Goal: Task Accomplishment & Management: Manage account settings

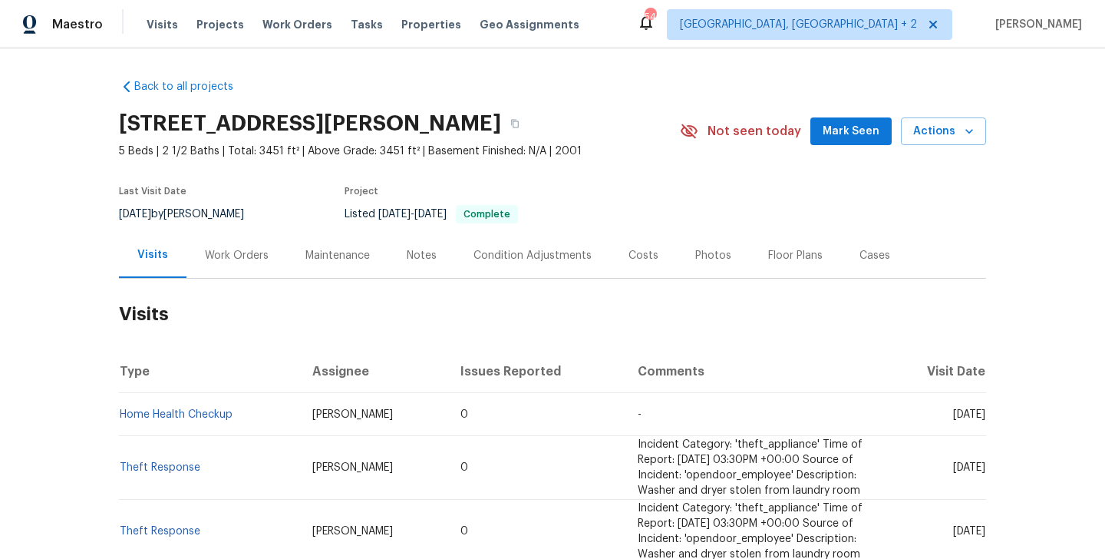
click at [256, 258] on div "Work Orders" at bounding box center [237, 255] width 64 height 15
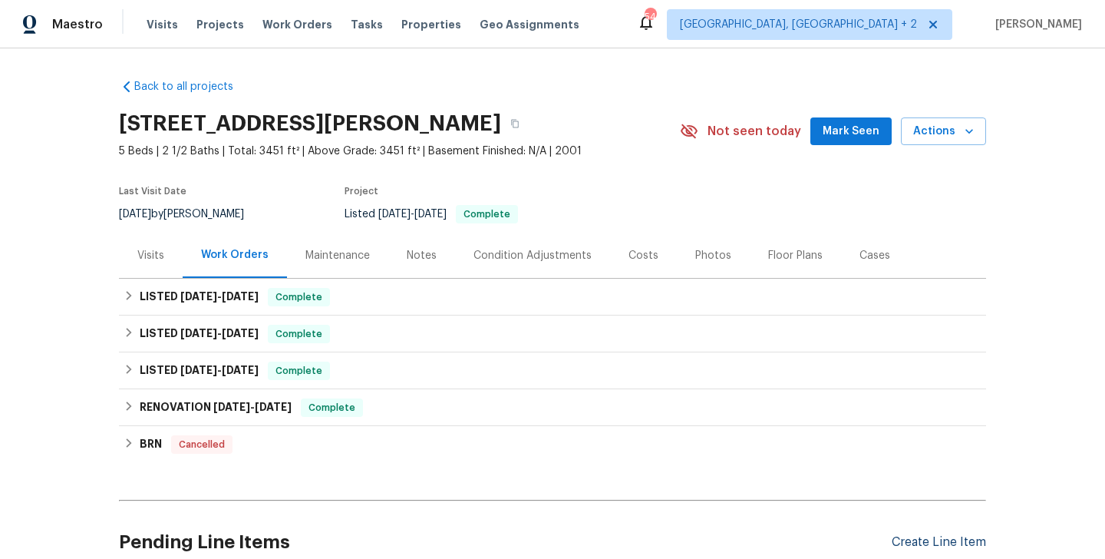
click at [903, 547] on div "Create Line Item" at bounding box center [939, 542] width 94 height 15
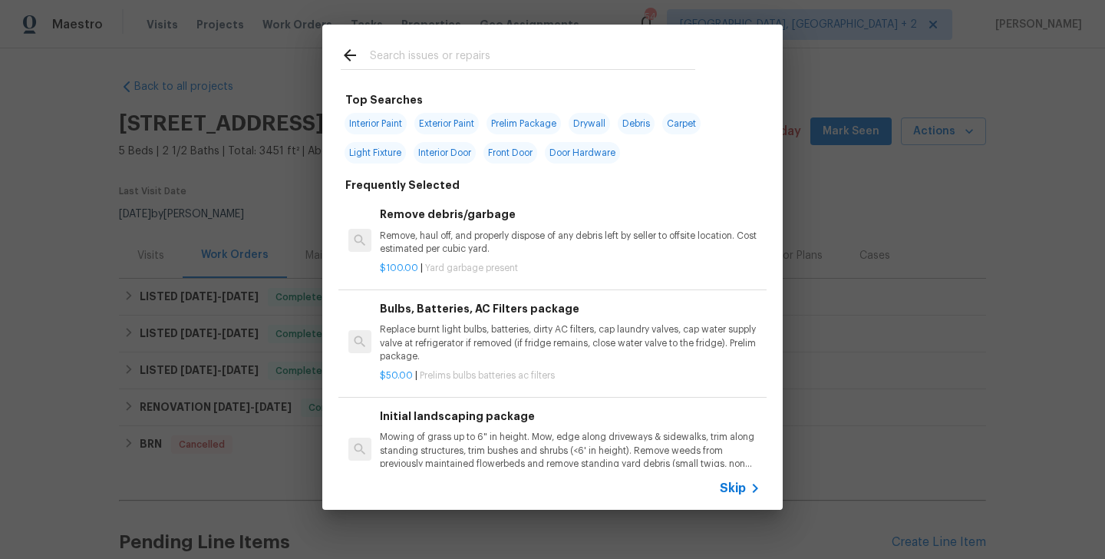
click at [385, 53] on input "text" at bounding box center [532, 57] width 325 height 23
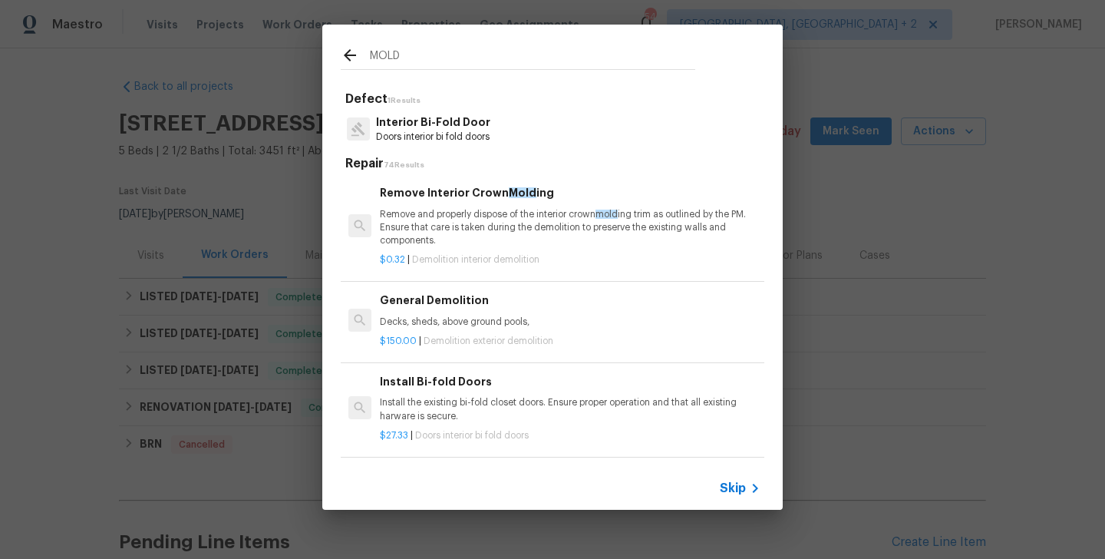
type input "MOLD"
click at [491, 241] on p "Remove and properly dispose of the interior crown mold ing trim as outlined by …" at bounding box center [570, 227] width 381 height 39
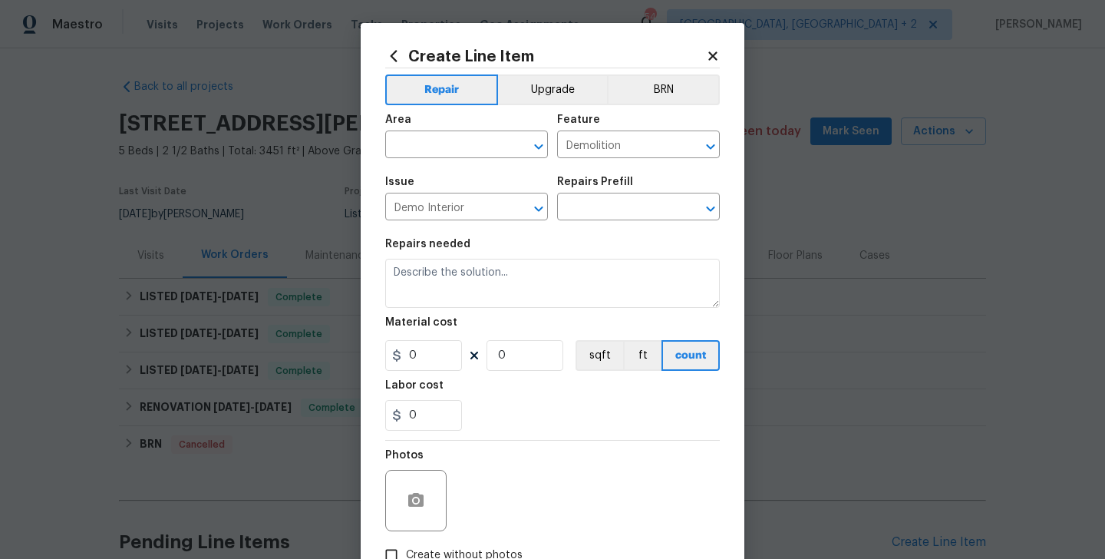
type input "Remove Interior Crown Molding $0.32"
type textarea "Remove and properly dispose of the interior crown molding trim as outlined by t…"
type input "0.32"
type input "1"
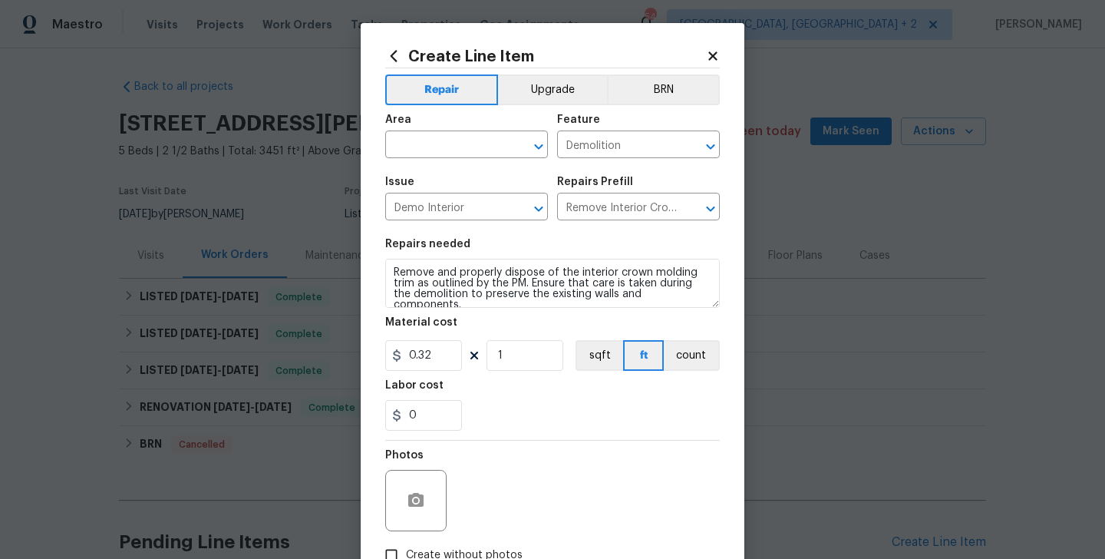
click at [431, 160] on span "Area ​" at bounding box center [466, 136] width 163 height 62
click at [393, 138] on input "text" at bounding box center [445, 146] width 120 height 24
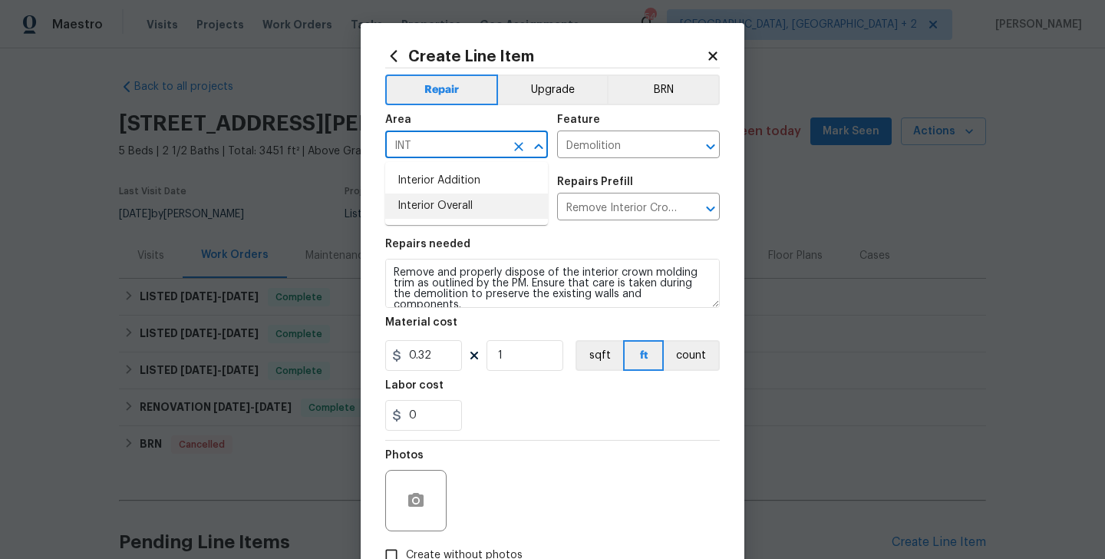
click at [417, 212] on li "Interior Overall" at bounding box center [466, 205] width 163 height 25
type input "Interior Overall"
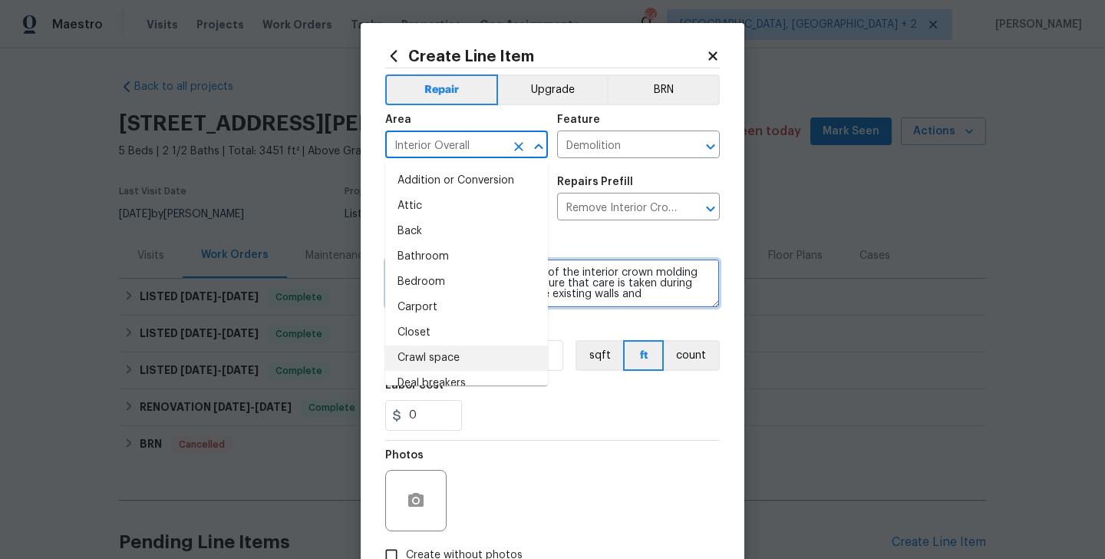
click at [582, 300] on textarea "Remove and properly dispose of the interior crown molding trim as outlined by t…" at bounding box center [552, 283] width 335 height 49
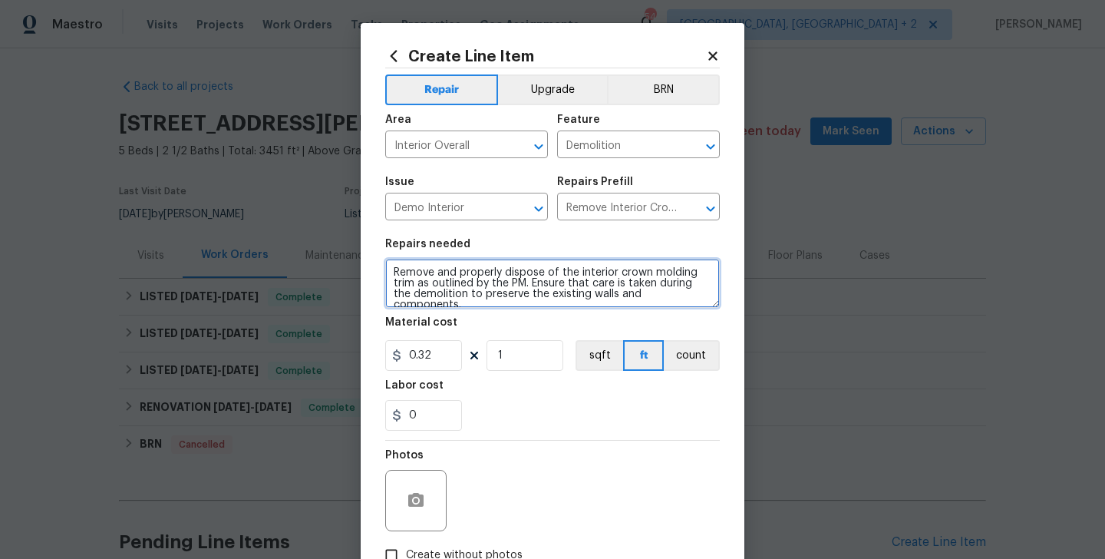
click at [582, 300] on textarea "Remove and properly dispose of the interior crown molding trim as outlined by t…" at bounding box center [552, 283] width 335 height 49
paste textarea "Feedback received the property exterior is covered in mold. Please inspect the …"
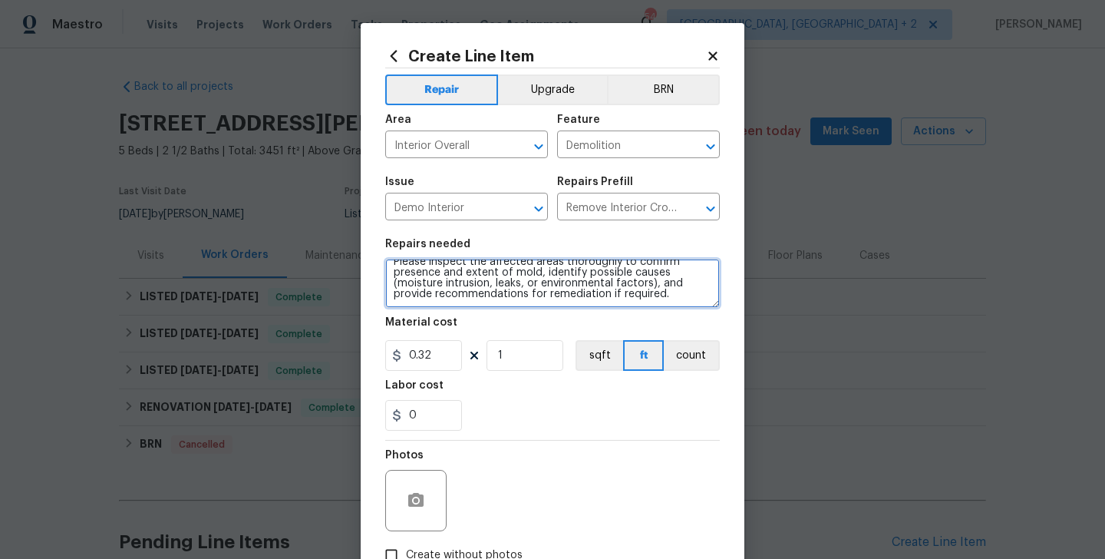
type textarea "Feedback received the property exterior is covered in mold. Please inspect the …"
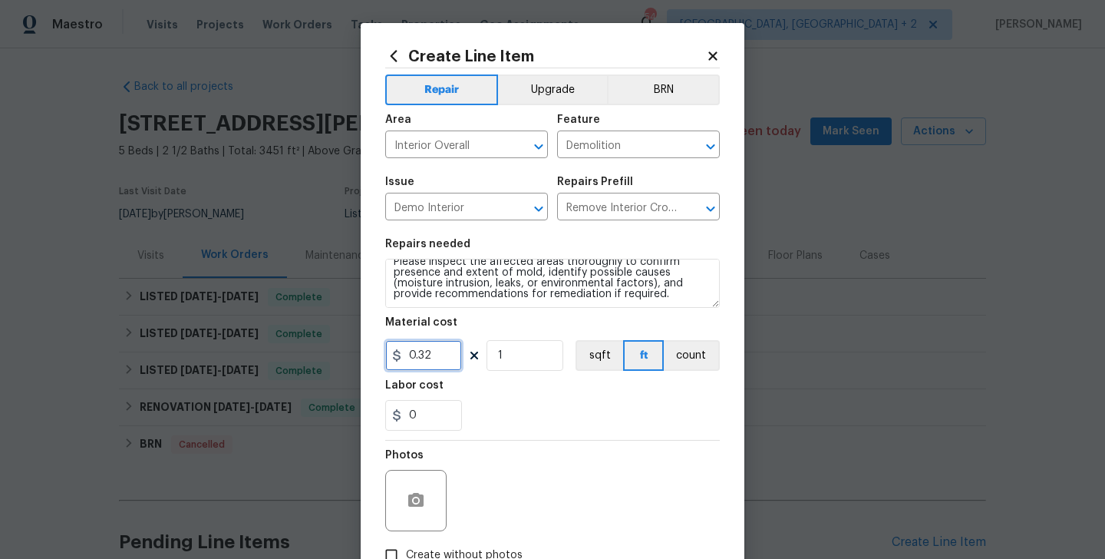
click at [416, 370] on input "0.32" at bounding box center [423, 355] width 77 height 31
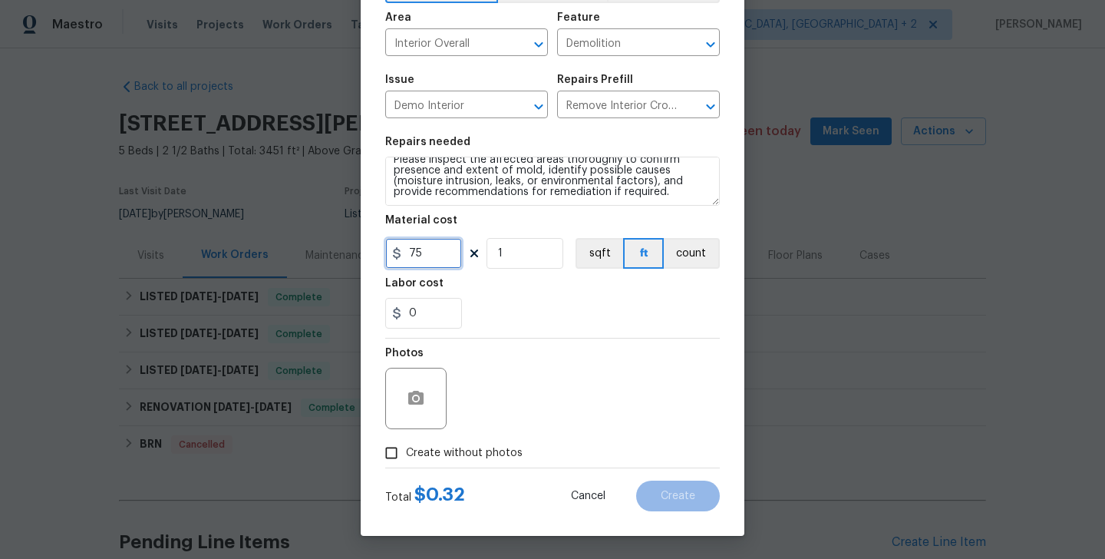
scroll to position [0, 0]
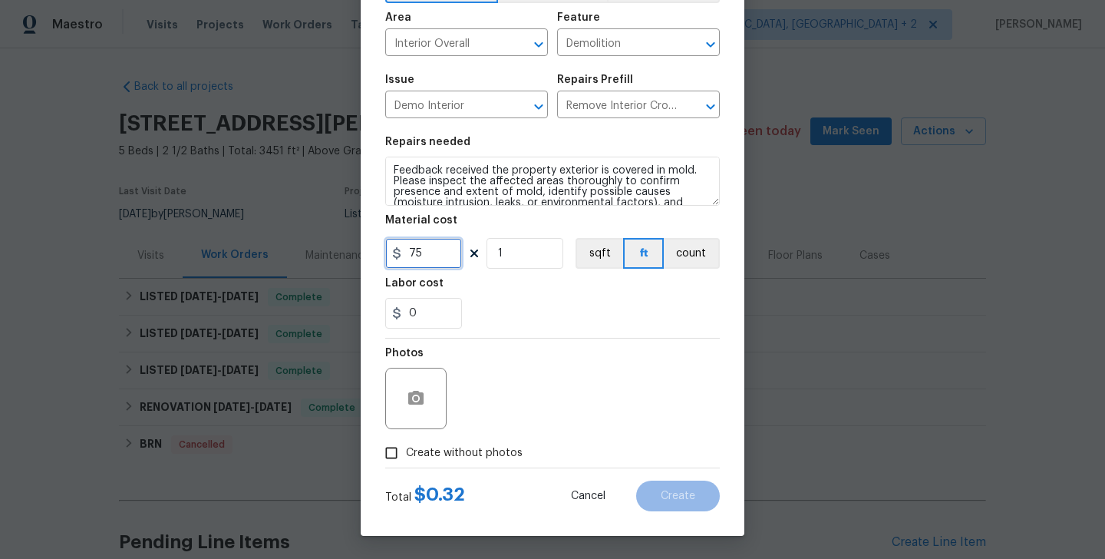
type input "75"
click at [458, 447] on span "Create without photos" at bounding box center [464, 453] width 117 height 16
click at [406, 447] on input "Create without photos" at bounding box center [391, 452] width 29 height 29
checkbox input "true"
click at [562, 363] on div "Reason*" at bounding box center [589, 358] width 261 height 20
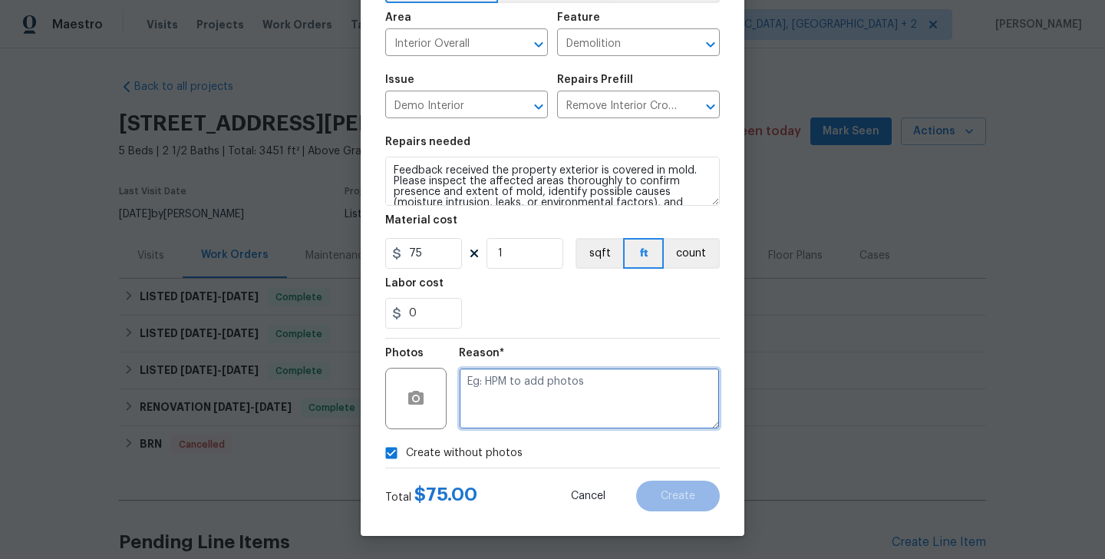
click at [553, 382] on textarea at bounding box center [589, 398] width 261 height 61
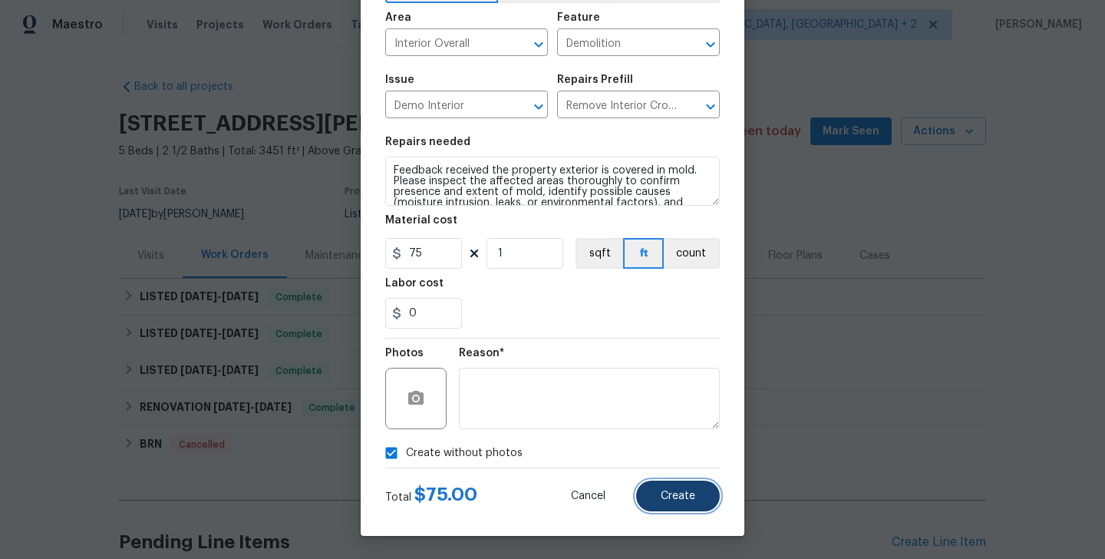
click at [675, 504] on button "Create" at bounding box center [678, 495] width 84 height 31
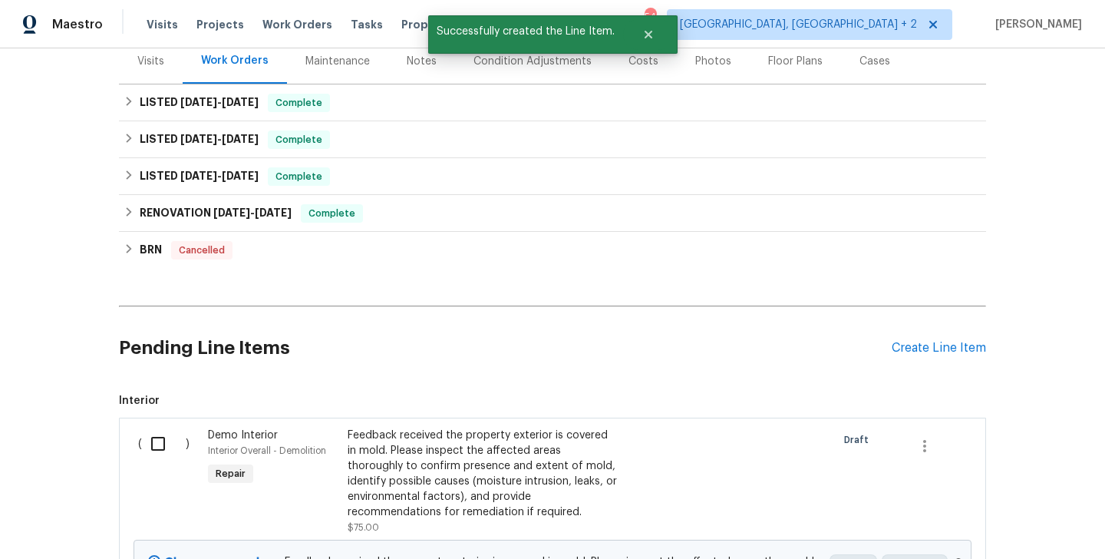
scroll to position [391, 0]
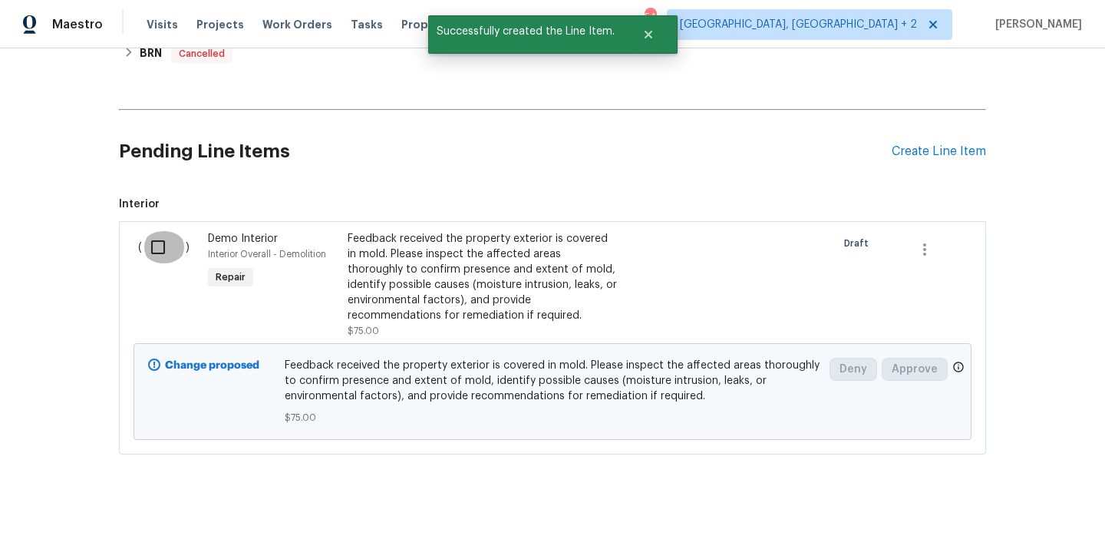
click at [174, 252] on input "checkbox" at bounding box center [164, 247] width 44 height 32
checkbox input "true"
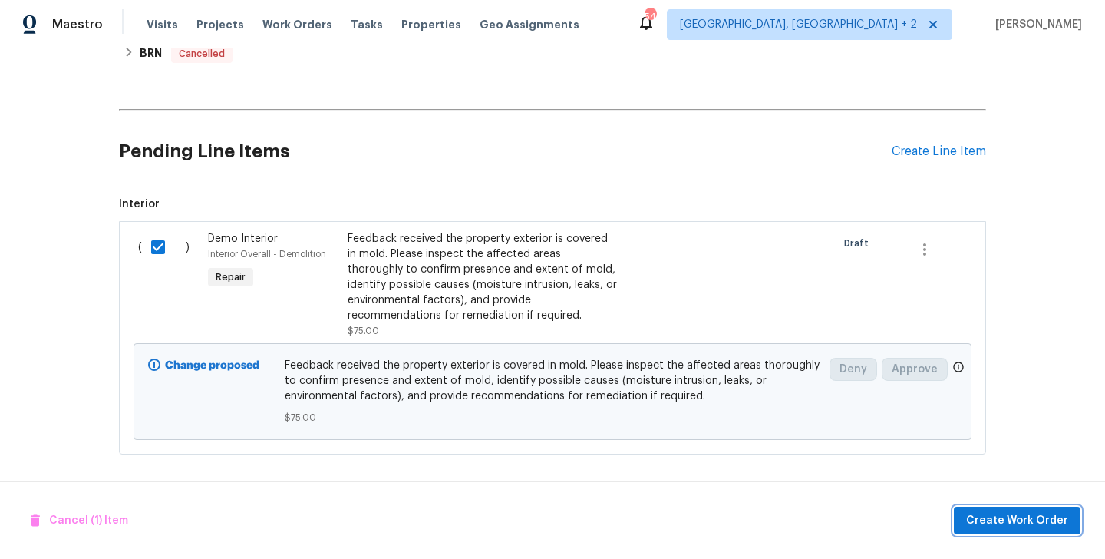
click at [998, 520] on span "Create Work Order" at bounding box center [1017, 520] width 102 height 19
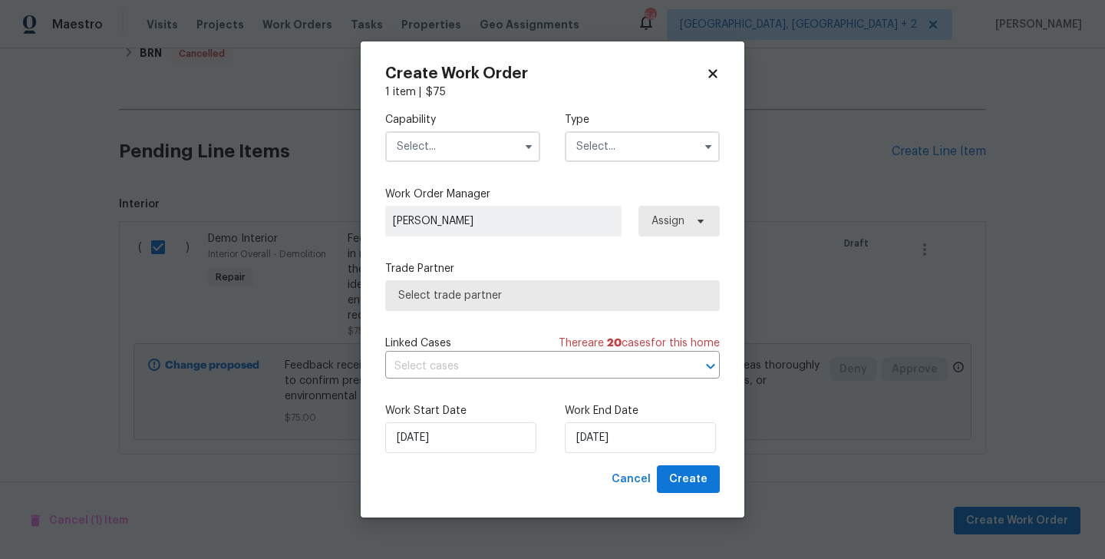
click at [417, 153] on input "text" at bounding box center [462, 146] width 155 height 31
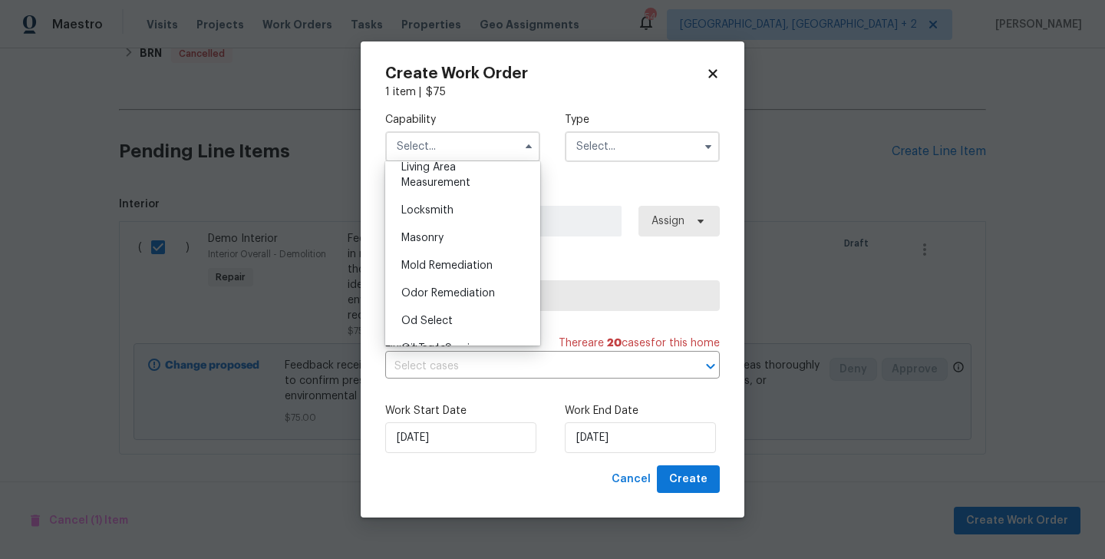
scroll to position [1094, 0]
click at [464, 261] on span "Mold Remediation" at bounding box center [446, 264] width 91 height 11
type input "Mold Remediation"
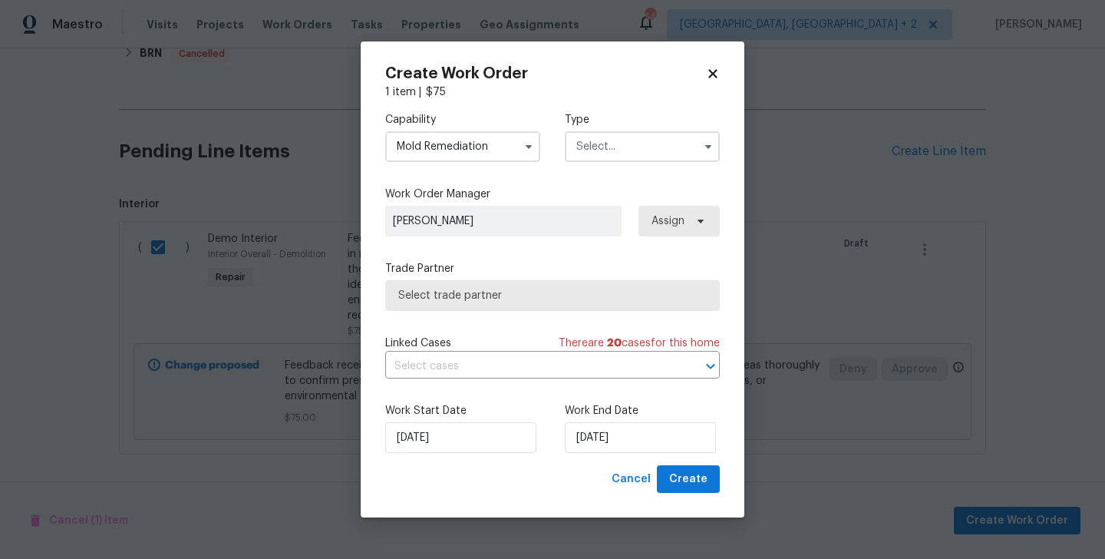
click at [629, 153] on input "text" at bounding box center [642, 146] width 155 height 31
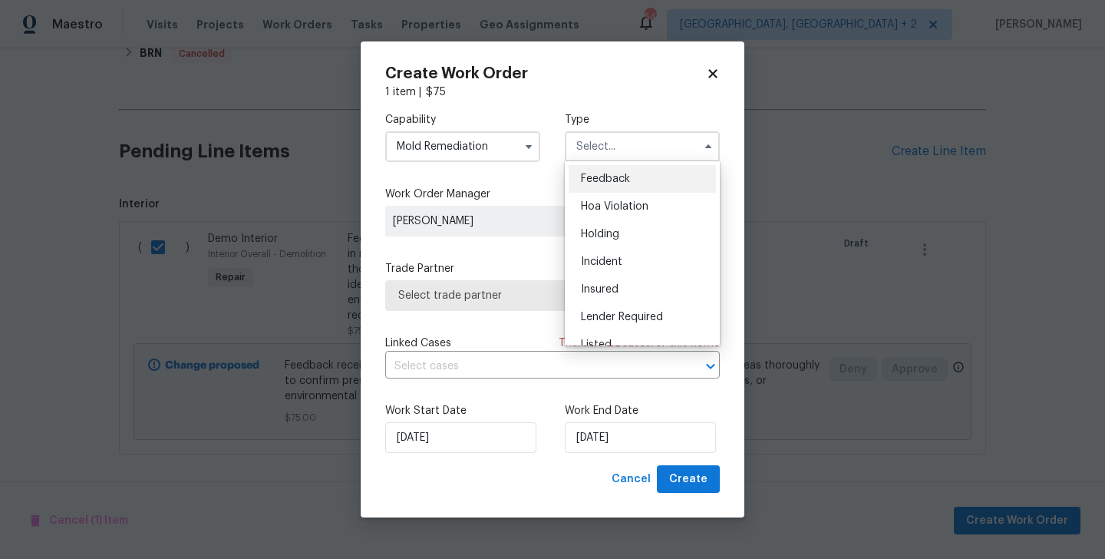
click at [629, 171] on div "Feedback" at bounding box center [642, 179] width 147 height 28
type input "Feedback"
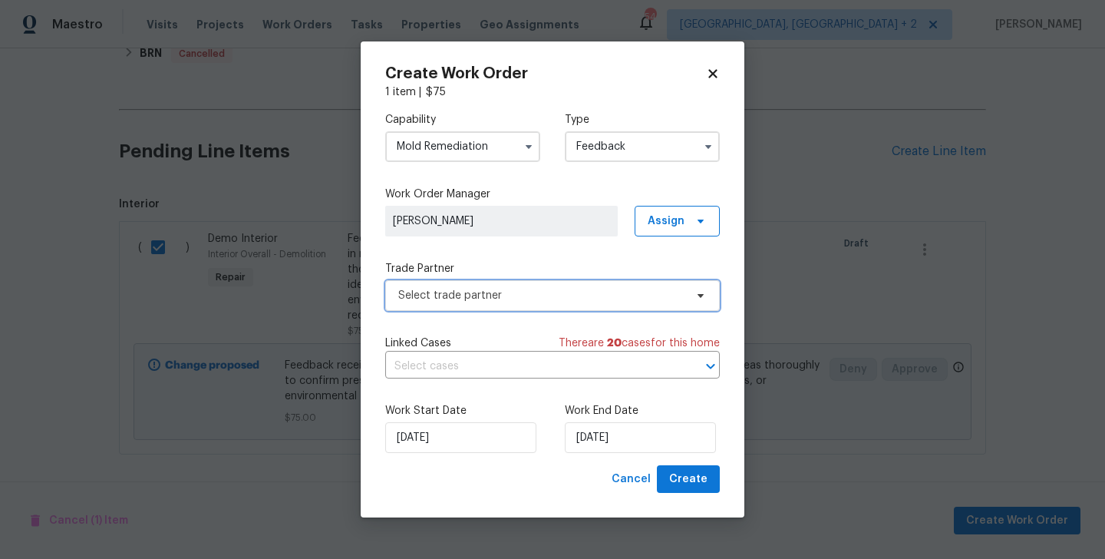
click at [466, 292] on span "Select trade partner" at bounding box center [541, 295] width 286 height 15
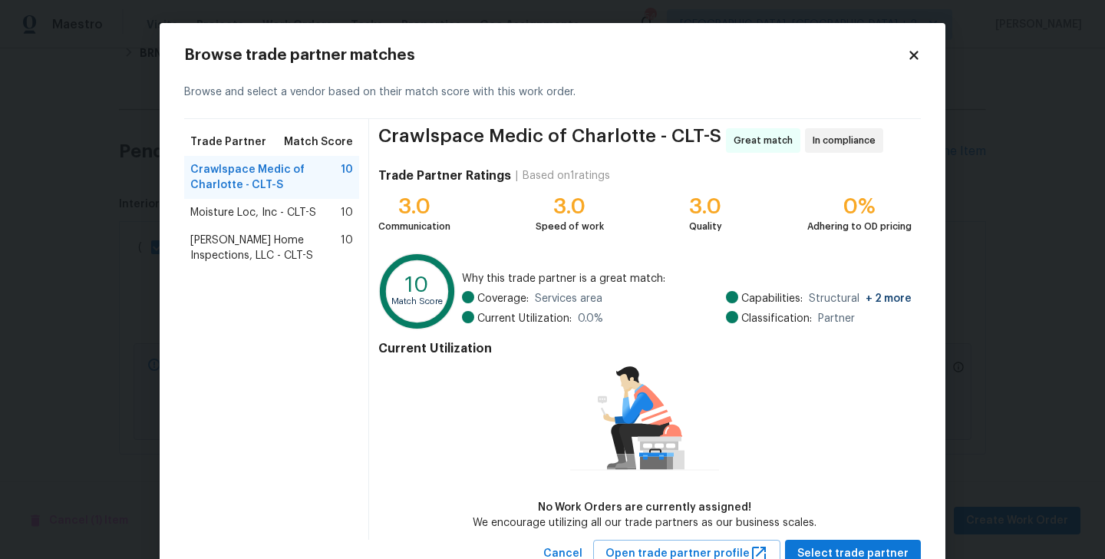
click at [228, 219] on span "Moisture Loc, Inc - CLT-S" at bounding box center [253, 212] width 126 height 15
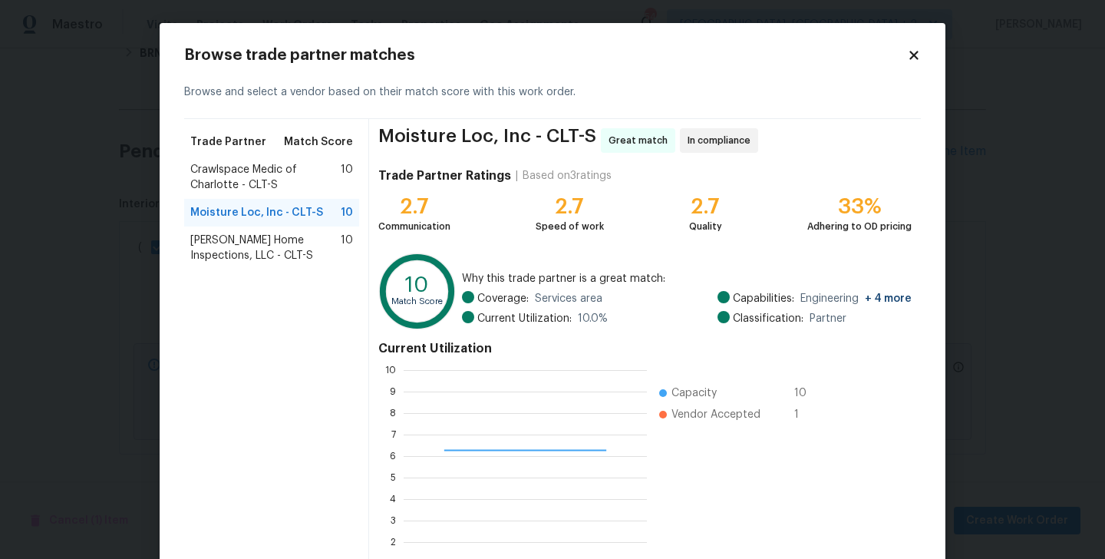
scroll to position [118, 0]
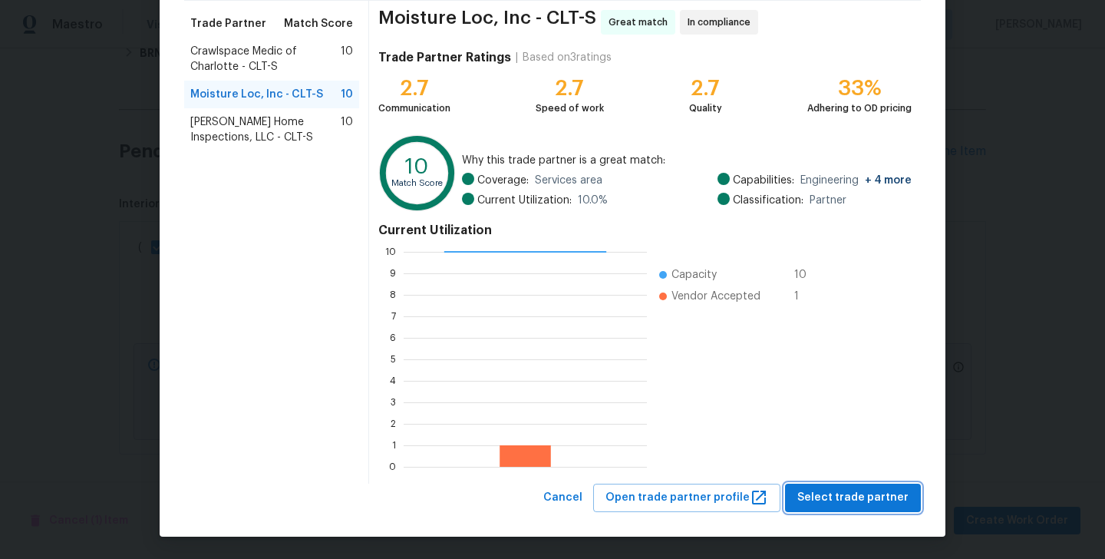
click at [843, 484] on button "Select trade partner" at bounding box center [853, 497] width 136 height 28
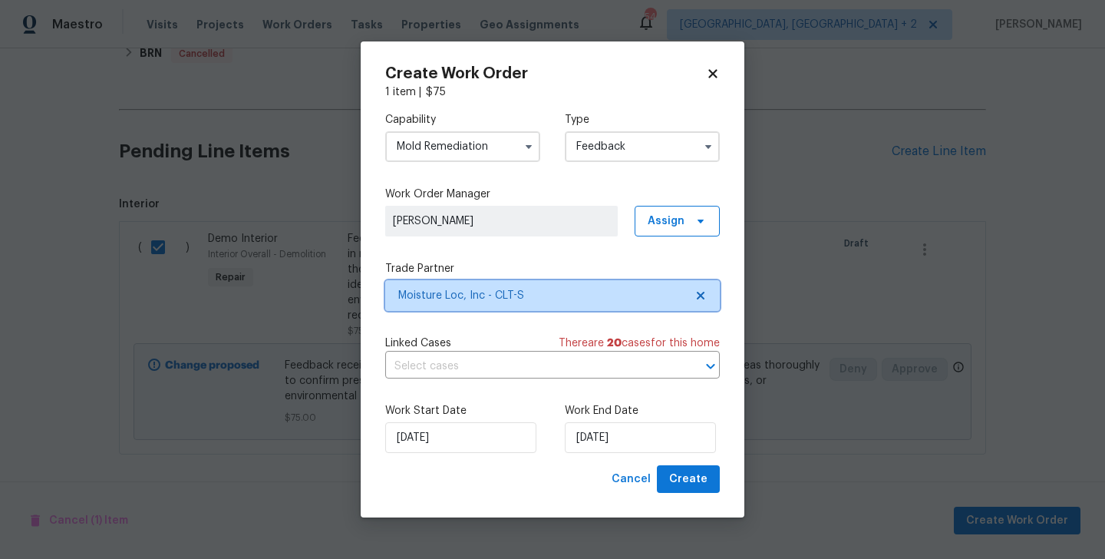
scroll to position [0, 0]
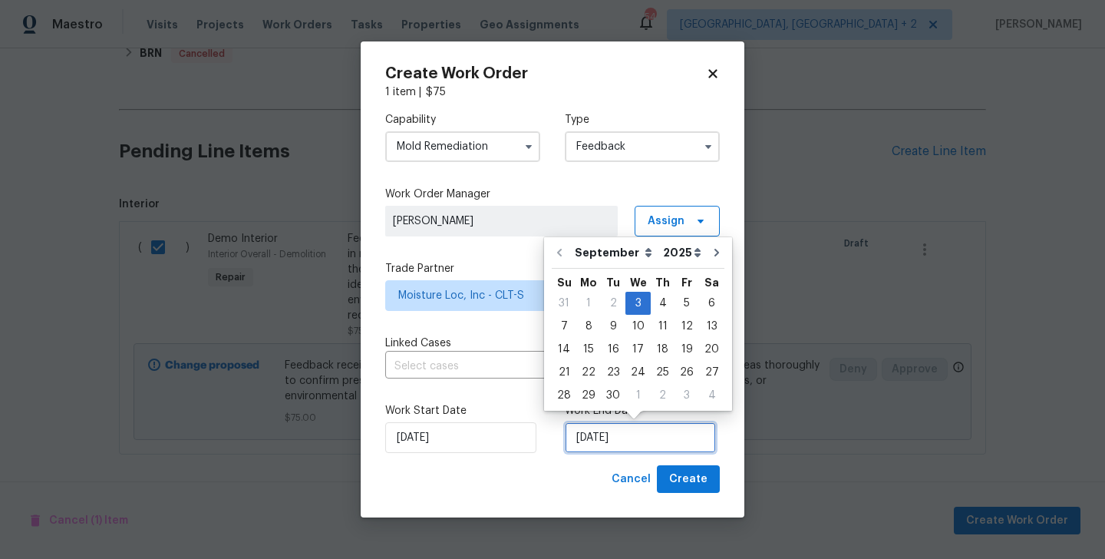
click at [609, 431] on input "03/09/2025" at bounding box center [640, 437] width 151 height 31
click at [676, 298] on div "5" at bounding box center [687, 302] width 25 height 21
type input "05/09/2025"
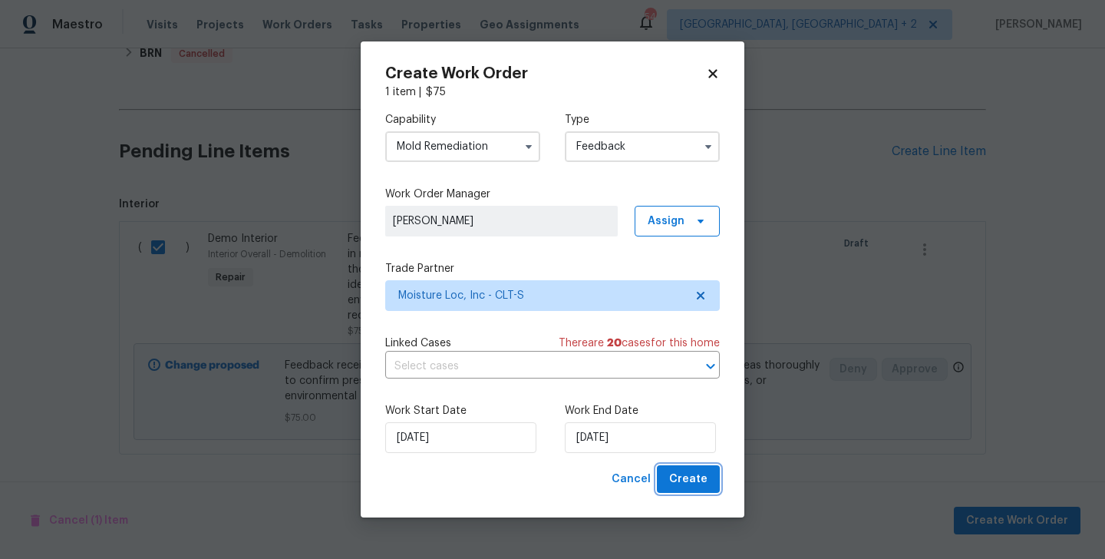
click at [685, 480] on span "Create" at bounding box center [688, 479] width 38 height 19
checkbox input "false"
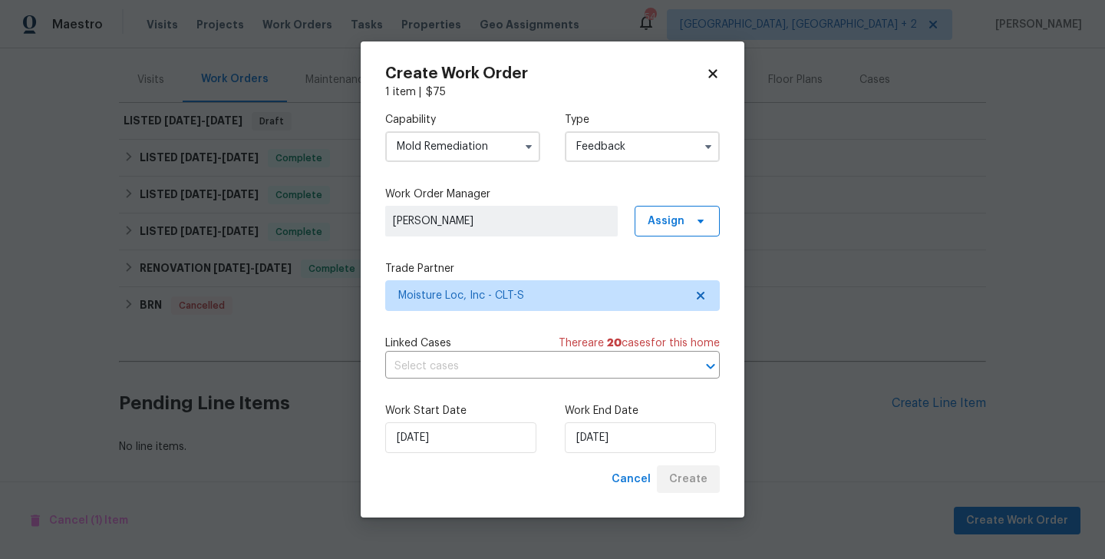
scroll to position [176, 0]
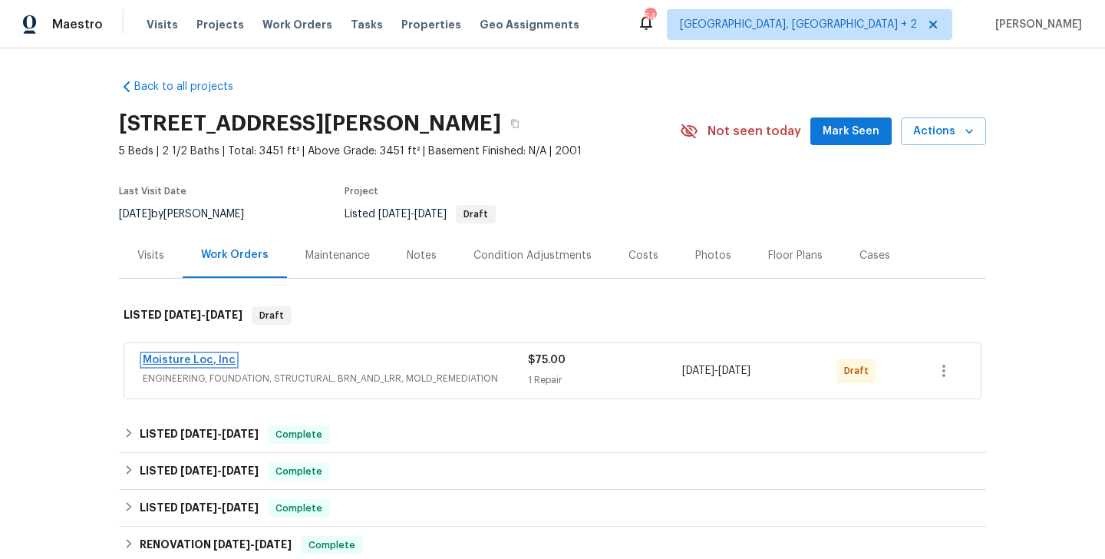
click at [219, 355] on link "Moisture Loc, Inc" at bounding box center [189, 360] width 93 height 11
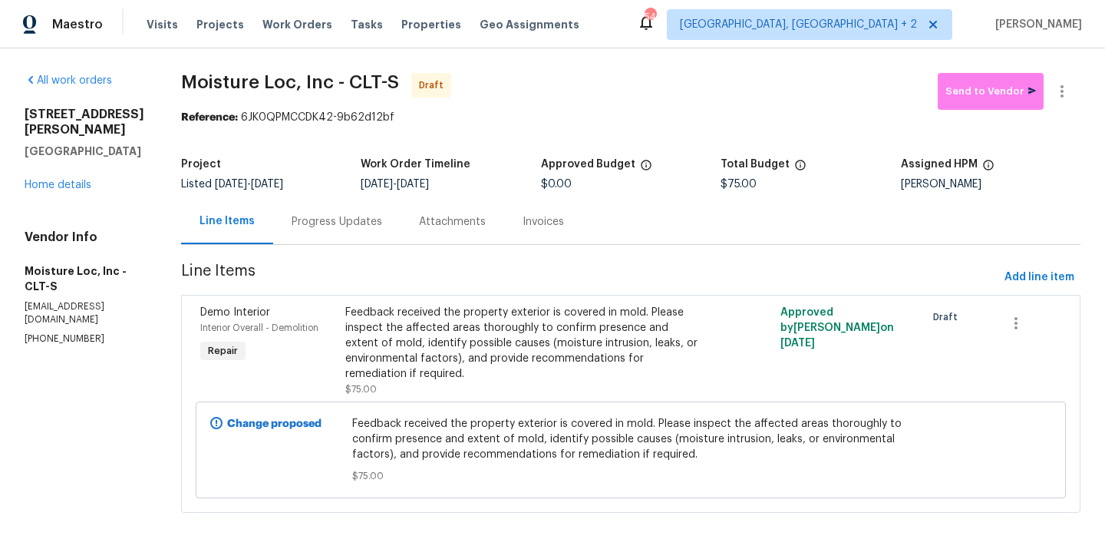
click at [1061, 72] on div "All work orders 903 Furman Ct Fort Mill, SC 29708 Home details Vendor Info Mois…" at bounding box center [552, 301] width 1105 height 507
click at [1061, 78] on button "button" at bounding box center [1062, 91] width 37 height 37
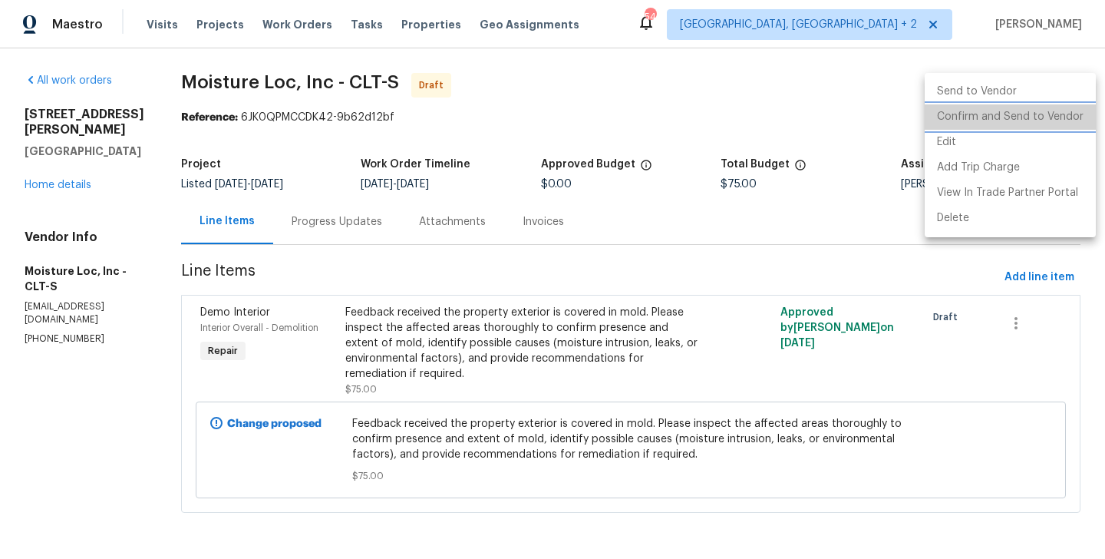
click at [1064, 111] on li "Confirm and Send to Vendor" at bounding box center [1010, 116] width 171 height 25
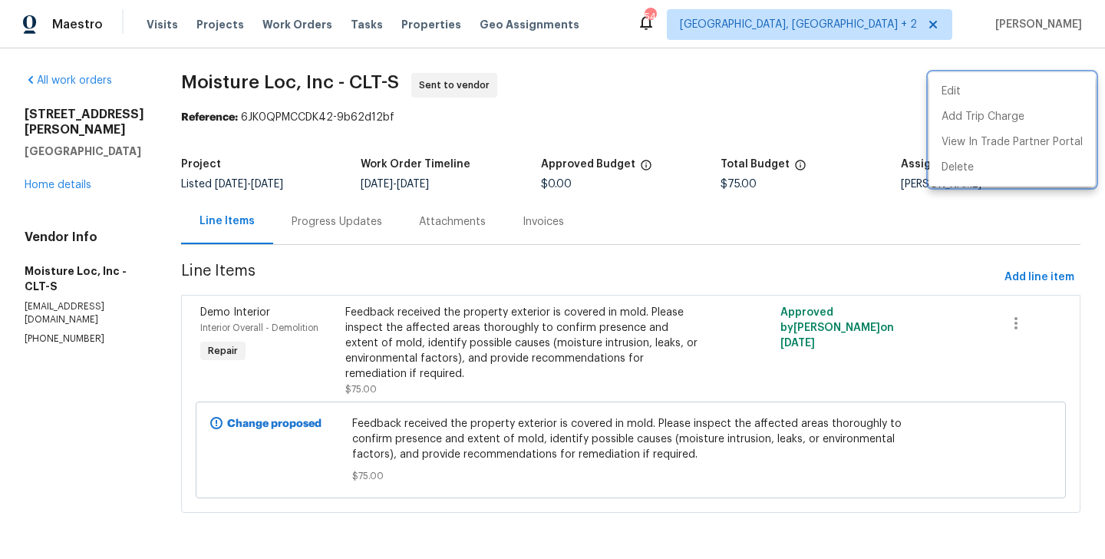
click at [356, 240] on div at bounding box center [552, 279] width 1105 height 559
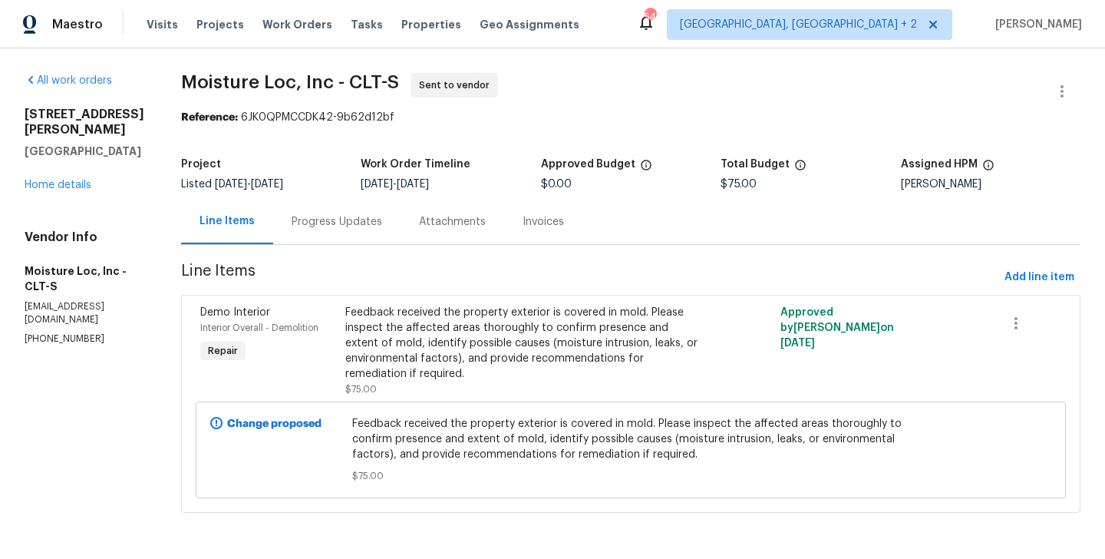
click at [356, 240] on div "Progress Updates" at bounding box center [336, 221] width 127 height 45
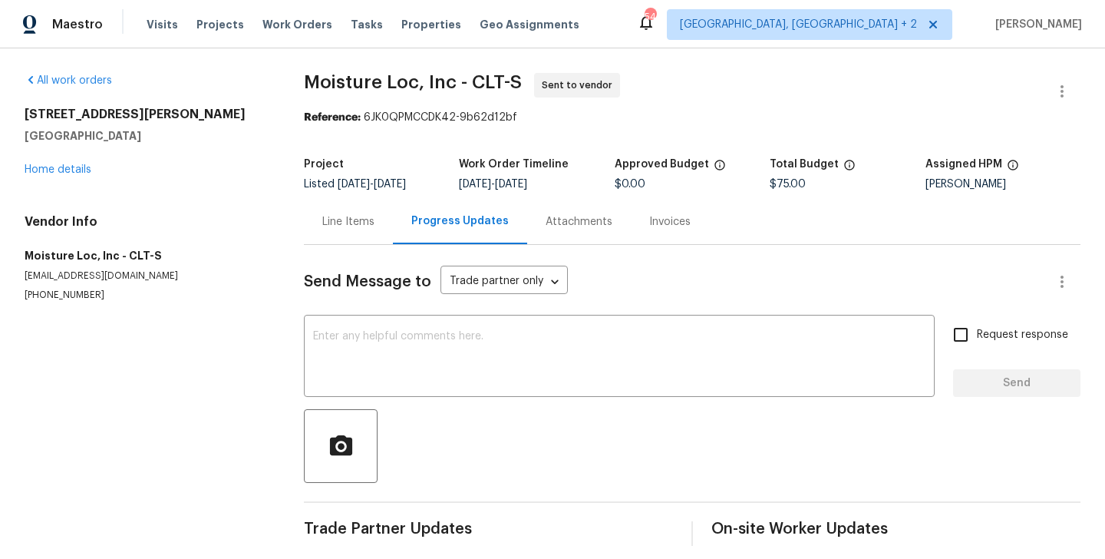
click at [441, 431] on div at bounding box center [692, 446] width 777 height 74
click at [420, 386] on div "x ​" at bounding box center [619, 357] width 631 height 78
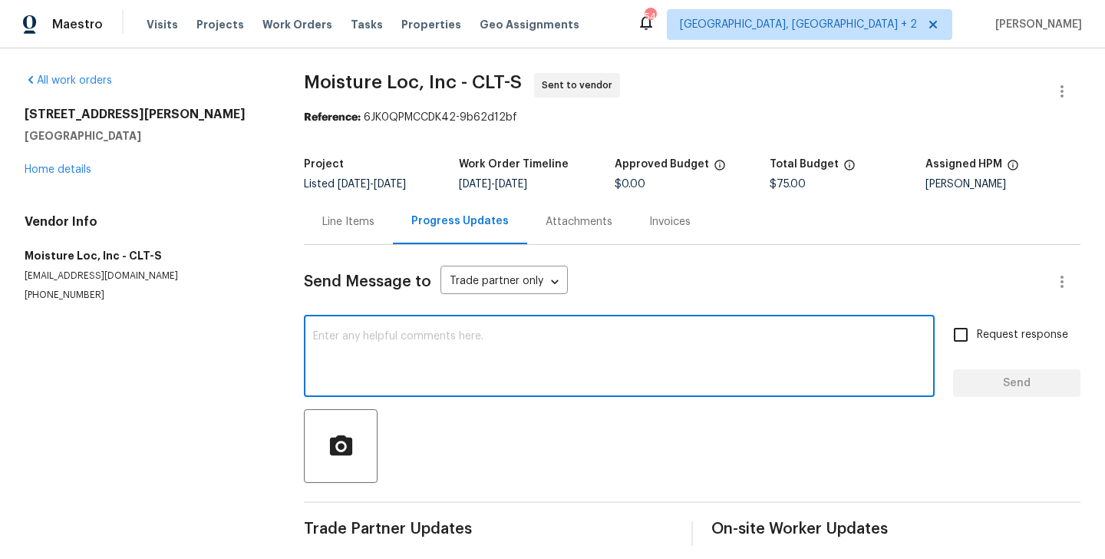
paste textarea "Hi, this is Blessida with Opendoor. I’m confirming you received the WO for the …"
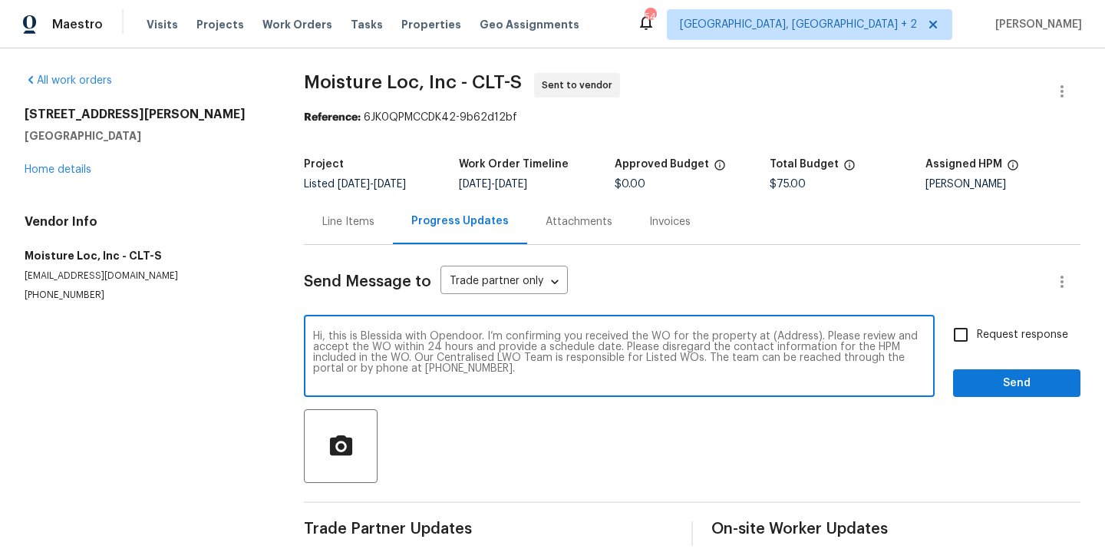
click at [775, 342] on textarea "Hi, this is Blessida with Opendoor. I’m confirming you received the WO for the …" at bounding box center [619, 358] width 612 height 54
paste textarea "903 Furman Ct, Fort Mill, SC 29708"
type textarea "Hi, this is Blessida with Opendoor. I’m confirming you received the WO for the …"
click at [992, 341] on span "Request response" at bounding box center [1022, 335] width 91 height 16
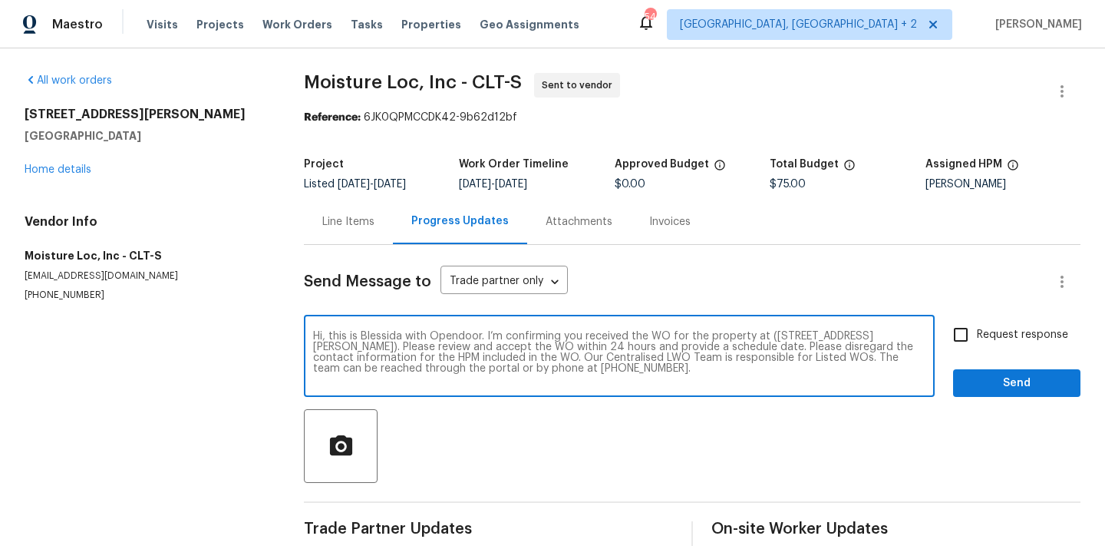
click at [977, 341] on input "Request response" at bounding box center [961, 334] width 32 height 32
checkbox input "true"
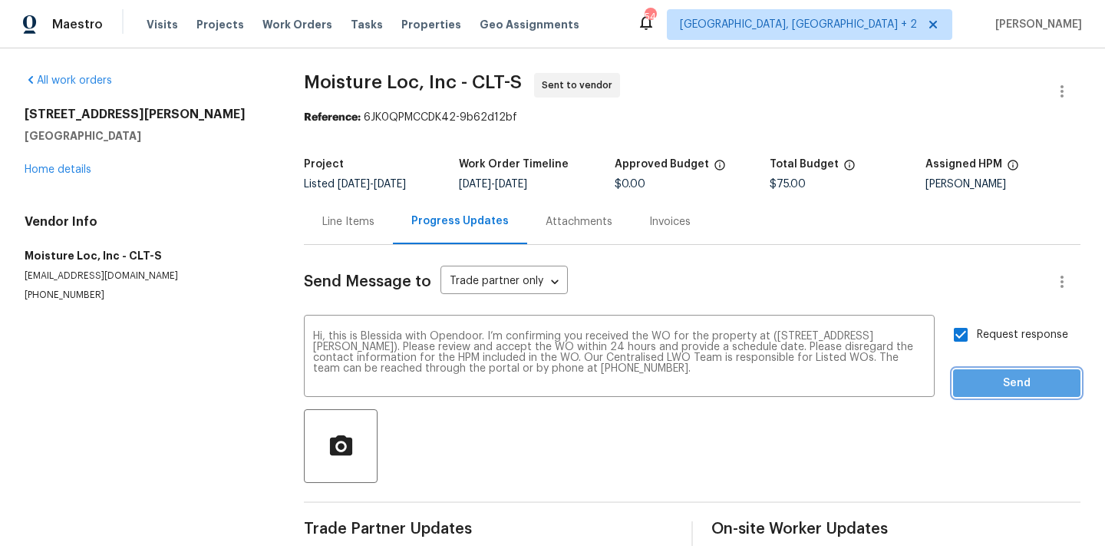
click at [985, 374] on span "Send" at bounding box center [1016, 383] width 103 height 19
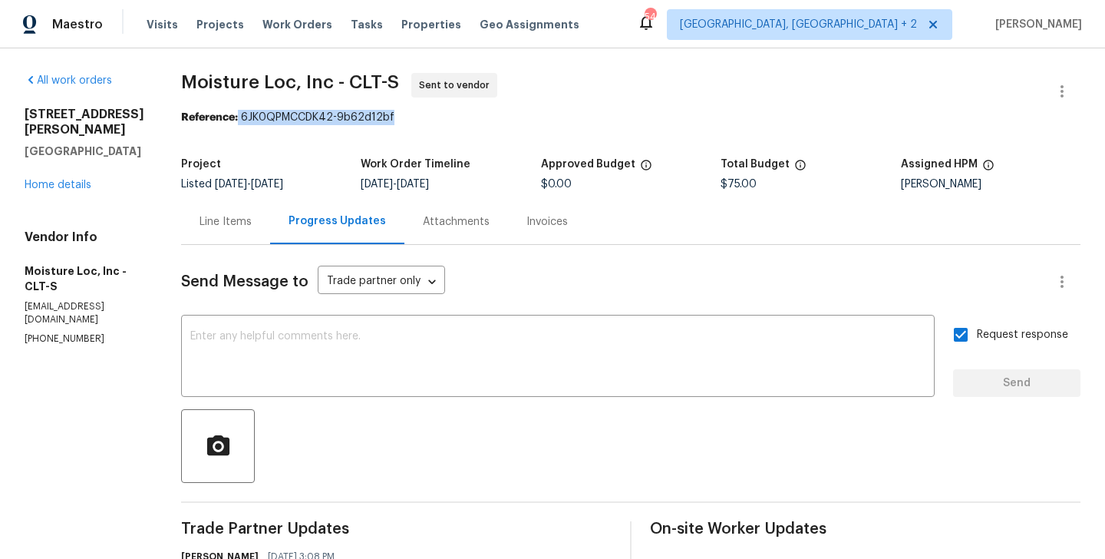
drag, startPoint x: 223, startPoint y: 116, endPoint x: 435, endPoint y: 116, distance: 211.8
click at [435, 116] on div "Reference: 6JK0QPMCCDK42-9b62d12bf" at bounding box center [630, 117] width 899 height 15
copy div "6JK0QPMCCDK42-9b62d12bf"
drag, startPoint x: 164, startPoint y: 81, endPoint x: 276, endPoint y: 84, distance: 111.3
click at [276, 84] on span "Moisture Loc, Inc - CLT-S" at bounding box center [290, 82] width 218 height 18
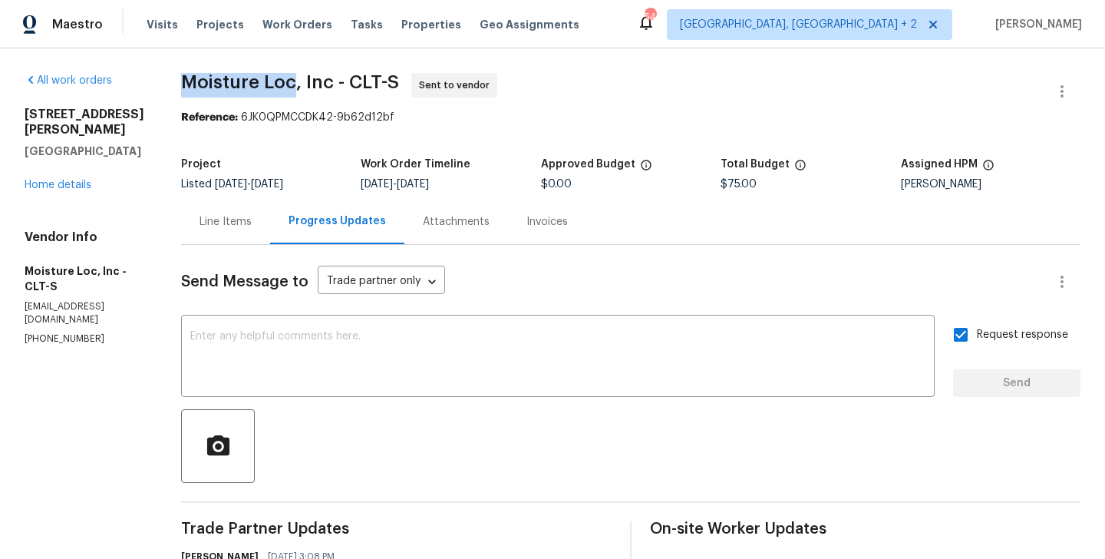
copy span "Moisture Loc"
click at [70, 180] on link "Home details" at bounding box center [58, 185] width 67 height 11
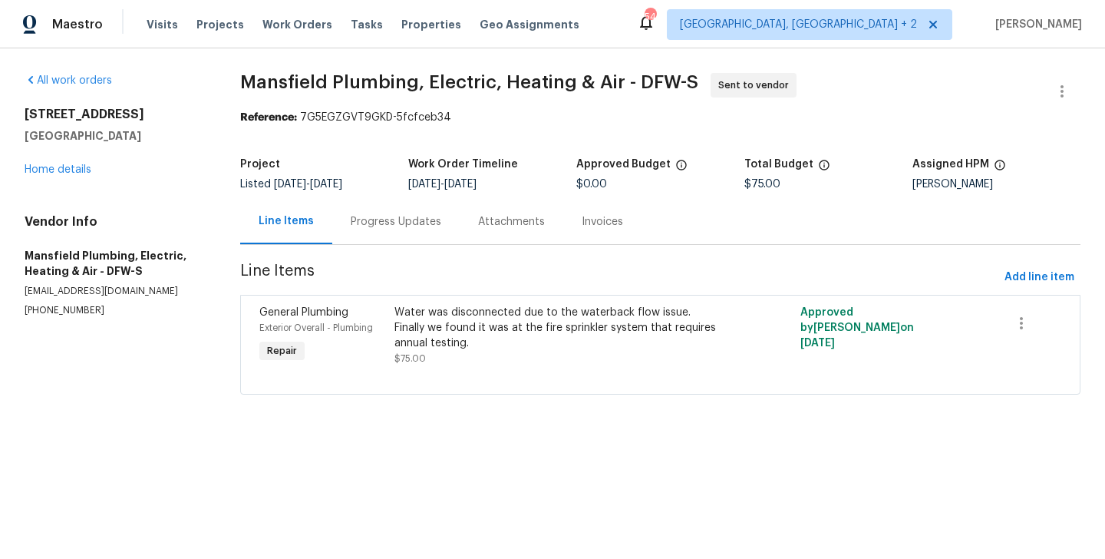
click at [376, 232] on div "Progress Updates" at bounding box center [395, 221] width 127 height 45
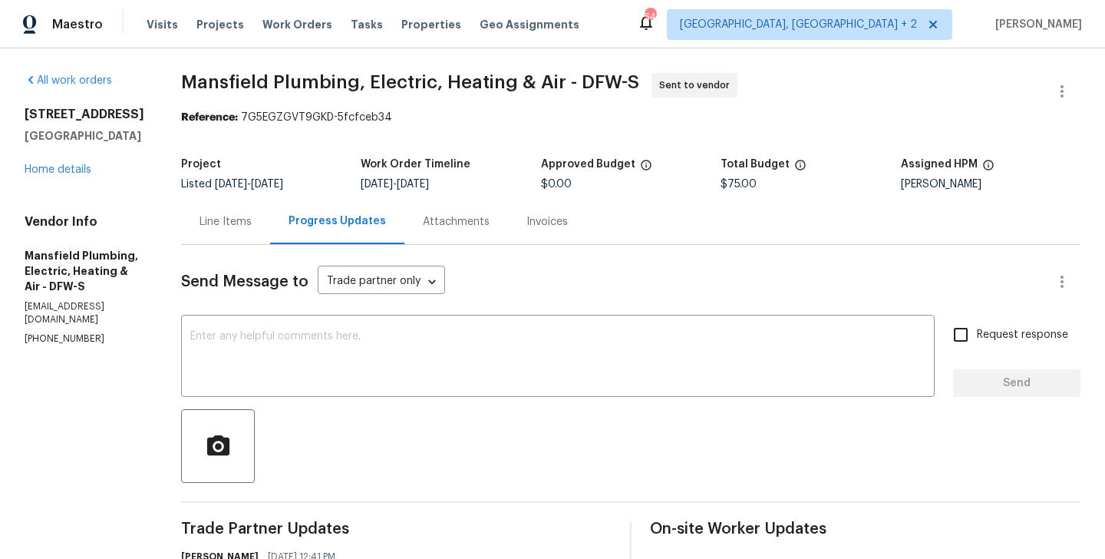
click at [252, 226] on div "Line Items" at bounding box center [226, 221] width 52 height 15
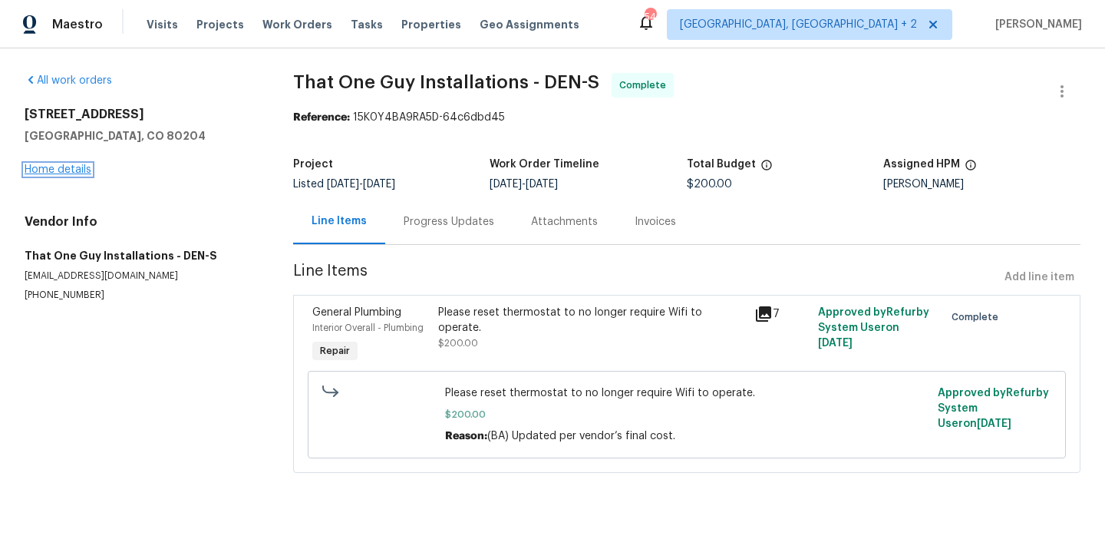
click at [74, 167] on link "Home details" at bounding box center [58, 169] width 67 height 11
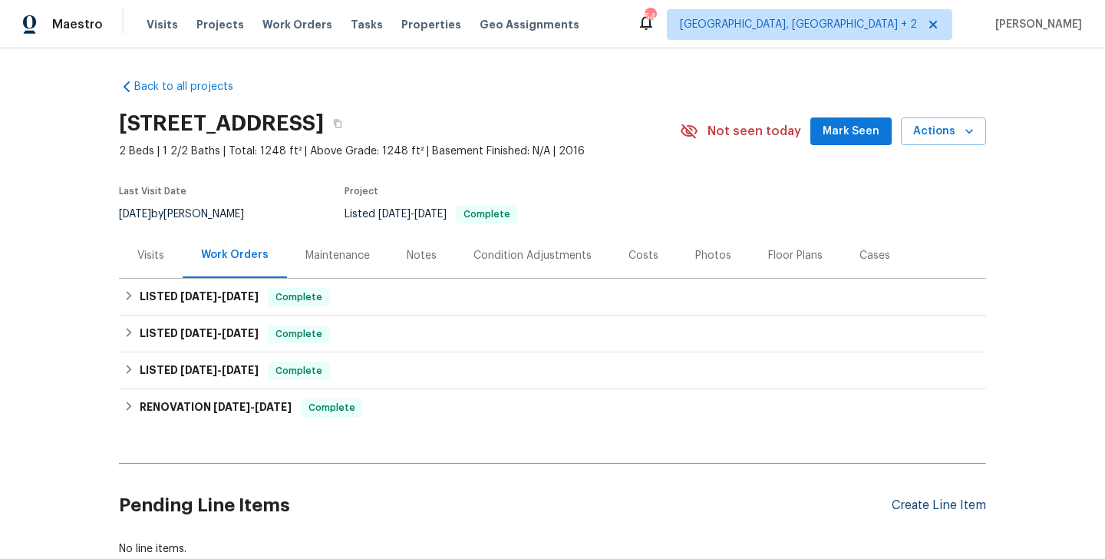
click at [933, 498] on div "Create Line Item" at bounding box center [939, 505] width 94 height 15
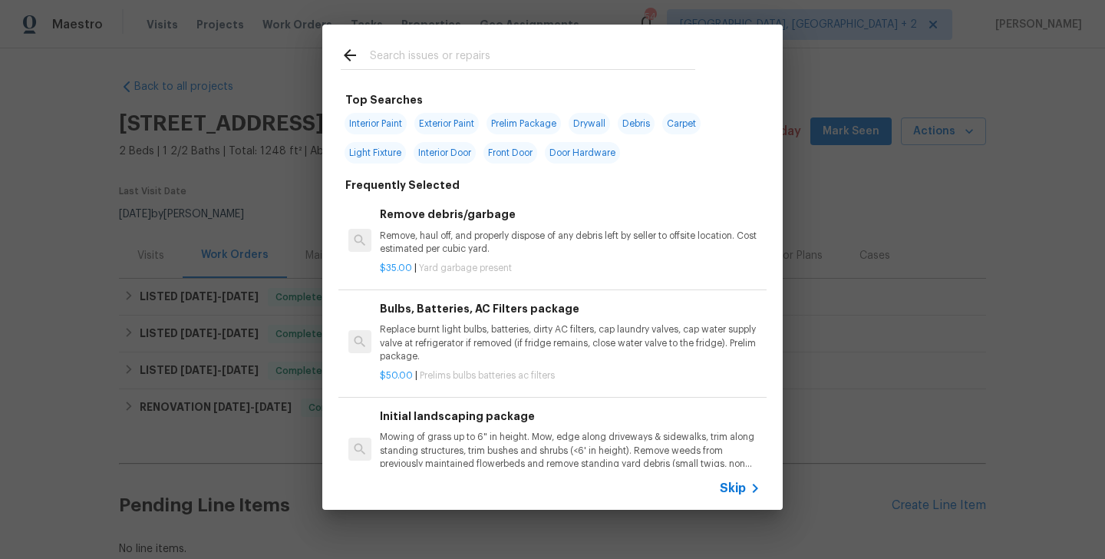
click at [484, 68] on input "text" at bounding box center [532, 57] width 325 height 23
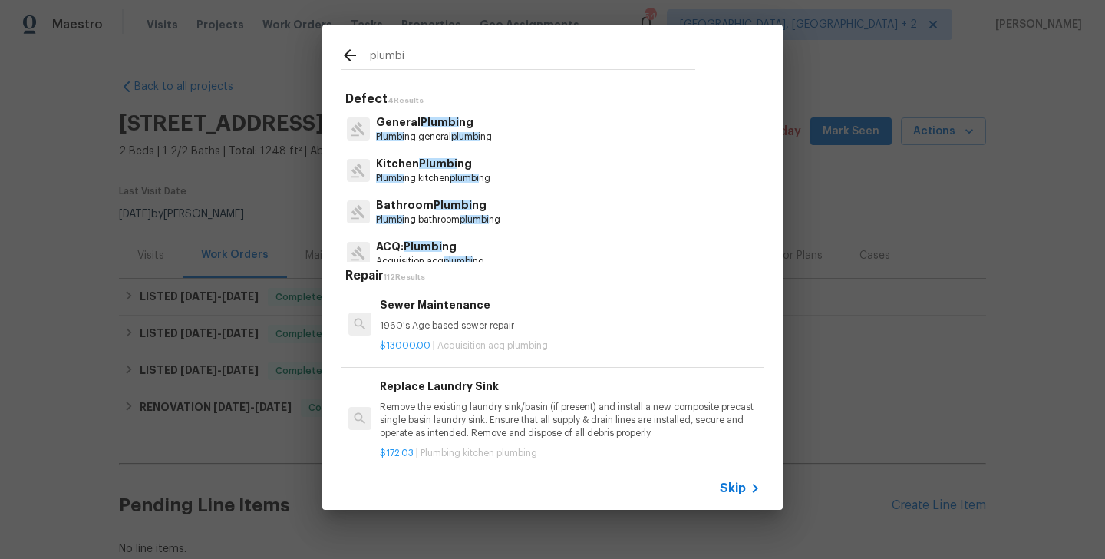
type input "plumbi"
click at [431, 129] on p "General Plumbi ng" at bounding box center [434, 122] width 116 height 16
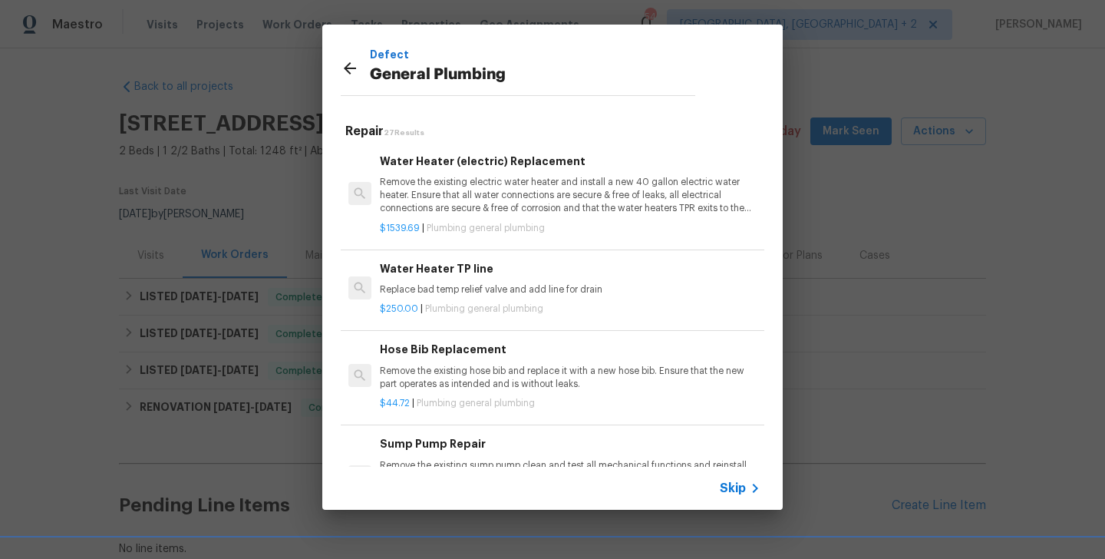
click at [487, 171] on div "Water Heater (electric) Replacement Remove the existing electric water heater a…" at bounding box center [570, 184] width 381 height 63
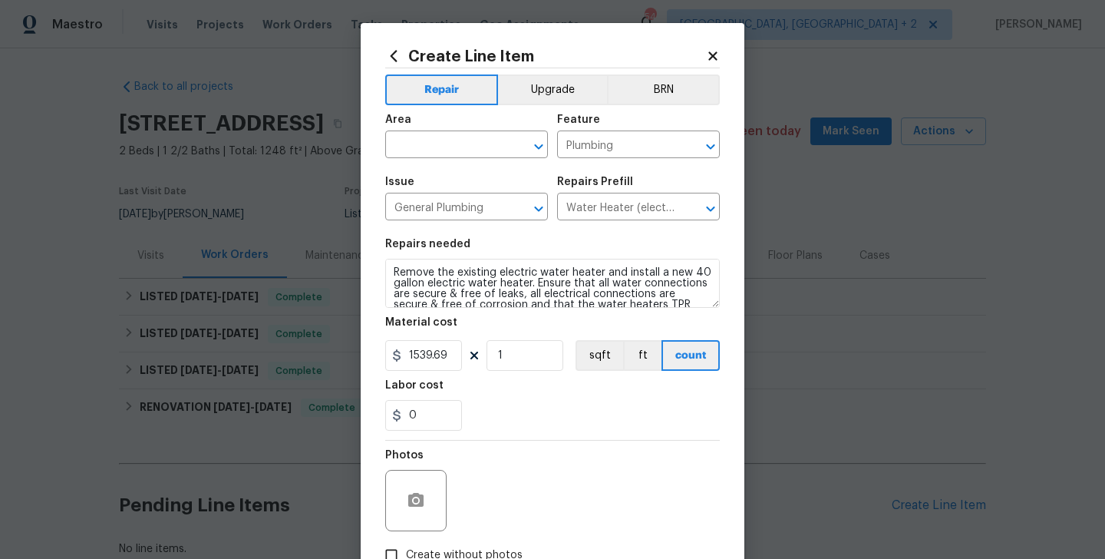
click at [422, 133] on div "Area" at bounding box center [466, 124] width 163 height 20
click at [422, 137] on input "text" at bounding box center [445, 146] width 120 height 24
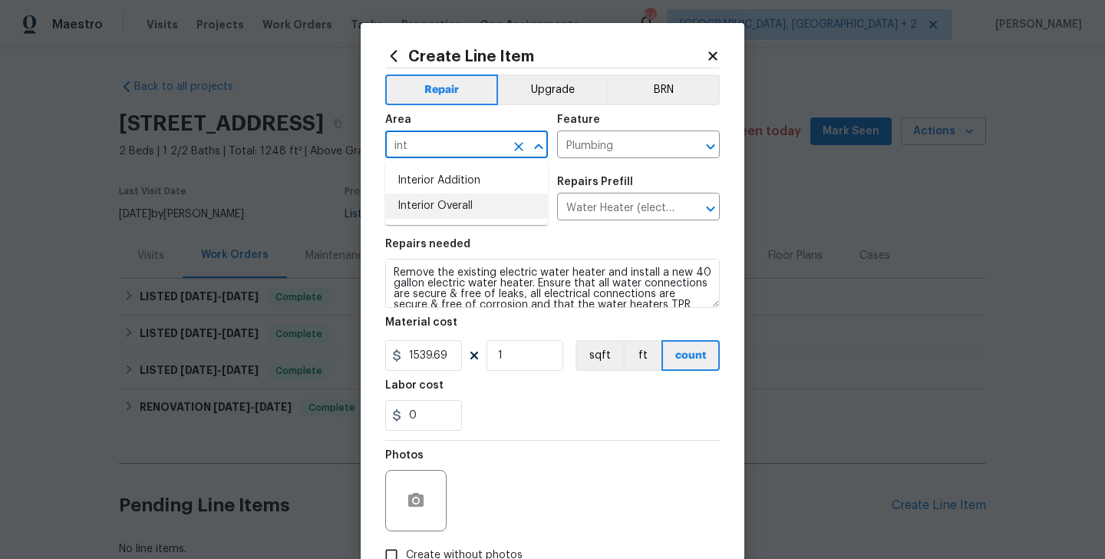
click at [434, 203] on li "Interior Overall" at bounding box center [466, 205] width 163 height 25
type input "Interior Overall"
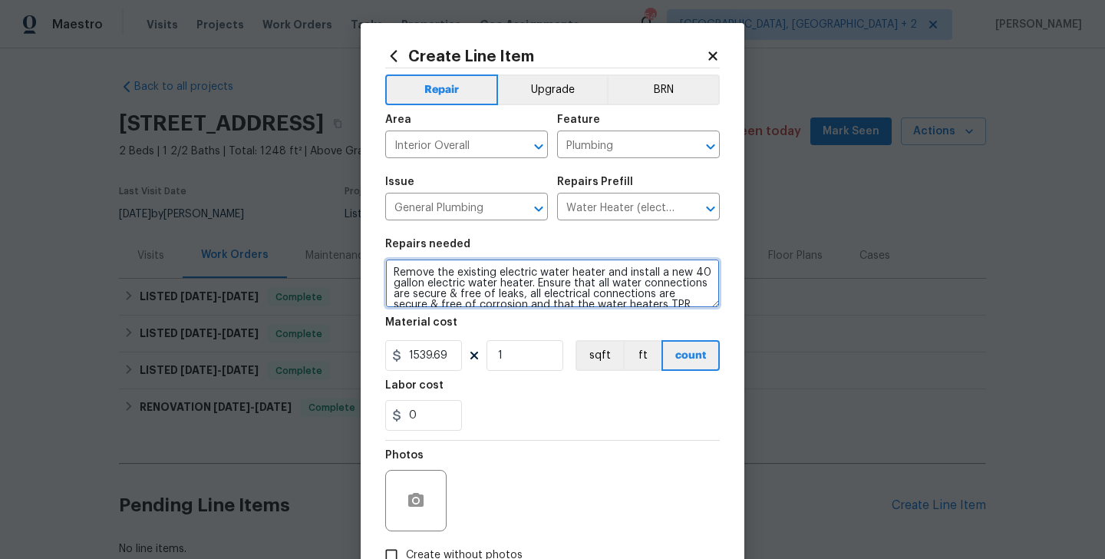
click at [436, 289] on textarea "Remove the existing electric water heater and install a new 40 gallon electric …" at bounding box center [552, 283] width 335 height 49
paste textarea "Clean out flu pipe on water heater"
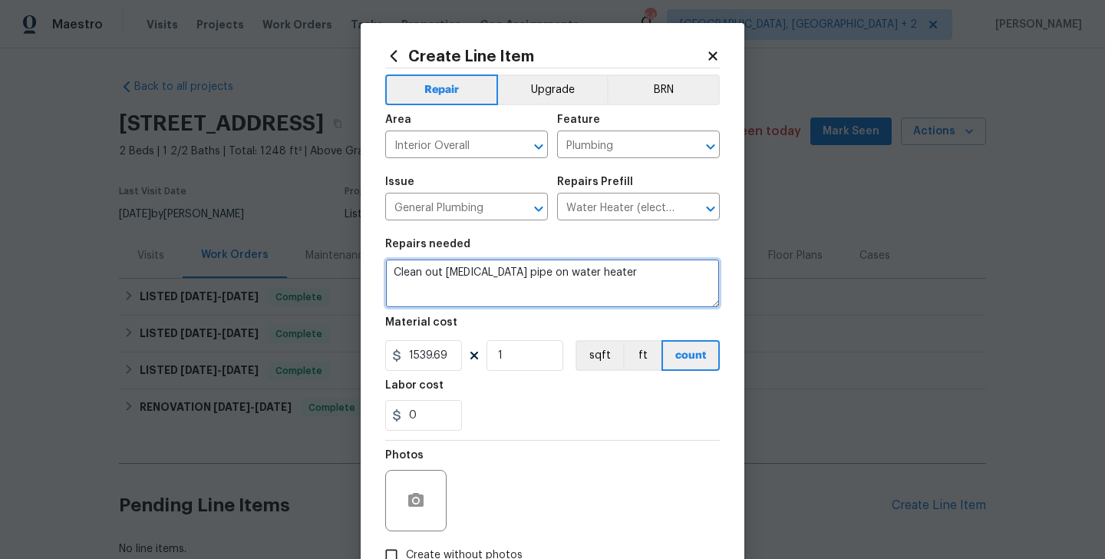
type textarea "Clean out flu pipe on water heater"
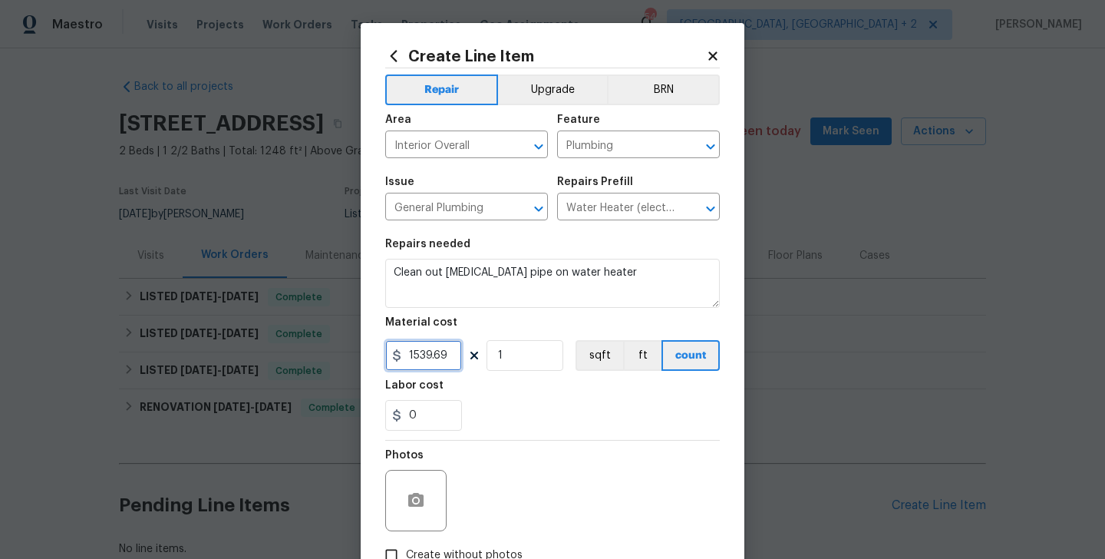
click at [426, 345] on input "1539.69" at bounding box center [423, 355] width 77 height 31
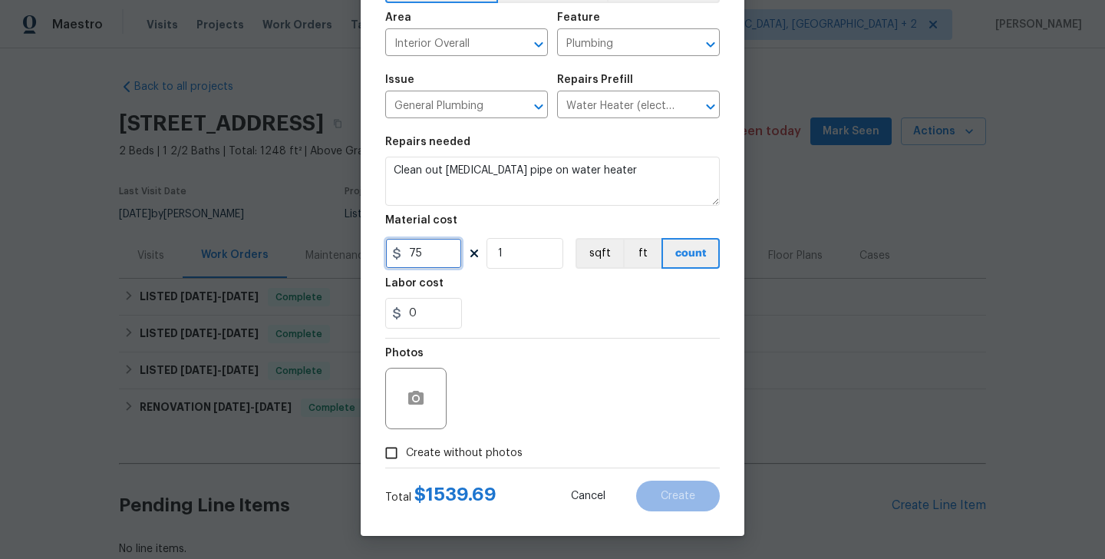
type input "75"
click at [448, 438] on label "Create without photos" at bounding box center [450, 452] width 146 height 29
click at [406, 438] on input "Create without photos" at bounding box center [391, 452] width 29 height 29
checkbox input "true"
click at [572, 434] on div "Reason*" at bounding box center [589, 388] width 261 height 100
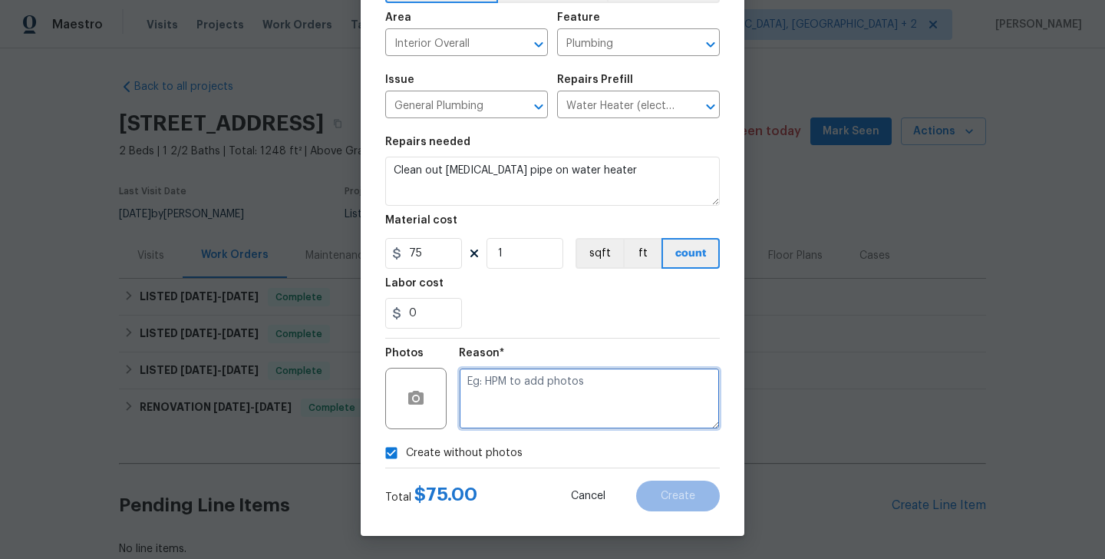
click at [540, 398] on textarea at bounding box center [589, 398] width 261 height 61
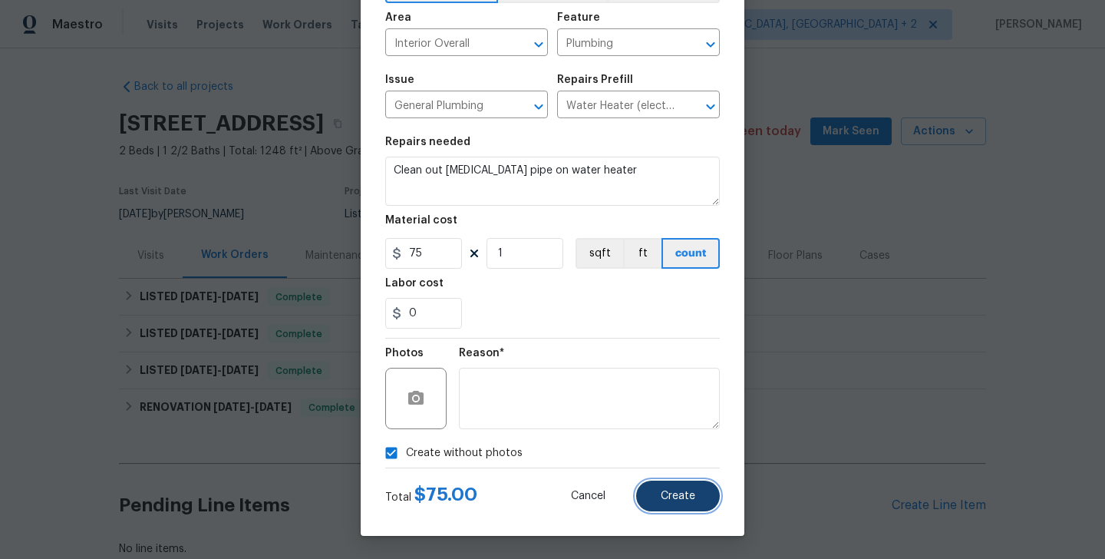
click at [652, 489] on button "Create" at bounding box center [678, 495] width 84 height 31
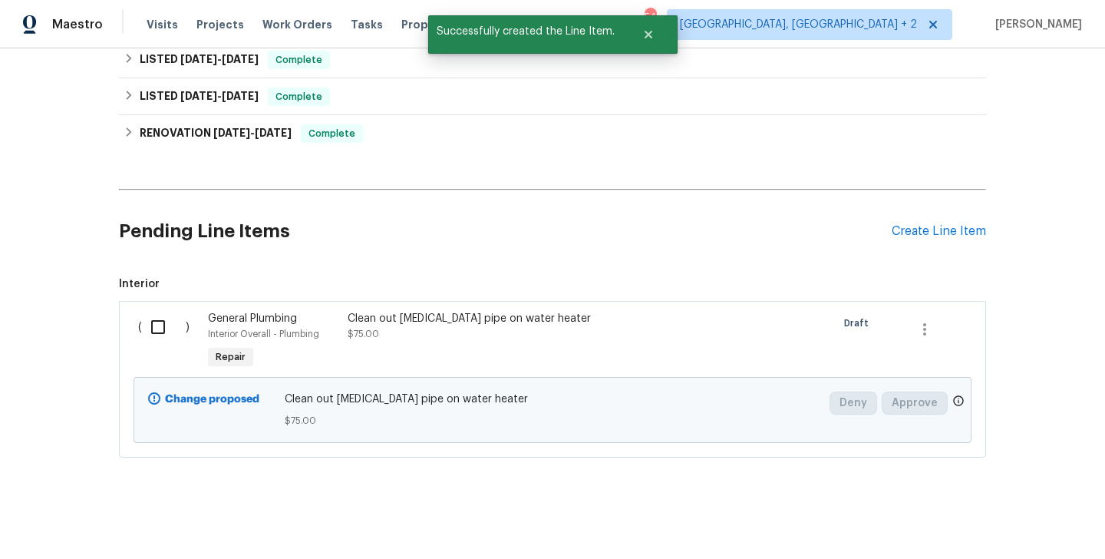
scroll to position [277, 0]
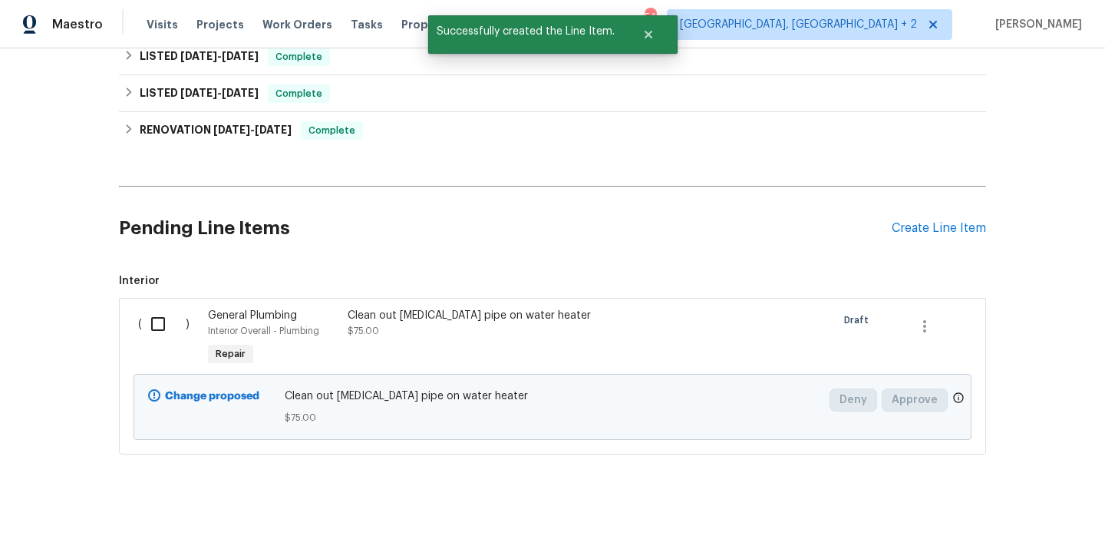
click at [149, 315] on input "checkbox" at bounding box center [164, 324] width 44 height 32
checkbox input "true"
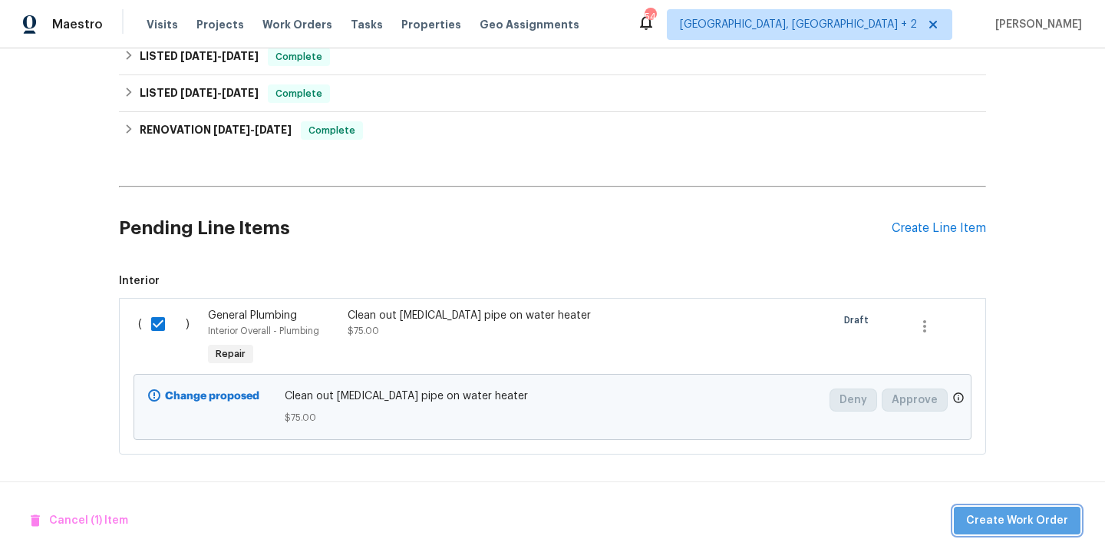
click at [1031, 523] on span "Create Work Order" at bounding box center [1017, 520] width 102 height 19
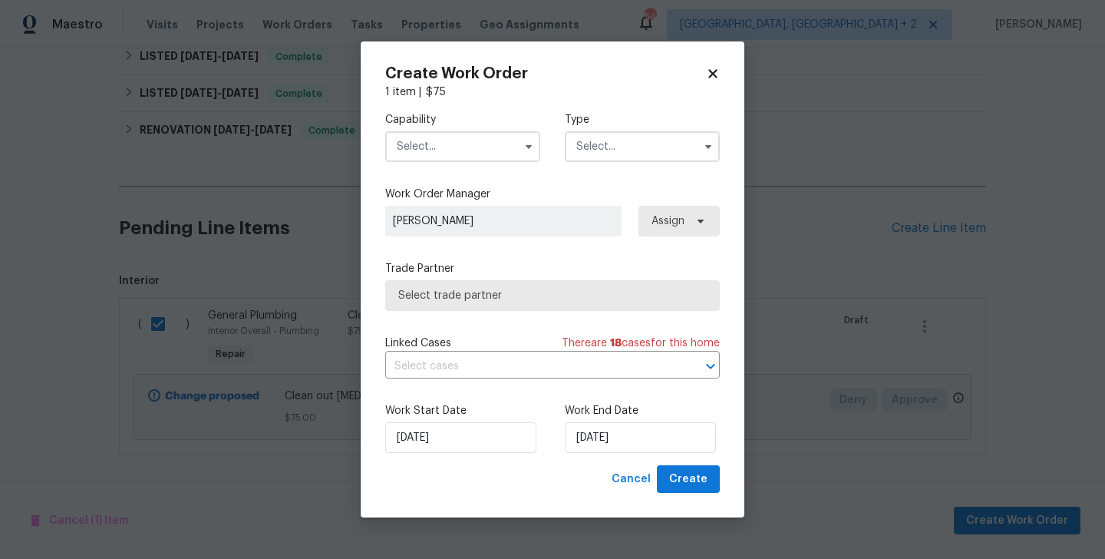
click at [421, 167] on div "Capability Type" at bounding box center [552, 137] width 335 height 74
click at [421, 157] on input "text" at bounding box center [462, 146] width 155 height 31
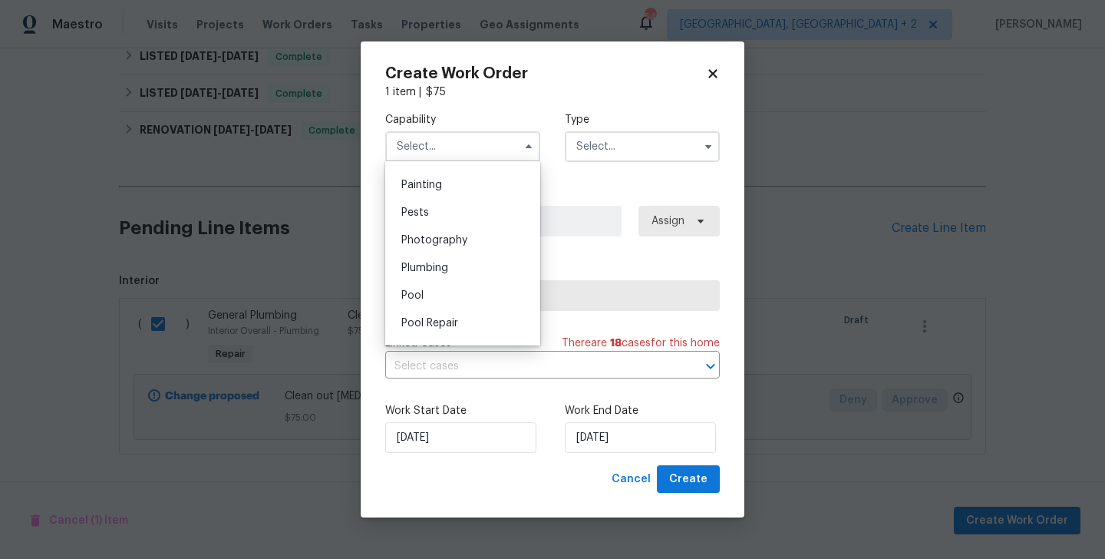
scroll to position [1285, 0]
click at [434, 256] on div "Plumbing" at bounding box center [462, 266] width 147 height 28
type input "Plumbing"
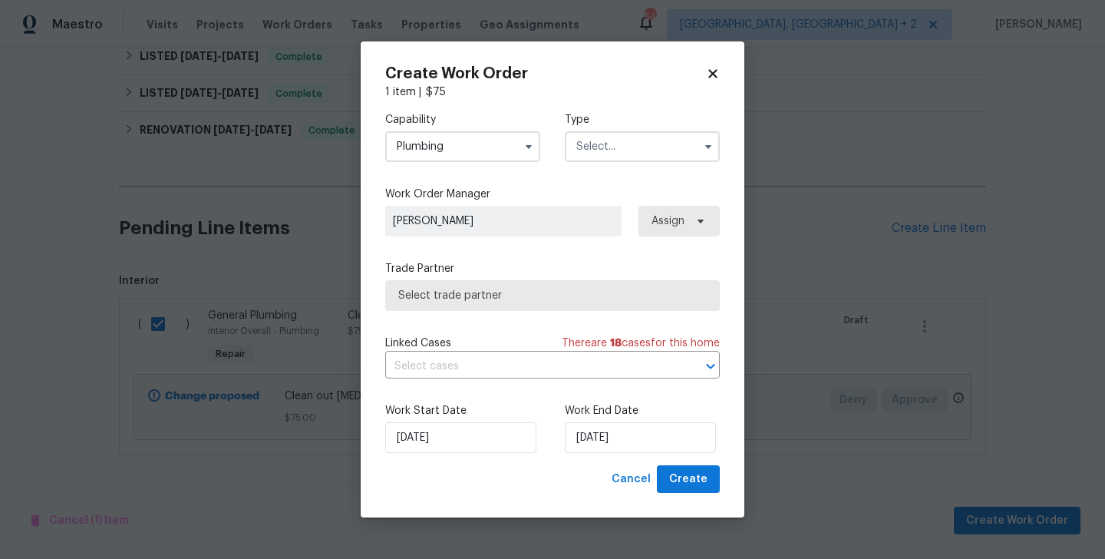
click at [603, 138] on input "text" at bounding box center [642, 146] width 155 height 31
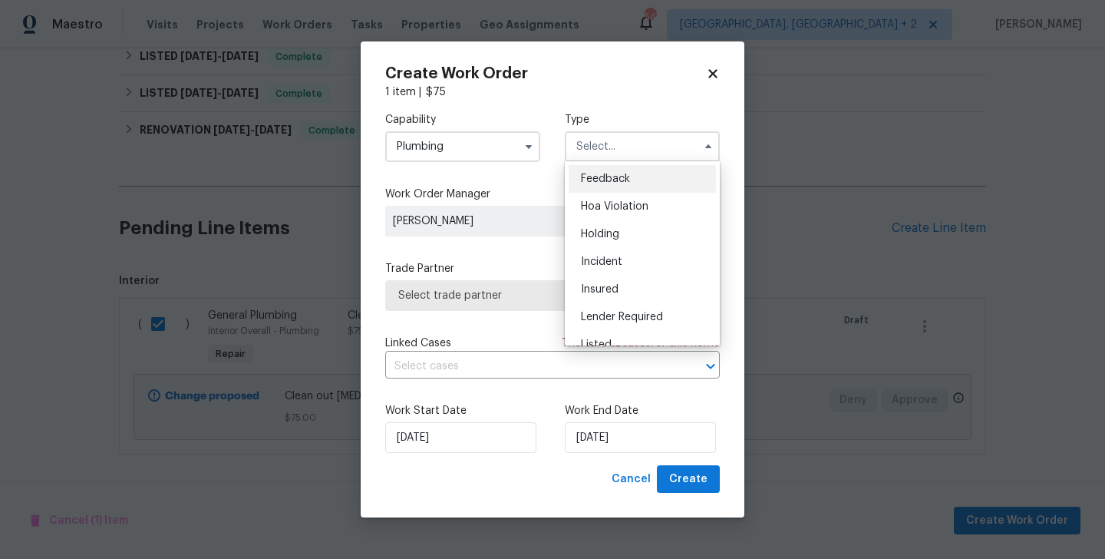
click at [608, 179] on span "Feedback" at bounding box center [605, 178] width 49 height 11
type input "Feedback"
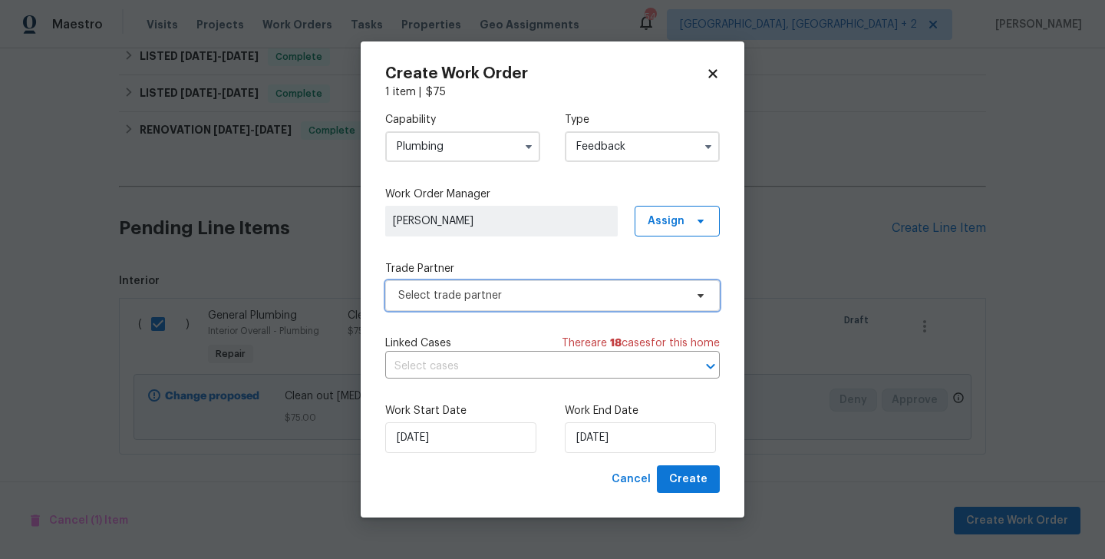
click at [494, 282] on span "Select trade partner" at bounding box center [552, 295] width 335 height 31
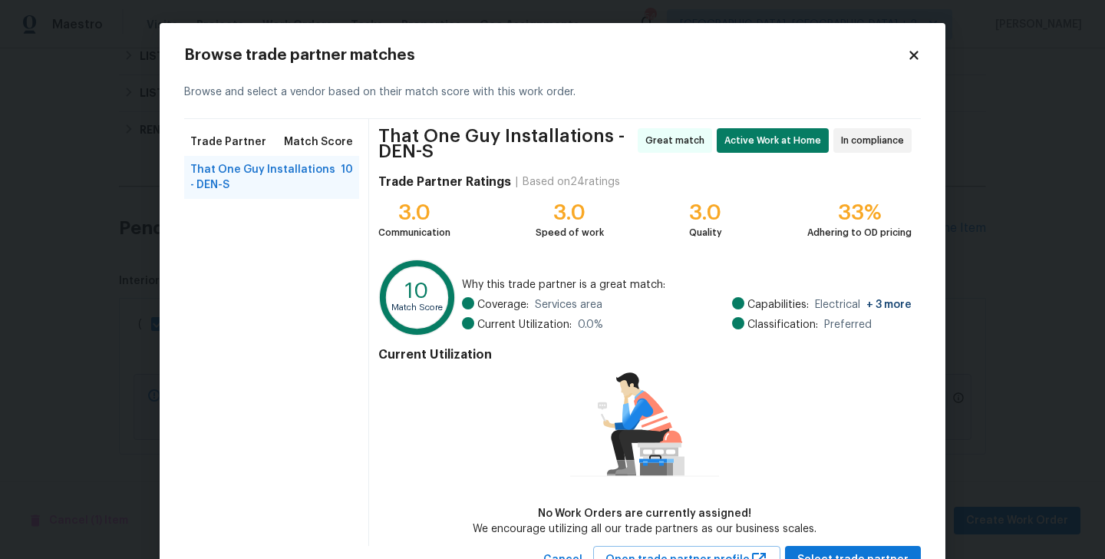
scroll to position [61, 0]
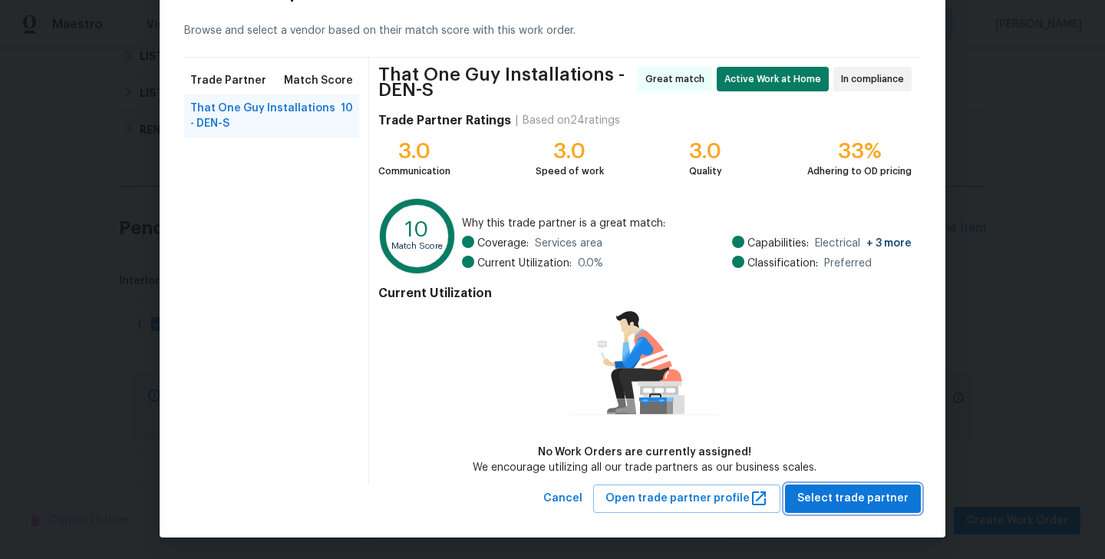
click at [886, 500] on span "Select trade partner" at bounding box center [852, 498] width 111 height 19
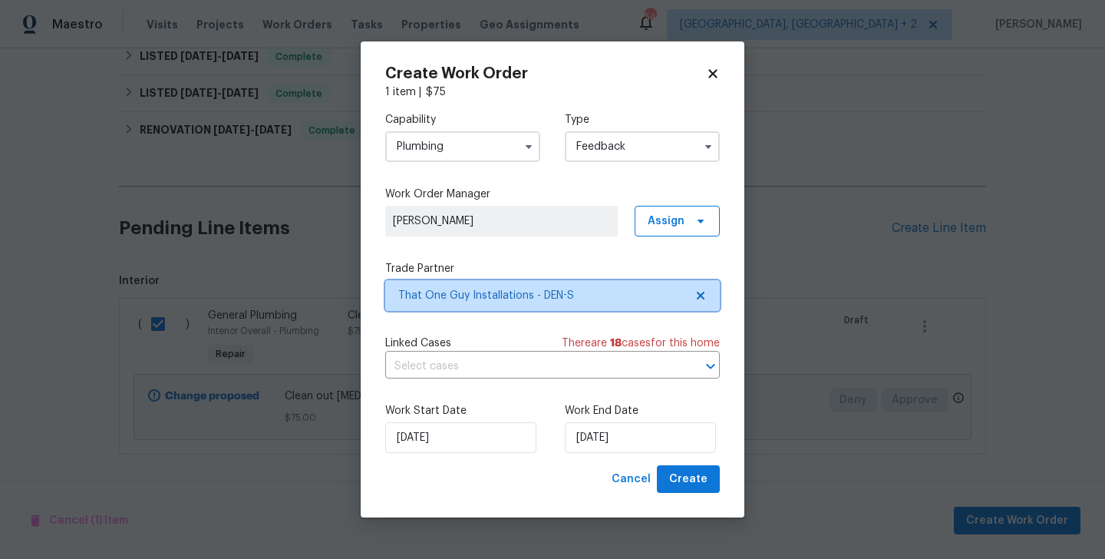
scroll to position [0, 0]
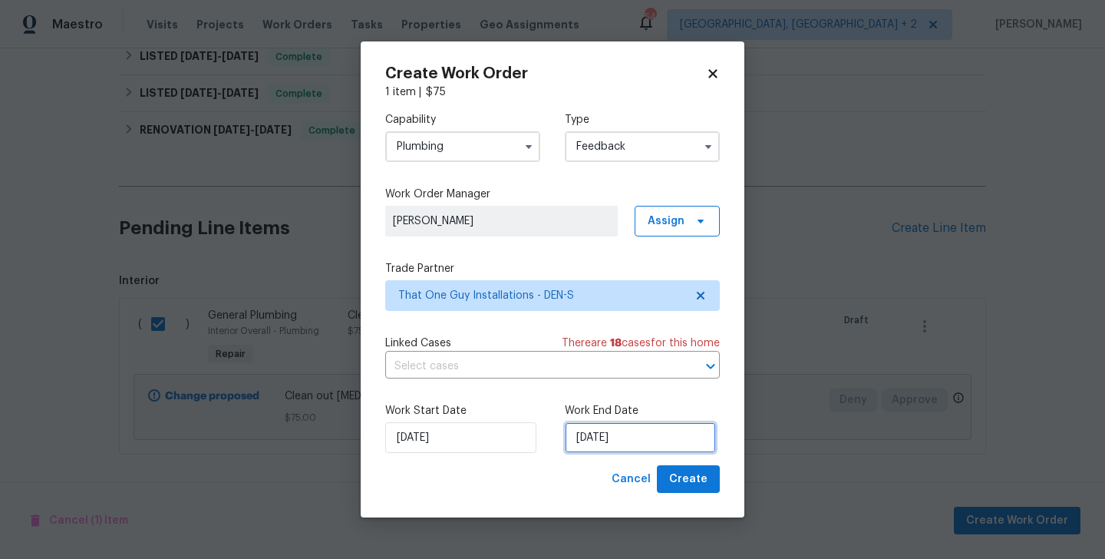
click at [617, 434] on input "03/09/2025" at bounding box center [640, 437] width 151 height 31
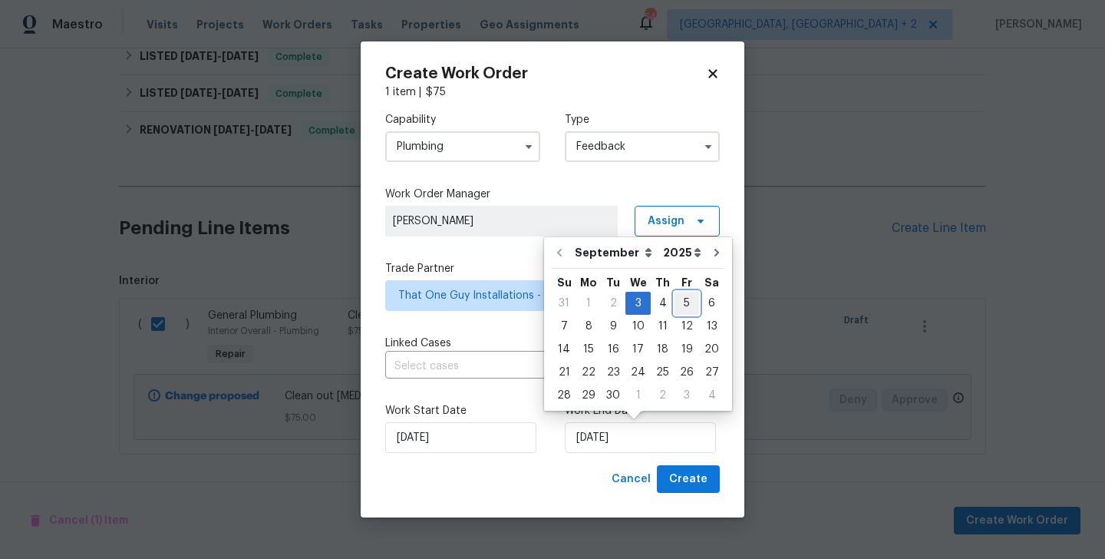
click at [676, 300] on div "5" at bounding box center [687, 302] width 25 height 21
type input "05/09/2025"
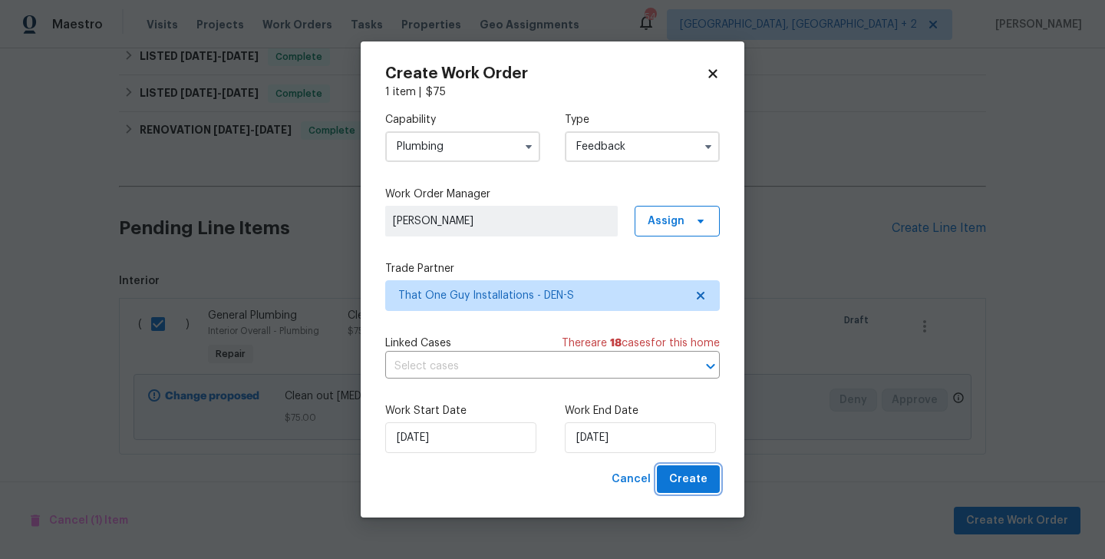
click at [677, 478] on span "Create" at bounding box center [688, 479] width 38 height 19
checkbox input "false"
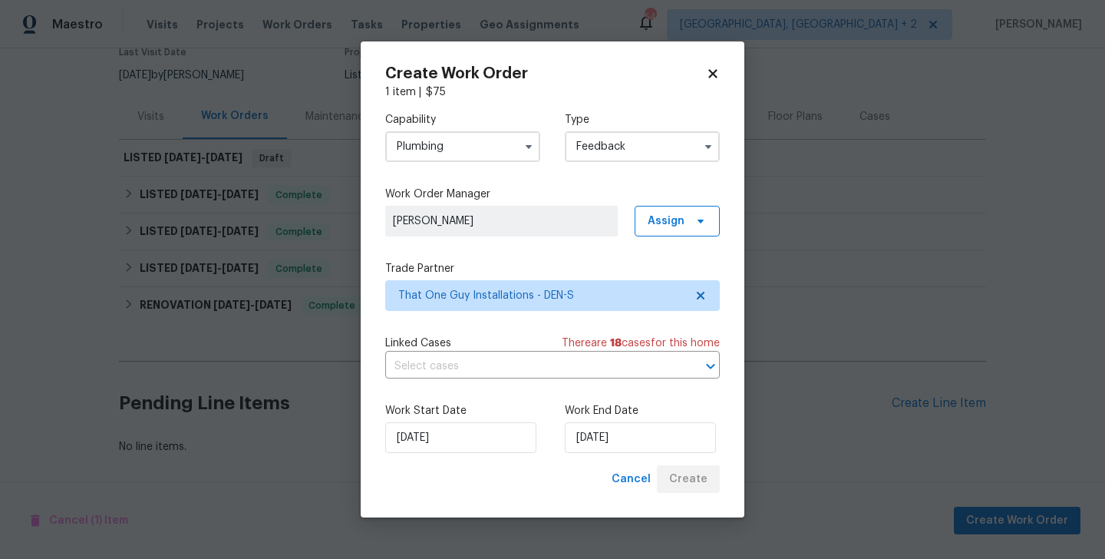
scroll to position [139, 0]
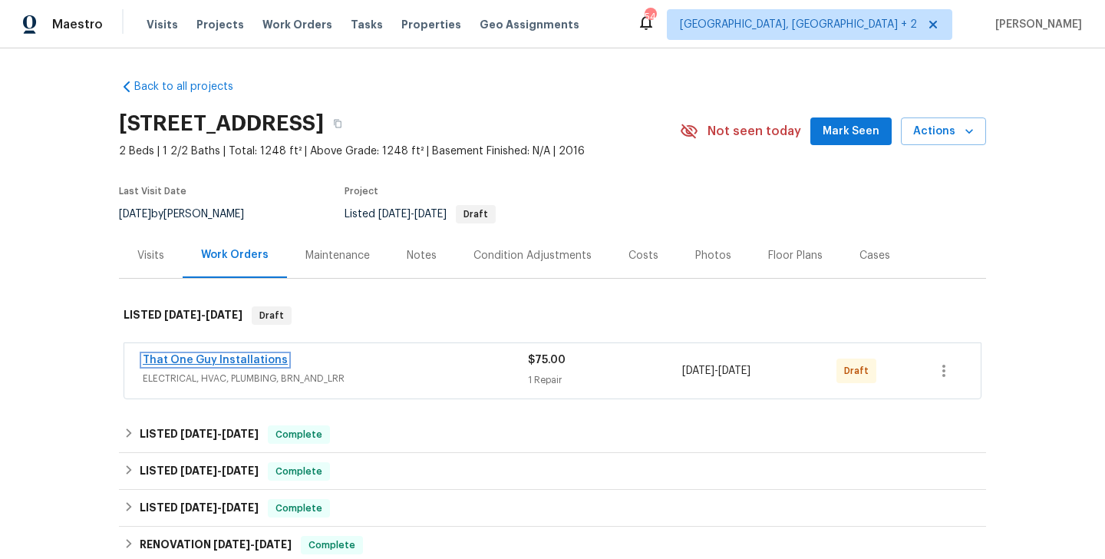
click at [243, 362] on link "That One Guy Installations" at bounding box center [215, 360] width 145 height 11
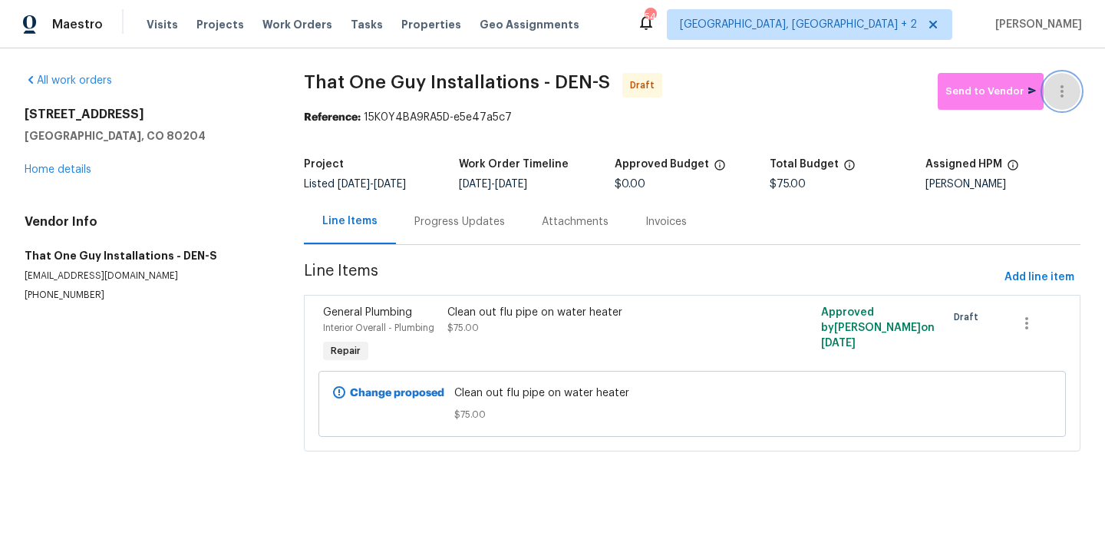
click at [1062, 84] on icon "button" at bounding box center [1062, 91] width 18 height 18
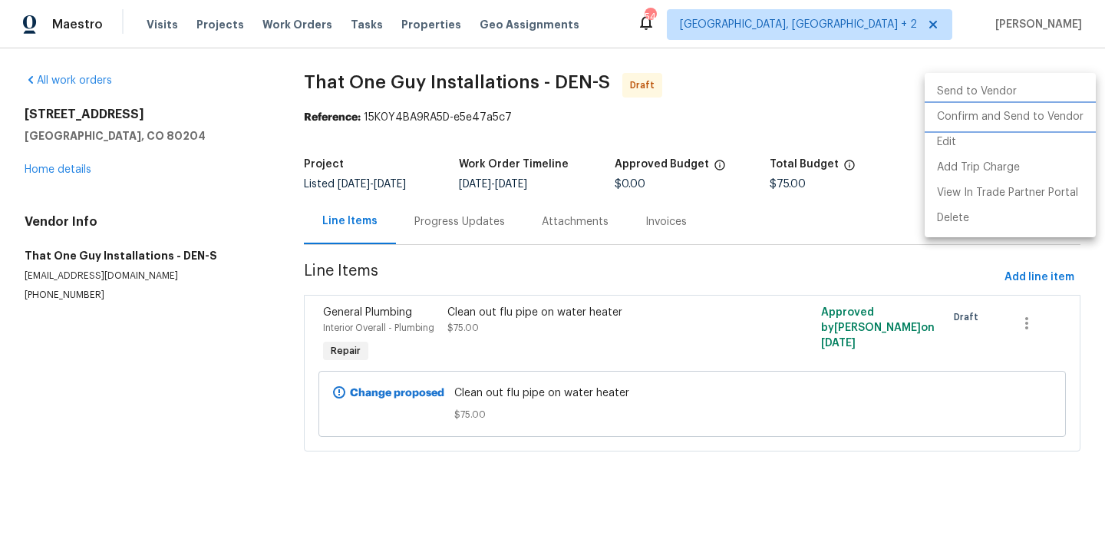
click at [1062, 117] on li "Confirm and Send to Vendor" at bounding box center [1010, 116] width 171 height 25
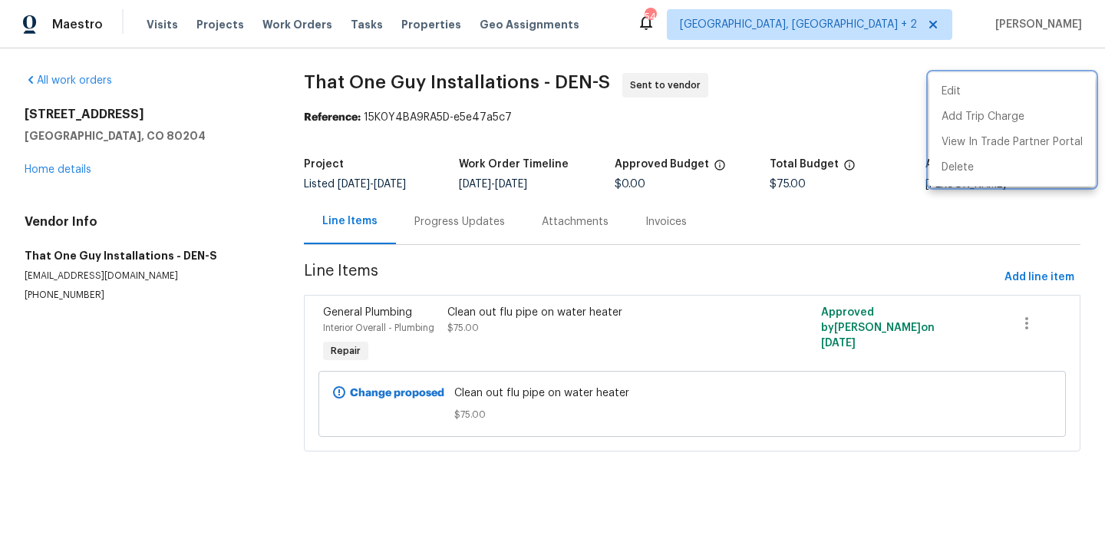
click at [426, 241] on div at bounding box center [552, 279] width 1105 height 559
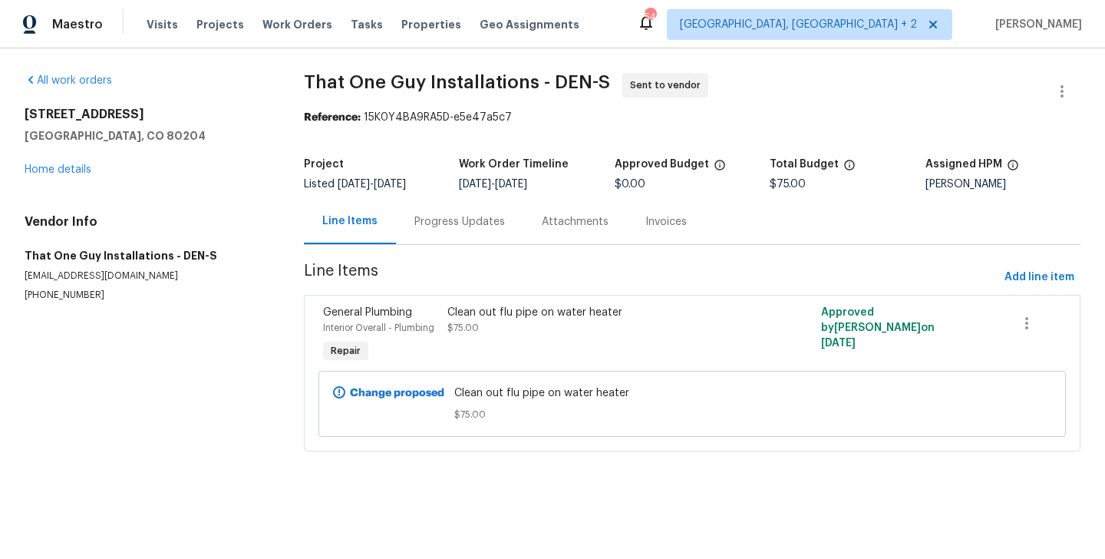
click at [426, 241] on div "Progress Updates" at bounding box center [459, 221] width 127 height 45
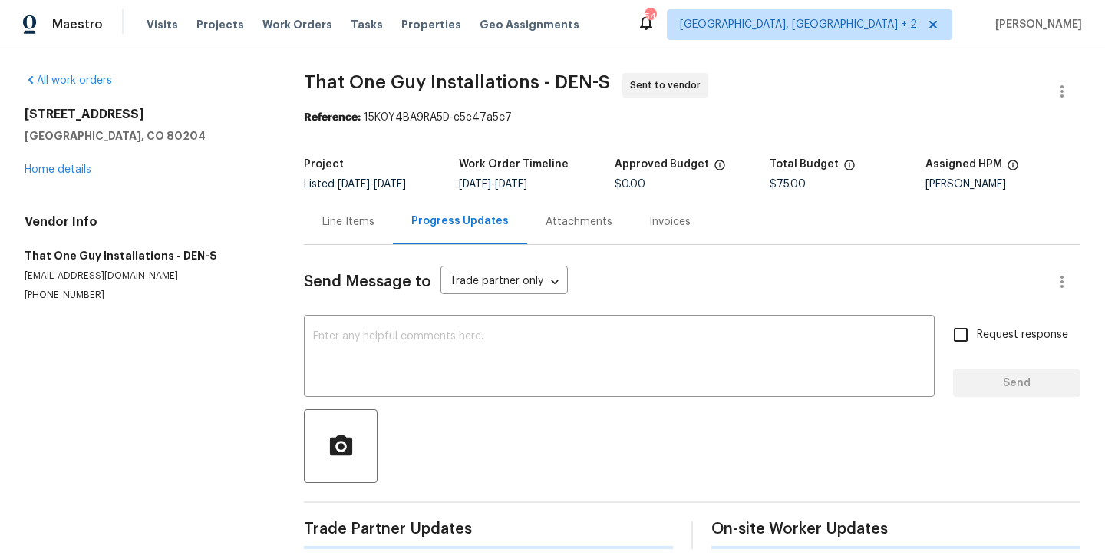
click at [475, 427] on div at bounding box center [692, 446] width 777 height 74
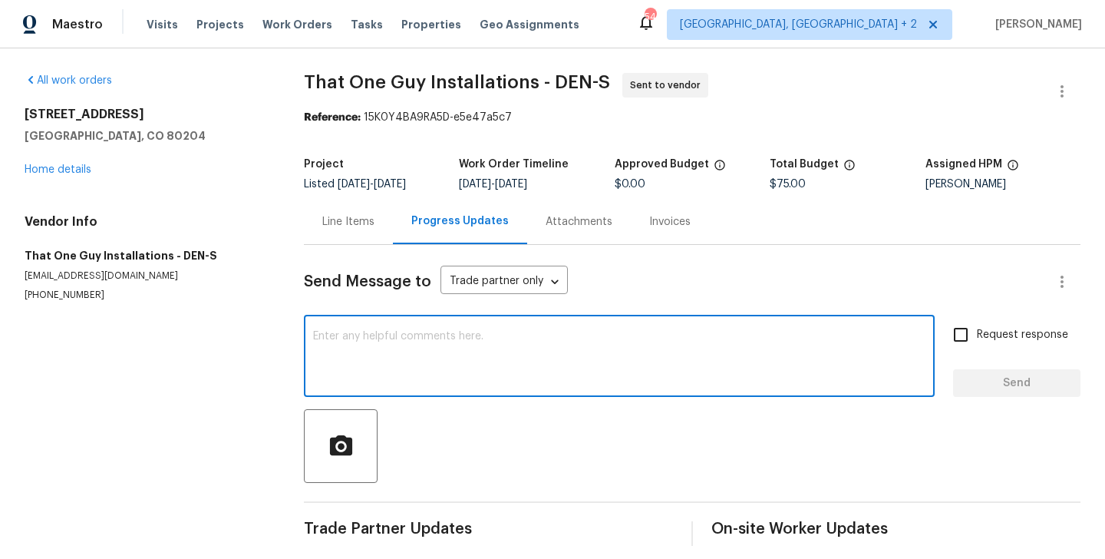
click at [457, 377] on textarea at bounding box center [619, 358] width 612 height 54
paste textarea "Hi, this is Blessida with Opendoor. I’m confirming you received the WO for the …"
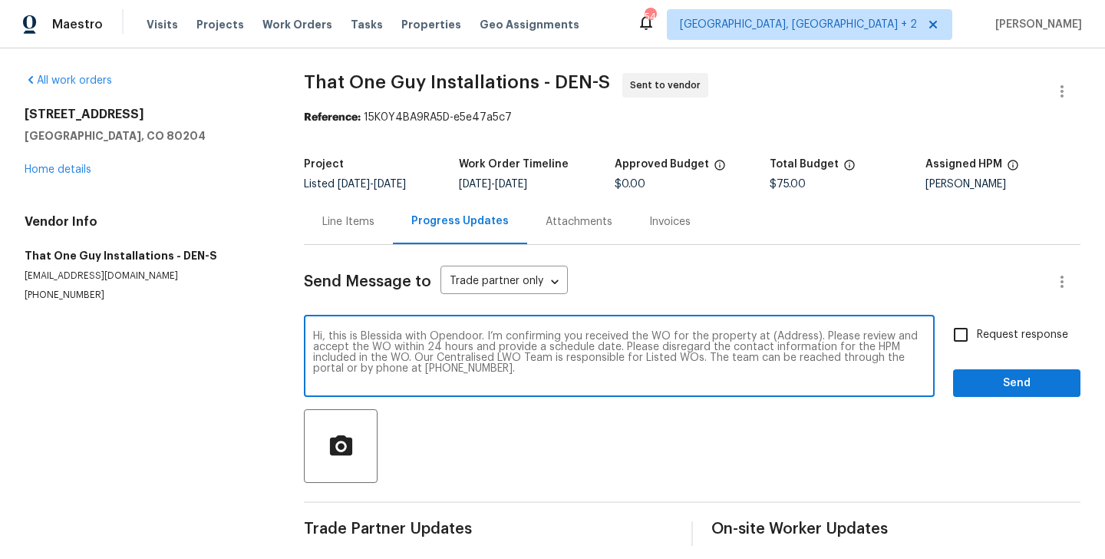
click at [783, 342] on textarea "Hi, this is Blessida with Opendoor. I’m confirming you received the WO for the …" at bounding box center [619, 358] width 612 height 54
click at [786, 344] on textarea "Hi, this is Blessida with Opendoor. I’m confirming you received the WO for the …" at bounding box center [619, 358] width 612 height 54
paste textarea "[STREET_ADDRESS]"
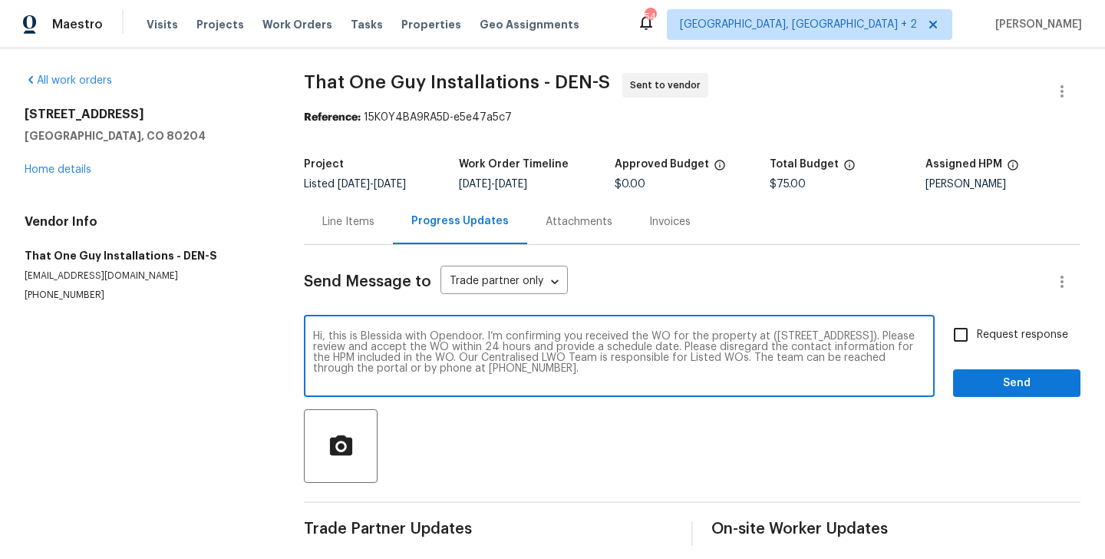
type textarea "Hi, this is Blessida with Opendoor. I’m confirming you received the WO for the …"
click at [942, 341] on div "Hi, this is Blessida with Opendoor. I’m confirming you received the WO for the …" at bounding box center [692, 357] width 777 height 78
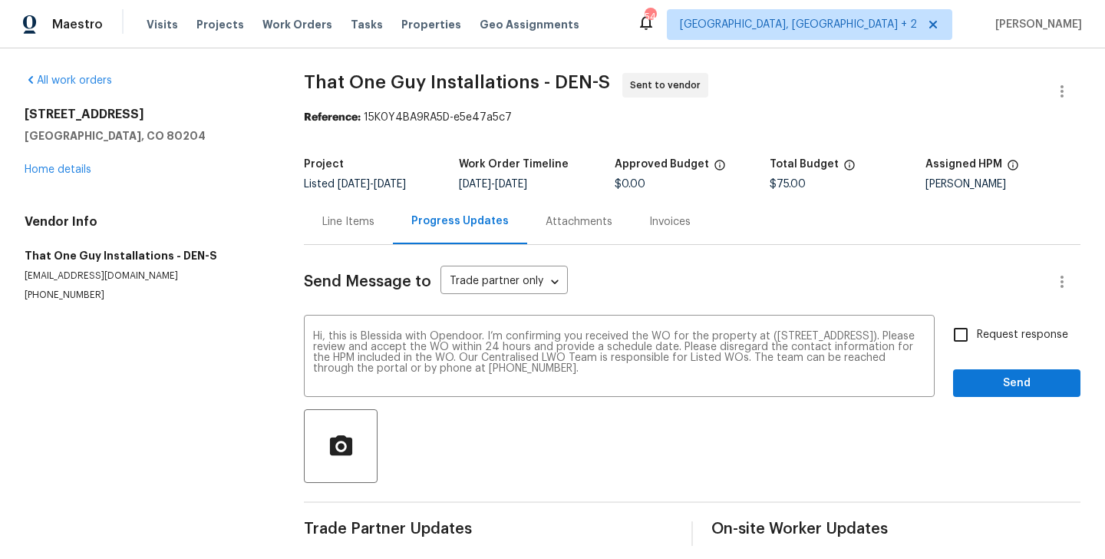
click at [967, 343] on input "Request response" at bounding box center [961, 334] width 32 height 32
checkbox input "true"
click at [967, 387] on span "Send" at bounding box center [1016, 383] width 103 height 19
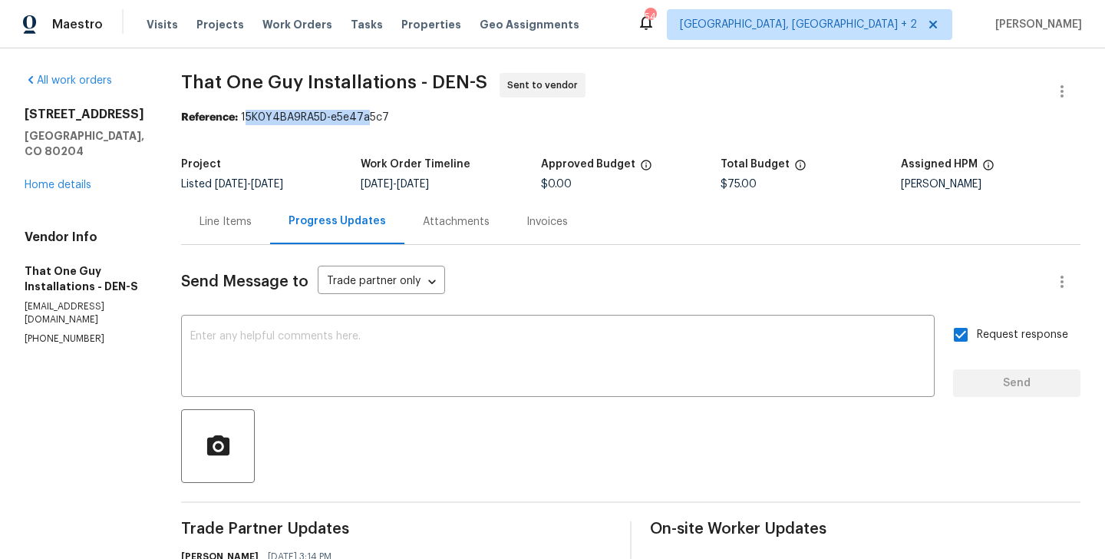
drag, startPoint x: 220, startPoint y: 117, endPoint x: 345, endPoint y: 118, distance: 125.1
click at [345, 118] on div "Reference: 15K0Y4BA9RA5D-e5e47a5c7" at bounding box center [630, 117] width 899 height 15
drag, startPoint x: 217, startPoint y: 118, endPoint x: 412, endPoint y: 121, distance: 195.0
click at [412, 121] on div "Reference: 15K0Y4BA9RA5D-e5e47a5c7" at bounding box center [630, 117] width 899 height 15
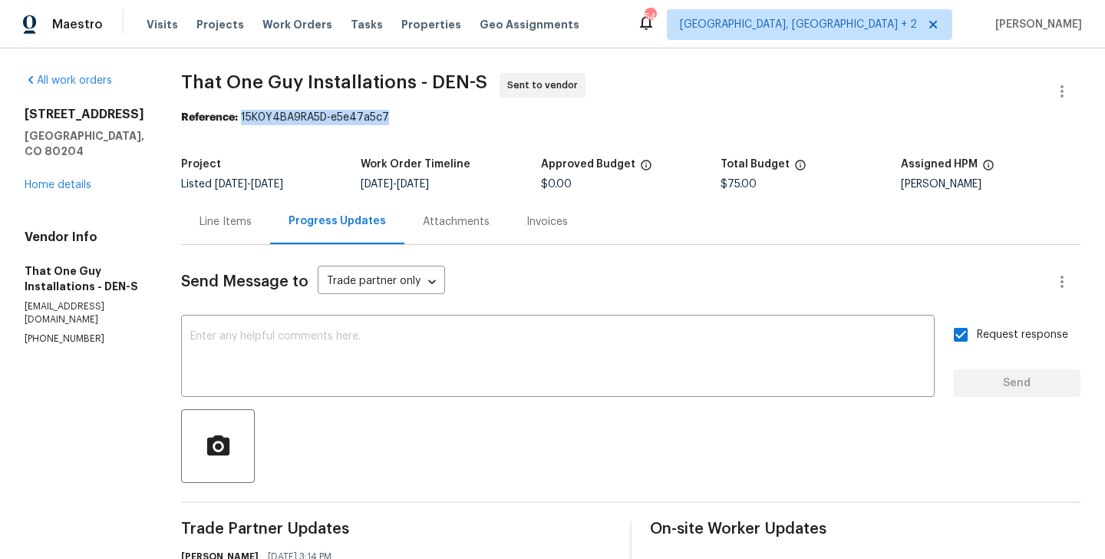
copy div "15K0Y4BA9RA5D-e5e47a5c7"
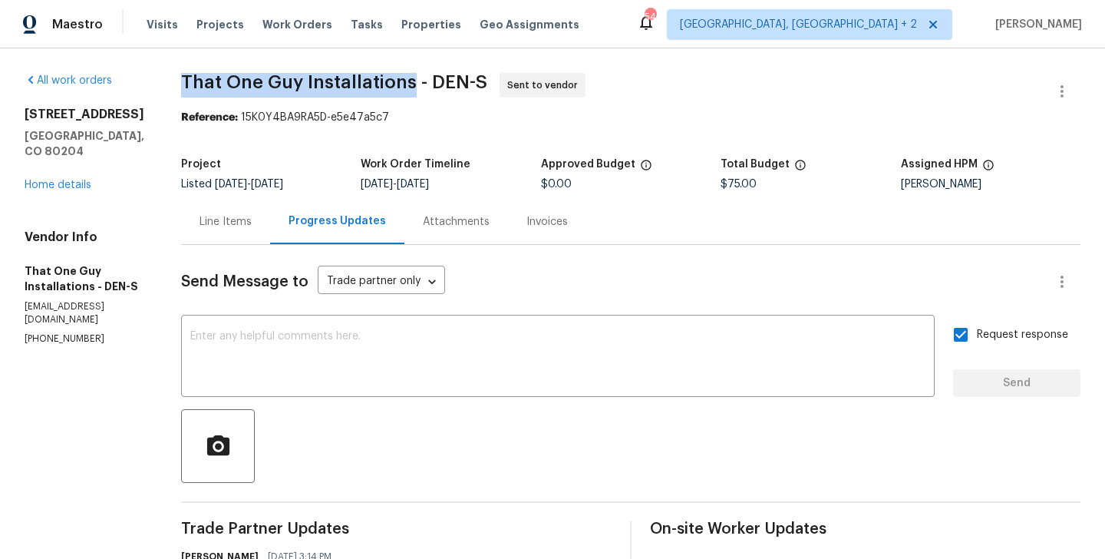
drag, startPoint x: 152, startPoint y: 87, endPoint x: 387, endPoint y: 87, distance: 234.8
click at [387, 87] on div "All work orders 1245 Utica St Apt 104 Denver, CO 80204 Home details Vendor Info…" at bounding box center [552, 369] width 1105 height 643
copy span "That One Guy Installations"
click at [81, 190] on link "Home details" at bounding box center [58, 185] width 67 height 11
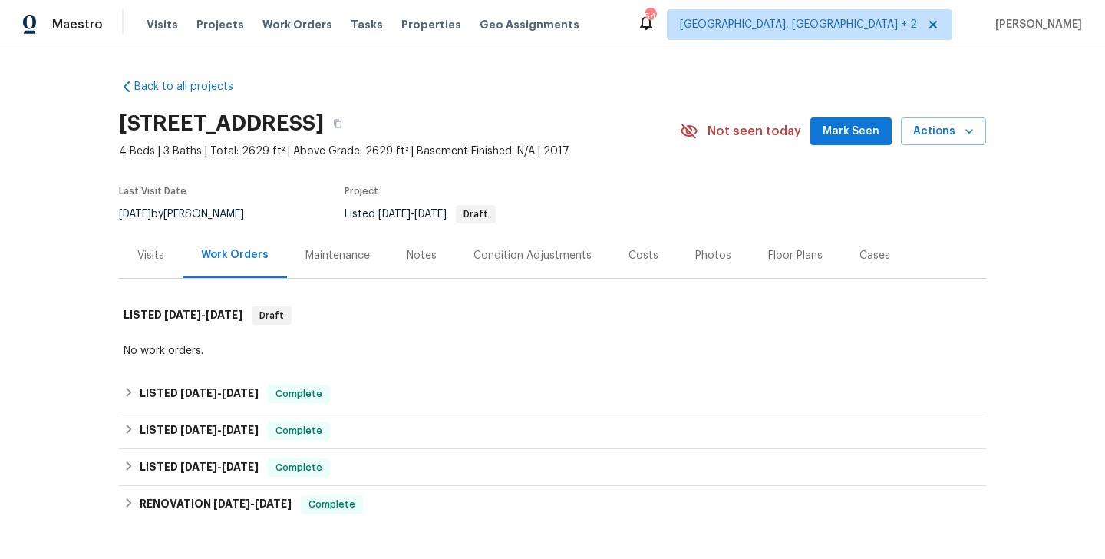
scroll to position [199, 0]
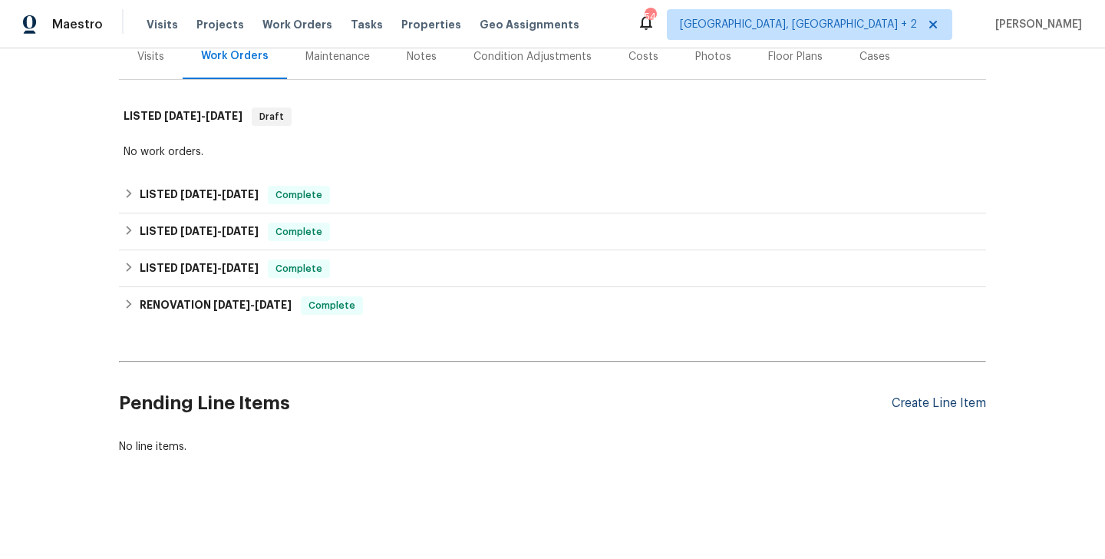
click at [930, 401] on div "Create Line Item" at bounding box center [939, 403] width 94 height 15
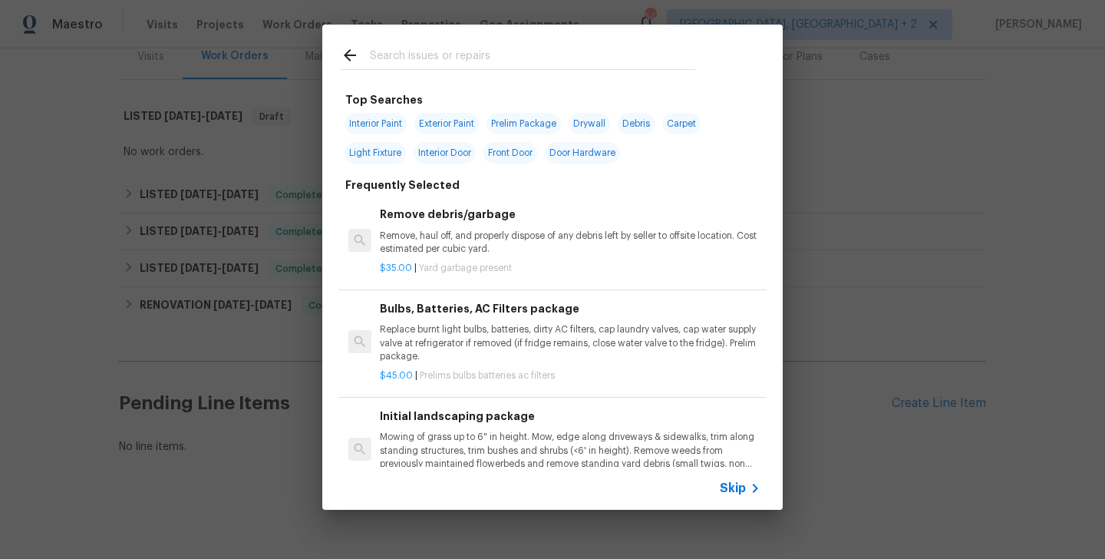
click at [411, 60] on input "text" at bounding box center [532, 57] width 325 height 23
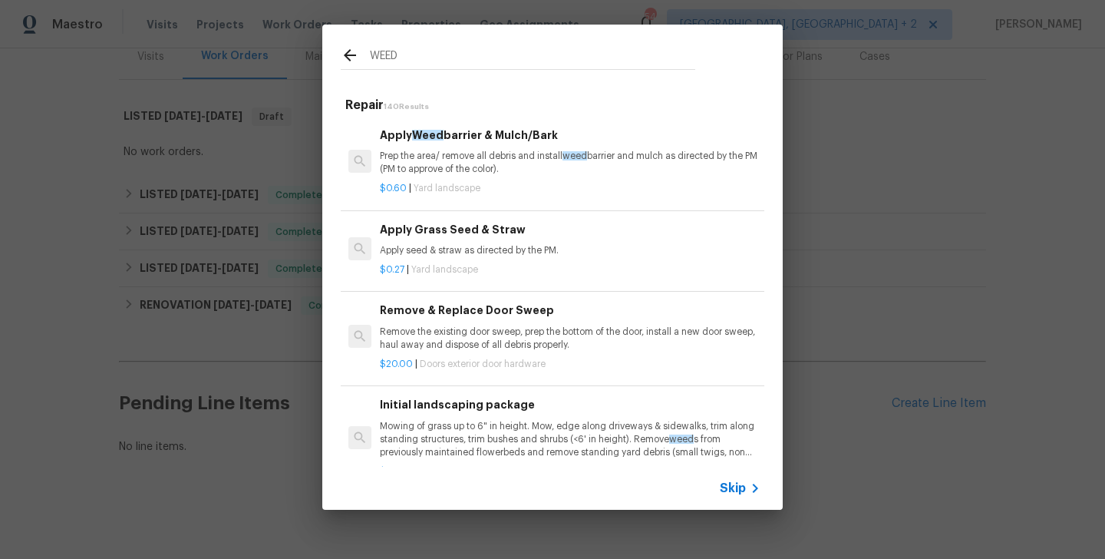
type input "WEED"
click at [462, 226] on h6 "Apply Grass Seed & Straw" at bounding box center [570, 229] width 381 height 17
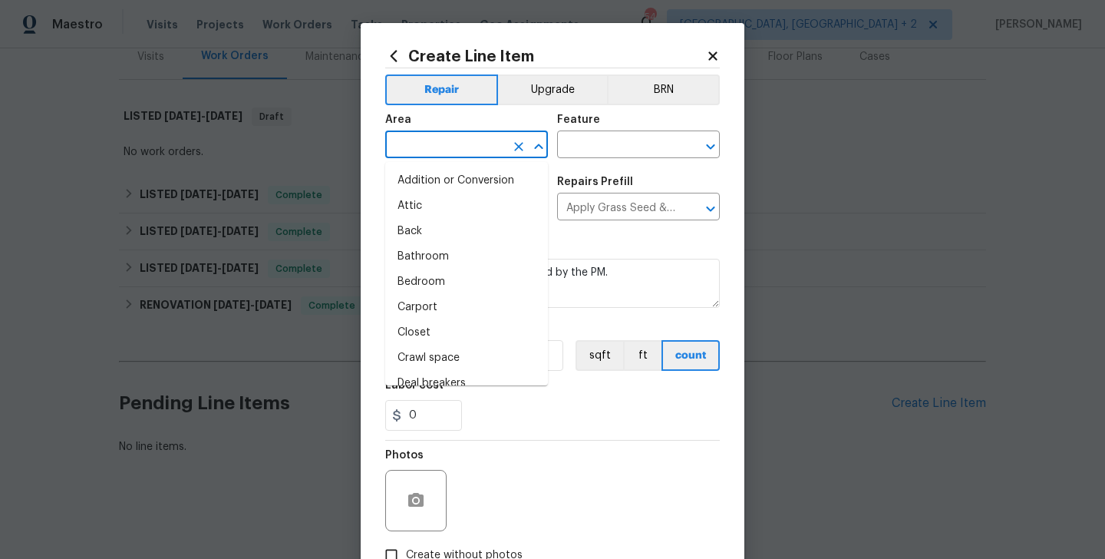
click at [433, 138] on input "text" at bounding box center [445, 146] width 120 height 24
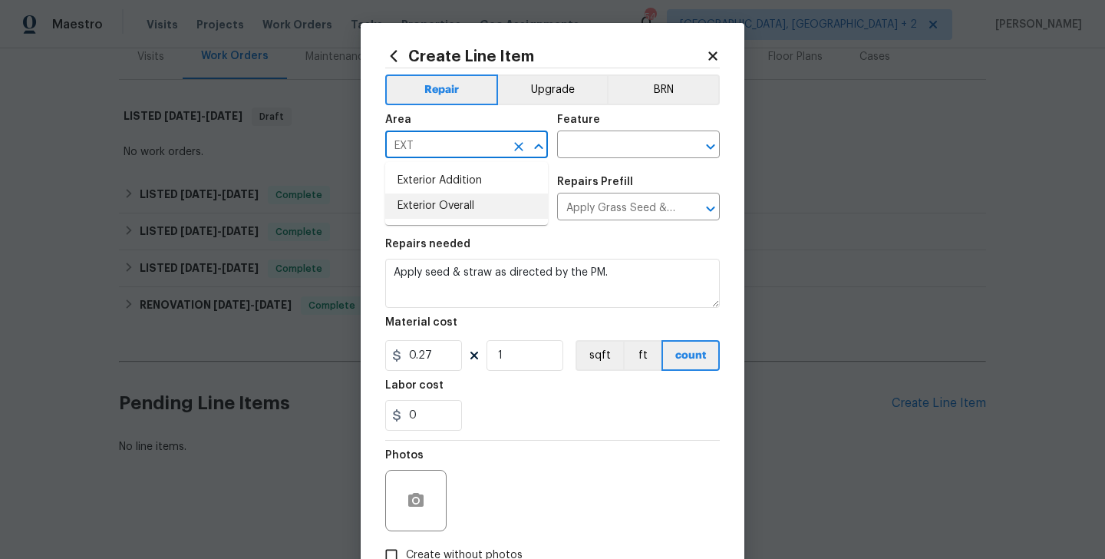
click at [435, 199] on li "Exterior Overall" at bounding box center [466, 205] width 163 height 25
type input "Exterior Overall"
click at [563, 155] on input "text" at bounding box center [617, 146] width 120 height 24
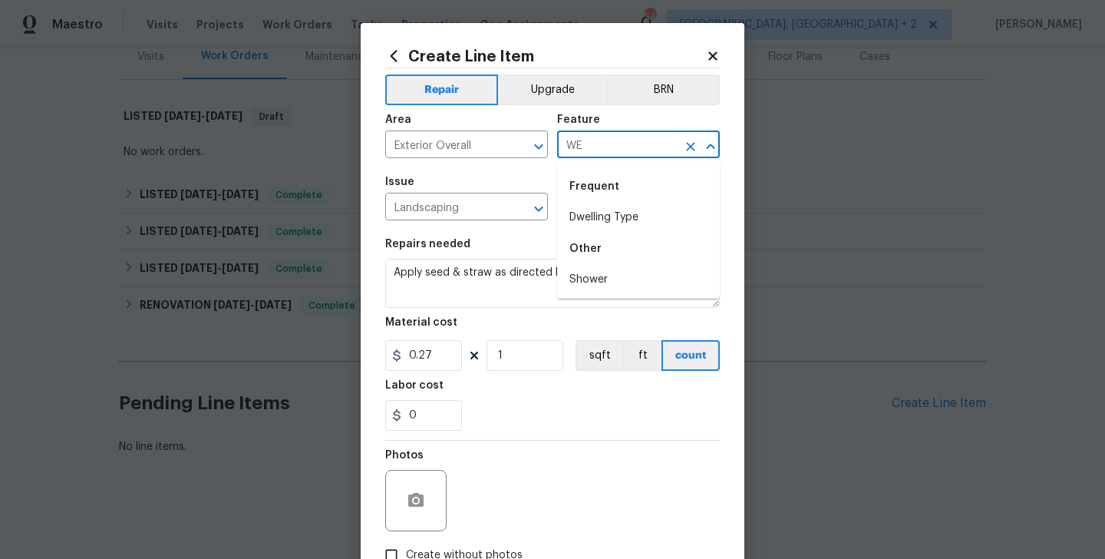
type input "W"
click at [603, 219] on li "Landscaping" at bounding box center [638, 217] width 163 height 25
type input "Landscaping"
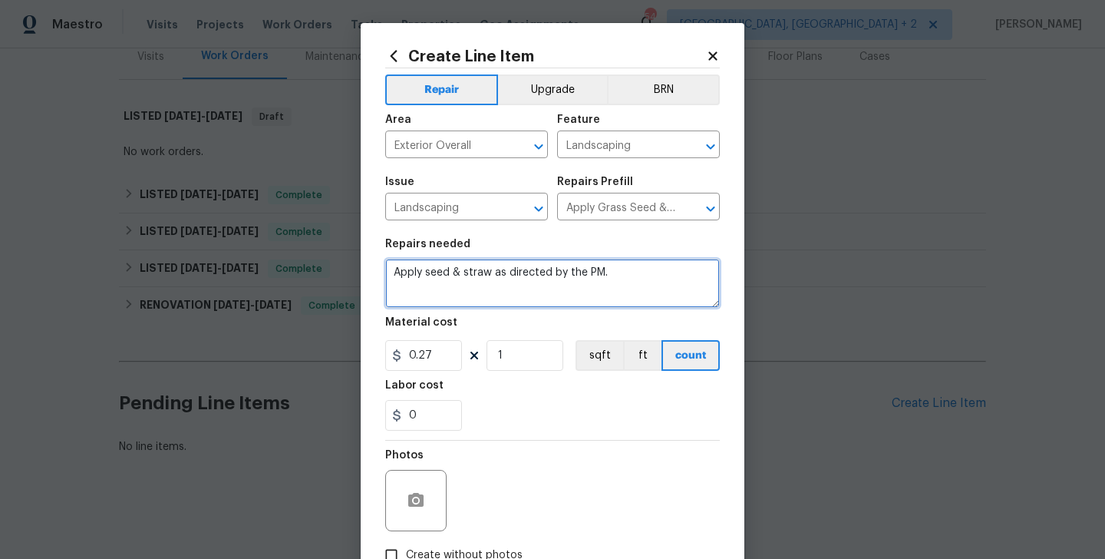
click at [480, 308] on textarea "Apply seed & straw as directed by the PM." at bounding box center [552, 283] width 335 height 49
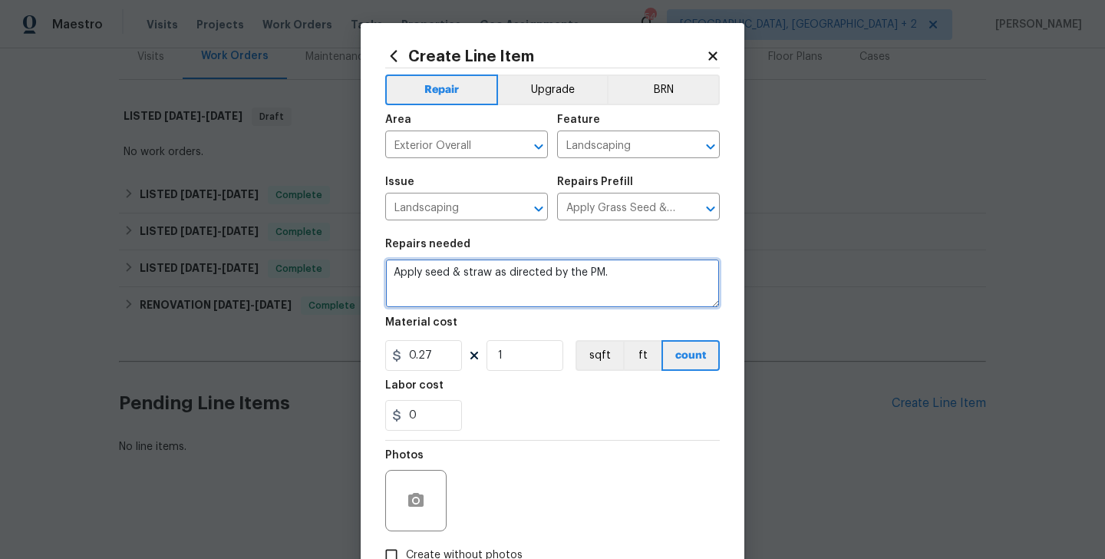
click at [480, 308] on textarea "Apply seed & straw as directed by the PM." at bounding box center [552, 283] width 335 height 49
paste textarea "Pull all weeds from around trees and bed"
type textarea "Pull all weeds from around trees and bed."
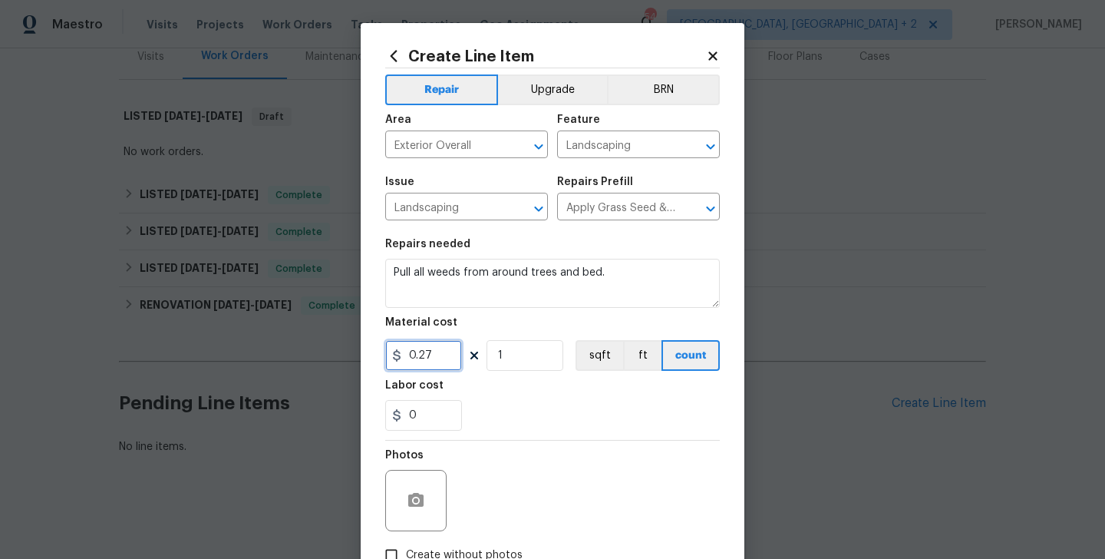
click at [413, 357] on input "0.27" at bounding box center [423, 355] width 77 height 31
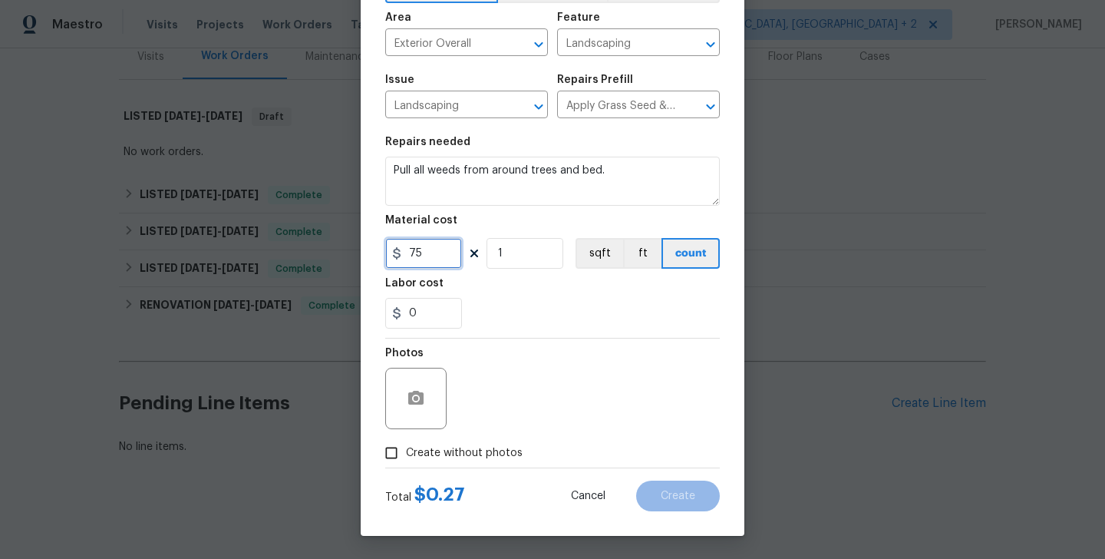
type input "75"
click at [447, 452] on span "Create without photos" at bounding box center [464, 453] width 117 height 16
click at [406, 452] on input "Create without photos" at bounding box center [391, 452] width 29 height 29
checkbox input "true"
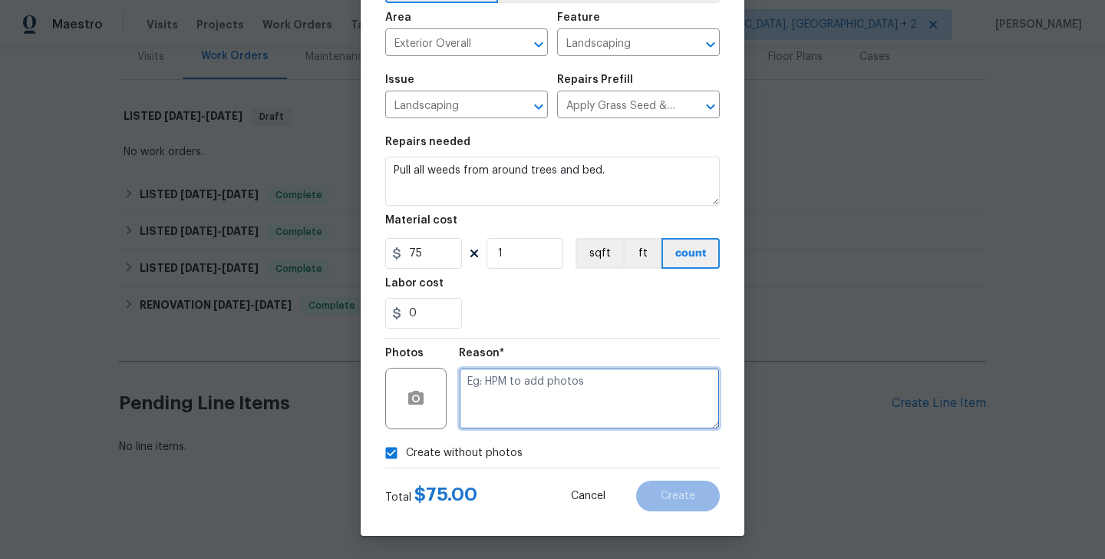
click at [549, 384] on textarea at bounding box center [589, 398] width 261 height 61
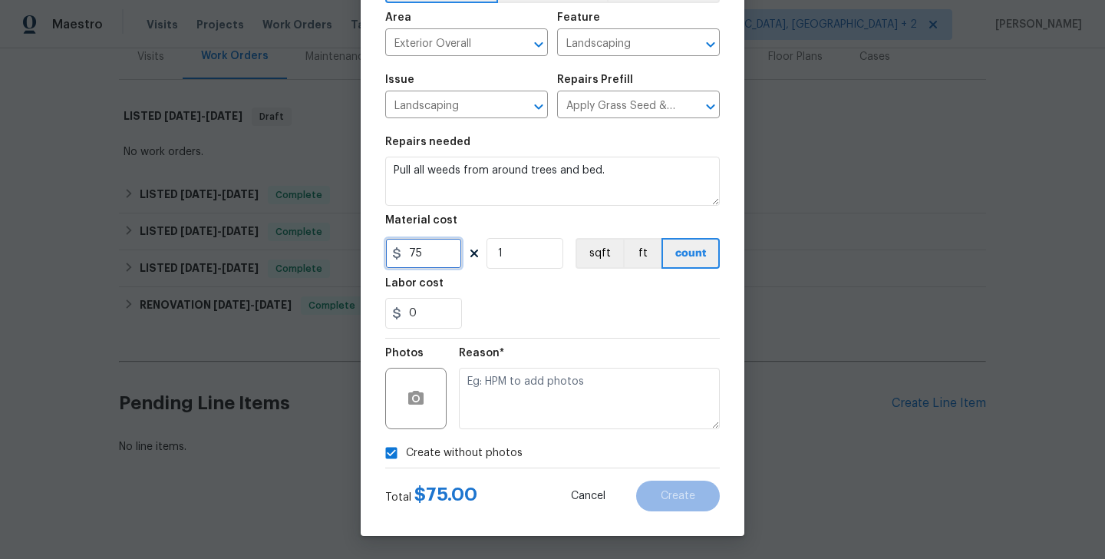
click at [417, 262] on input "75" at bounding box center [423, 253] width 77 height 31
type input "25"
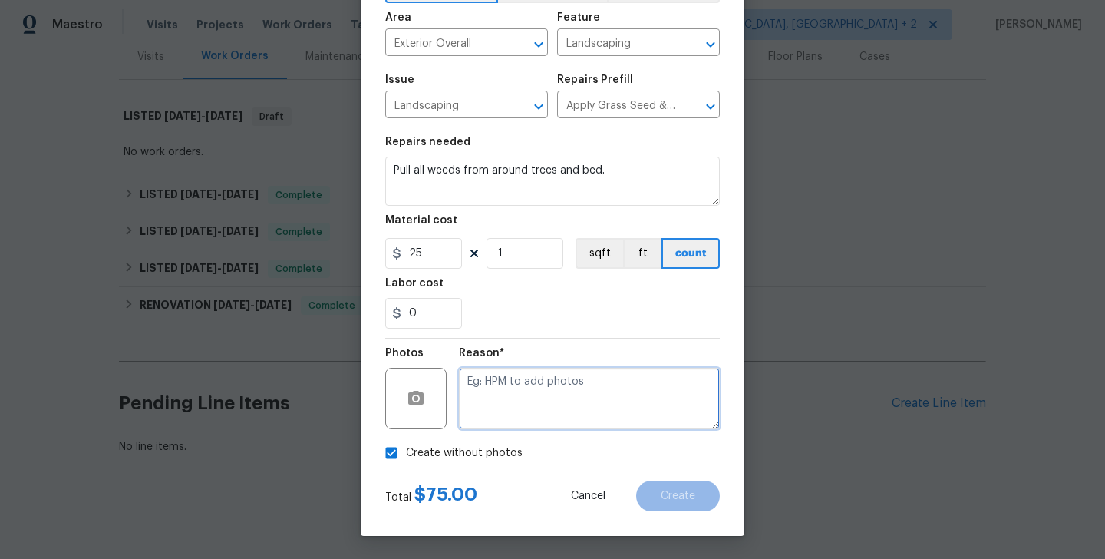
click at [474, 381] on textarea at bounding box center [589, 398] width 261 height 61
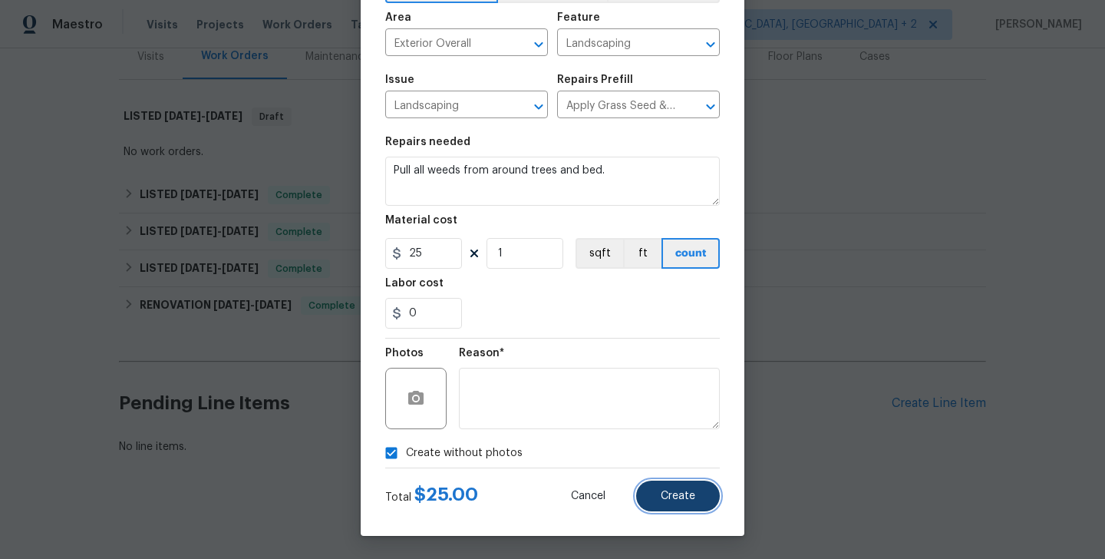
click at [684, 503] on button "Create" at bounding box center [678, 495] width 84 height 31
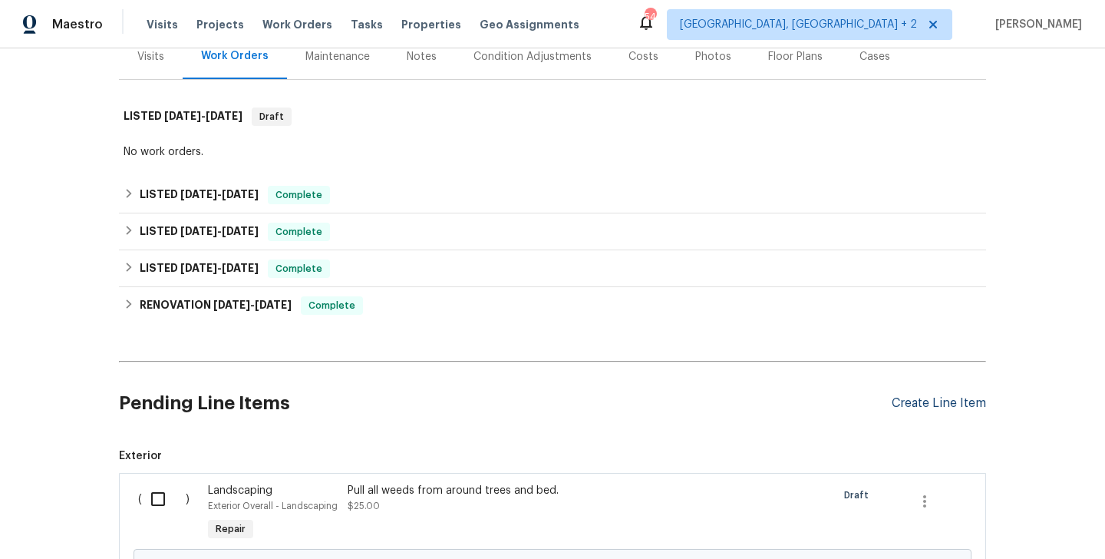
click at [910, 407] on div "Create Line Item" at bounding box center [939, 403] width 94 height 15
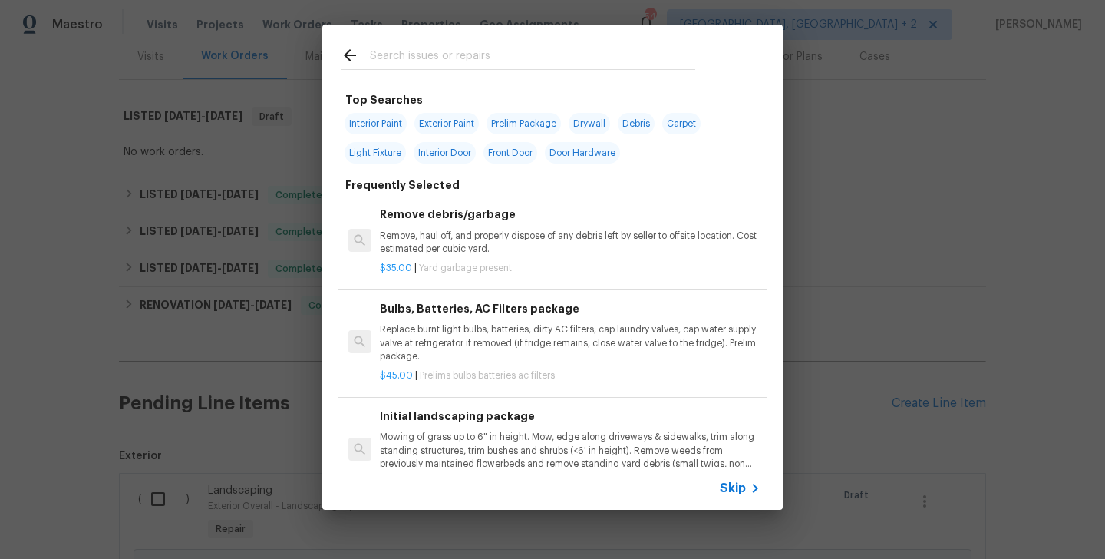
click at [467, 121] on span "Exterior Paint" at bounding box center [446, 123] width 64 height 21
type input "Exterior Paint"
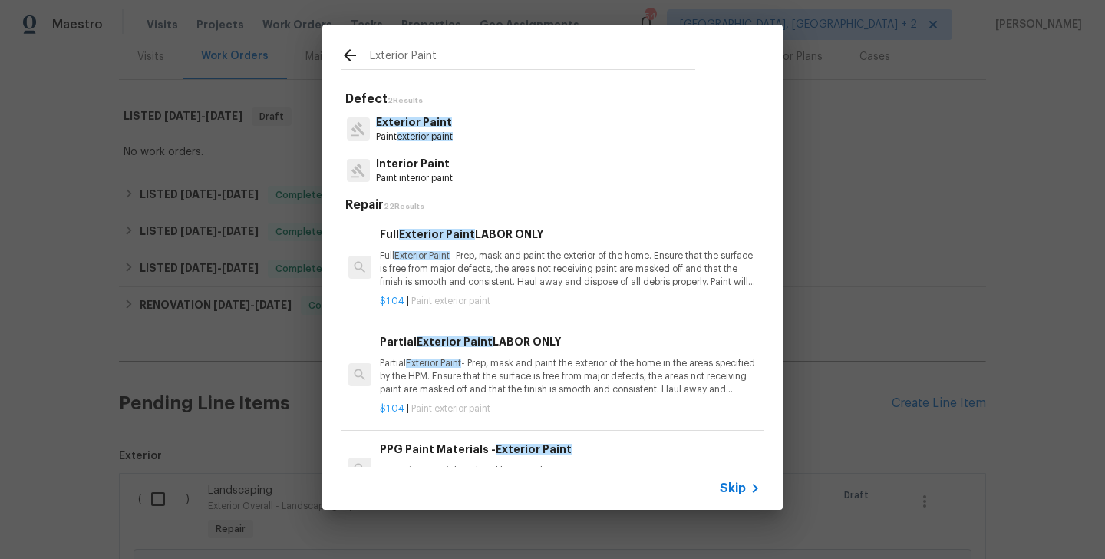
click at [441, 148] on div "Exterior Paint Paint exterior paint" at bounding box center [553, 128] width 424 height 41
click at [432, 137] on span "exterior paint" at bounding box center [425, 136] width 56 height 9
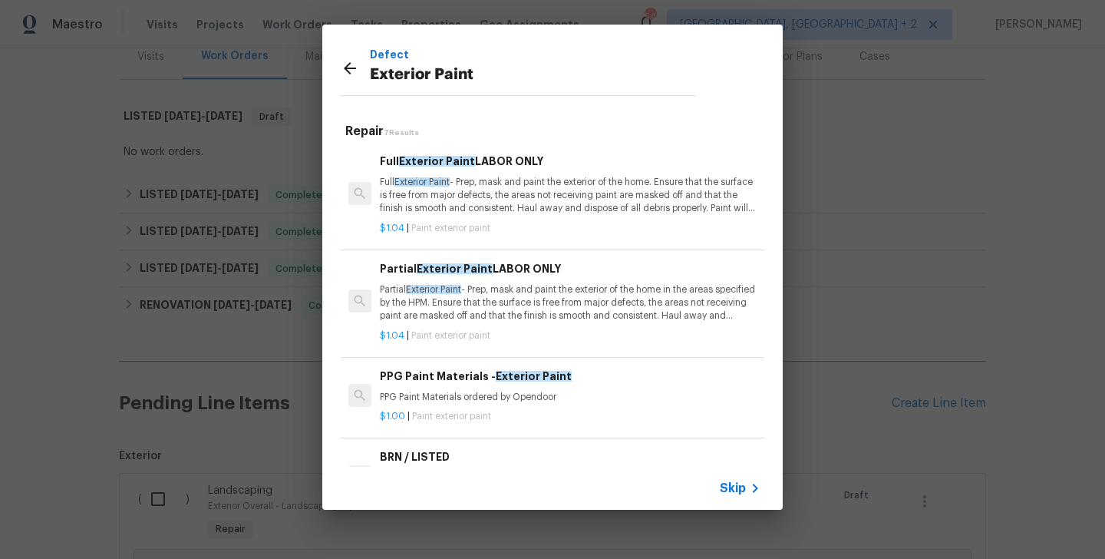
click at [447, 206] on p "Full Exterior Paint - Prep, mask and paint the exterior of the home. Ensure tha…" at bounding box center [570, 195] width 381 height 39
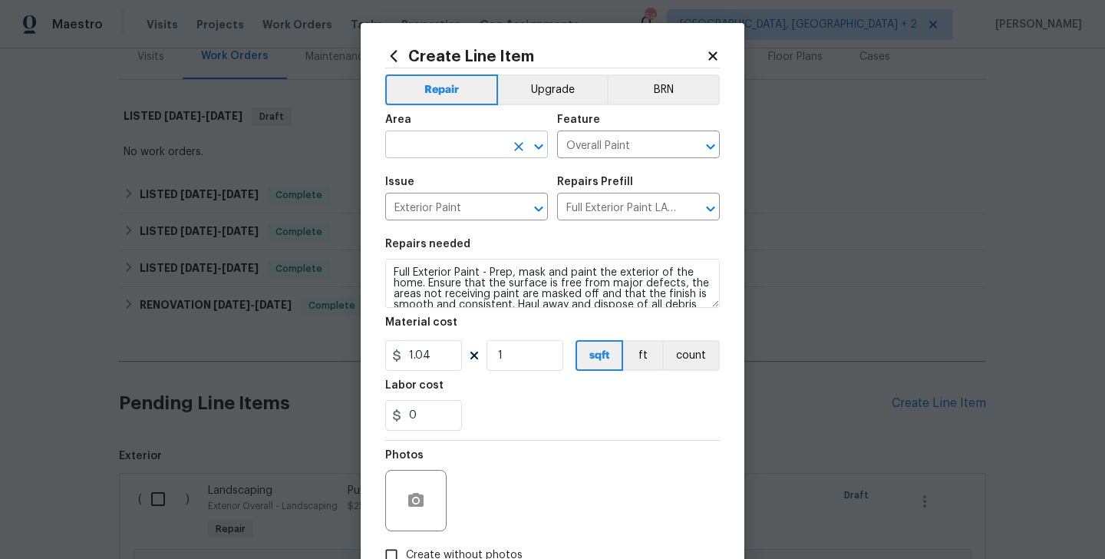
click at [440, 145] on input "text" at bounding box center [445, 146] width 120 height 24
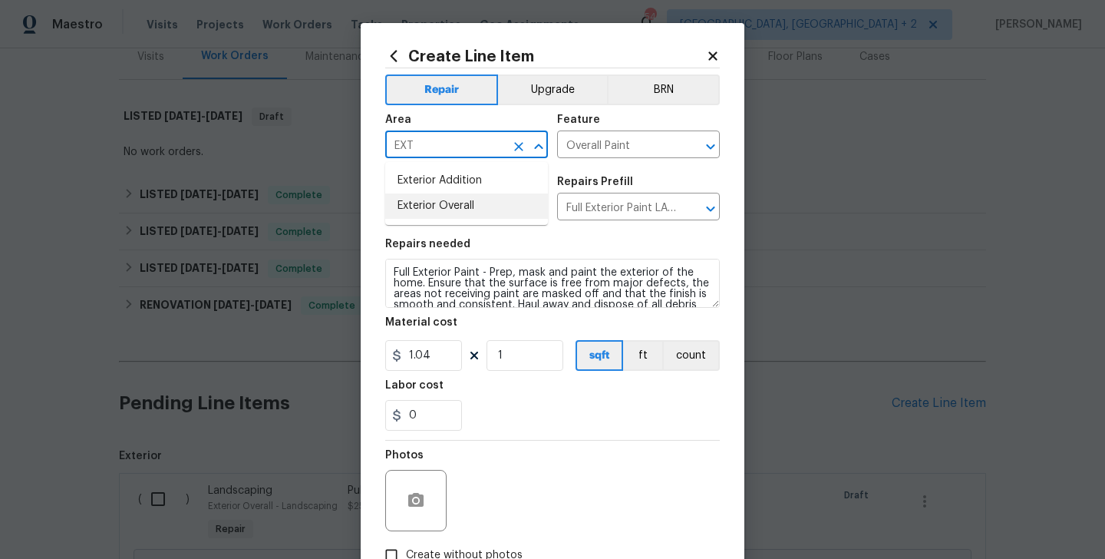
click at [444, 201] on li "Exterior Overall" at bounding box center [466, 205] width 163 height 25
type input "Exterior Overall"
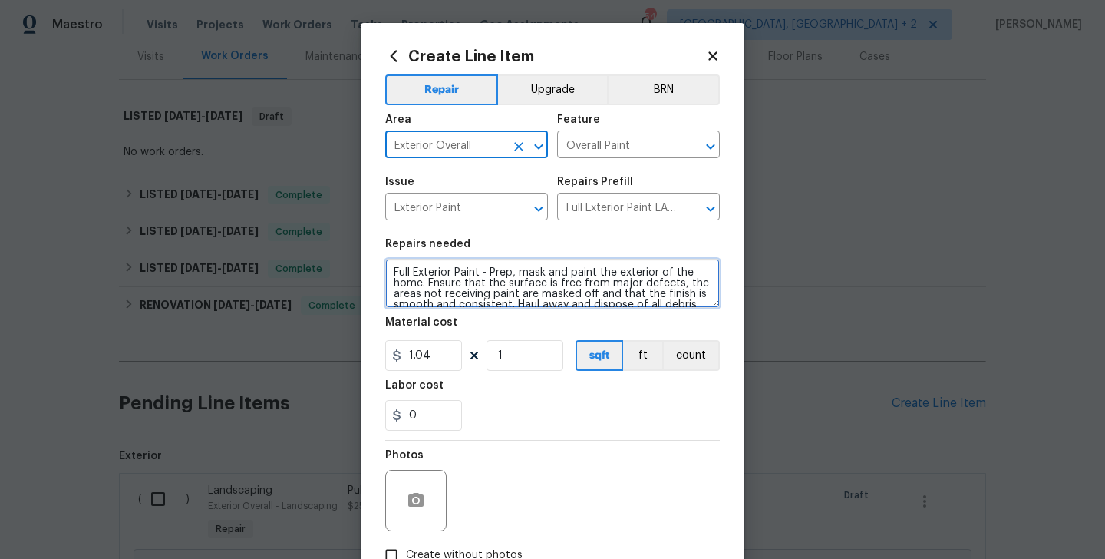
click at [455, 292] on textarea "Full Exterior Paint - Prep, mask and paint the exterior of the home. Ensure tha…" at bounding box center [552, 283] width 335 height 49
paste textarea "Paint exterior front and back door and trim"
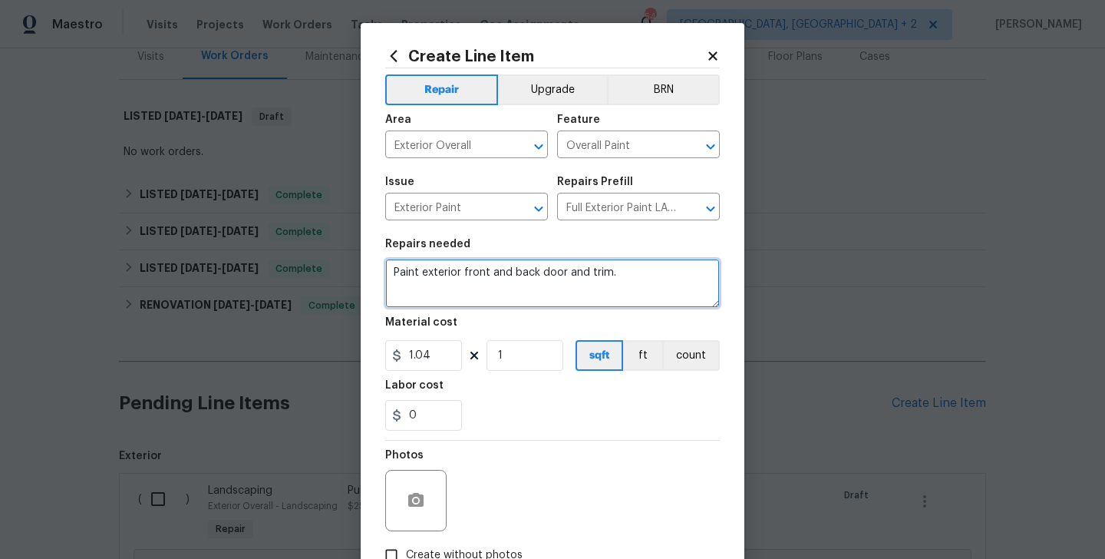
type textarea "Paint exterior front and back door and trim."
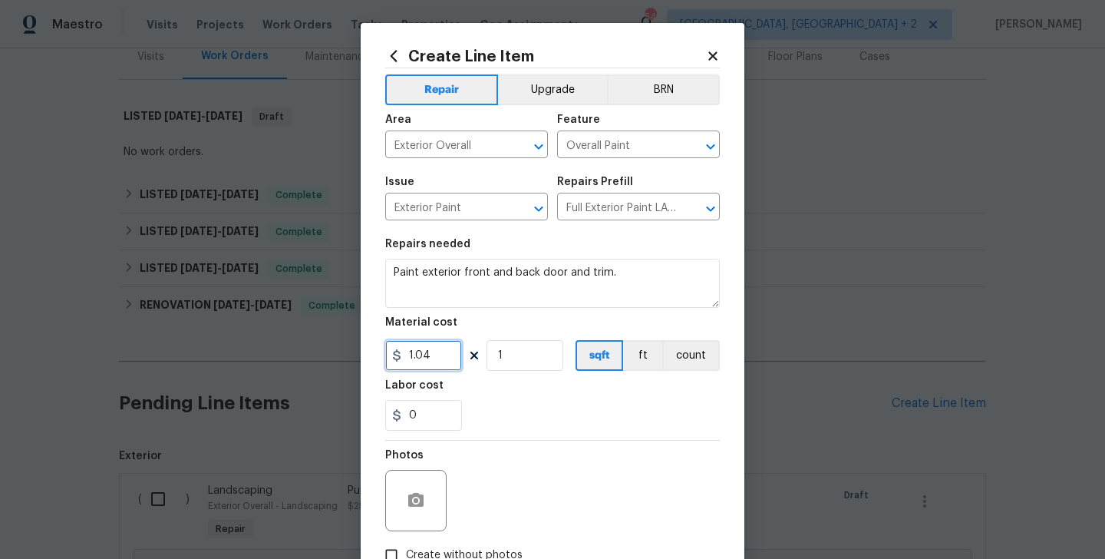
click at [422, 355] on input "1.04" at bounding box center [423, 355] width 77 height 31
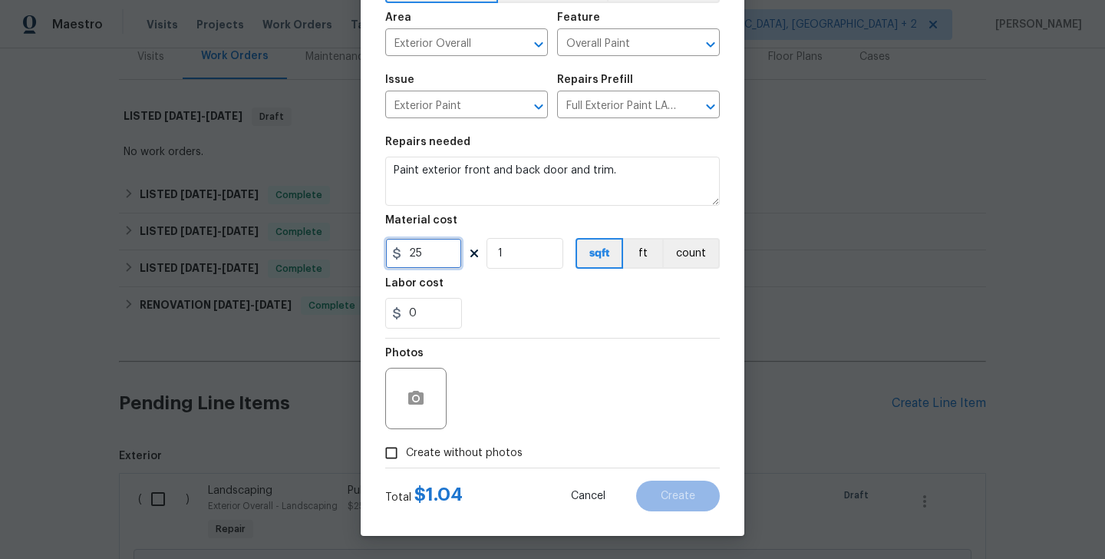
type input "25"
click at [457, 449] on span "Create without photos" at bounding box center [464, 453] width 117 height 16
click at [406, 449] on input "Create without photos" at bounding box center [391, 452] width 29 height 29
checkbox input "true"
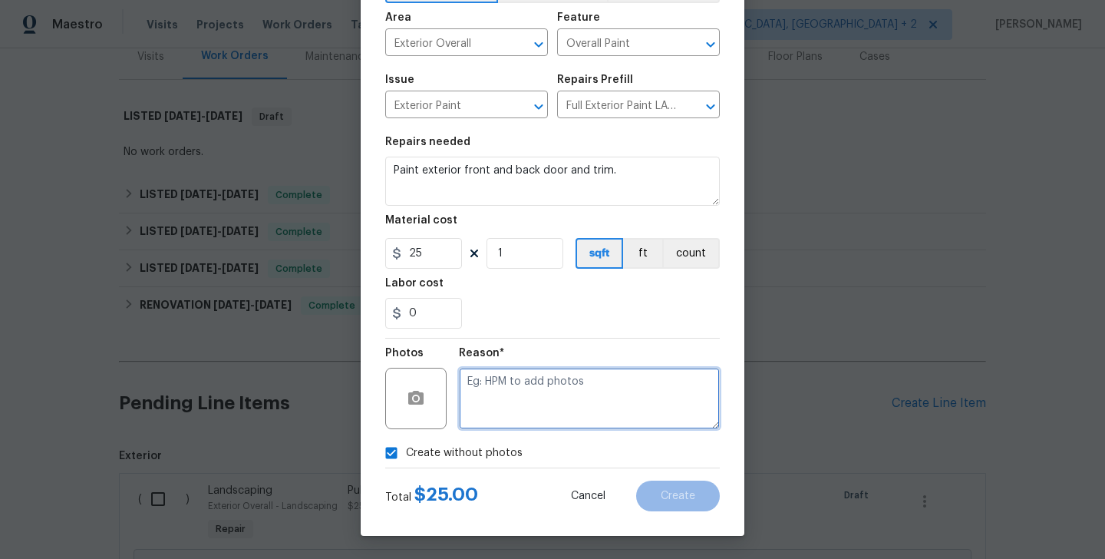
click at [566, 404] on textarea at bounding box center [589, 398] width 261 height 61
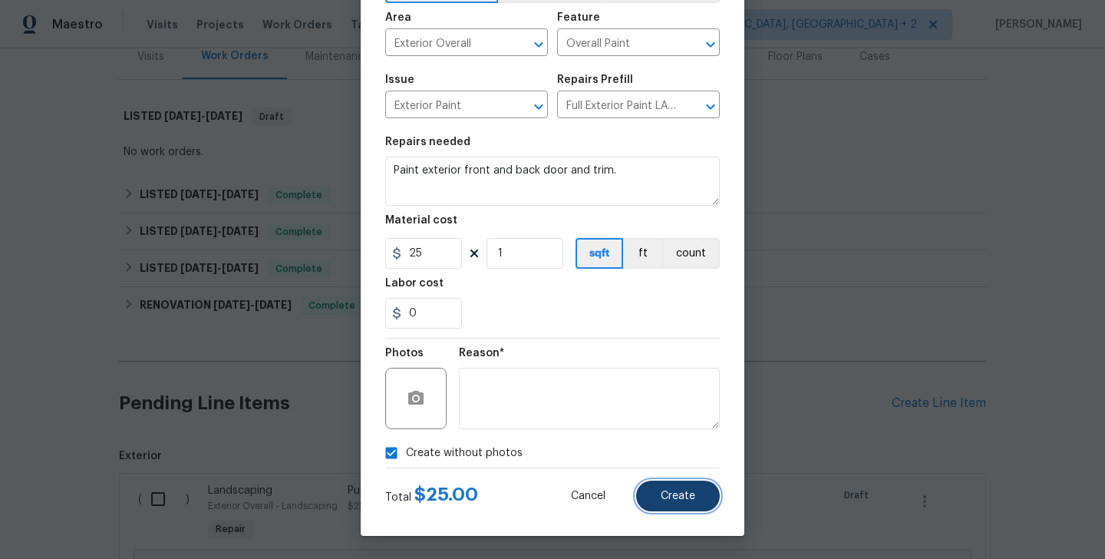
click at [685, 497] on span "Create" at bounding box center [678, 496] width 35 height 12
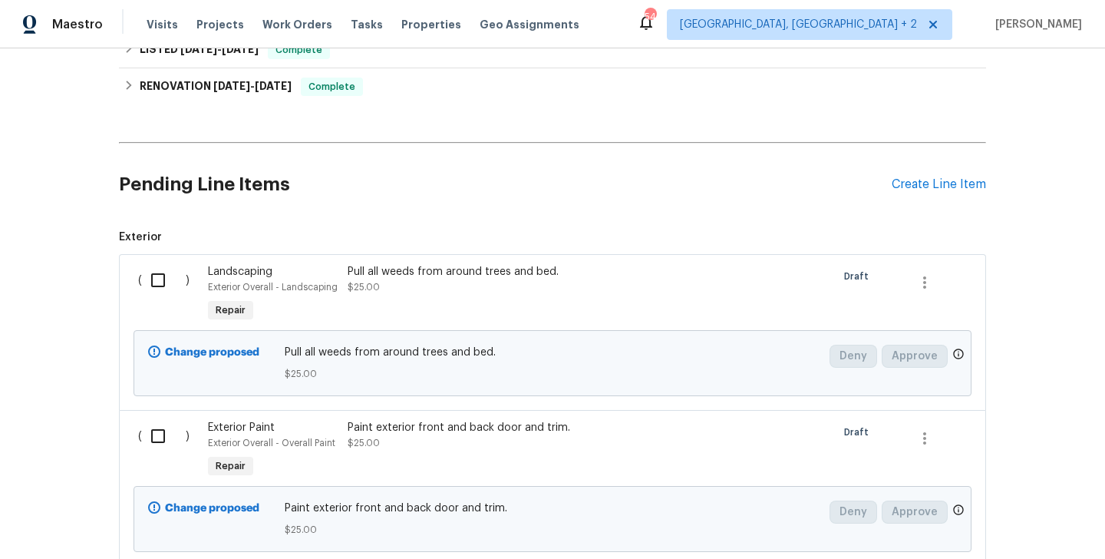
scroll to position [398, 0]
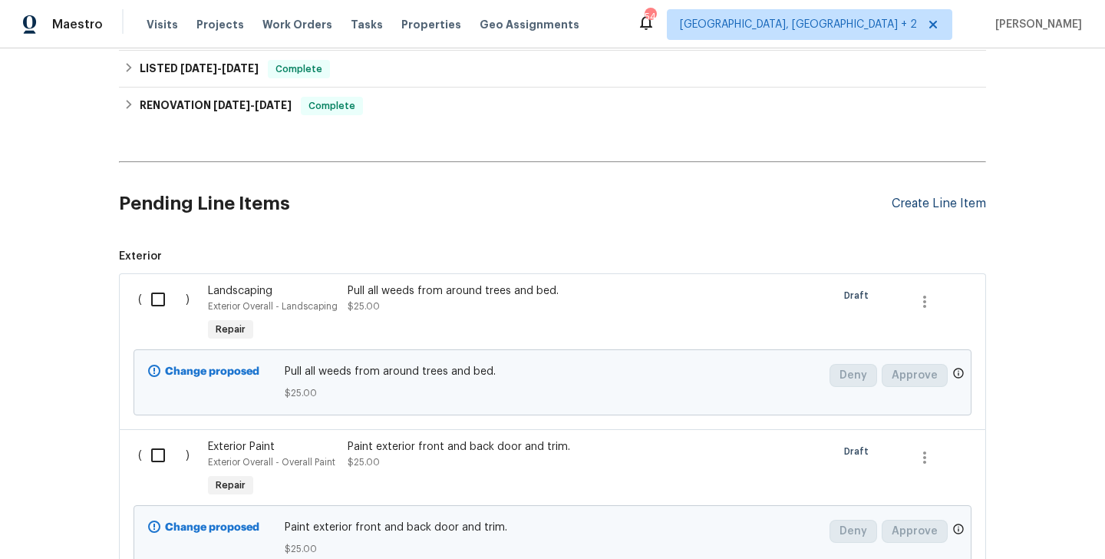
click at [895, 206] on div "Create Line Item" at bounding box center [939, 203] width 94 height 15
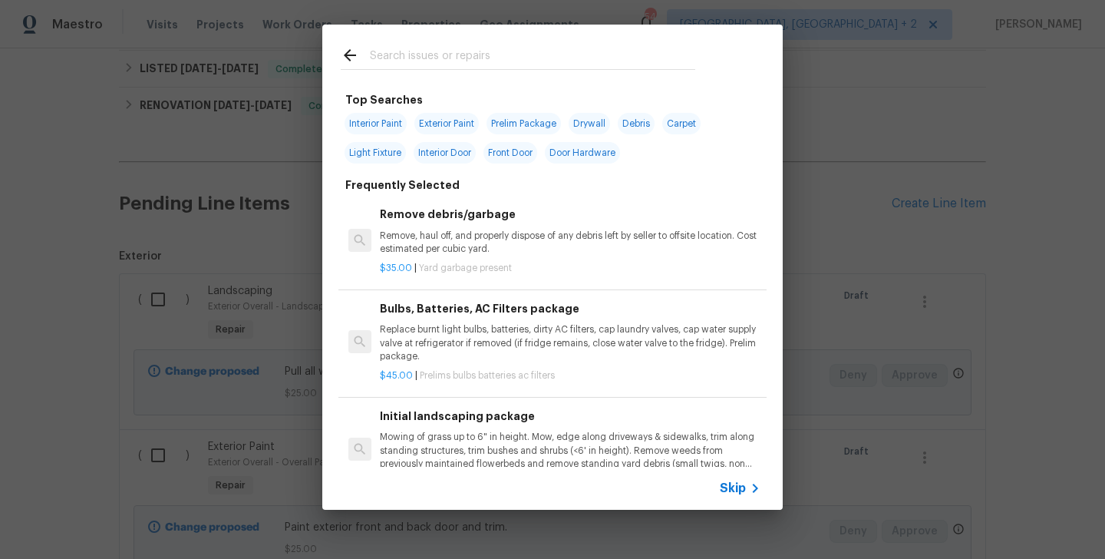
click at [421, 52] on input "text" at bounding box center [532, 57] width 325 height 23
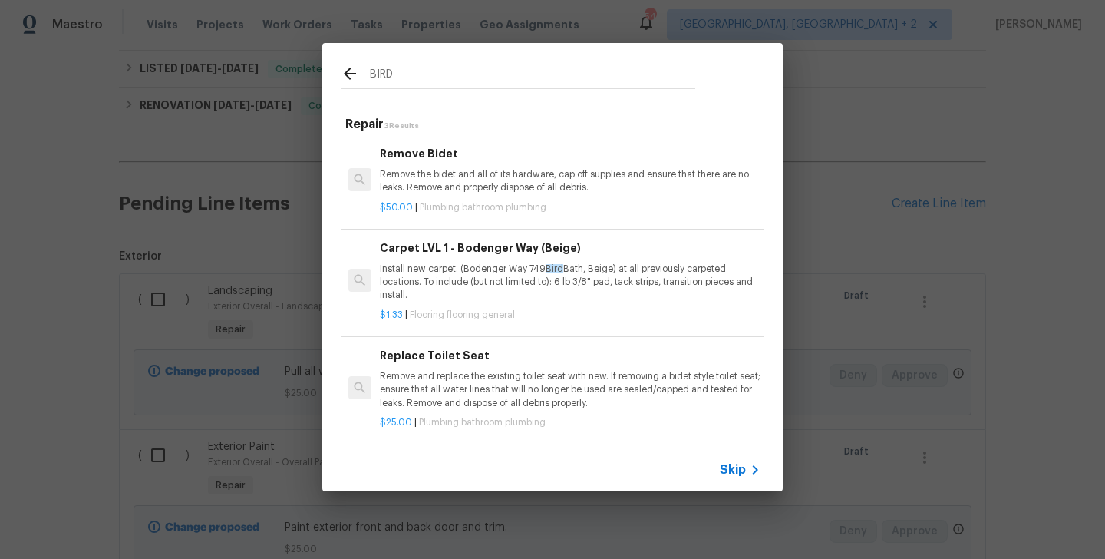
scroll to position [2, 0]
type input "BIRD"
click at [492, 181] on p "Remove the bidet and all of its hardware, cap off supplies and ensure that ther…" at bounding box center [570, 179] width 381 height 26
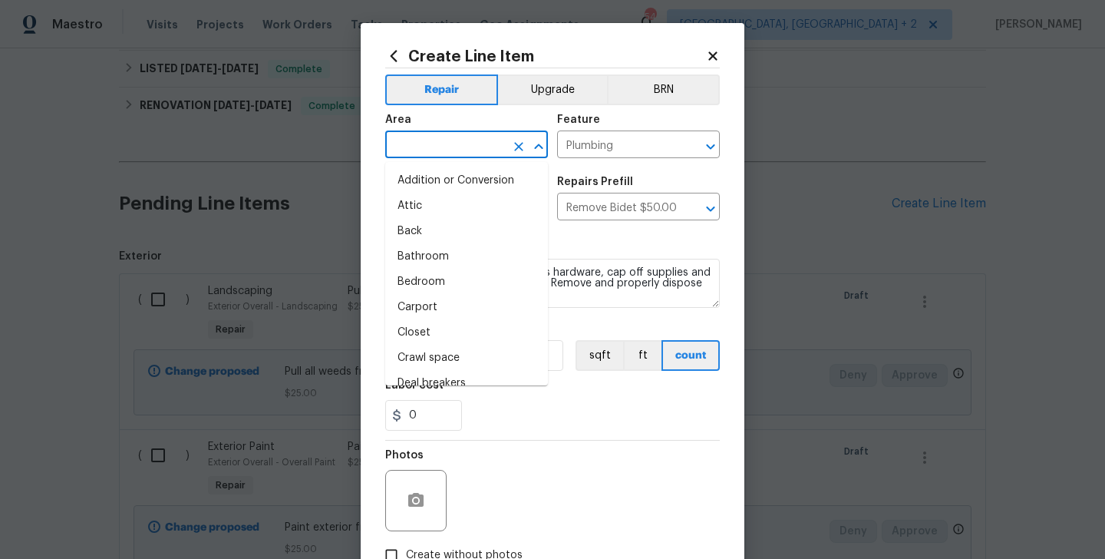
click at [400, 143] on input "text" at bounding box center [445, 146] width 120 height 24
click at [716, 51] on icon at bounding box center [713, 56] width 14 height 14
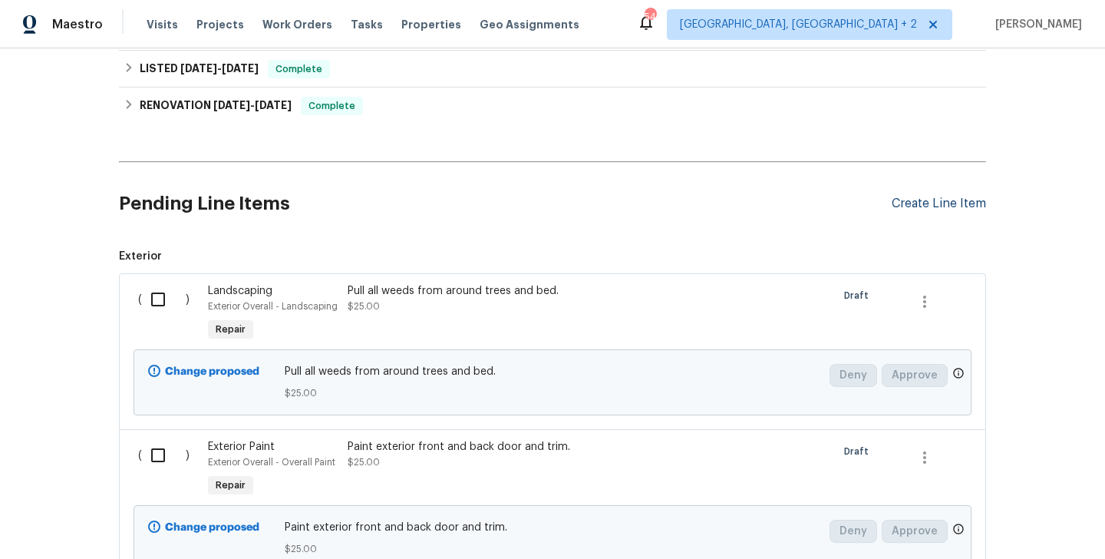
click at [922, 207] on div "Create Line Item" at bounding box center [939, 203] width 94 height 15
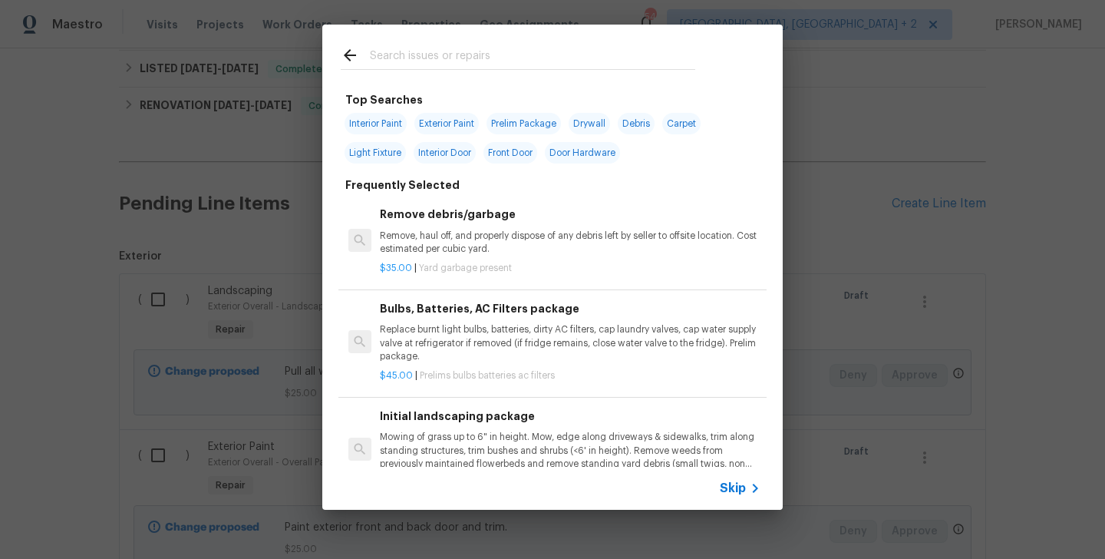
click at [422, 52] on input "text" at bounding box center [532, 57] width 325 height 23
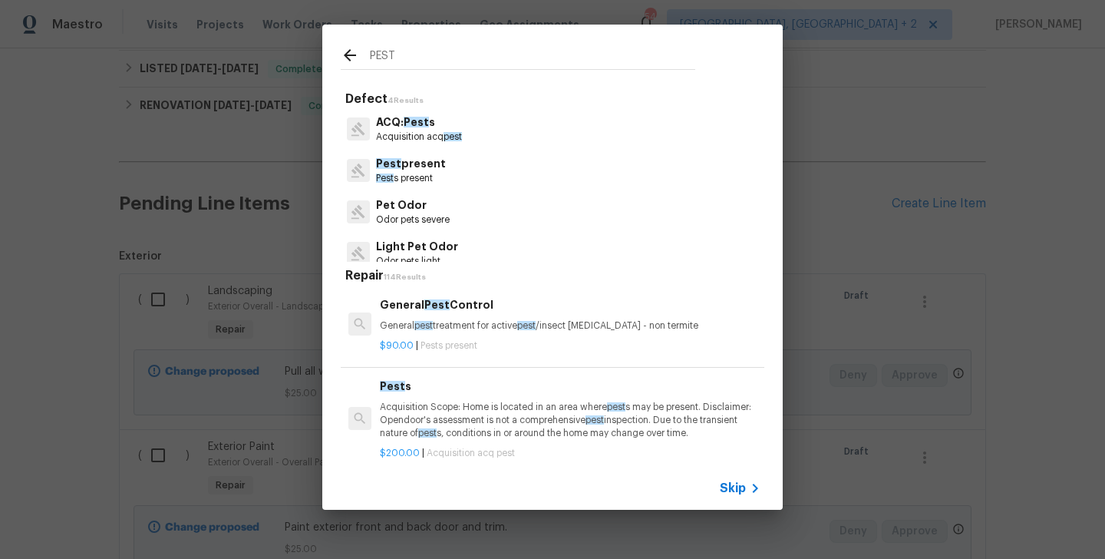
type input "PEST"
click at [426, 167] on p "Pest present" at bounding box center [411, 164] width 70 height 16
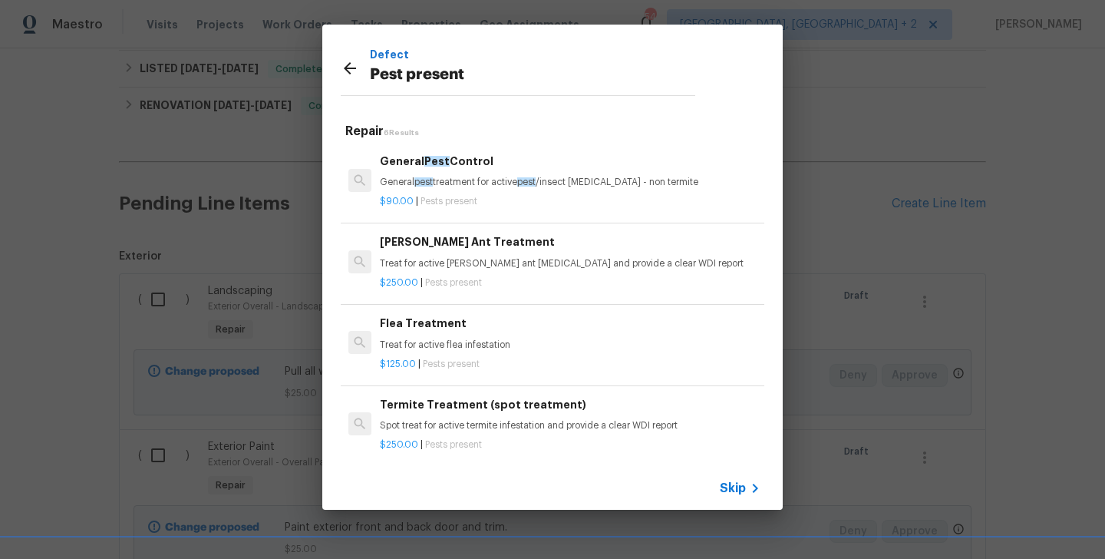
click at [426, 172] on div "General Pest Control General pest treatment for active pest /insect infestation…" at bounding box center [570, 171] width 381 height 37
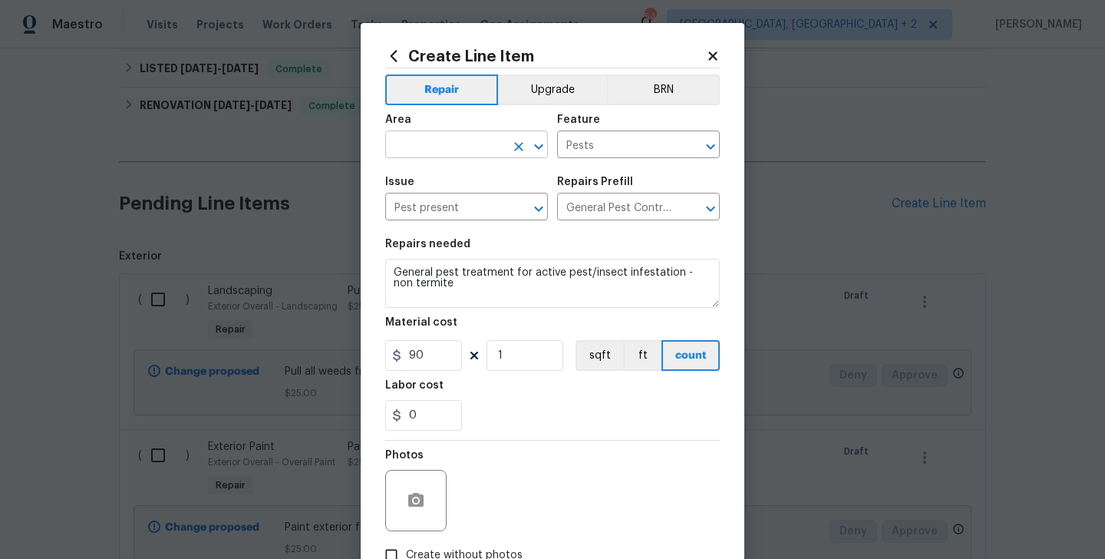
click at [405, 147] on input "text" at bounding box center [445, 146] width 120 height 24
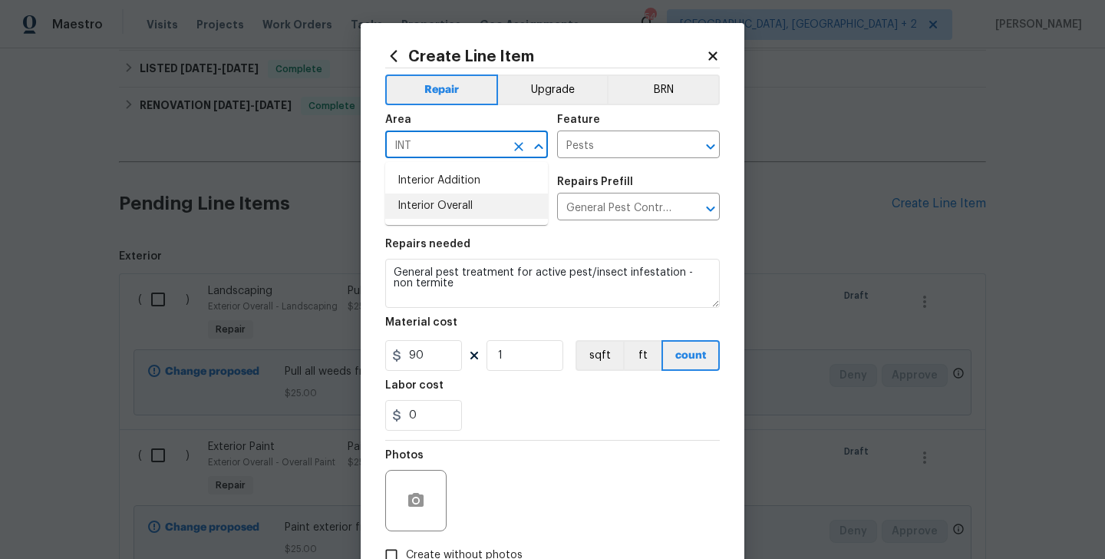
click at [410, 200] on li "Interior Overall" at bounding box center [466, 205] width 163 height 25
type input "Interior Overall"
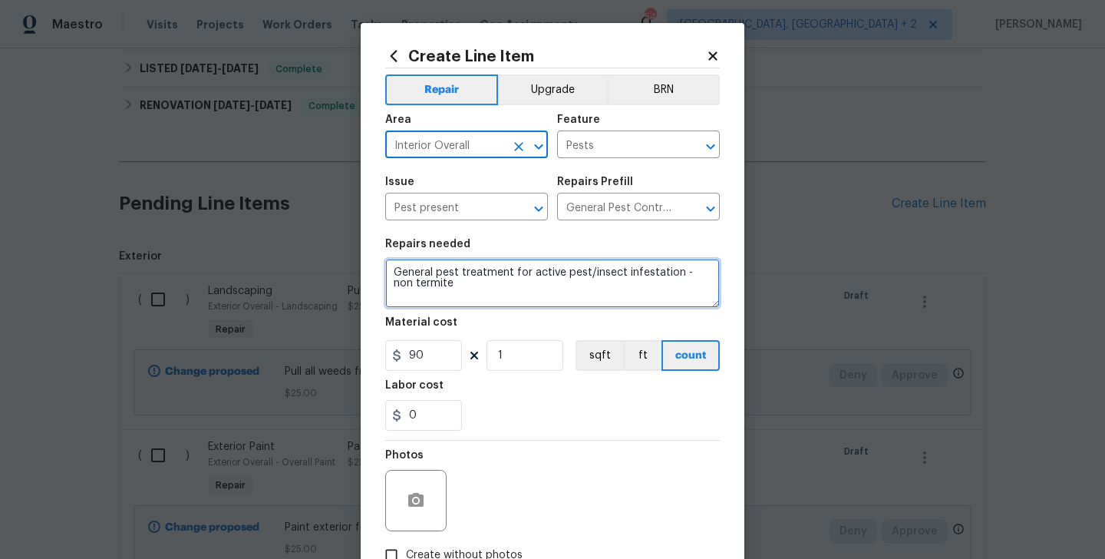
click at [436, 276] on textarea "General pest treatment for active pest/insect infestation - non termite" at bounding box center [552, 283] width 335 height 49
paste textarea "Remove old bird nest by front door and pressure wash home exterior, front entry…"
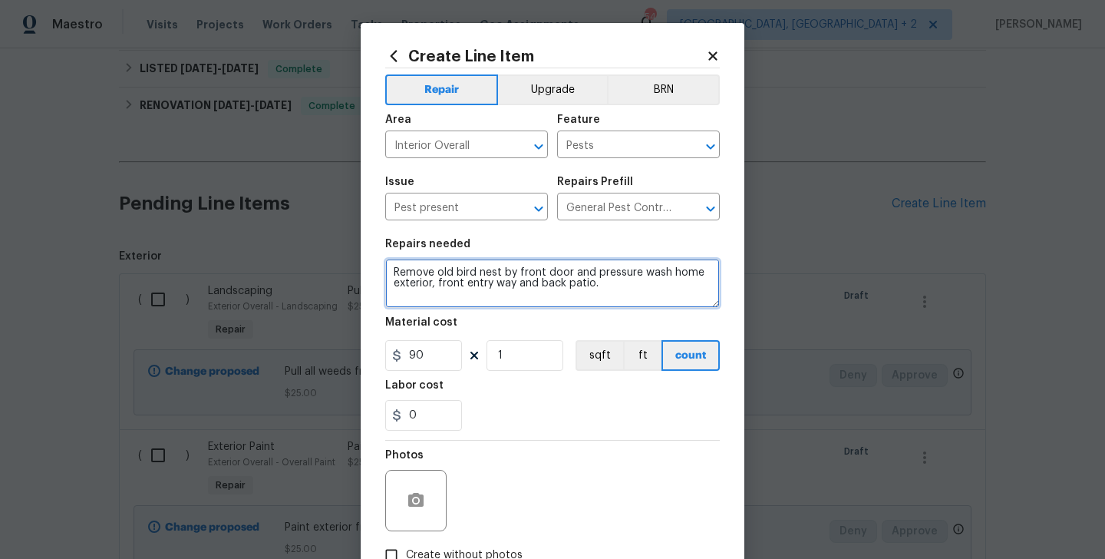
type textarea "Remove old bird nest by front door and pressure wash home exterior, front entry…"
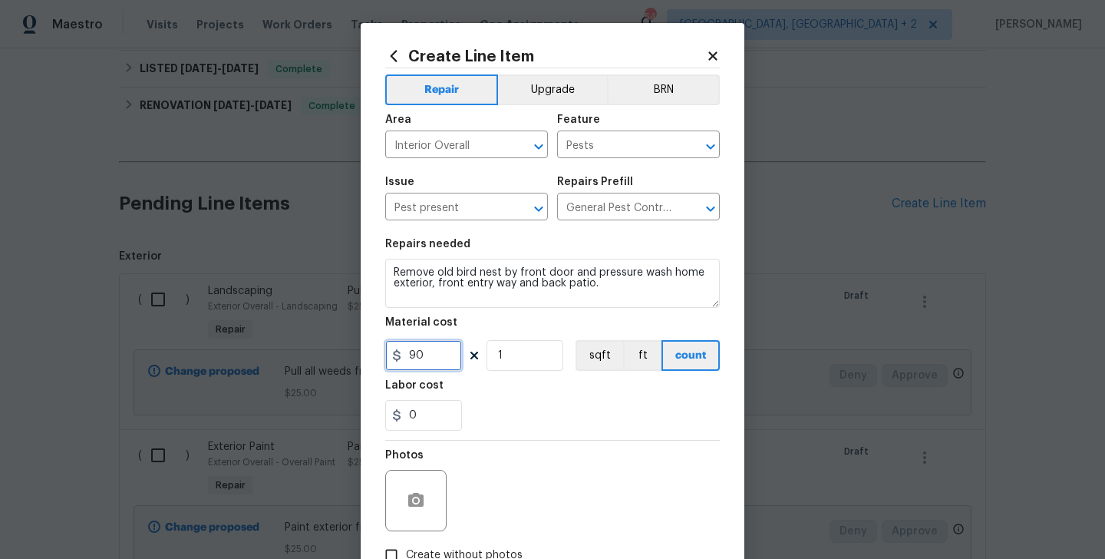
click at [441, 358] on input "90" at bounding box center [423, 355] width 77 height 31
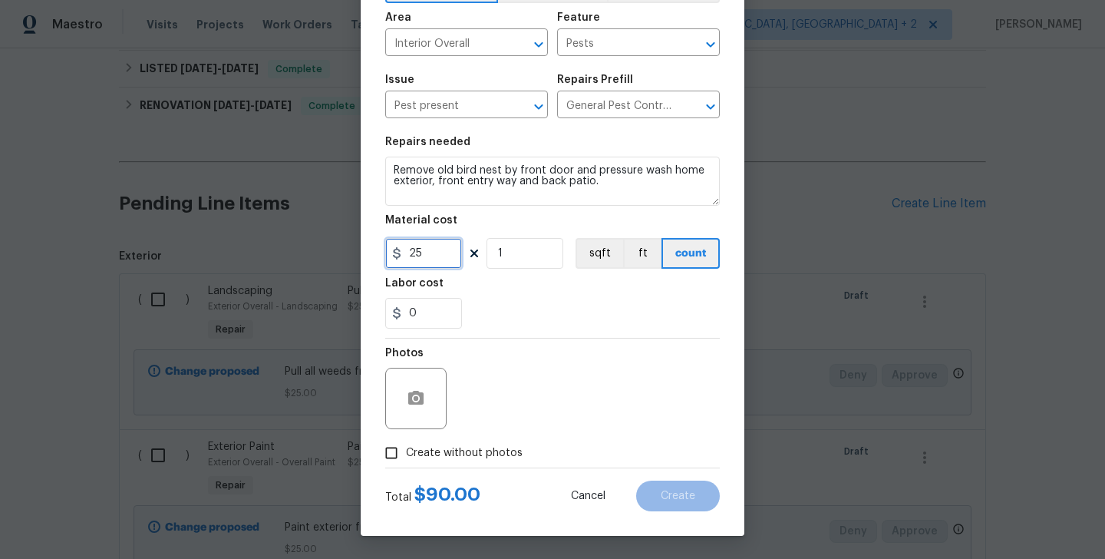
type input "25"
click at [455, 450] on span "Create without photos" at bounding box center [464, 453] width 117 height 16
click at [406, 450] on input "Create without photos" at bounding box center [391, 452] width 29 height 29
checkbox input "true"
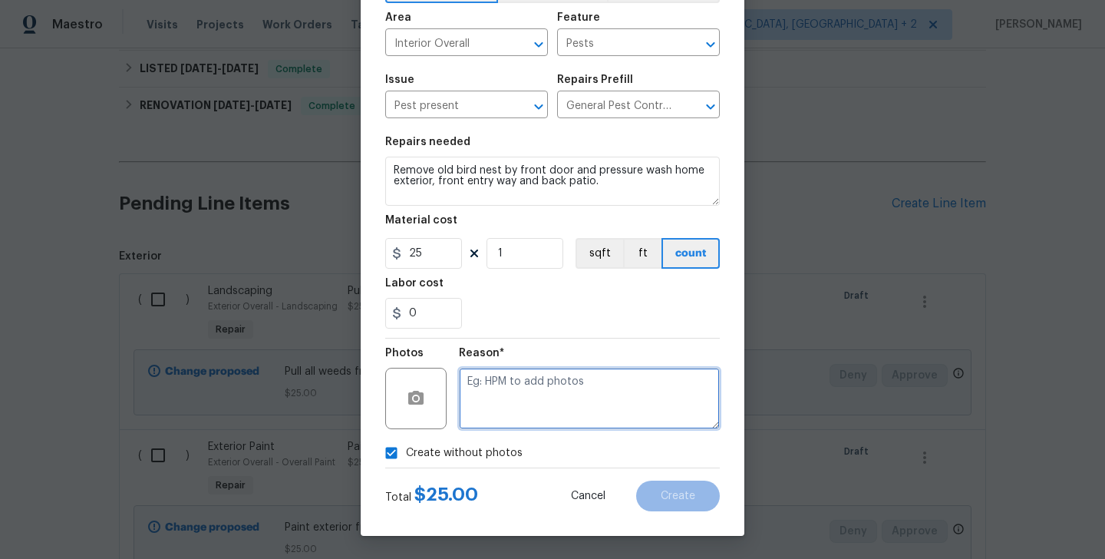
click at [573, 418] on textarea at bounding box center [589, 398] width 261 height 61
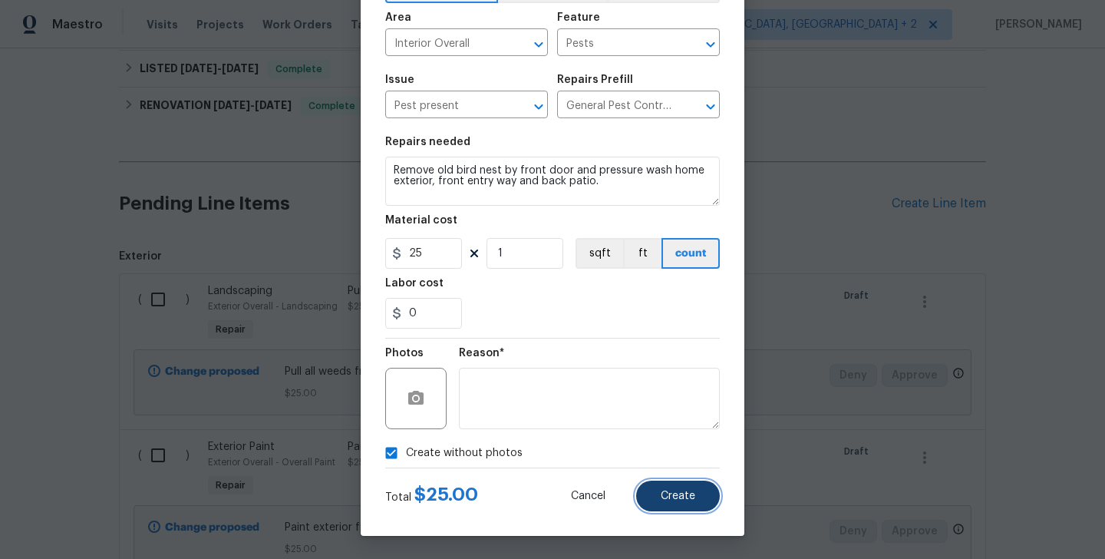
click at [662, 500] on span "Create" at bounding box center [678, 496] width 35 height 12
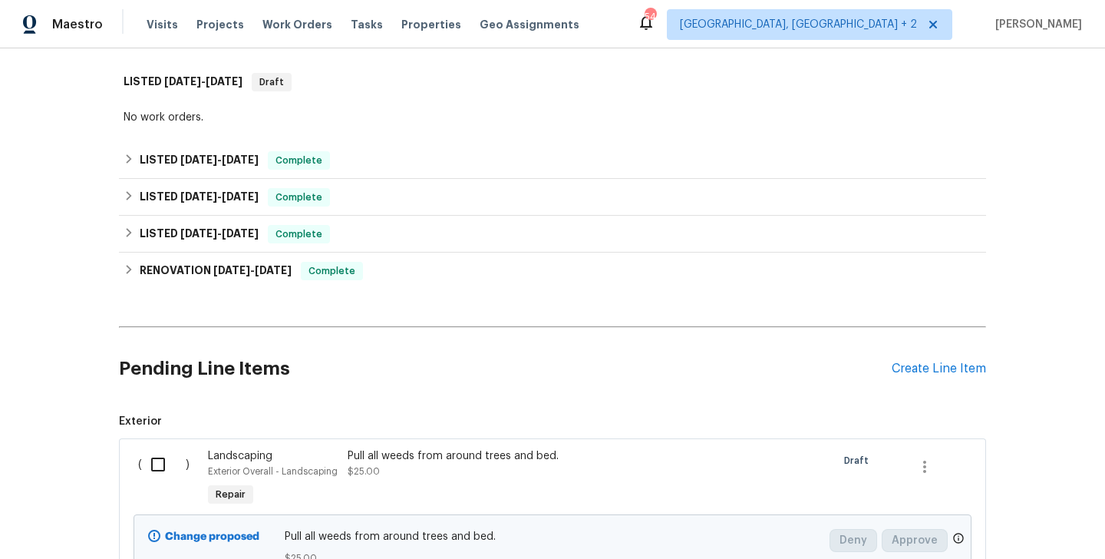
scroll to position [234, 0]
click at [912, 373] on div "Create Line Item" at bounding box center [939, 368] width 94 height 15
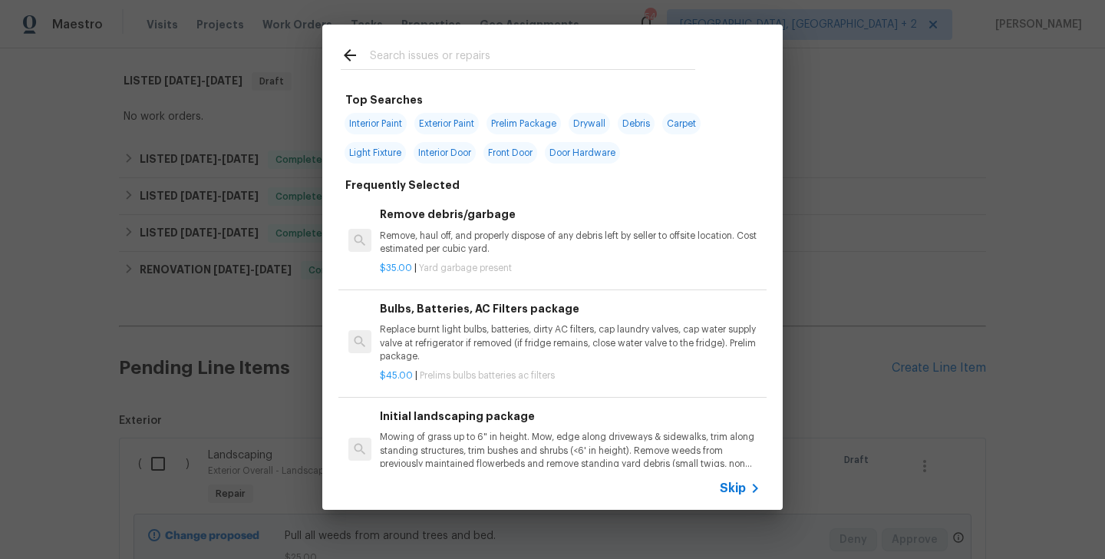
click at [389, 56] on input "text" at bounding box center [532, 57] width 325 height 23
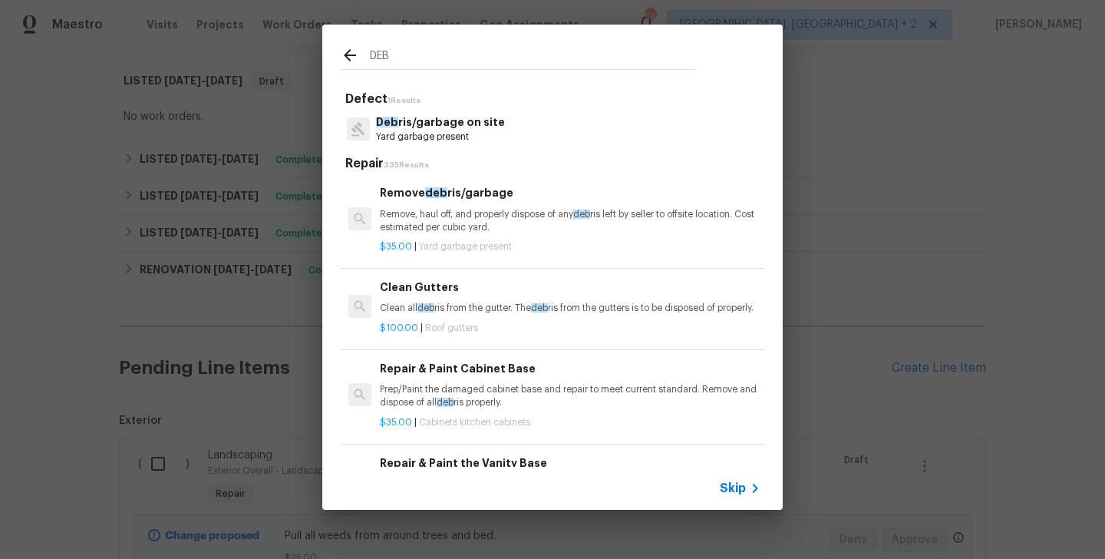
type input "DEB"
click at [444, 200] on h6 "Remove deb ris/garbage" at bounding box center [570, 192] width 381 height 17
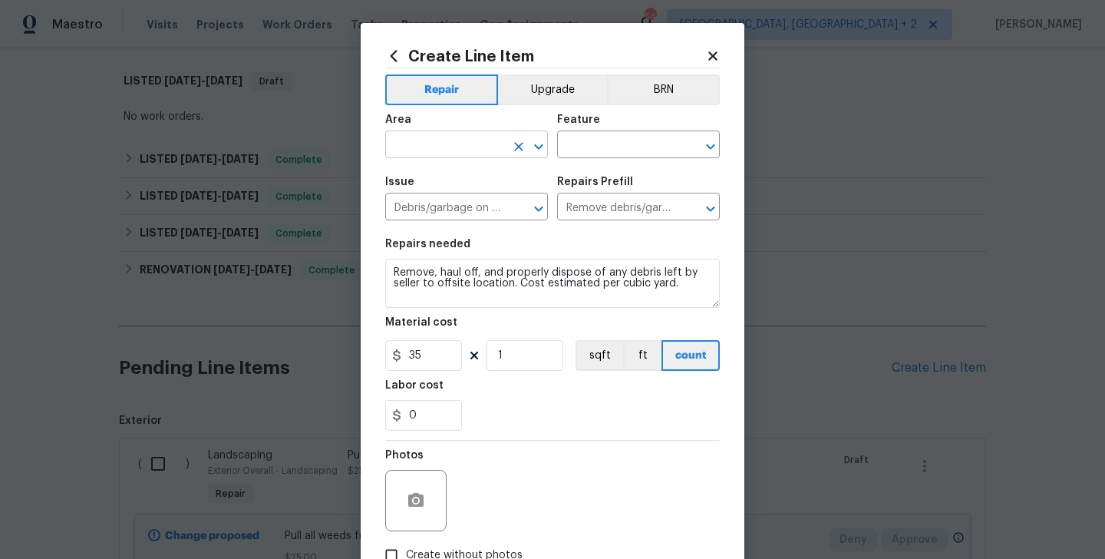
click at [432, 155] on input "text" at bounding box center [445, 146] width 120 height 24
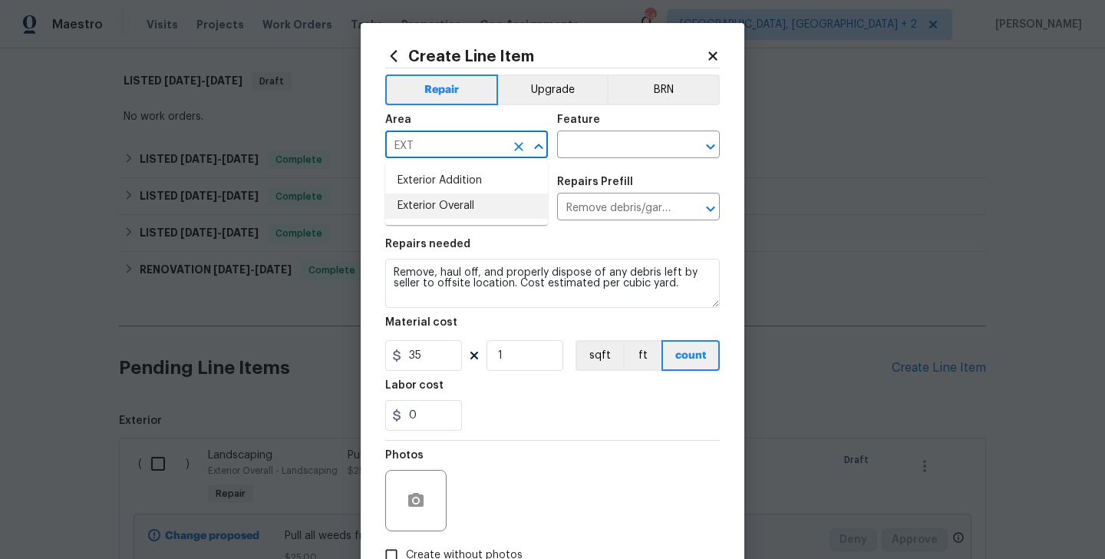
click at [446, 200] on li "Exterior Overall" at bounding box center [466, 205] width 163 height 25
type input "Exterior Overall"
click at [585, 153] on input "text" at bounding box center [617, 146] width 120 height 24
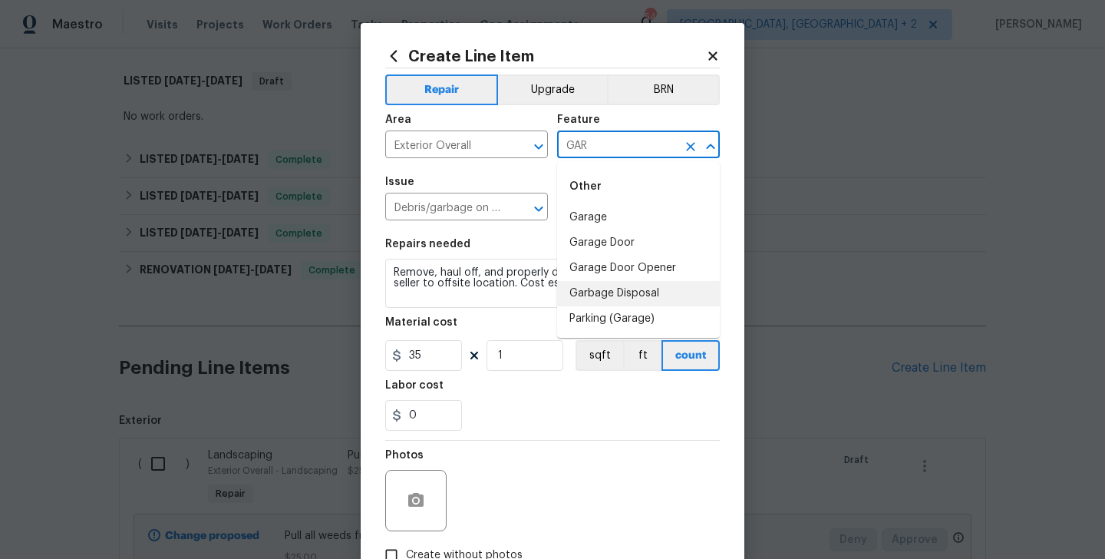
click at [619, 291] on li "Garbage Disposal" at bounding box center [638, 293] width 163 height 25
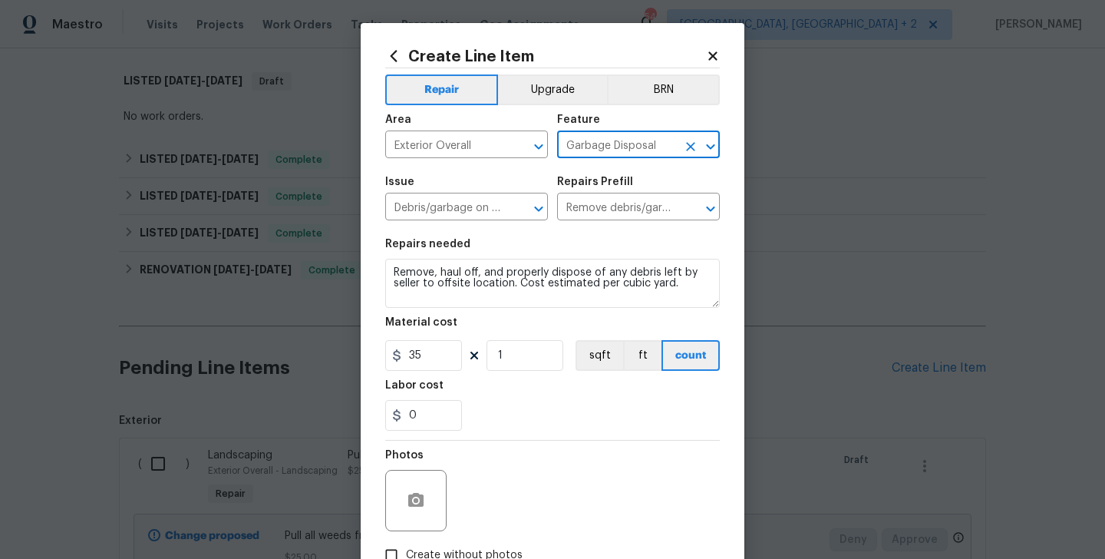
type input "Garbage Disposal"
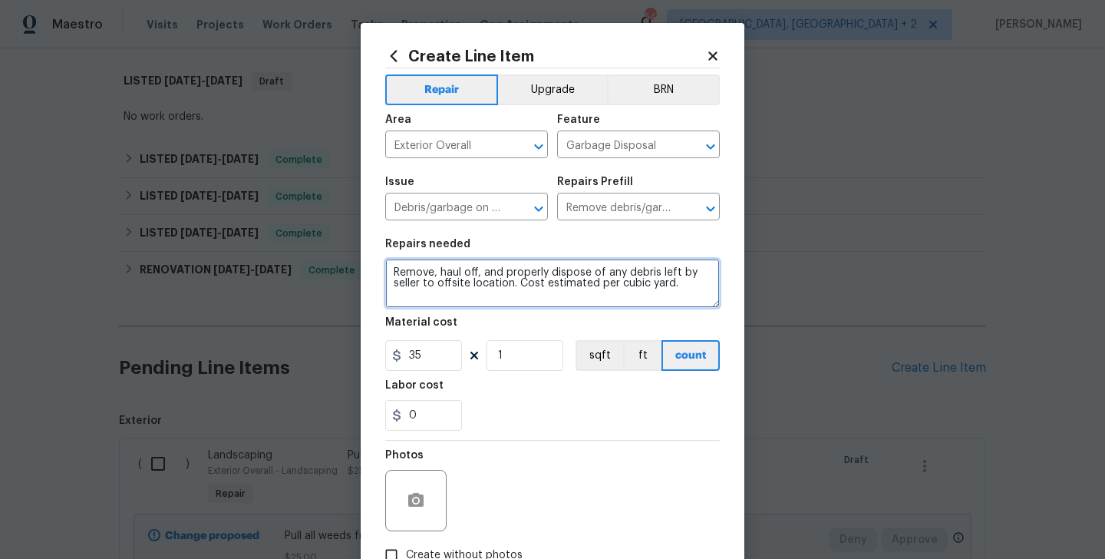
click at [497, 272] on textarea "Remove, haul off, and properly dispose of any debris left by seller to offsite …" at bounding box center [552, 283] width 335 height 49
paste textarea "debris inside back yard including cinder blocks in very back of"
type textarea "Remove debris inside back yard including cinder blocks in very back of yard."
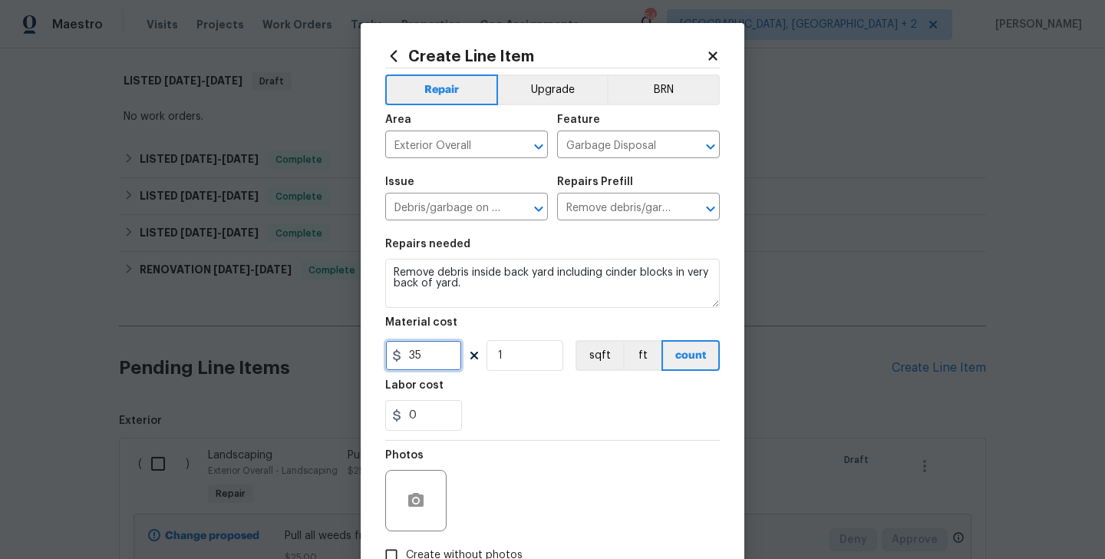
click at [407, 353] on input "35" at bounding box center [423, 355] width 77 height 31
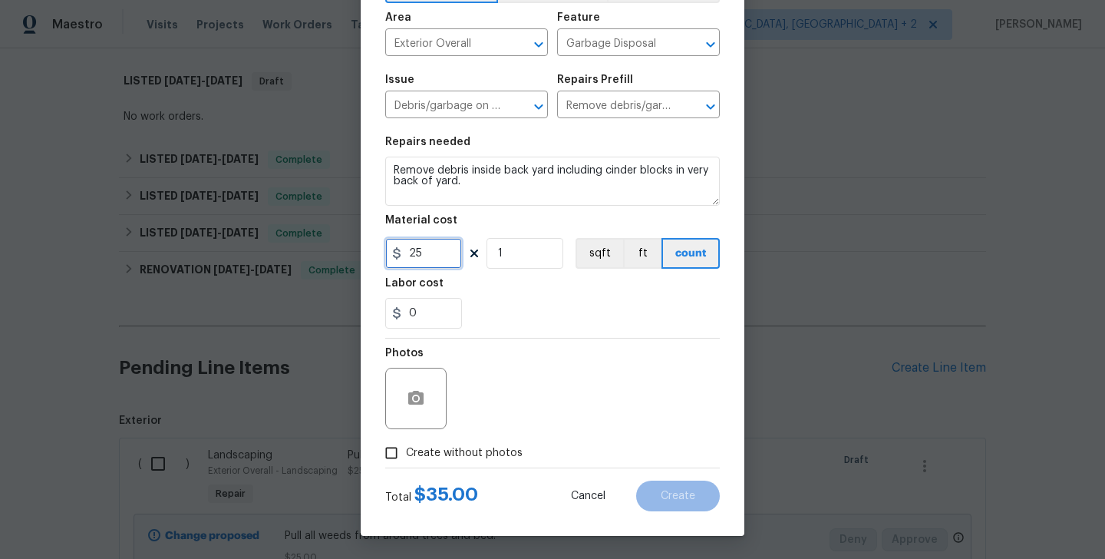
type input "25"
click at [478, 445] on span "Create without photos" at bounding box center [464, 453] width 117 height 16
click at [406, 445] on input "Create without photos" at bounding box center [391, 452] width 29 height 29
checkbox input "true"
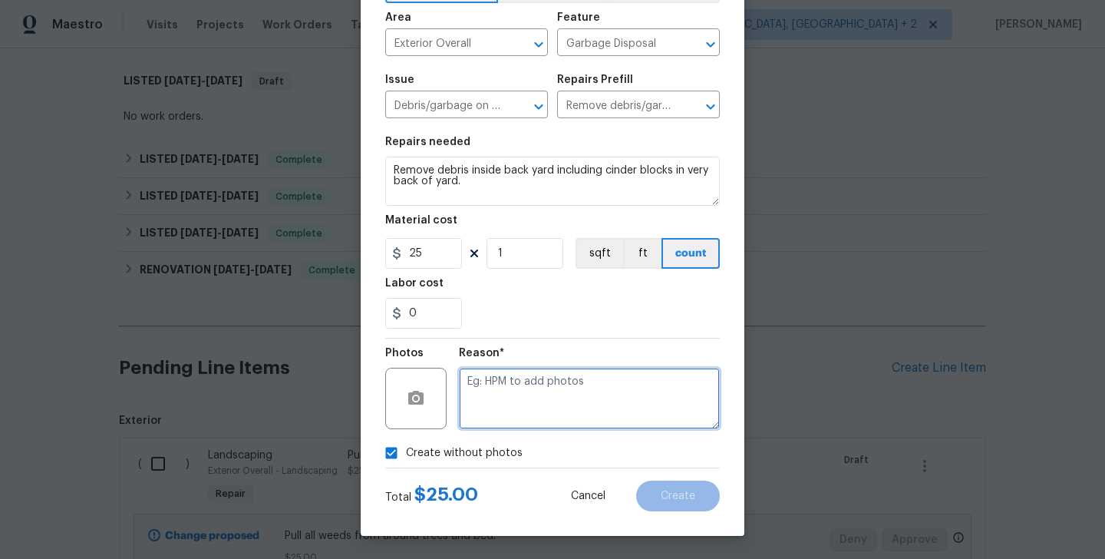
click at [599, 391] on textarea at bounding box center [589, 398] width 261 height 61
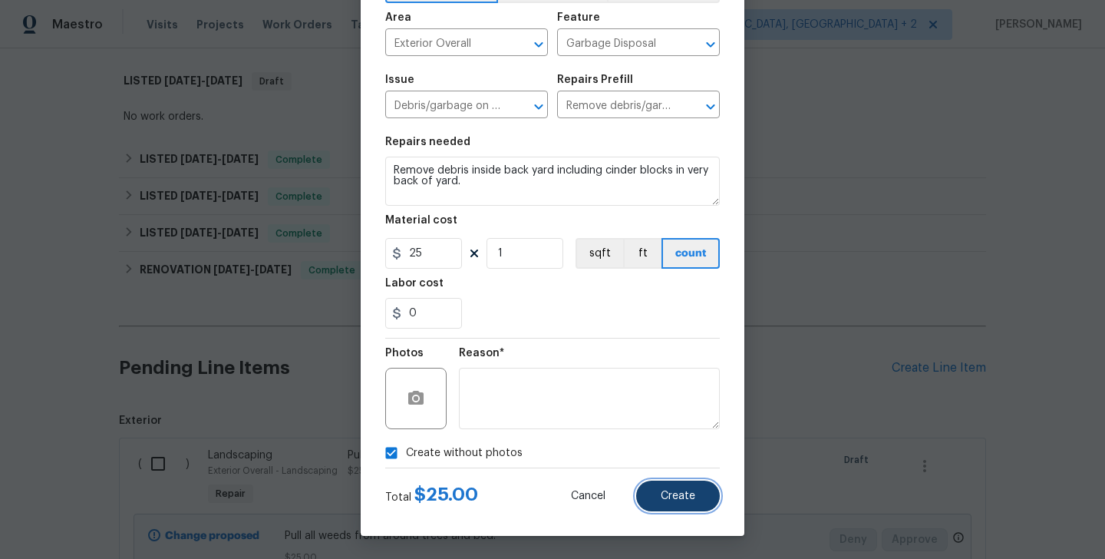
click at [685, 494] on span "Create" at bounding box center [678, 496] width 35 height 12
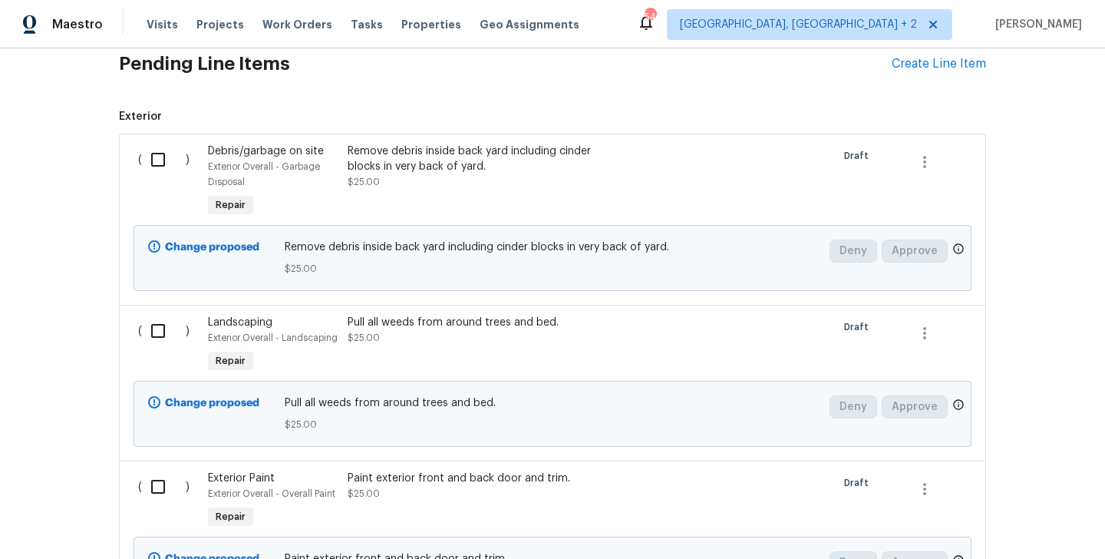
scroll to position [424, 0]
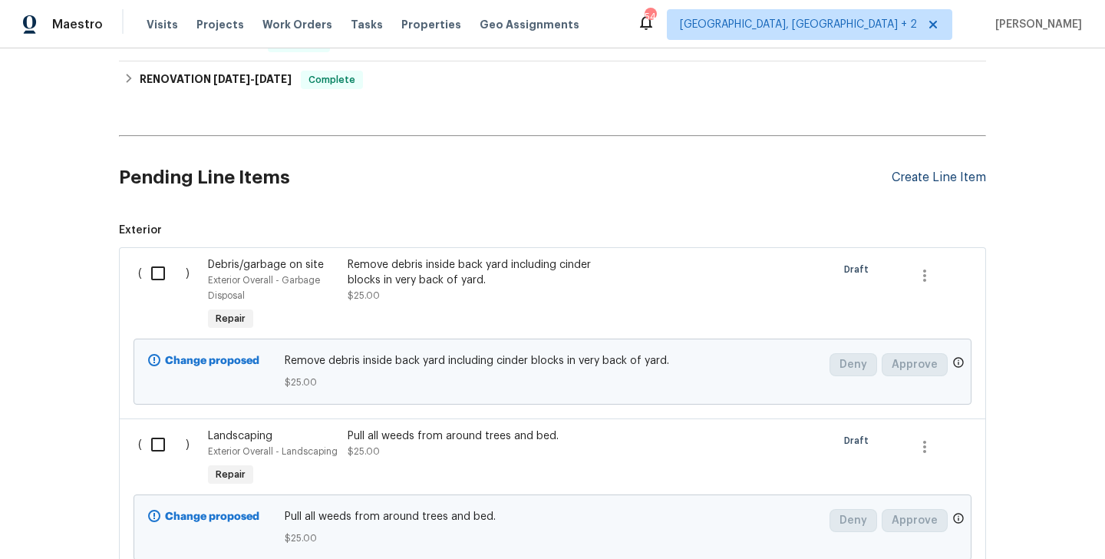
click at [926, 179] on div "Create Line Item" at bounding box center [939, 177] width 94 height 15
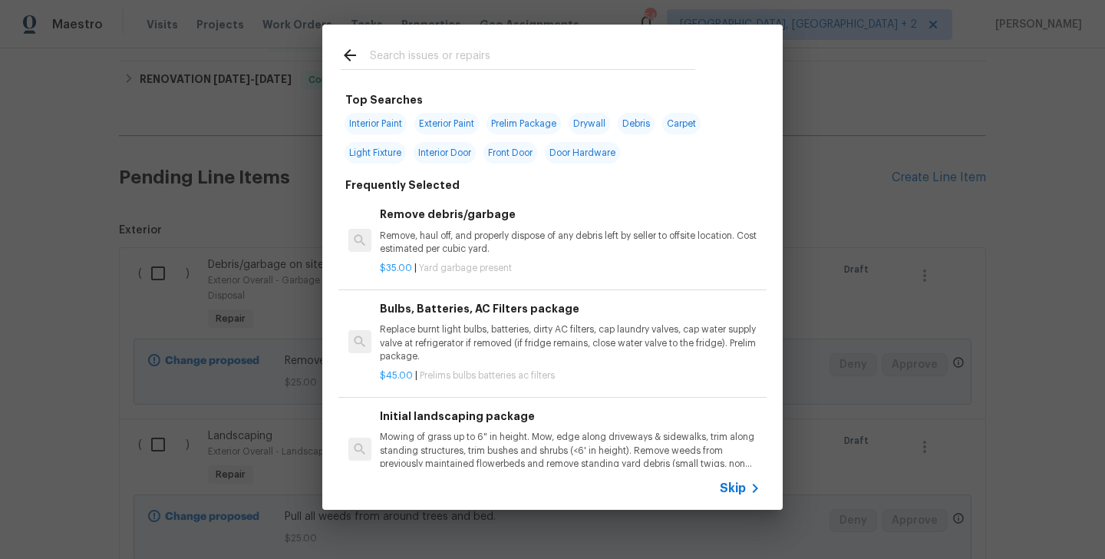
click at [457, 58] on input "text" at bounding box center [532, 57] width 325 height 23
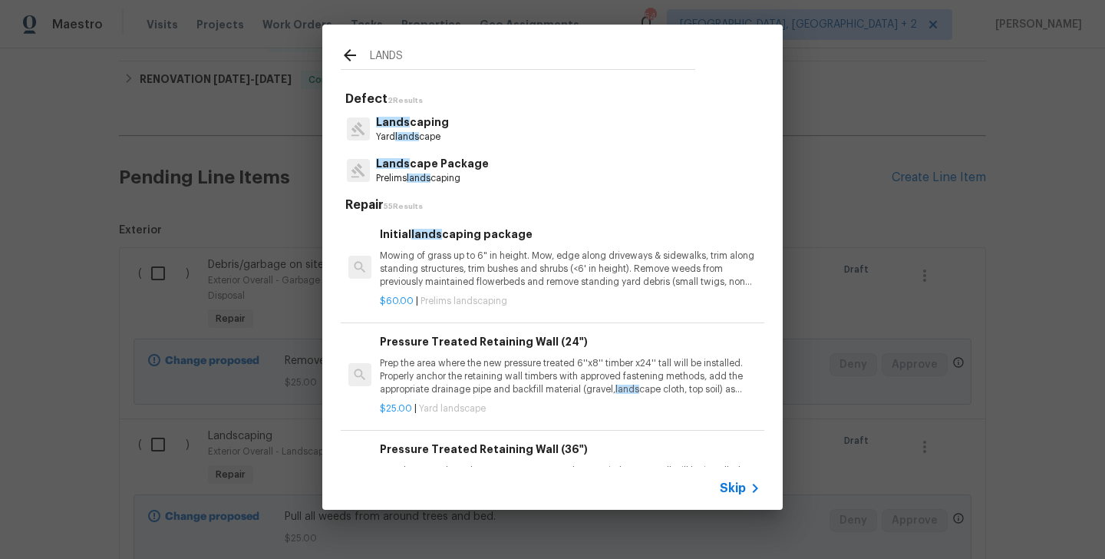
type input "LANDS"
click at [445, 257] on p "Mowing of grass up to 6" in height. Mow, edge along driveways & sidewalks, trim…" at bounding box center [570, 268] width 381 height 39
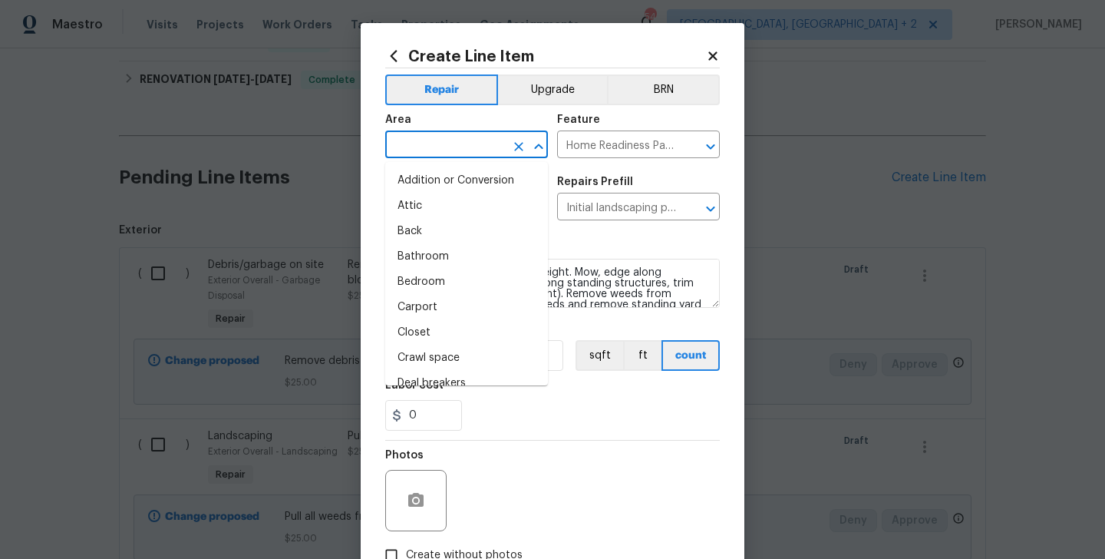
click at [419, 143] on input "text" at bounding box center [445, 146] width 120 height 24
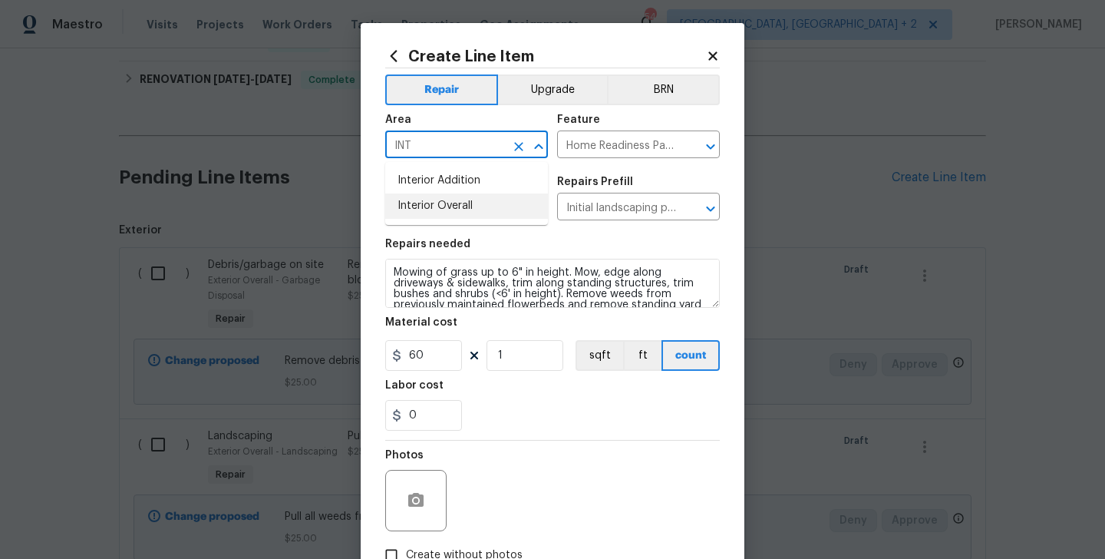
click at [439, 198] on li "Interior Overall" at bounding box center [466, 205] width 163 height 25
type input "Interior Overall"
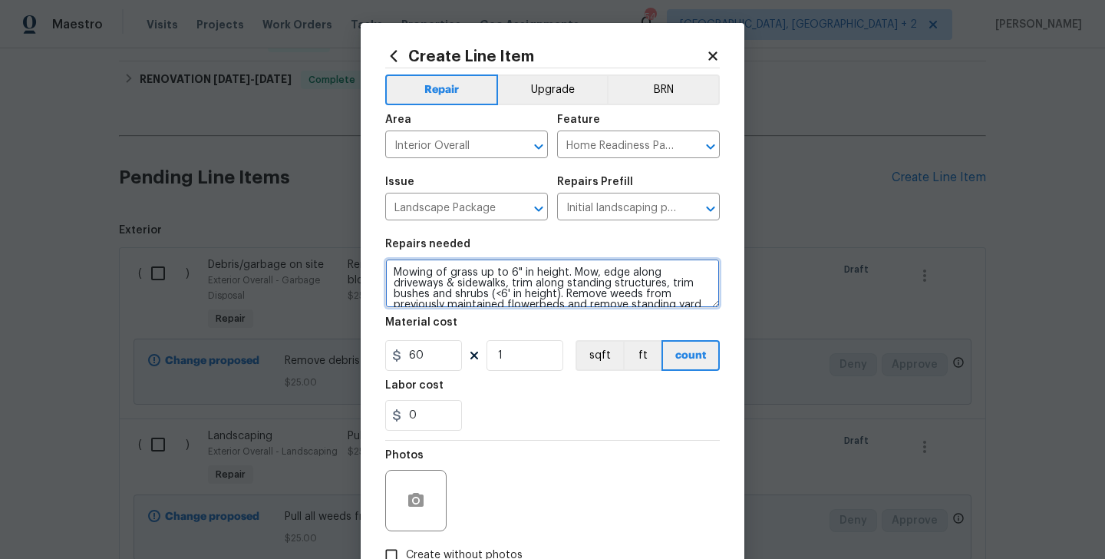
click at [450, 307] on textarea "Mowing of grass up to 6" in height. Mow, edge along driveways & sidewalks, trim…" at bounding box center [552, 283] width 335 height 49
paste textarea "Clean up landscaping at back of yard and along fence."
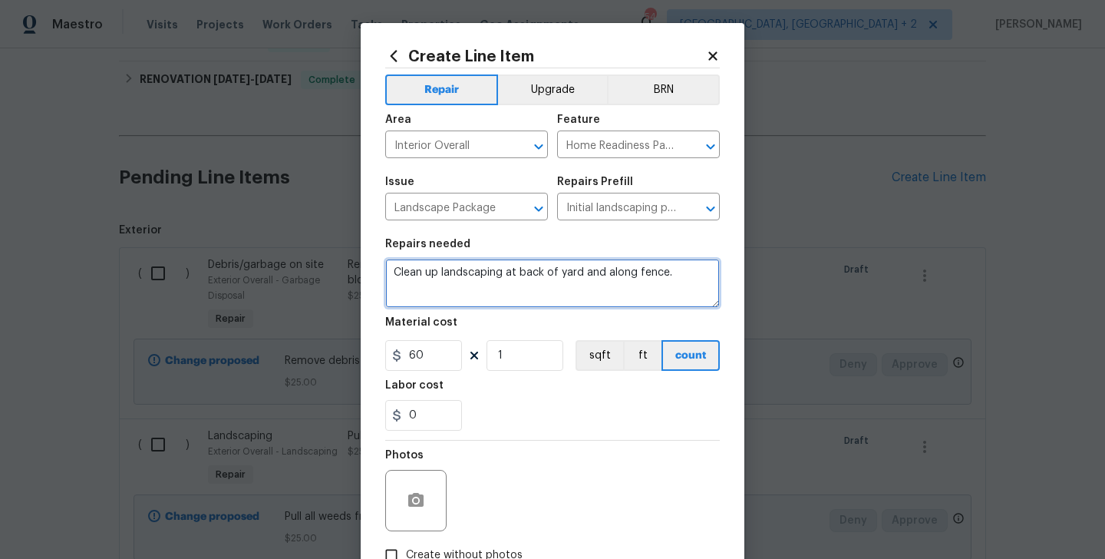
type textarea "Clean up landscaping at back of yard and along fence."
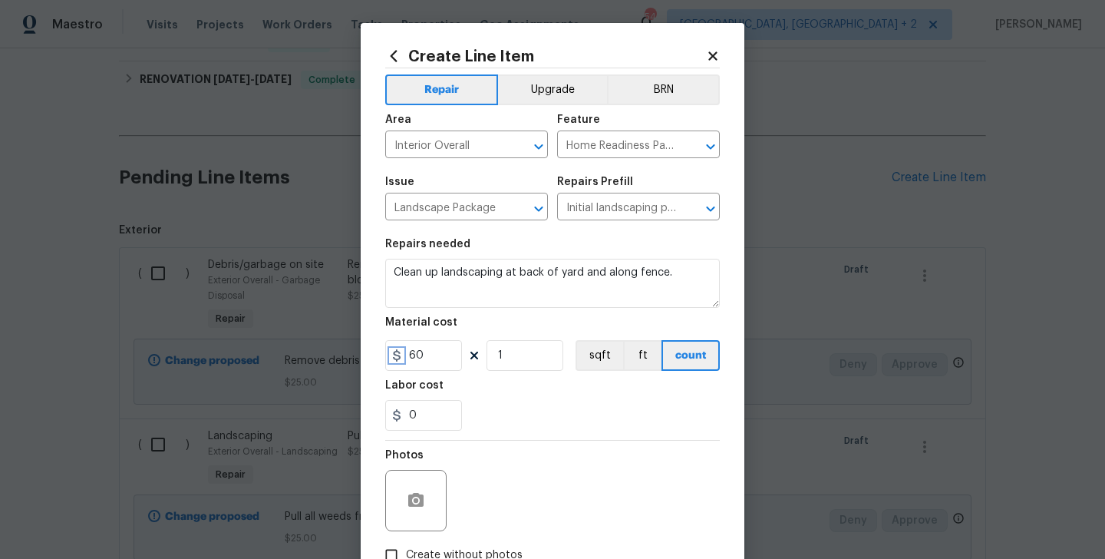
click at [401, 358] on icon at bounding box center [397, 355] width 12 height 12
click at [419, 344] on input "60" at bounding box center [423, 355] width 77 height 31
click at [419, 349] on input "60" at bounding box center [423, 355] width 77 height 31
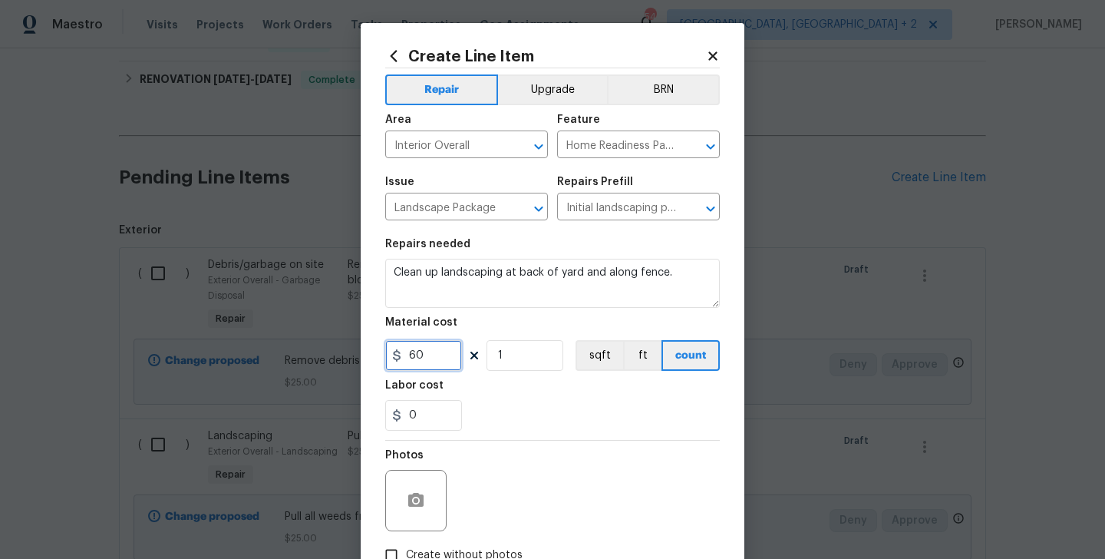
click at [419, 349] on input "60" at bounding box center [423, 355] width 77 height 31
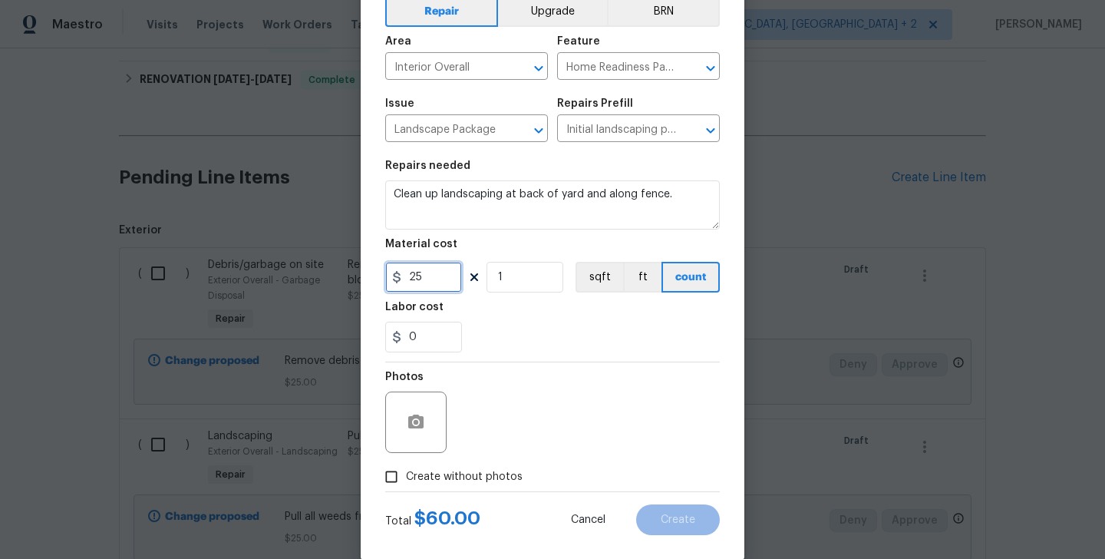
type input "25"
click at [481, 478] on span "Create without photos" at bounding box center [464, 477] width 117 height 16
click at [406, 478] on input "Create without photos" at bounding box center [391, 476] width 29 height 29
checkbox input "true"
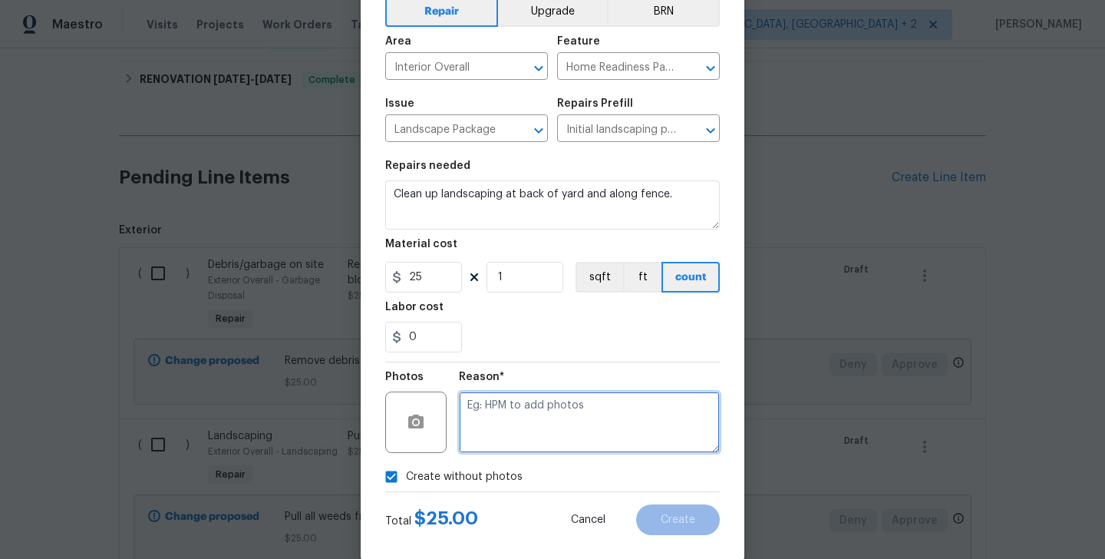
click at [597, 417] on textarea at bounding box center [589, 421] width 261 height 61
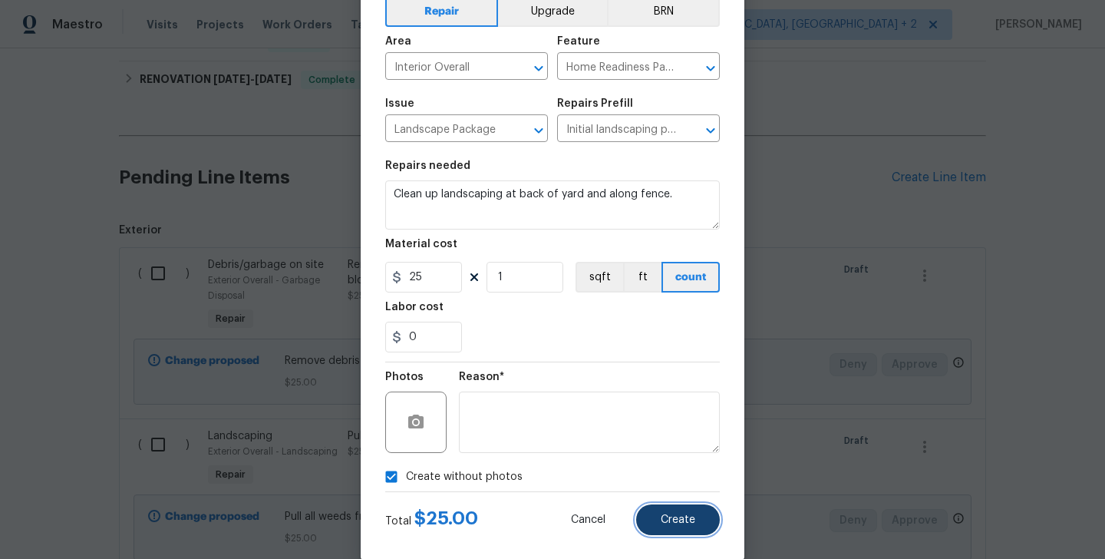
click at [677, 523] on span "Create" at bounding box center [678, 520] width 35 height 12
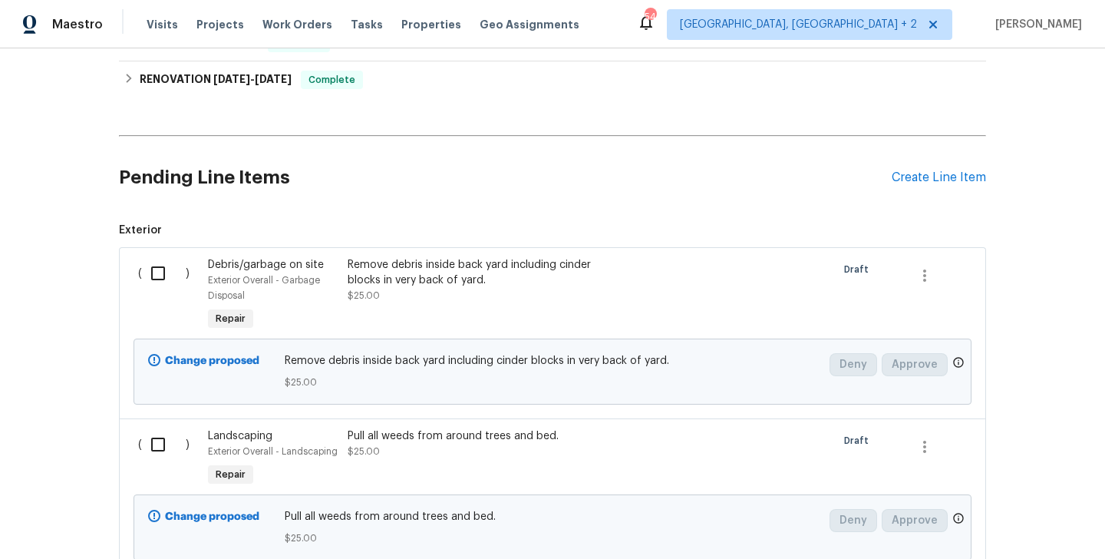
click at [677, 523] on span "Pull all weeds from around trees and bed." at bounding box center [553, 516] width 536 height 15
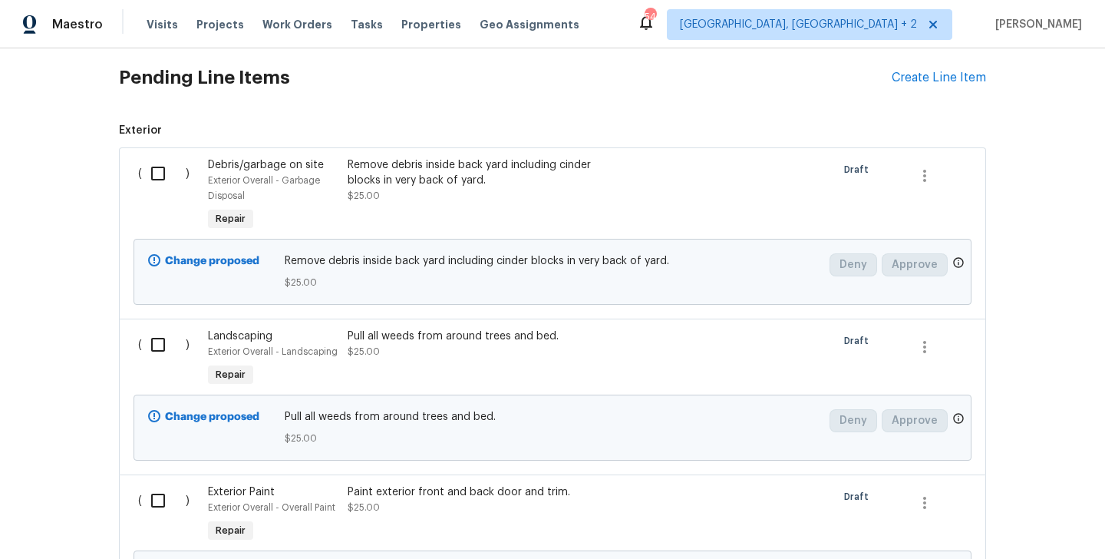
scroll to position [424, 0]
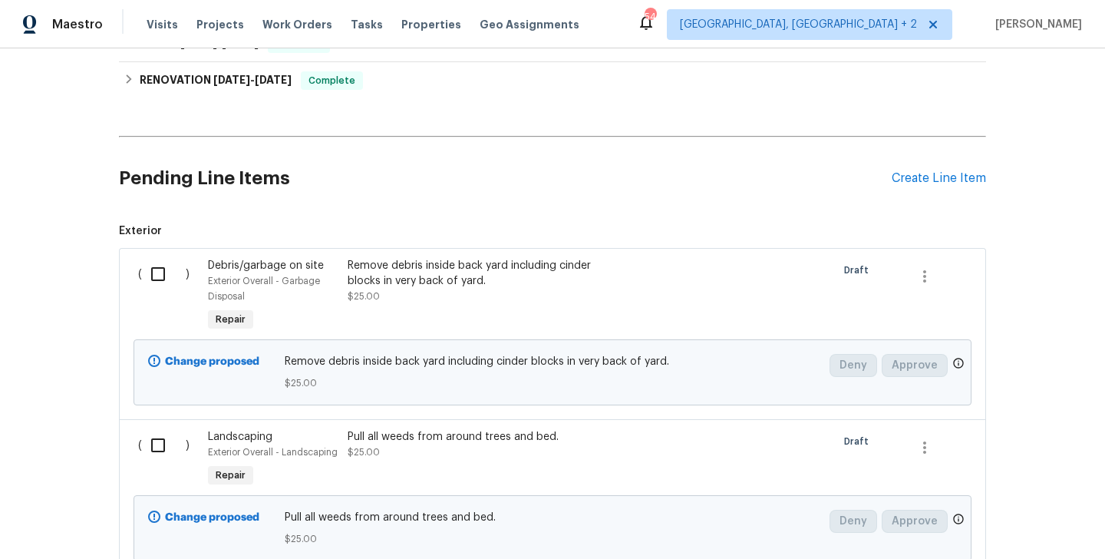
click at [947, 166] on div "Pending Line Items Create Line Item" at bounding box center [552, 178] width 867 height 71
click at [947, 174] on div "Create Line Item" at bounding box center [939, 178] width 94 height 15
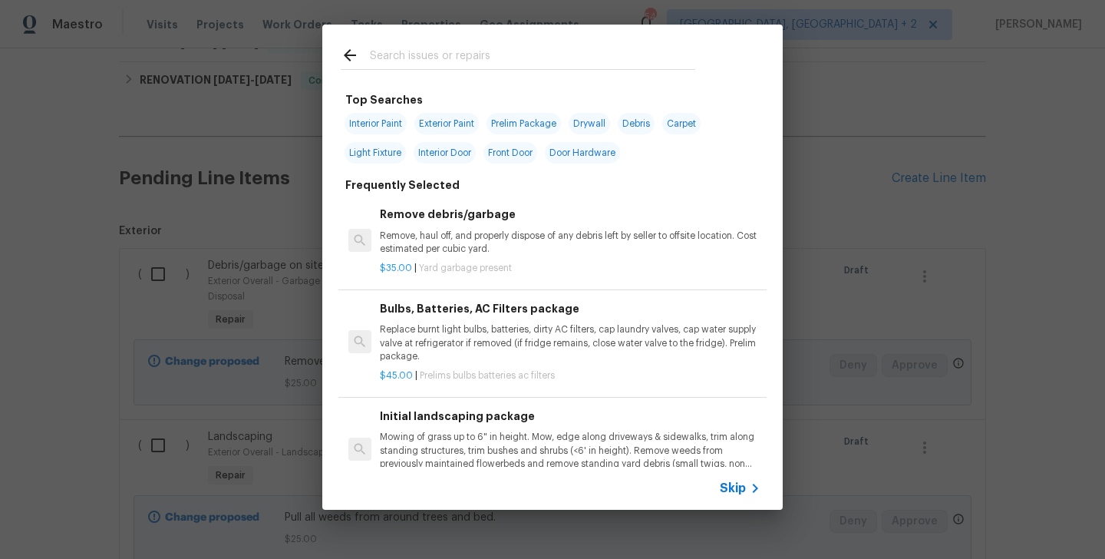
click at [447, 65] on input "text" at bounding box center [532, 57] width 325 height 23
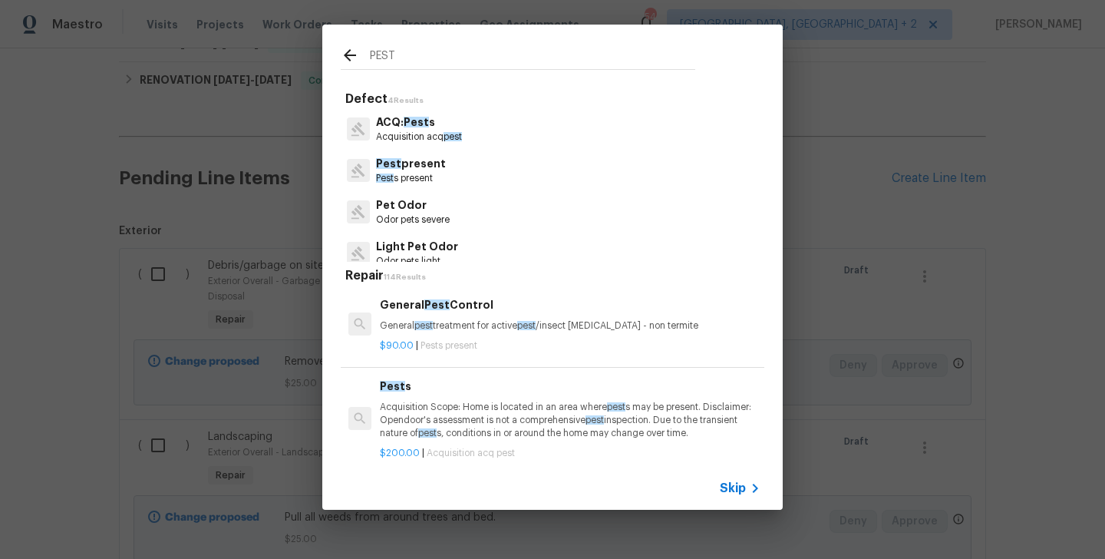
type input "PEST"
click at [420, 175] on p "Pest s present" at bounding box center [411, 178] width 70 height 13
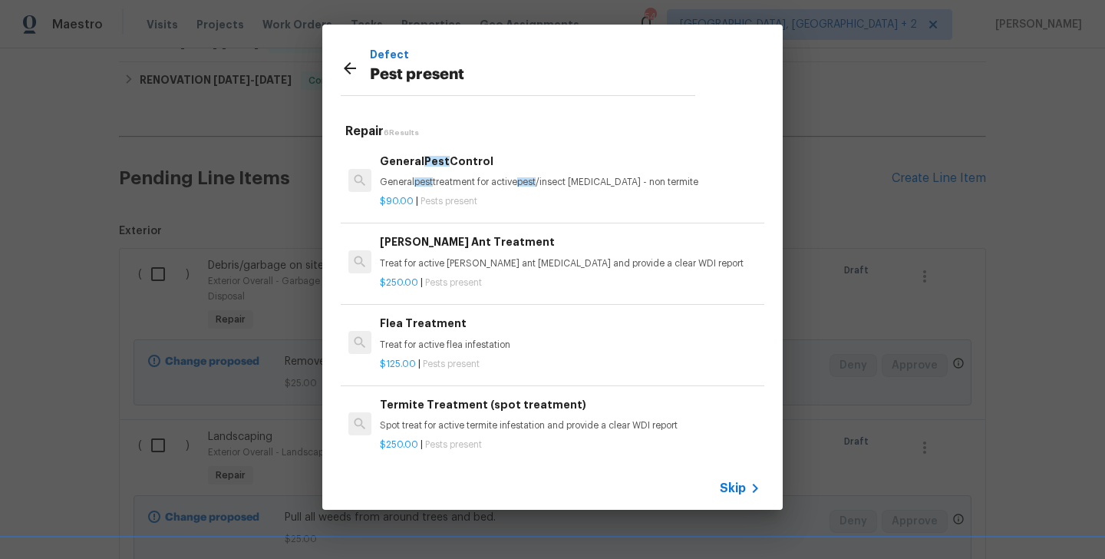
click at [438, 343] on p "Treat for active flea infestation" at bounding box center [570, 344] width 381 height 13
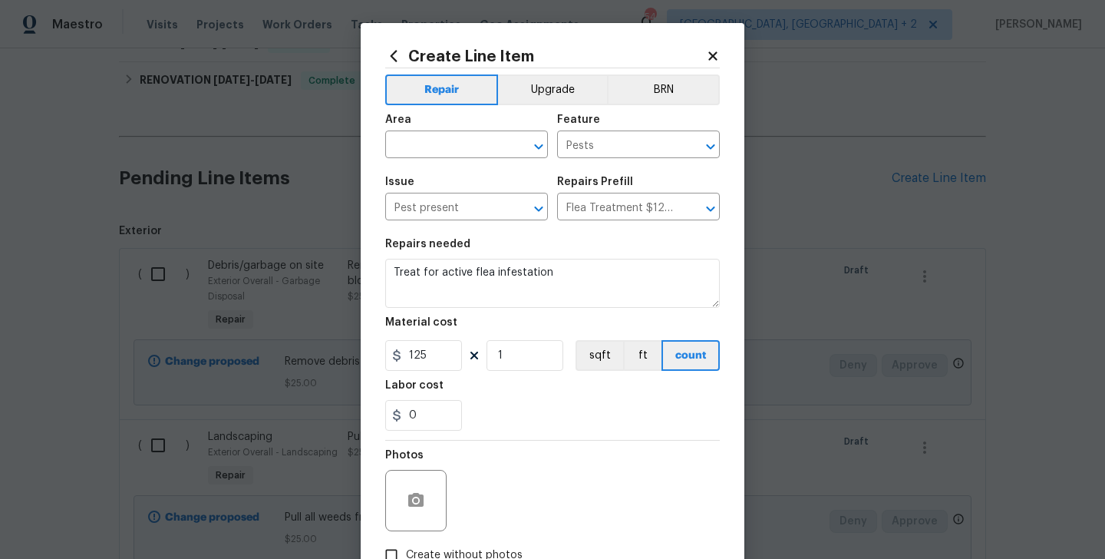
click at [405, 158] on span "Area ​" at bounding box center [466, 136] width 163 height 62
click at [404, 153] on input "text" at bounding box center [445, 146] width 120 height 24
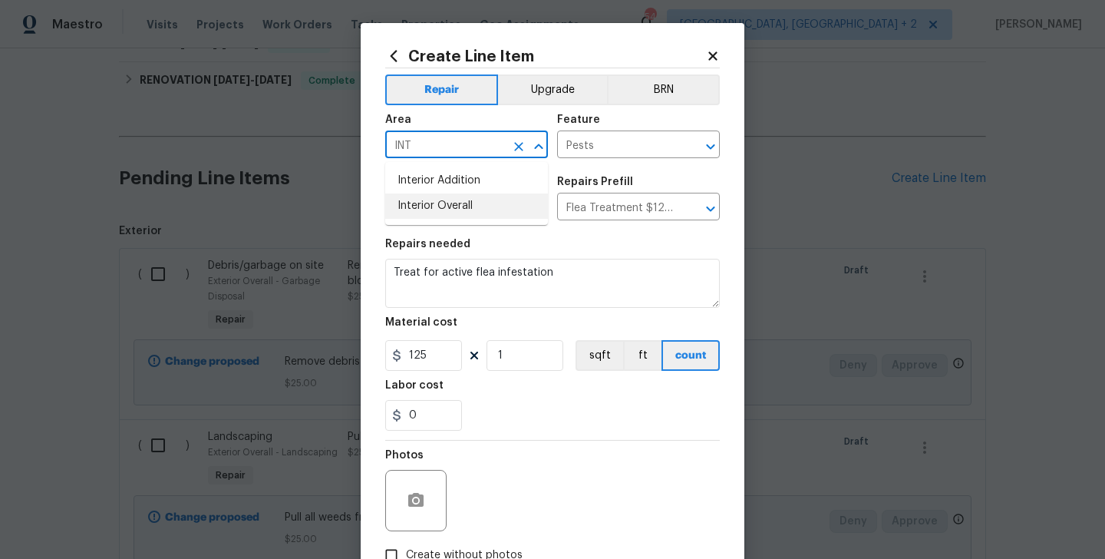
click at [414, 206] on li "Interior Overall" at bounding box center [466, 205] width 163 height 25
type input "Interior Overall"
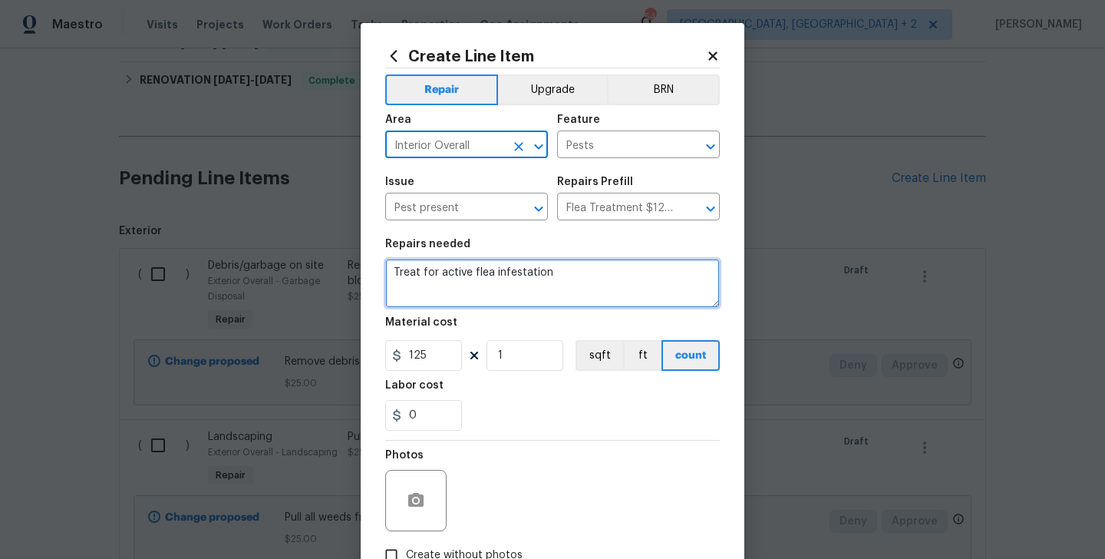
click at [442, 299] on textarea "Treat for active flea infestation" at bounding box center [552, 283] width 335 height 49
paste textarea "Remove diy chicken wire around fence."
type textarea "Remove diy chicken wire around fence."
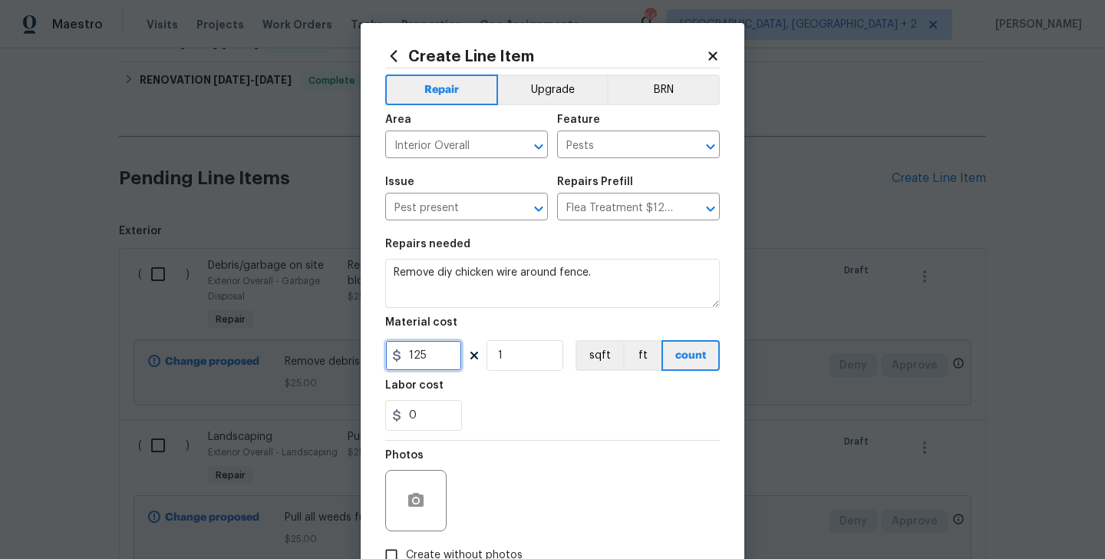
click at [421, 349] on input "125" at bounding box center [423, 355] width 77 height 31
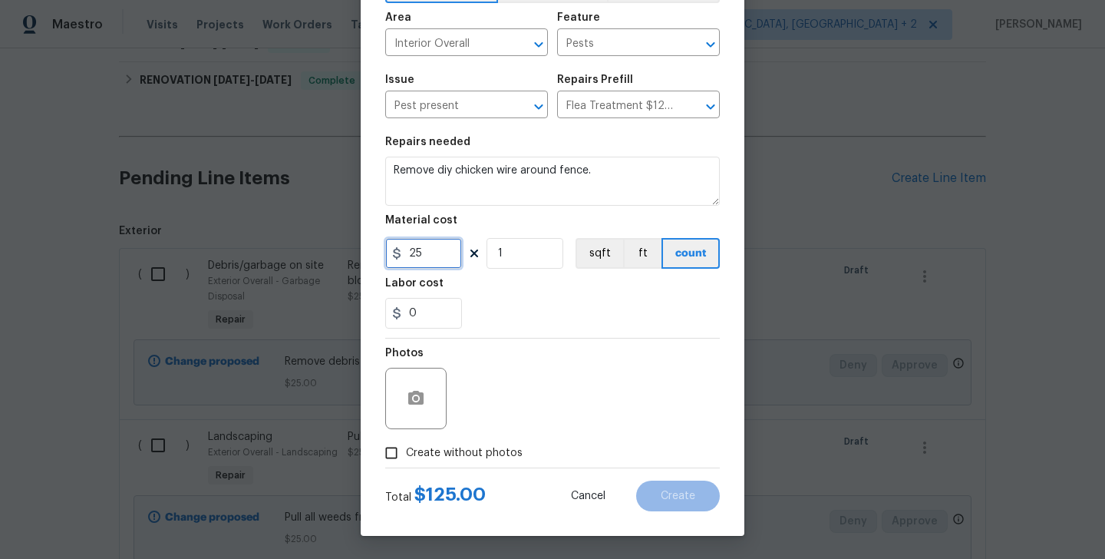
type input "25"
click at [459, 455] on span "Create without photos" at bounding box center [464, 453] width 117 height 16
click at [406, 455] on input "Create without photos" at bounding box center [391, 452] width 29 height 29
checkbox input "true"
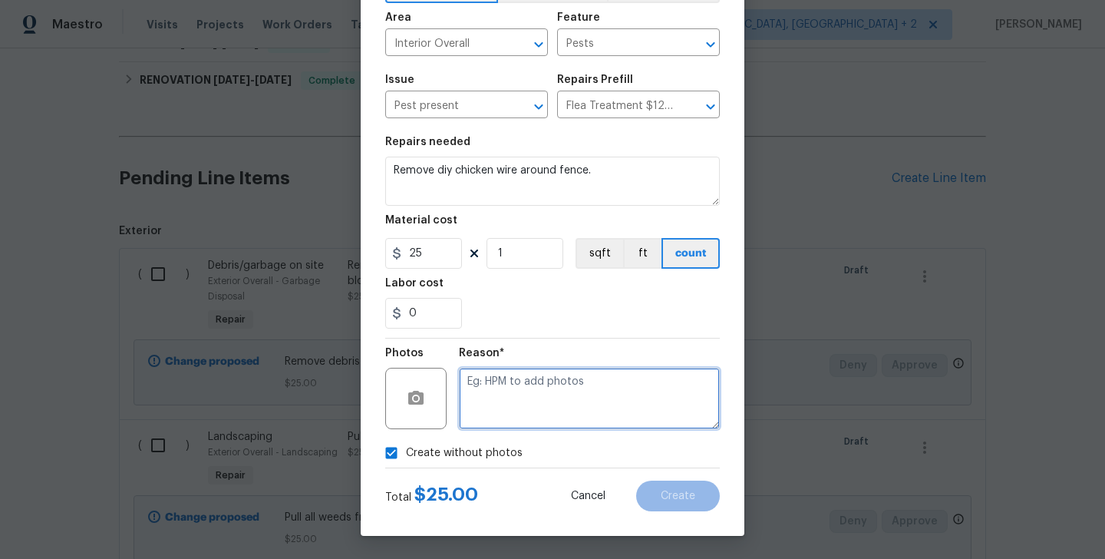
click at [575, 404] on textarea at bounding box center [589, 398] width 261 height 61
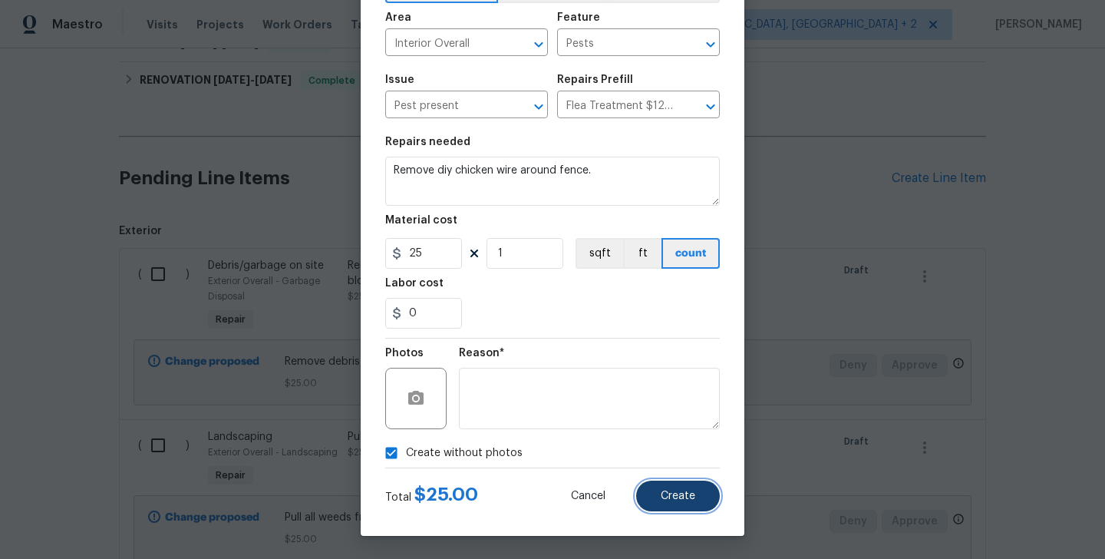
click at [705, 504] on button "Create" at bounding box center [678, 495] width 84 height 31
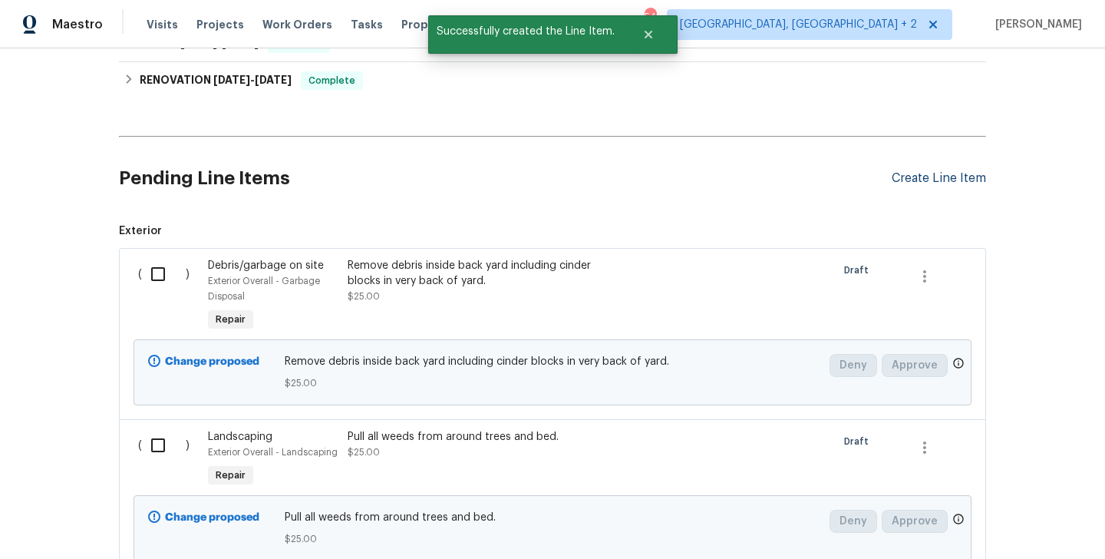
click at [921, 183] on div "Create Line Item" at bounding box center [939, 178] width 94 height 15
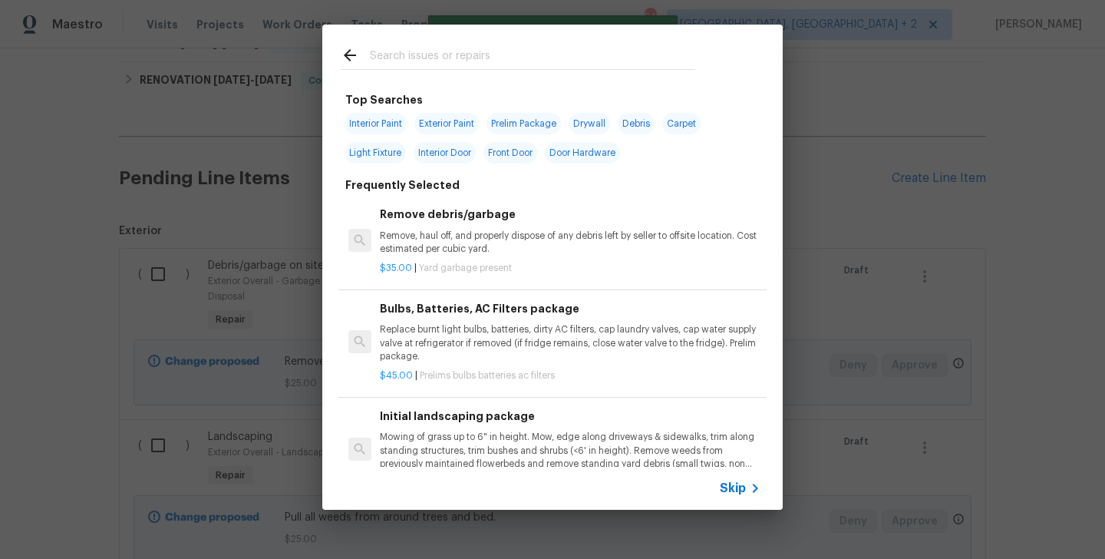
click at [393, 56] on input "text" at bounding box center [532, 57] width 325 height 23
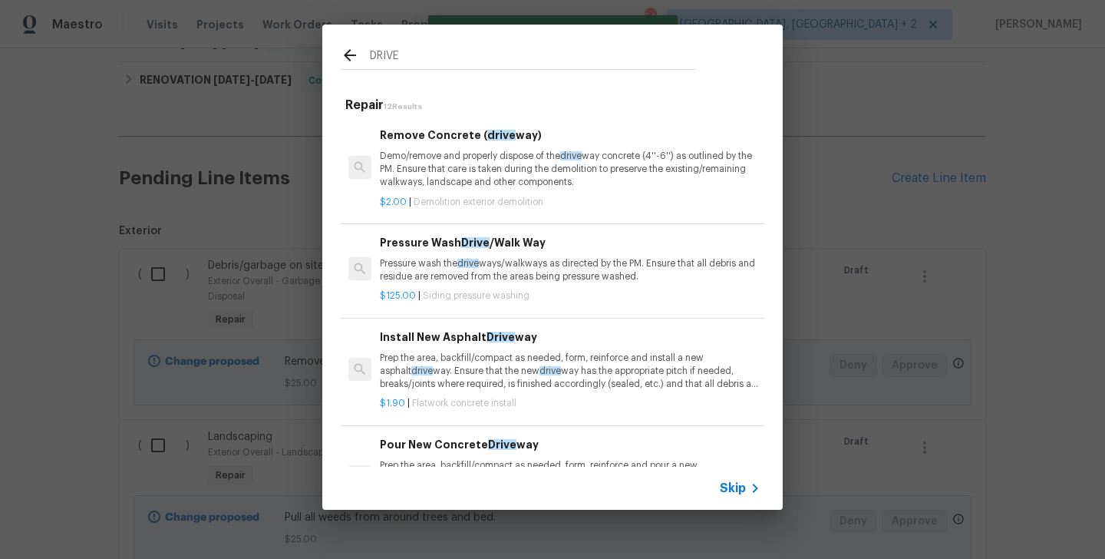
type input "DRIVE"
click at [473, 134] on h6 "Remove Concrete ( drive way)" at bounding box center [570, 135] width 381 height 17
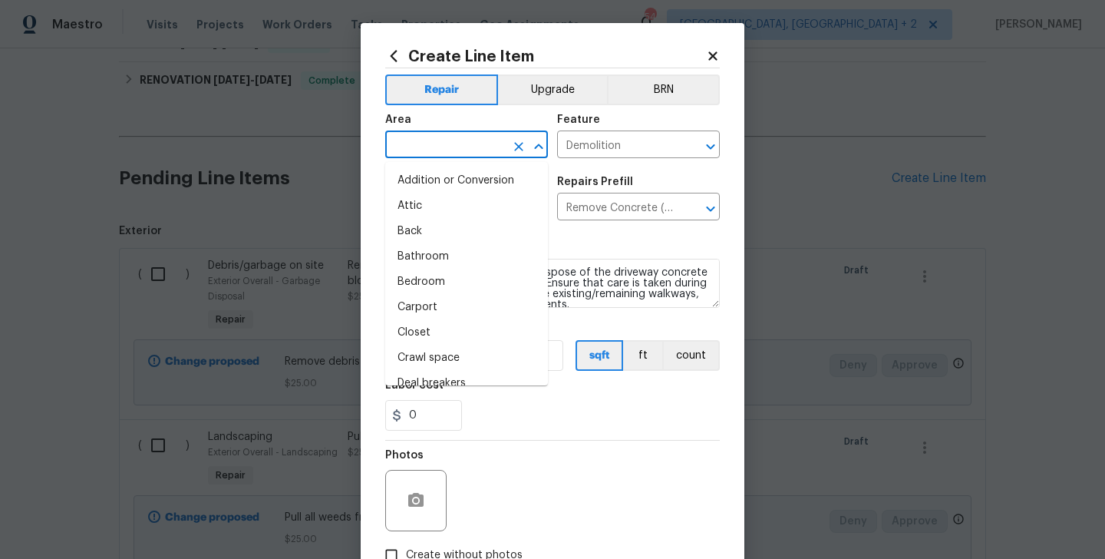
click at [444, 137] on input "text" at bounding box center [445, 146] width 120 height 24
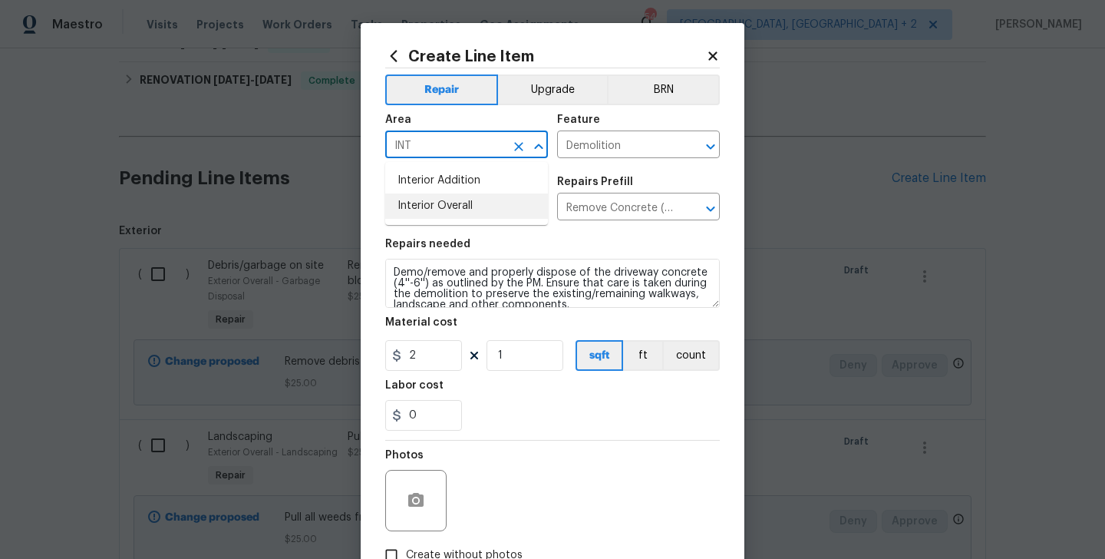
click at [455, 200] on li "Interior Overall" at bounding box center [466, 205] width 163 height 25
type input "Interior Overall"
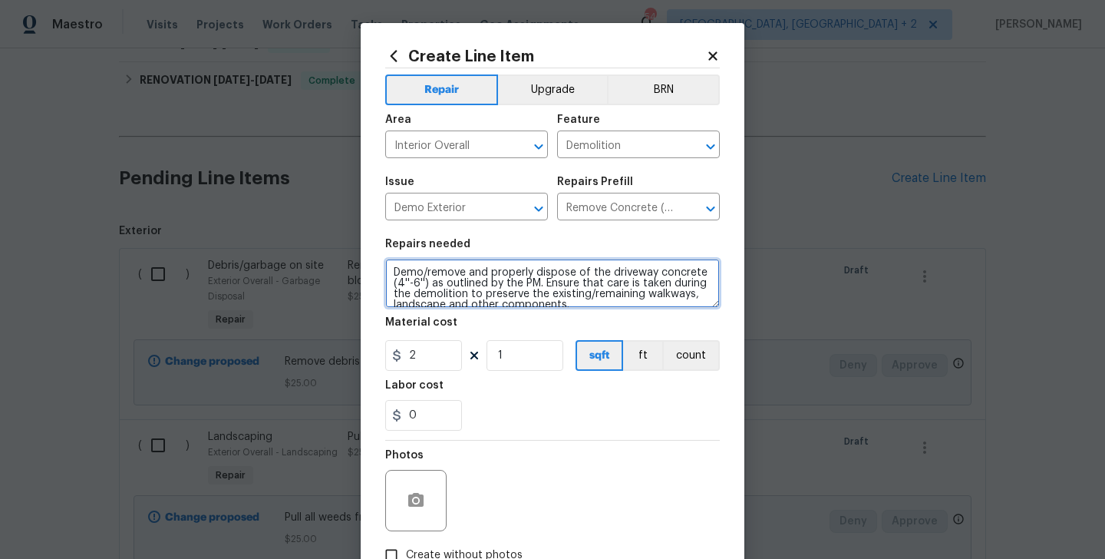
click at [455, 292] on textarea "Demo/remove and properly dispose of the driveway concrete (4''-6'') as outlined…" at bounding box center [552, 283] width 335 height 49
paste textarea "Repair gate by driveway"
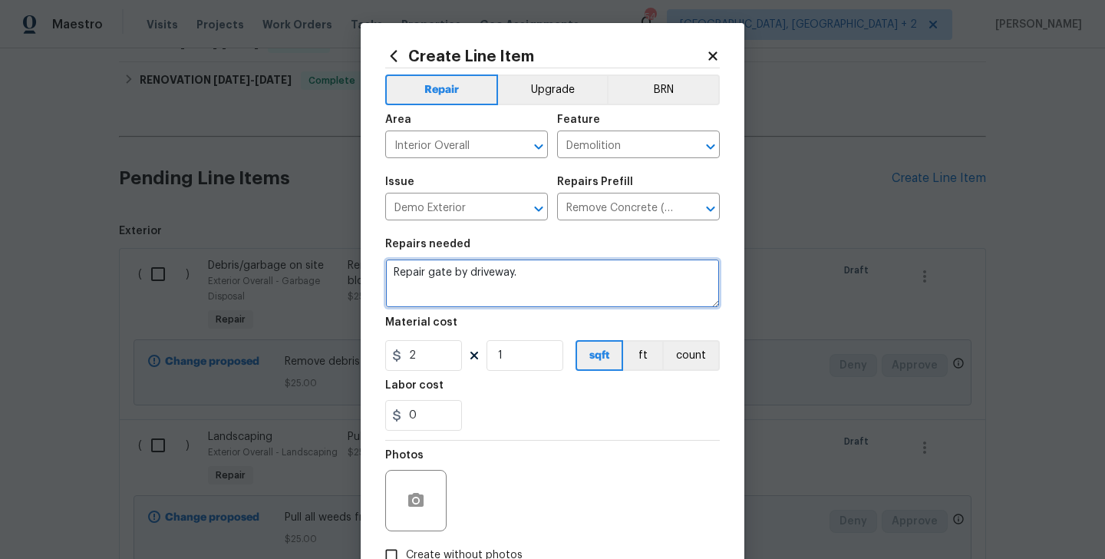
type textarea "Repair gate by driveway."
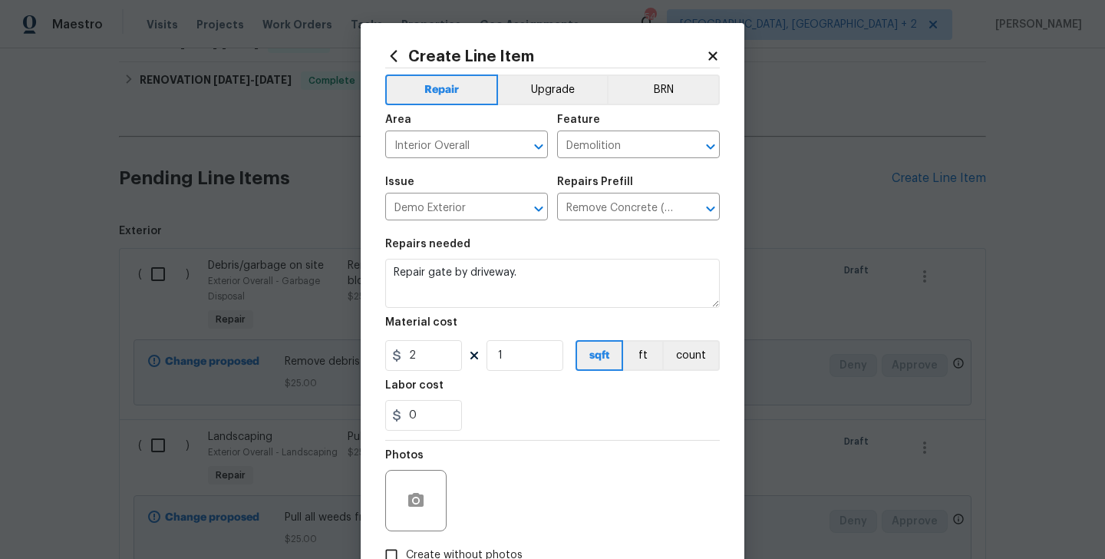
click at [435, 374] on section "Repairs needed Repair gate by driveway. Material cost 2 1 sqft ft count Labor c…" at bounding box center [552, 334] width 335 height 210
click at [431, 362] on input "2" at bounding box center [423, 355] width 77 height 31
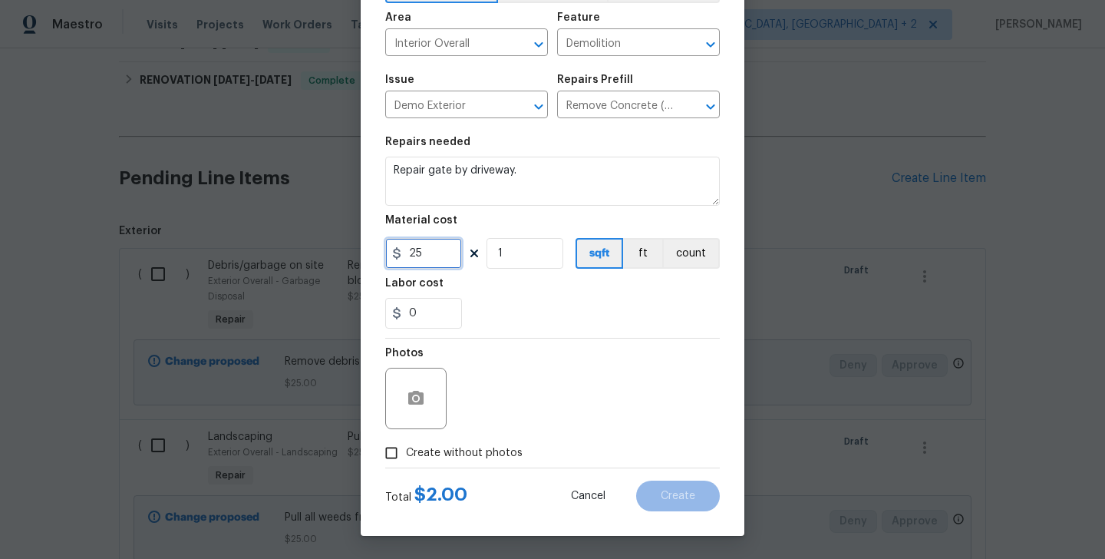
type input "25"
click at [483, 472] on div "Total $ 2.00 Cancel Create" at bounding box center [552, 489] width 335 height 43
click at [483, 455] on span "Create without photos" at bounding box center [464, 453] width 117 height 16
click at [406, 455] on input "Create without photos" at bounding box center [391, 452] width 29 height 29
checkbox input "true"
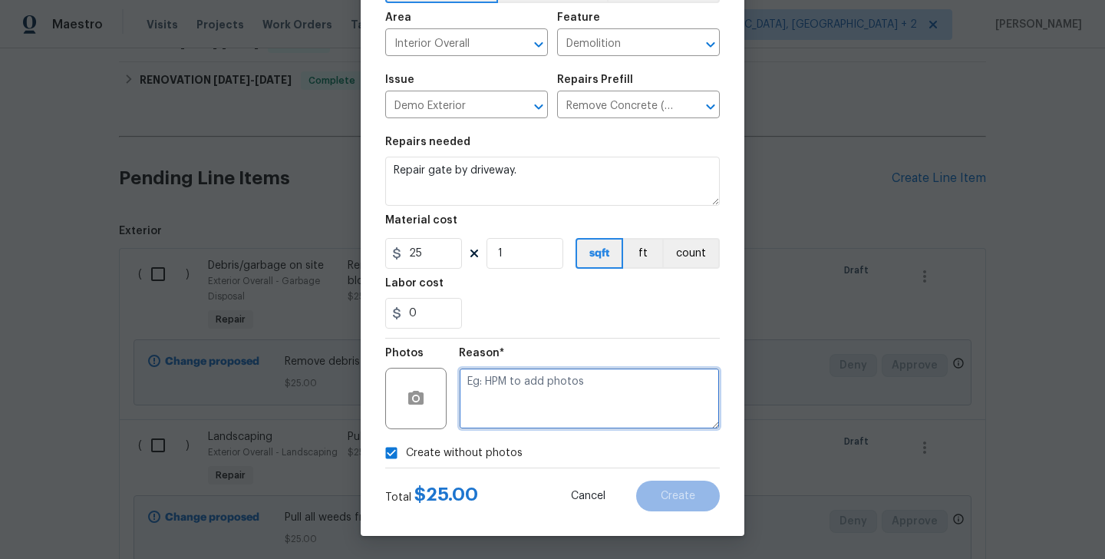
click at [622, 371] on textarea at bounding box center [589, 398] width 261 height 61
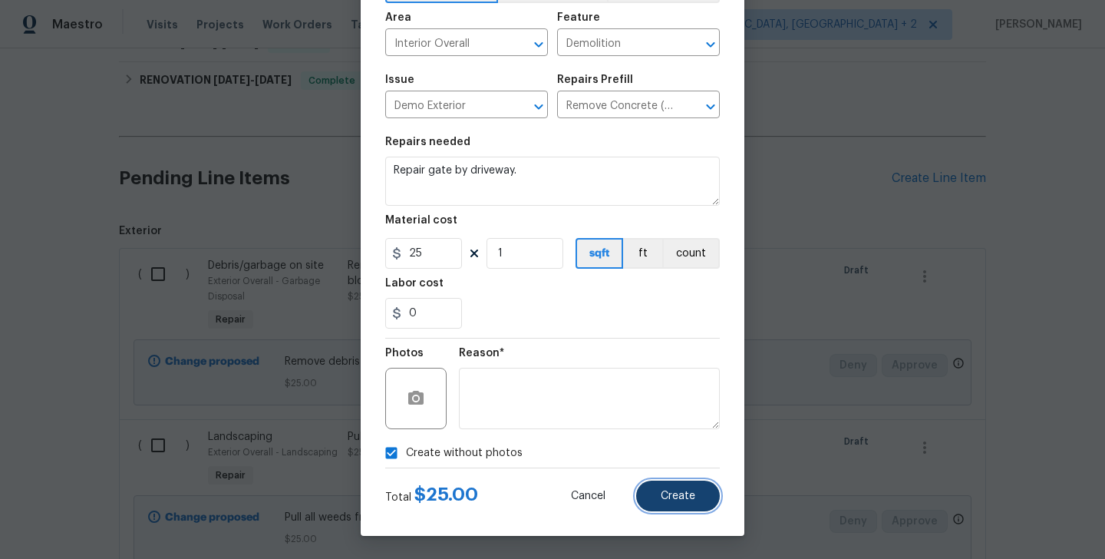
click at [682, 496] on span "Create" at bounding box center [678, 496] width 35 height 12
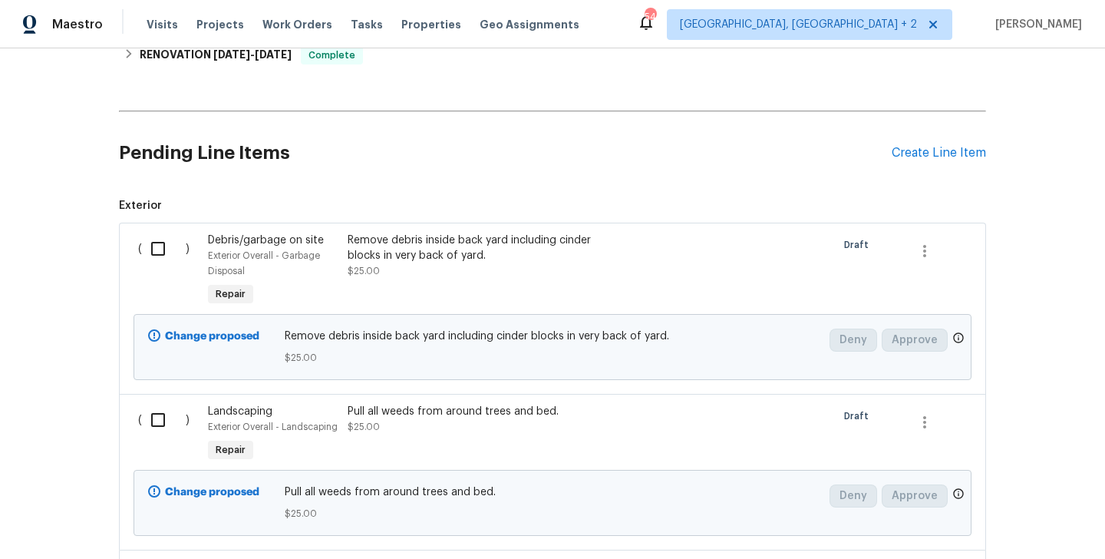
scroll to position [357, 0]
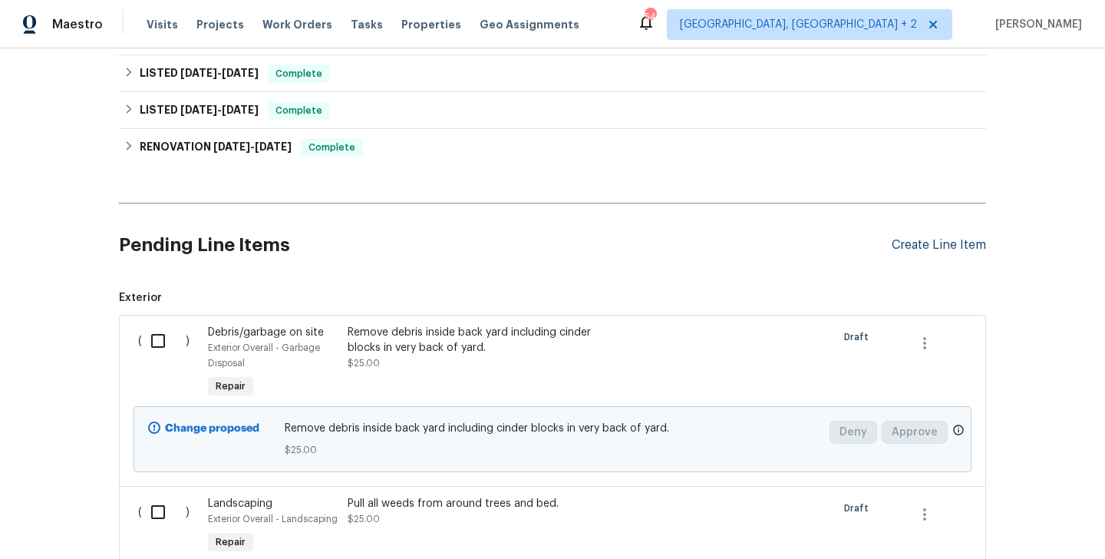
click at [903, 239] on div "Create Line Item" at bounding box center [939, 245] width 94 height 15
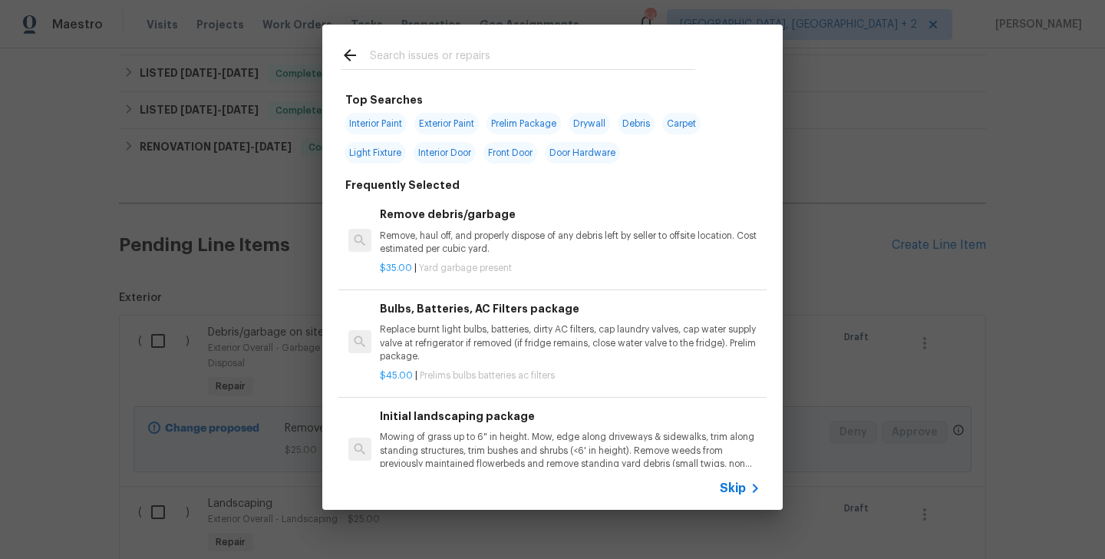
click at [388, 61] on input "text" at bounding box center [532, 57] width 325 height 23
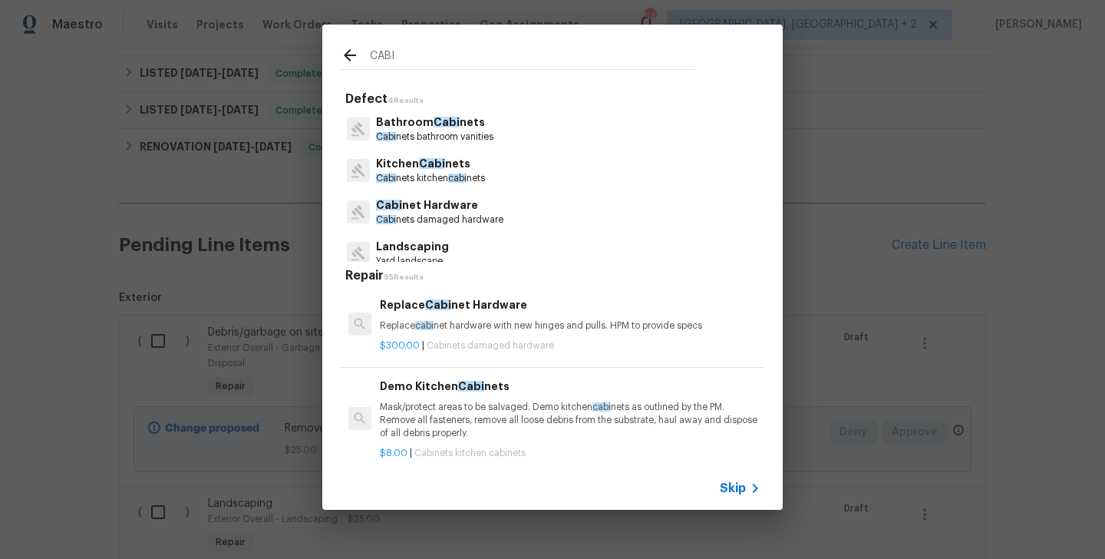
type input "CABI"
click at [423, 177] on p "Cabi nets kitchen cabi nets" at bounding box center [430, 178] width 109 height 13
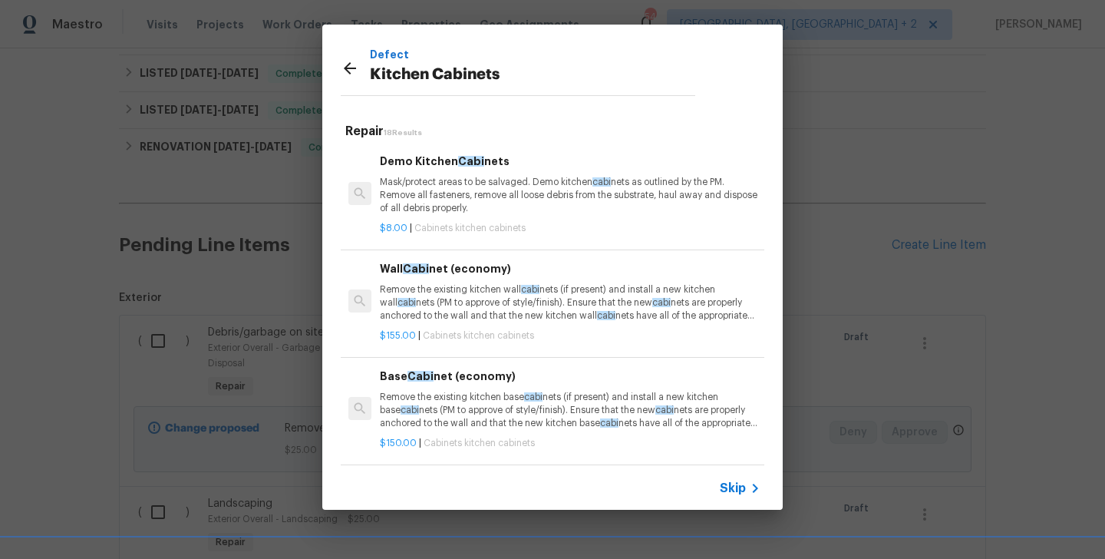
click at [422, 177] on p "Mask/protect areas to be salvaged. Demo kitchen cabi nets as outlined by the PM…" at bounding box center [570, 195] width 381 height 39
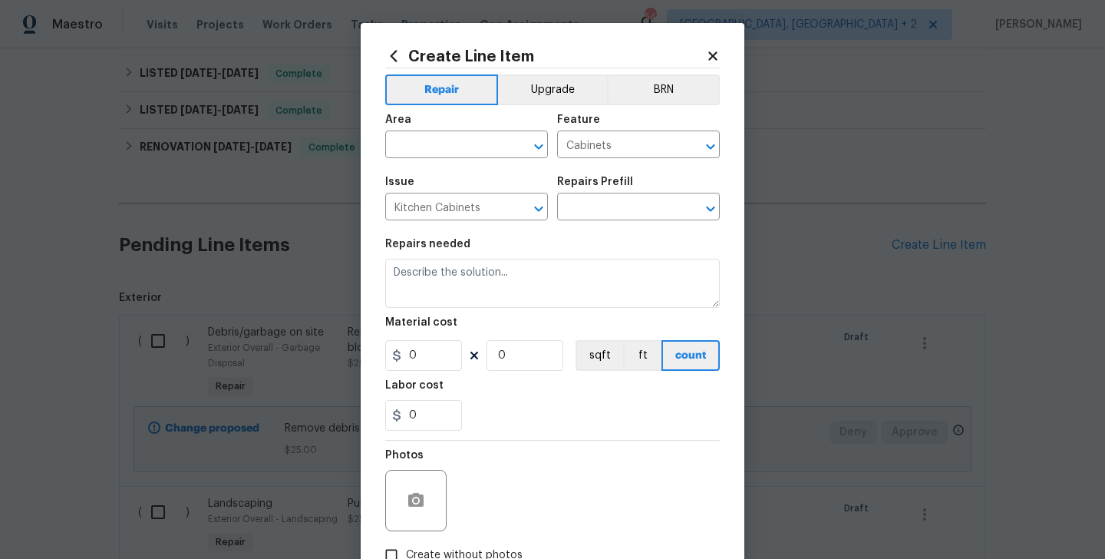
type input "Demo Kitchen Cabinets $8.00"
type textarea "Mask/protect areas to be salvaged. Demo kitchen cabinets as outlined by the PM.…"
type input "8"
type input "1"
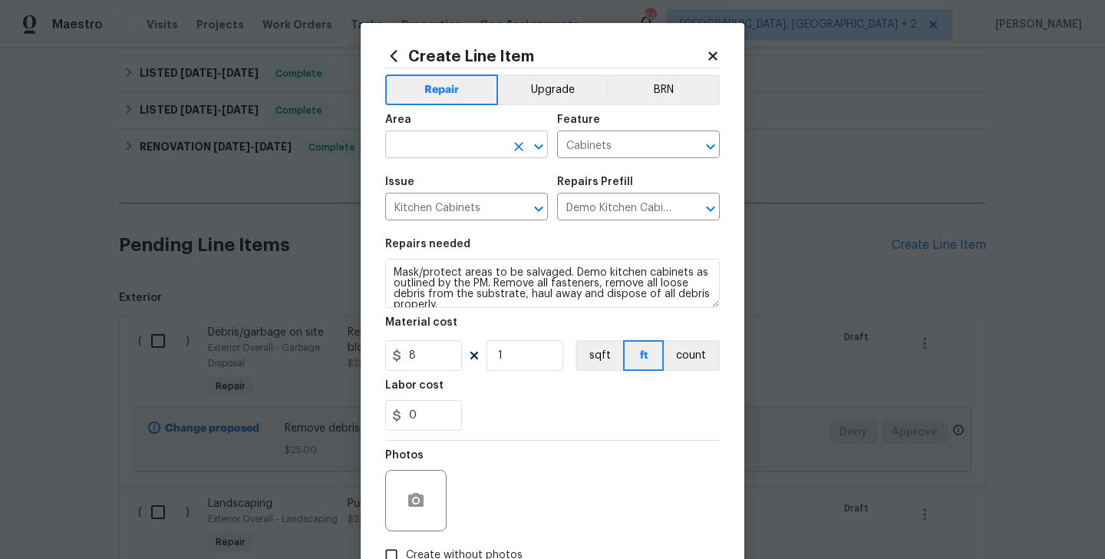
click at [403, 147] on input "text" at bounding box center [445, 146] width 120 height 24
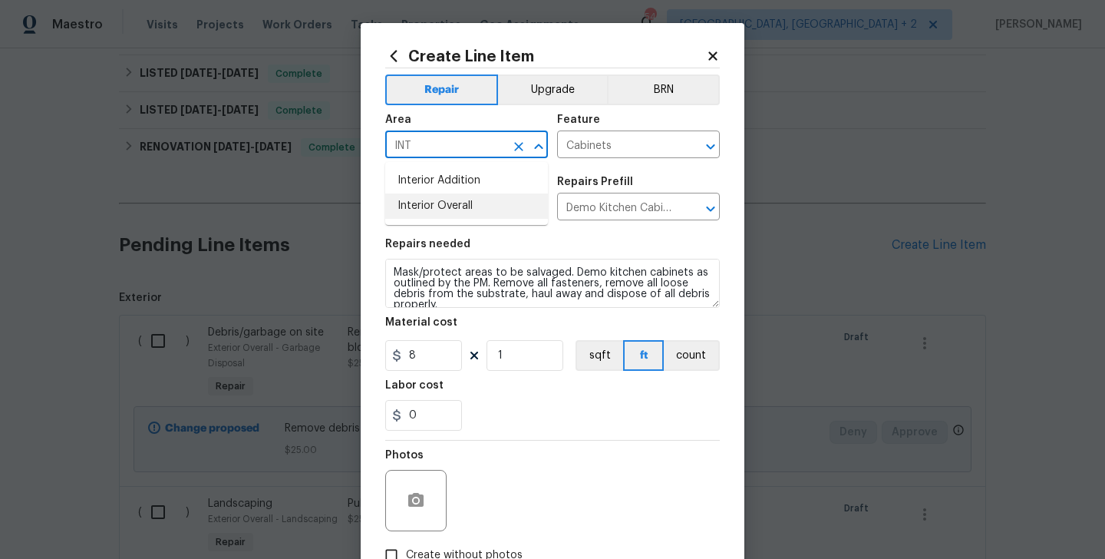
click at [430, 196] on li "Interior Overall" at bounding box center [466, 205] width 163 height 25
type input "Interior Overall"
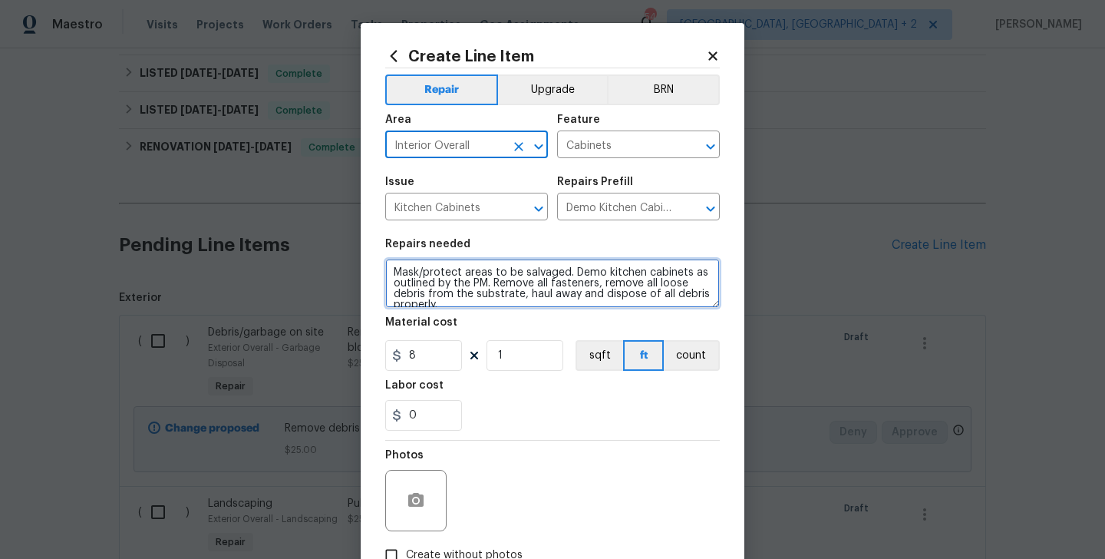
click at [430, 294] on textarea "Mask/protect areas to be salvaged. Demo kitchen cabinets as outlined by the PM.…" at bounding box center [552, 283] width 335 height 49
paste textarea "Paint lower cabinets in laundry room to match"
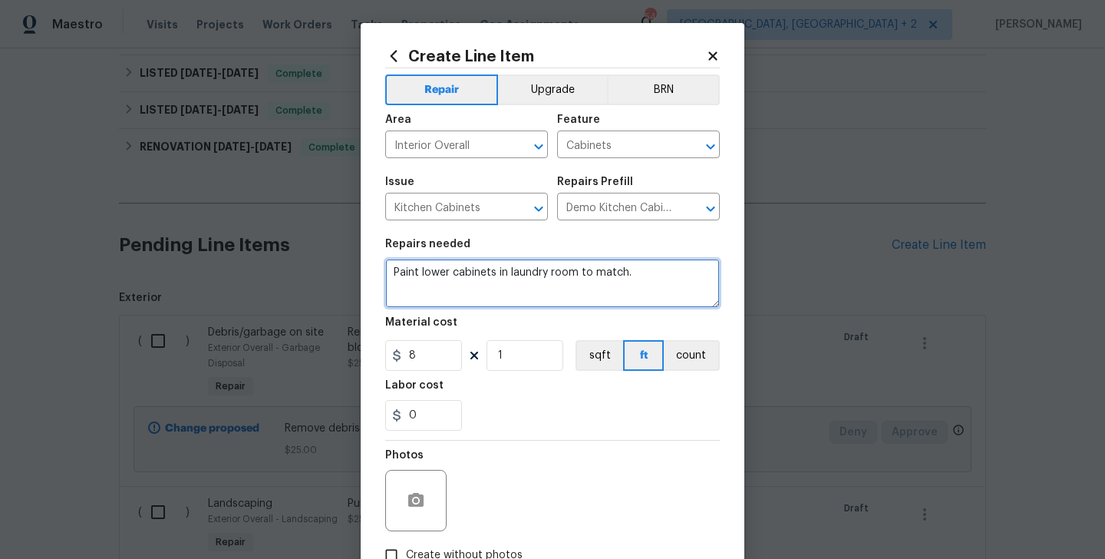
type textarea "Paint lower cabinets in laundry room to match."
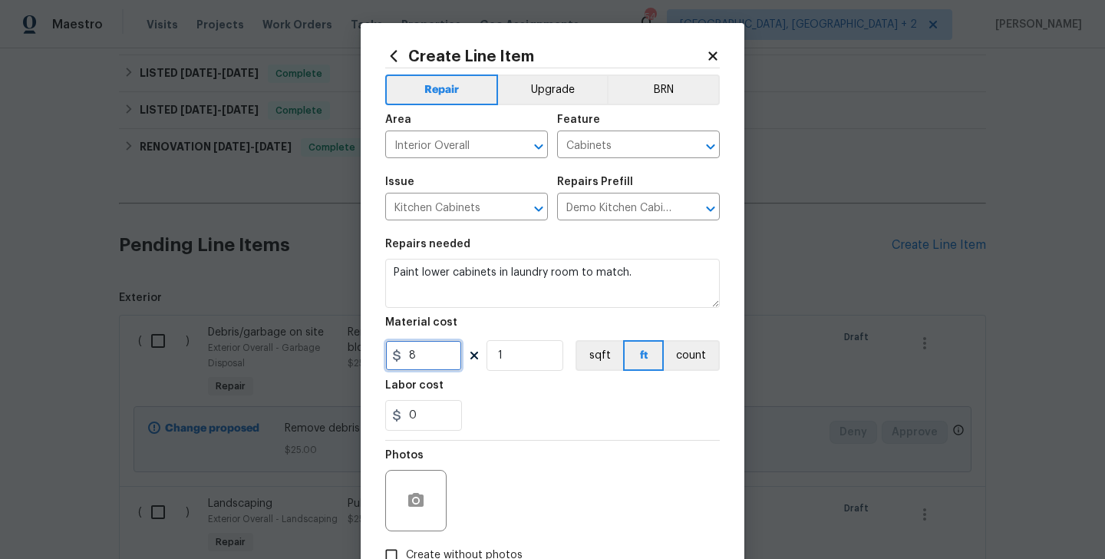
click at [424, 364] on input "8" at bounding box center [423, 355] width 77 height 31
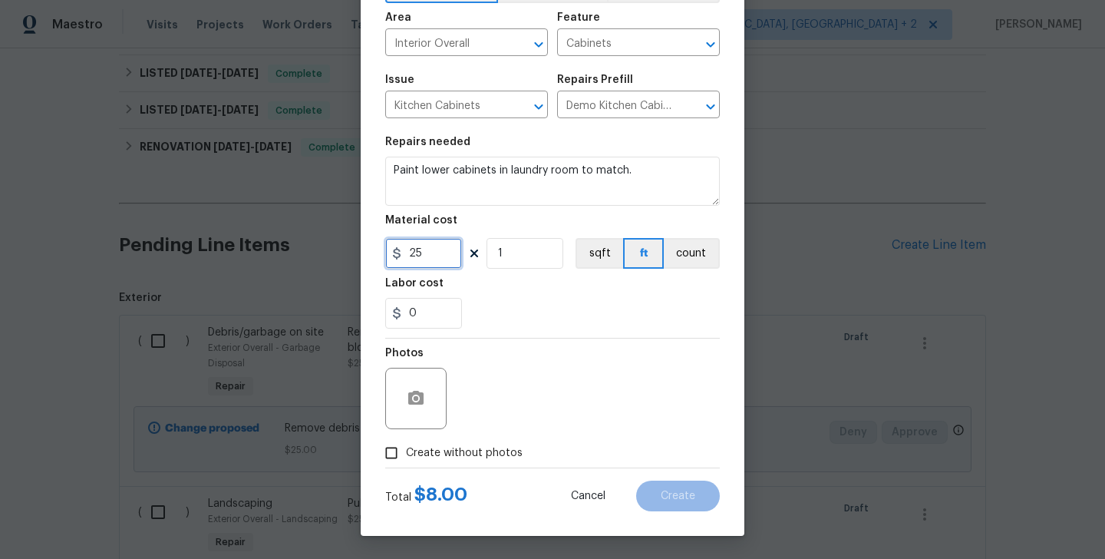
type input "25"
click at [470, 455] on span "Create without photos" at bounding box center [464, 453] width 117 height 16
click at [406, 455] on input "Create without photos" at bounding box center [391, 452] width 29 height 29
checkbox input "true"
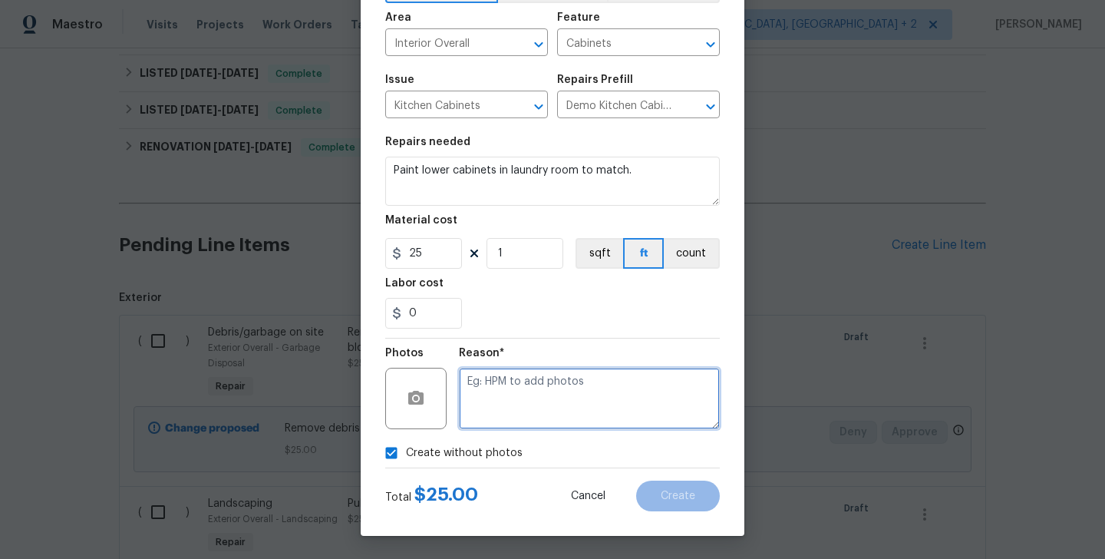
click at [536, 380] on textarea at bounding box center [589, 398] width 261 height 61
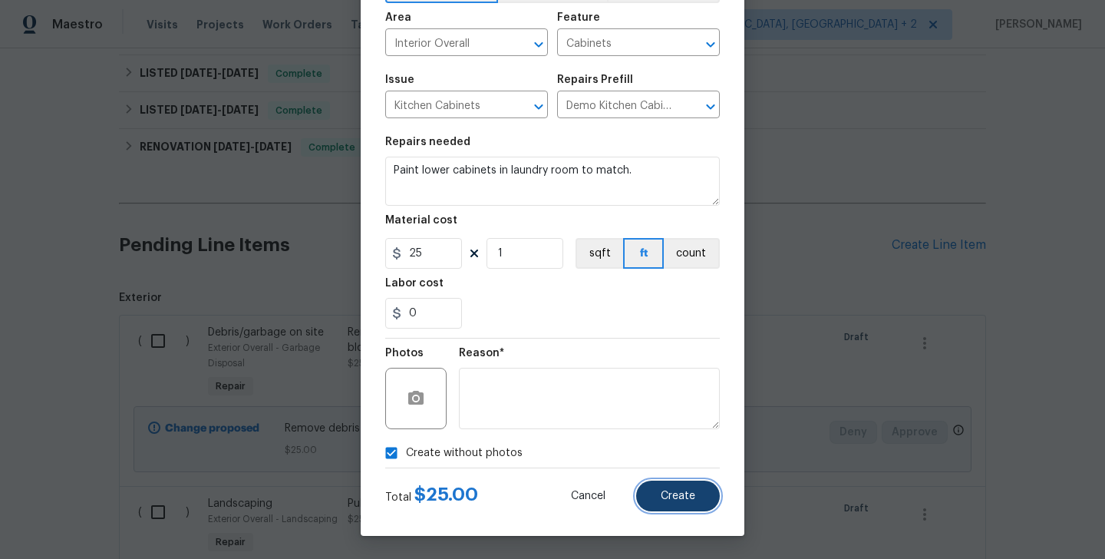
click at [691, 501] on button "Create" at bounding box center [678, 495] width 84 height 31
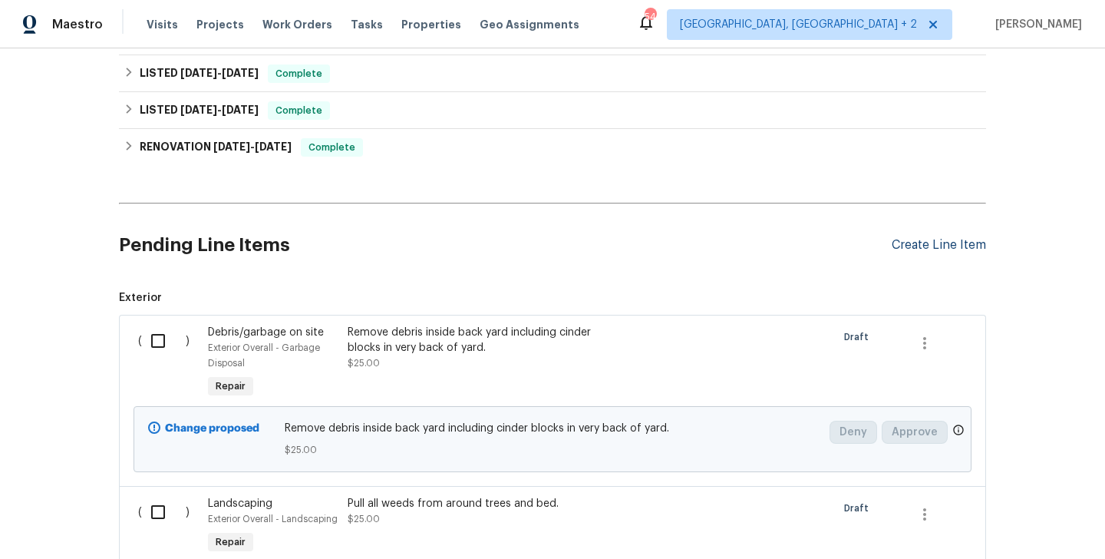
click at [904, 252] on div "Create Line Item" at bounding box center [939, 245] width 94 height 15
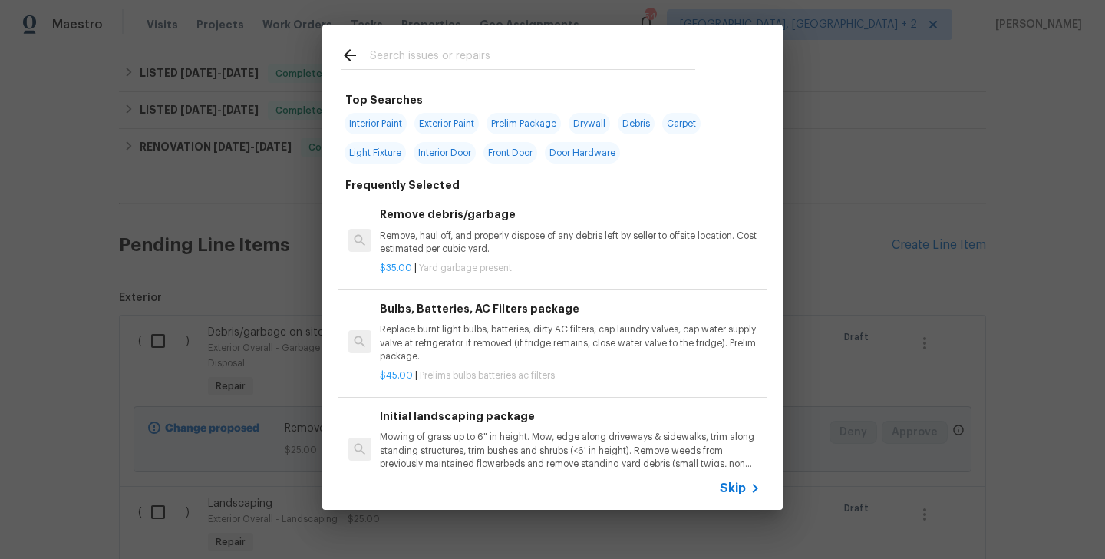
click at [457, 57] on input "text" at bounding box center [532, 57] width 325 height 23
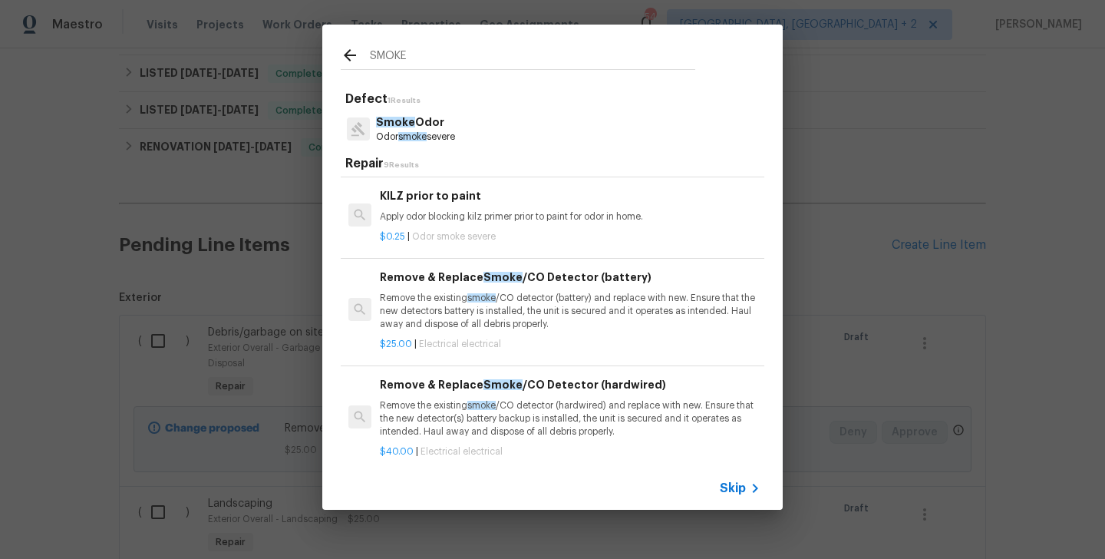
scroll to position [0, 0]
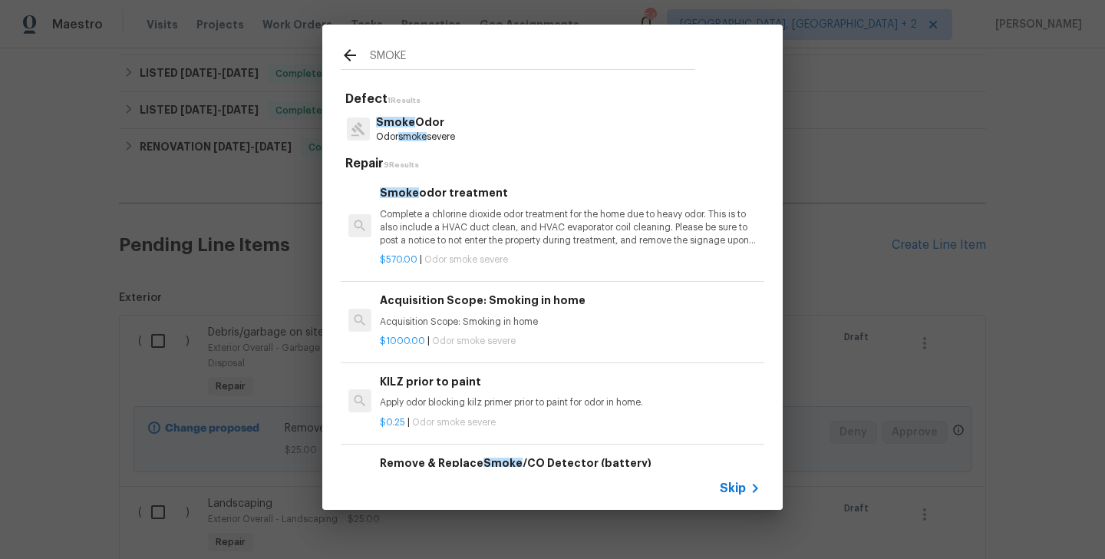
type input "SMOKE"
click at [387, 45] on div "SMOKE" at bounding box center [517, 55] width 391 height 61
click at [387, 57] on input "SMOKE" at bounding box center [532, 57] width 325 height 23
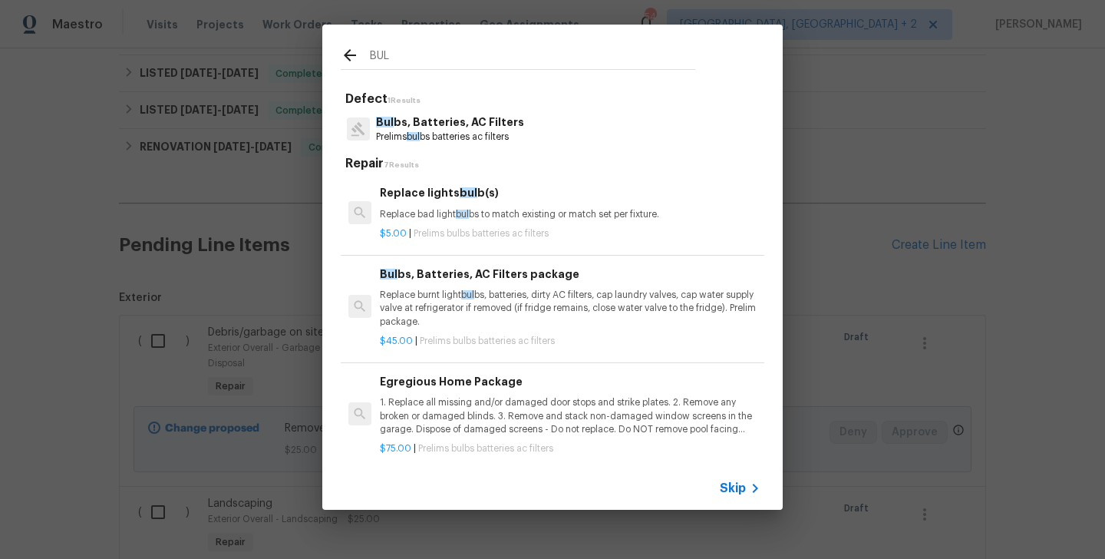
type input "BUL"
click at [428, 130] on p "Prelims bul bs batteries ac filters" at bounding box center [450, 136] width 148 height 13
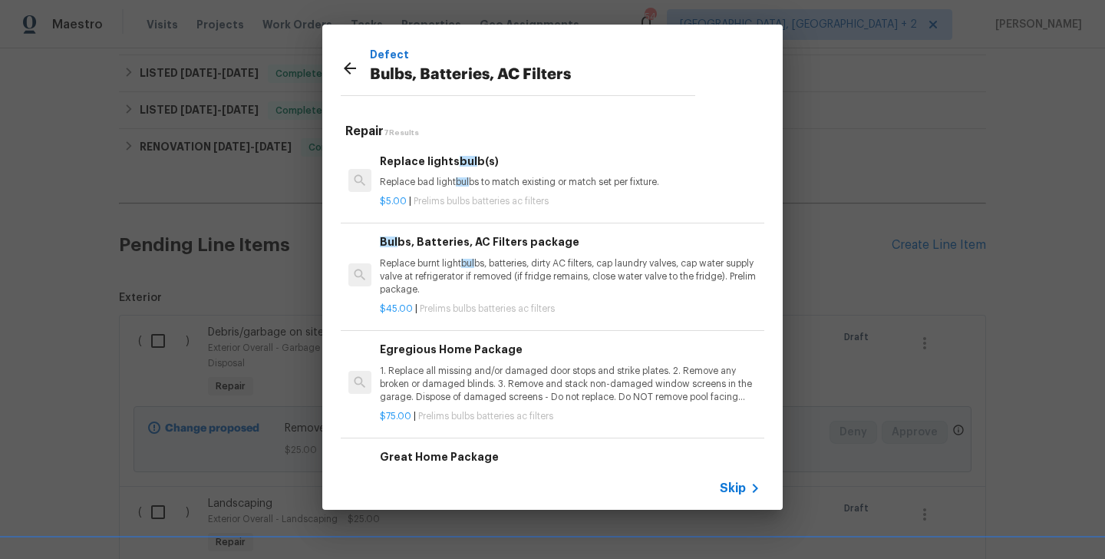
click at [411, 169] on h6 "Replace lights bul b(s)" at bounding box center [570, 161] width 381 height 17
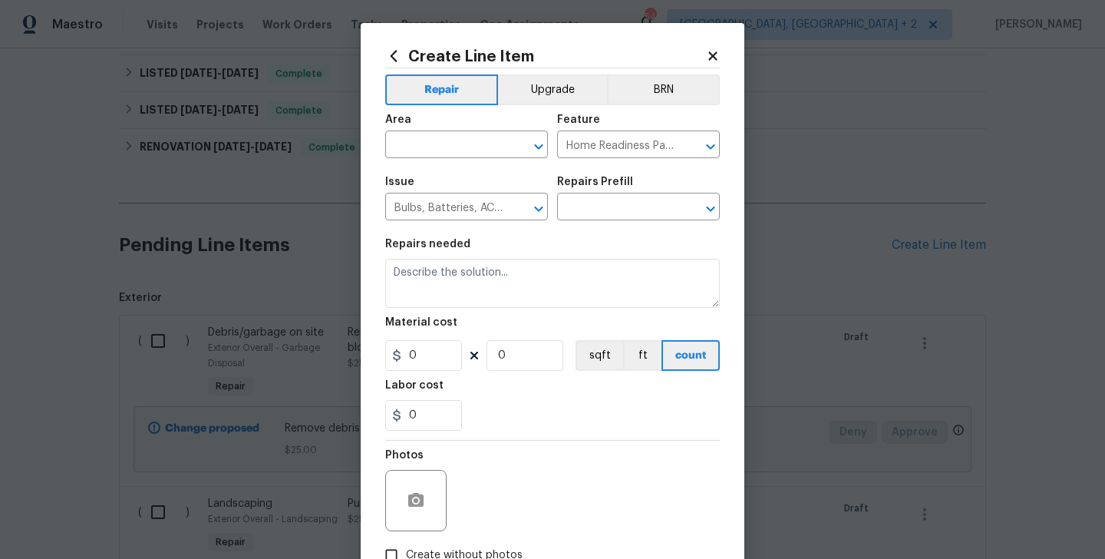
type input "Replace lights bulb(s) $5.00"
type textarea "Replace bad light bulbs to match existing or match set per fixture."
type input "5"
type input "1"
click at [401, 153] on input "text" at bounding box center [445, 146] width 120 height 24
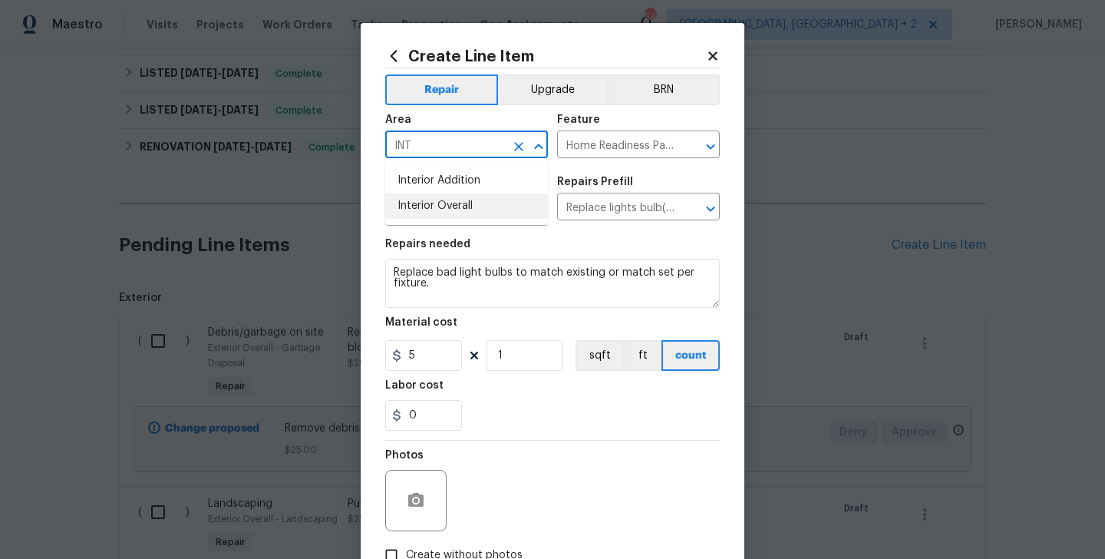
click at [417, 219] on ul "Interior Addition Interior Overall" at bounding box center [466, 193] width 163 height 63
click at [417, 210] on li "Interior Overall" at bounding box center [466, 205] width 163 height 25
type input "Interior Overall"
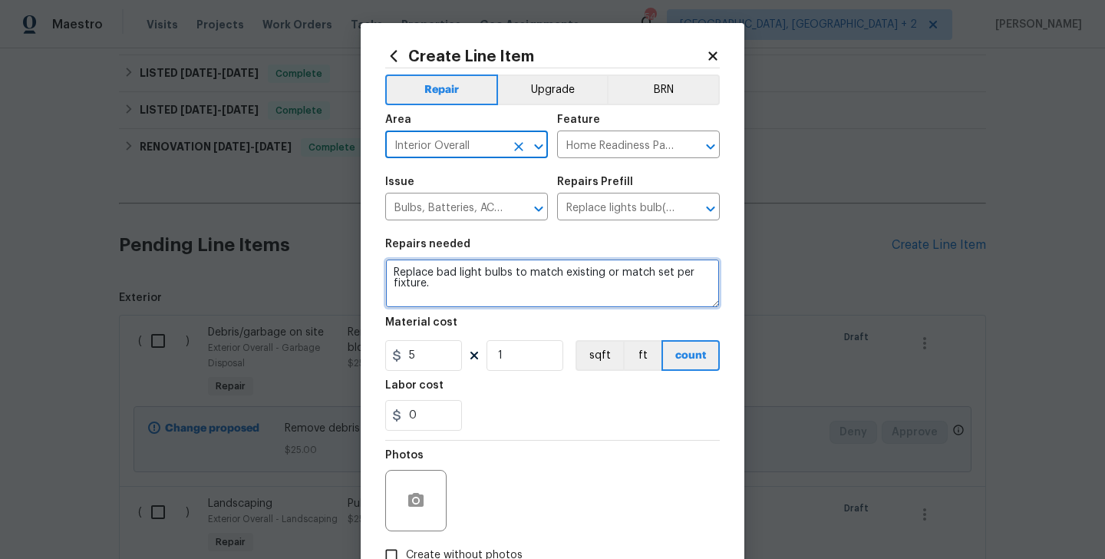
click at [449, 301] on textarea "Replace bad light bulbs to match existing or match set per fixture." at bounding box center [552, 283] width 335 height 49
paste textarea "ttery in beeping smoke detectors"
type textarea "Replace battery in beeping smoke detectors."
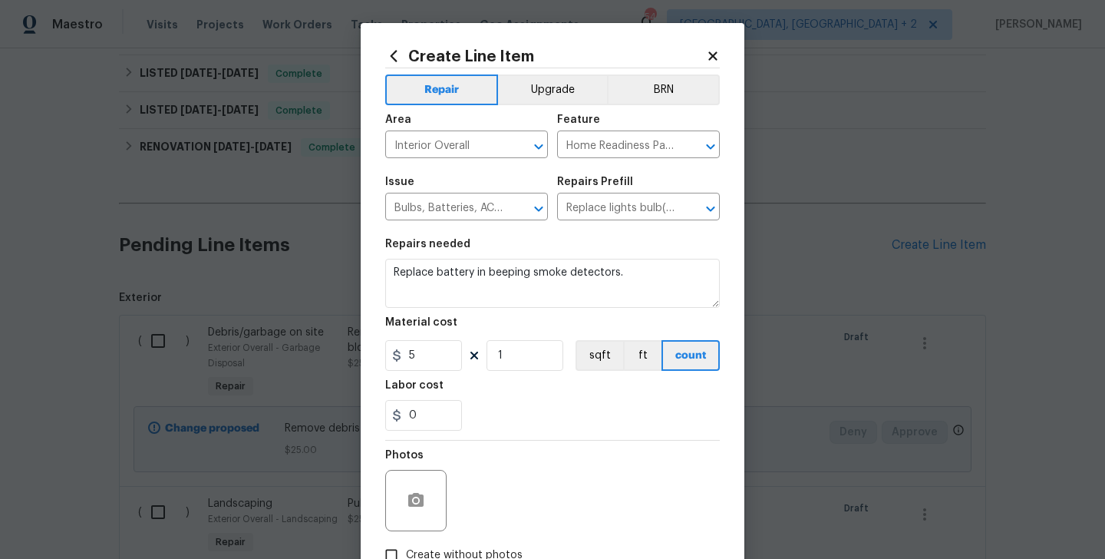
click at [423, 375] on section "Repairs needed Replace battery in beeping smoke detectors. Material cost 5 1 sq…" at bounding box center [552, 334] width 335 height 210
click at [401, 351] on icon at bounding box center [397, 355] width 12 height 12
click at [413, 361] on input "5" at bounding box center [423, 355] width 77 height 31
click at [410, 359] on input "5" at bounding box center [423, 355] width 77 height 31
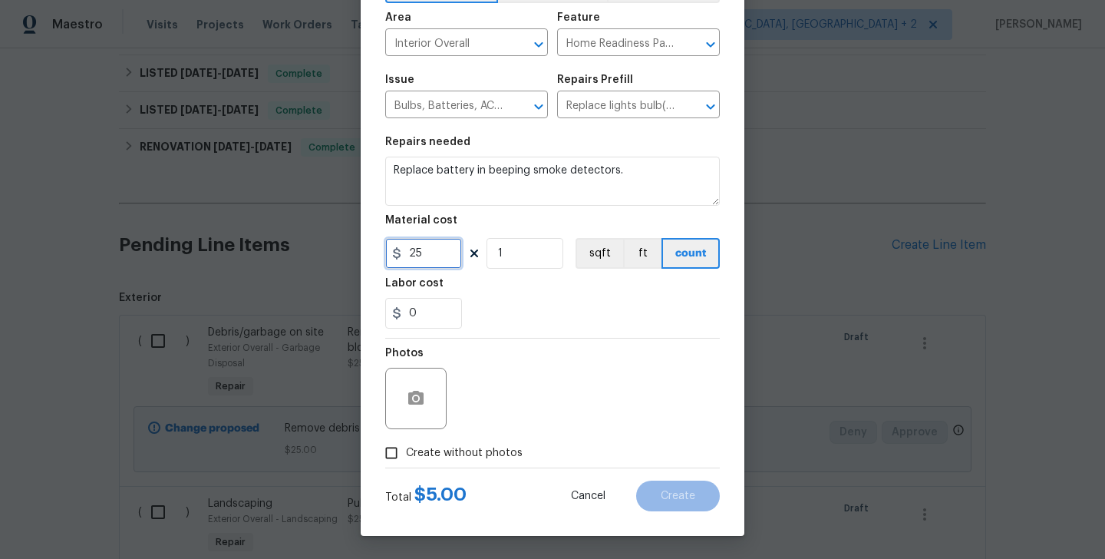
type input "25"
click at [462, 445] on span "Create without photos" at bounding box center [464, 453] width 117 height 16
click at [406, 444] on input "Create without photos" at bounding box center [391, 452] width 29 height 29
checkbox input "true"
click at [560, 360] on div "Reason*" at bounding box center [589, 358] width 261 height 20
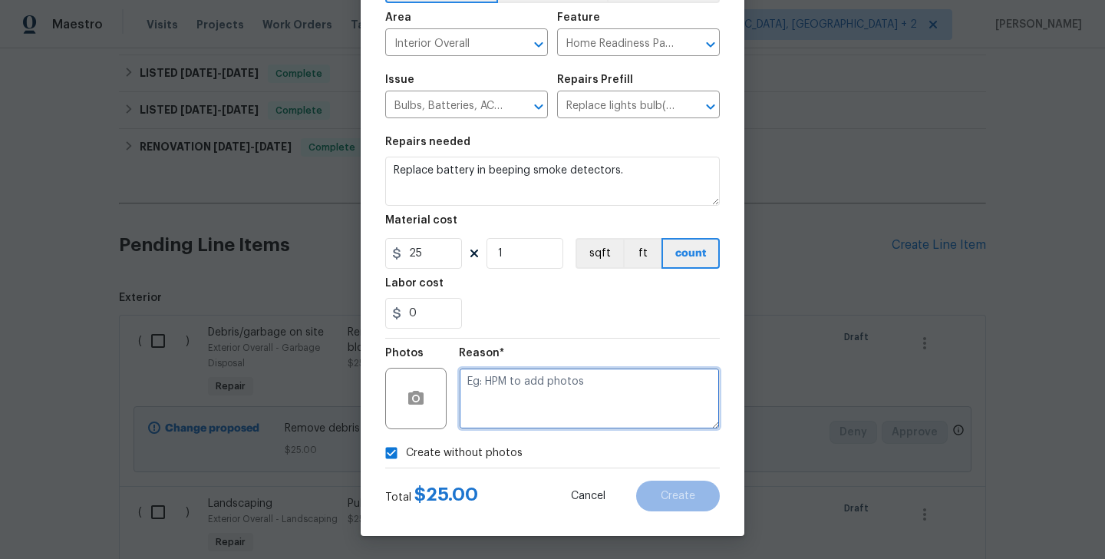
click at [564, 395] on textarea at bounding box center [589, 398] width 261 height 61
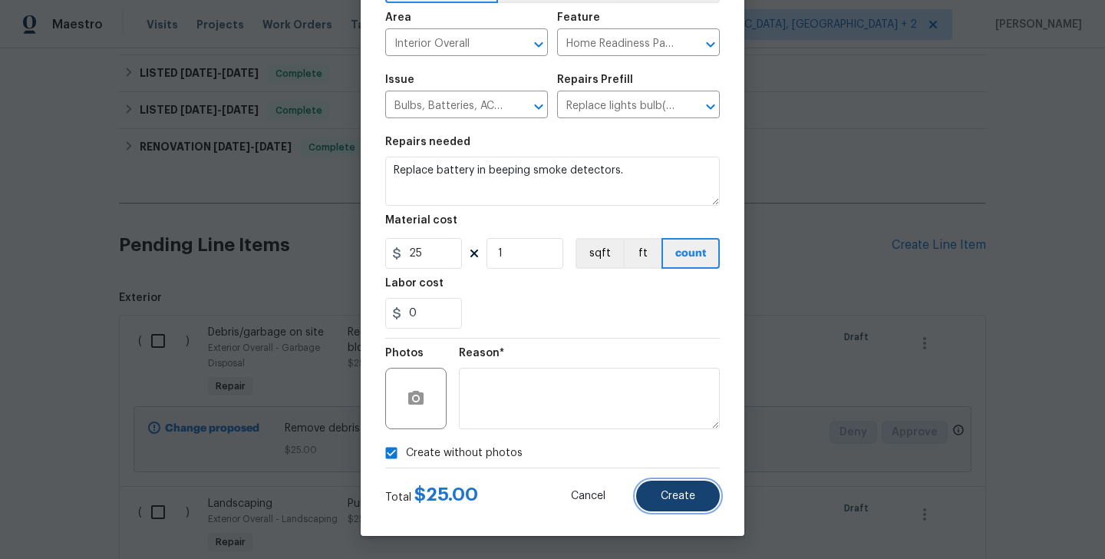
click at [678, 503] on button "Create" at bounding box center [678, 495] width 84 height 31
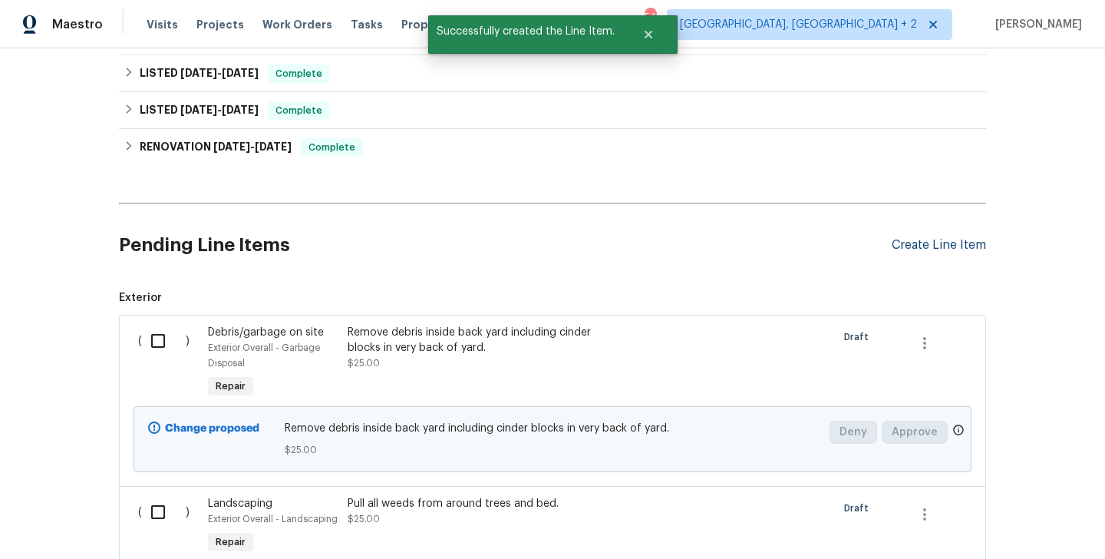
click at [893, 238] on div "Create Line Item" at bounding box center [939, 245] width 94 height 15
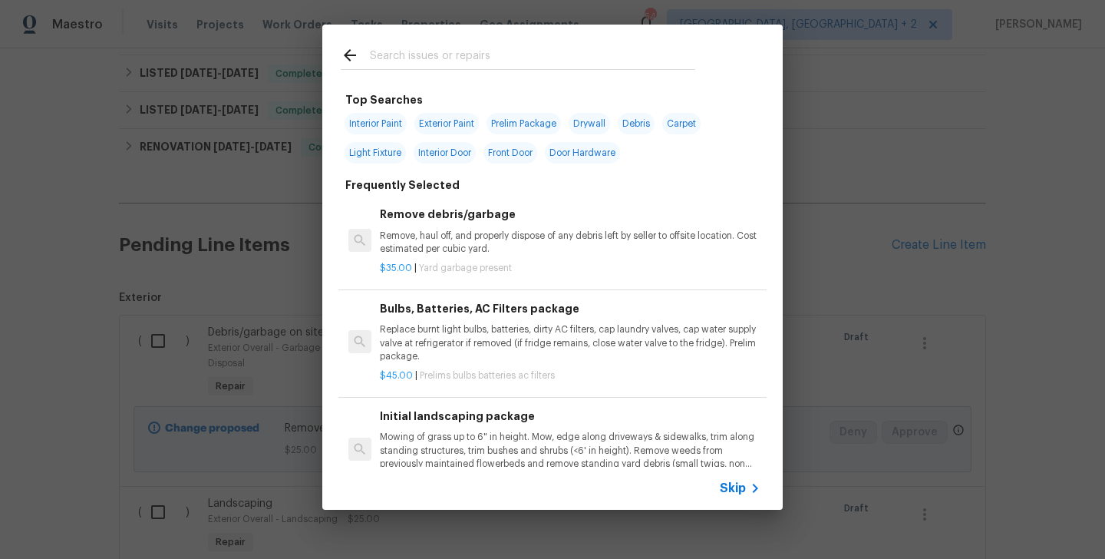
click at [371, 58] on input "text" at bounding box center [532, 57] width 325 height 23
type input "VENT"
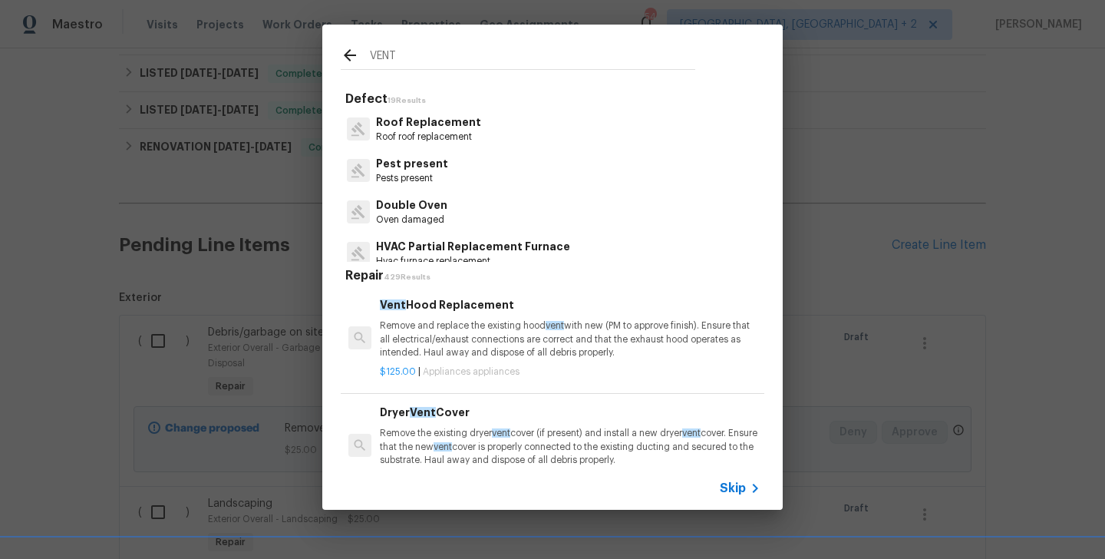
click at [438, 241] on p "HVAC Partial Replacement Furnace" at bounding box center [473, 247] width 194 height 16
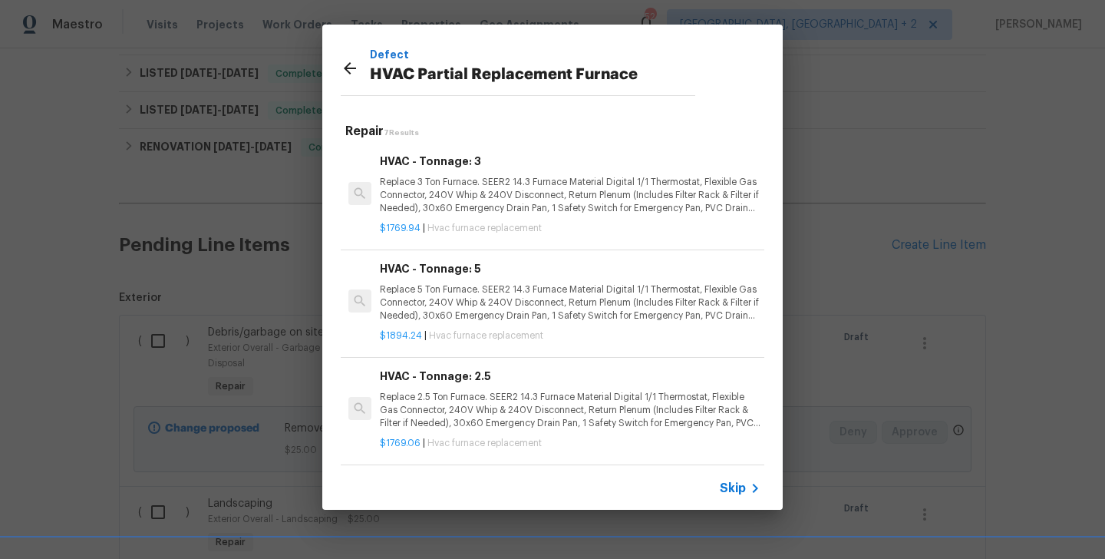
click at [348, 71] on icon at bounding box center [350, 68] width 12 height 12
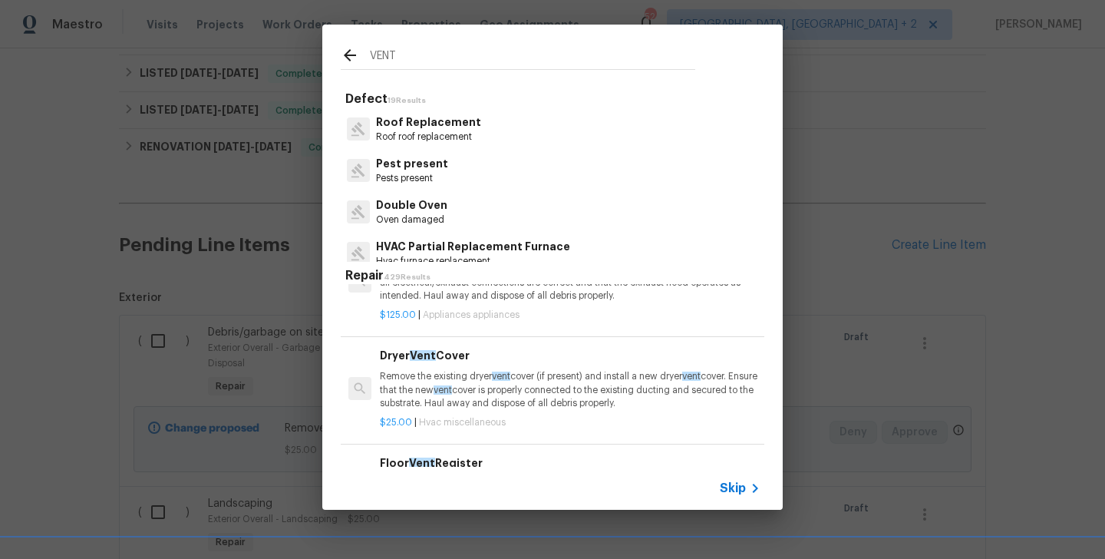
scroll to position [54, 0]
click at [478, 369] on div "Dryer Vent Cover Remove the existing dryer vent cover (if present) and install …" at bounding box center [570, 381] width 381 height 63
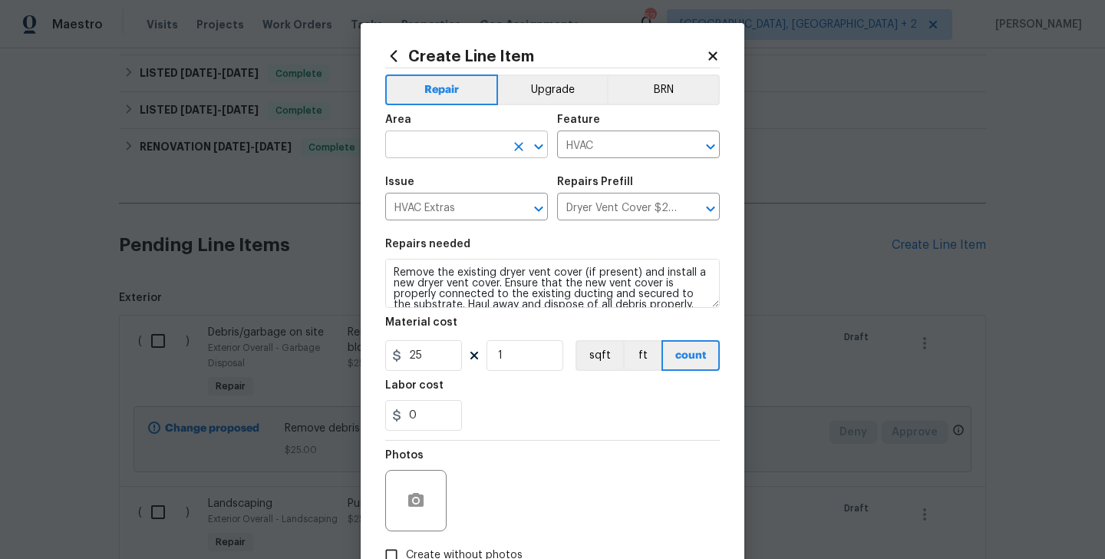
click at [432, 151] on input "text" at bounding box center [445, 146] width 120 height 24
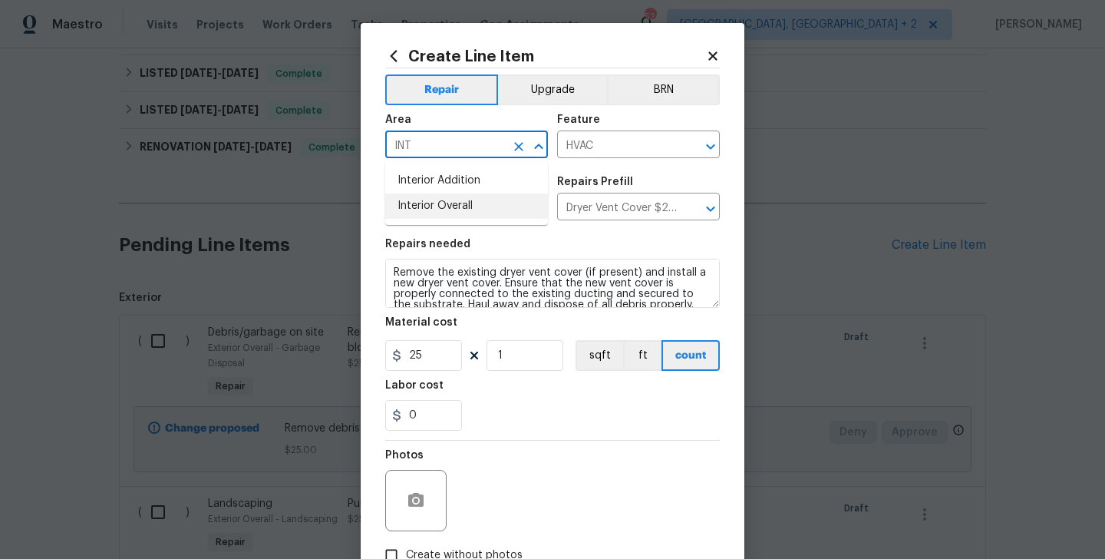
click at [445, 203] on li "Interior Overall" at bounding box center [466, 205] width 163 height 25
type input "Interior Overall"
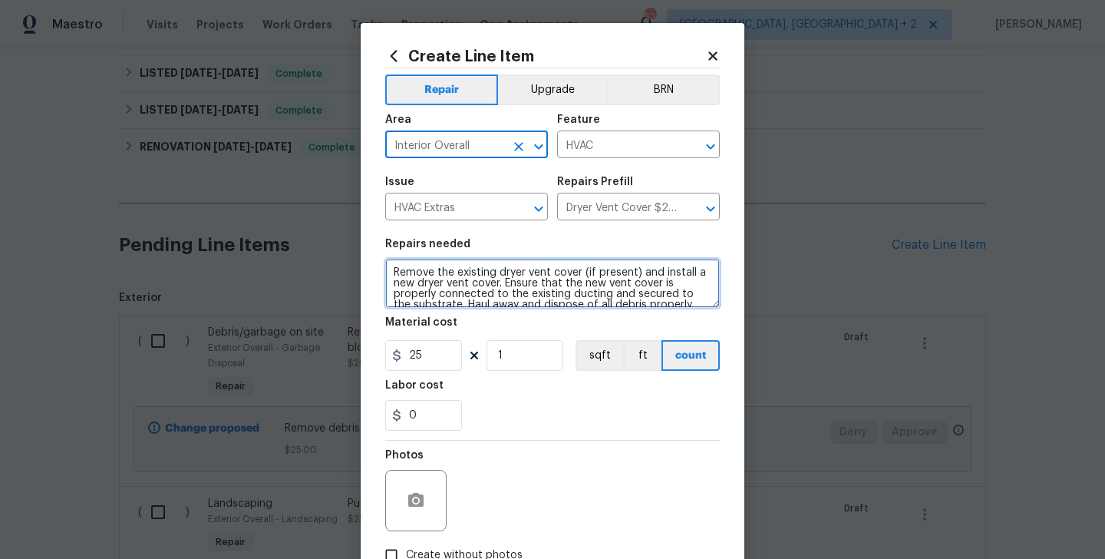
click at [480, 283] on textarea "Remove the existing dryer vent cover (if present) and install a new dryer vent …" at bounding box center [552, 283] width 335 height 49
paste textarea "Clean out dryer vent"
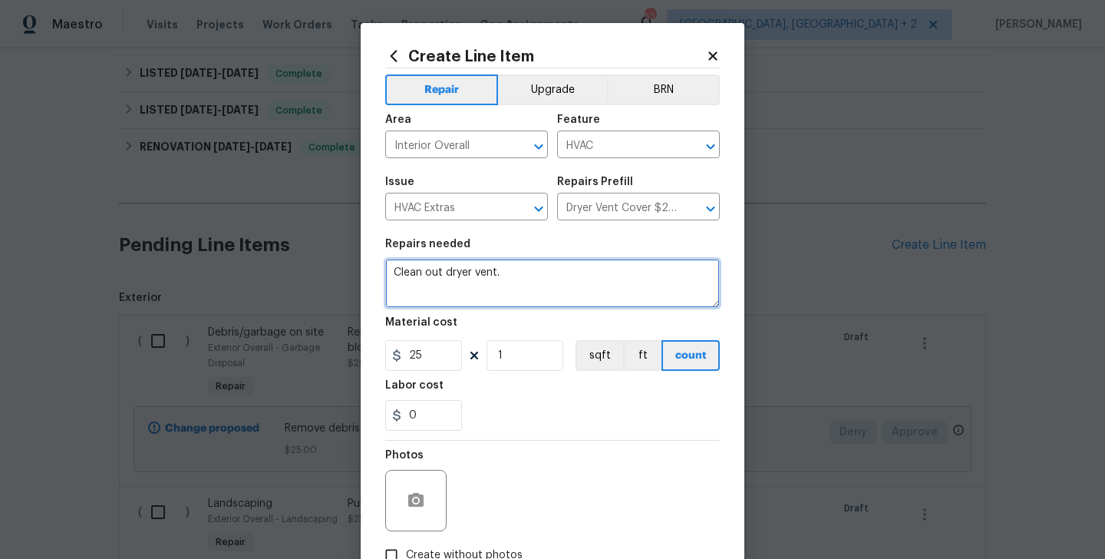
type textarea "Clean out dryer vent."
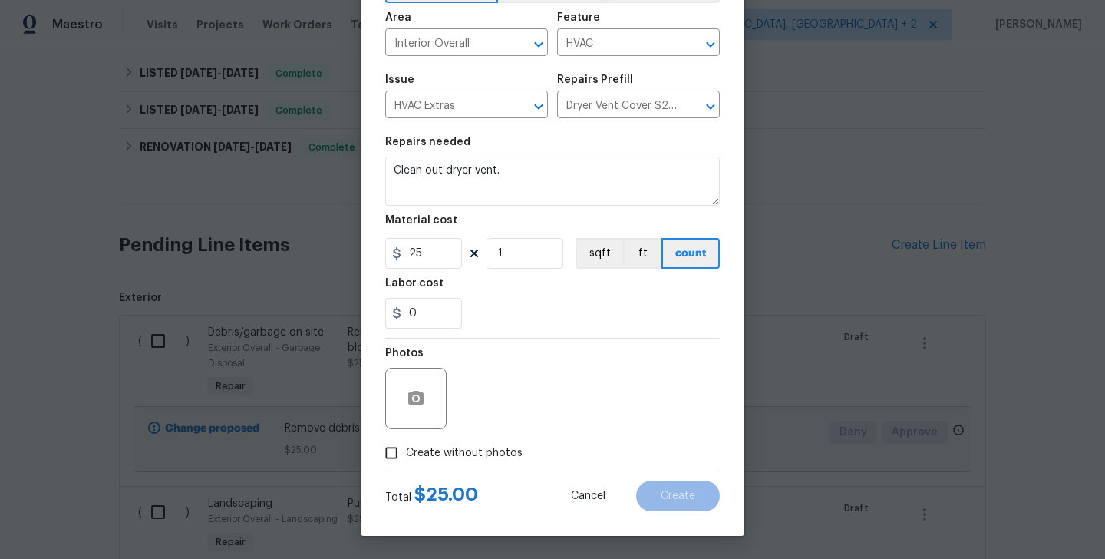
click at [448, 450] on span "Create without photos" at bounding box center [464, 453] width 117 height 16
click at [406, 450] on input "Create without photos" at bounding box center [391, 452] width 29 height 29
checkbox input "true"
click at [592, 366] on div "Reason*" at bounding box center [589, 358] width 261 height 20
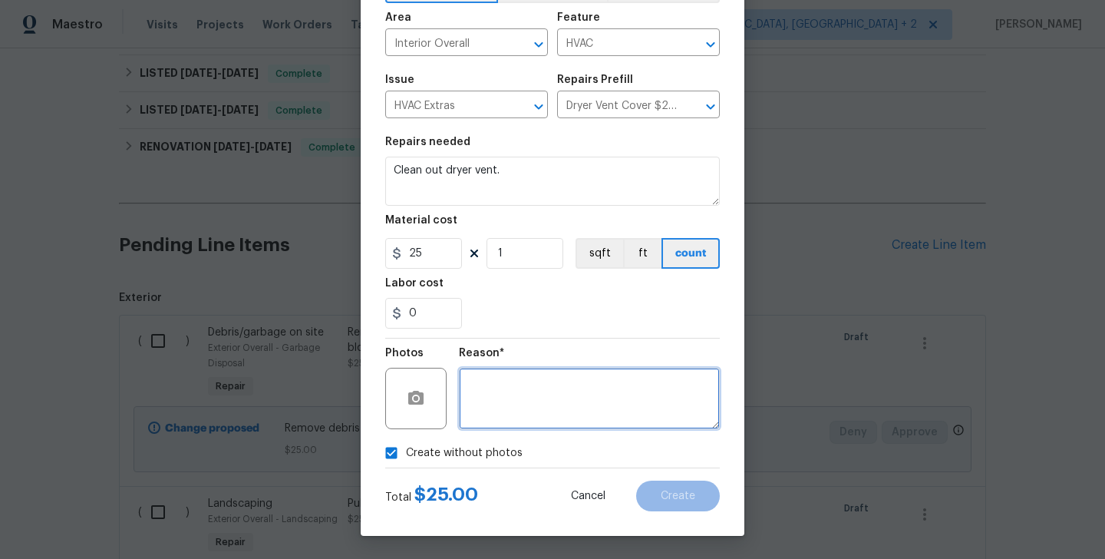
click at [571, 386] on textarea at bounding box center [589, 398] width 261 height 61
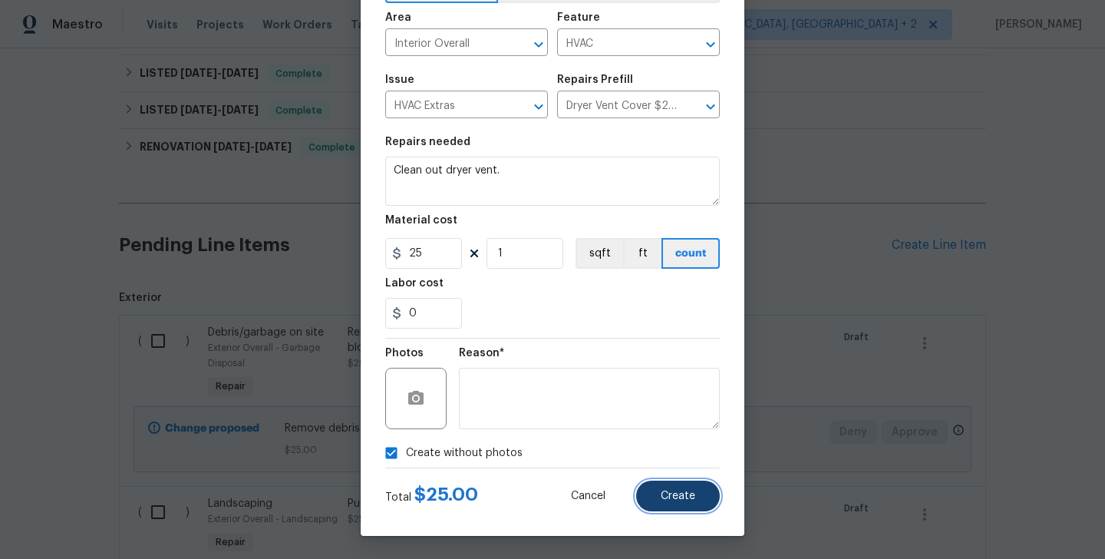
click at [667, 492] on span "Create" at bounding box center [678, 496] width 35 height 12
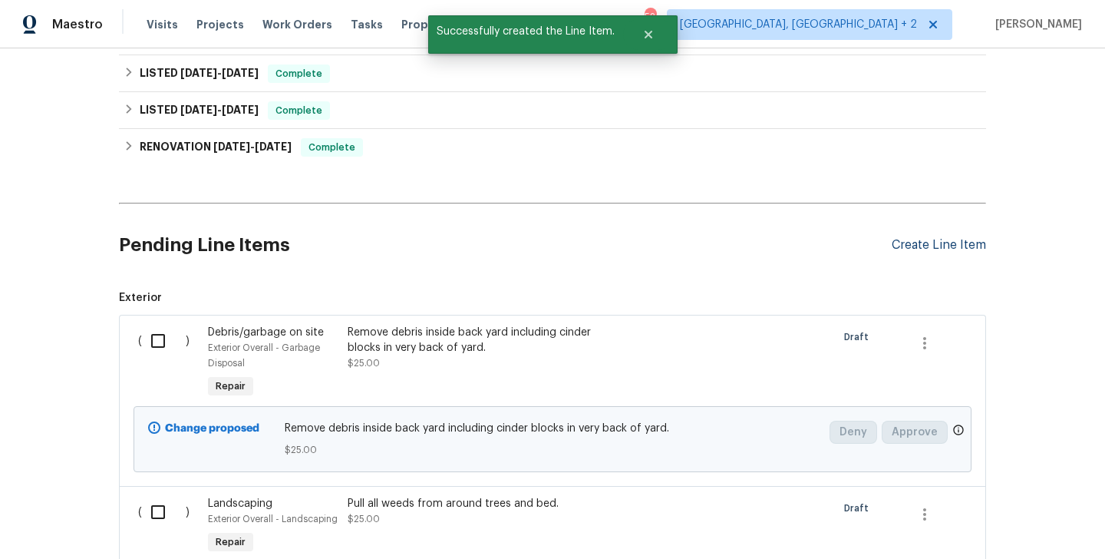
click at [932, 249] on div "Create Line Item" at bounding box center [939, 245] width 94 height 15
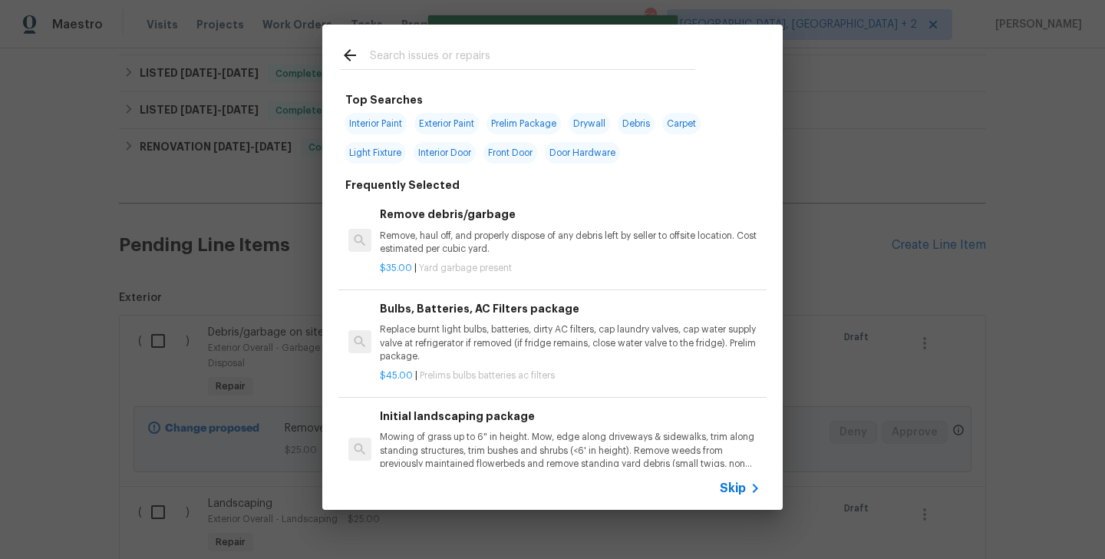
click at [467, 41] on div at bounding box center [517, 55] width 391 height 61
click at [454, 62] on input "text" at bounding box center [532, 57] width 325 height 23
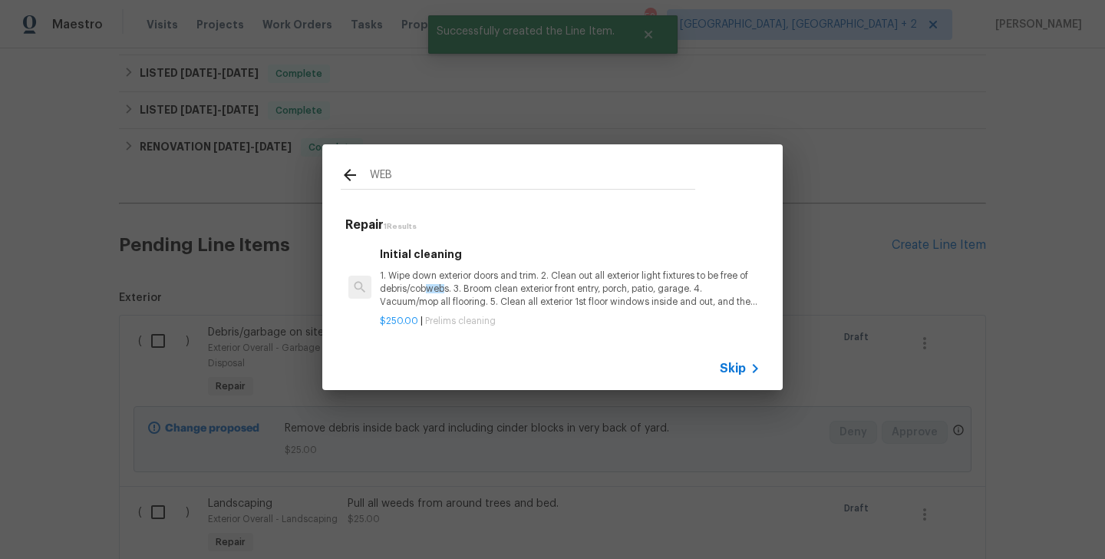
type input "WEB"
click at [483, 293] on p "1. Wipe down exterior doors and trim. 2. Clean out all exterior light fixtures …" at bounding box center [570, 288] width 381 height 39
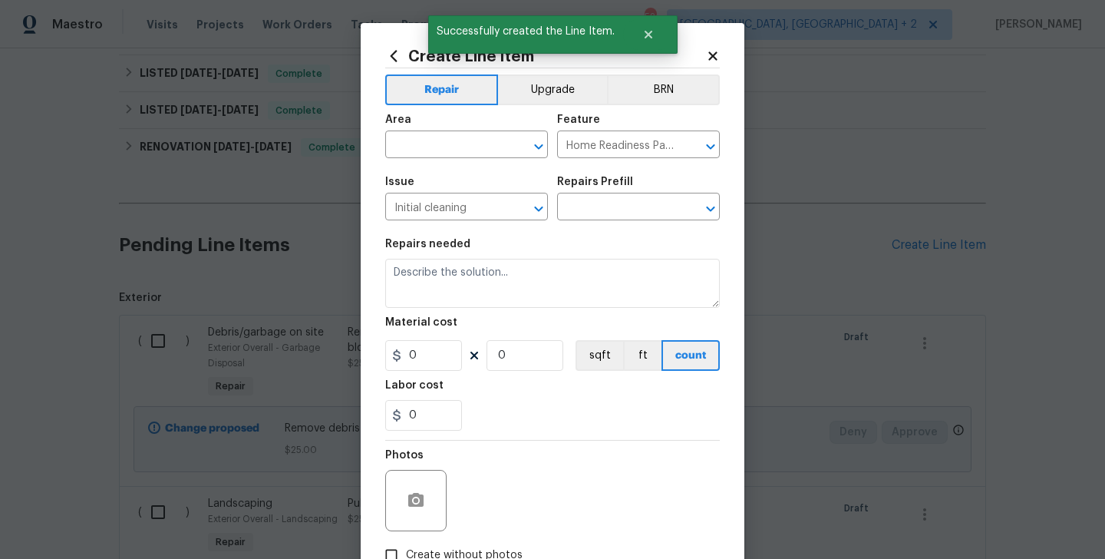
type input "Initial cleaning $250.00"
type textarea "1. Wipe down exterior doors and trim. 2. Clean out all exterior light fixtures …"
type input "250"
type input "1"
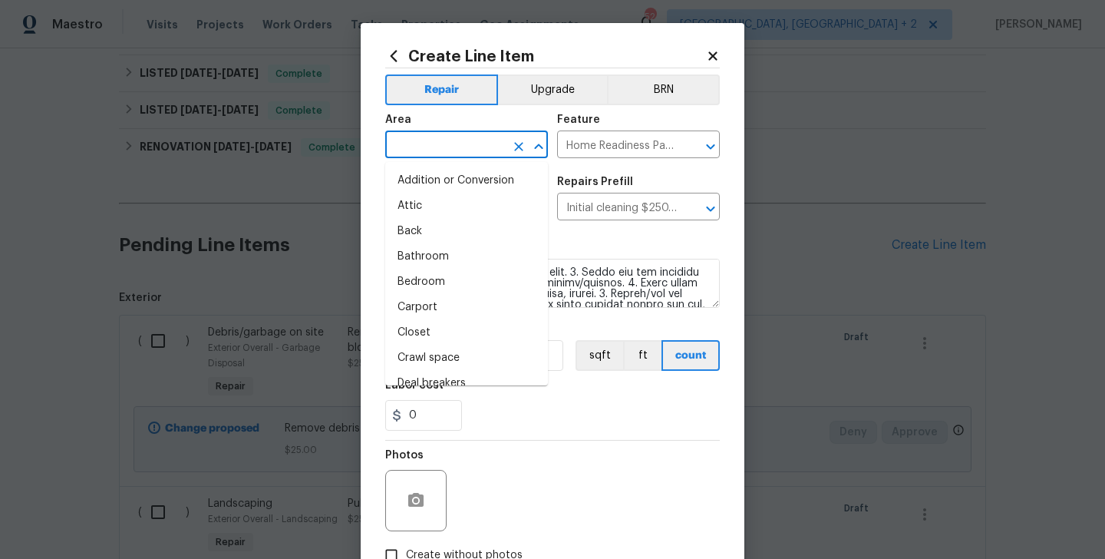
click at [430, 141] on input "text" at bounding box center [445, 146] width 120 height 24
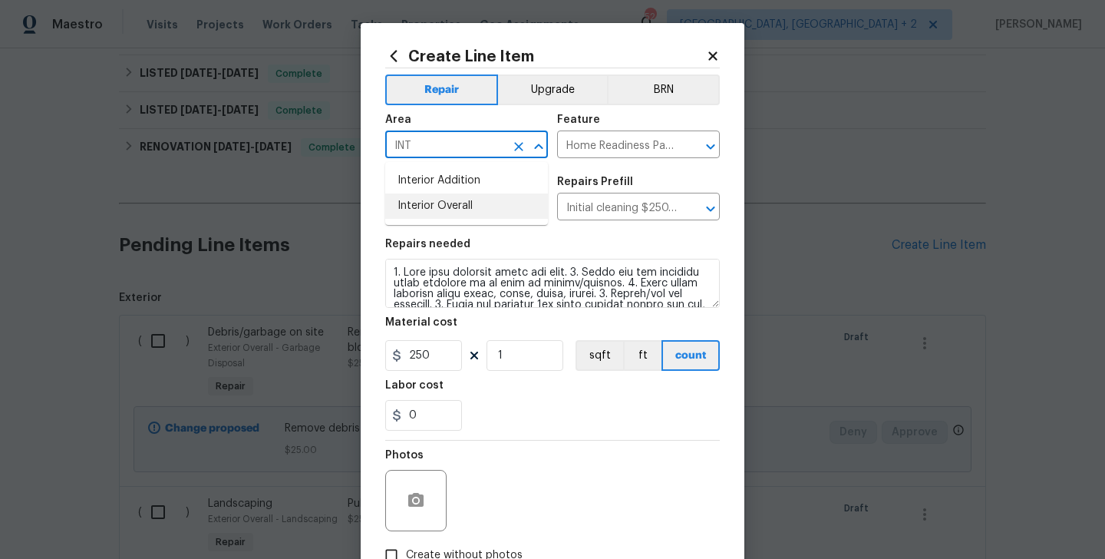
click at [444, 196] on li "Interior Overall" at bounding box center [466, 205] width 163 height 25
type input "Interior Overall"
click at [454, 258] on div "Repairs needed" at bounding box center [552, 249] width 335 height 20
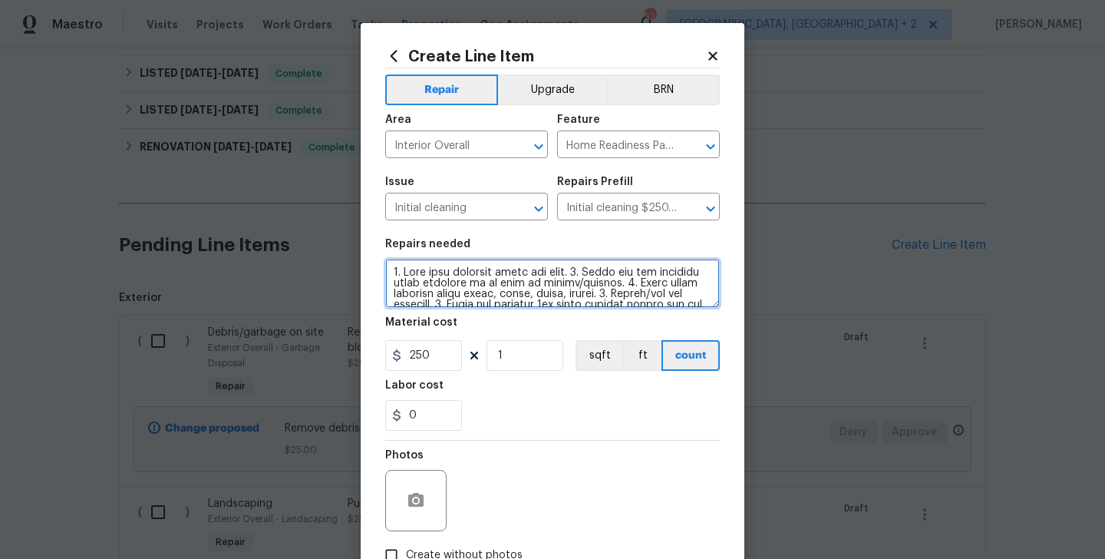
click at [464, 290] on textarea at bounding box center [552, 283] width 335 height 49
paste textarea "Clear any cobwebs from lights or ceilings"
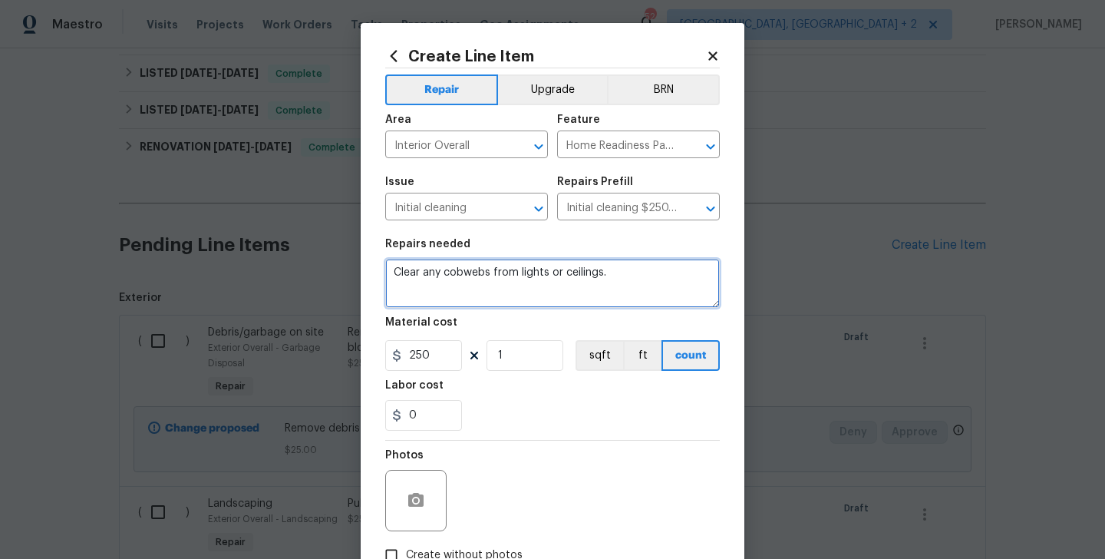
type textarea "Clear any cobwebs from lights or ceilings."
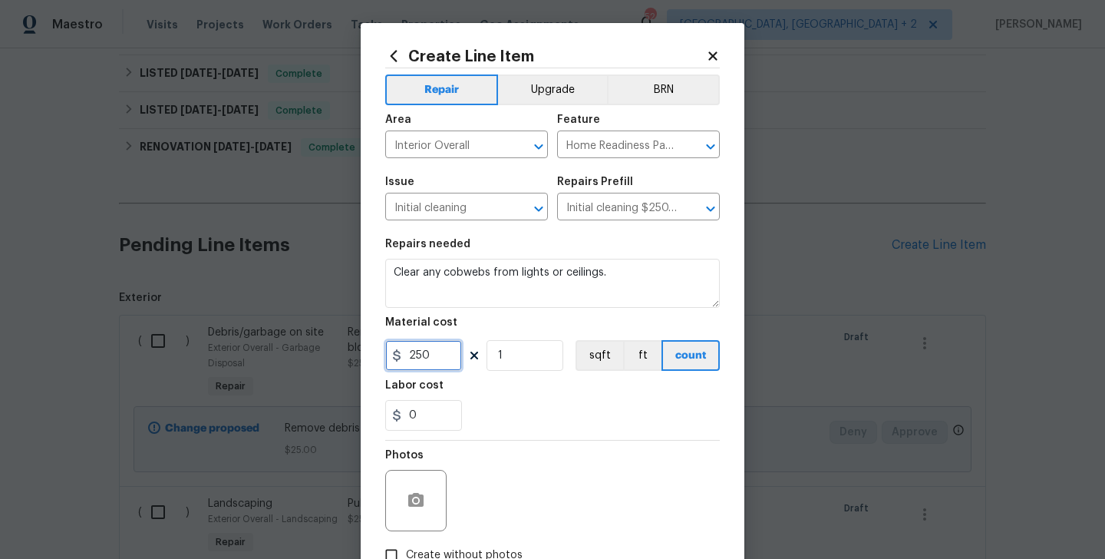
click at [438, 351] on input "250" at bounding box center [423, 355] width 77 height 31
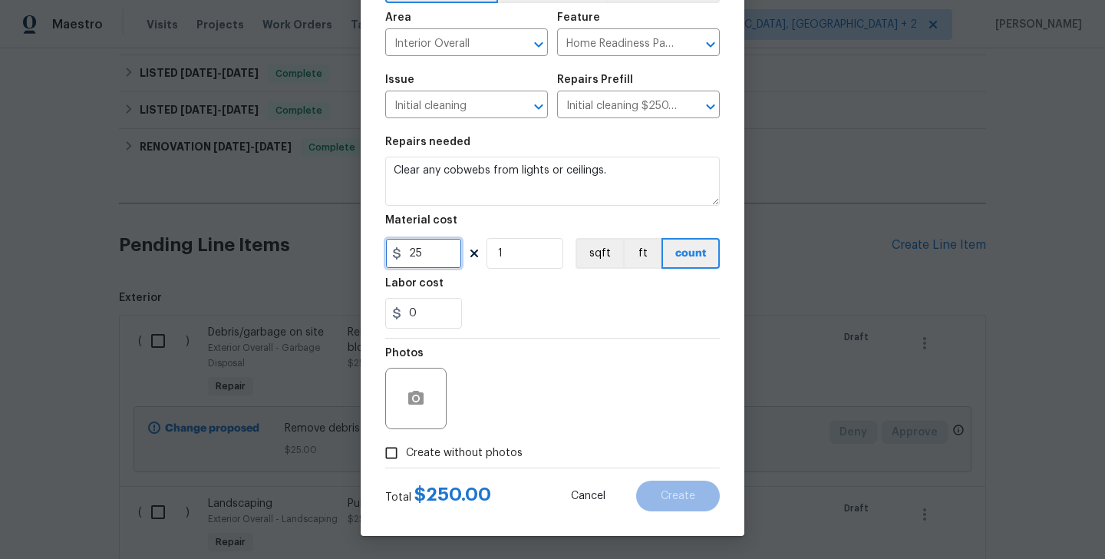
type input "25"
click at [482, 462] on label "Create without photos" at bounding box center [450, 452] width 146 height 29
click at [406, 462] on input "Create without photos" at bounding box center [391, 452] width 29 height 29
checkbox input "true"
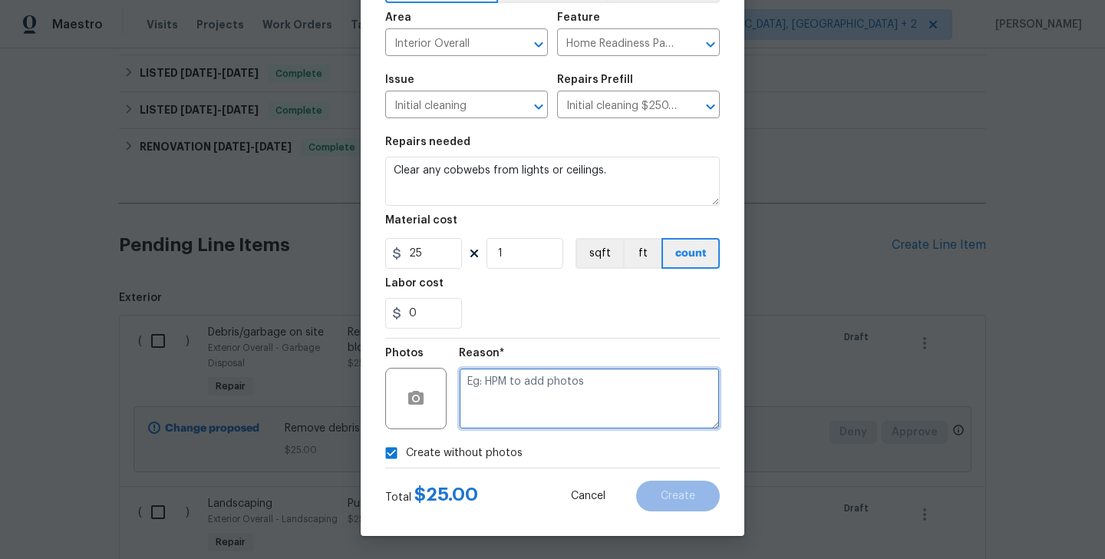
click at [489, 401] on textarea at bounding box center [589, 398] width 261 height 61
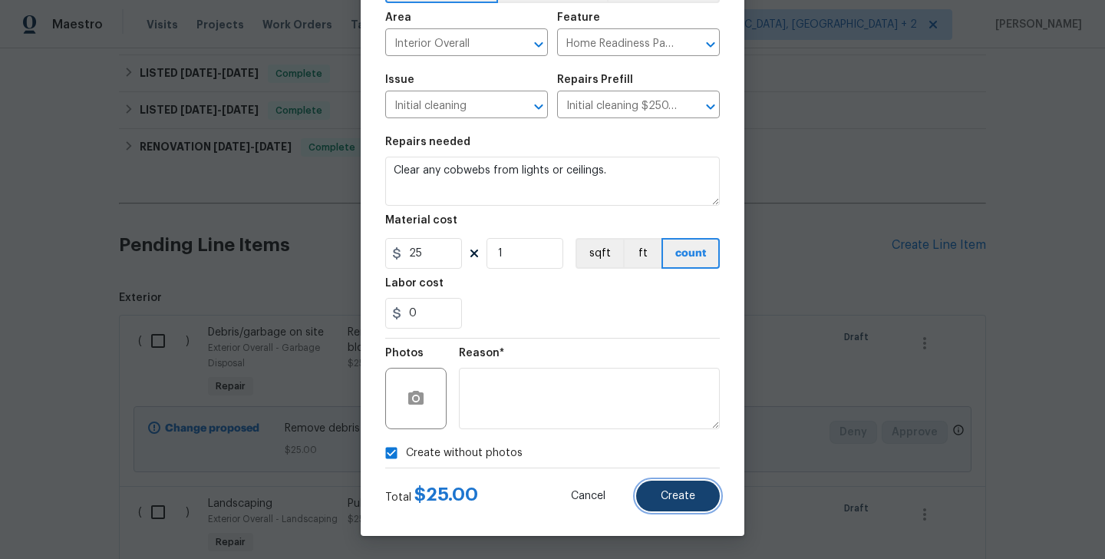
click at [676, 499] on span "Create" at bounding box center [678, 496] width 35 height 12
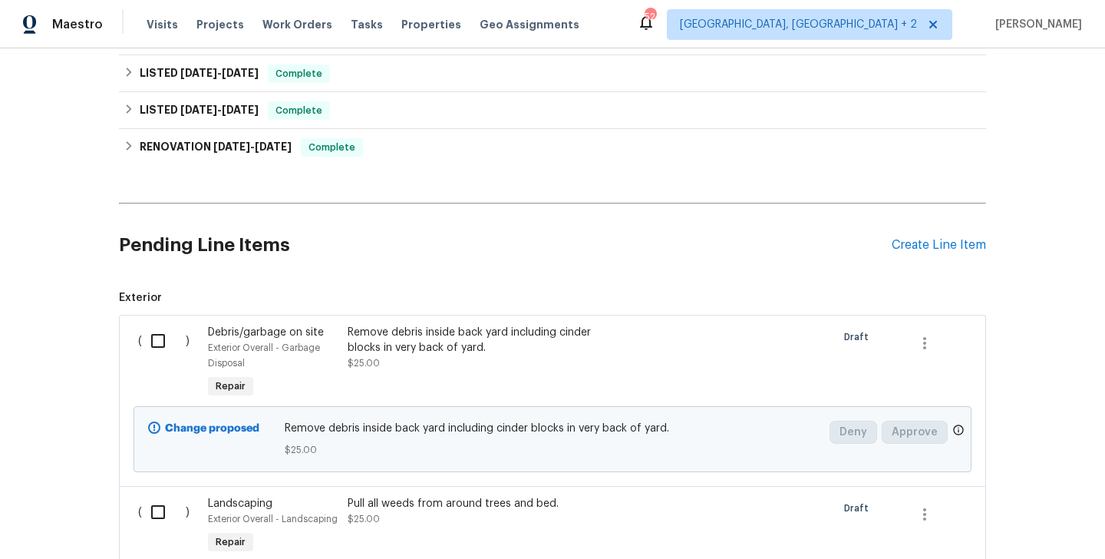
click at [908, 236] on div "Pending Line Items Create Line Item" at bounding box center [552, 245] width 867 height 71
click at [908, 241] on div "Create Line Item" at bounding box center [939, 245] width 94 height 15
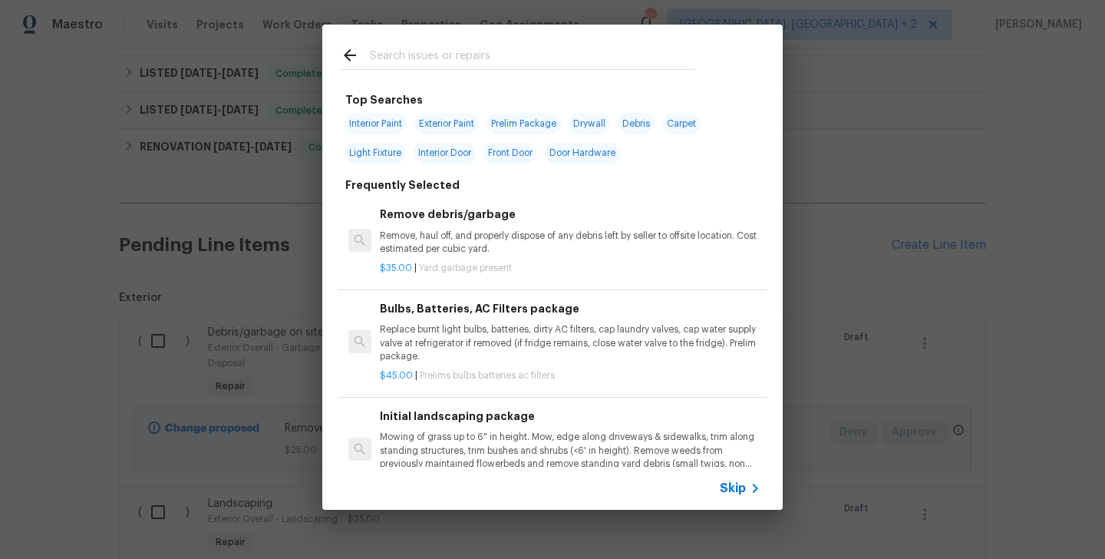
click at [395, 59] on input "text" at bounding box center [532, 57] width 325 height 23
type input "B"
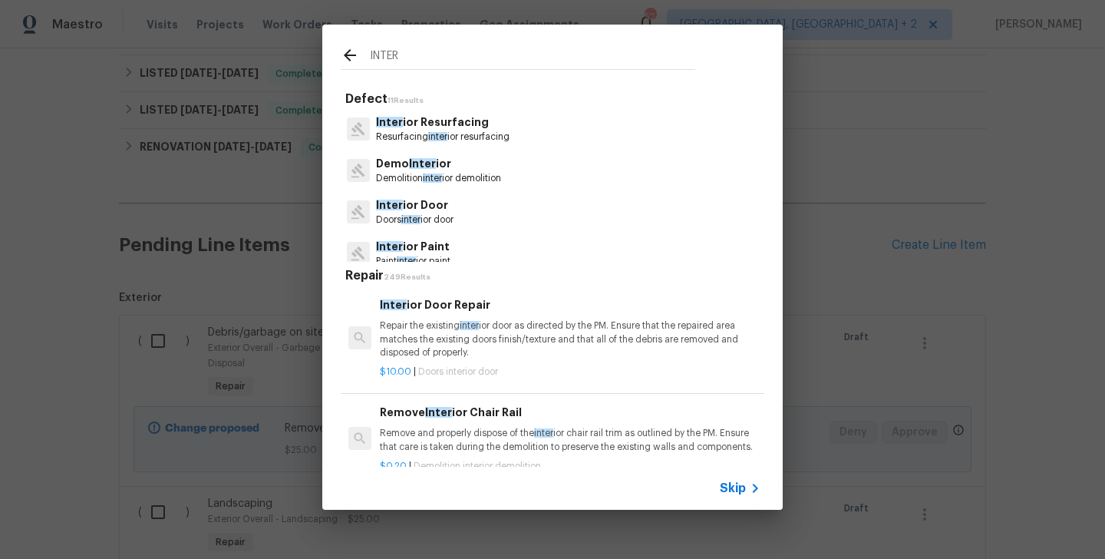
type input "INTER"
click at [447, 137] on span "inter" at bounding box center [437, 136] width 19 height 9
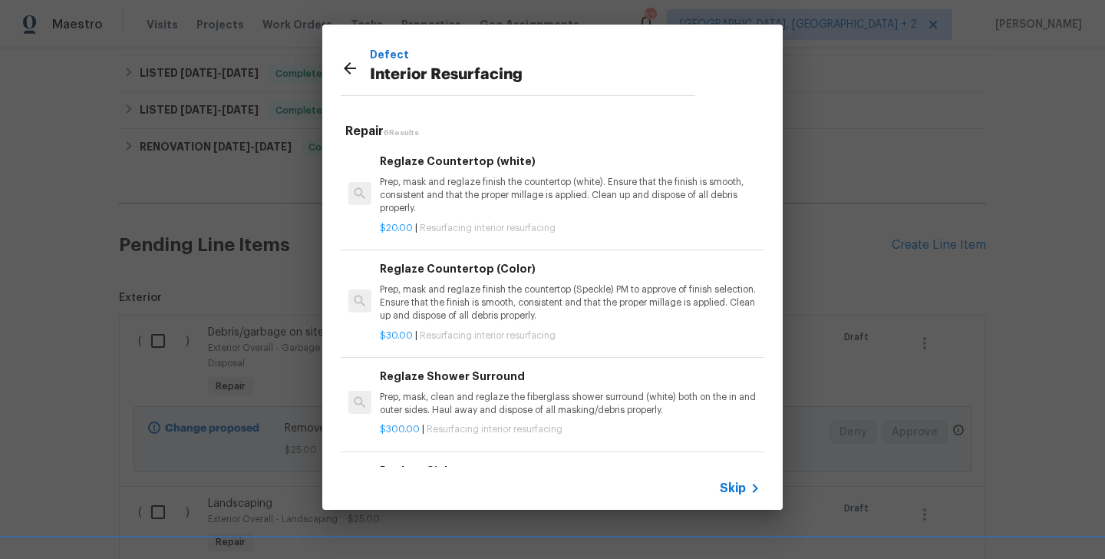
click at [430, 238] on div "Reglaze Countertop (white) Prep, mask and reglaze finish the countertop (white)…" at bounding box center [552, 194] width 428 height 112
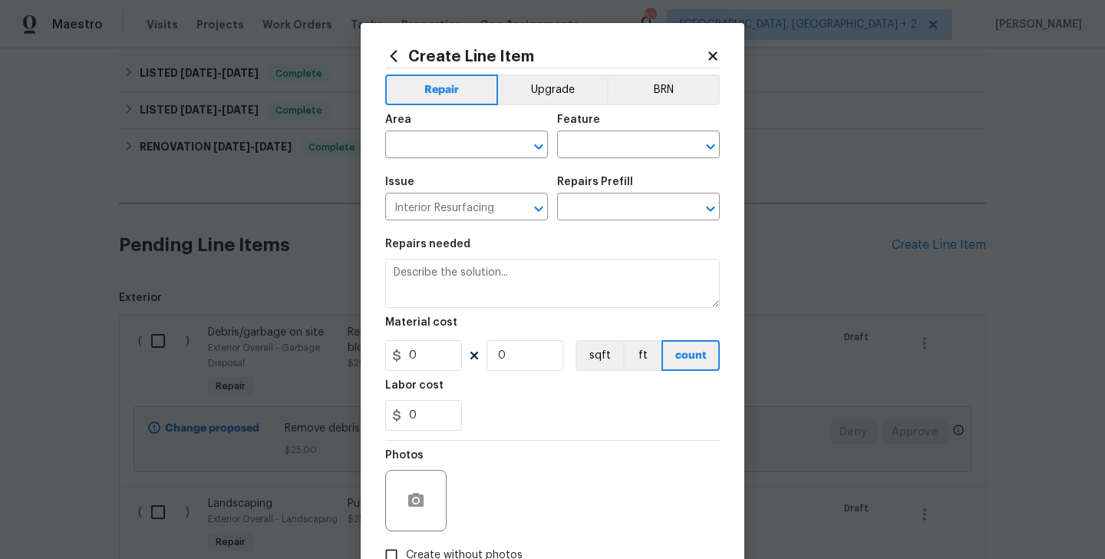
type textarea "Prep, mask and reglaze finish the countertop (white). Ensure that the finish is…"
type input "1"
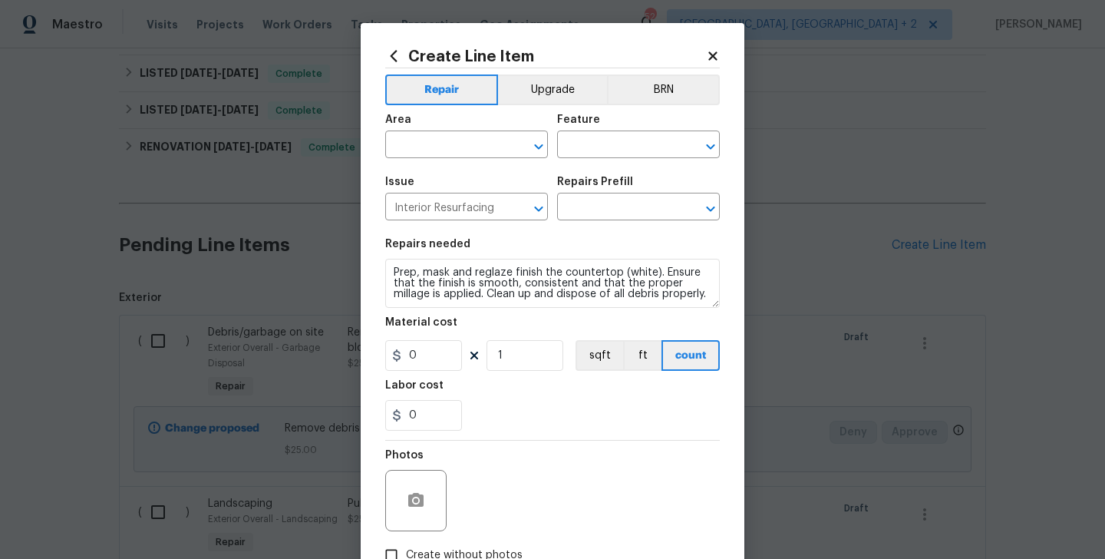
type input "Reglaze Countertop (white) $20.00"
type input "20"
click at [422, 159] on span "Area ​" at bounding box center [466, 136] width 163 height 62
click at [411, 150] on input "text" at bounding box center [445, 146] width 120 height 24
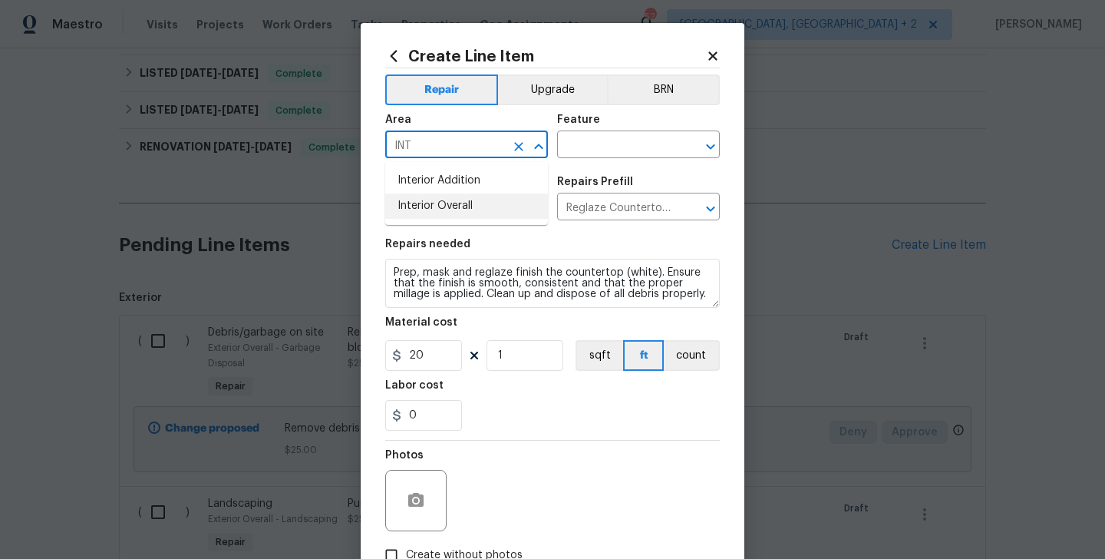
click at [463, 207] on li "Interior Overall" at bounding box center [466, 205] width 163 height 25
type input "Interior Overall"
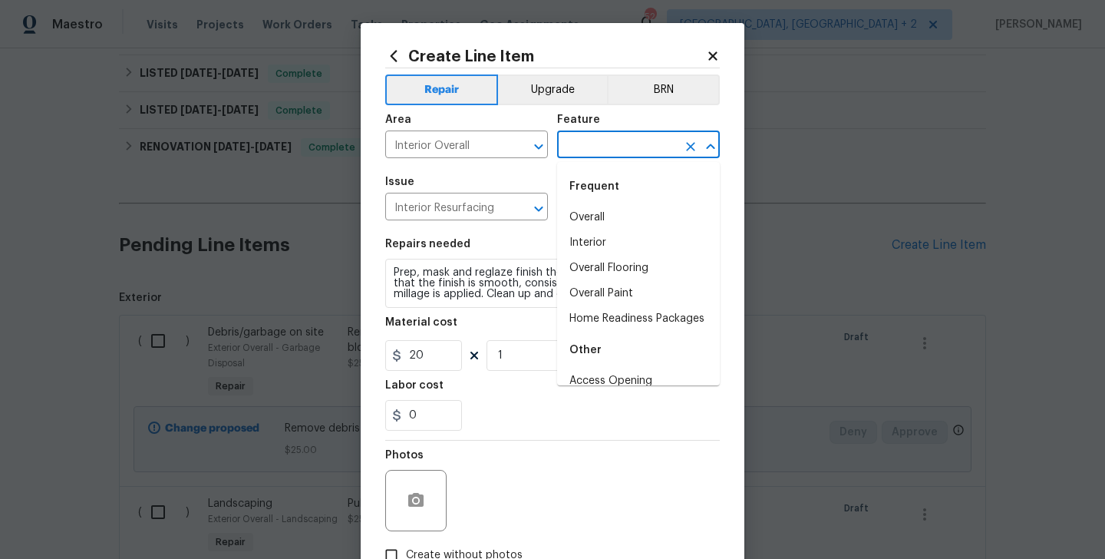
click at [620, 156] on input "text" at bounding box center [617, 146] width 120 height 24
click at [605, 237] on li "Interior" at bounding box center [638, 242] width 163 height 25
type input "Interior"
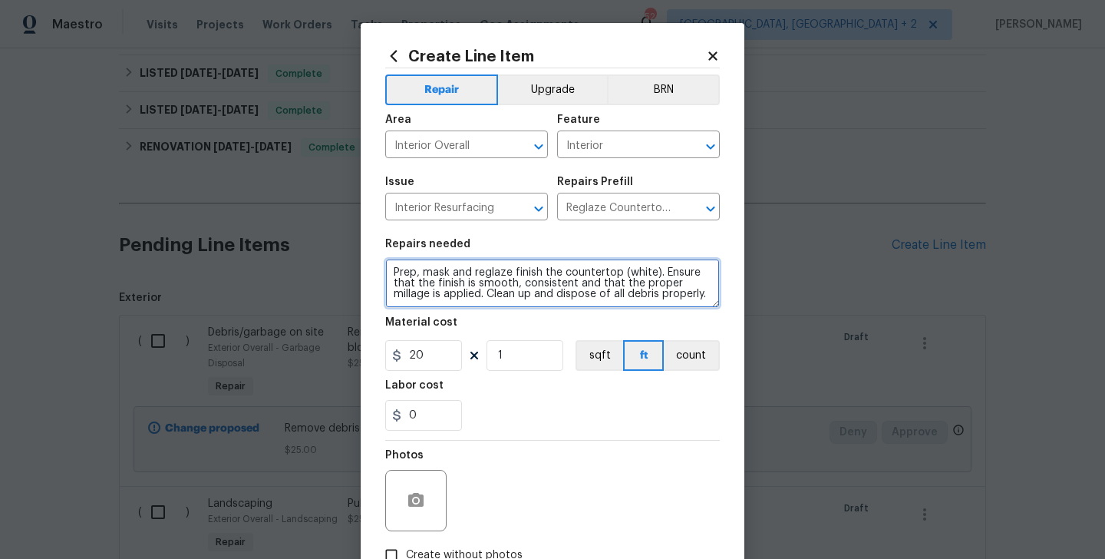
click at [489, 290] on textarea "Prep, mask and reglaze finish the countertop (white). Ensure that the finish is…" at bounding box center [552, 283] width 335 height 49
paste textarea "Repair base in main bedroom and paint to match"
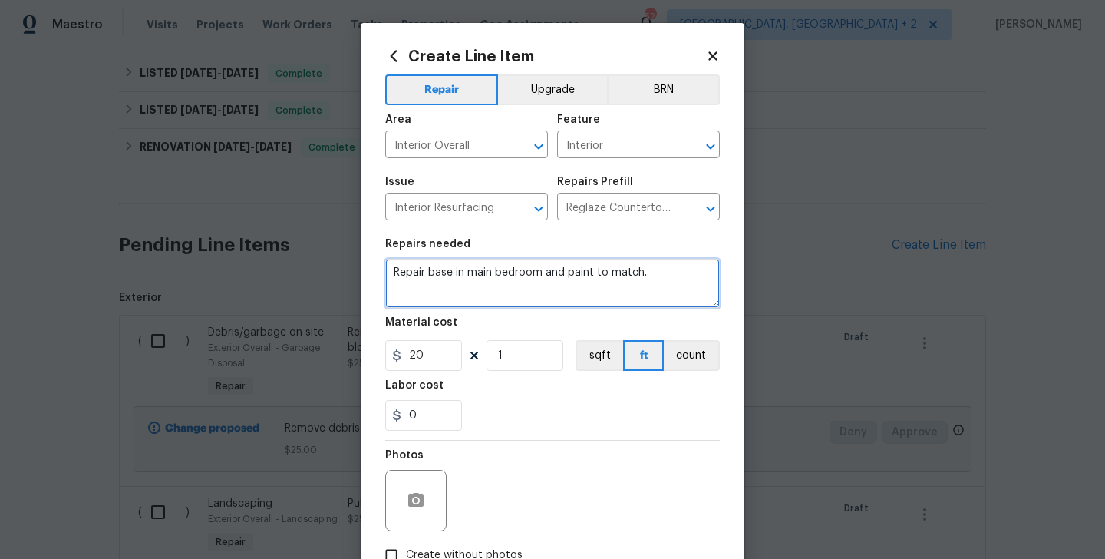
type textarea "Repair base in main bedroom and paint to match."
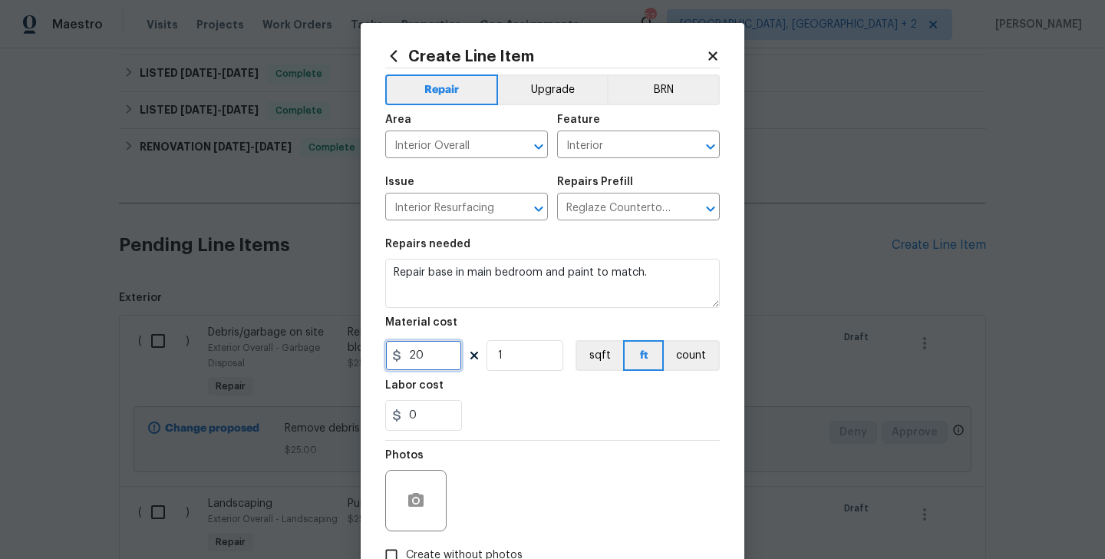
click at [419, 344] on input "20" at bounding box center [423, 355] width 77 height 31
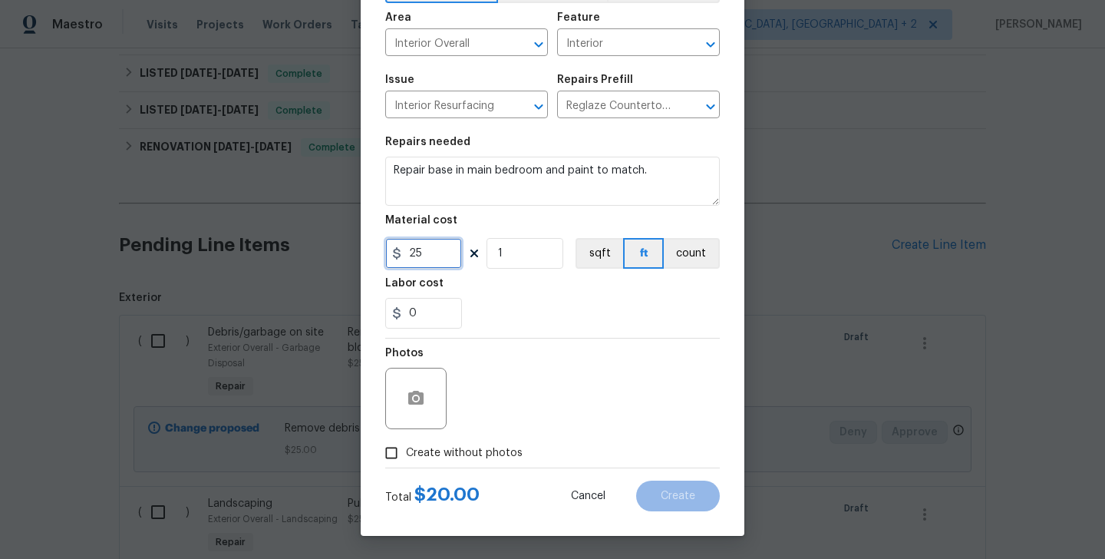
type input "25"
click at [427, 450] on span "Create without photos" at bounding box center [464, 453] width 117 height 16
click at [406, 450] on input "Create without photos" at bounding box center [391, 452] width 29 height 29
checkbox input "true"
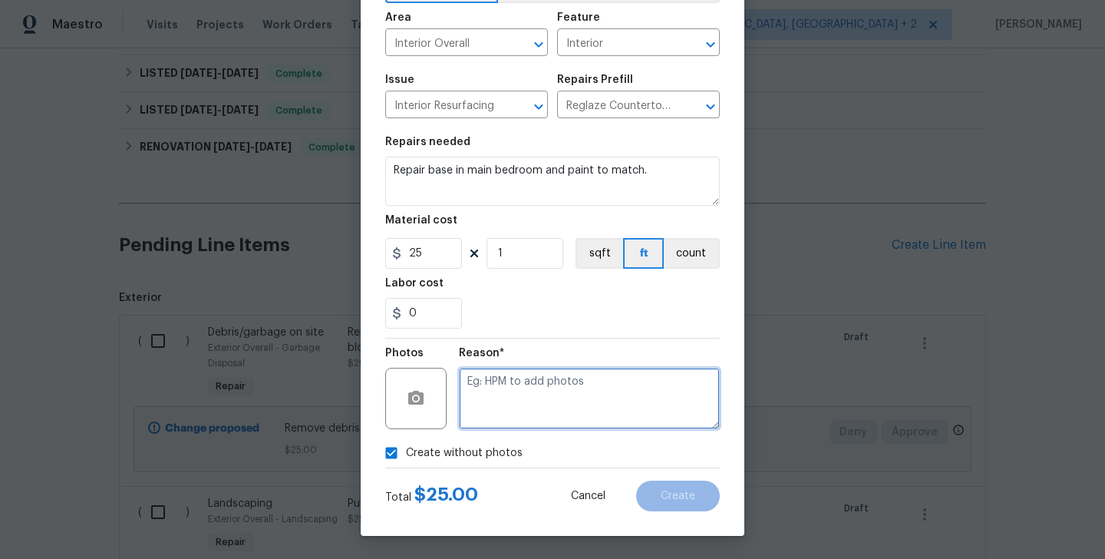
click at [609, 401] on textarea at bounding box center [589, 398] width 261 height 61
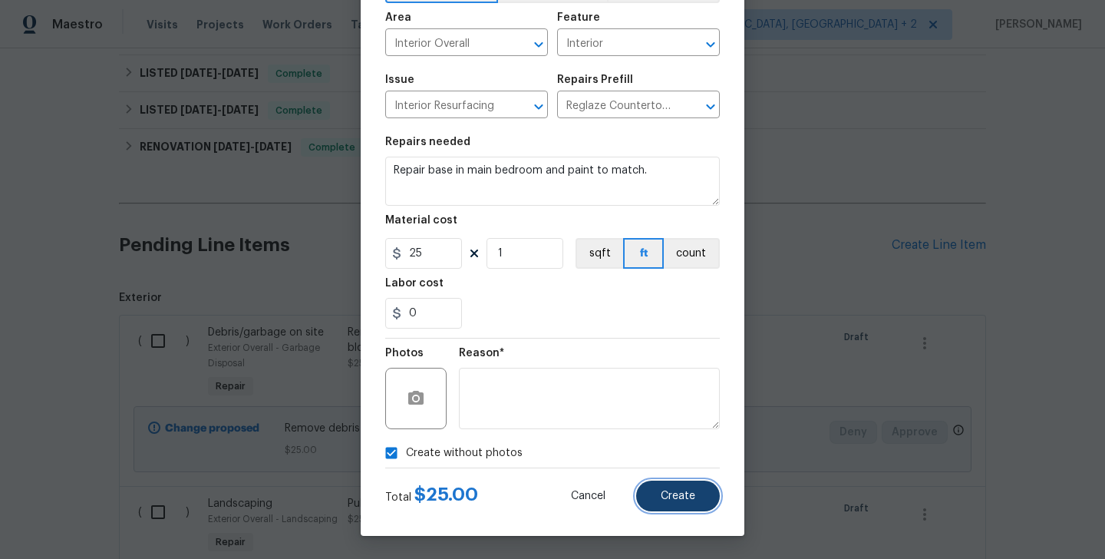
click at [658, 490] on button "Create" at bounding box center [678, 495] width 84 height 31
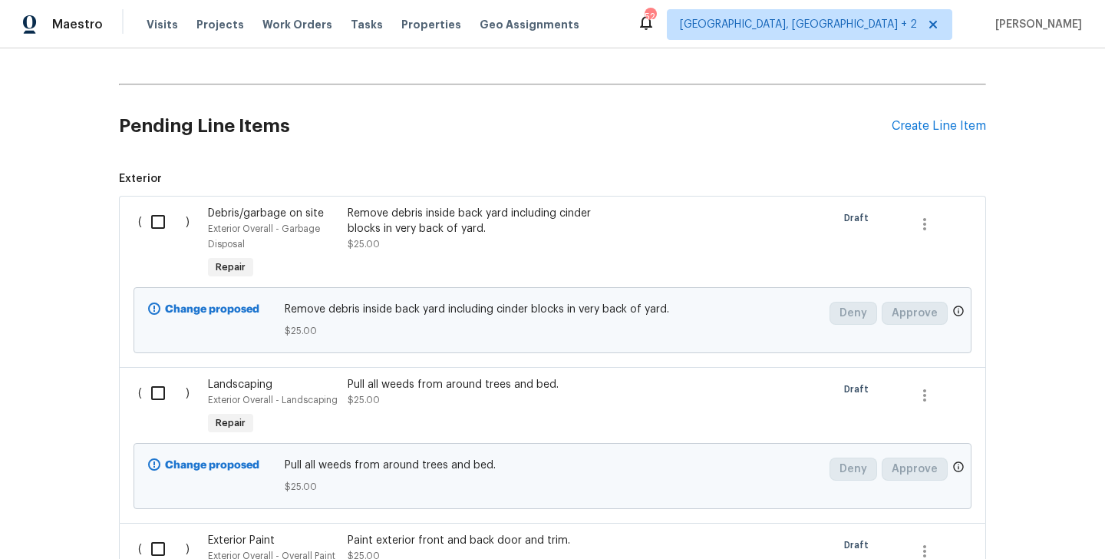
scroll to position [233, 0]
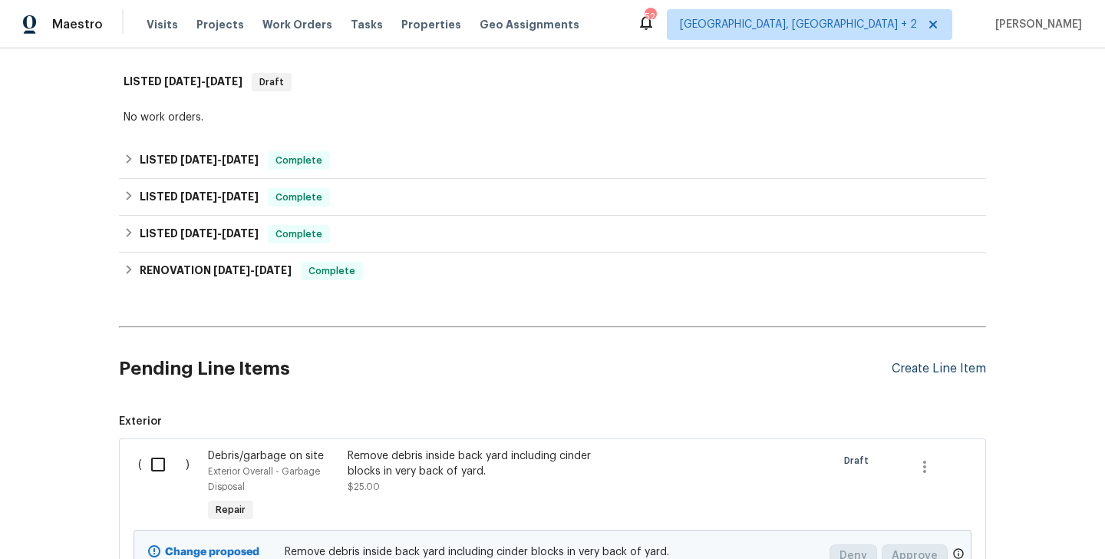
click at [944, 368] on div "Create Line Item" at bounding box center [939, 368] width 94 height 15
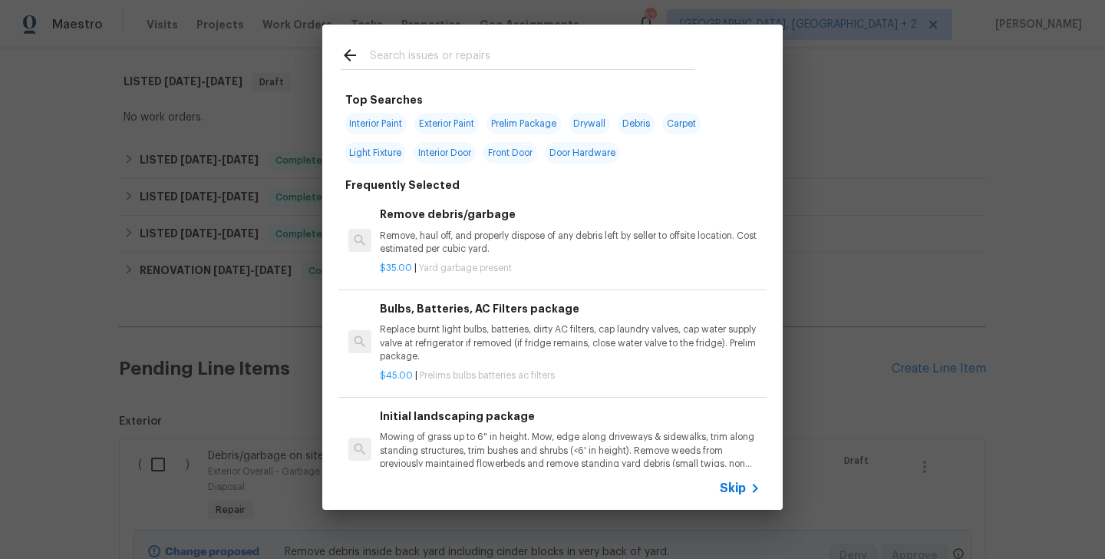
click at [422, 48] on input "text" at bounding box center [532, 57] width 325 height 23
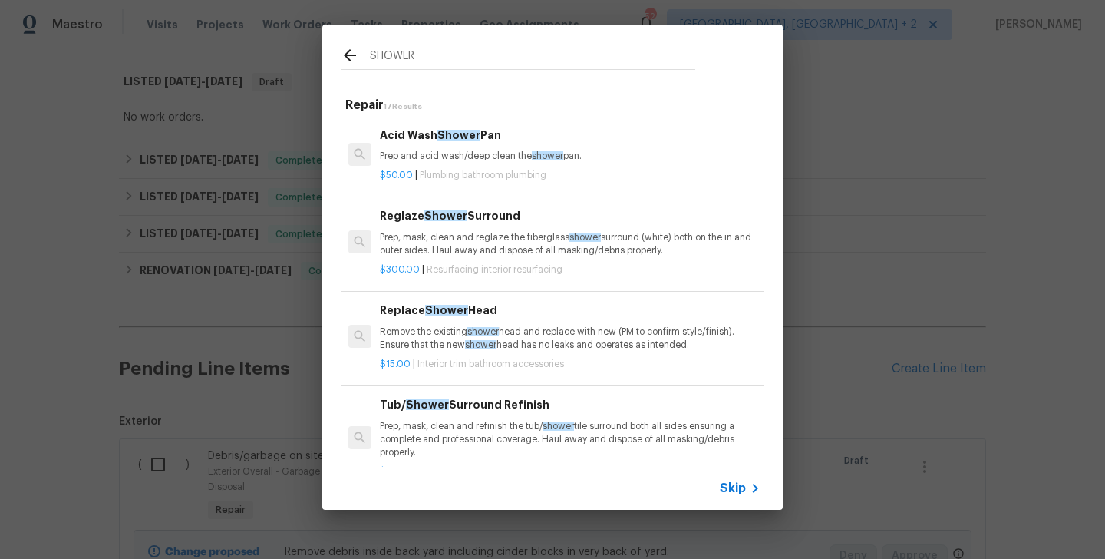
type input "SHOWER"
click at [451, 159] on p "Prep and acid wash/deep clean the shower pan." at bounding box center [570, 156] width 381 height 13
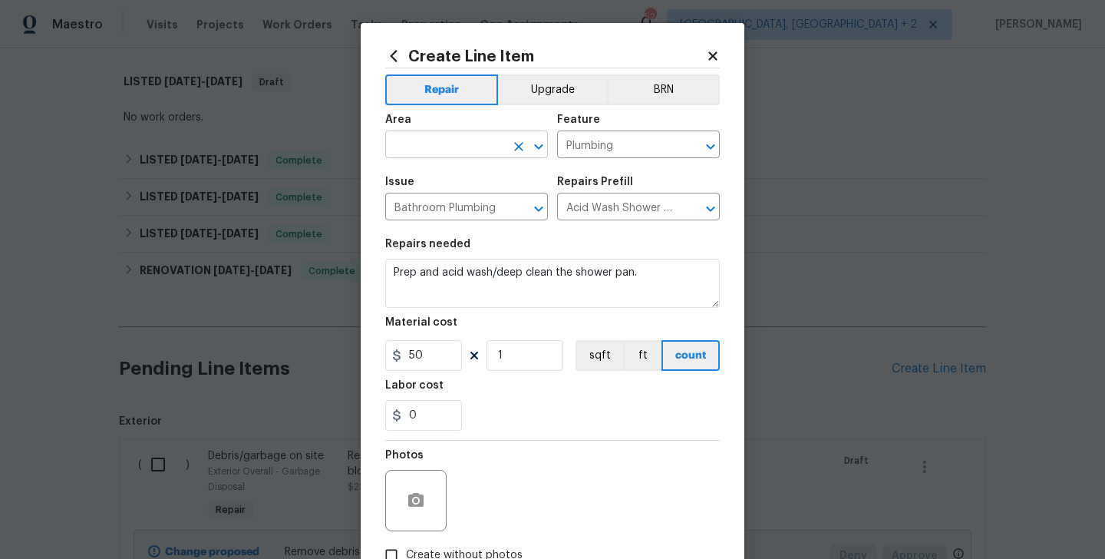
click at [434, 144] on input "text" at bounding box center [445, 146] width 120 height 24
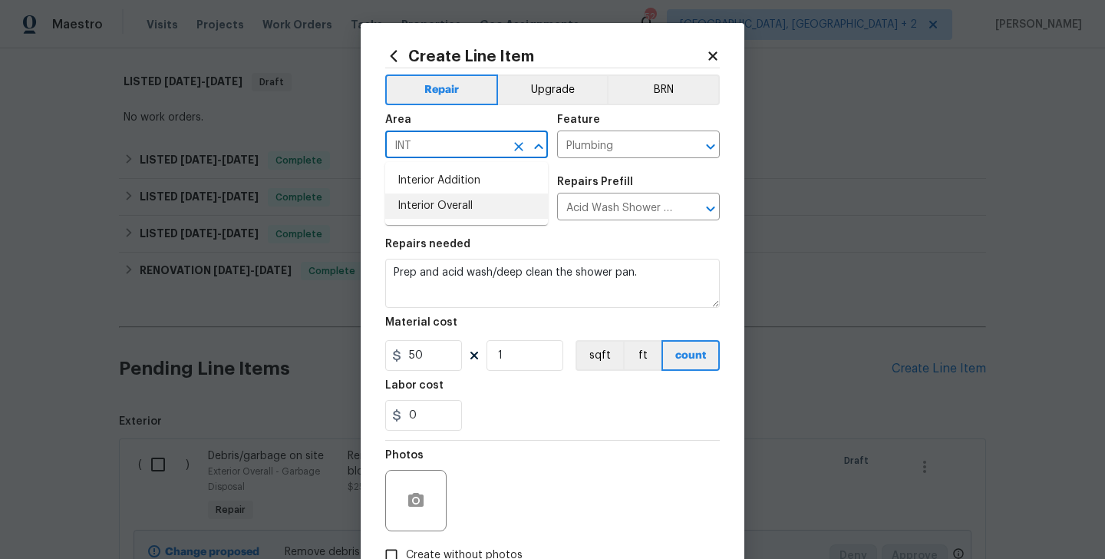
click at [447, 200] on li "Interior Overall" at bounding box center [466, 205] width 163 height 25
type input "Interior Overall"
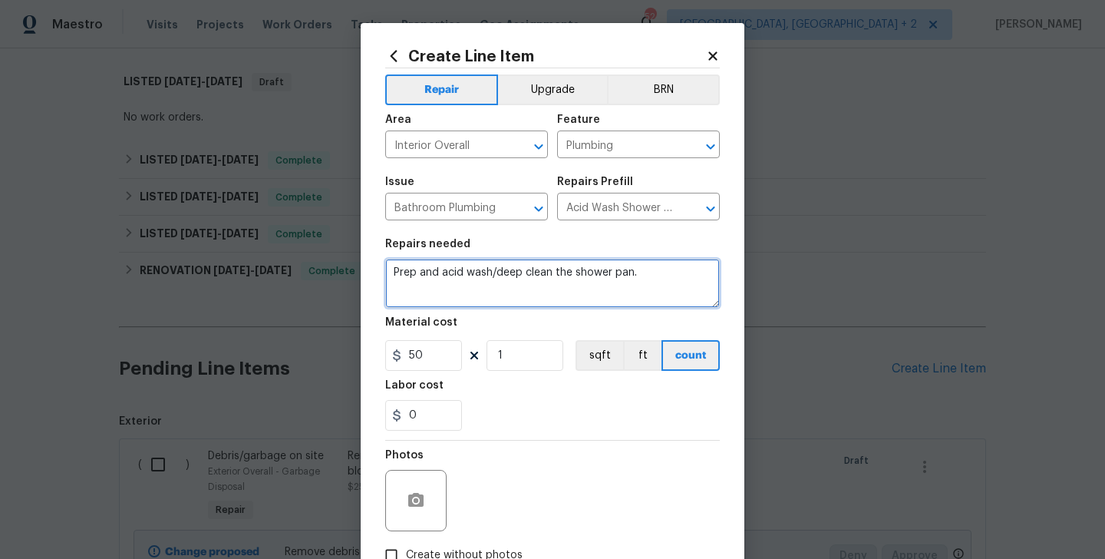
click at [447, 277] on textarea "Prep and acid wash/deep clean the shower pan." at bounding box center [552, 283] width 335 height 49
paste textarea "Recalling shower in main bathroom"
type textarea "Recalling shower in main bathroom."
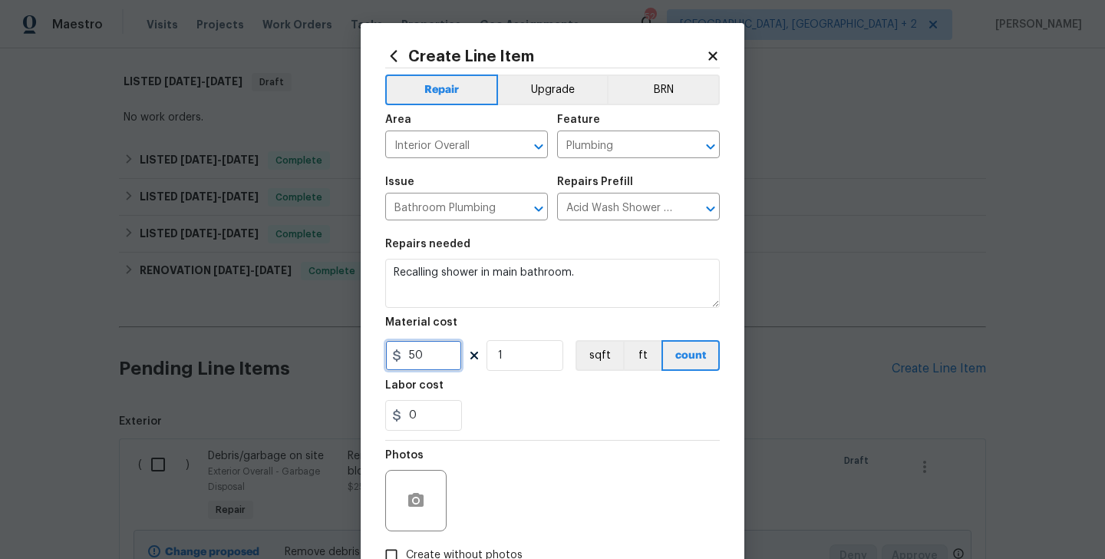
click at [422, 351] on input "50" at bounding box center [423, 355] width 77 height 31
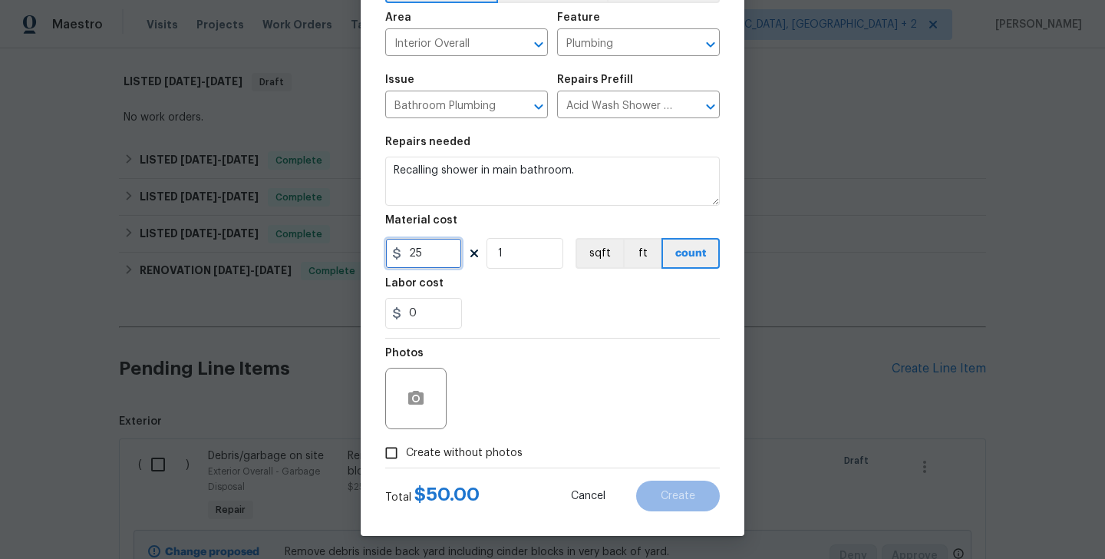
type input "25"
click at [466, 442] on label "Create without photos" at bounding box center [450, 452] width 146 height 29
click at [406, 442] on input "Create without photos" at bounding box center [391, 452] width 29 height 29
checkbox input "true"
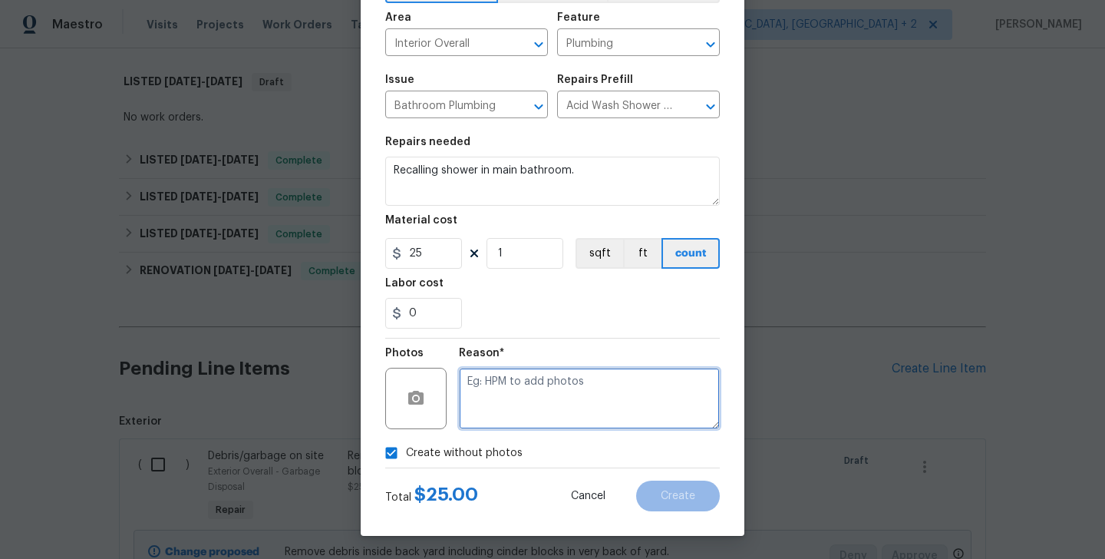
click at [554, 404] on textarea at bounding box center [589, 398] width 261 height 61
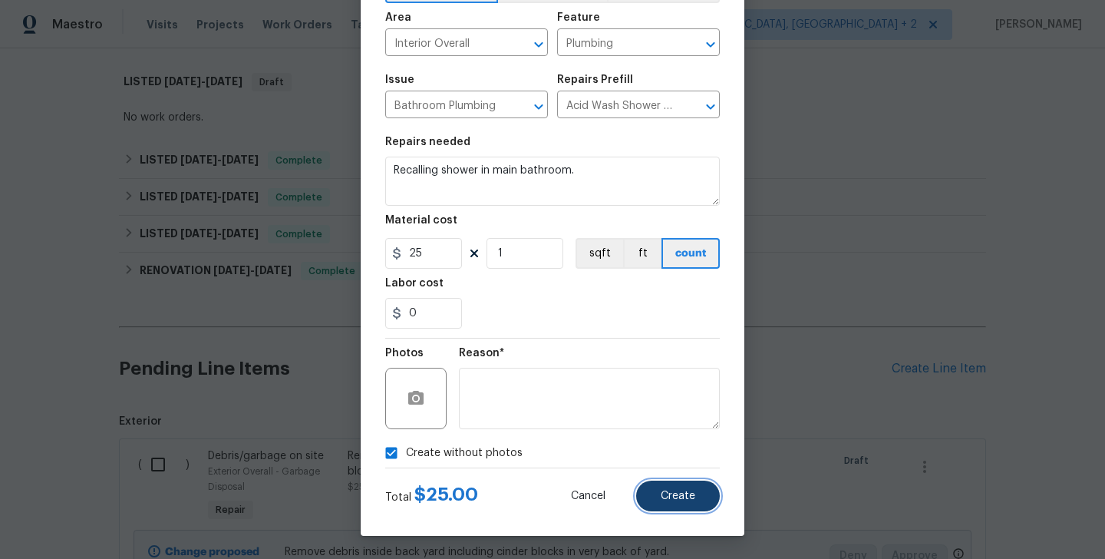
click at [667, 486] on button "Create" at bounding box center [678, 495] width 84 height 31
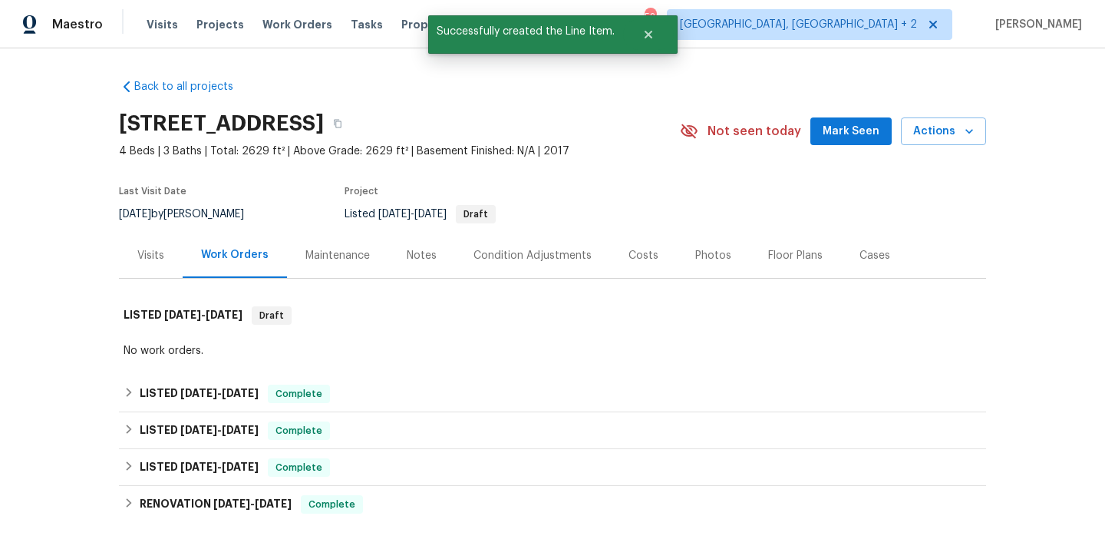
scroll to position [409, 0]
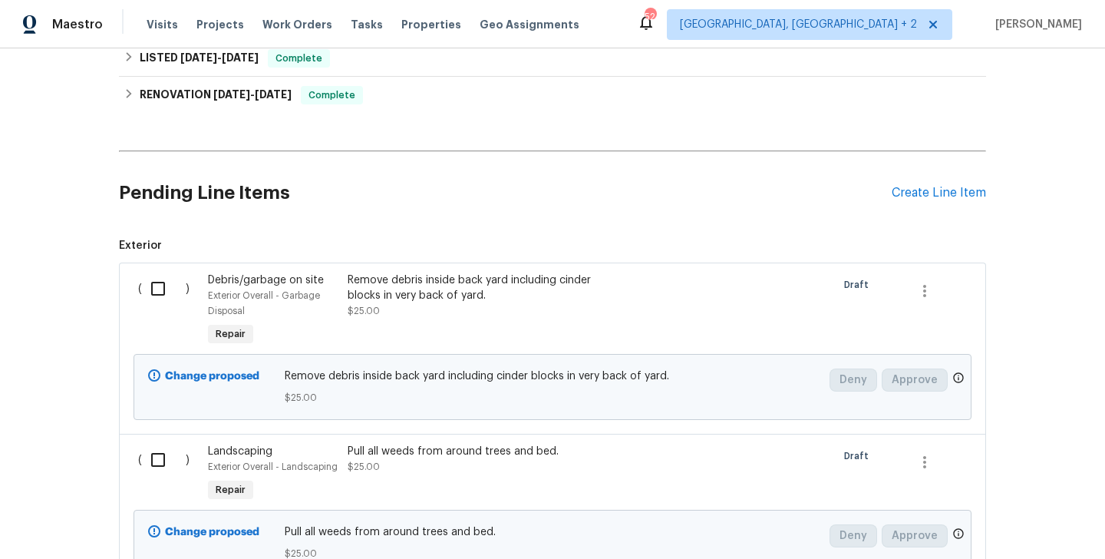
click at [913, 201] on div "Pending Line Items Create Line Item" at bounding box center [552, 192] width 867 height 71
click at [904, 194] on div "Create Line Item" at bounding box center [939, 193] width 94 height 15
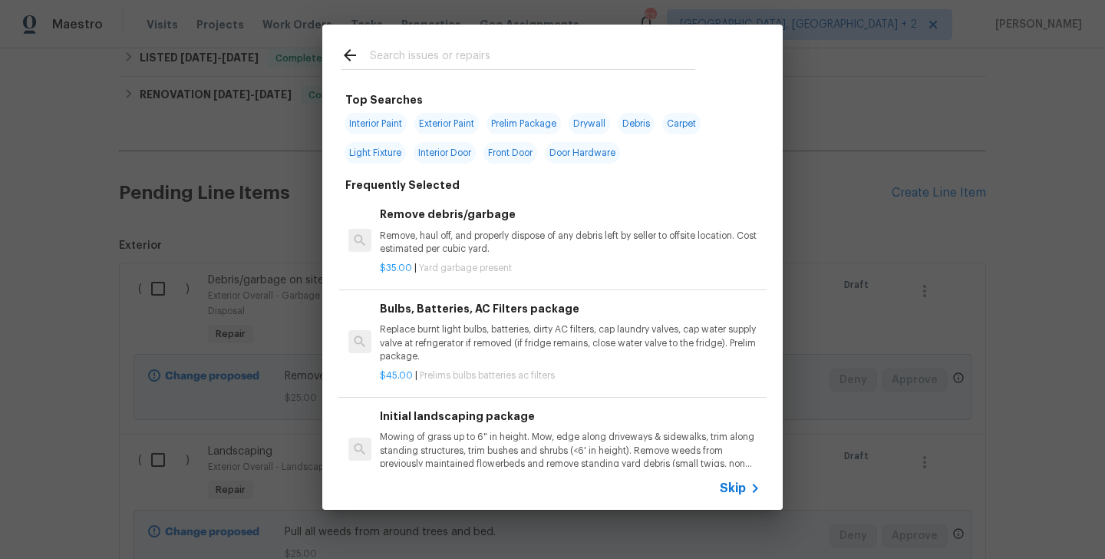
click at [431, 62] on input "text" at bounding box center [532, 57] width 325 height 23
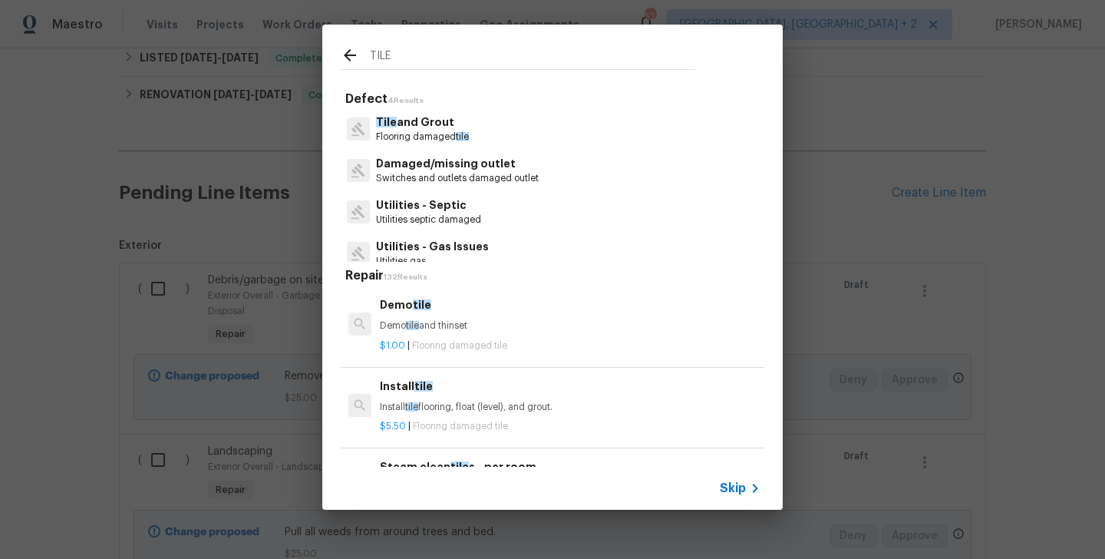
type input "TILE"
click at [413, 132] on p "Flooring damaged tile" at bounding box center [422, 136] width 93 height 13
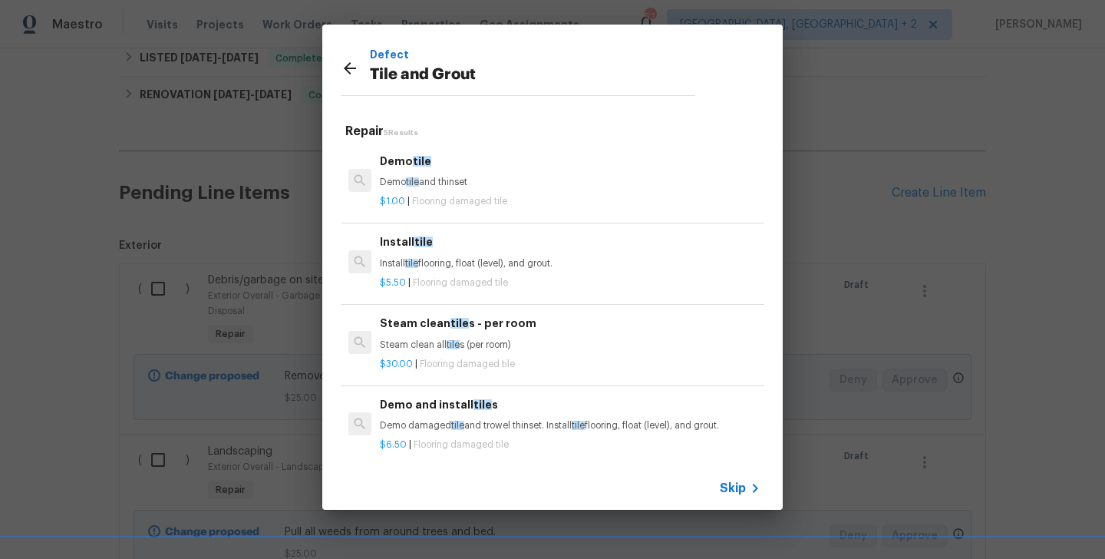
click at [433, 190] on div "$1.00 | Flooring damaged tile" at bounding box center [570, 198] width 381 height 19
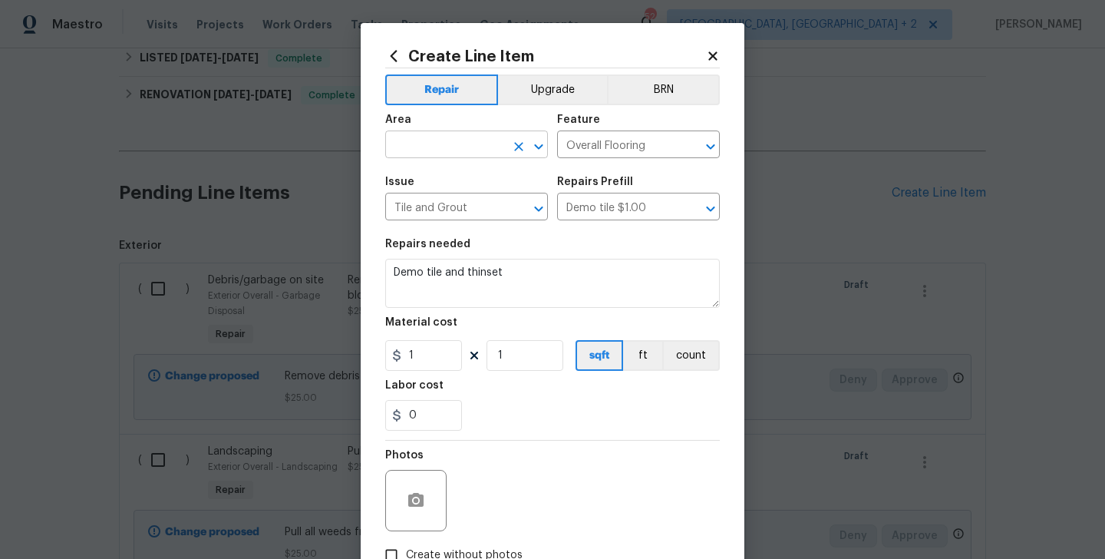
click at [411, 136] on input "text" at bounding box center [445, 146] width 120 height 24
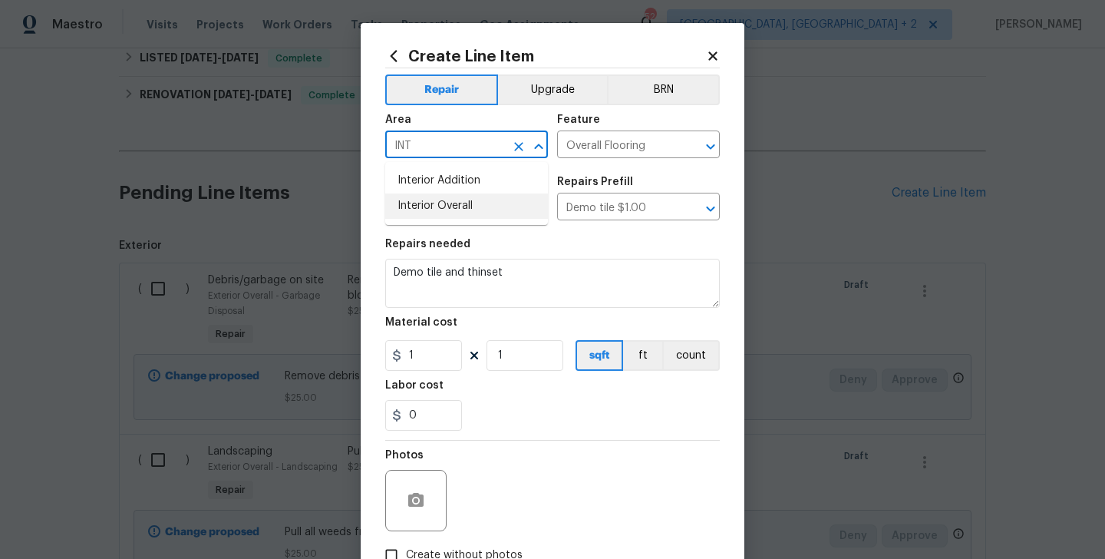
click at [427, 206] on li "Interior Overall" at bounding box center [466, 205] width 163 height 25
type input "Interior Overall"
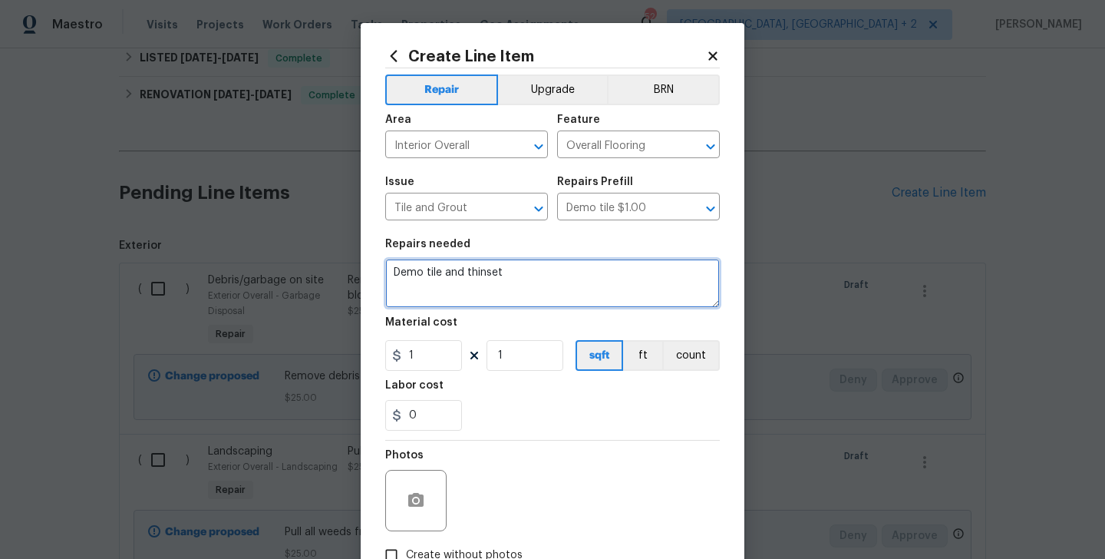
click at [441, 266] on textarea "Demo tile and thinset" at bounding box center [552, 283] width 335 height 49
paste textarea "Replace damaged tile of bottom left corner of shower."
type textarea "Replace damaged tile of bottom left corner of shower."
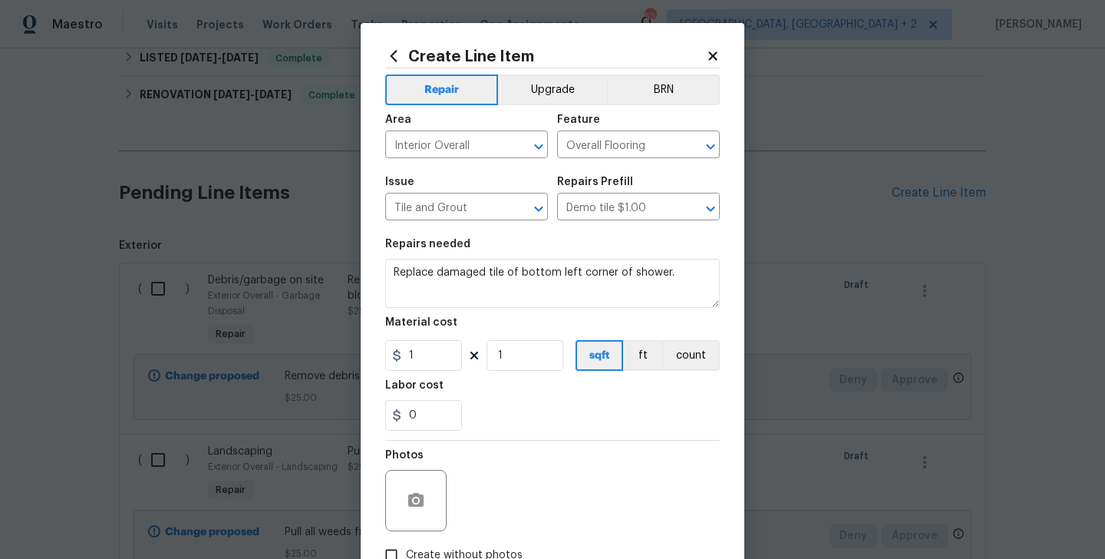
click at [434, 336] on div "Material cost" at bounding box center [552, 327] width 335 height 20
click at [418, 377] on section "Repairs needed Replace damaged tile of bottom left corner of shower. Material c…" at bounding box center [552, 334] width 335 height 210
click at [414, 349] on input "1" at bounding box center [423, 355] width 77 height 31
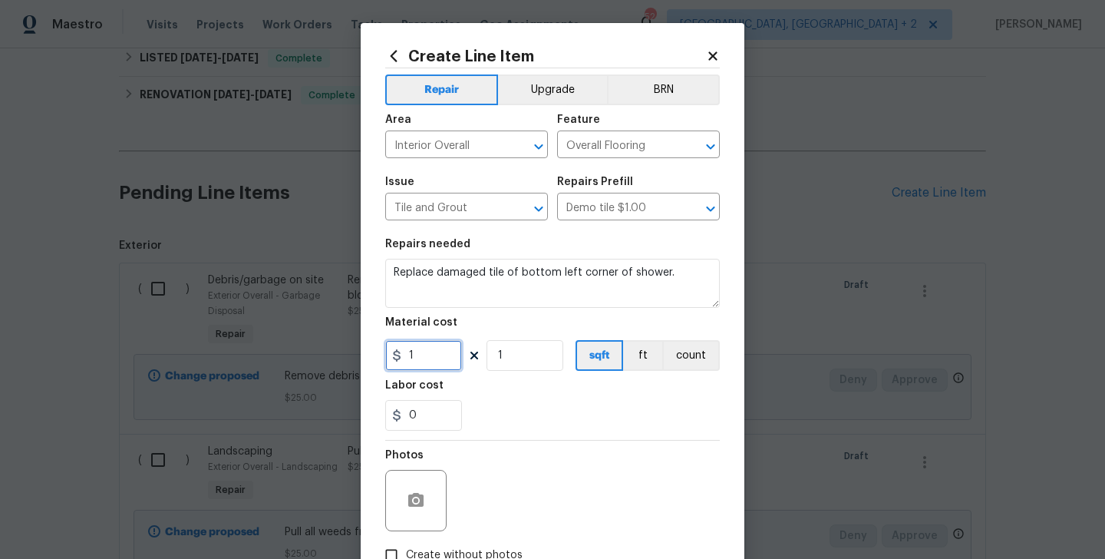
click at [414, 349] on input "1" at bounding box center [423, 355] width 77 height 31
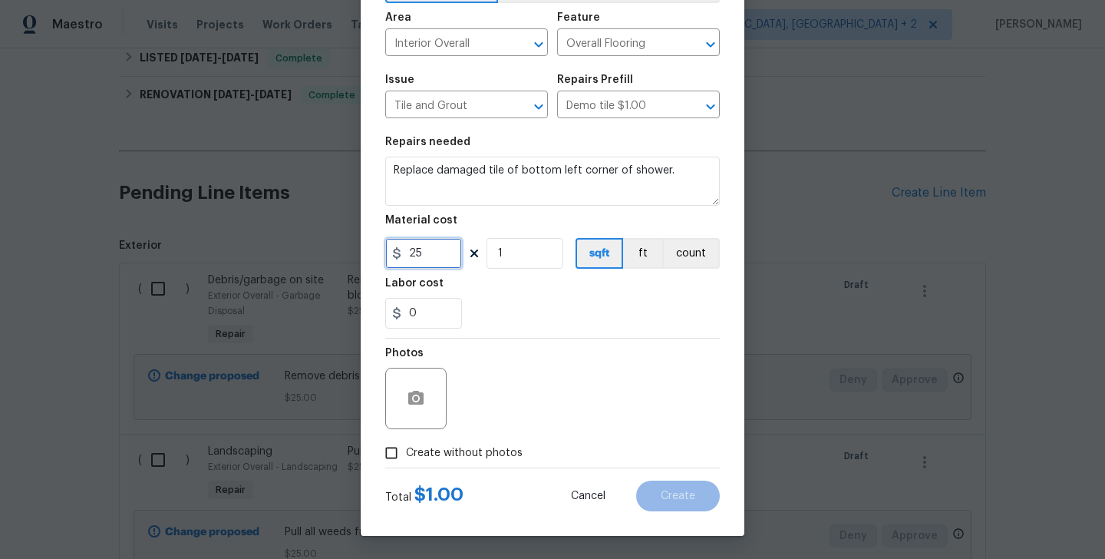
type input "25"
click at [477, 464] on label "Create without photos" at bounding box center [450, 452] width 146 height 29
click at [406, 464] on input "Create without photos" at bounding box center [391, 452] width 29 height 29
checkbox input "true"
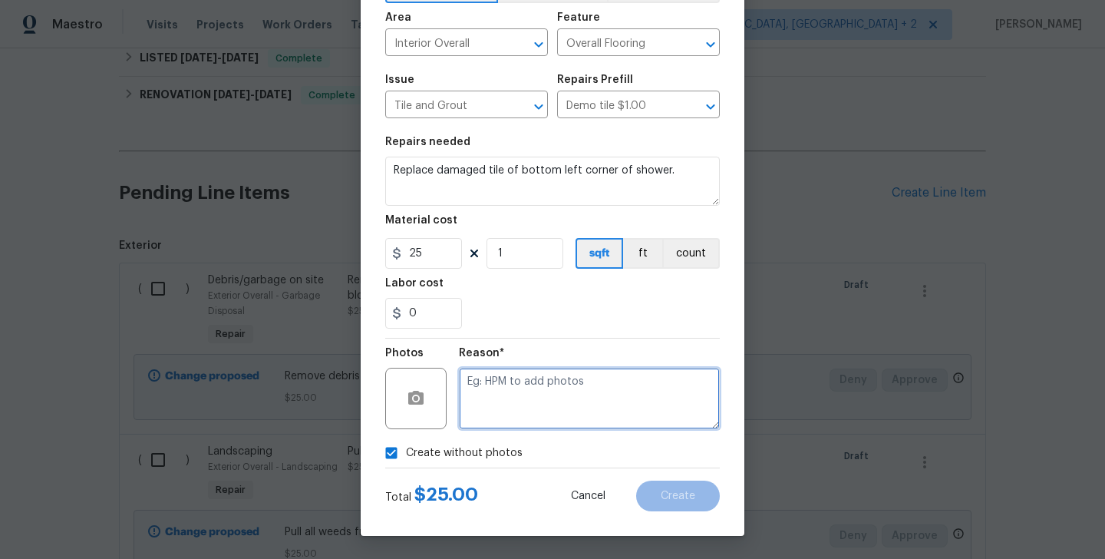
click at [556, 417] on textarea at bounding box center [589, 398] width 261 height 61
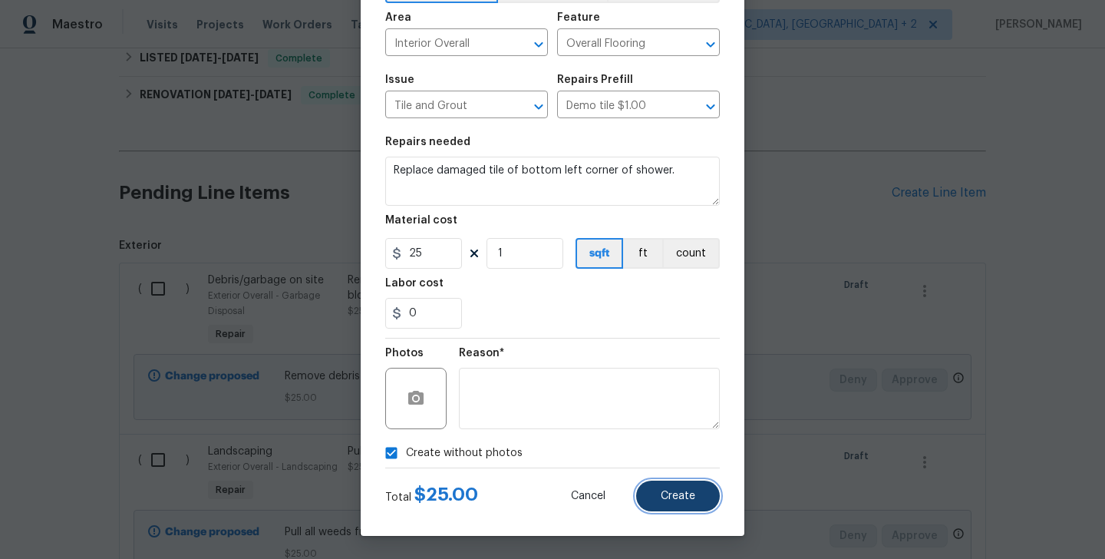
click at [678, 497] on span "Create" at bounding box center [678, 496] width 35 height 12
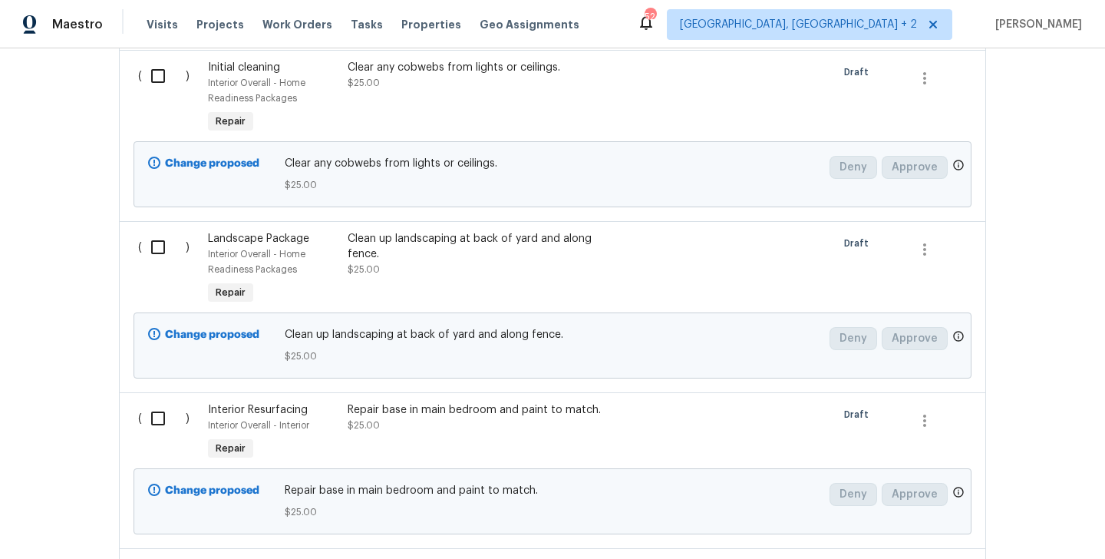
scroll to position [2533, 0]
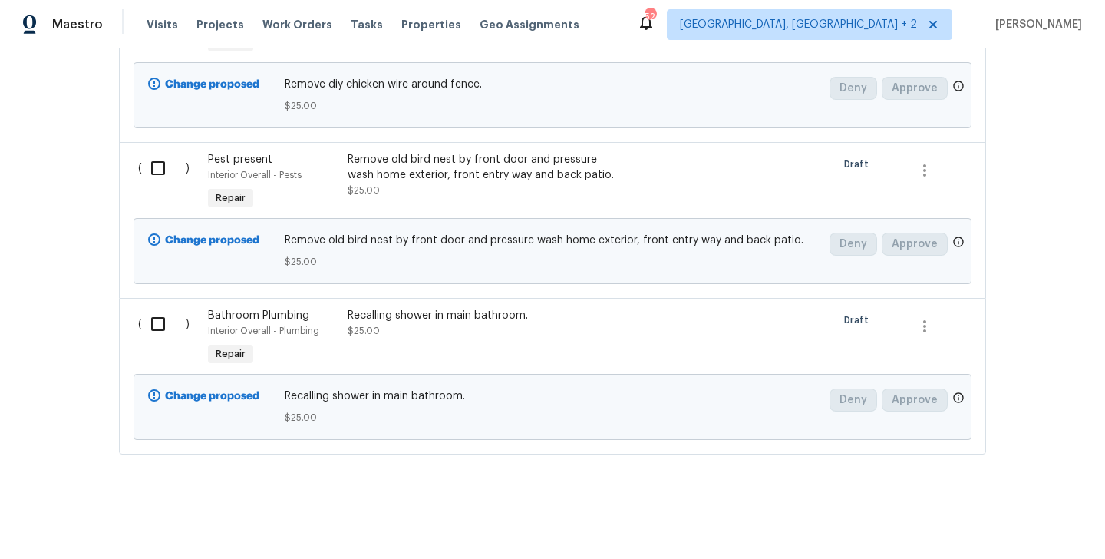
click at [394, 351] on div "Recalling shower in main bathroom. $25.00" at bounding box center [482, 338] width 279 height 71
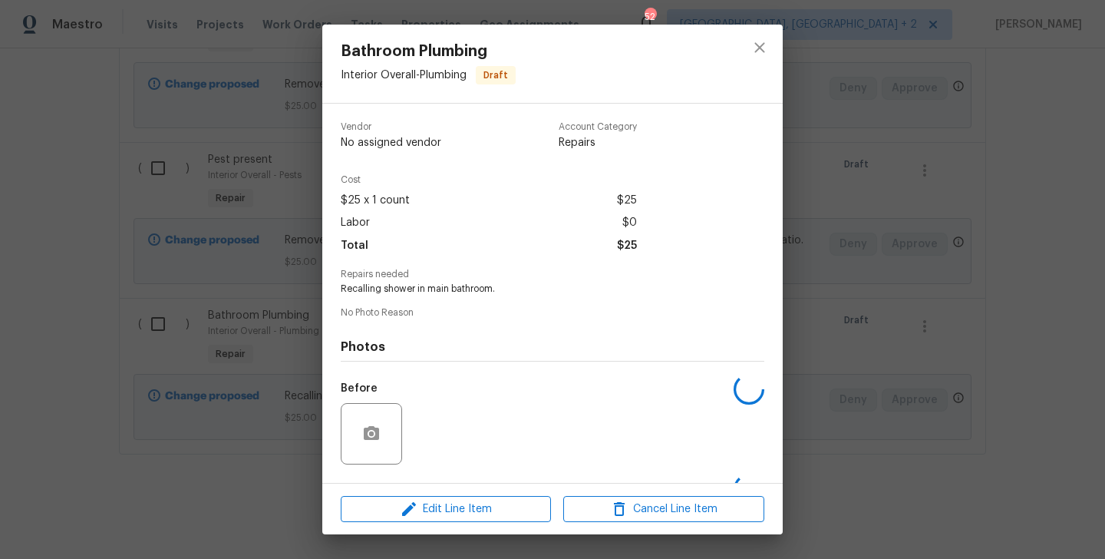
scroll to position [97, 0]
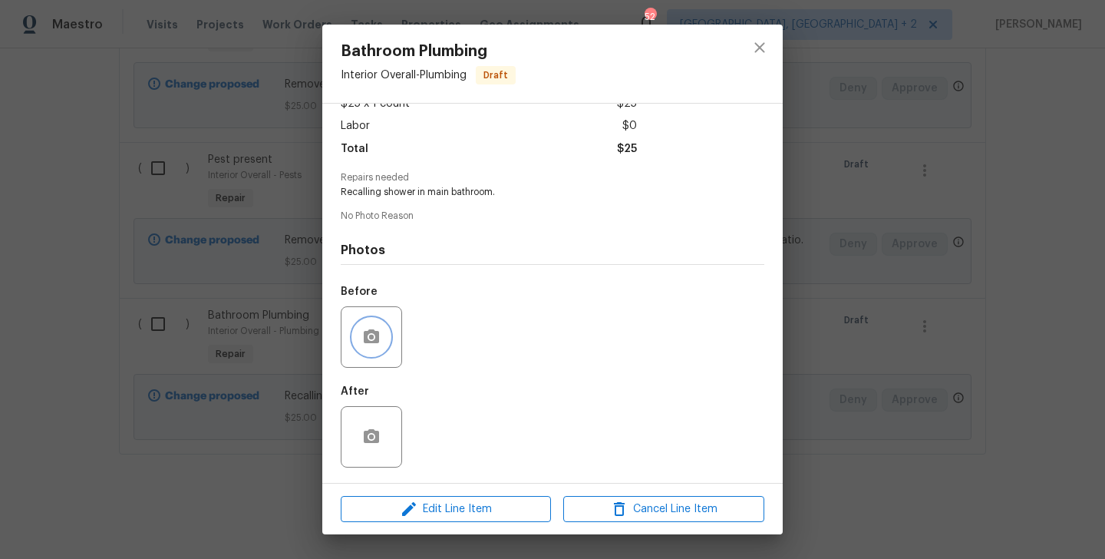
click at [371, 335] on circle "button" at bounding box center [371, 337] width 5 height 5
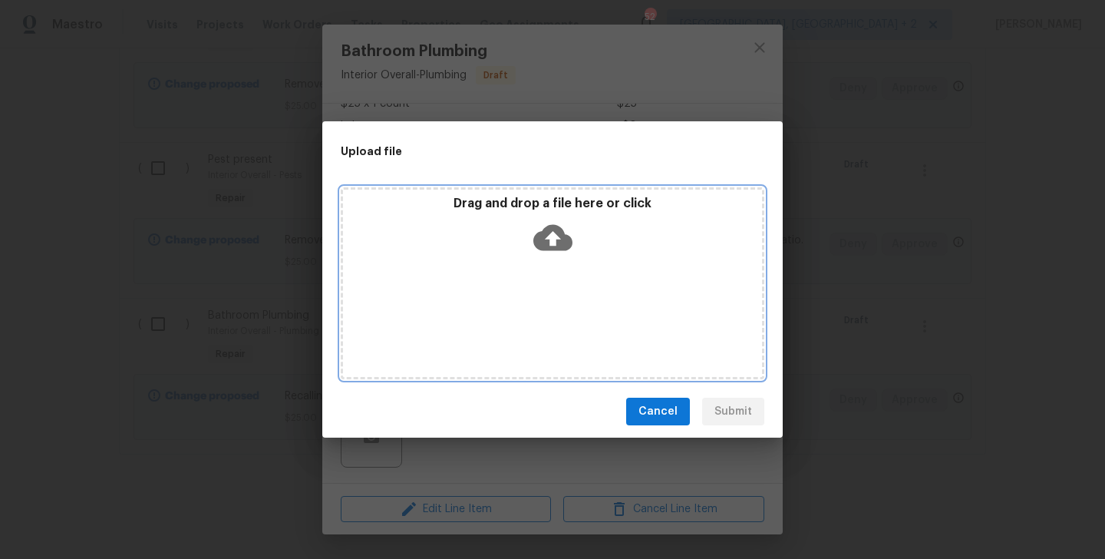
click at [551, 244] on icon at bounding box center [552, 237] width 39 height 39
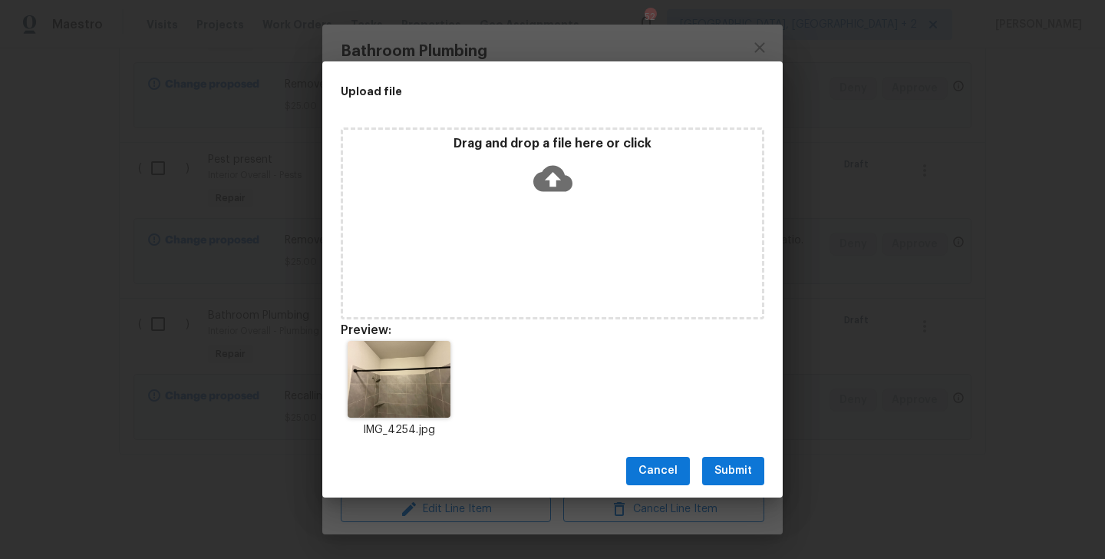
click at [750, 490] on div "Cancel Submit" at bounding box center [552, 470] width 460 height 53
click at [744, 479] on span "Submit" at bounding box center [733, 470] width 38 height 19
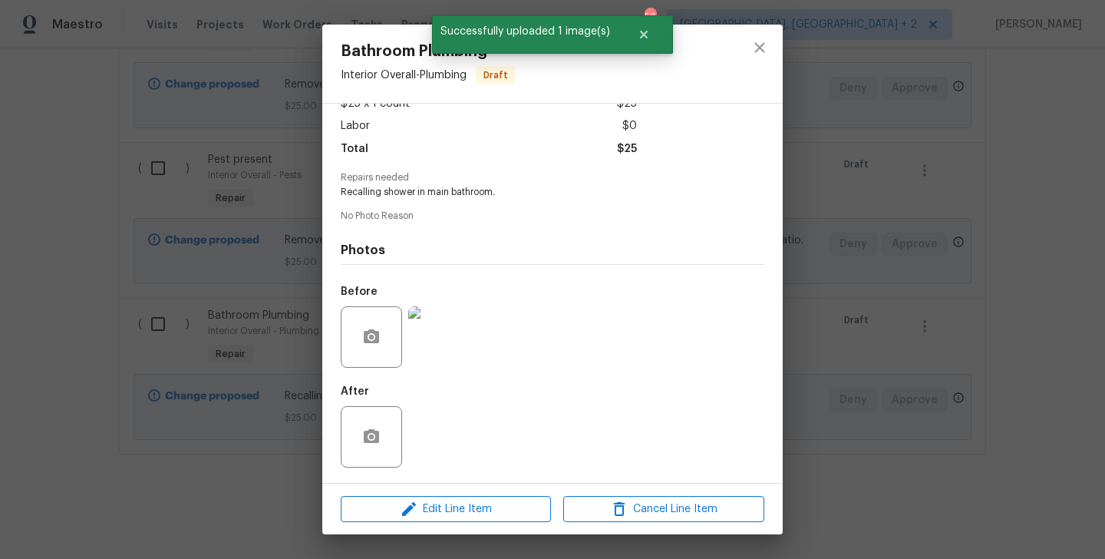
click at [884, 341] on div "Bathroom Plumbing Interior Overall - Plumbing Draft Vendor No assigned vendor A…" at bounding box center [552, 279] width 1105 height 559
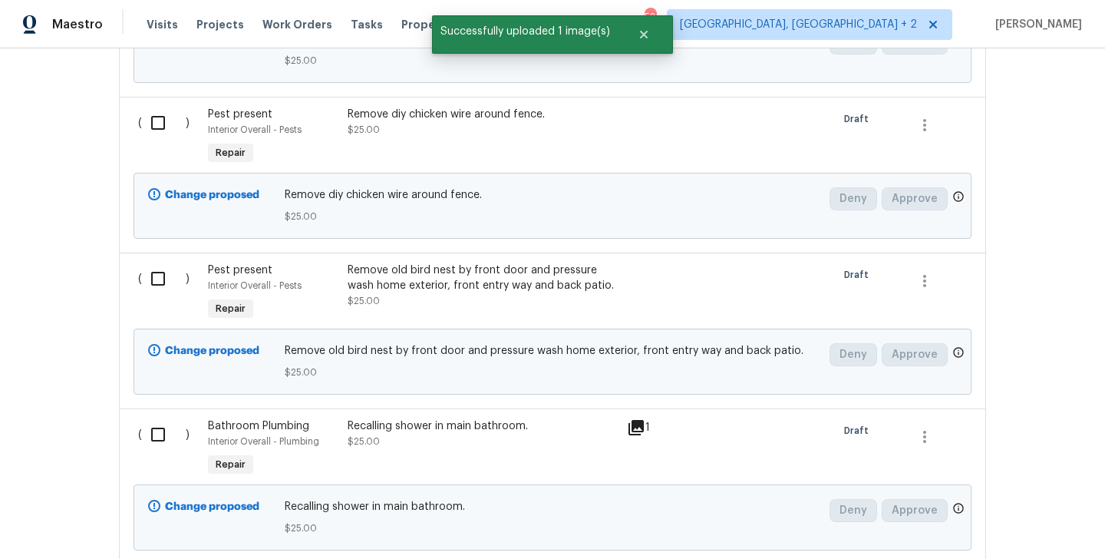
scroll to position [2412, 0]
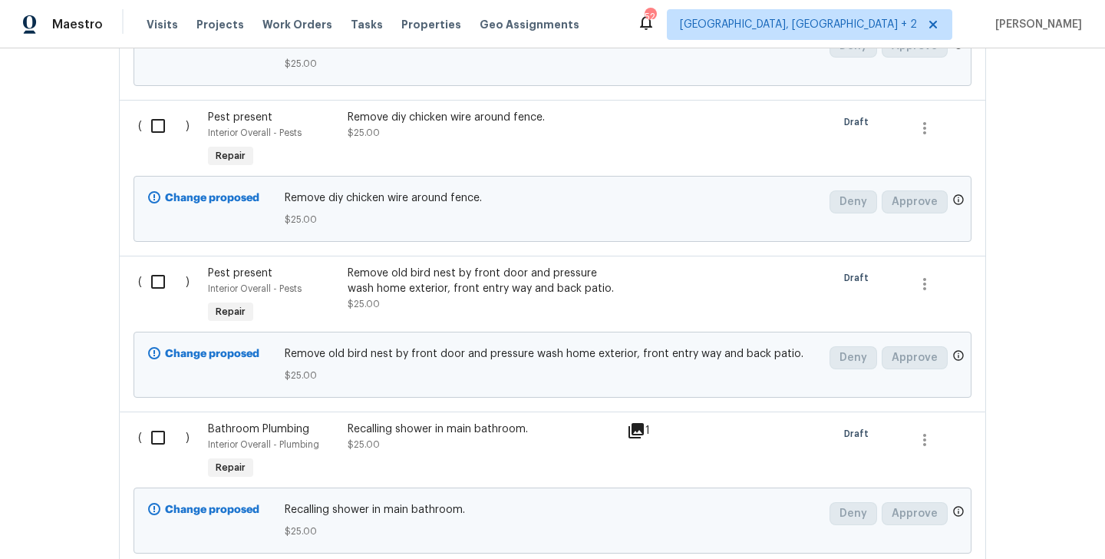
click at [447, 293] on div "Remove old bird nest by front door and pressure wash home exterior, front entry…" at bounding box center [483, 281] width 270 height 31
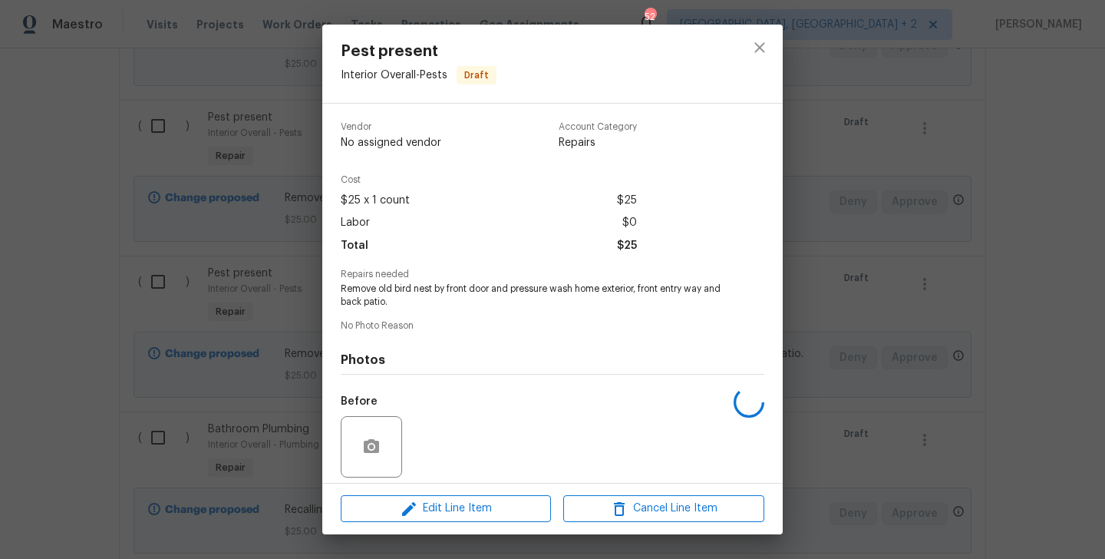
scroll to position [110, 0]
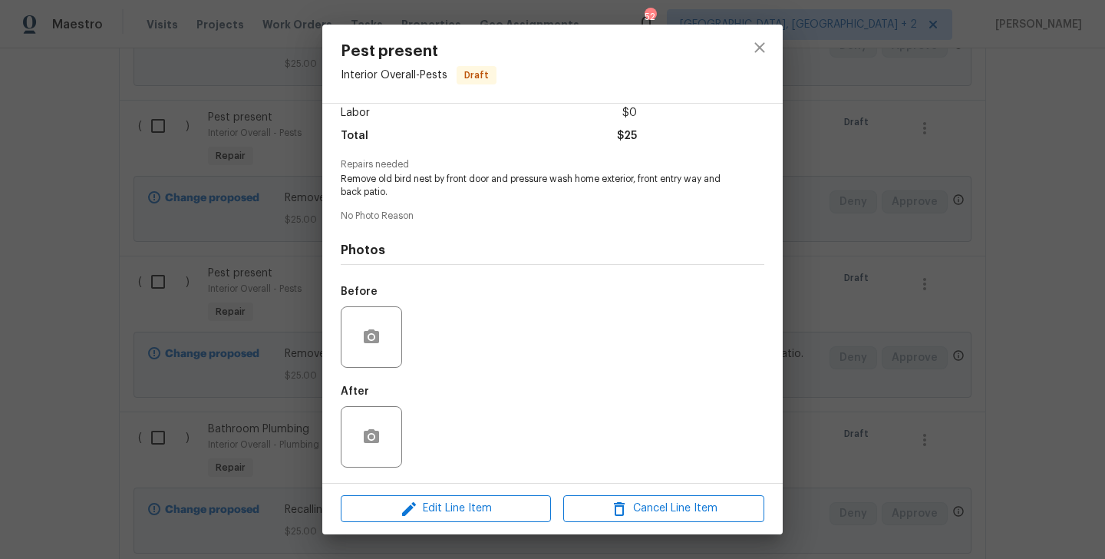
click at [358, 321] on div at bounding box center [371, 336] width 61 height 61
click at [375, 328] on icon "button" at bounding box center [371, 337] width 18 height 18
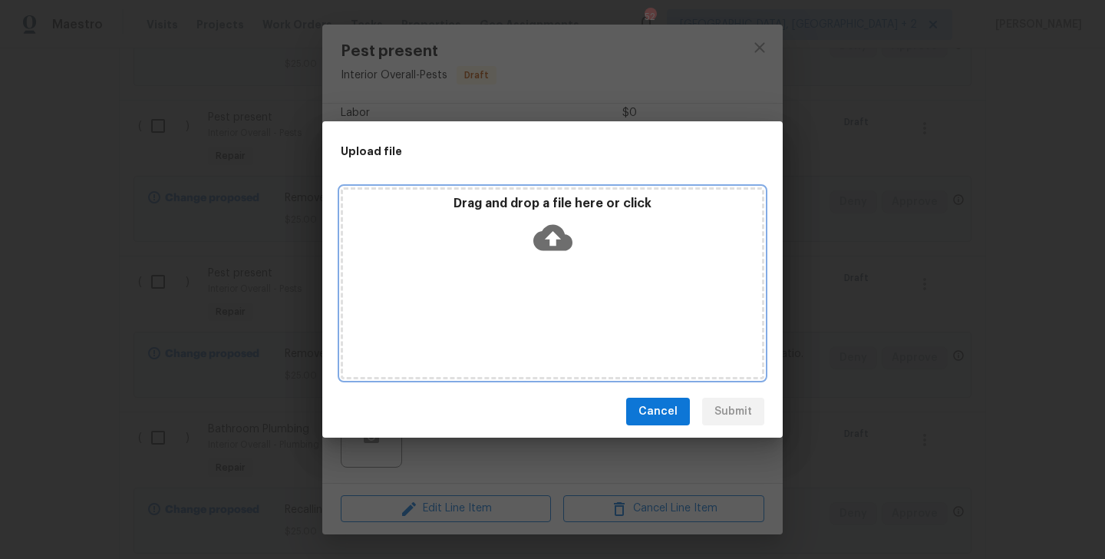
click at [539, 226] on icon at bounding box center [552, 237] width 39 height 39
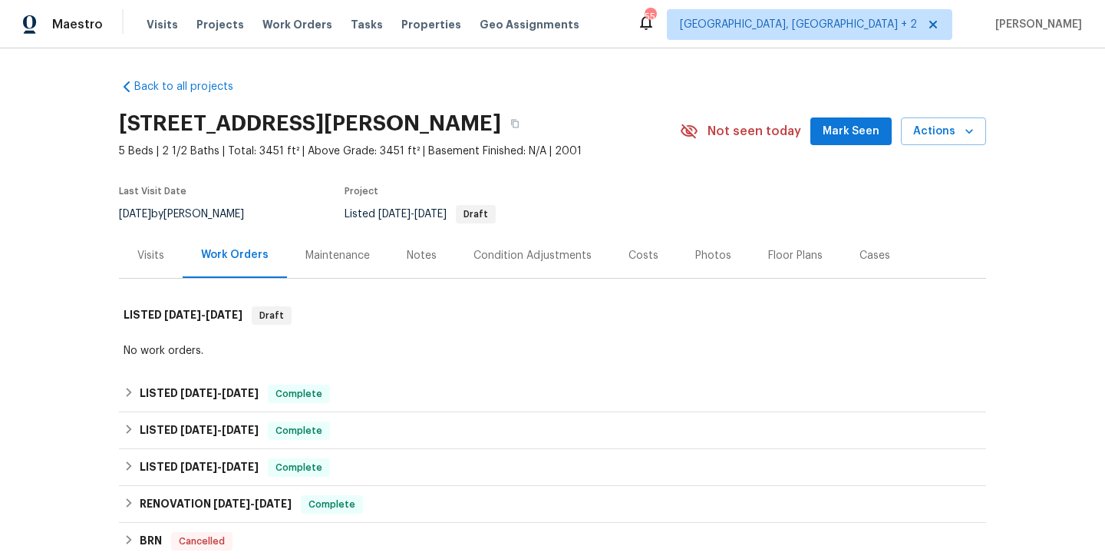
click at [875, 252] on div "Cases" at bounding box center [875, 255] width 31 height 15
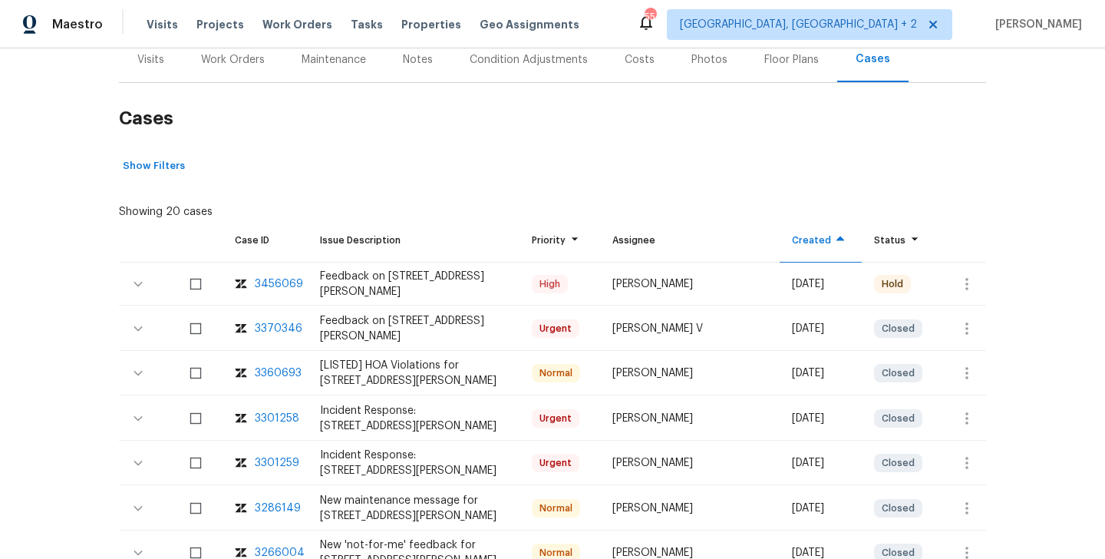
scroll to position [226, 0]
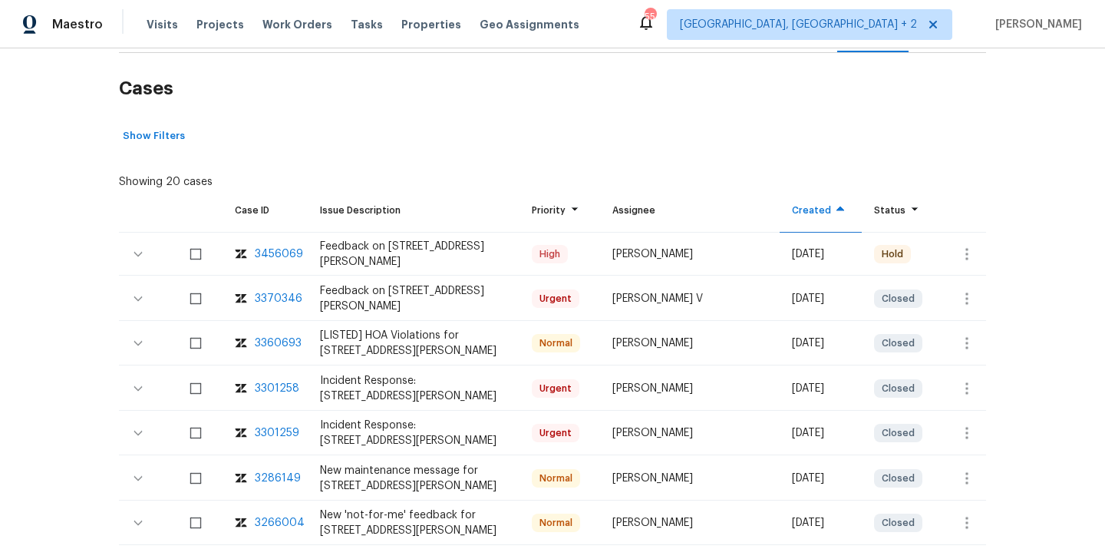
click at [276, 251] on div "3456069" at bounding box center [279, 253] width 48 height 15
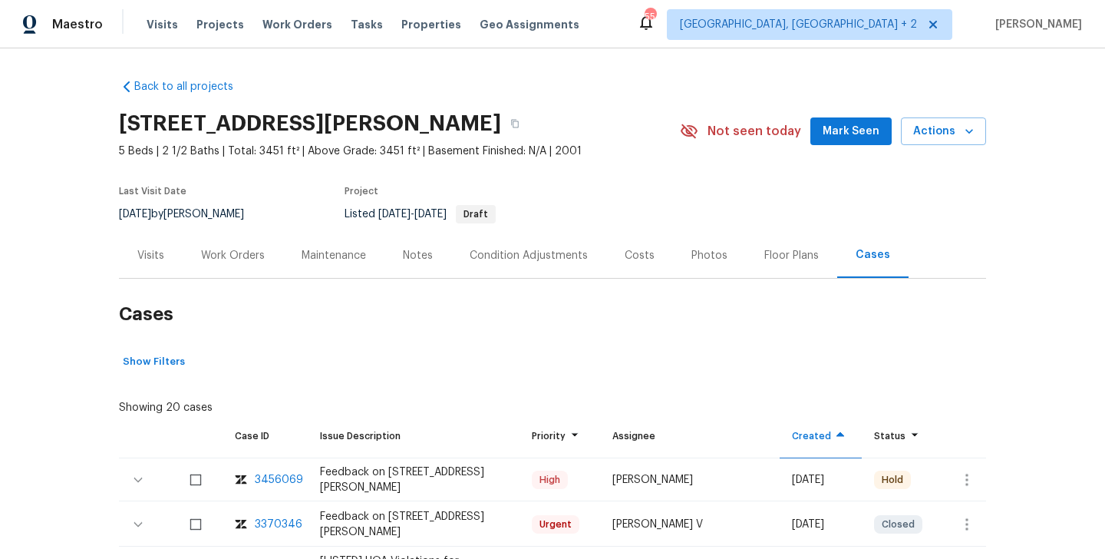
click at [243, 283] on h2 "Cases" at bounding box center [552, 314] width 867 height 71
click at [243, 266] on div "Work Orders" at bounding box center [233, 255] width 101 height 45
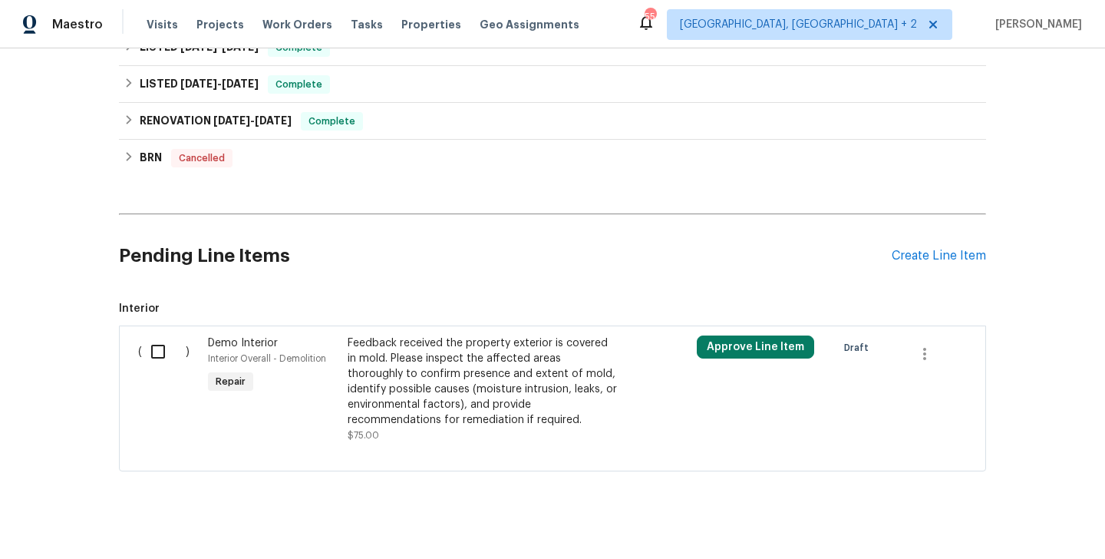
scroll to position [400, 0]
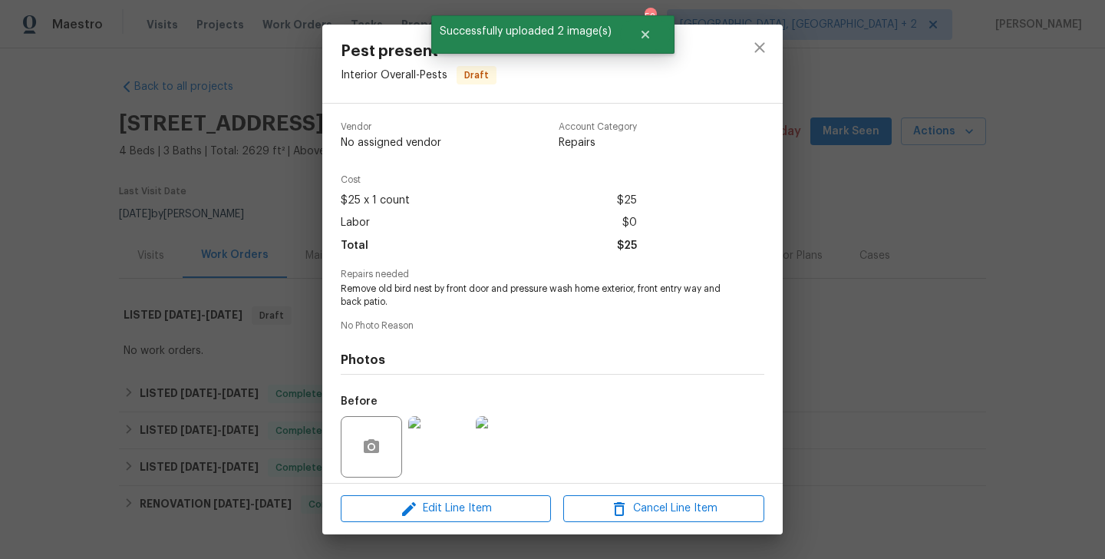
scroll to position [110, 0]
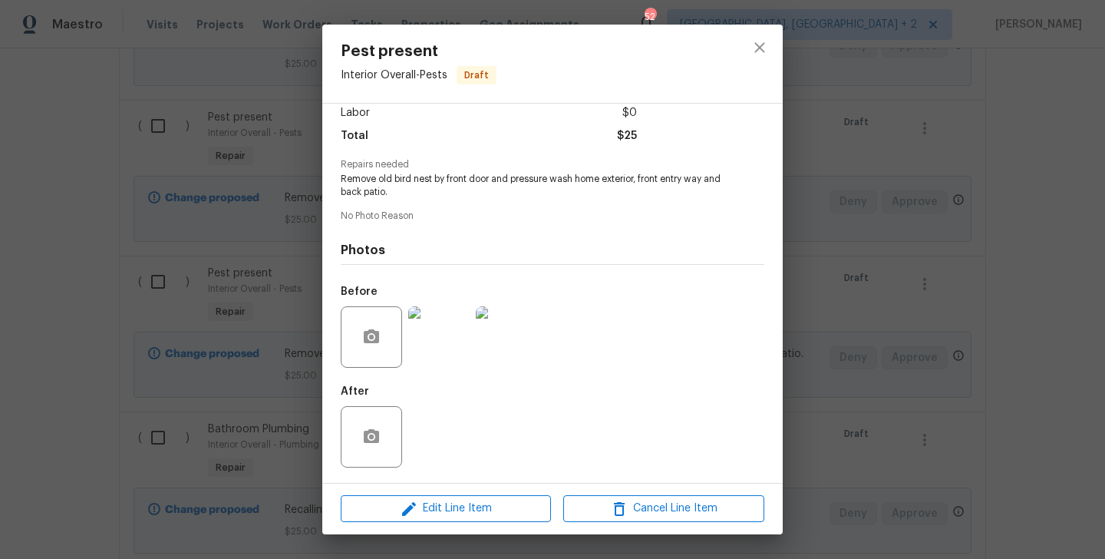
click at [831, 363] on div "Pest present Interior Overall - Pests Draft Vendor No assigned vendor Account C…" at bounding box center [552, 279] width 1105 height 559
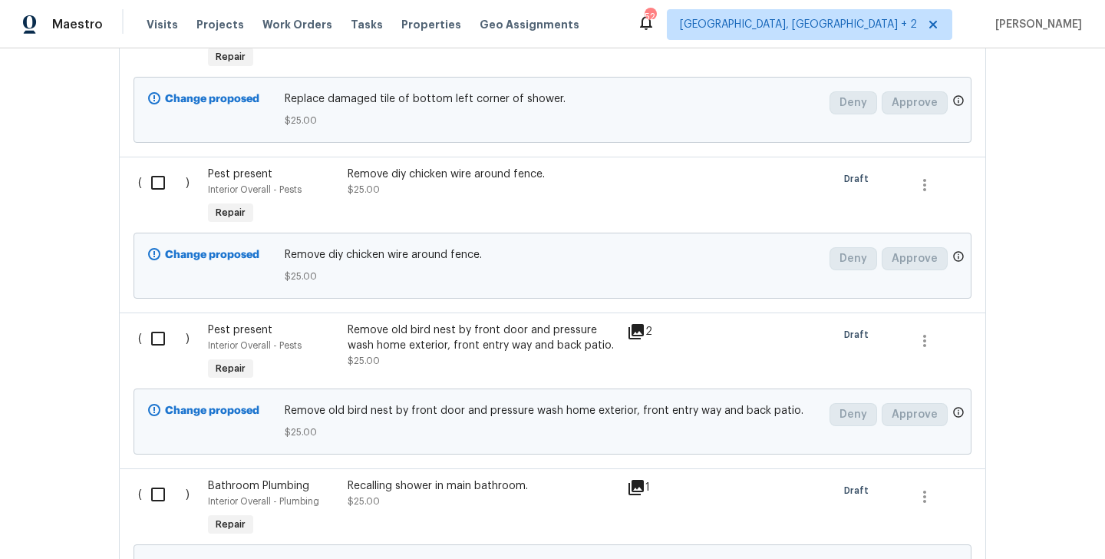
scroll to position [2355, 0]
click at [457, 182] on div "Remove diy chicken wire around fence." at bounding box center [483, 174] width 270 height 15
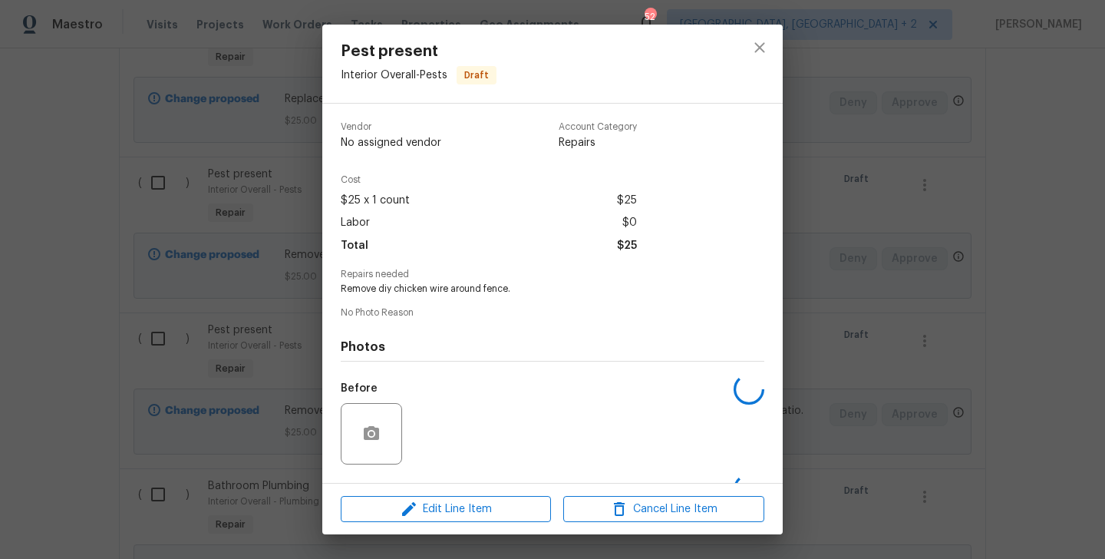
scroll to position [97, 0]
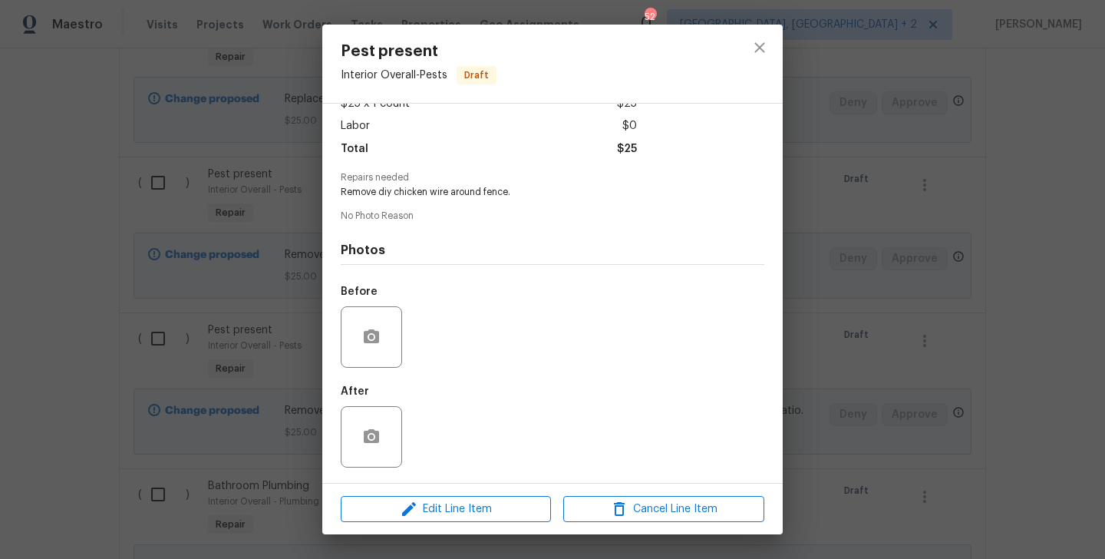
click at [379, 315] on div at bounding box center [371, 336] width 61 height 61
click at [378, 344] on icon "button" at bounding box center [371, 337] width 18 height 18
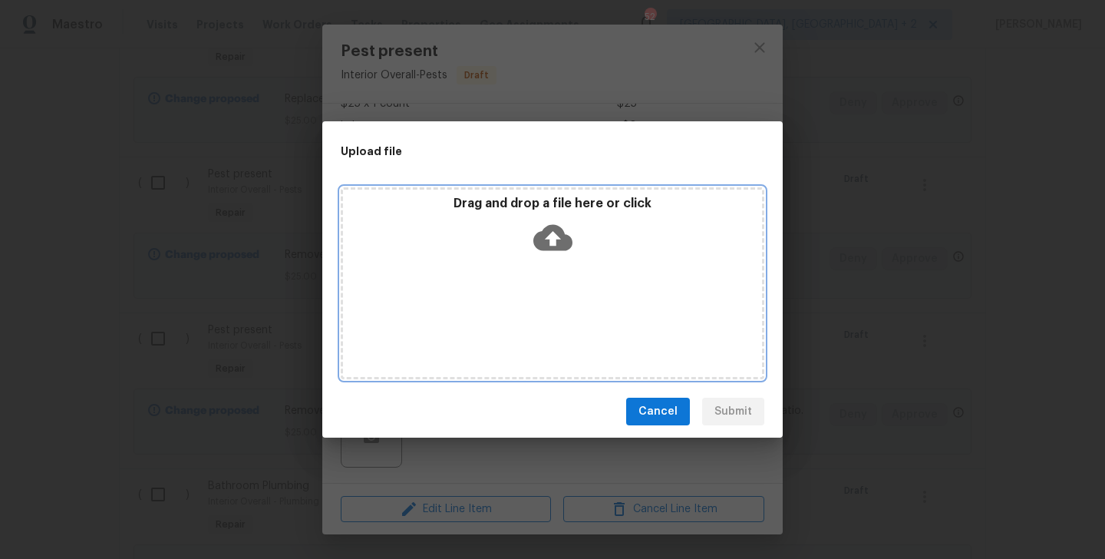
click at [549, 234] on icon at bounding box center [552, 237] width 39 height 39
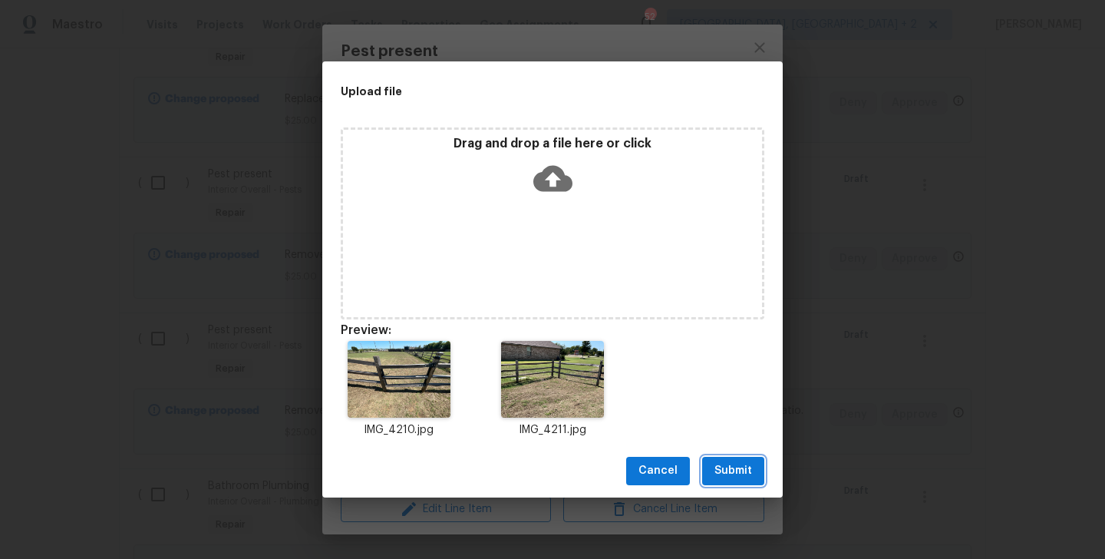
click at [731, 473] on span "Submit" at bounding box center [733, 470] width 38 height 19
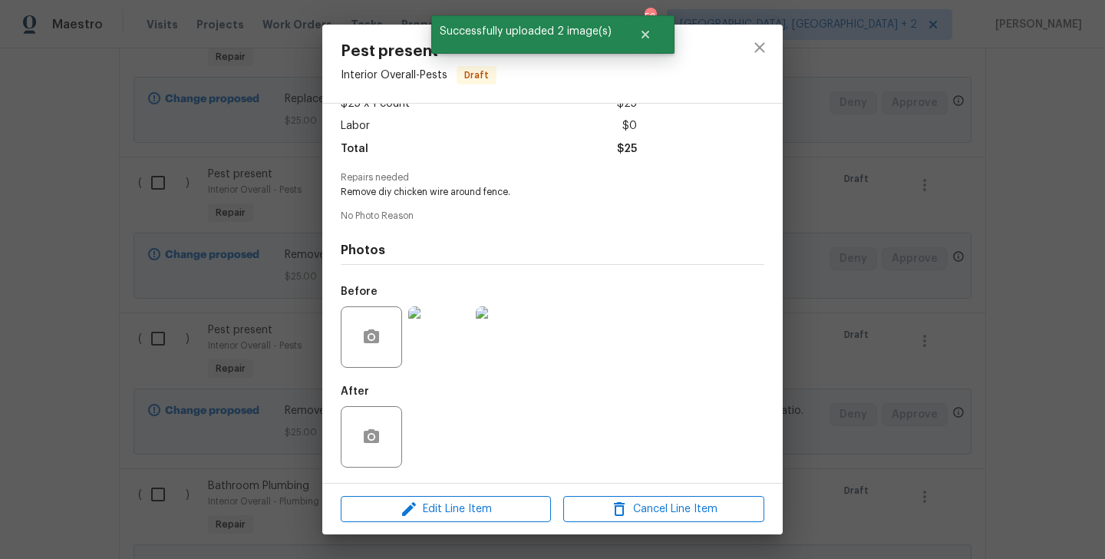
click at [856, 328] on div "Pest present Interior Overall - Pests Draft Vendor No assigned vendor Account C…" at bounding box center [552, 279] width 1105 height 559
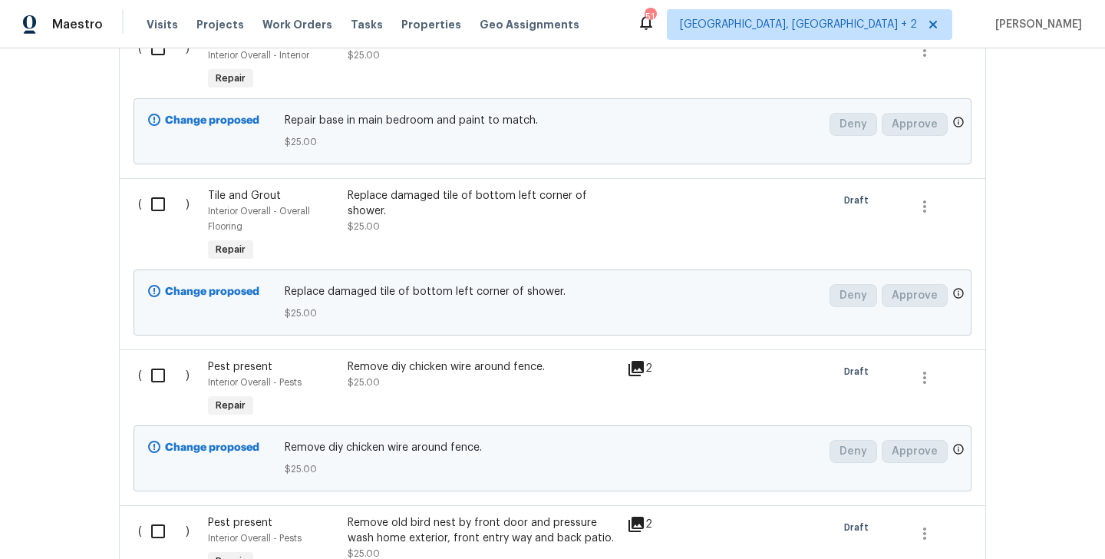
scroll to position [2140, 0]
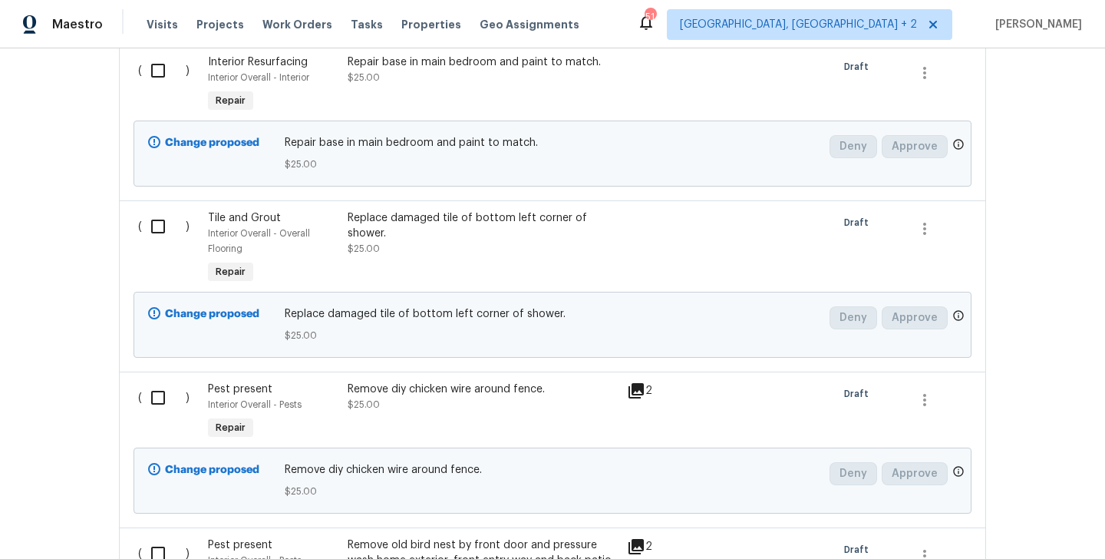
click at [461, 235] on div "Replace damaged tile of bottom left corner of shower." at bounding box center [483, 225] width 270 height 31
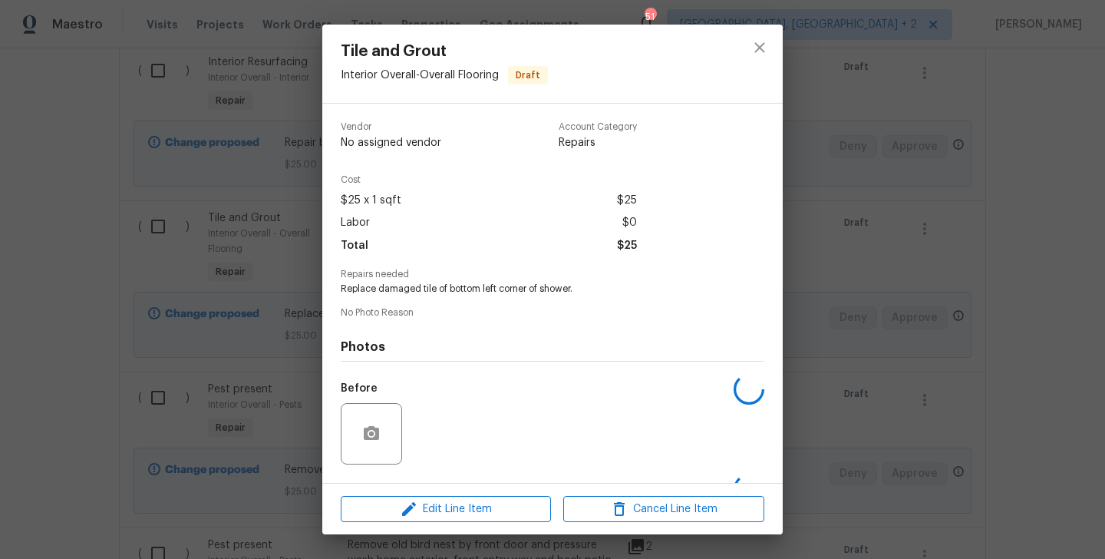
scroll to position [97, 0]
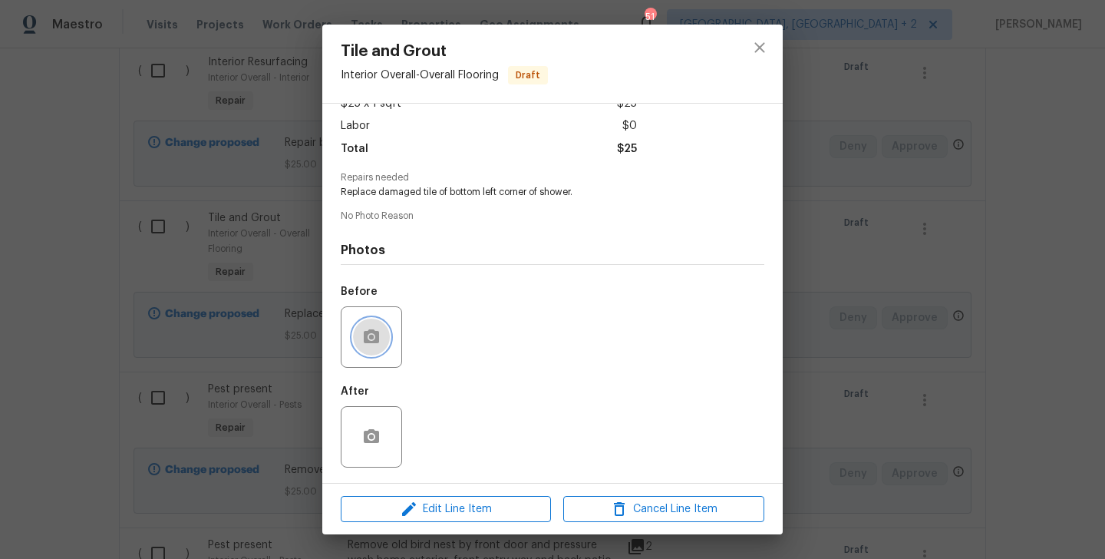
click at [382, 335] on button "button" at bounding box center [371, 336] width 37 height 37
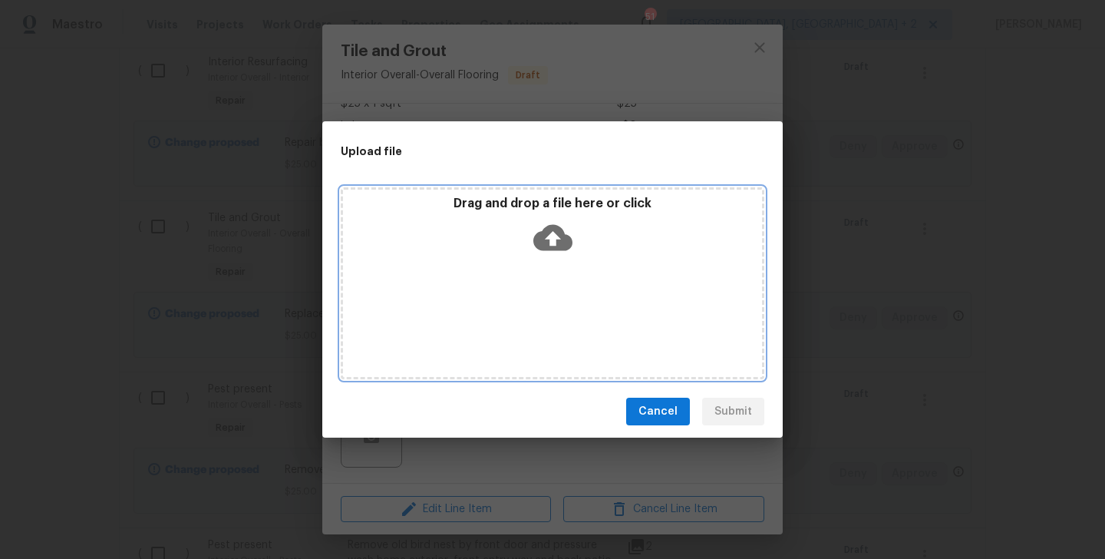
click at [553, 234] on icon at bounding box center [552, 237] width 39 height 39
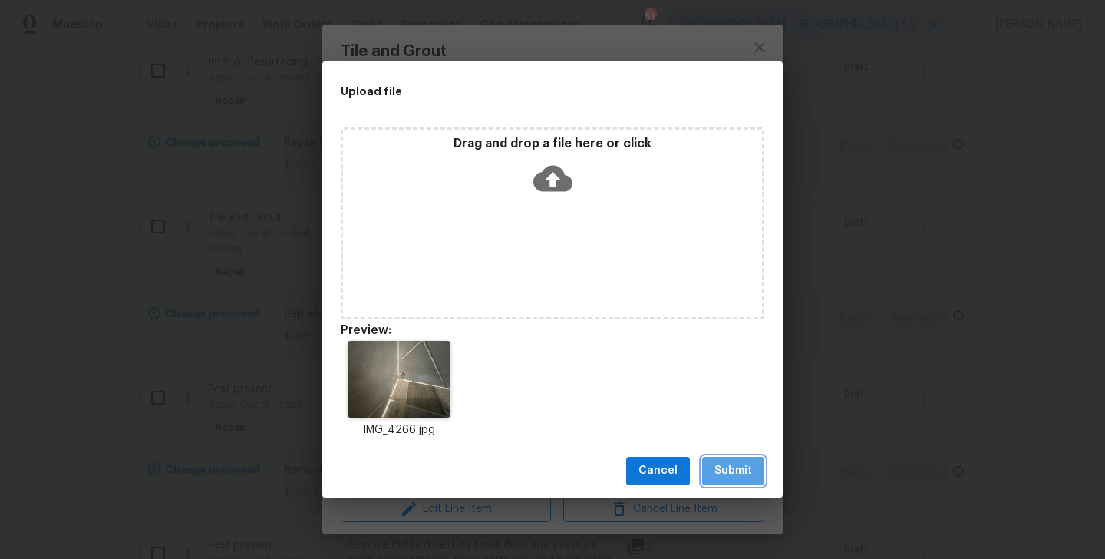
click at [735, 482] on button "Submit" at bounding box center [733, 471] width 62 height 28
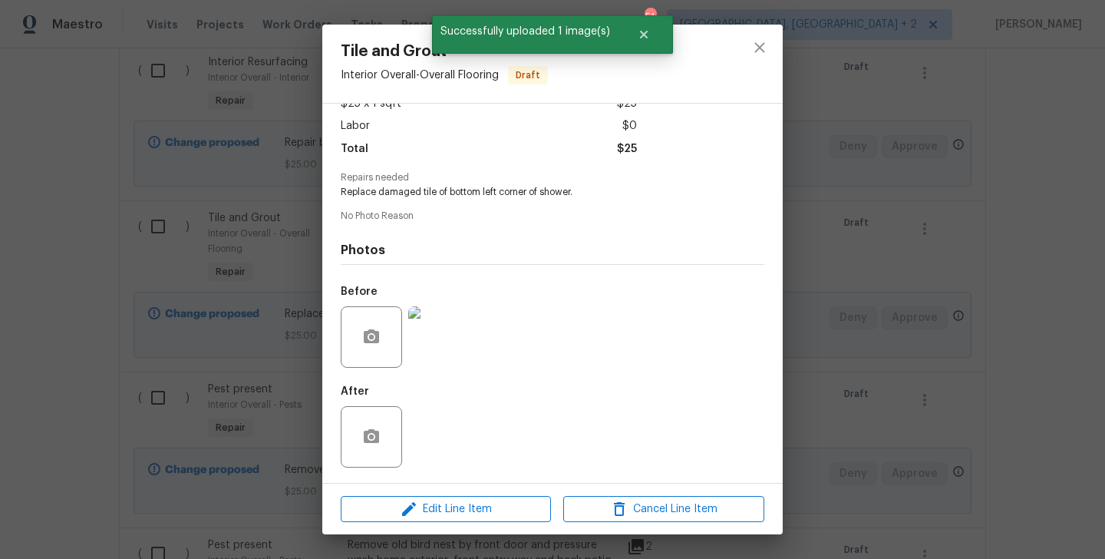
click at [849, 332] on div "Tile and Grout Interior Overall - Overall Flooring Draft Vendor No assigned ven…" at bounding box center [552, 279] width 1105 height 559
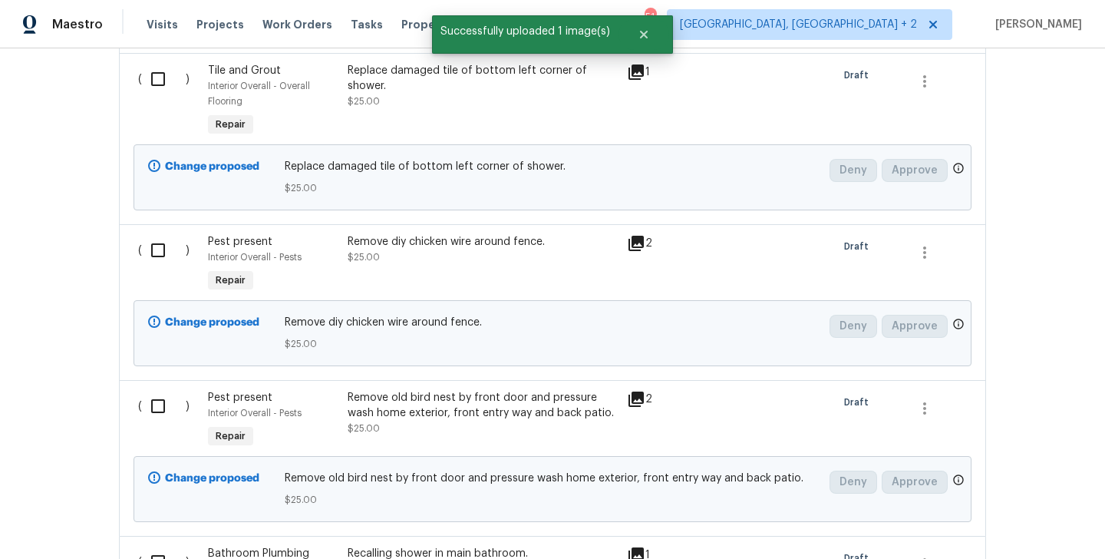
scroll to position [2533, 0]
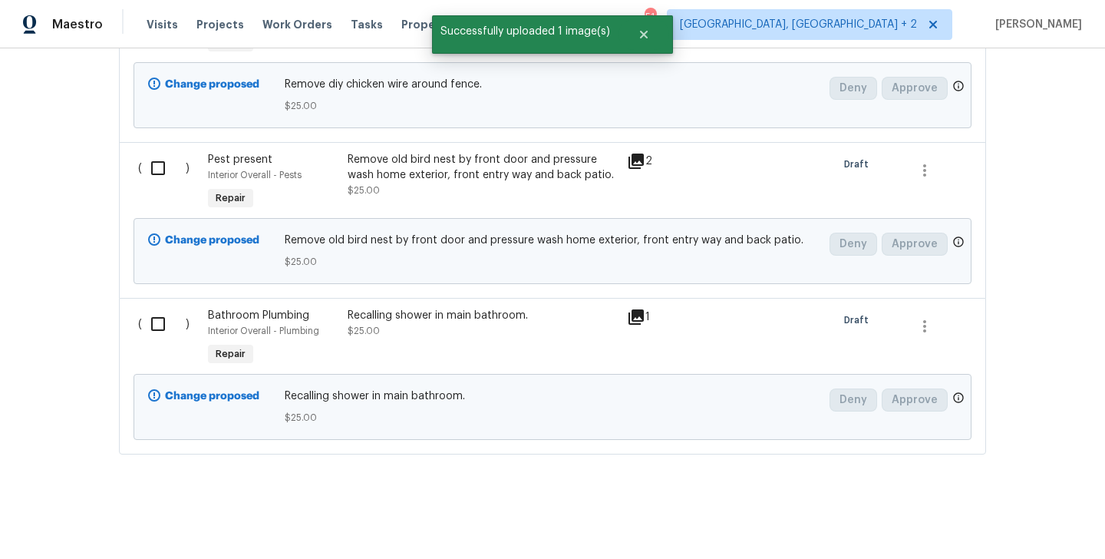
click at [440, 329] on div "Recalling shower in main bathroom. $25.00" at bounding box center [483, 323] width 270 height 31
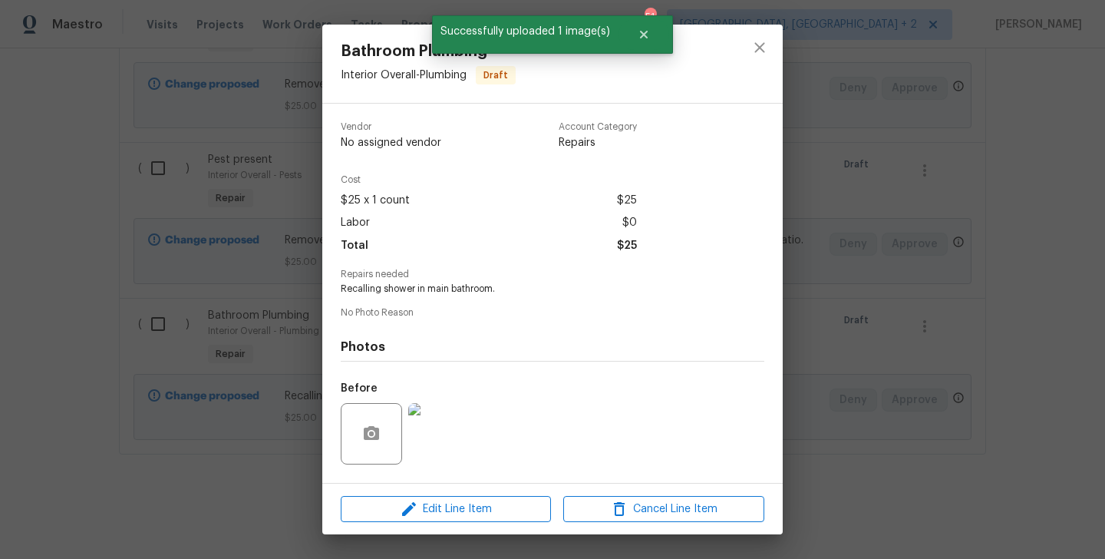
scroll to position [97, 0]
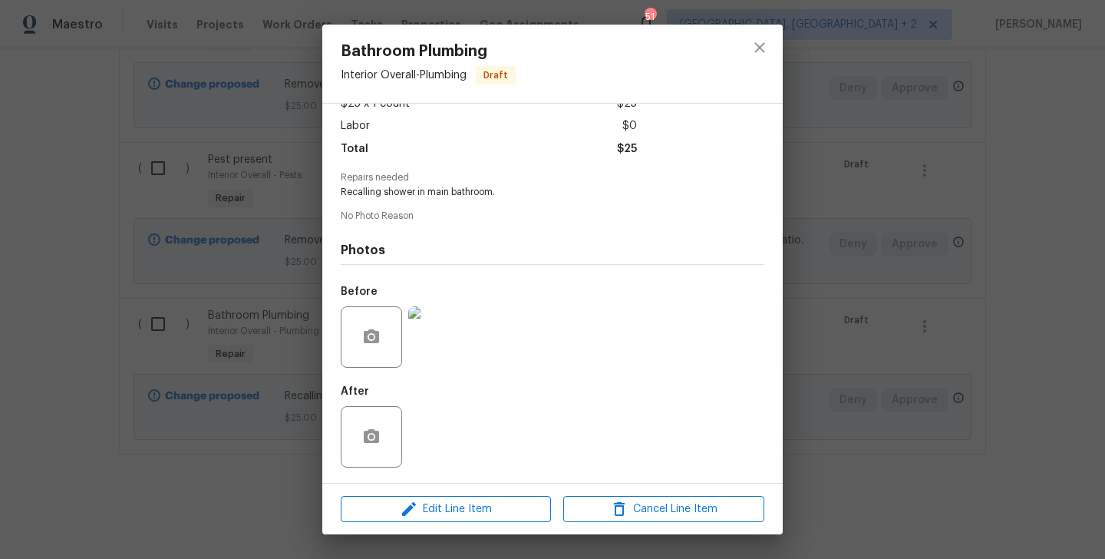
click at [179, 355] on div "Bathroom Plumbing Interior Overall - Plumbing Draft Vendor No assigned vendor A…" at bounding box center [552, 279] width 1105 height 559
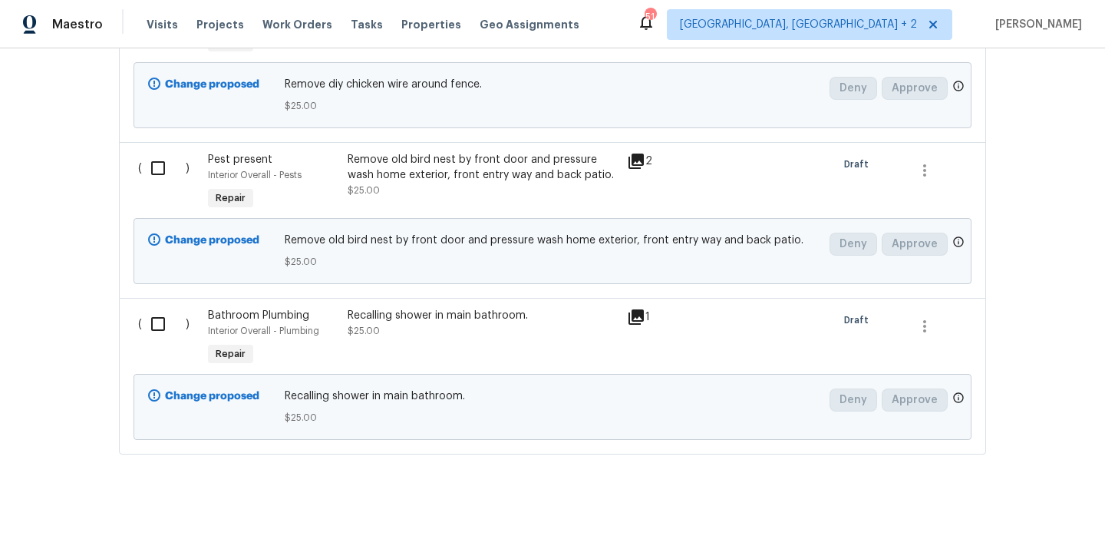
scroll to position [2435, 0]
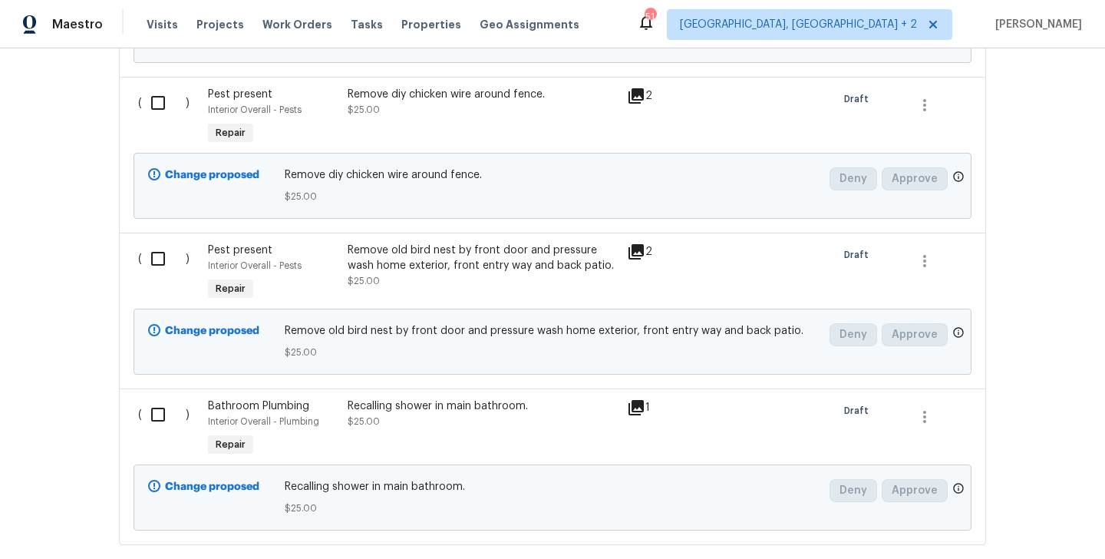
click at [492, 258] on div "Remove old bird nest by front door and pressure wash home exterior, front entry…" at bounding box center [483, 258] width 270 height 31
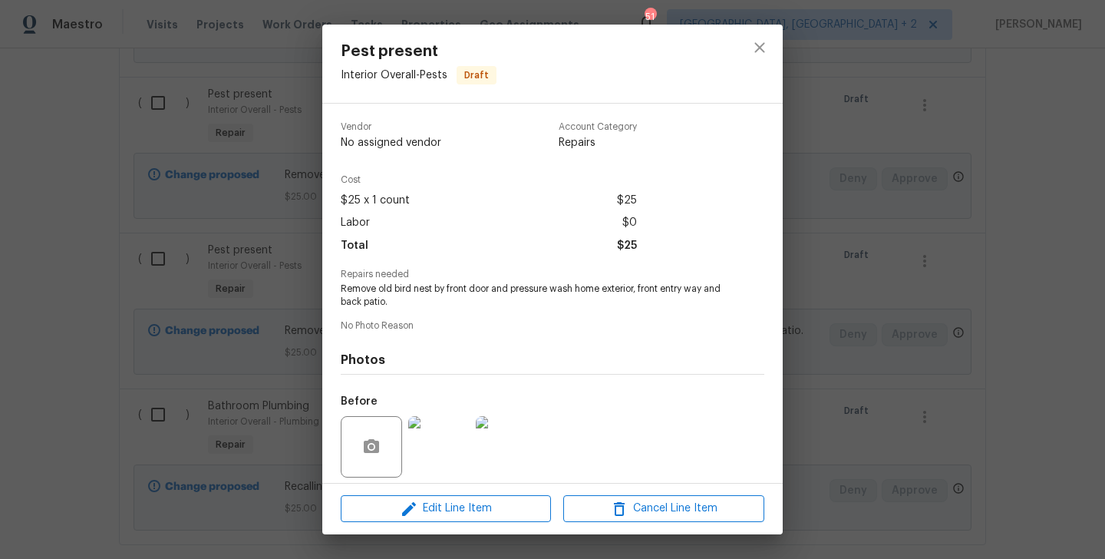
scroll to position [110, 0]
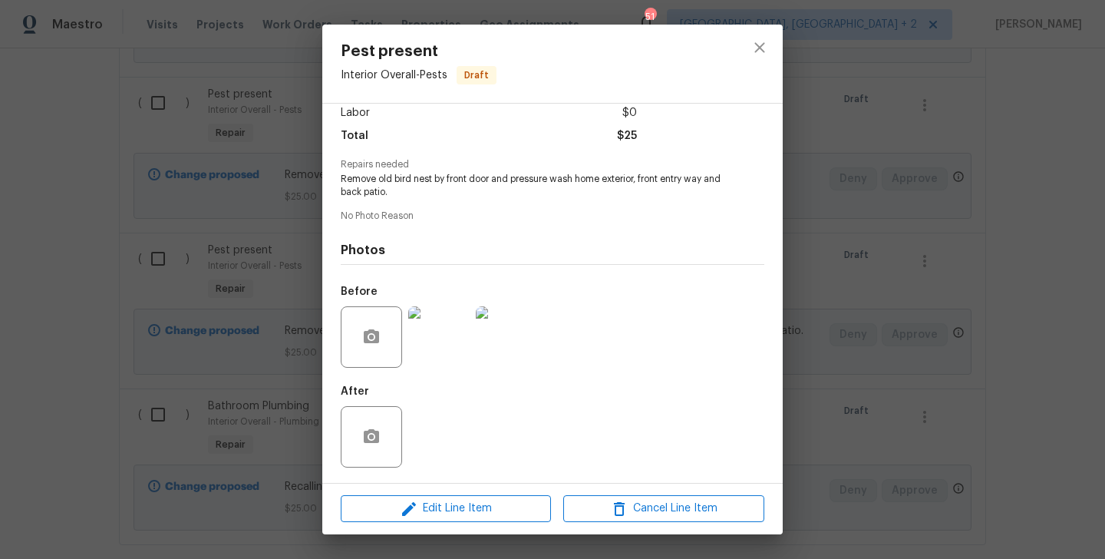
click at [233, 396] on div "Pest present Interior Overall - Pests Draft Vendor No assigned vendor Account C…" at bounding box center [552, 279] width 1105 height 559
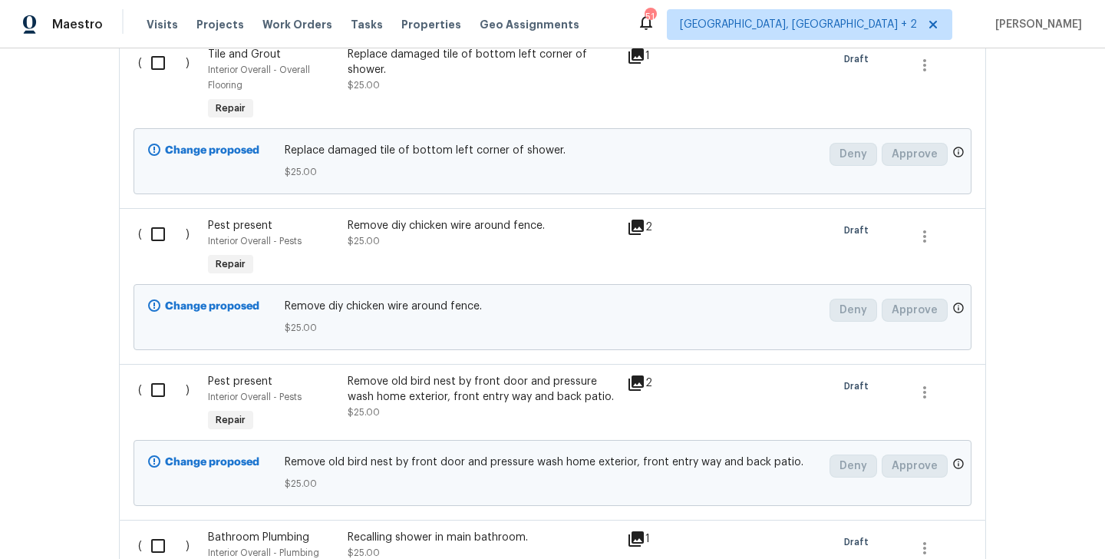
scroll to position [2303, 0]
click at [490, 246] on div "Remove diy chicken wire around fence. $25.00" at bounding box center [483, 234] width 270 height 31
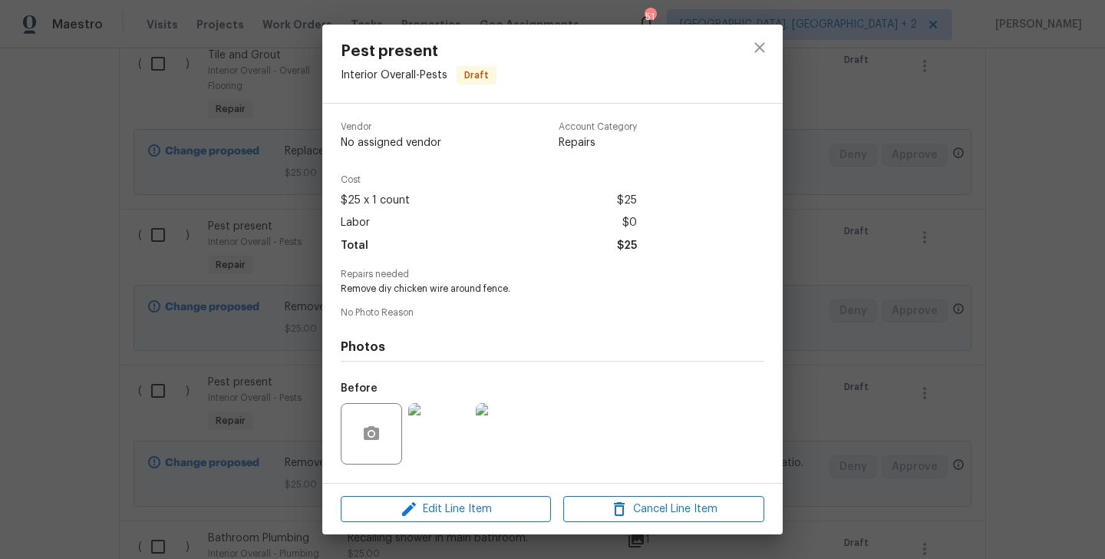
scroll to position [97, 0]
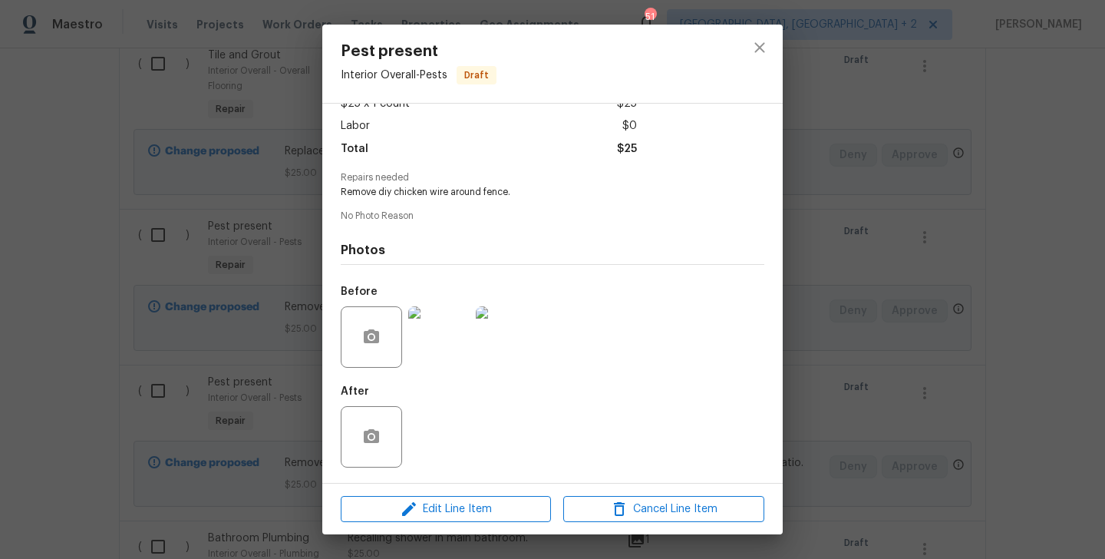
click at [910, 366] on div "Pest present Interior Overall - Pests Draft Vendor No assigned vendor Account C…" at bounding box center [552, 279] width 1105 height 559
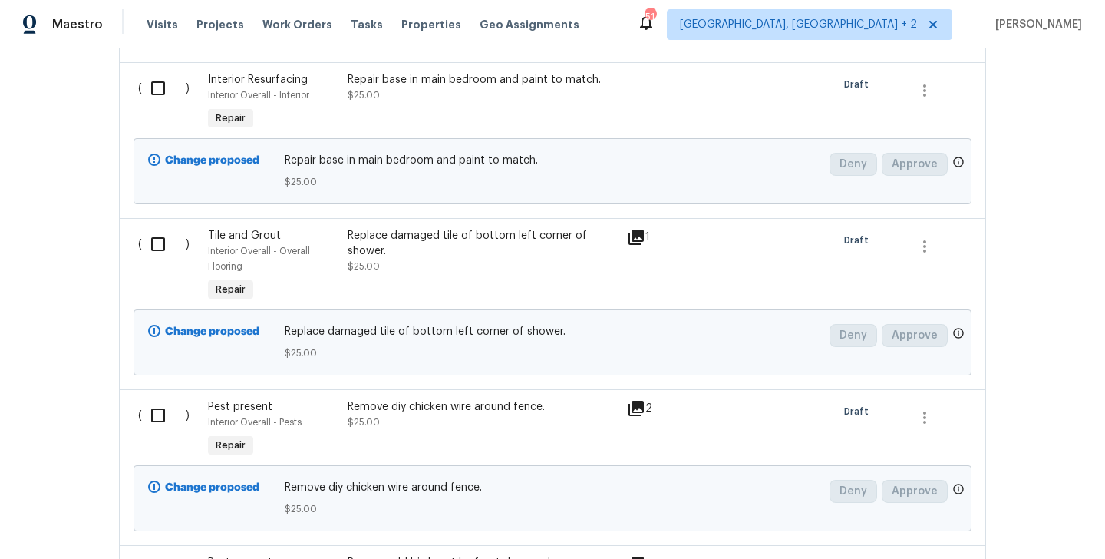
scroll to position [2121, 0]
click at [470, 264] on div "Replace damaged tile of bottom left corner of shower. $25.00" at bounding box center [483, 252] width 270 height 46
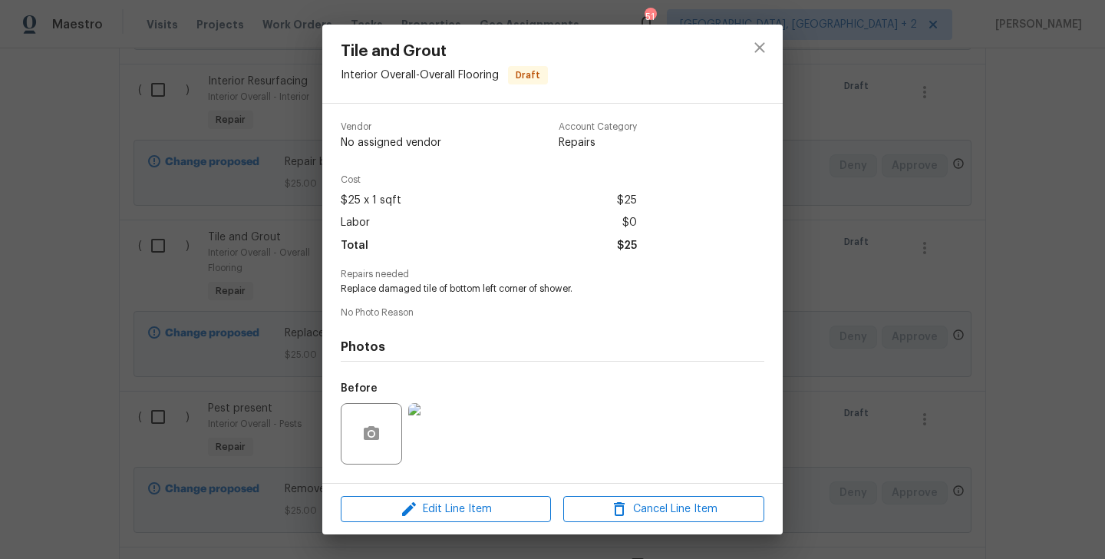
scroll to position [97, 0]
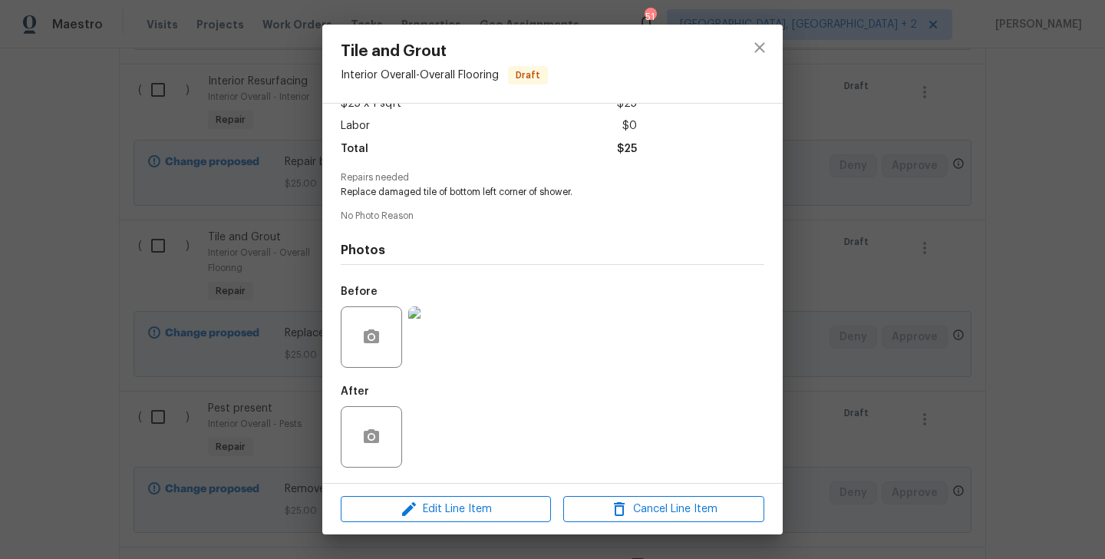
click at [827, 316] on div "Tile and Grout Interior Overall - Overall Flooring Draft Vendor No assigned ven…" at bounding box center [552, 279] width 1105 height 559
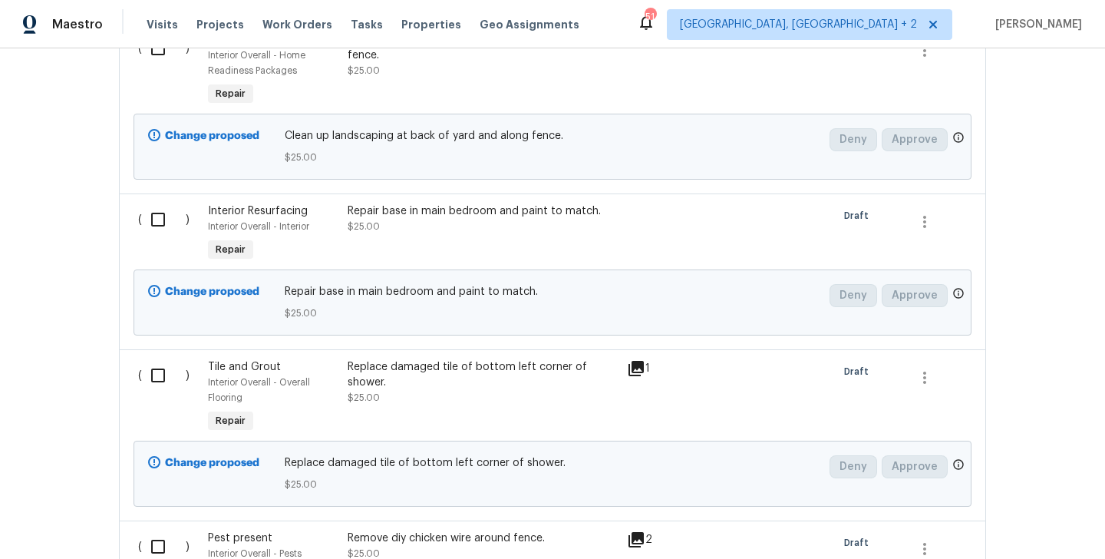
scroll to position [1989, 0]
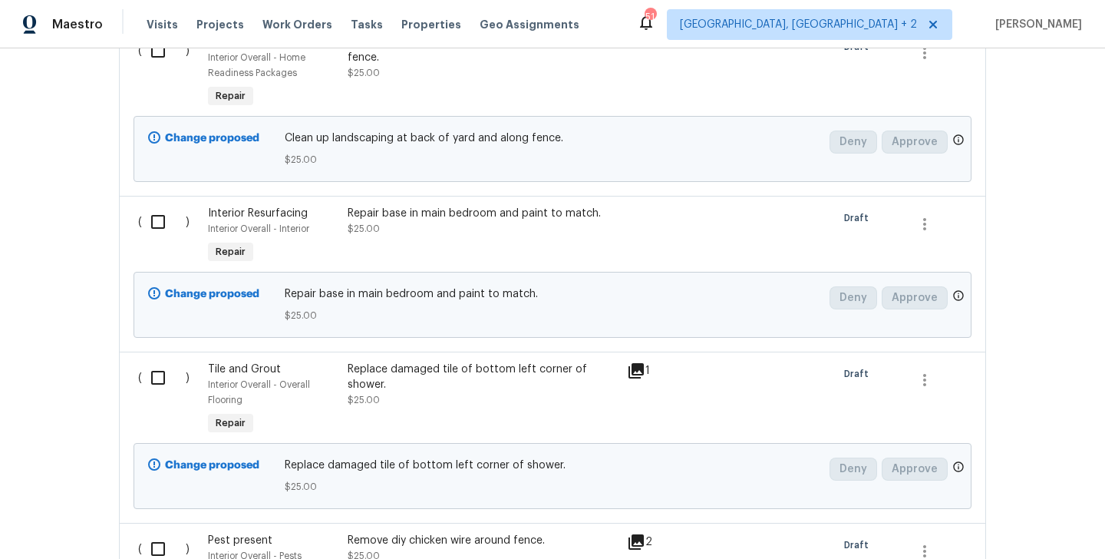
click at [476, 235] on div "Repair base in main bedroom and paint to match. $25.00" at bounding box center [483, 221] width 270 height 31
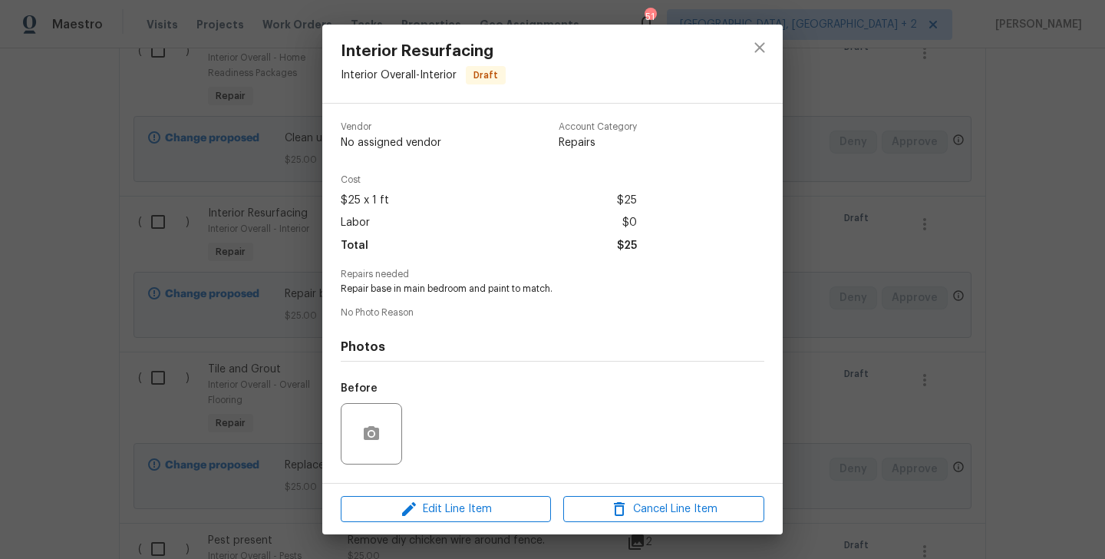
scroll to position [97, 0]
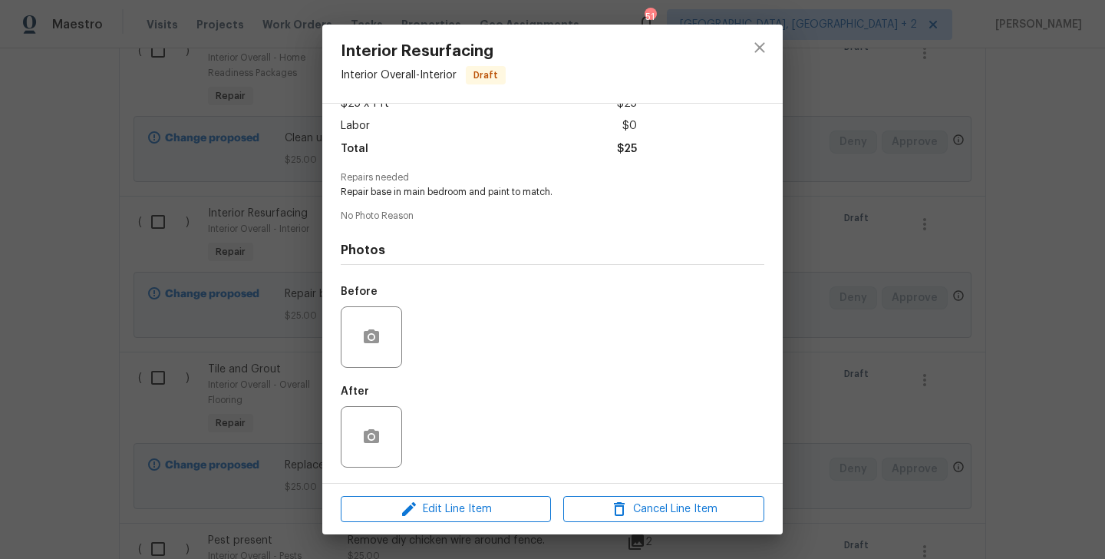
click at [371, 315] on div at bounding box center [371, 336] width 61 height 61
click at [371, 326] on button "button" at bounding box center [371, 336] width 37 height 37
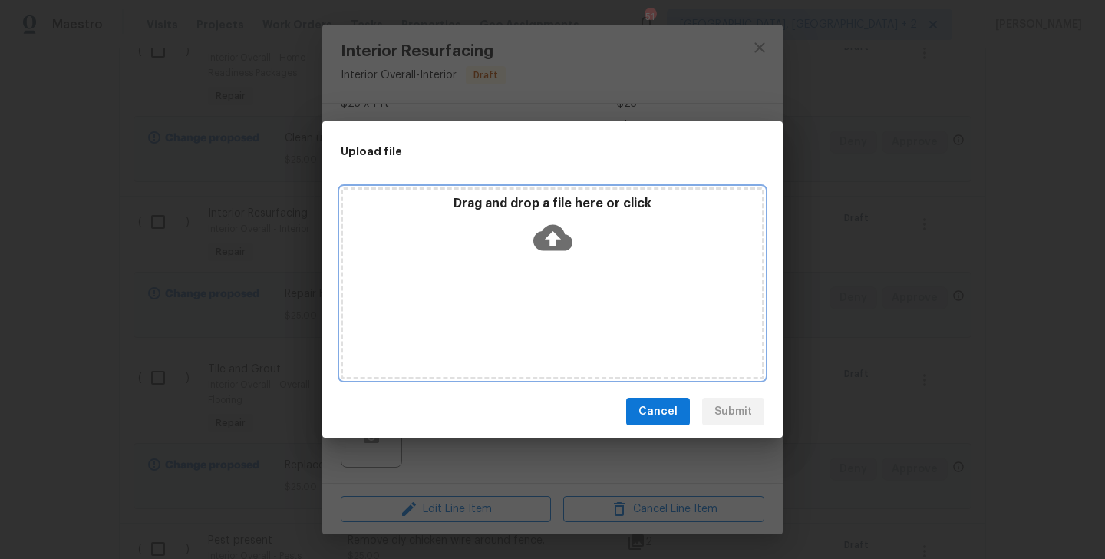
click at [549, 239] on icon at bounding box center [552, 238] width 39 height 26
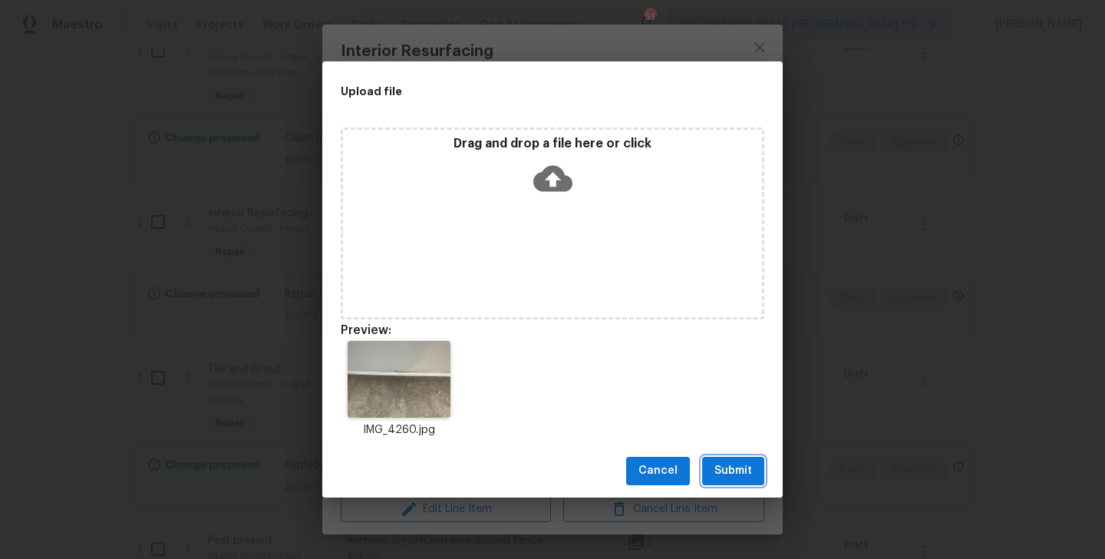
click at [736, 458] on button "Submit" at bounding box center [733, 471] width 62 height 28
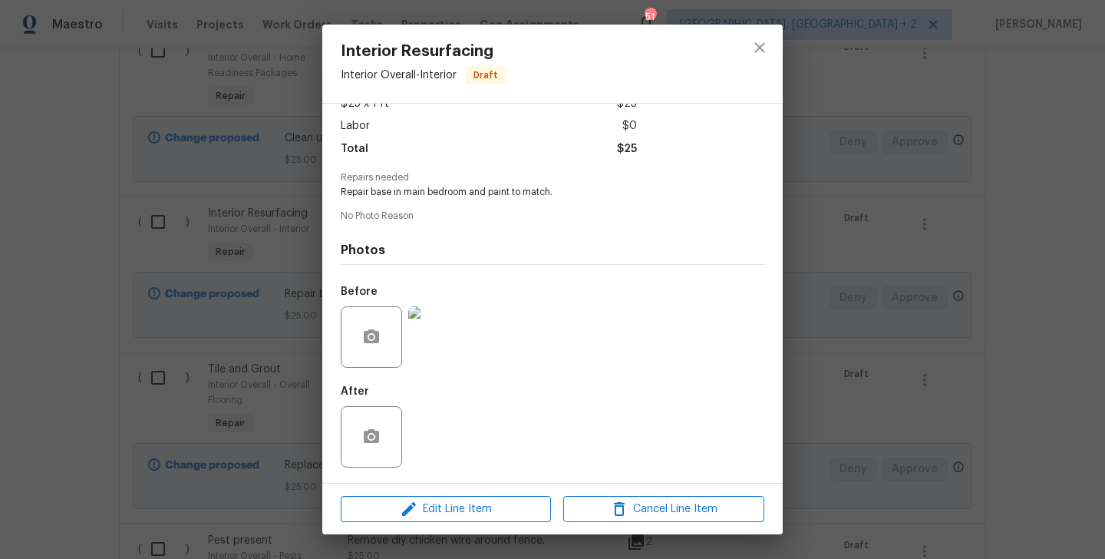
click at [817, 309] on div "Interior Resurfacing Interior Overall - Interior Draft Vendor No assigned vendo…" at bounding box center [552, 279] width 1105 height 559
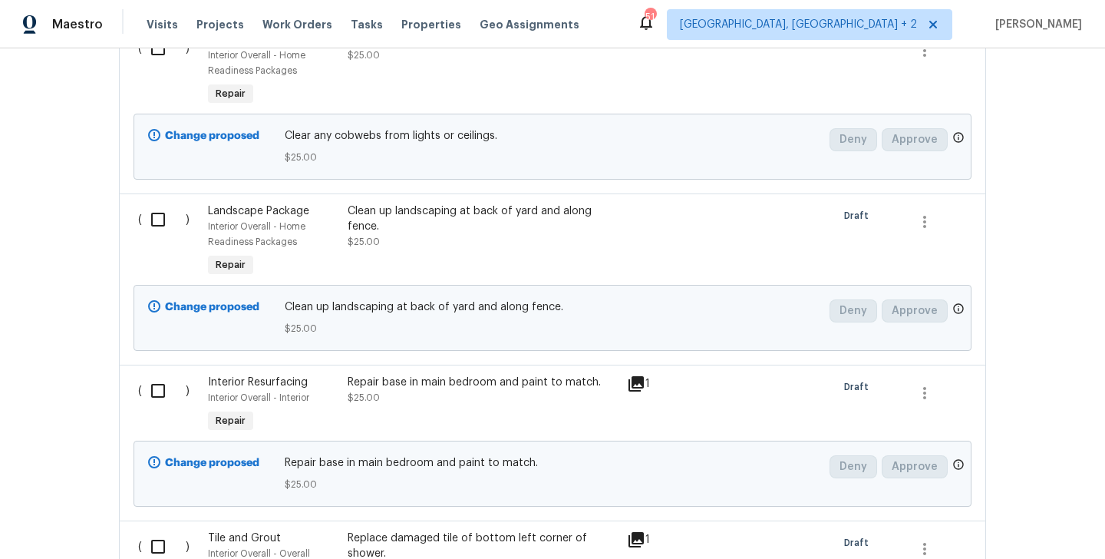
scroll to position [1766, 0]
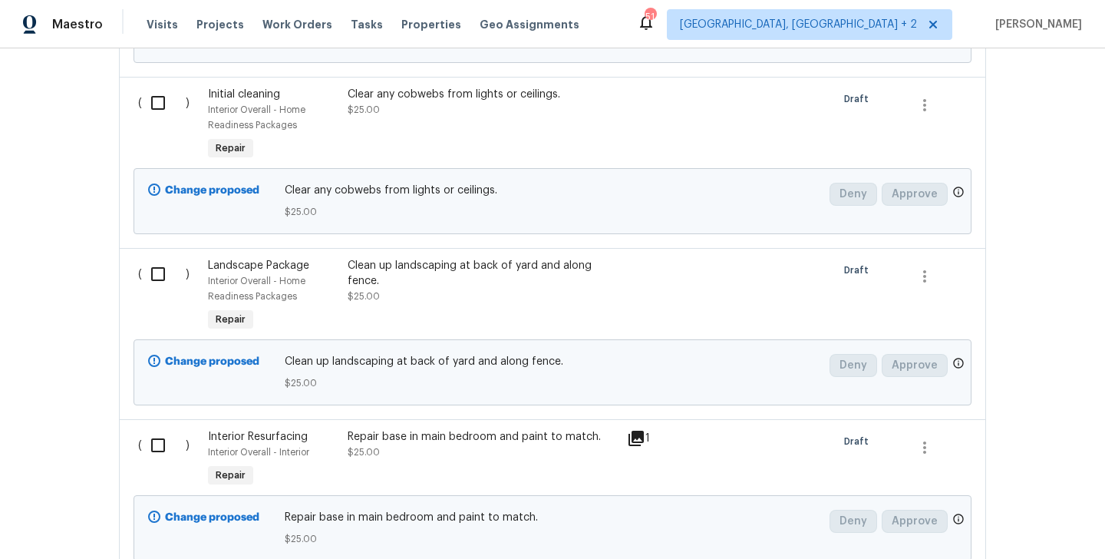
click at [487, 265] on div "Clean up landscaping at back of yard and along fence." at bounding box center [483, 273] width 270 height 31
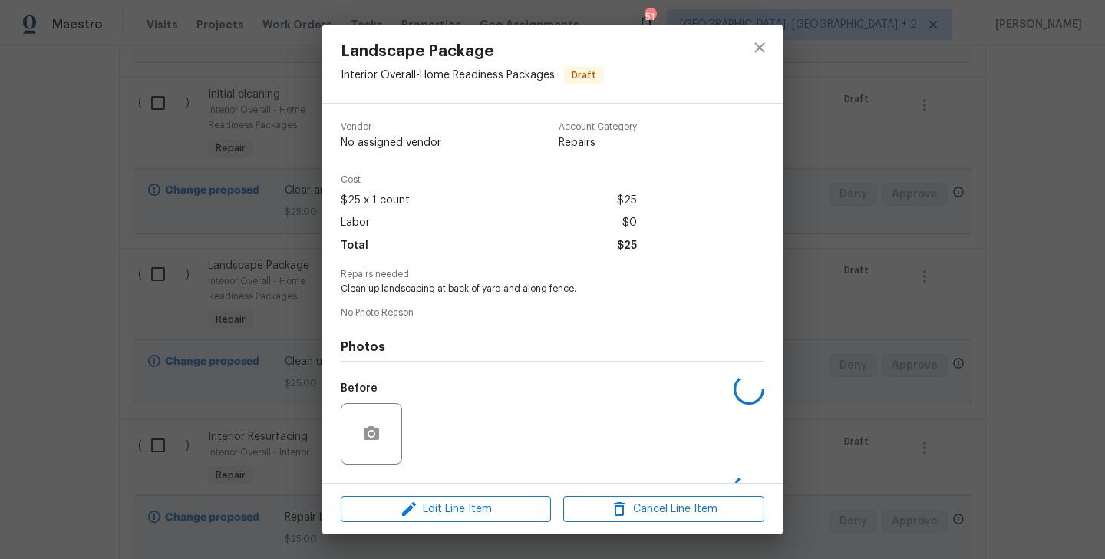
scroll to position [97, 0]
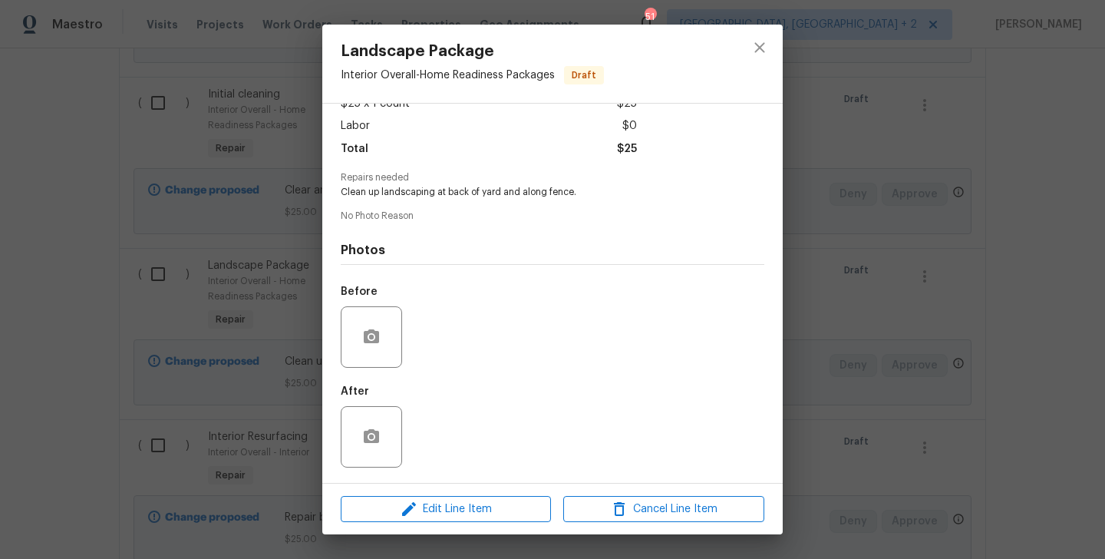
click at [368, 306] on div at bounding box center [371, 336] width 61 height 61
click at [368, 335] on icon "button" at bounding box center [371, 337] width 18 height 18
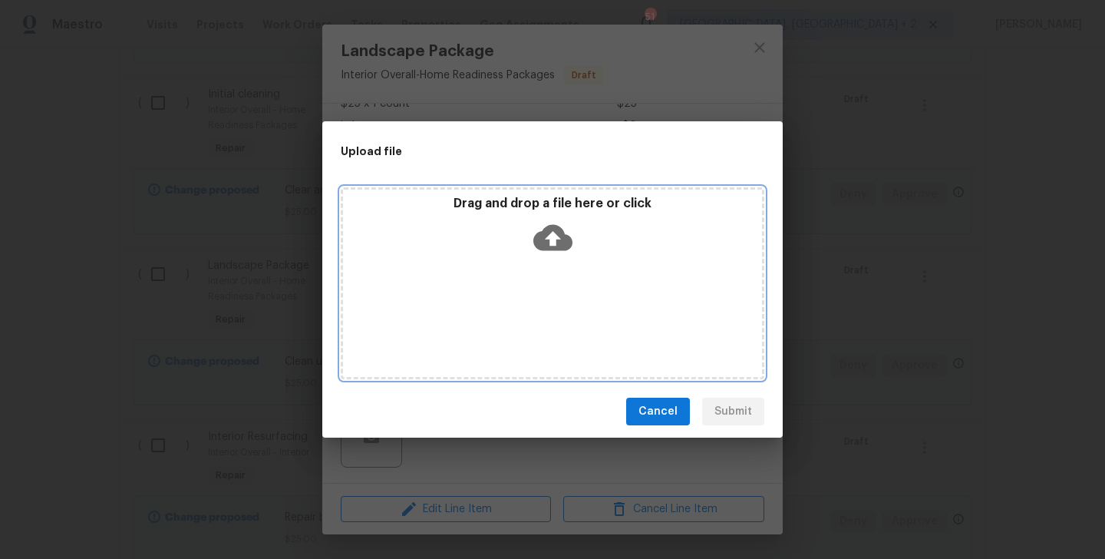
click at [553, 225] on icon at bounding box center [552, 238] width 39 height 26
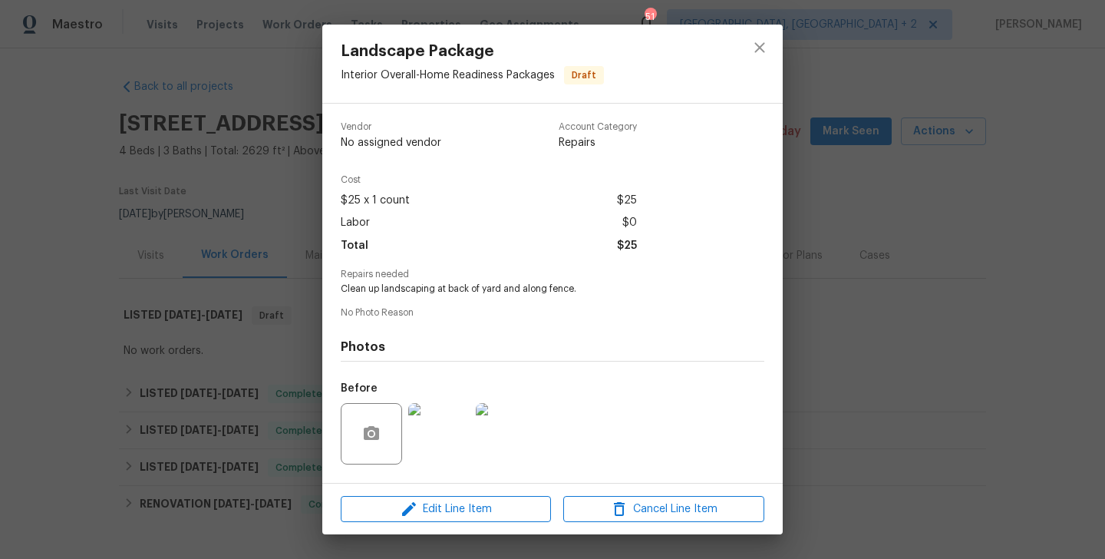
scroll to position [97, 0]
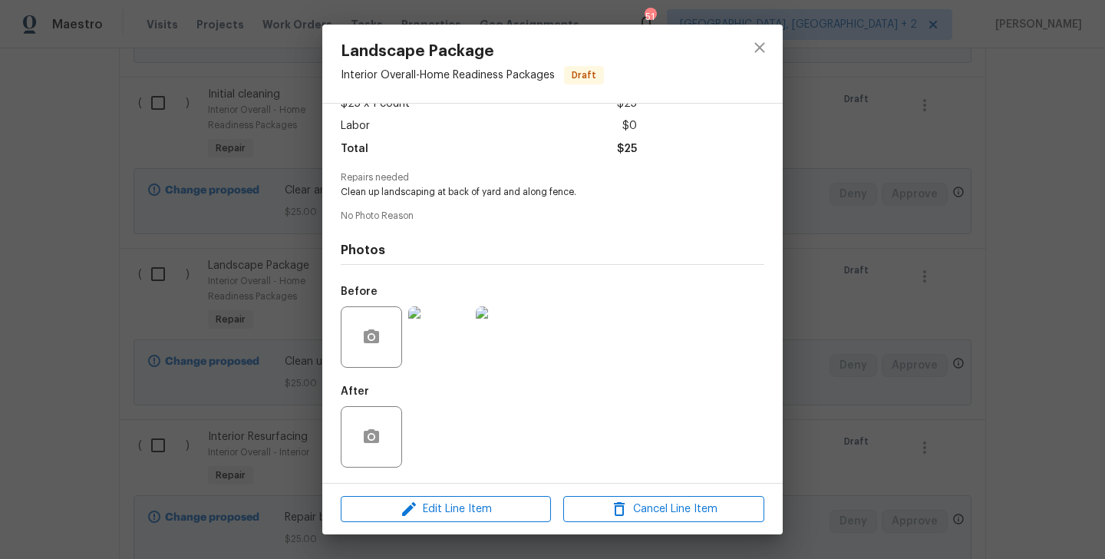
click at [879, 322] on div "Landscape Package Interior Overall - Home Readiness Packages Draft Vendor No as…" at bounding box center [552, 279] width 1105 height 559
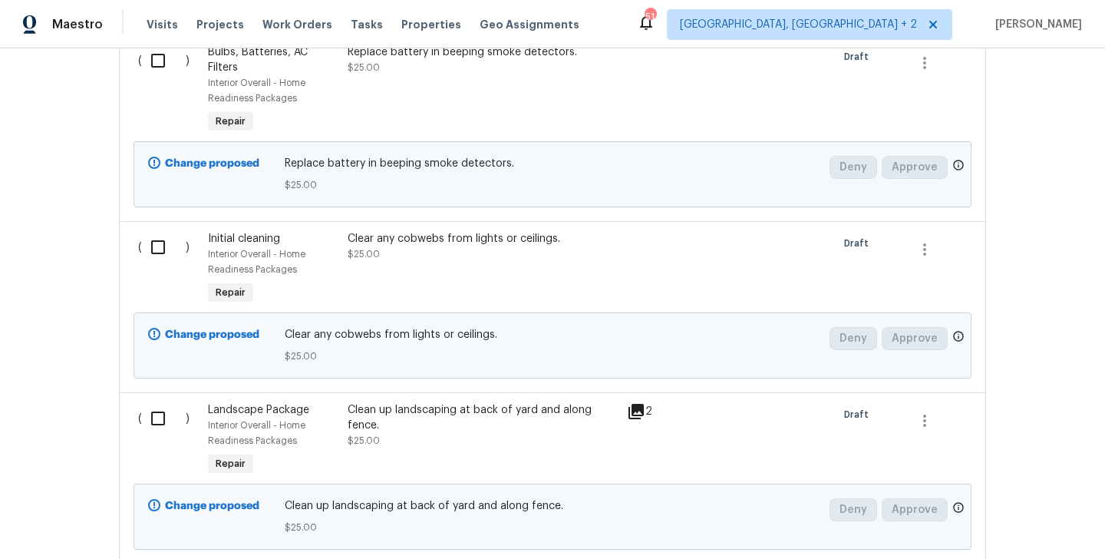
scroll to position [1617, 0]
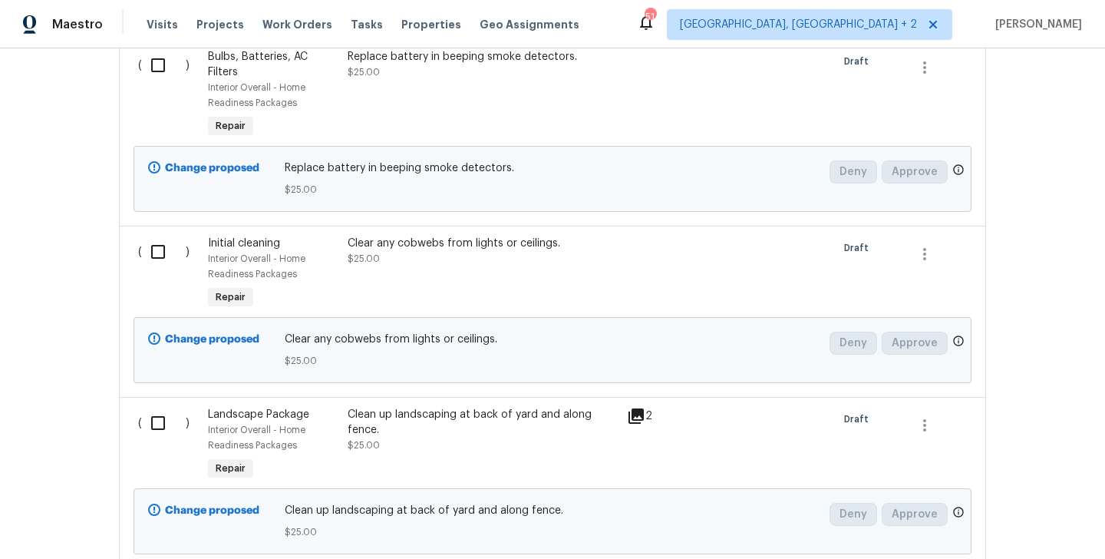
click at [505, 271] on div "Clear any cobwebs from lights or ceilings. $25.00" at bounding box center [482, 274] width 279 height 86
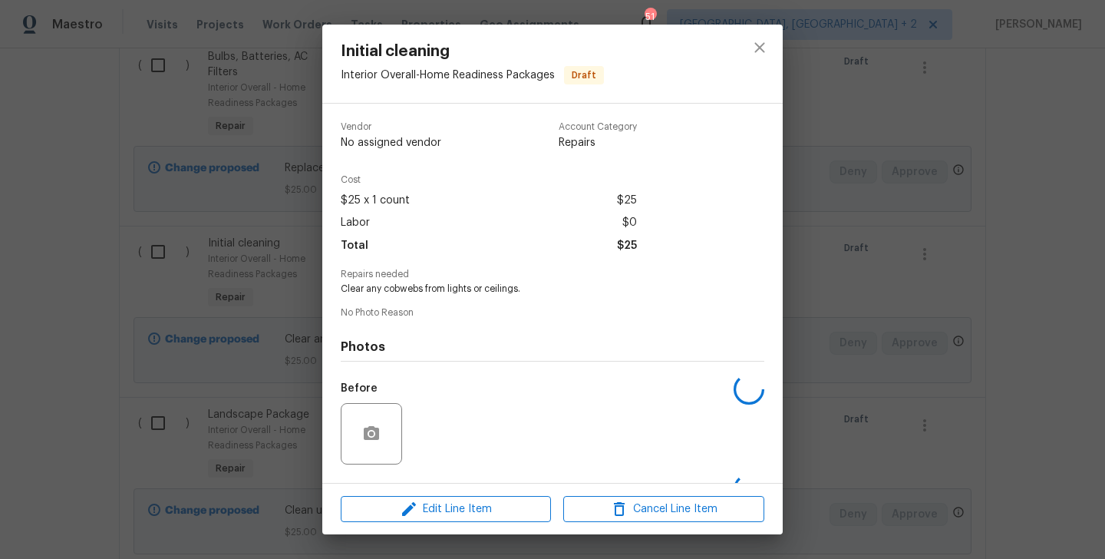
scroll to position [97, 0]
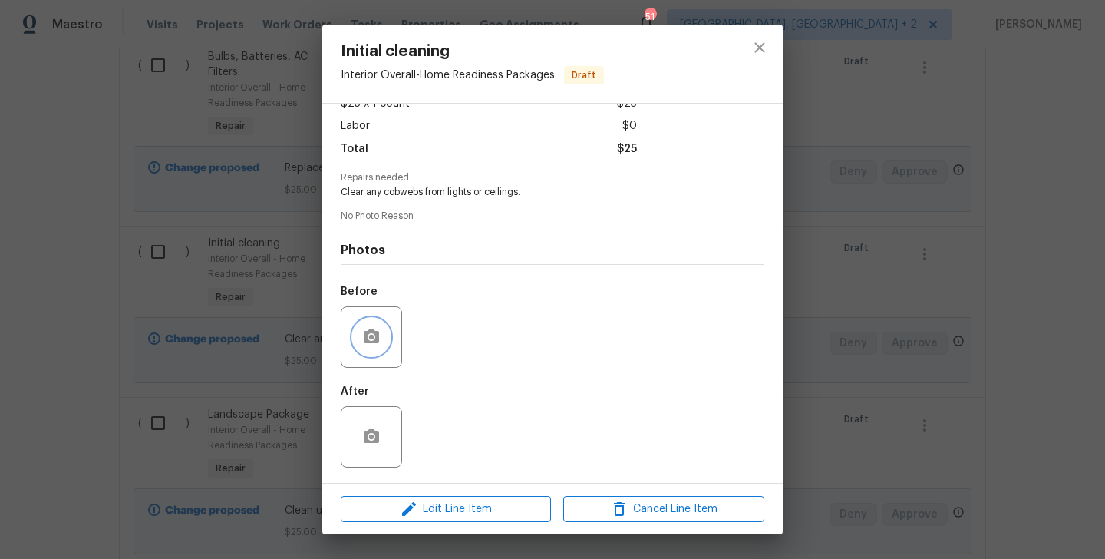
click at [365, 326] on button "button" at bounding box center [371, 336] width 37 height 37
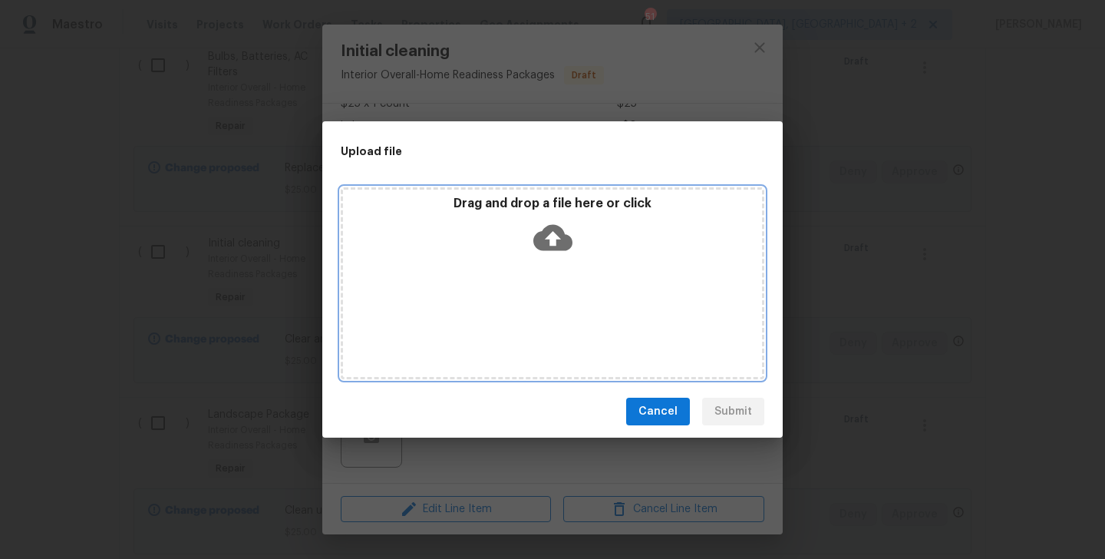
click at [543, 236] on icon at bounding box center [552, 238] width 39 height 26
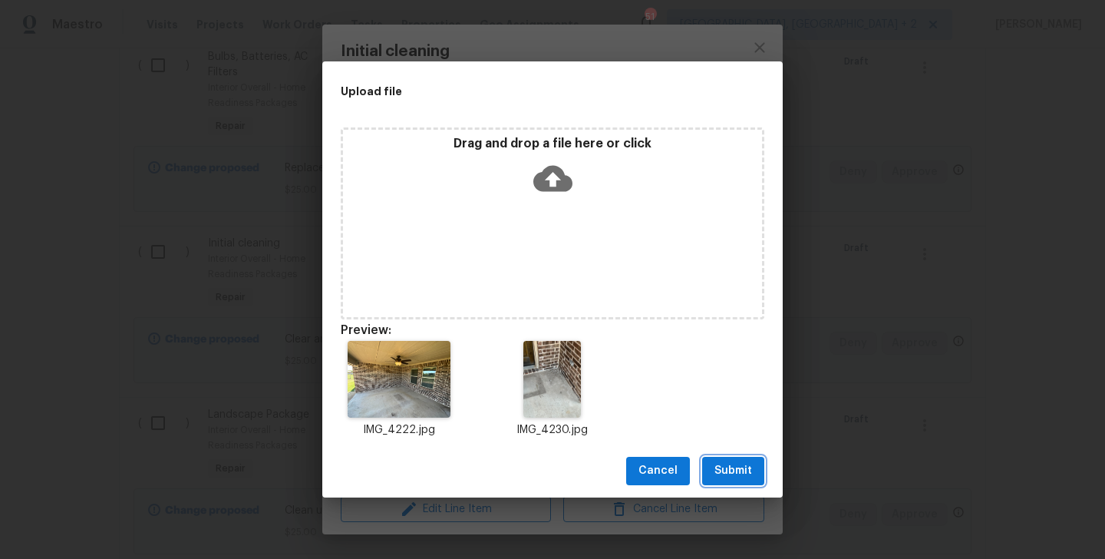
click at [745, 464] on span "Submit" at bounding box center [733, 470] width 38 height 19
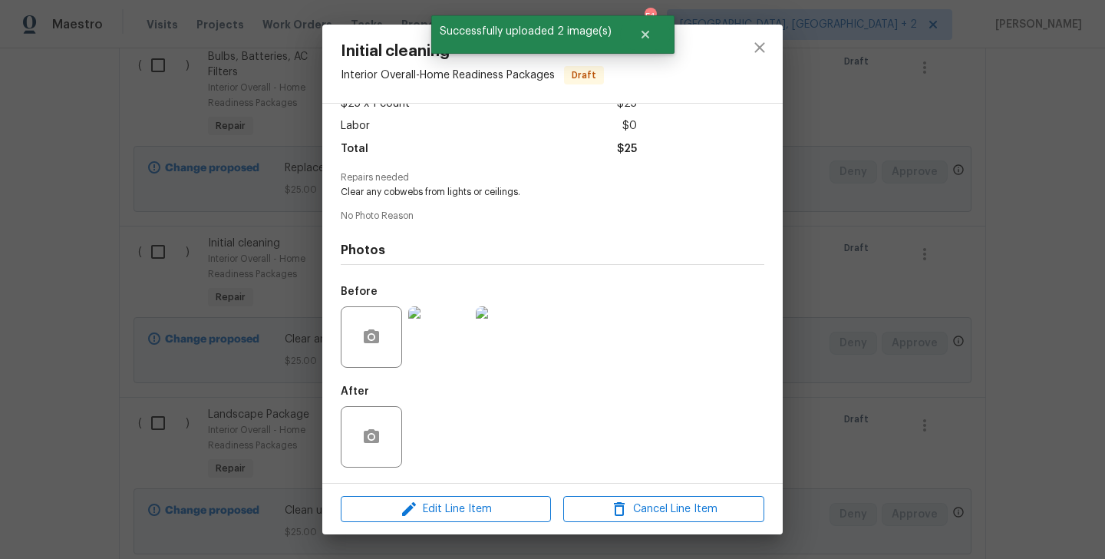
click at [899, 381] on div "Initial cleaning Interior Overall - Home Readiness Packages Draft Vendor No ass…" at bounding box center [552, 279] width 1105 height 559
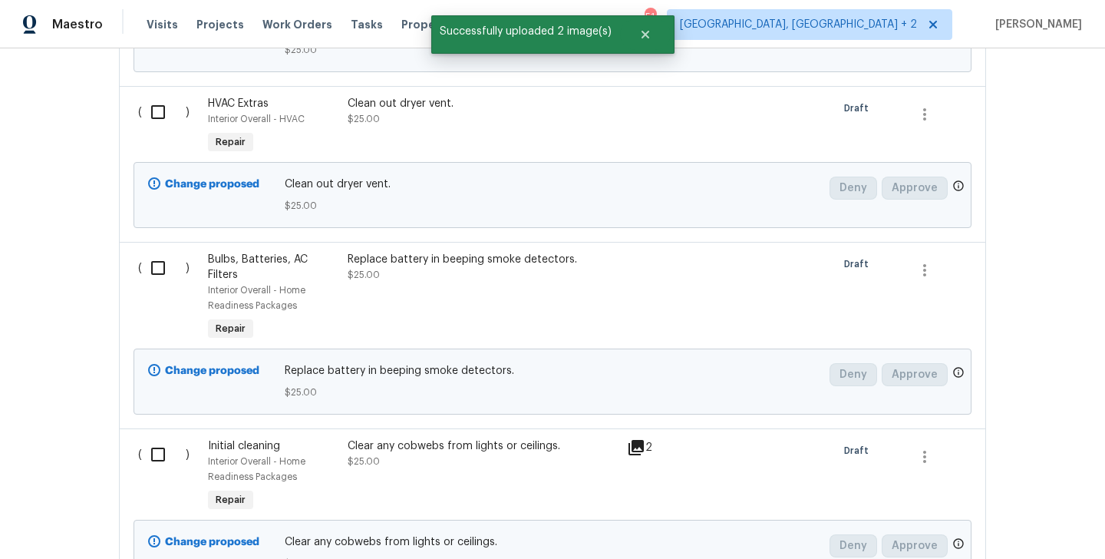
scroll to position [1411, 0]
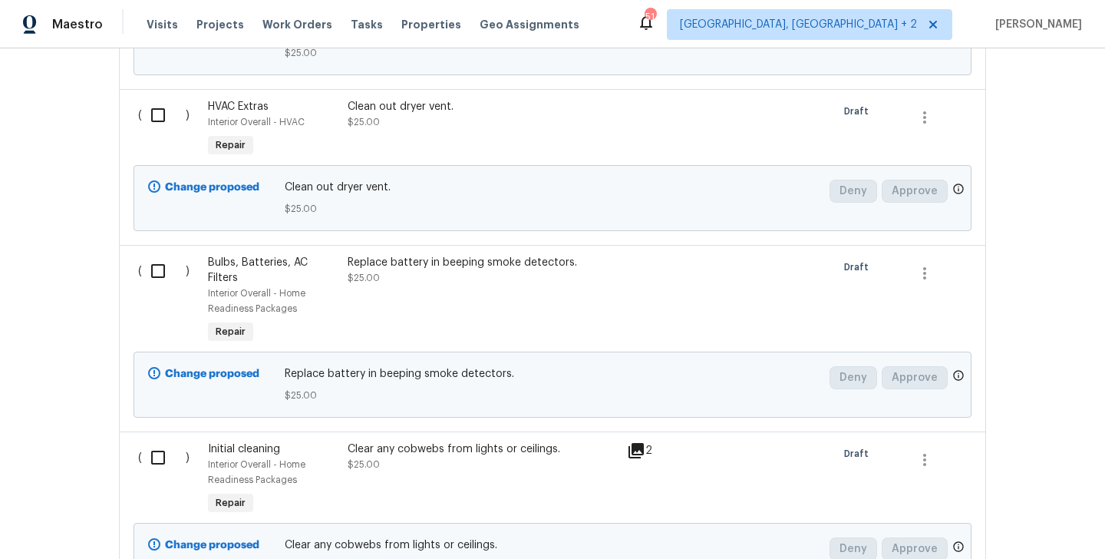
click at [460, 284] on div "Replace battery in beeping smoke detectors. $25.00" at bounding box center [483, 270] width 270 height 31
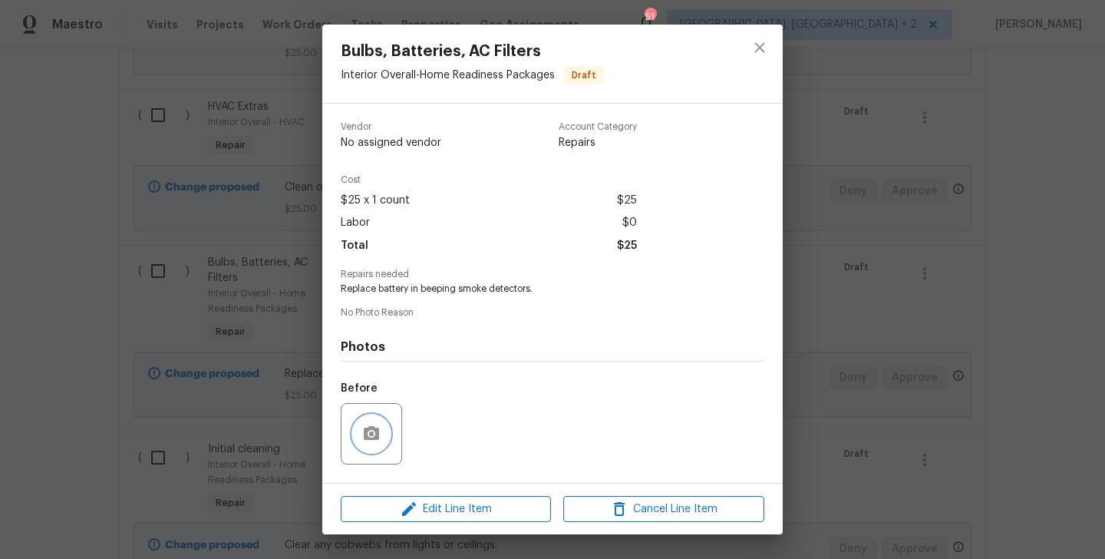
click at [374, 424] on icon "button" at bounding box center [371, 433] width 18 height 18
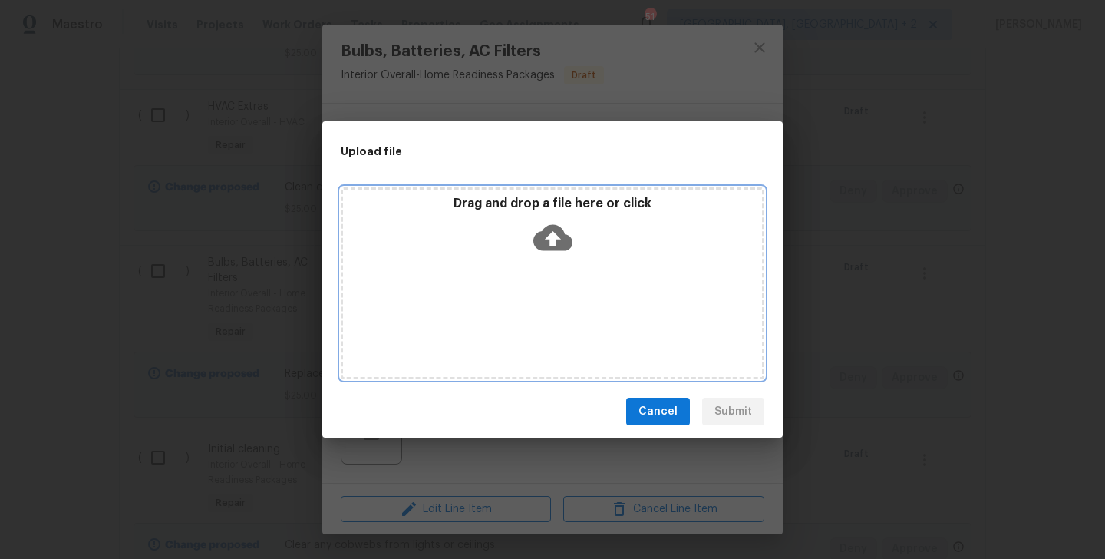
click at [563, 249] on icon at bounding box center [552, 238] width 39 height 26
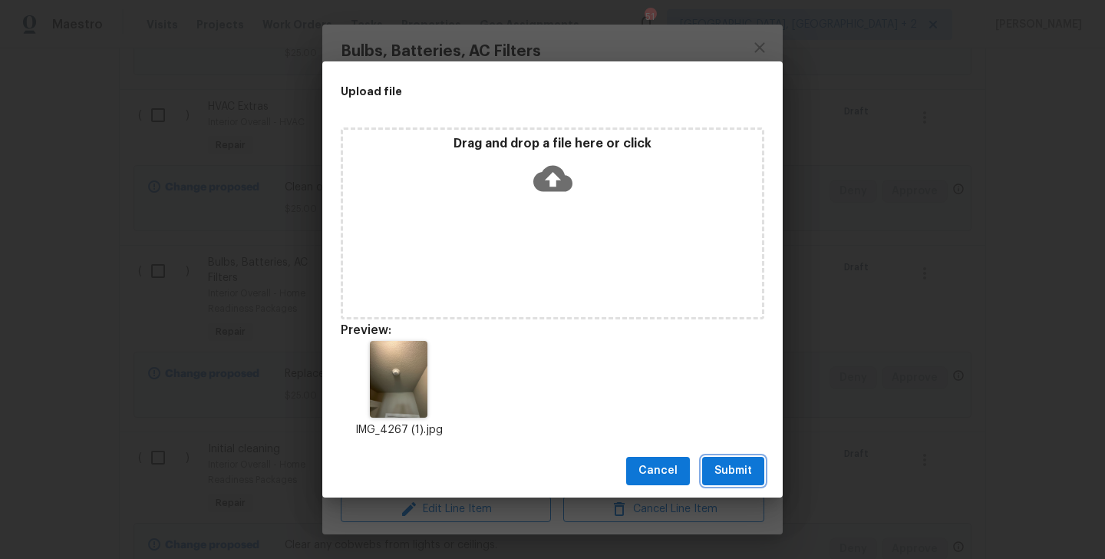
click at [737, 457] on button "Submit" at bounding box center [733, 471] width 62 height 28
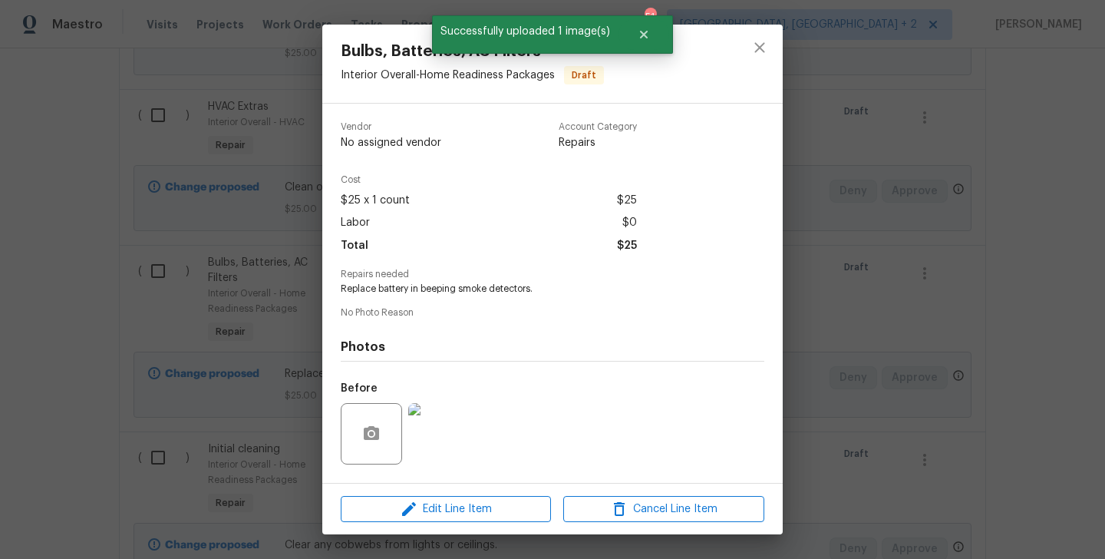
click at [166, 323] on div "Bulbs, Batteries, AC Filters Interior Overall - Home Readiness Packages Draft V…" at bounding box center [552, 279] width 1105 height 559
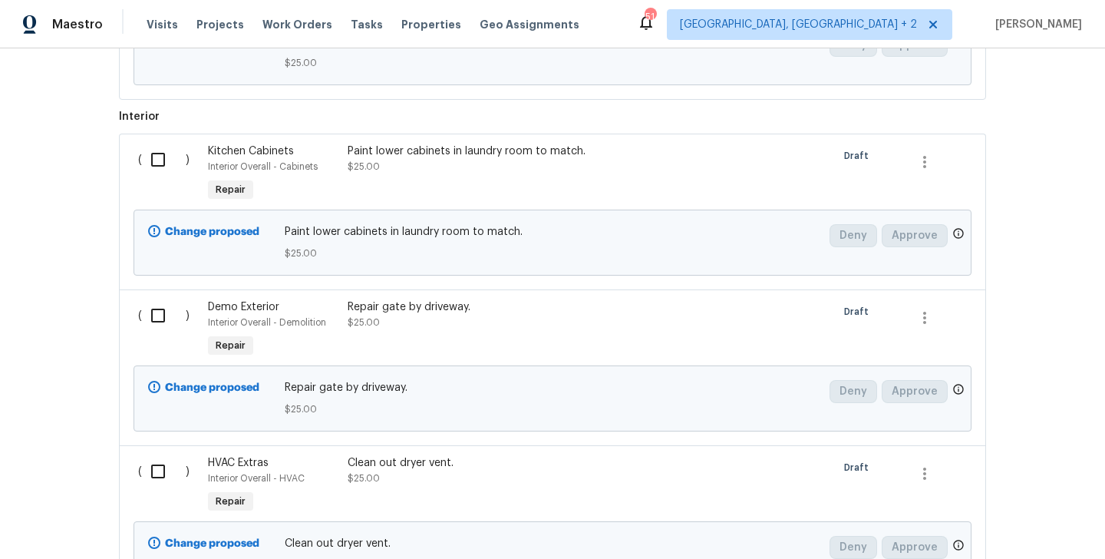
scroll to position [1051, 0]
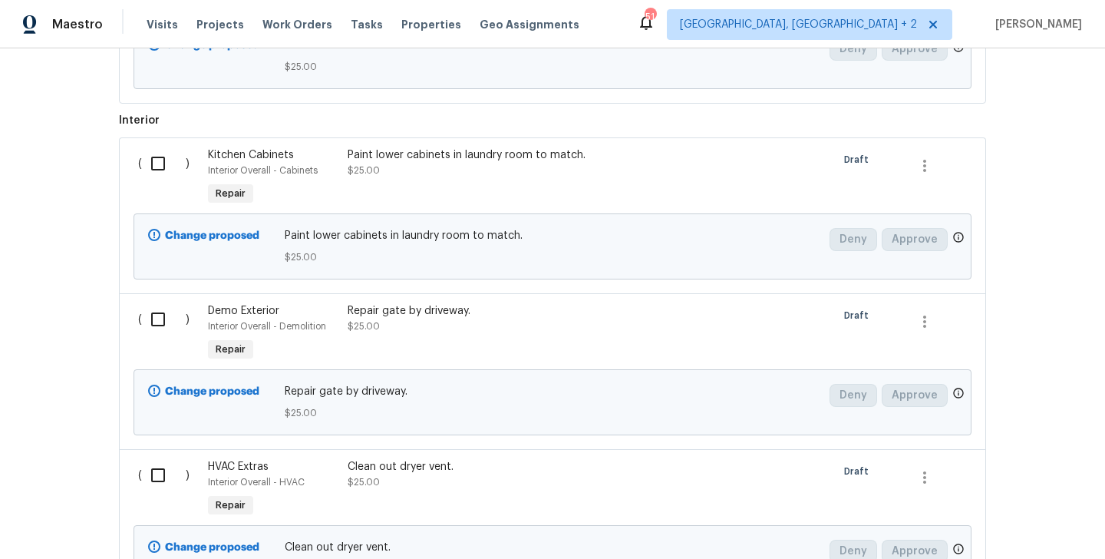
click at [490, 328] on div "Repair gate by driveway. $25.00" at bounding box center [483, 318] width 270 height 31
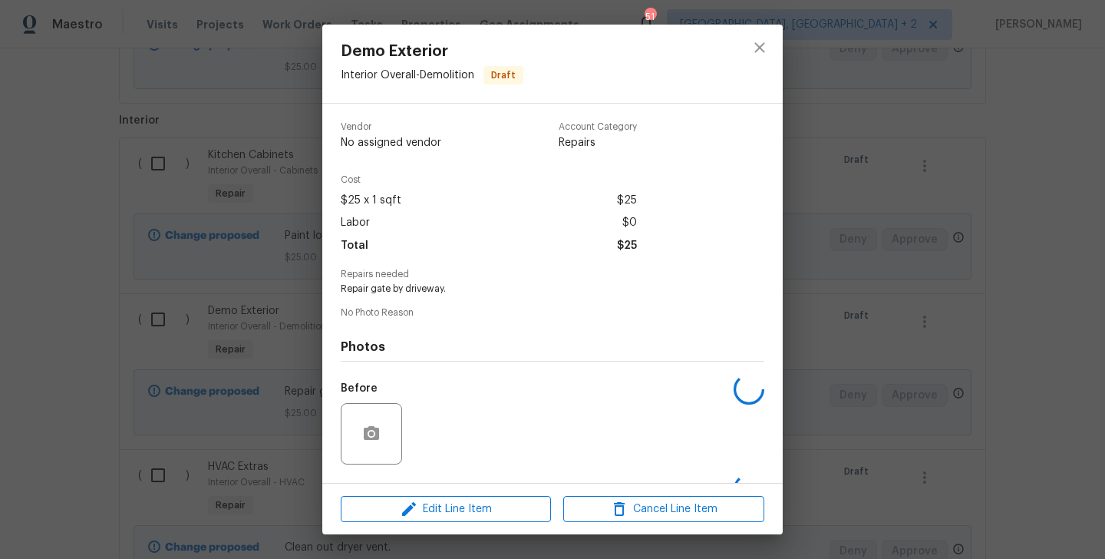
scroll to position [97, 0]
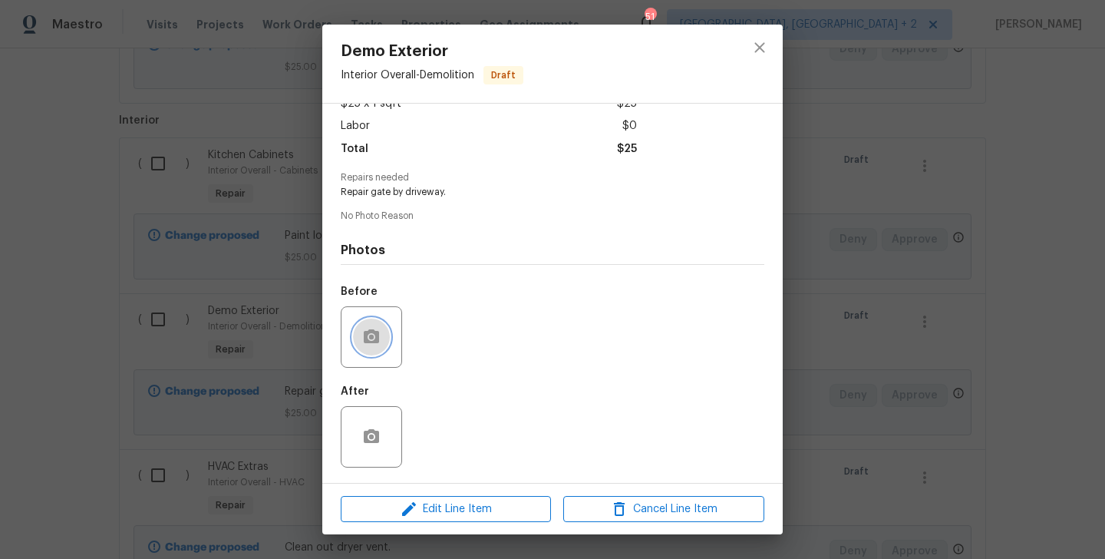
click at [371, 330] on icon "button" at bounding box center [371, 336] width 15 height 14
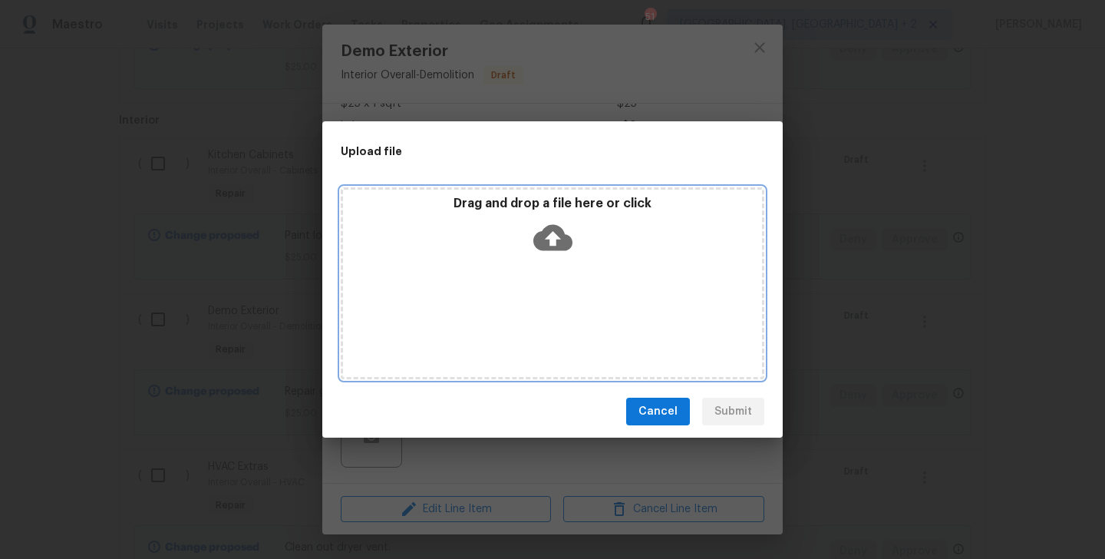
click at [546, 246] on icon at bounding box center [552, 238] width 39 height 26
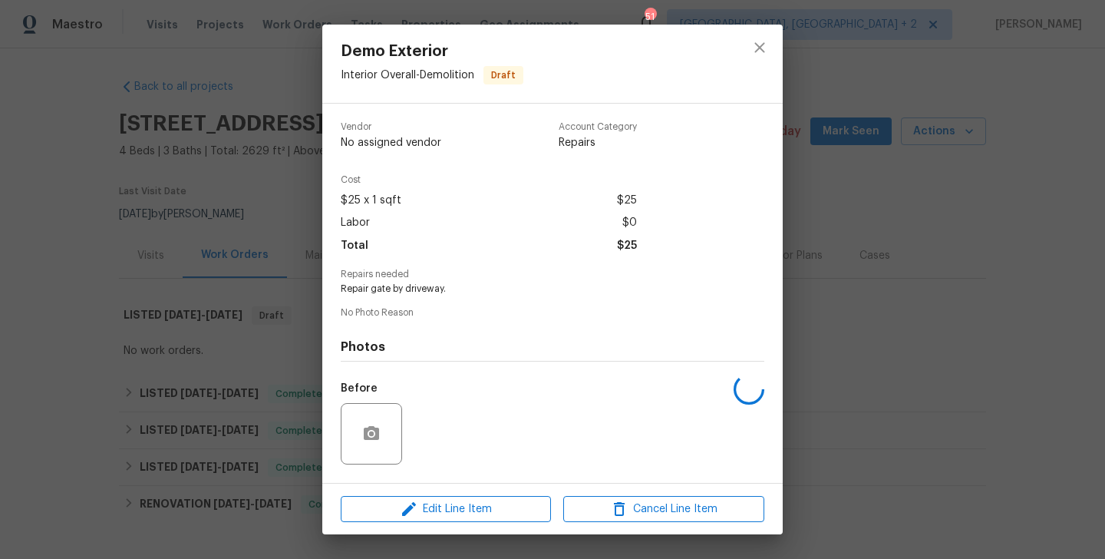
scroll to position [97, 0]
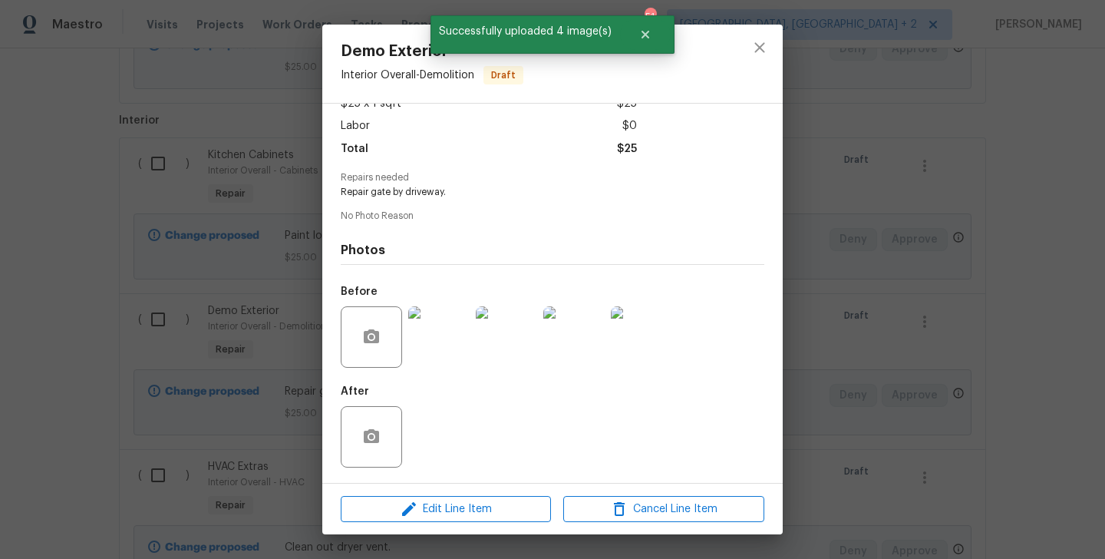
click at [863, 341] on div "Demo Exterior Interior Overall - Demolition Draft Vendor No assigned vendor Acc…" at bounding box center [552, 279] width 1105 height 559
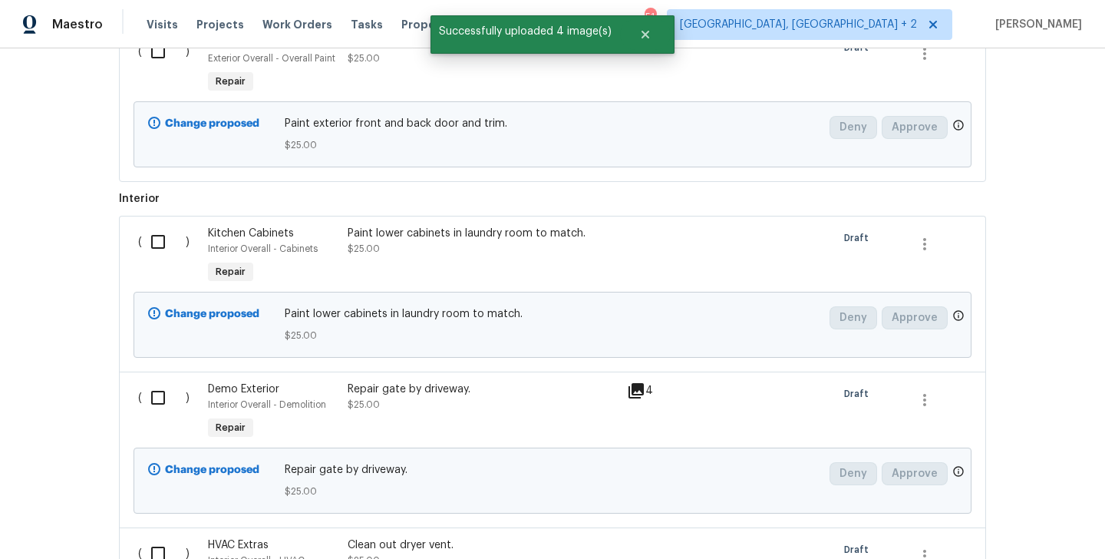
scroll to position [972, 0]
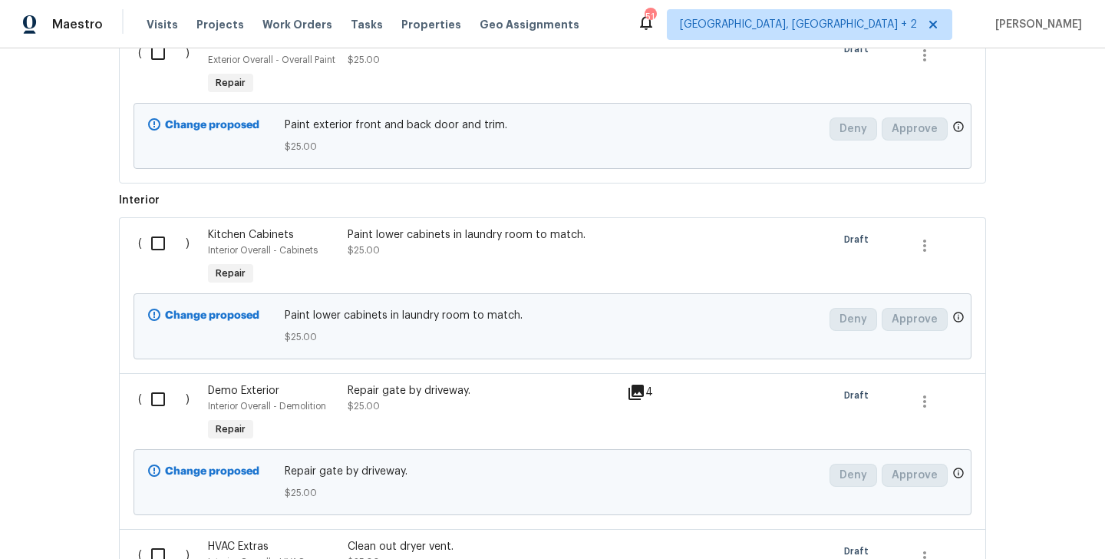
click at [447, 258] on div "Paint lower cabinets in laundry room to match. $25.00" at bounding box center [483, 242] width 270 height 31
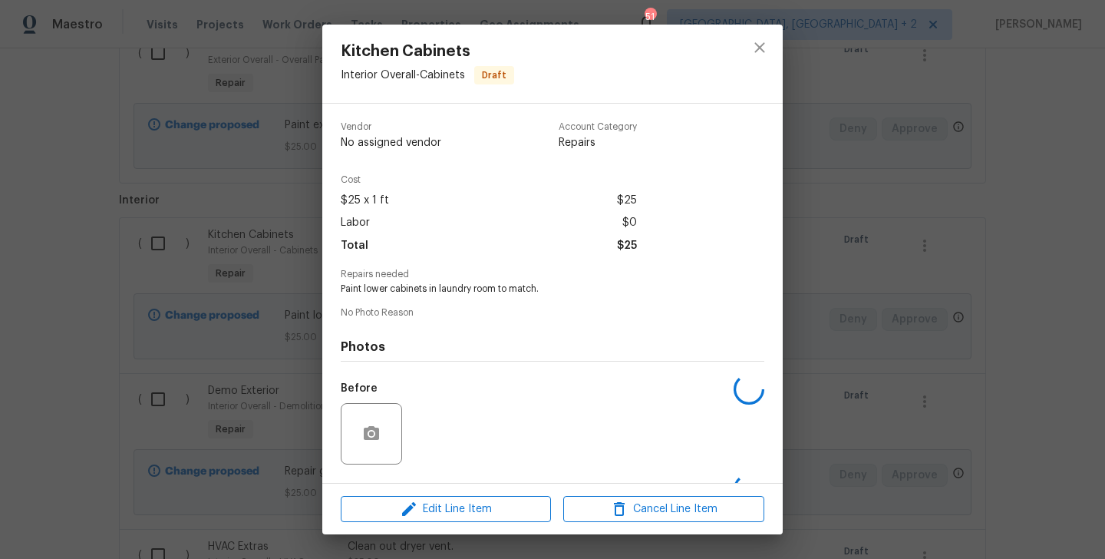
scroll to position [97, 0]
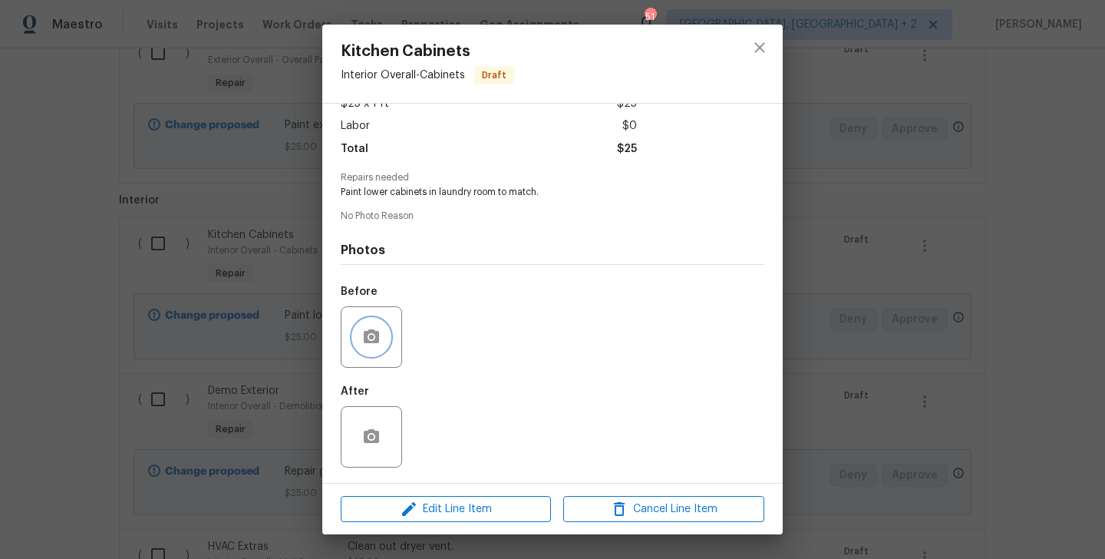
click at [378, 330] on icon "button" at bounding box center [371, 337] width 18 height 18
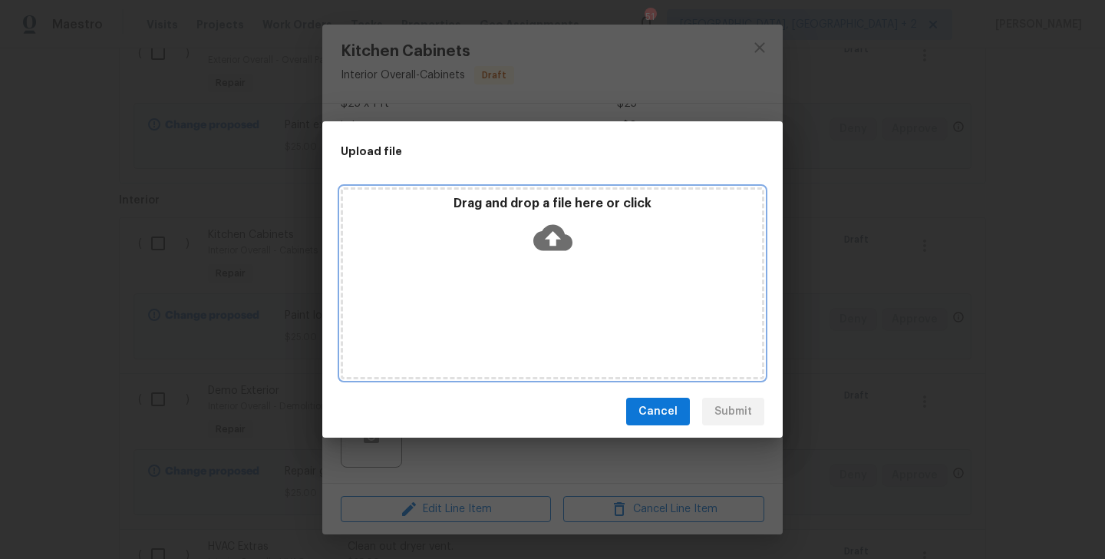
click at [558, 223] on icon at bounding box center [552, 237] width 39 height 39
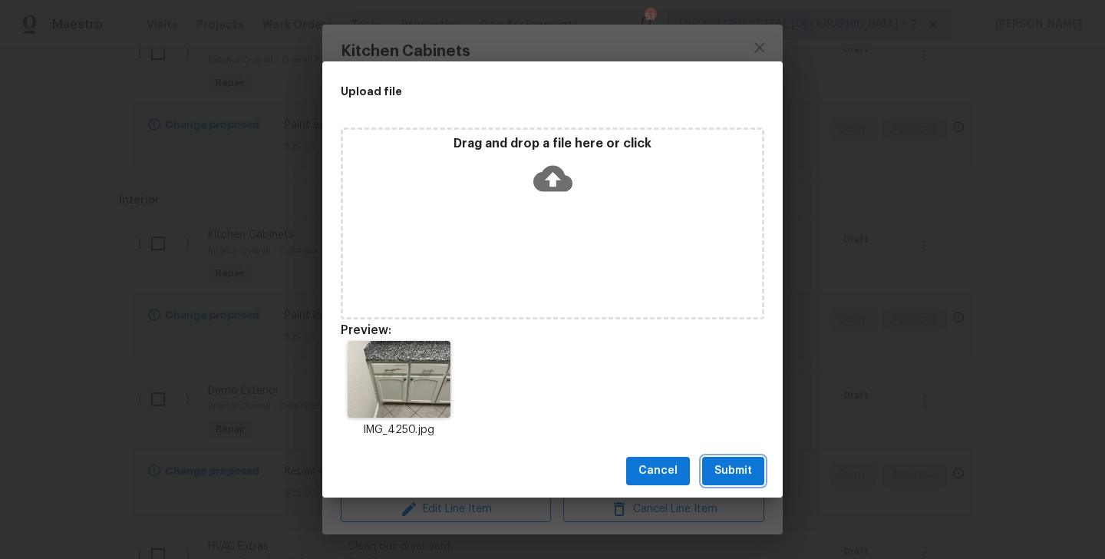
click at [731, 473] on span "Submit" at bounding box center [733, 470] width 38 height 19
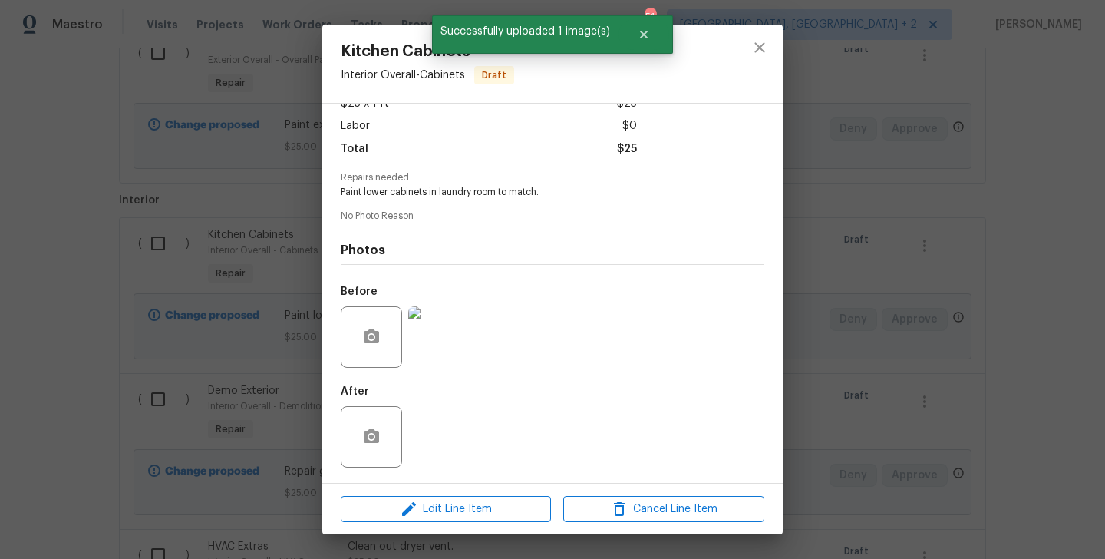
click at [300, 293] on div "Kitchen Cabinets Interior Overall - Cabinets Draft Vendor No assigned vendor Ac…" at bounding box center [552, 279] width 1105 height 559
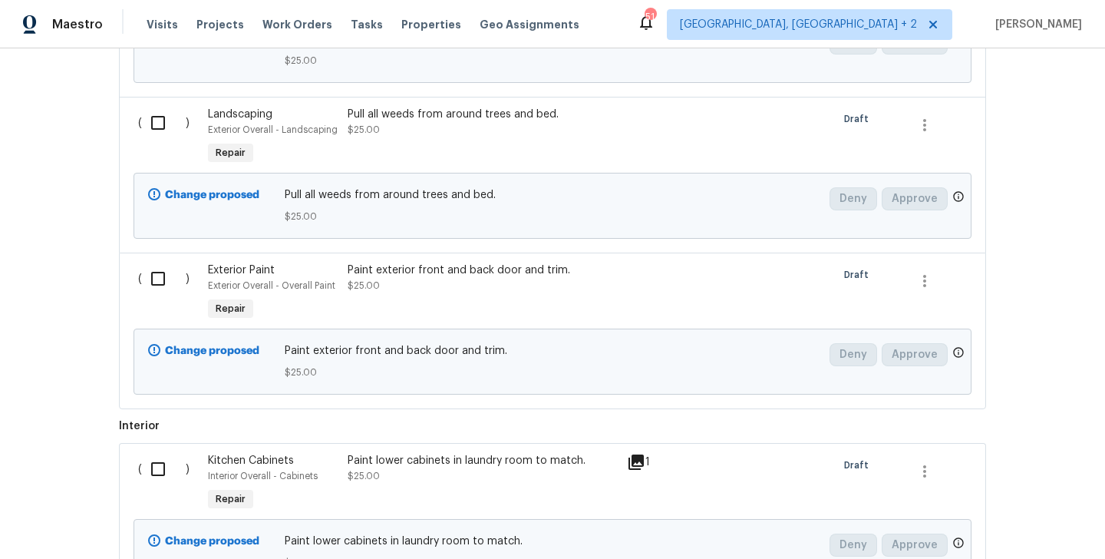
scroll to position [762, 0]
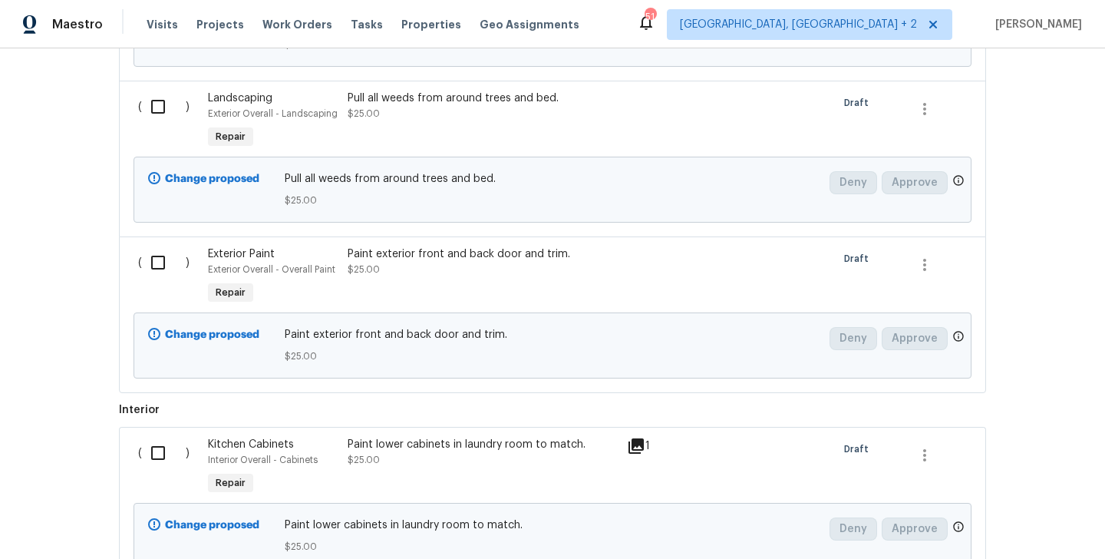
click at [449, 277] on div "Paint exterior front and back door and trim. $25.00" at bounding box center [483, 261] width 270 height 31
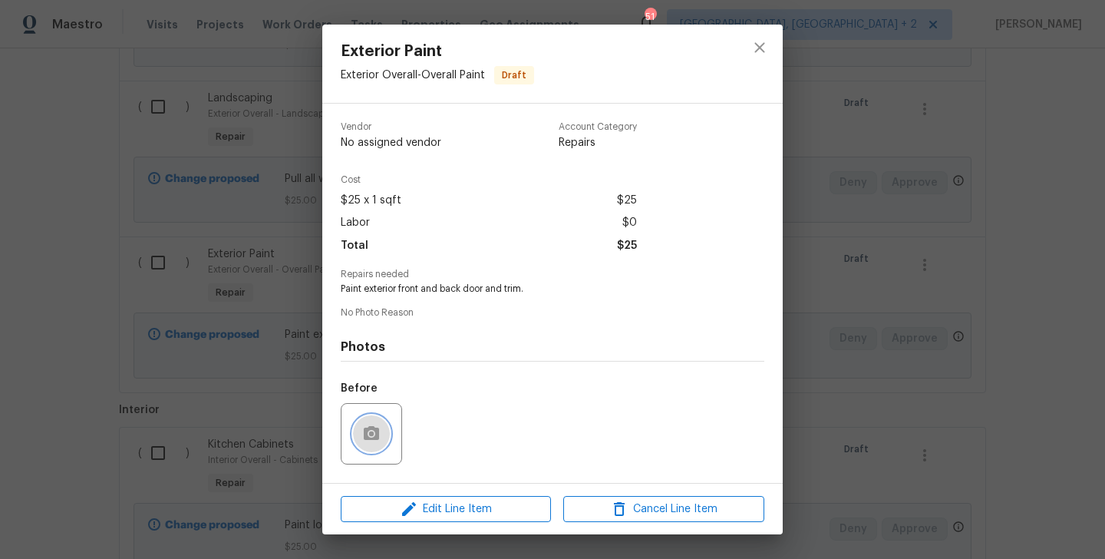
click at [379, 427] on icon "button" at bounding box center [371, 433] width 18 height 18
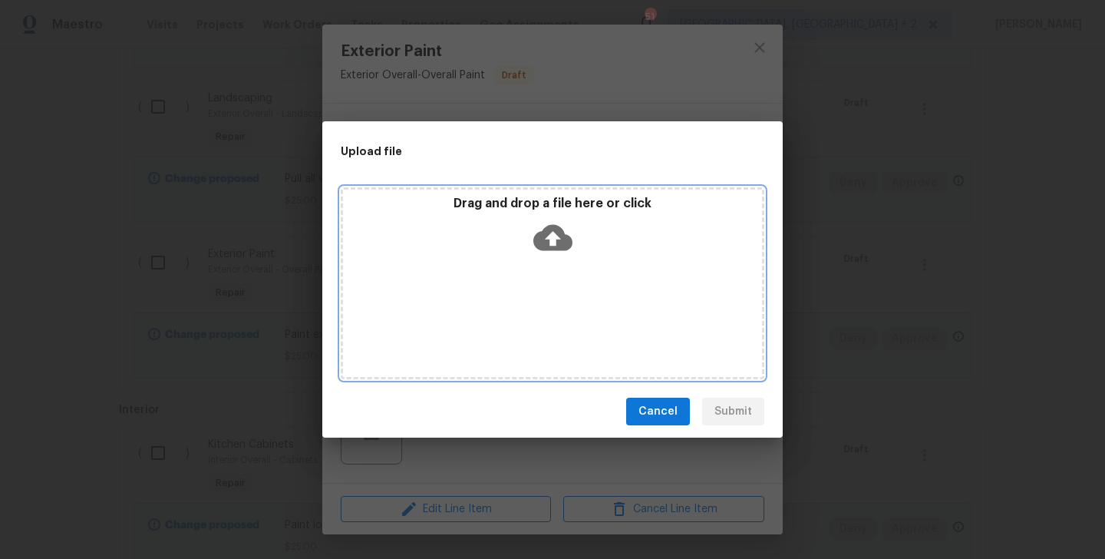
click at [560, 234] on icon at bounding box center [552, 238] width 39 height 26
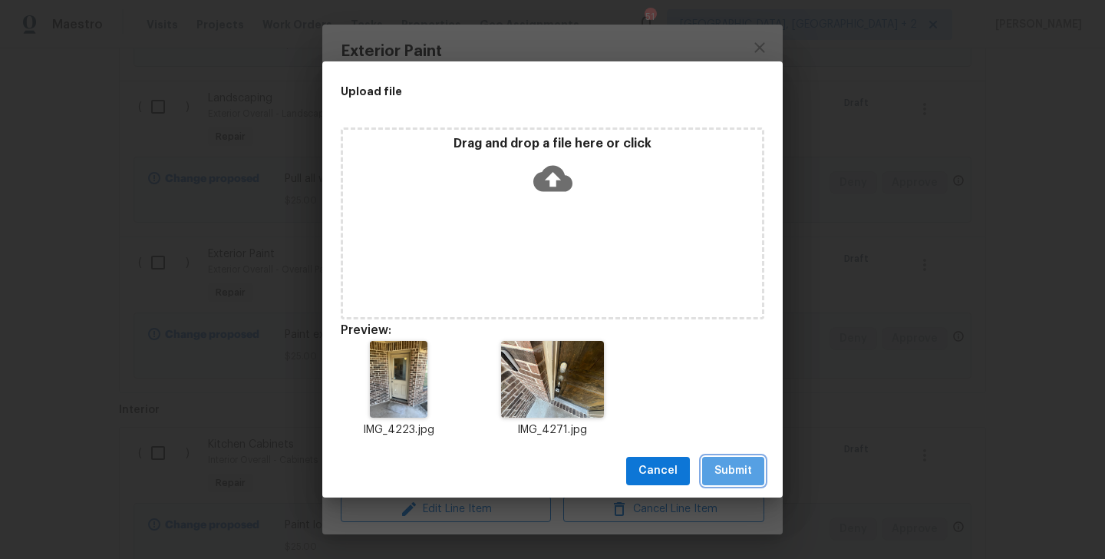
click at [763, 477] on button "Submit" at bounding box center [733, 471] width 62 height 28
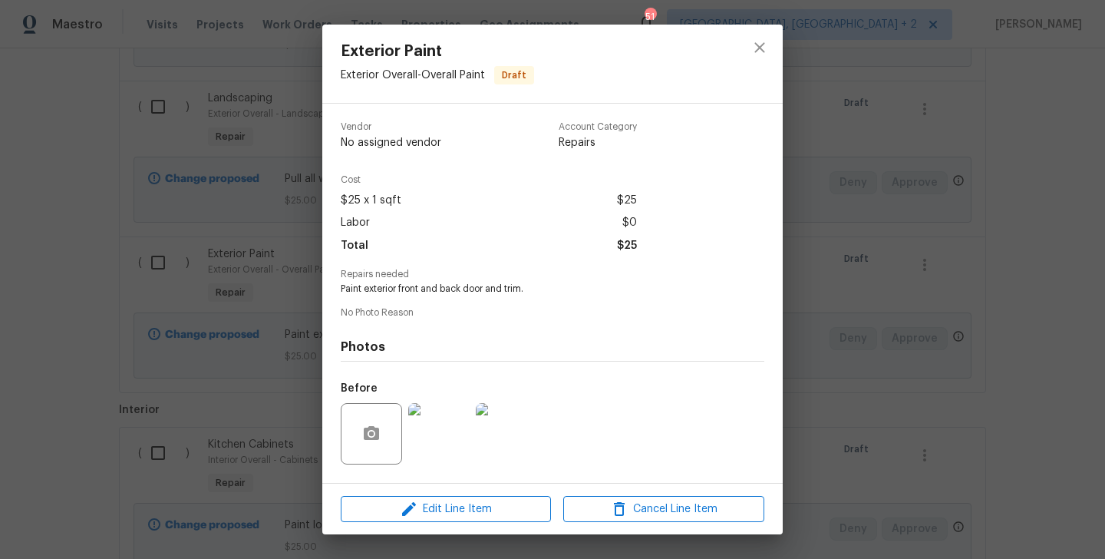
click at [834, 375] on div "Exterior Paint Exterior Overall - Overall Paint Draft Vendor No assigned vendor…" at bounding box center [552, 279] width 1105 height 559
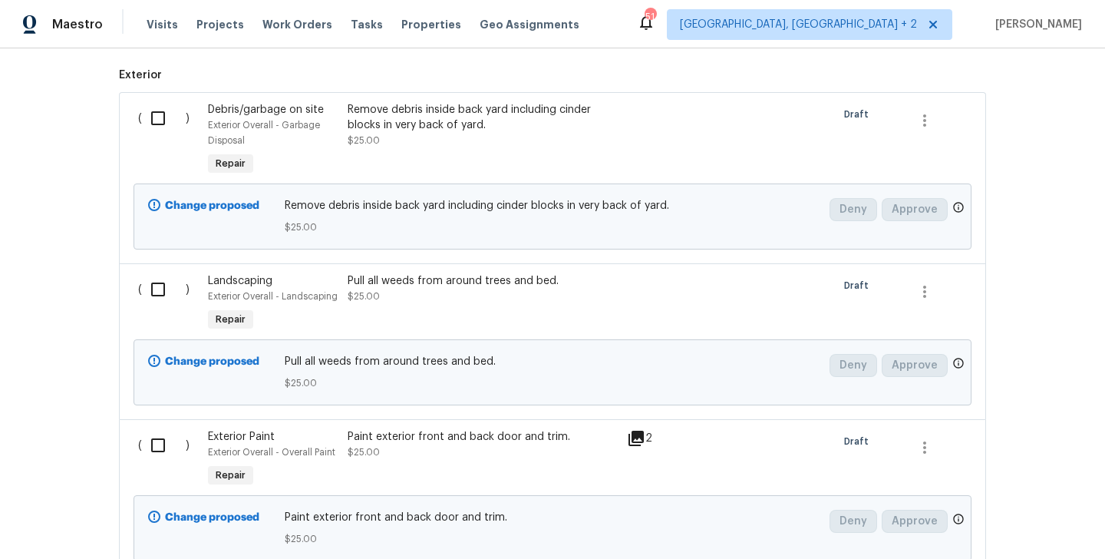
scroll to position [568, 0]
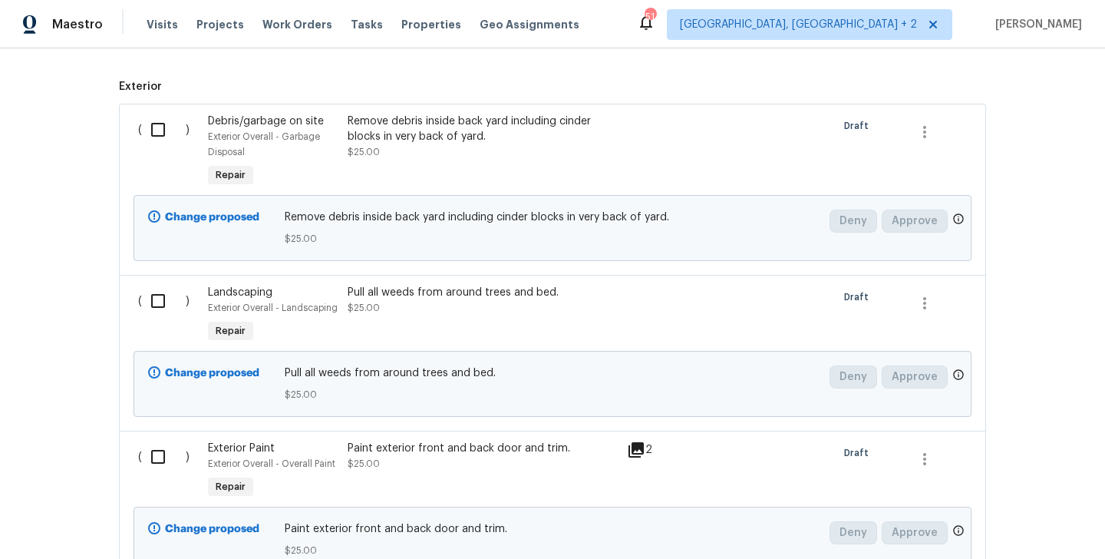
click at [396, 309] on div "Pull all weeds from around trees and bed. $25.00" at bounding box center [483, 300] width 270 height 31
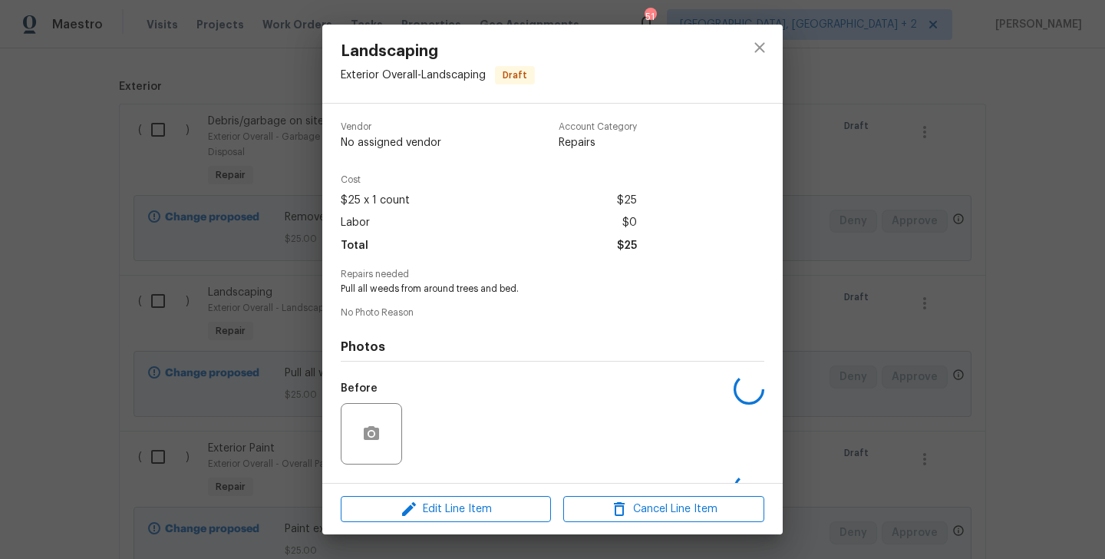
scroll to position [97, 0]
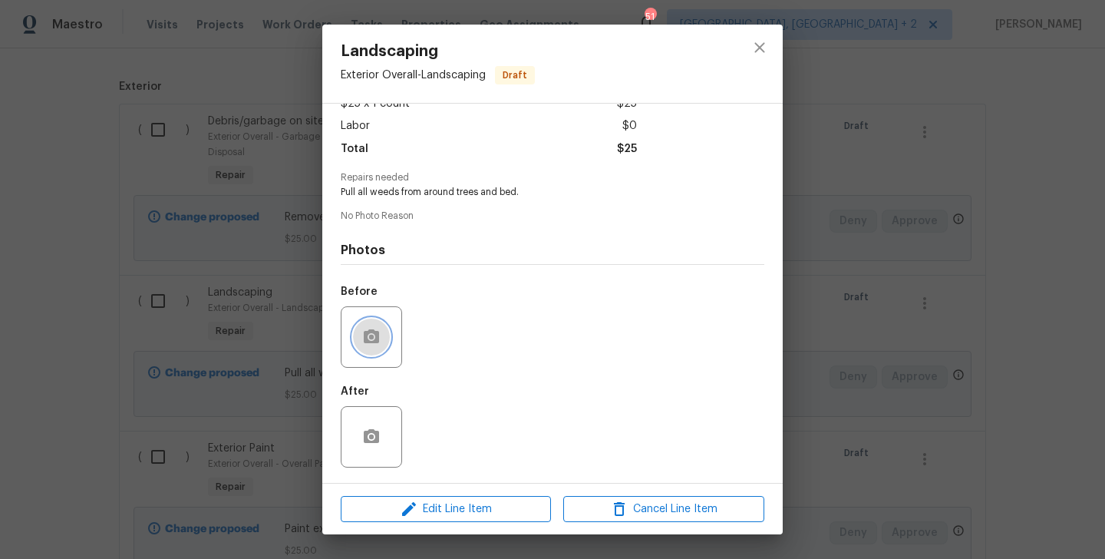
click at [368, 343] on icon "button" at bounding box center [371, 337] width 18 height 18
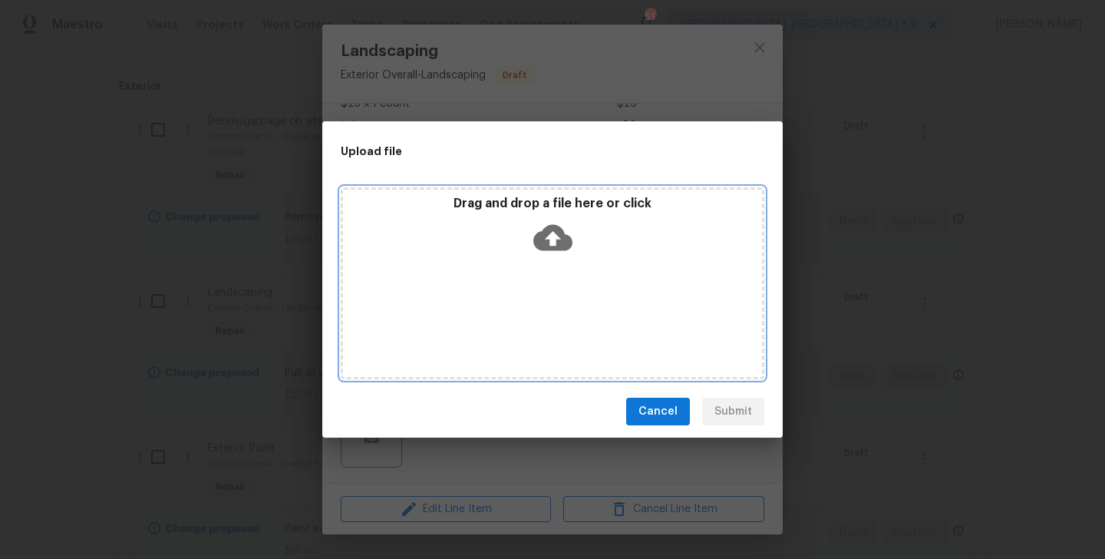
click at [555, 246] on icon at bounding box center [552, 238] width 39 height 26
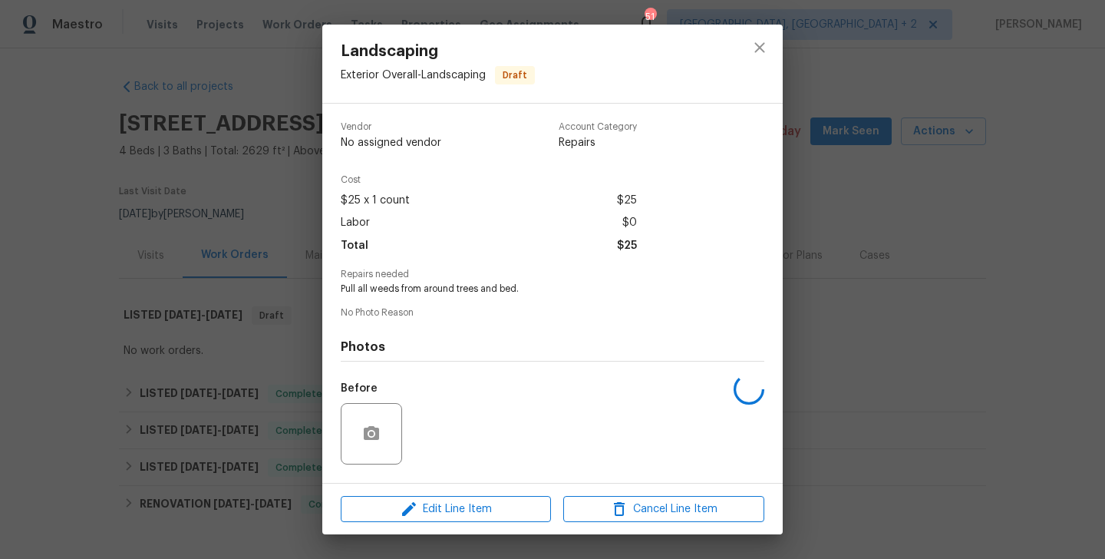
scroll to position [97, 0]
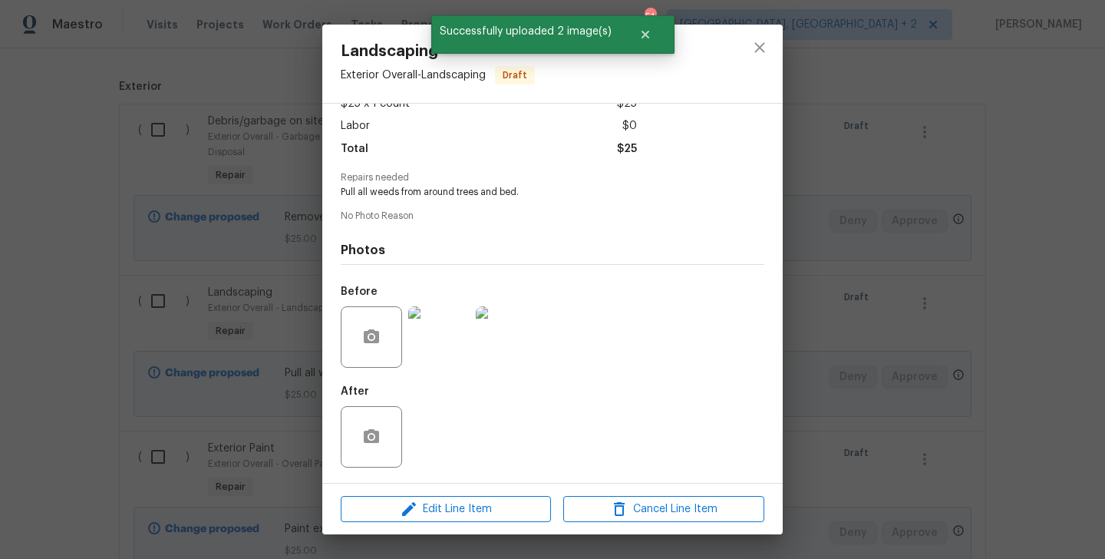
click at [891, 427] on div "Landscaping Exterior Overall - Landscaping Draft Vendor No assigned vendor Acco…" at bounding box center [552, 279] width 1105 height 559
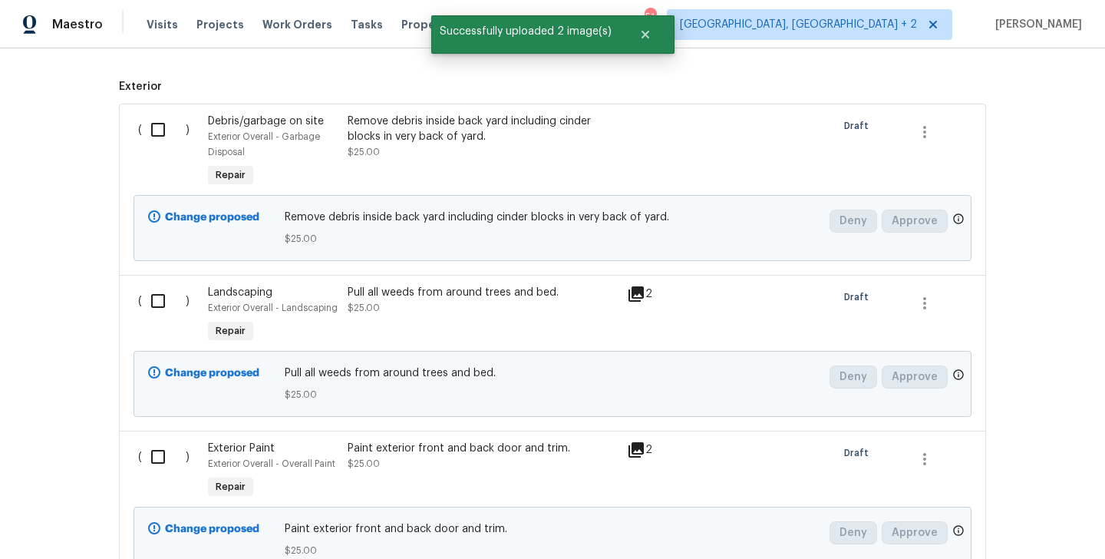
scroll to position [532, 0]
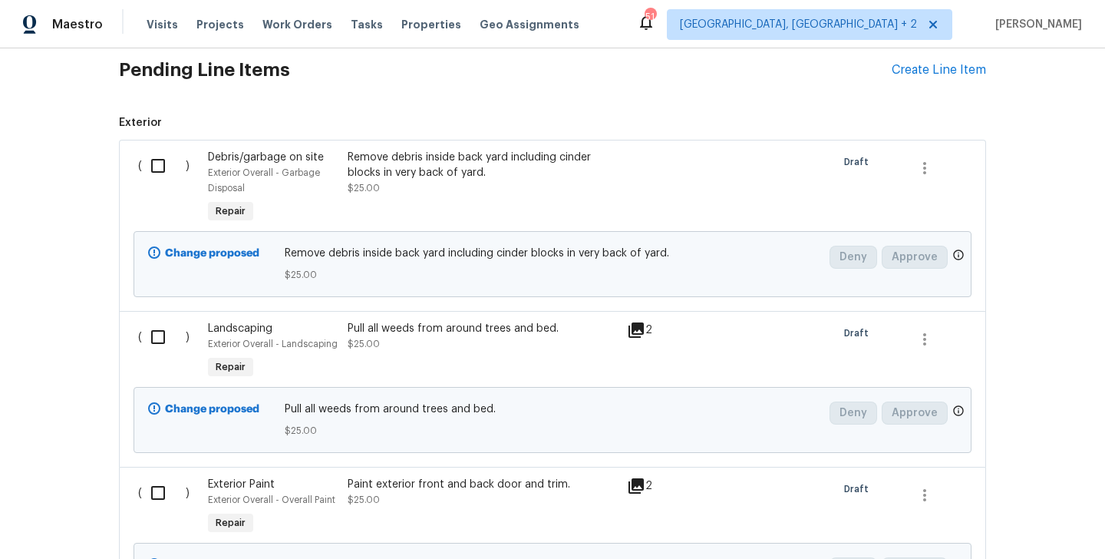
click at [449, 189] on div "Remove debris inside back yard including cinder blocks in very back of yard. $2…" at bounding box center [483, 173] width 270 height 46
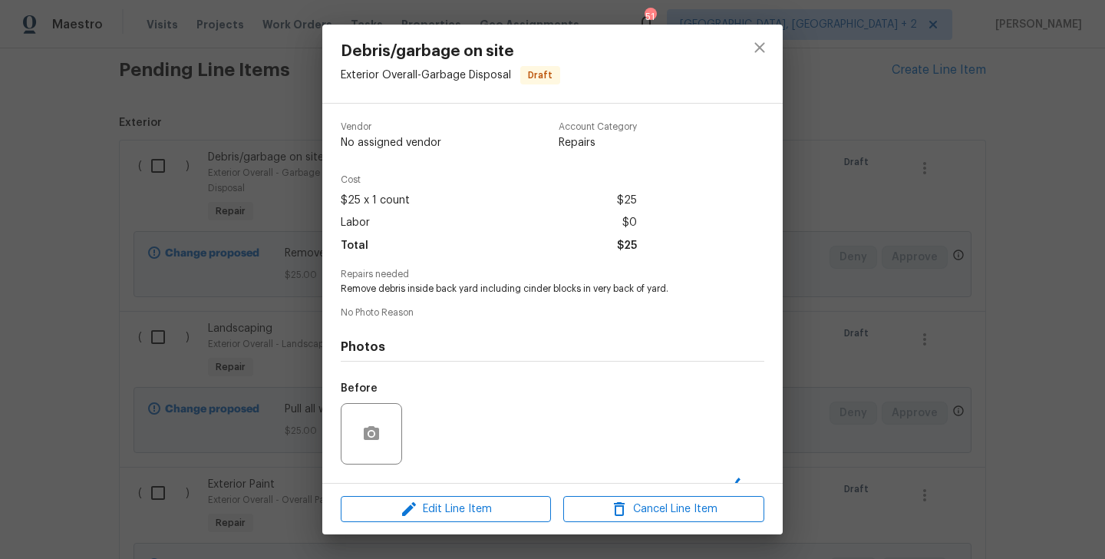
scroll to position [97, 0]
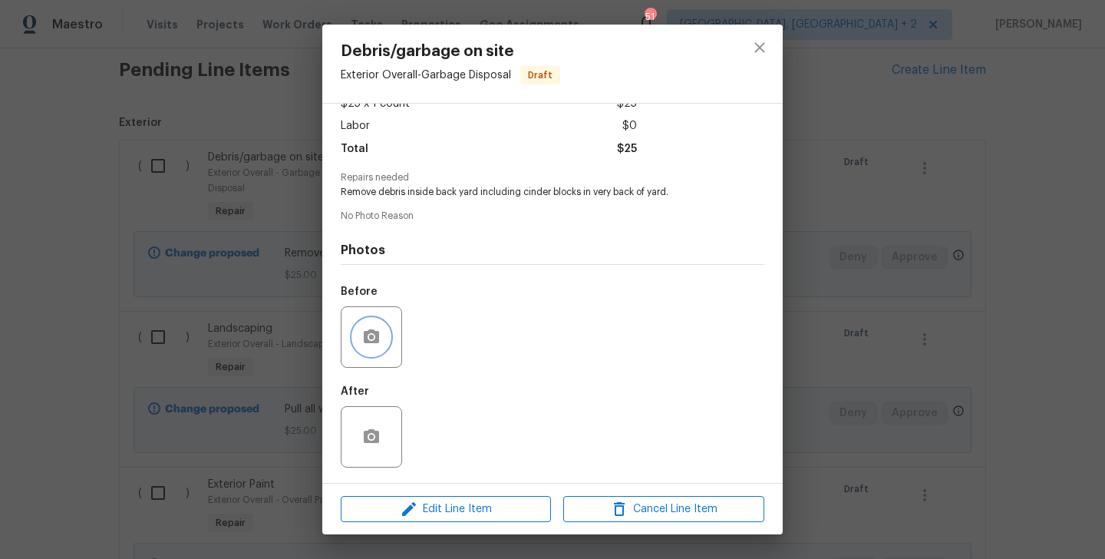
click at [358, 345] on button "button" at bounding box center [371, 336] width 37 height 37
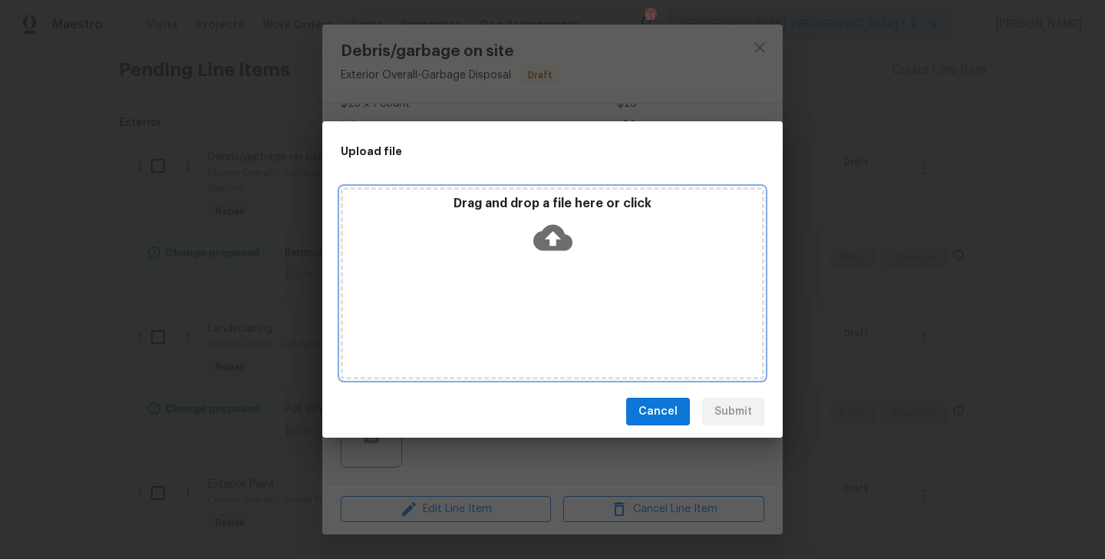
click at [549, 243] on icon at bounding box center [552, 238] width 39 height 26
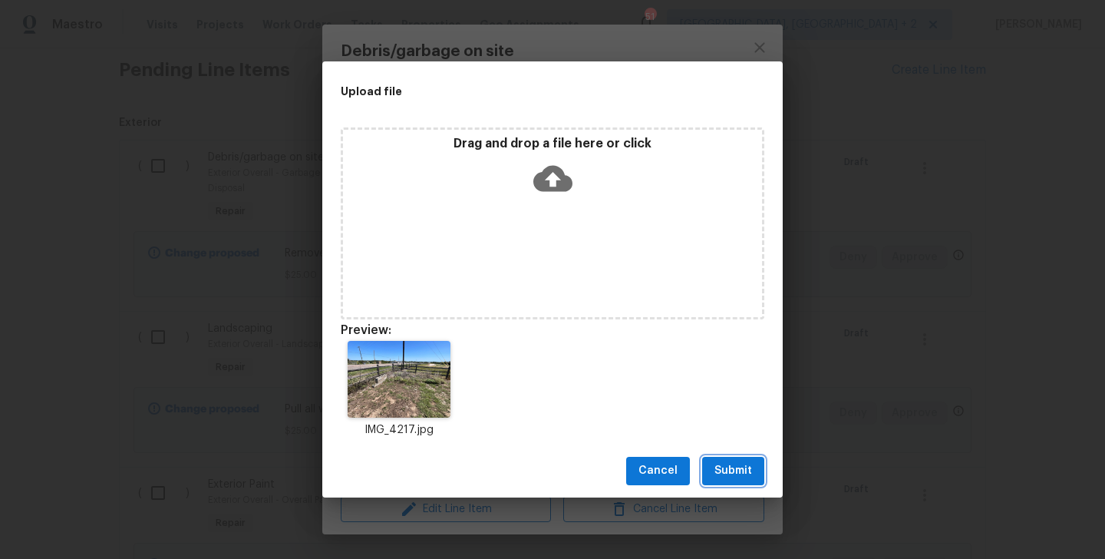
click at [727, 472] on span "Submit" at bounding box center [733, 470] width 38 height 19
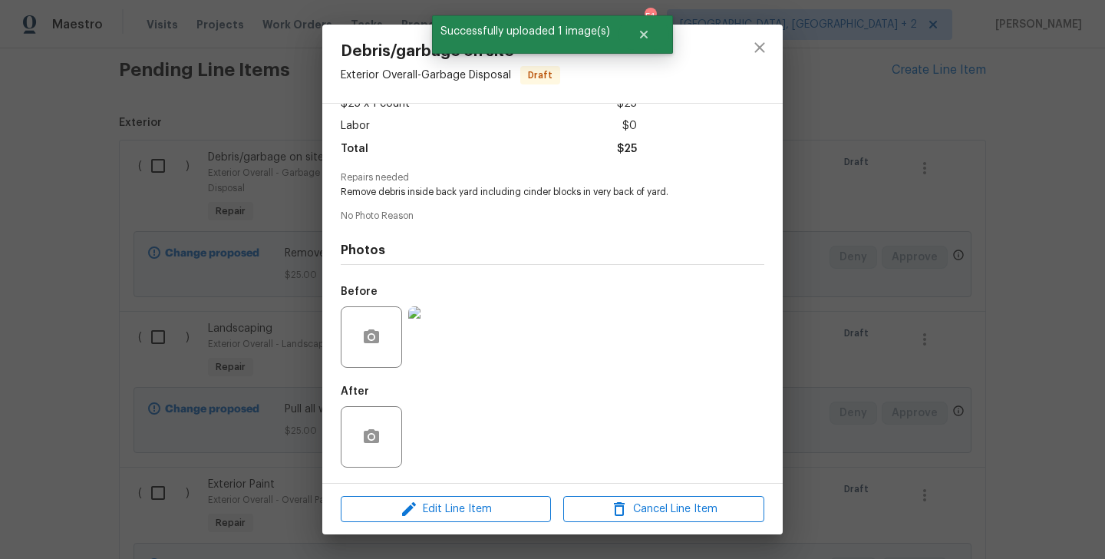
click at [909, 325] on div "Debris/garbage on site Exterior Overall - Garbage Disposal Draft Vendor No assi…" at bounding box center [552, 279] width 1105 height 559
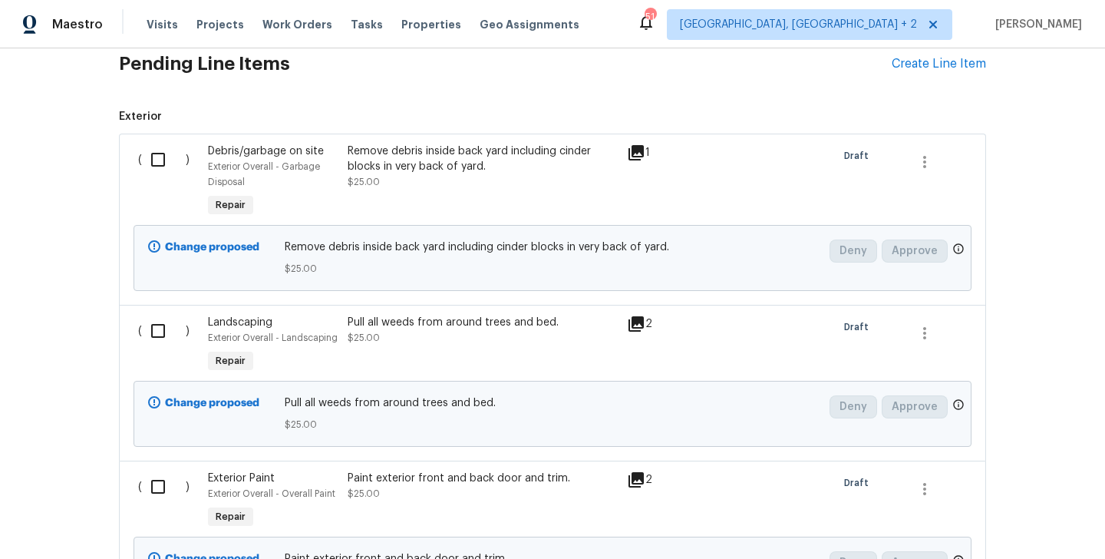
scroll to position [513, 0]
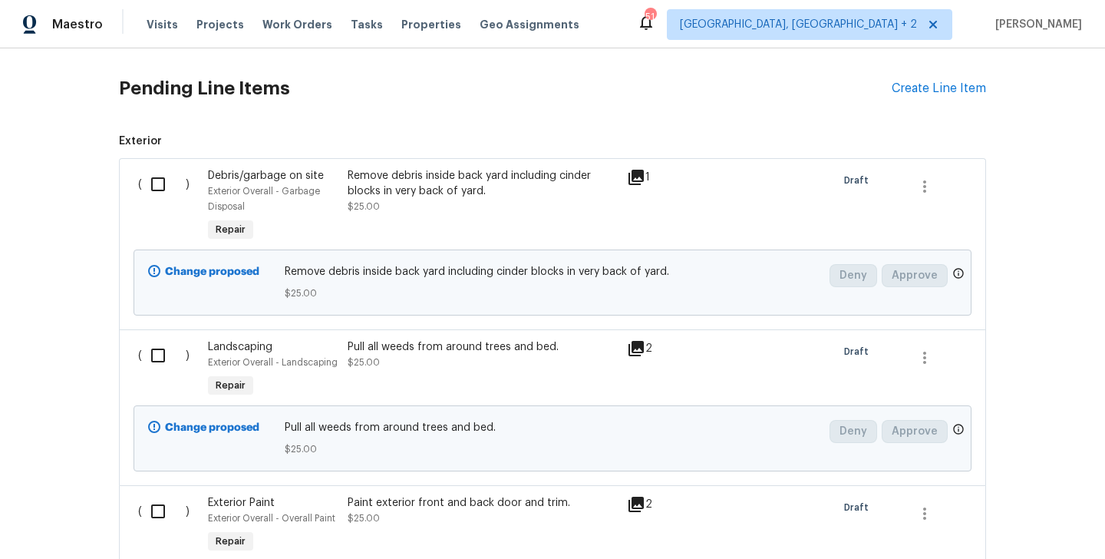
click at [450, 157] on span "Exterior ( ) Debris/garbage on site Exterior Overall - Garbage Disposal Repair …" at bounding box center [552, 388] width 867 height 508
click at [450, 165] on div "Remove debris inside back yard including cinder blocks in very back of yard. $2…" at bounding box center [482, 206] width 279 height 86
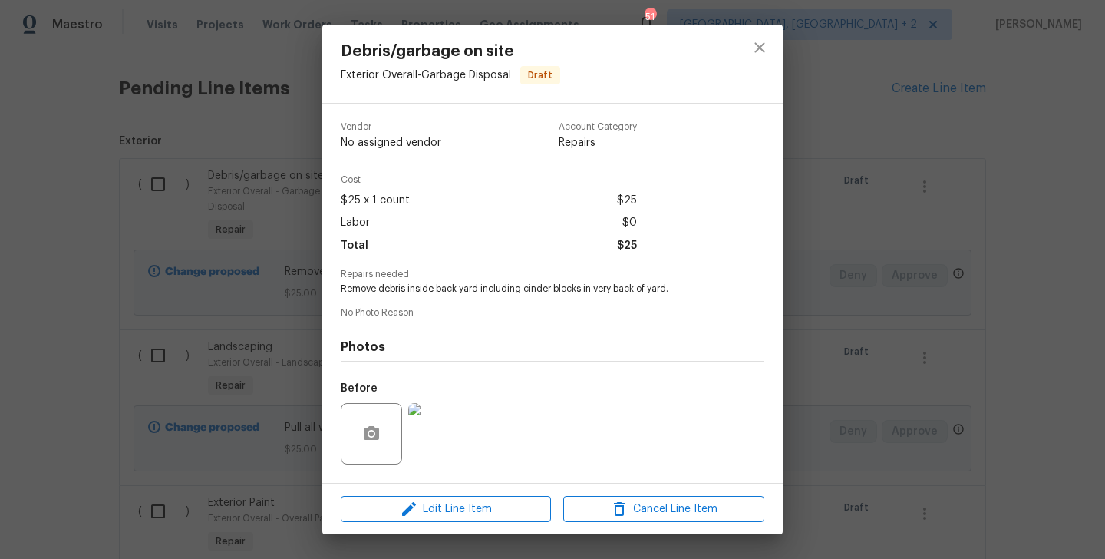
scroll to position [97, 0]
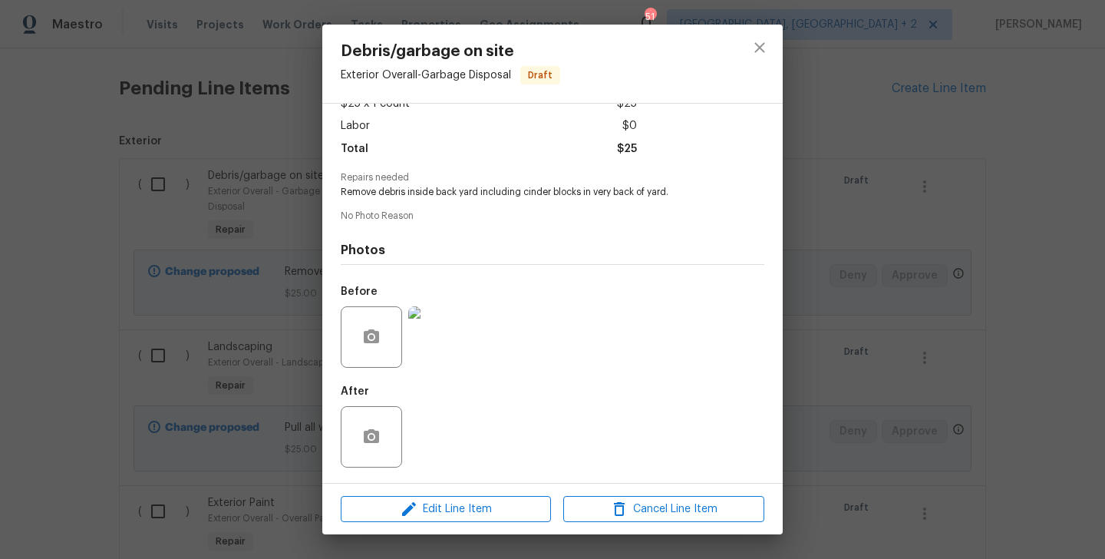
click at [950, 296] on div "Debris/garbage on site Exterior Overall - Garbage Disposal Draft Vendor No assi…" at bounding box center [552, 279] width 1105 height 559
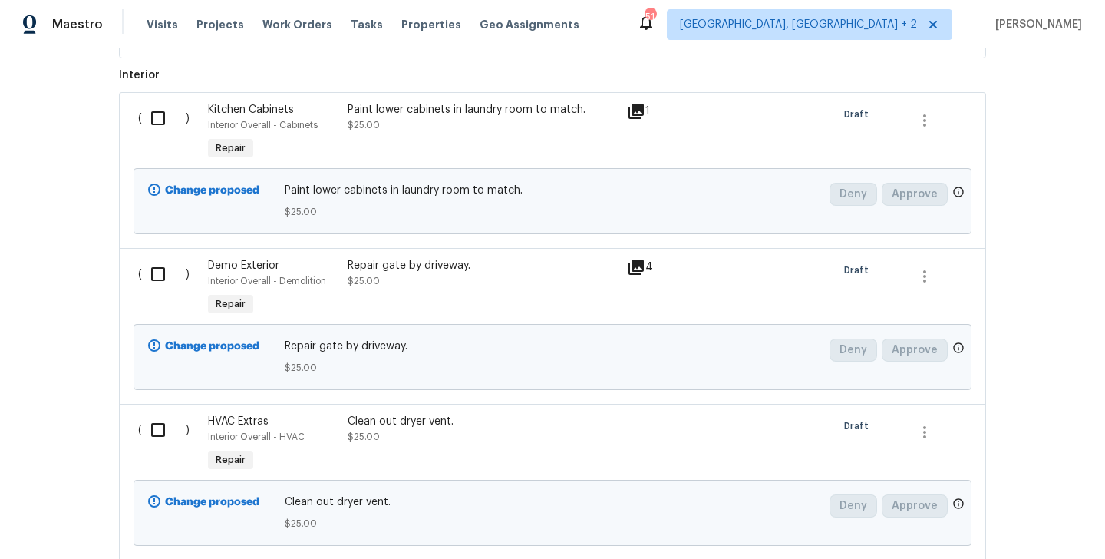
scroll to position [1097, 0]
click at [441, 311] on div "Repair gate by driveway. $25.00" at bounding box center [482, 287] width 279 height 71
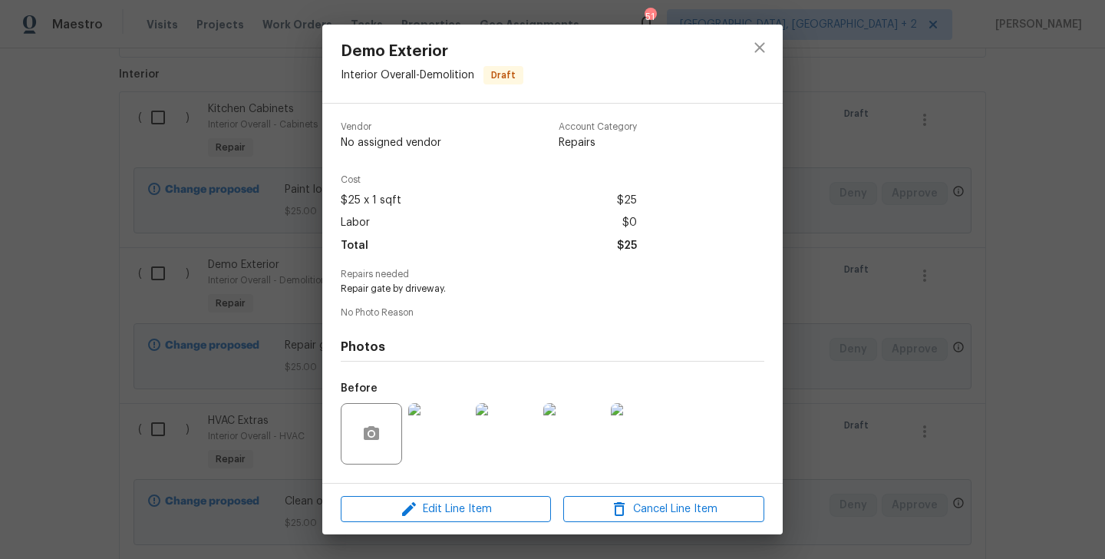
scroll to position [97, 0]
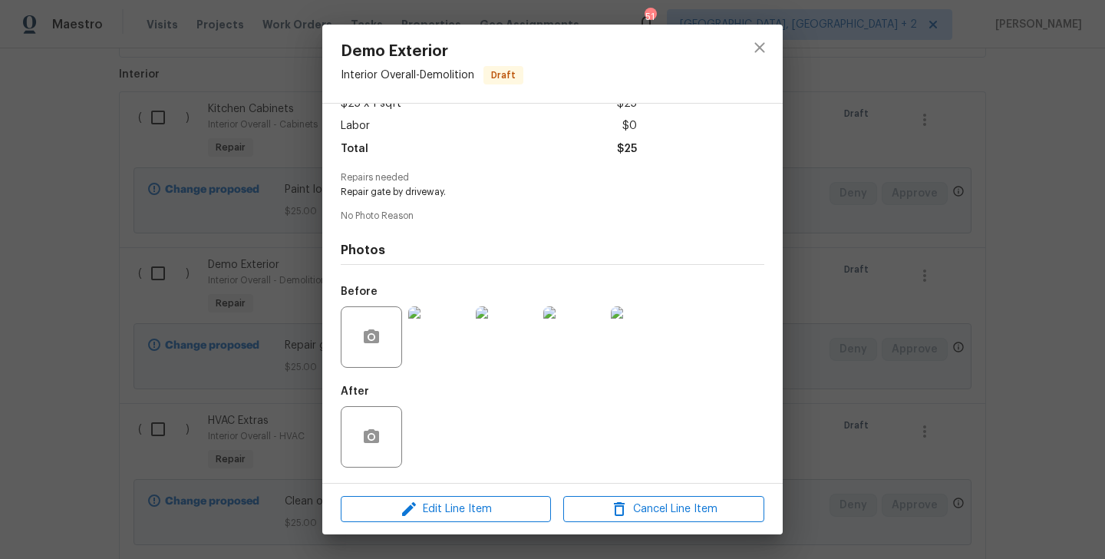
click at [134, 388] on div "Demo Exterior Interior Overall - Demolition Draft Vendor No assigned vendor Acc…" at bounding box center [552, 279] width 1105 height 559
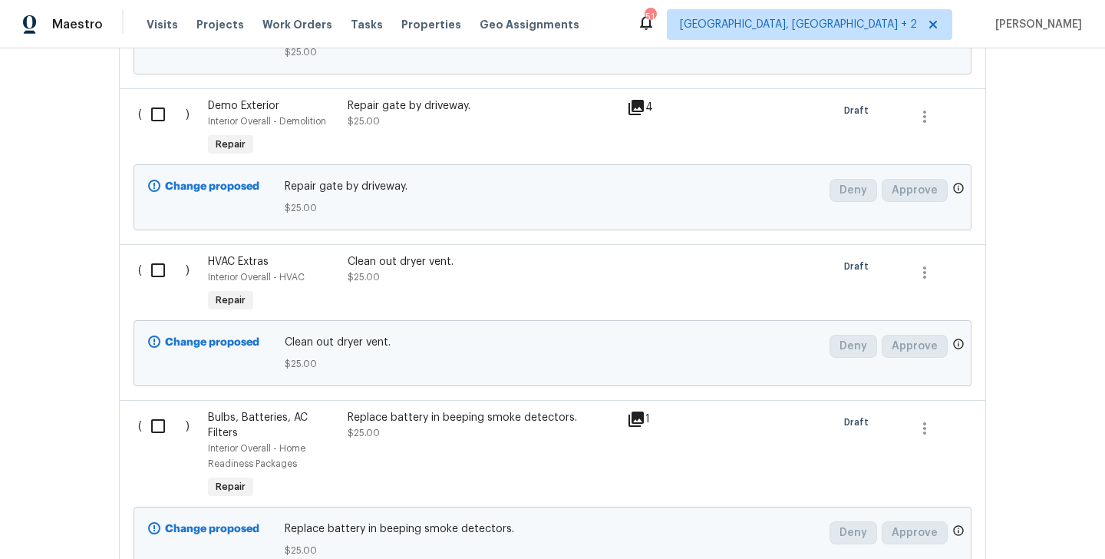
scroll to position [1257, 0]
click at [417, 276] on div "Clean out dryer vent. $25.00" at bounding box center [483, 268] width 270 height 31
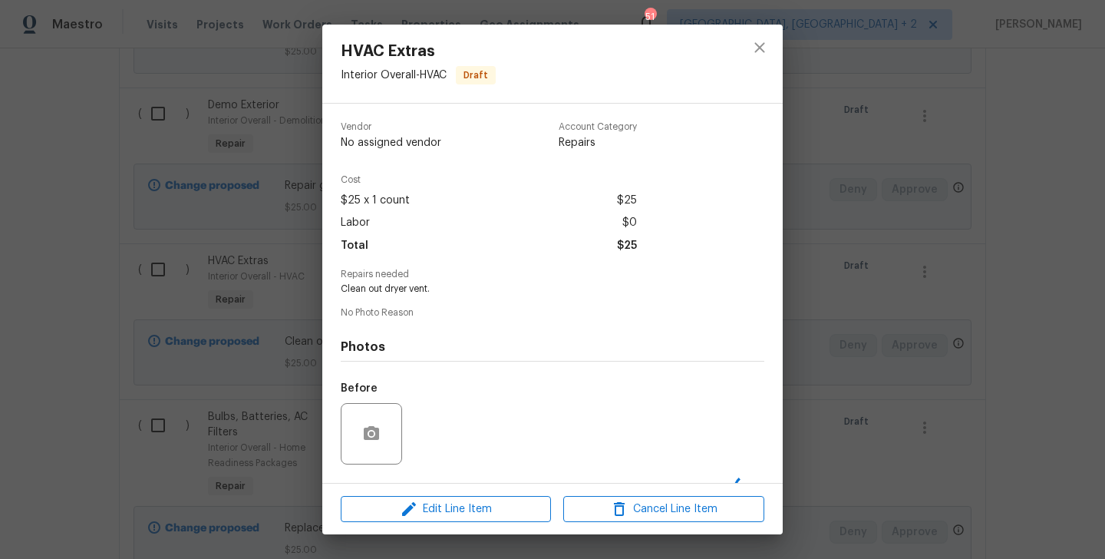
scroll to position [97, 0]
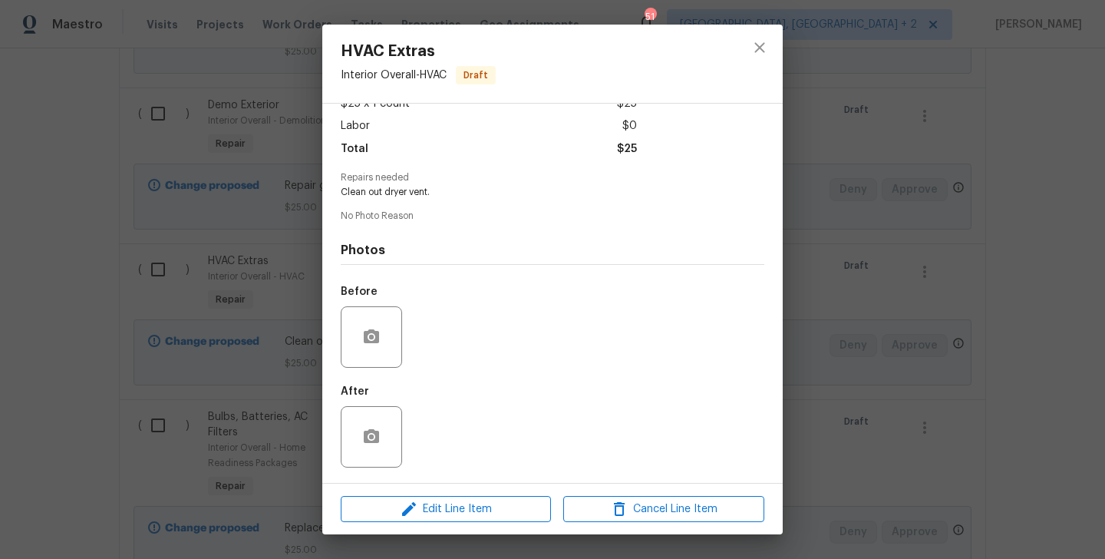
click at [926, 368] on div "HVAC Extras Interior Overall - HVAC Draft Vendor No assigned vendor Account Cat…" at bounding box center [552, 279] width 1105 height 559
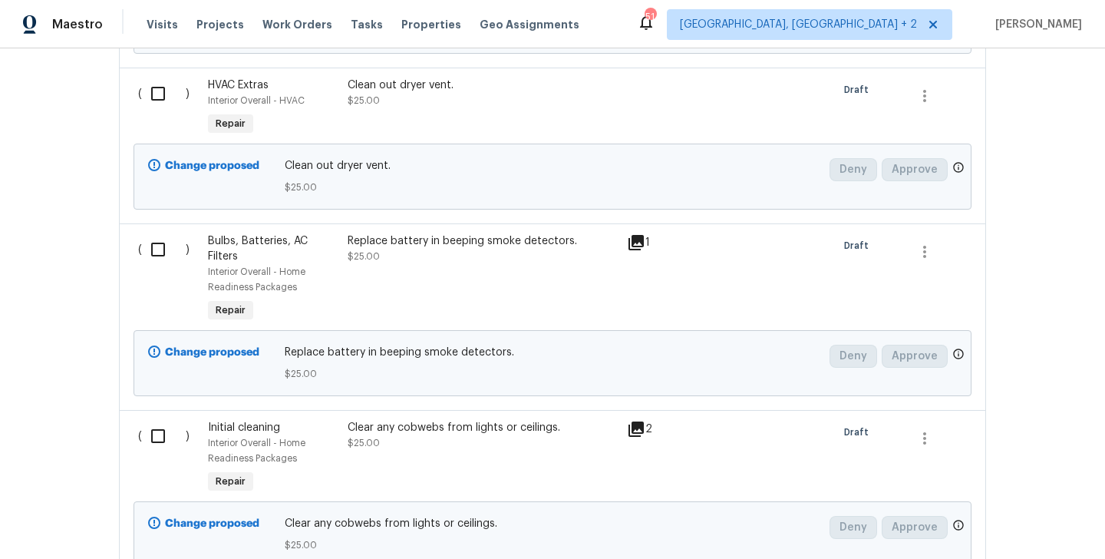
scroll to position [1434, 0]
click at [488, 289] on div "Replace battery in beeping smoke detectors. $25.00" at bounding box center [482, 278] width 279 height 101
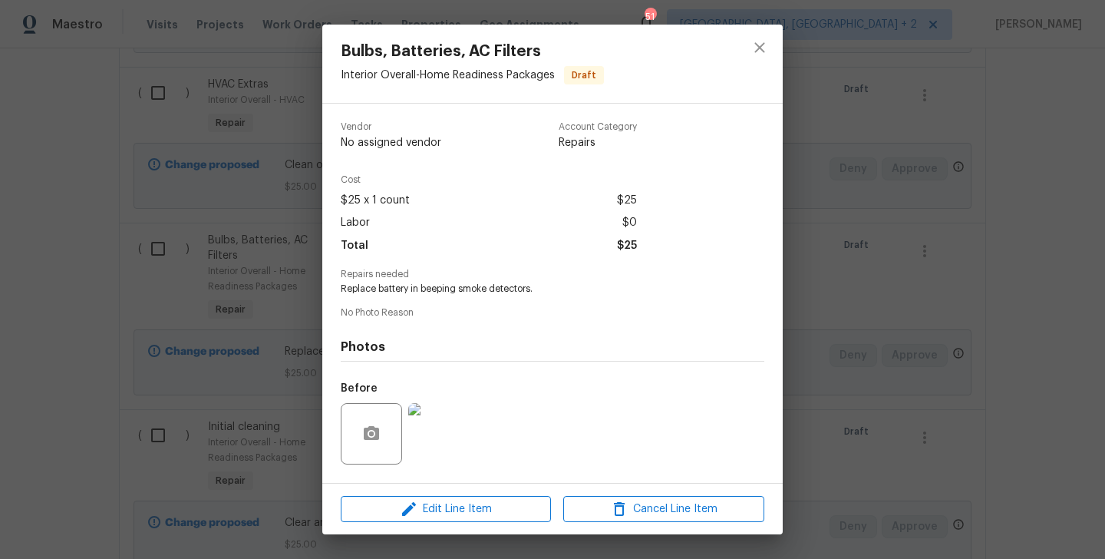
scroll to position [97, 0]
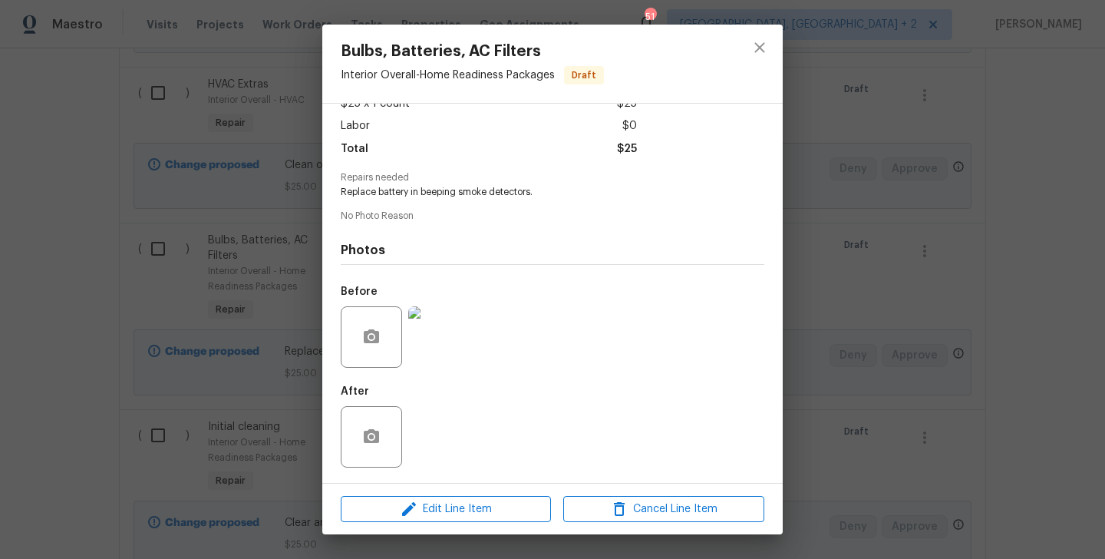
click at [855, 345] on div "Bulbs, Batteries, AC Filters Interior Overall - Home Readiness Packages Draft V…" at bounding box center [552, 279] width 1105 height 559
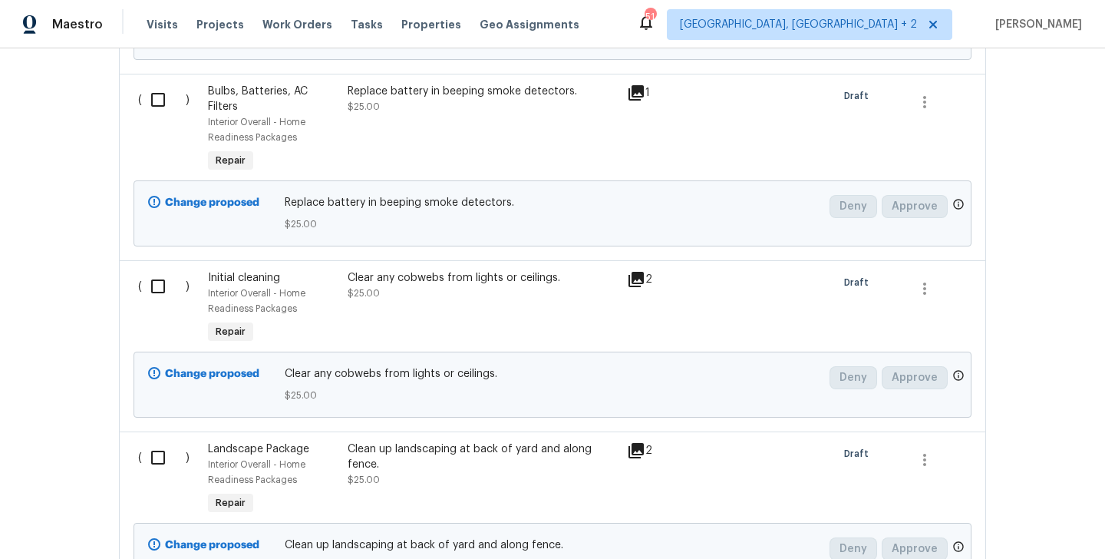
scroll to position [1624, 0]
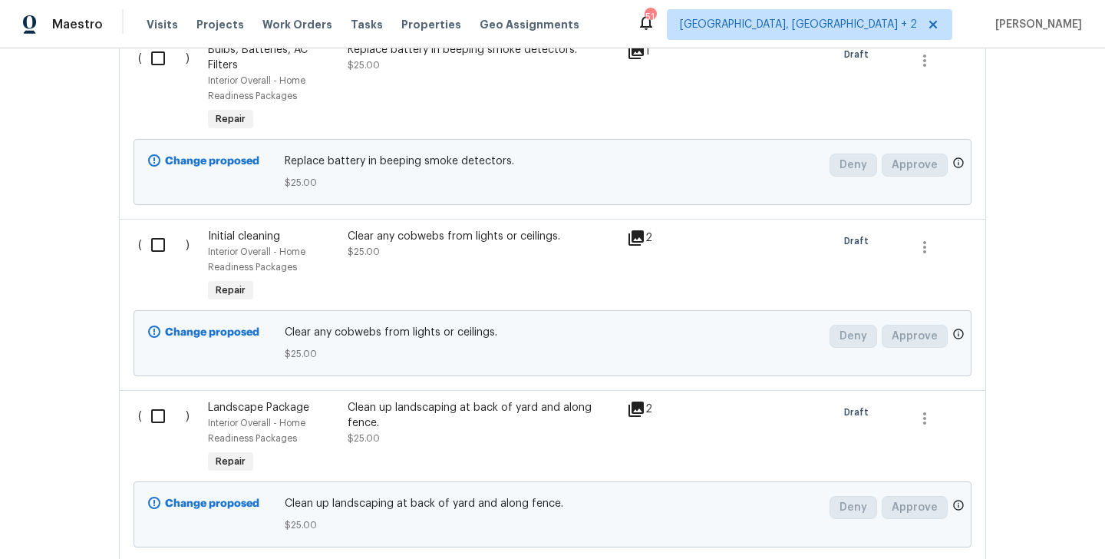
click at [410, 258] on div "Clear any cobwebs from lights or ceilings. $25.00" at bounding box center [483, 244] width 270 height 31
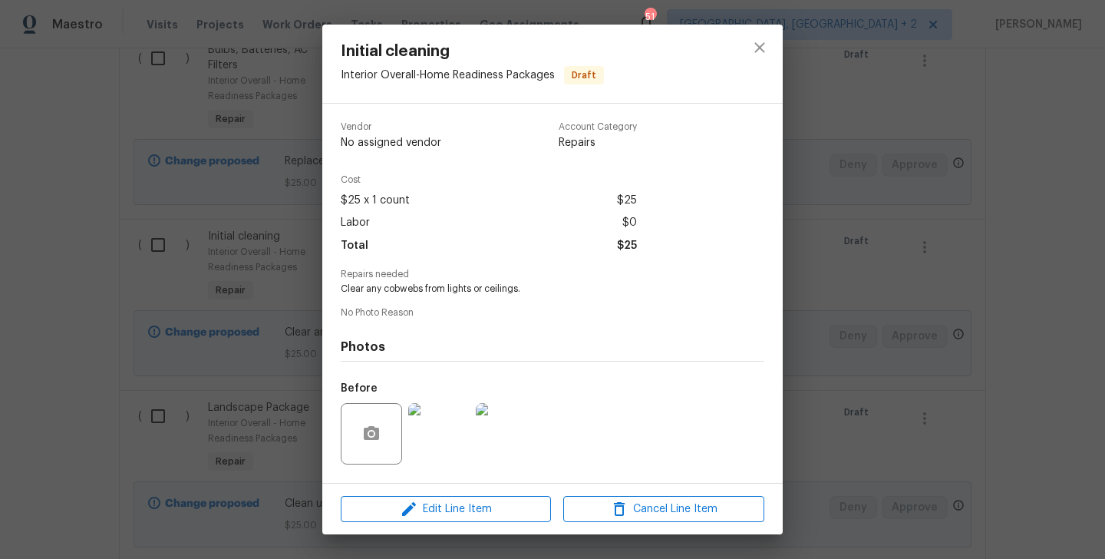
scroll to position [97, 0]
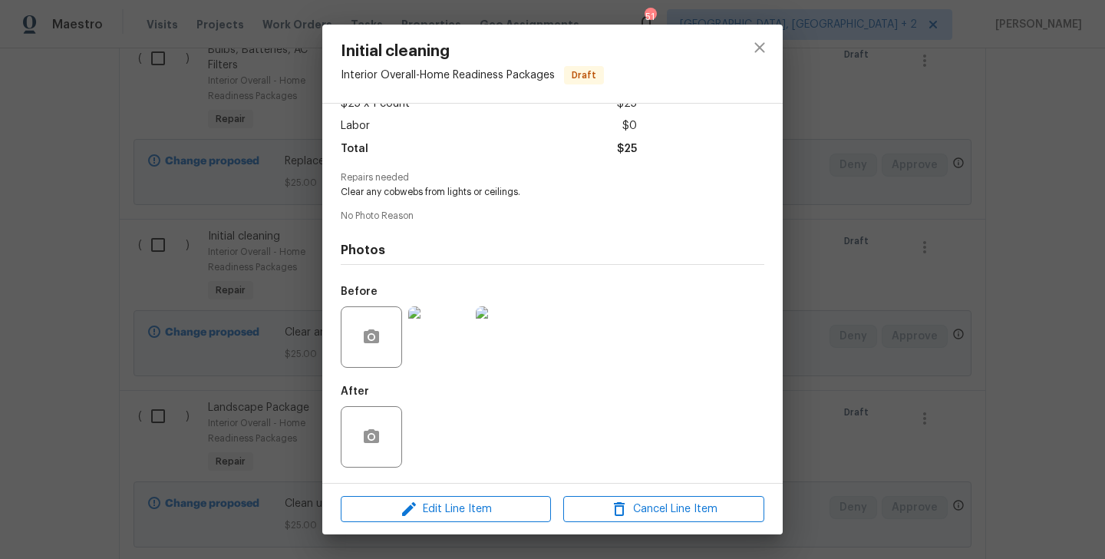
click at [226, 325] on div "Initial cleaning Interior Overall - Home Readiness Packages Draft Vendor No ass…" at bounding box center [552, 279] width 1105 height 559
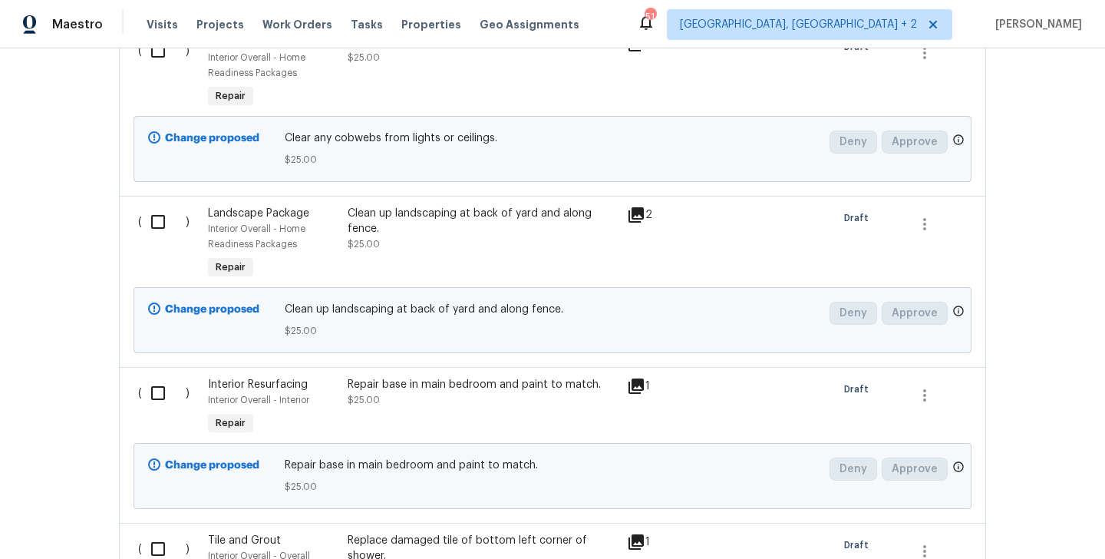
scroll to position [2013, 0]
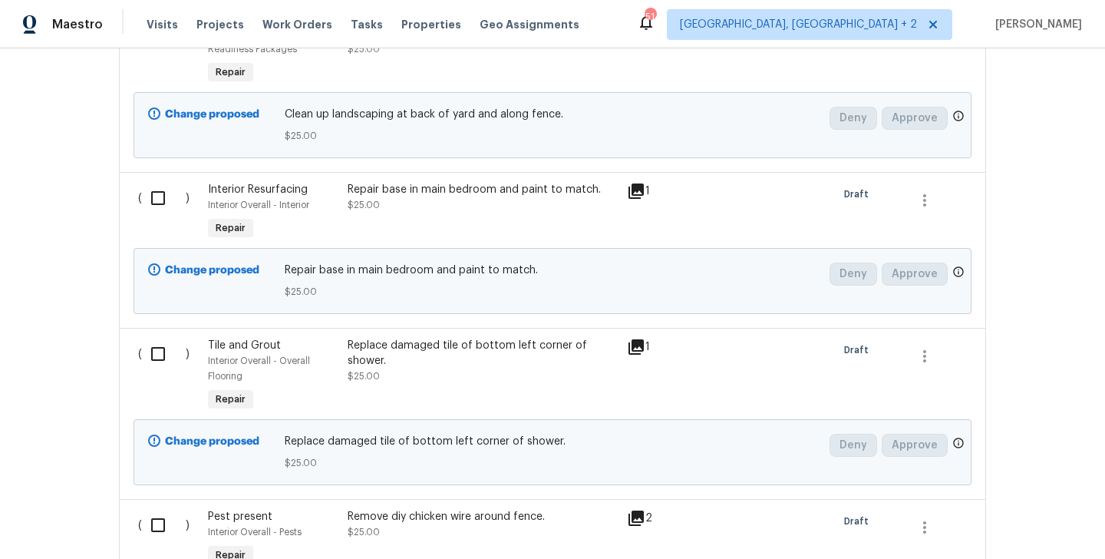
click at [497, 378] on div "Replace damaged tile of bottom left corner of shower. $25.00" at bounding box center [483, 361] width 270 height 46
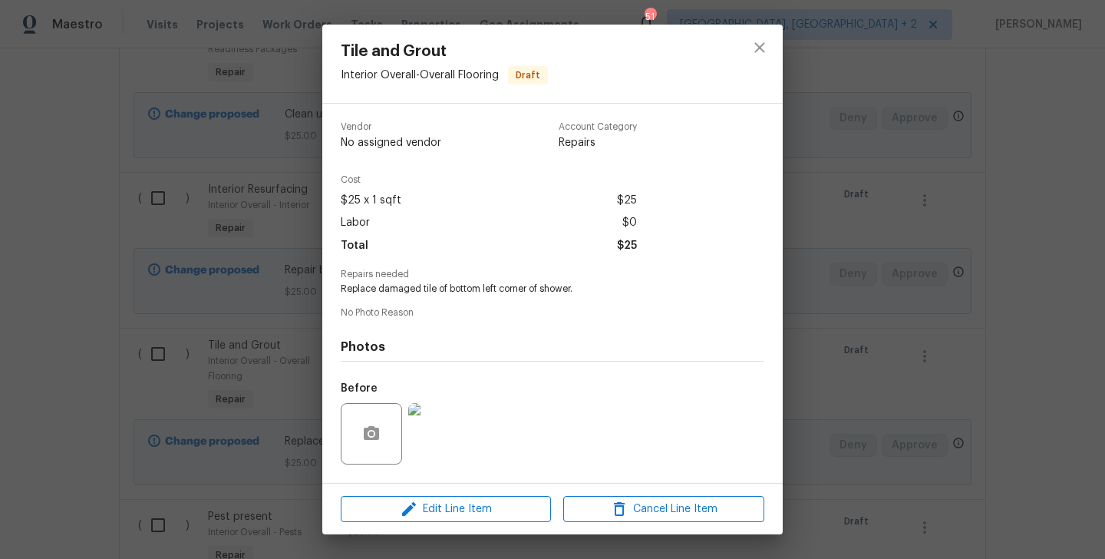
scroll to position [97, 0]
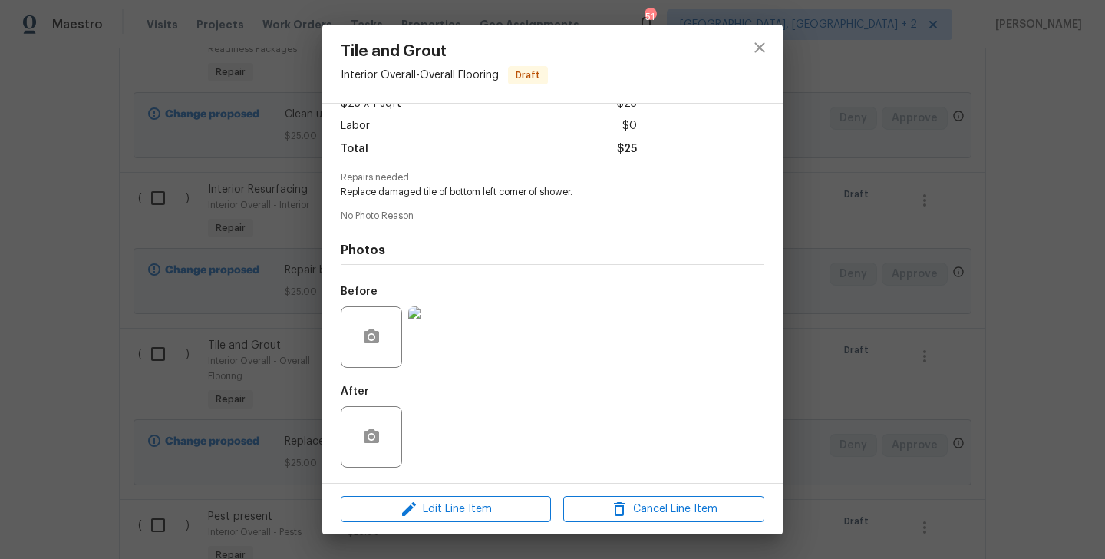
click at [153, 320] on div "Tile and Grout Interior Overall - Overall Flooring Draft Vendor No assigned ven…" at bounding box center [552, 279] width 1105 height 559
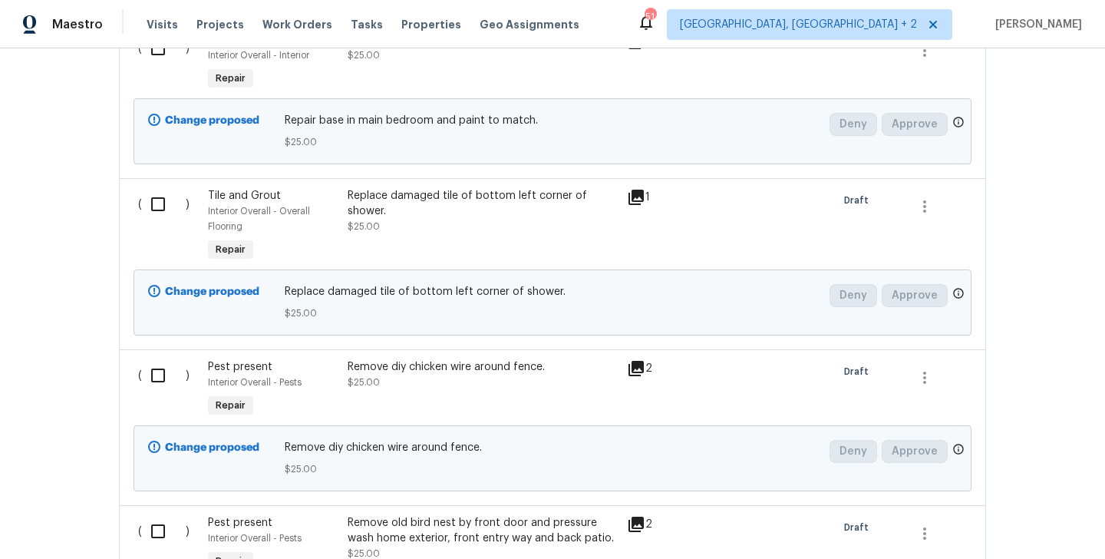
scroll to position [2164, 0]
click at [441, 372] on div "Remove diy chicken wire around fence." at bounding box center [483, 365] width 270 height 15
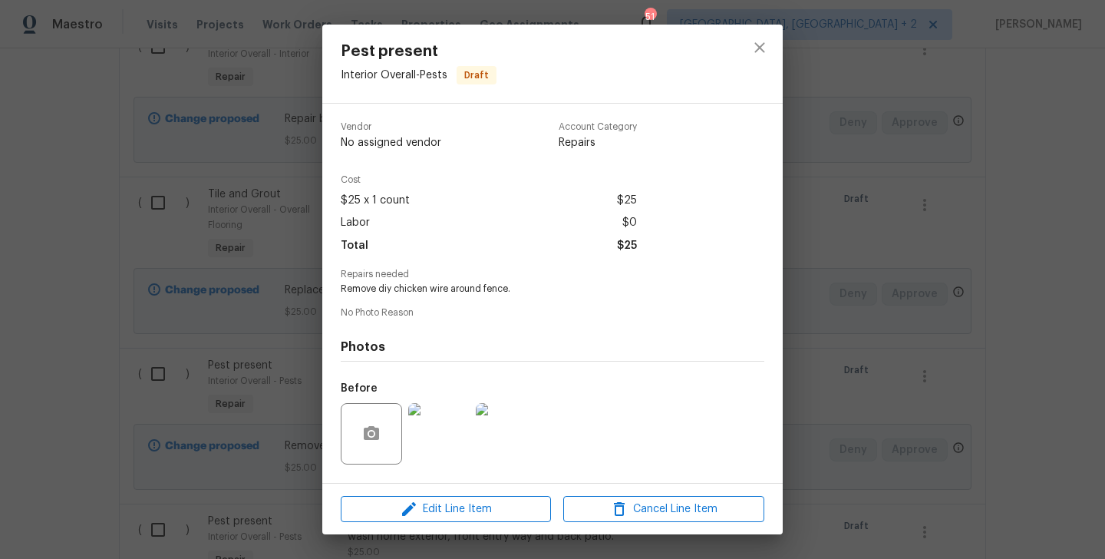
scroll to position [97, 0]
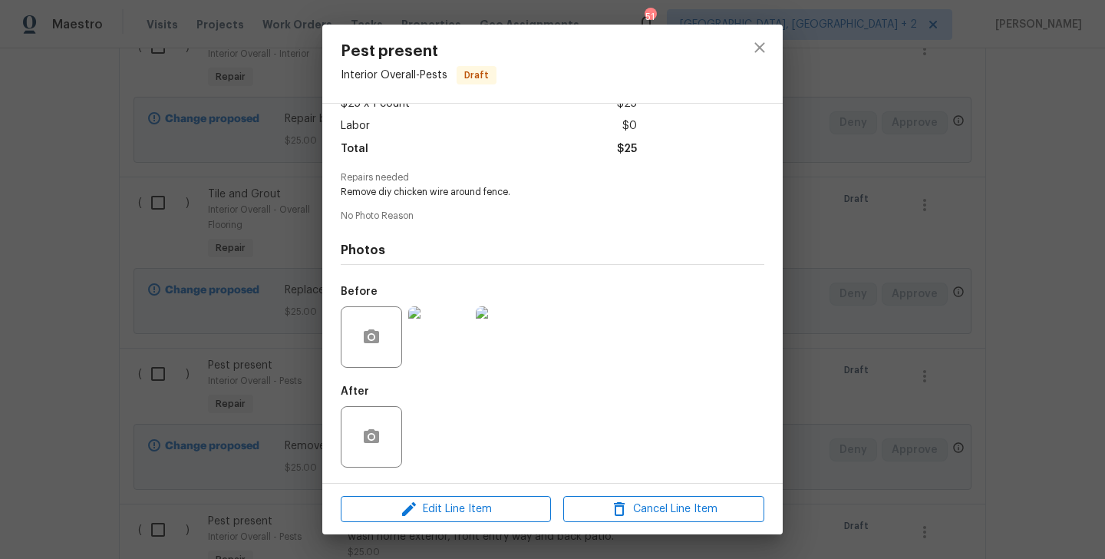
click at [211, 381] on div "Pest present Interior Overall - Pests Draft Vendor No assigned vendor Account C…" at bounding box center [552, 279] width 1105 height 559
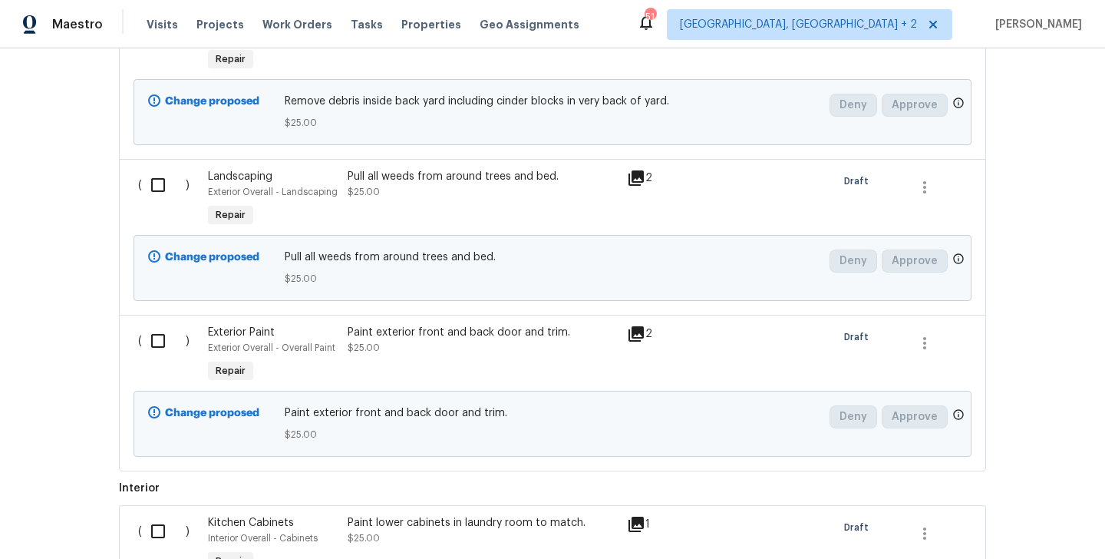
scroll to position [335, 0]
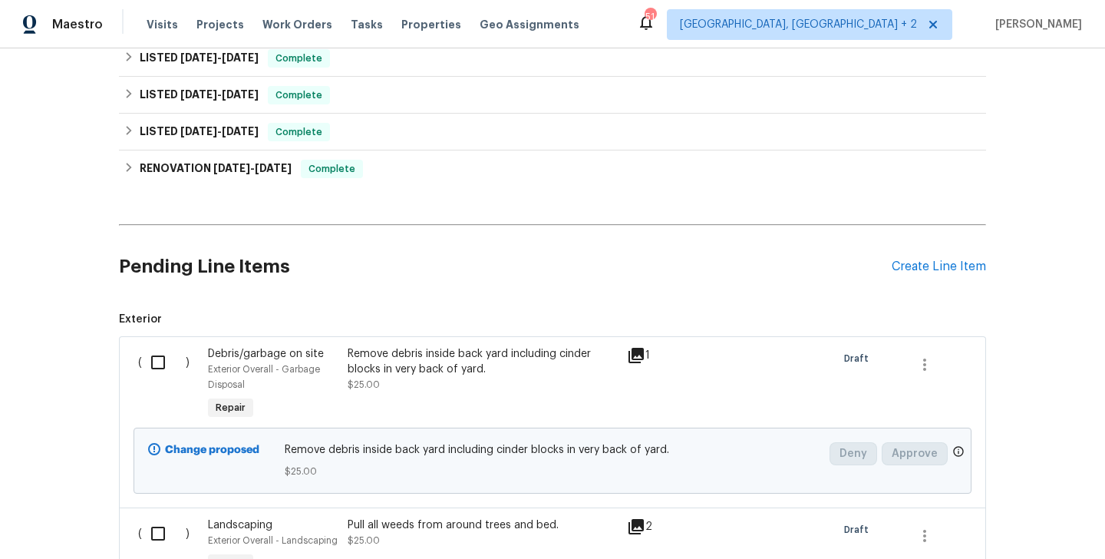
click at [154, 377] on input "checkbox" at bounding box center [164, 362] width 44 height 32
checkbox input "true"
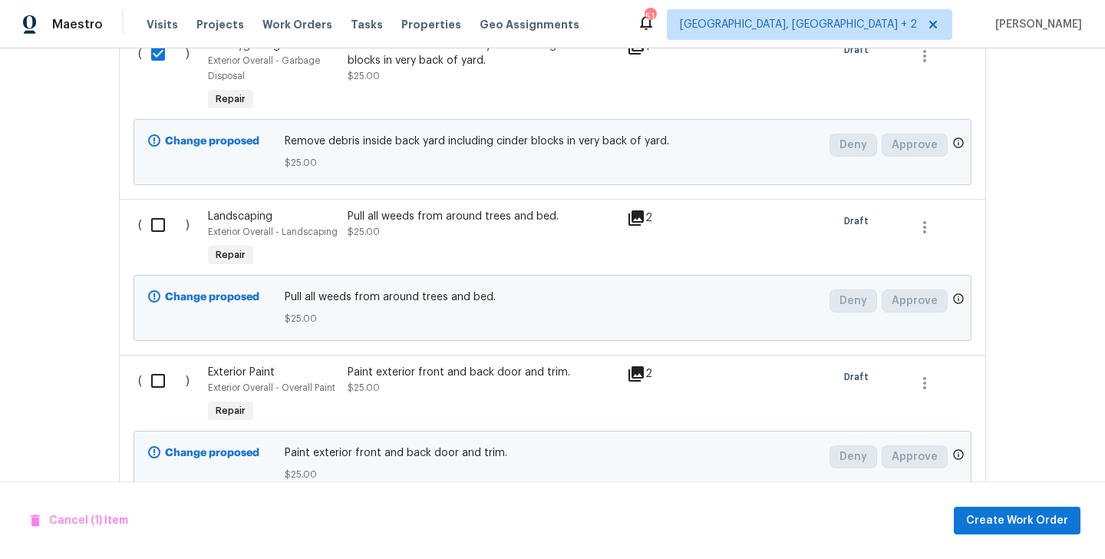
scroll to position [631, 0]
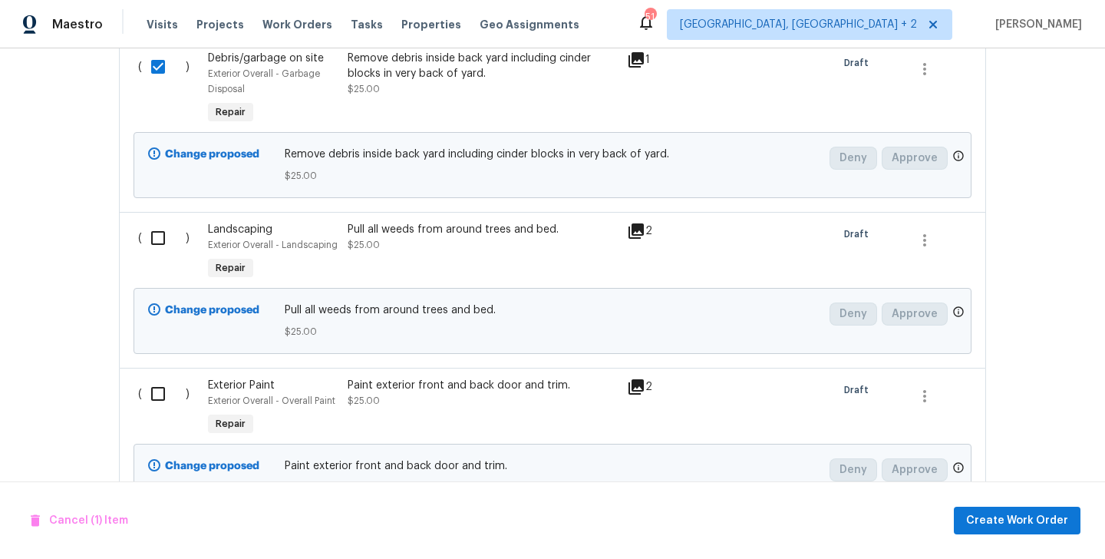
click at [164, 225] on input "checkbox" at bounding box center [164, 238] width 44 height 32
checkbox input "true"
click at [163, 387] on input "checkbox" at bounding box center [164, 394] width 44 height 32
checkbox input "true"
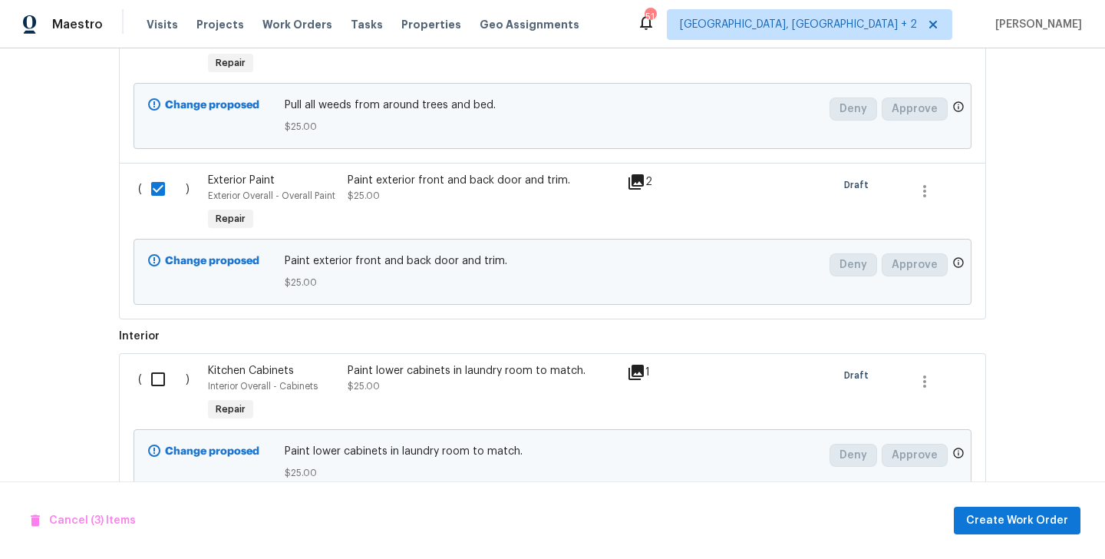
scroll to position [835, 0]
click at [162, 364] on div "( )" at bounding box center [169, 394] width 70 height 71
click at [162, 371] on input "checkbox" at bounding box center [164, 380] width 44 height 32
checkbox input "true"
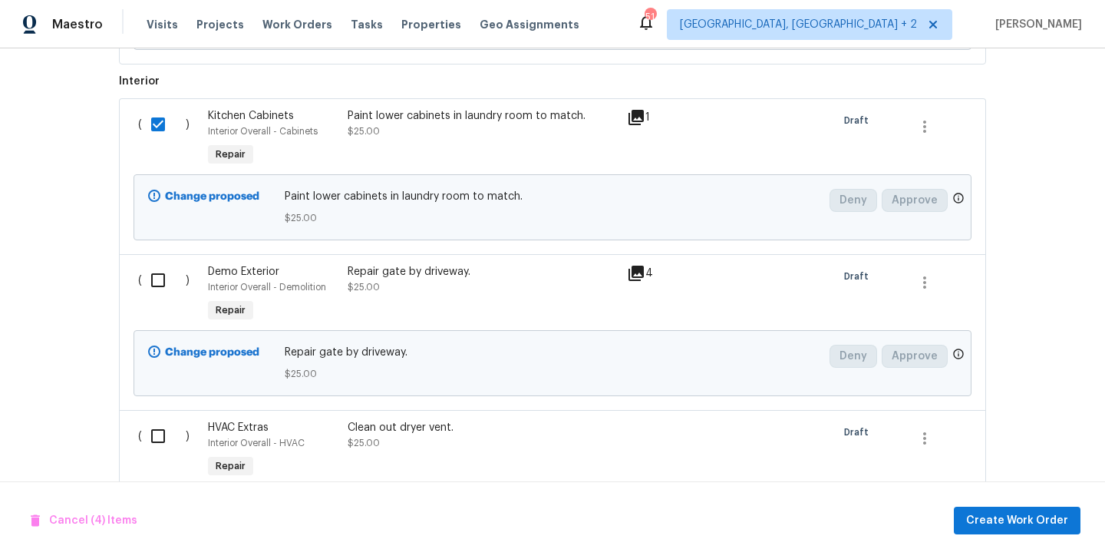
scroll to position [1091, 0]
click at [143, 274] on input "checkbox" at bounding box center [164, 280] width 44 height 32
checkbox input "true"
click at [159, 459] on div "( )" at bounding box center [169, 450] width 70 height 71
click at [159, 443] on input "checkbox" at bounding box center [164, 436] width 44 height 32
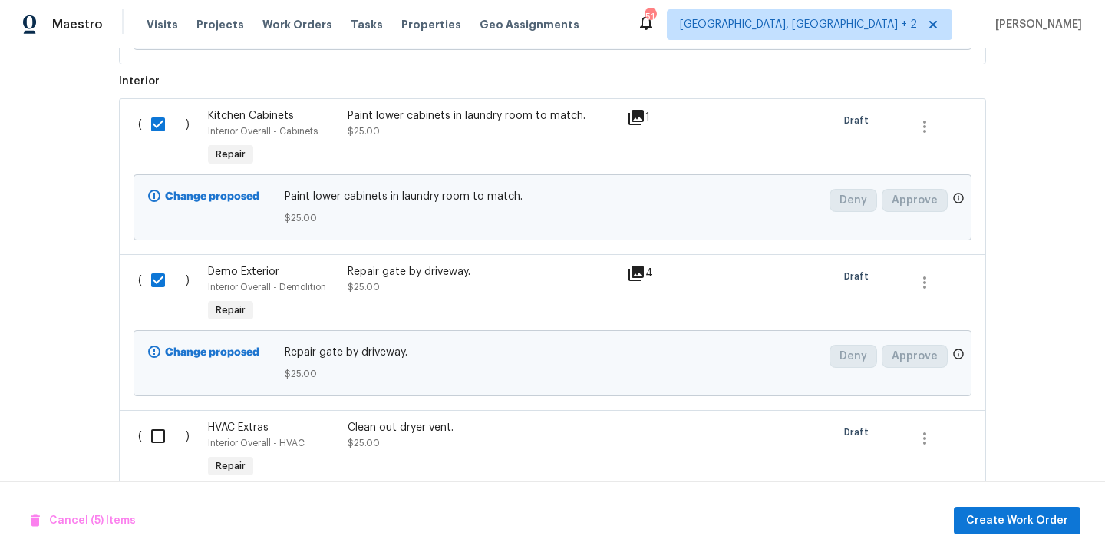
checkbox input "true"
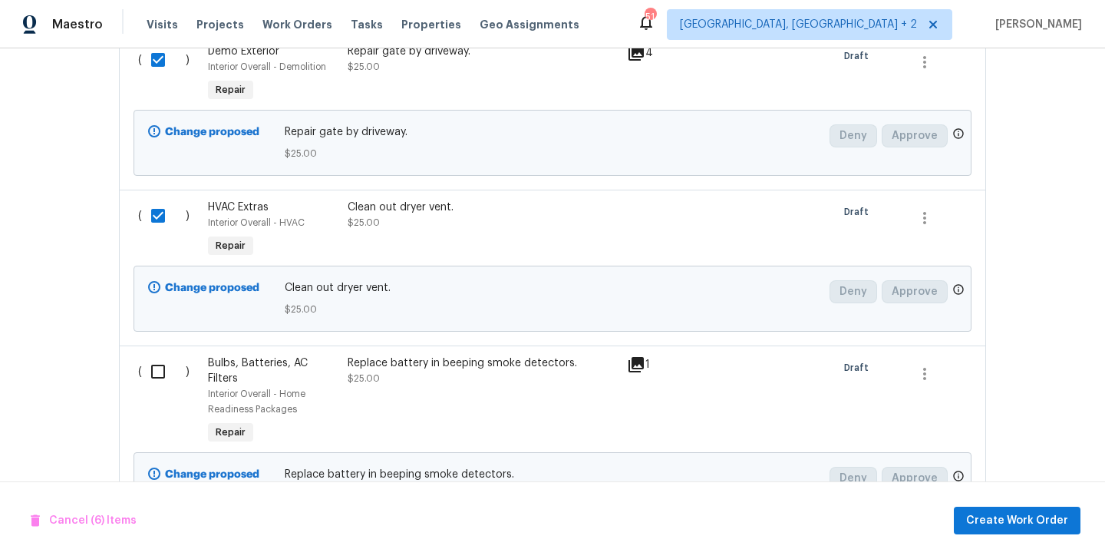
click at [161, 357] on div "( )" at bounding box center [169, 401] width 70 height 101
click at [161, 371] on input "checkbox" at bounding box center [164, 371] width 44 height 32
checkbox input "true"
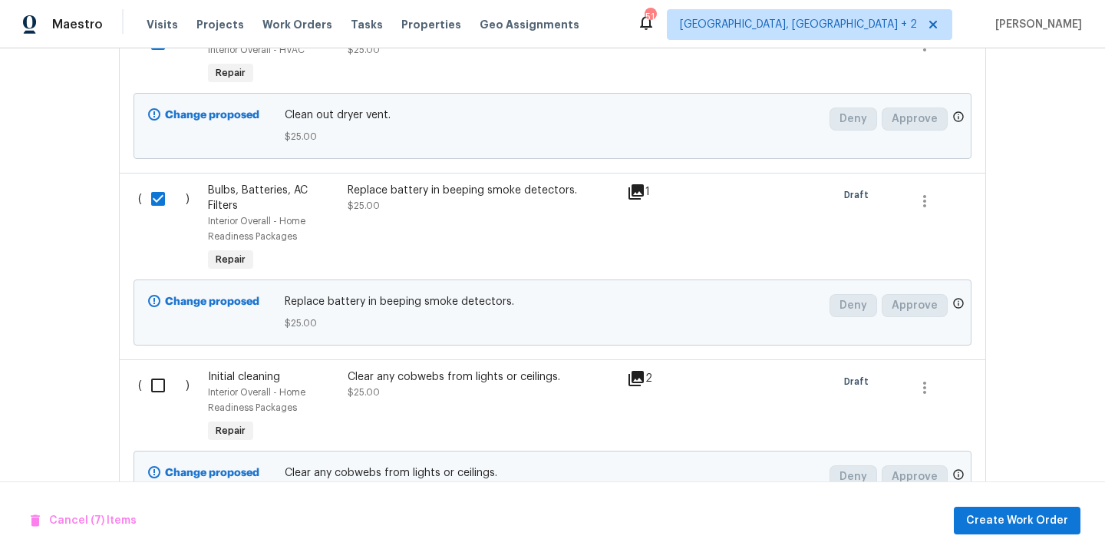
scroll to position [1485, 0]
click at [149, 389] on input "checkbox" at bounding box center [164, 384] width 44 height 32
checkbox input "true"
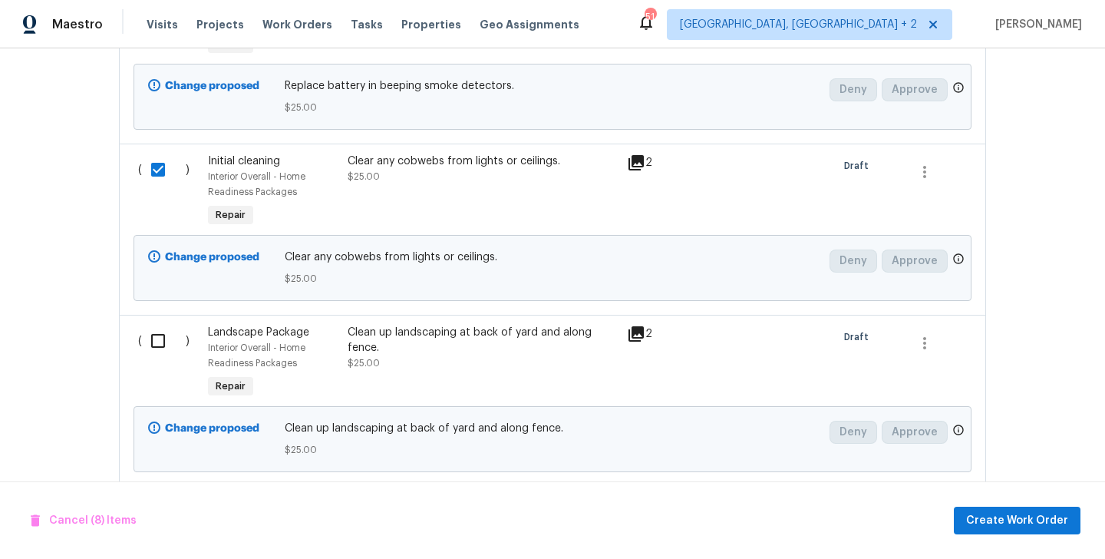
click at [163, 339] on input "checkbox" at bounding box center [164, 341] width 44 height 32
checkbox input "true"
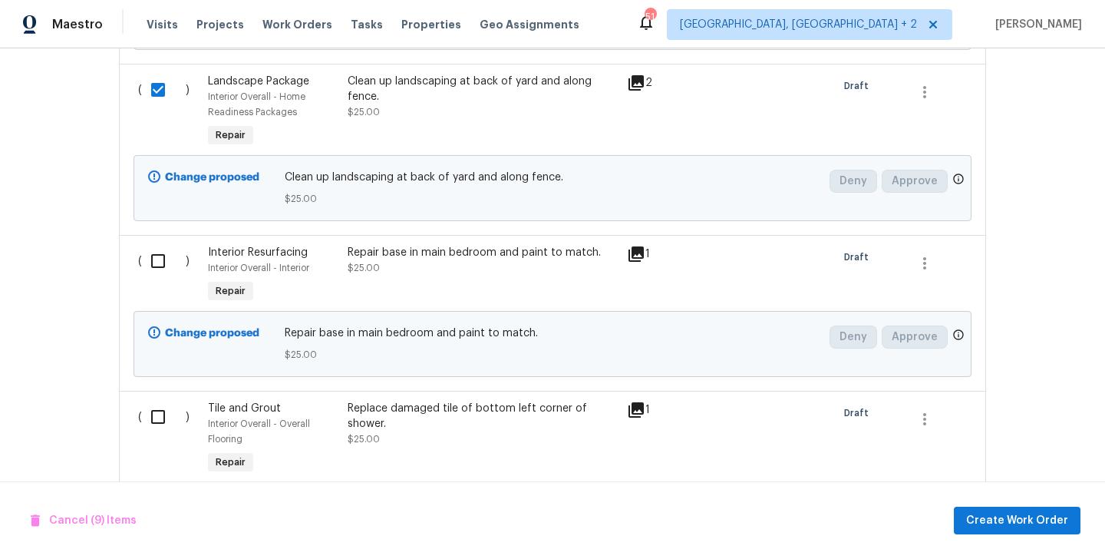
scroll to position [1952, 0]
click at [156, 267] on input "checkbox" at bounding box center [164, 259] width 44 height 32
checkbox input "true"
click at [159, 413] on input "checkbox" at bounding box center [164, 414] width 44 height 32
checkbox input "true"
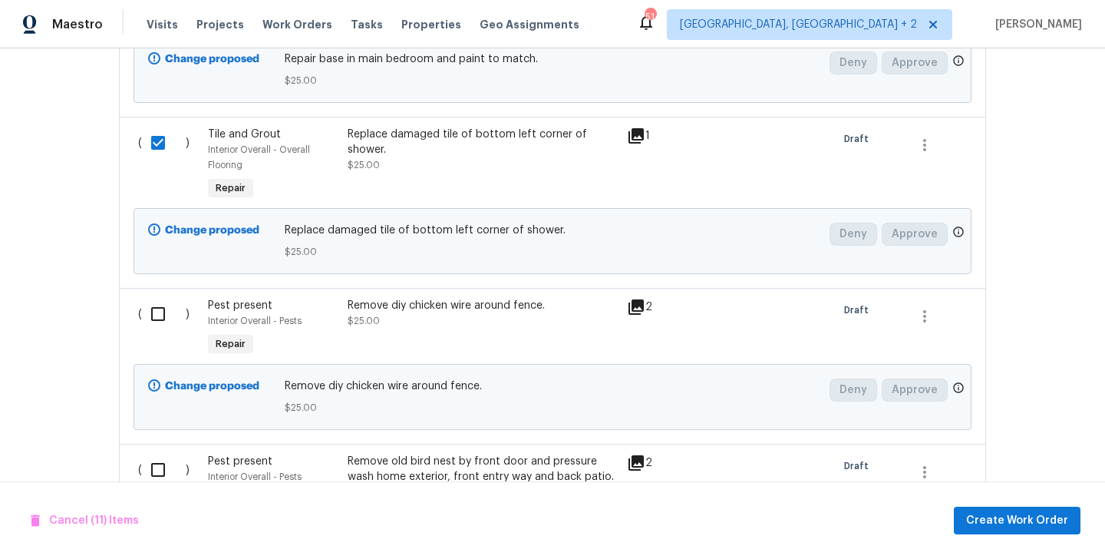
scroll to position [2226, 0]
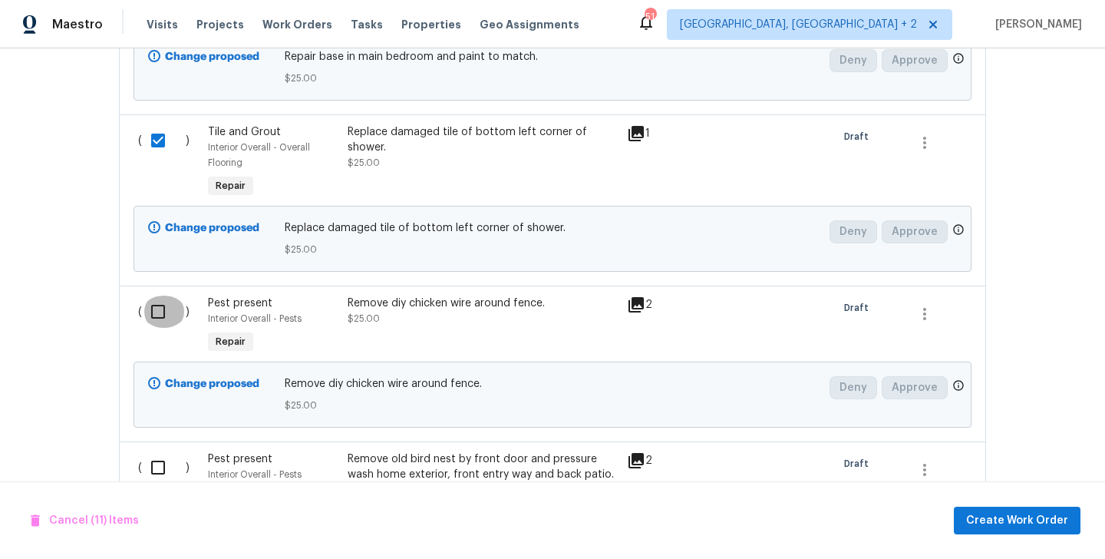
click at [160, 313] on input "checkbox" at bounding box center [164, 311] width 44 height 32
checkbox input "true"
click at [164, 461] on input "checkbox" at bounding box center [164, 467] width 44 height 32
checkbox input "true"
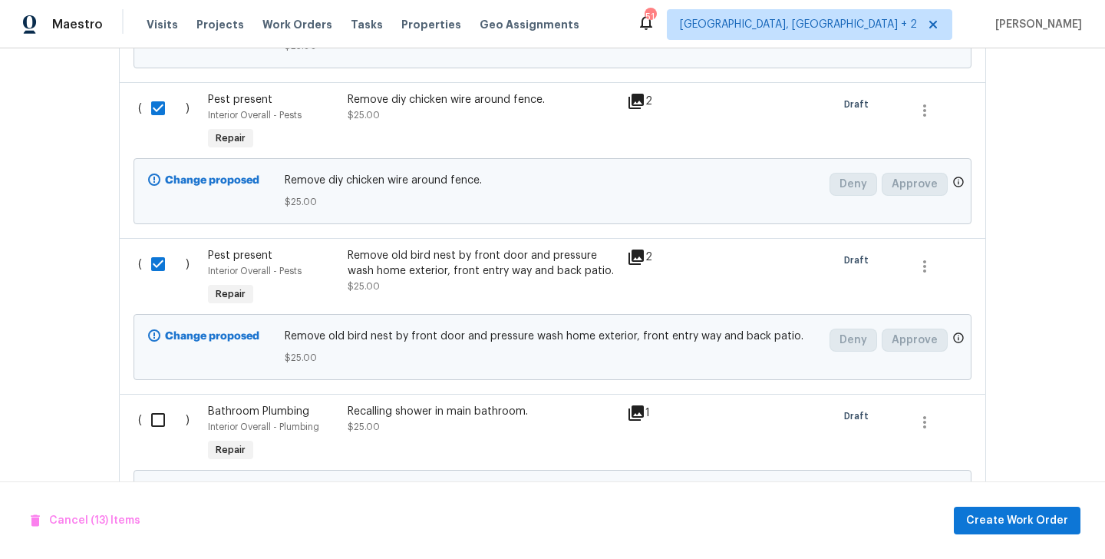
click at [157, 410] on input "checkbox" at bounding box center [164, 420] width 44 height 32
checkbox input "true"
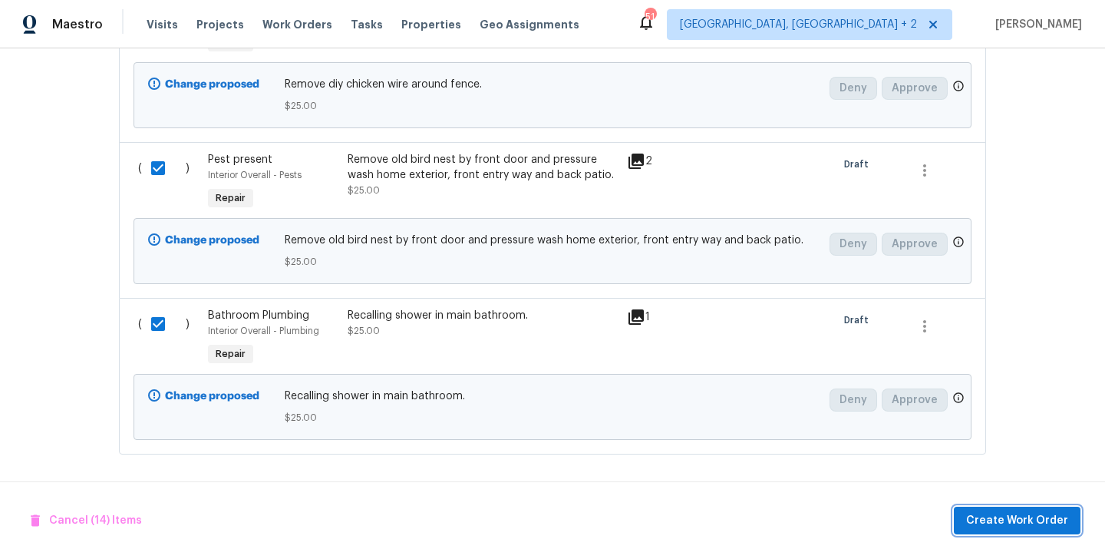
click at [1015, 522] on span "Create Work Order" at bounding box center [1017, 520] width 102 height 19
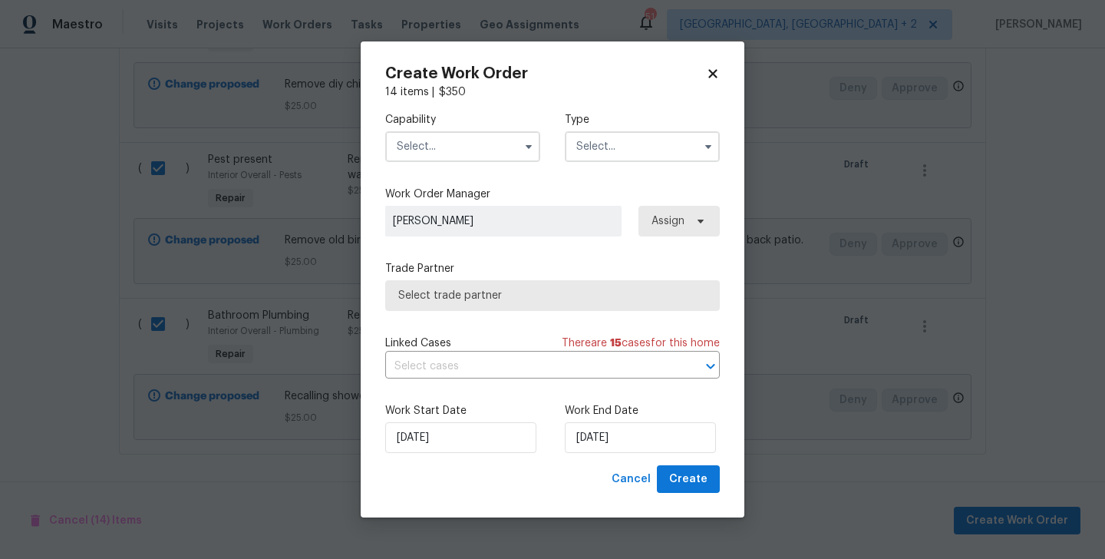
checkbox input "false"
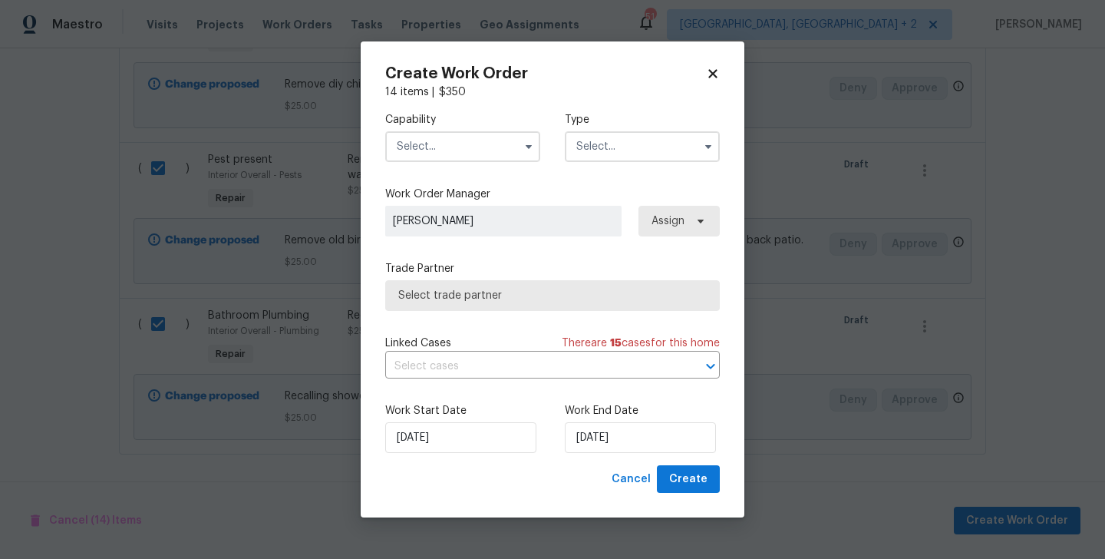
checkbox input "false"
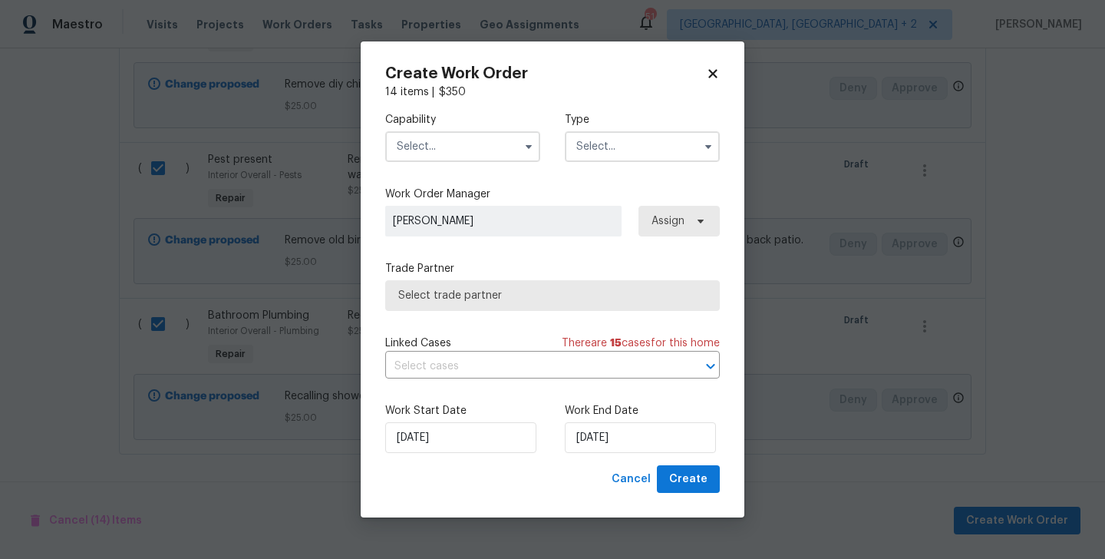
checkbox input "false"
click at [459, 140] on input "text" at bounding box center [462, 146] width 155 height 31
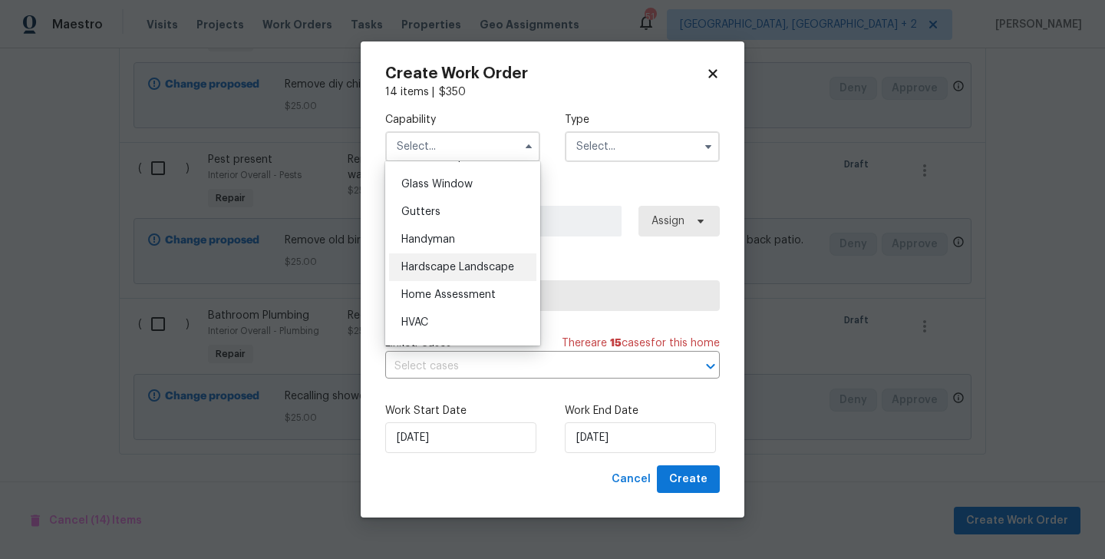
scroll to position [785, 0]
click at [450, 249] on div "Handyman" at bounding box center [462, 238] width 147 height 28
type input "Handyman"
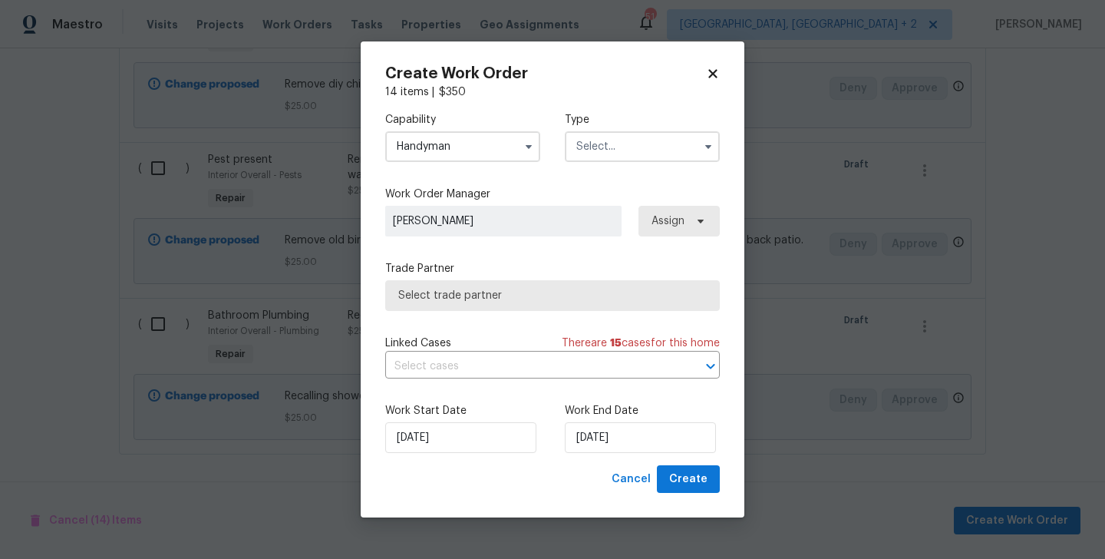
click at [647, 148] on input "text" at bounding box center [642, 146] width 155 height 31
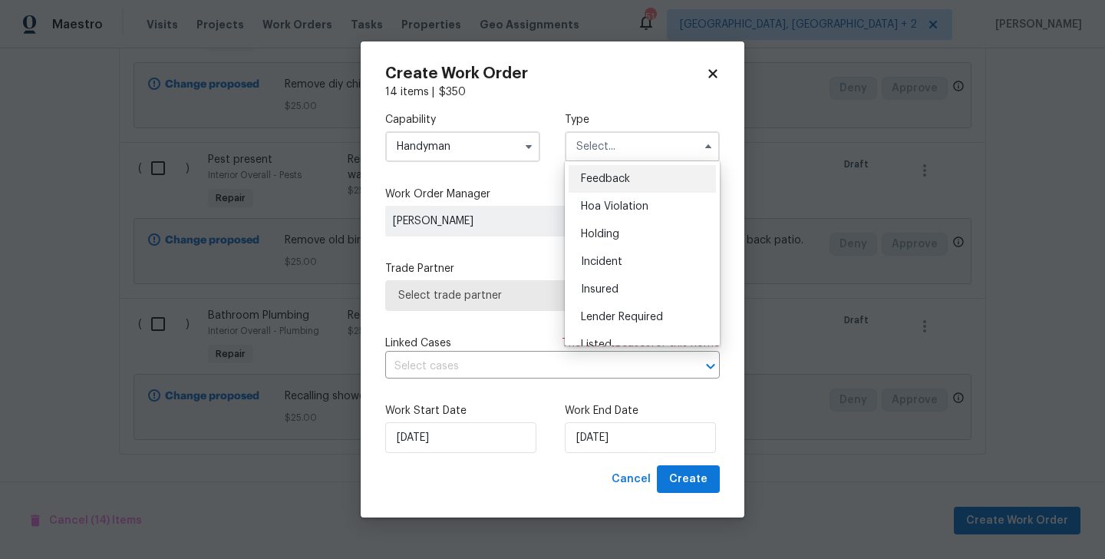
click at [647, 179] on div "Feedback" at bounding box center [642, 179] width 147 height 28
type input "Feedback"
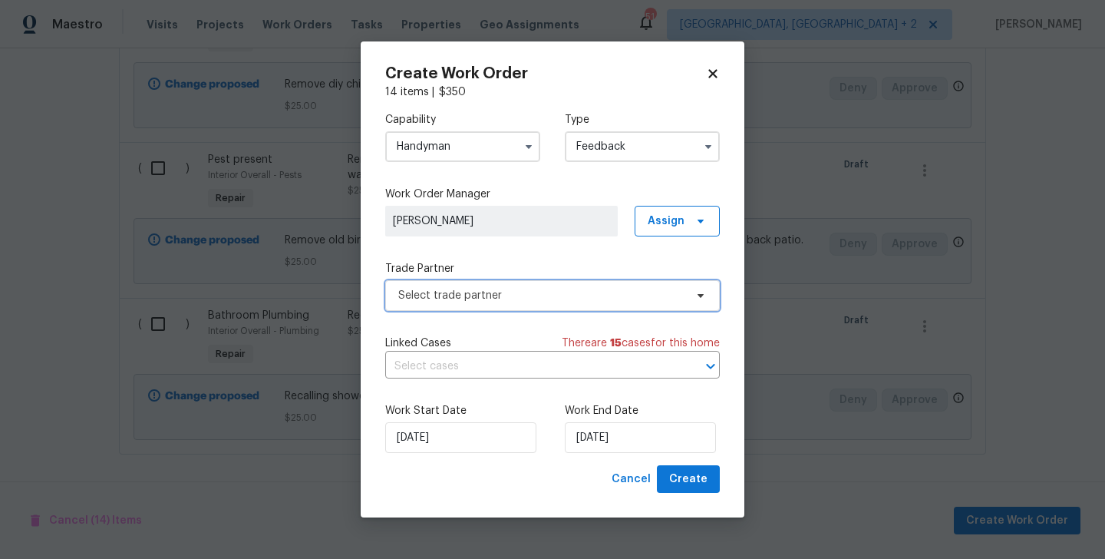
click at [534, 295] on span "Select trade partner" at bounding box center [541, 295] width 286 height 15
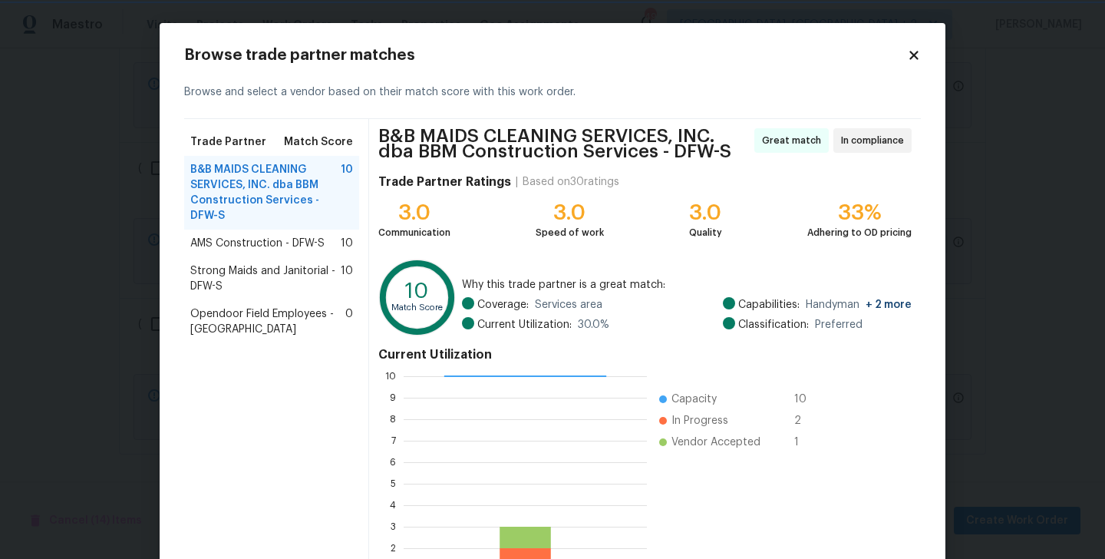
scroll to position [124, 0]
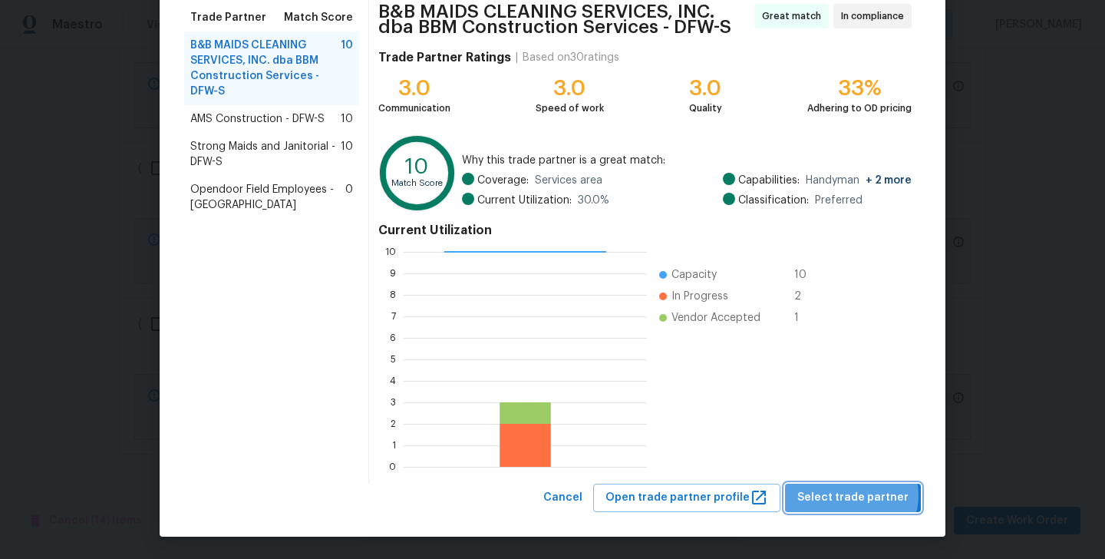
click at [859, 495] on span "Select trade partner" at bounding box center [852, 497] width 111 height 19
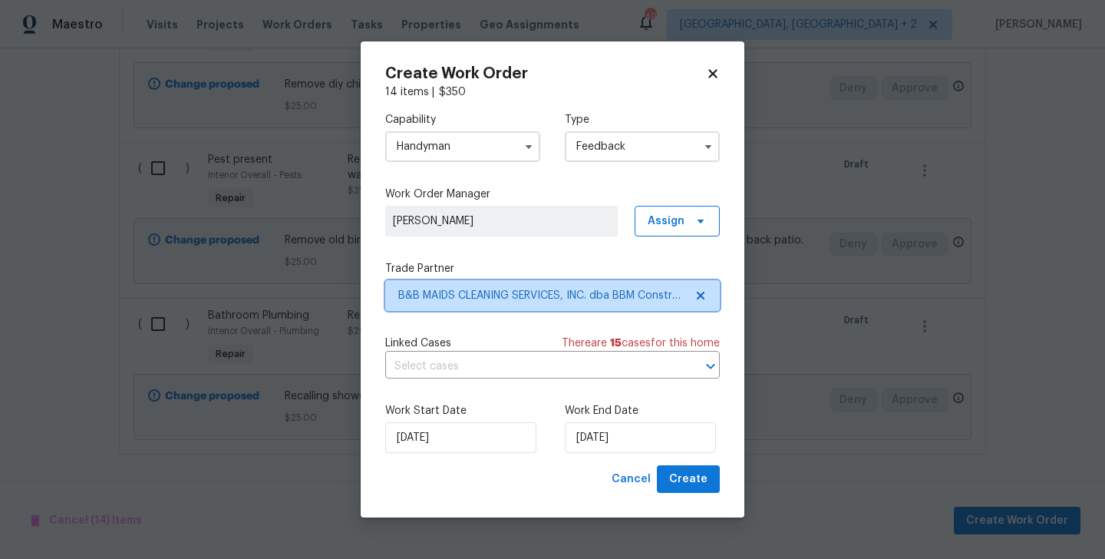
scroll to position [0, 0]
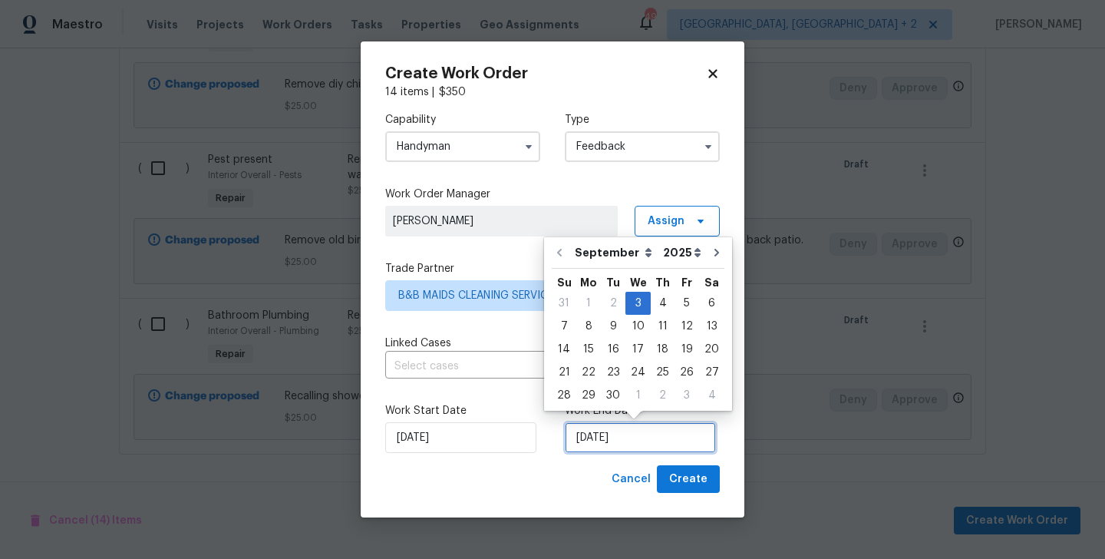
click at [690, 445] on input "03/09/2025" at bounding box center [640, 437] width 151 height 31
click at [681, 297] on div "5" at bounding box center [687, 302] width 25 height 21
type input "05/09/2025"
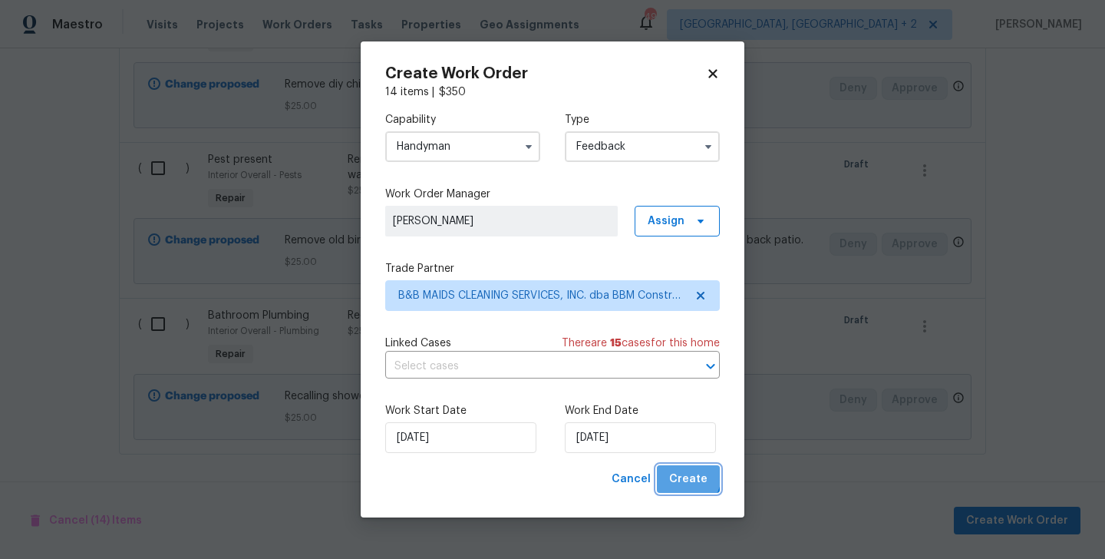
click at [686, 475] on span "Create" at bounding box center [688, 479] width 38 height 19
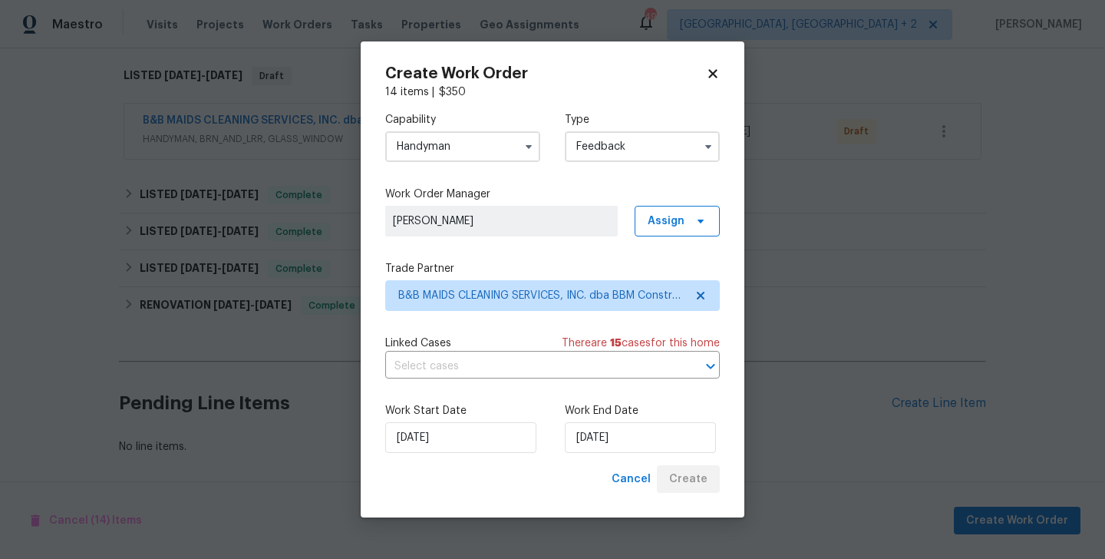
scroll to position [239, 0]
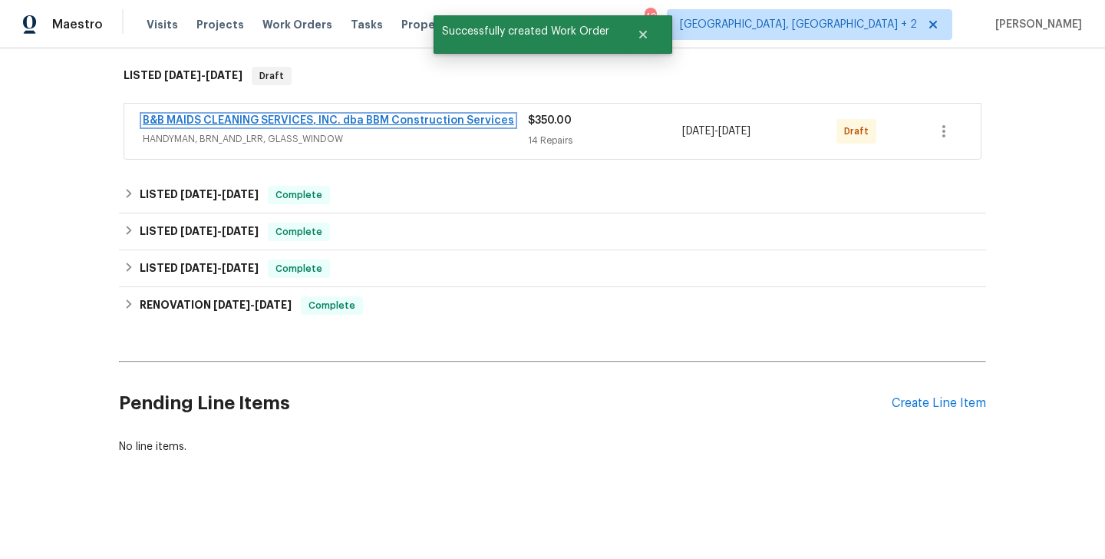
click at [335, 123] on link "B&B MAIDS CLEANING SERVICES, INC. dba BBM Construction Services" at bounding box center [328, 120] width 371 height 11
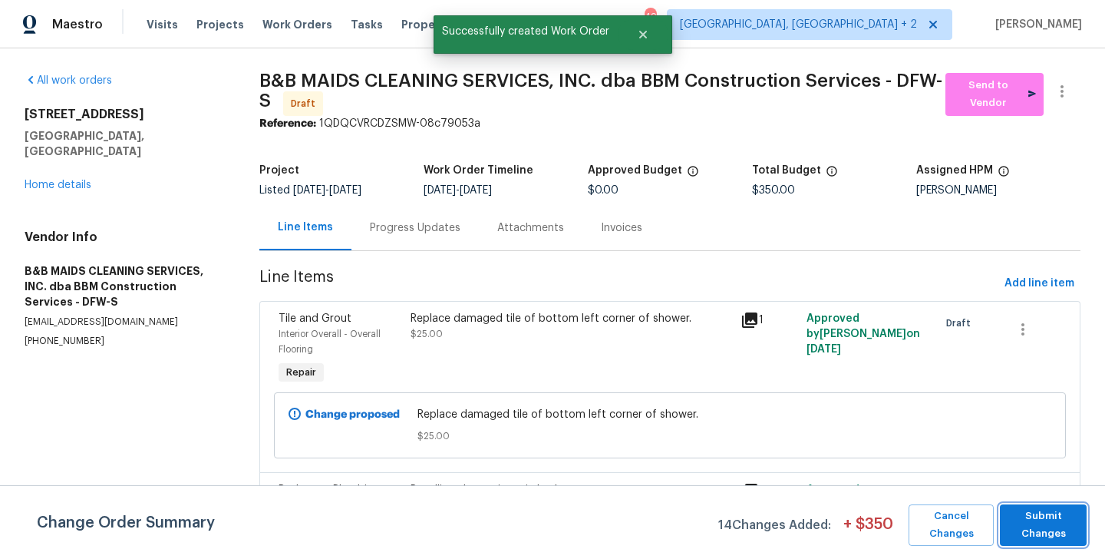
click at [1051, 513] on span "Submit Changes" at bounding box center [1043, 524] width 71 height 35
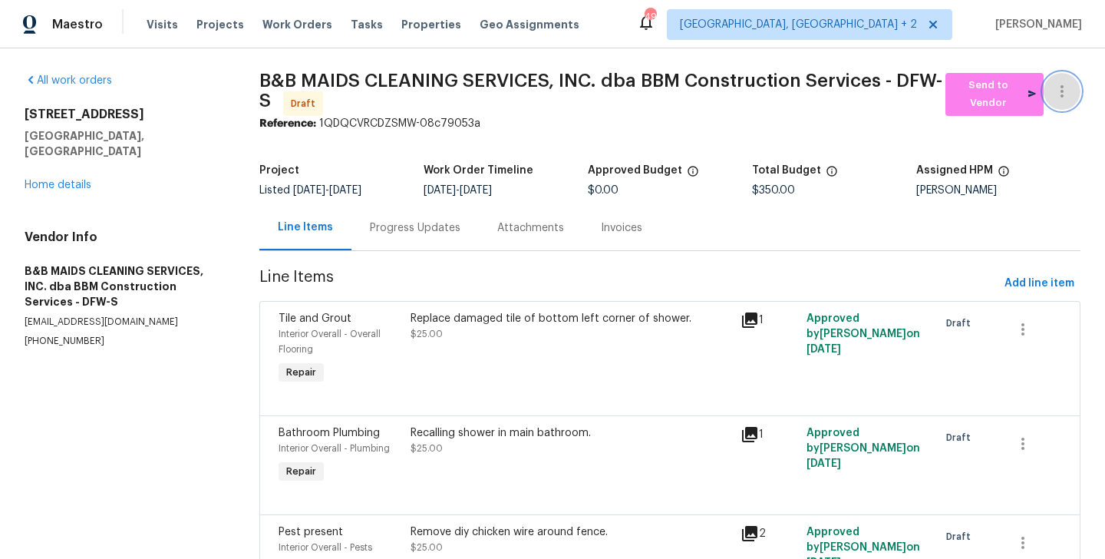
click at [1058, 87] on icon "button" at bounding box center [1062, 91] width 18 height 18
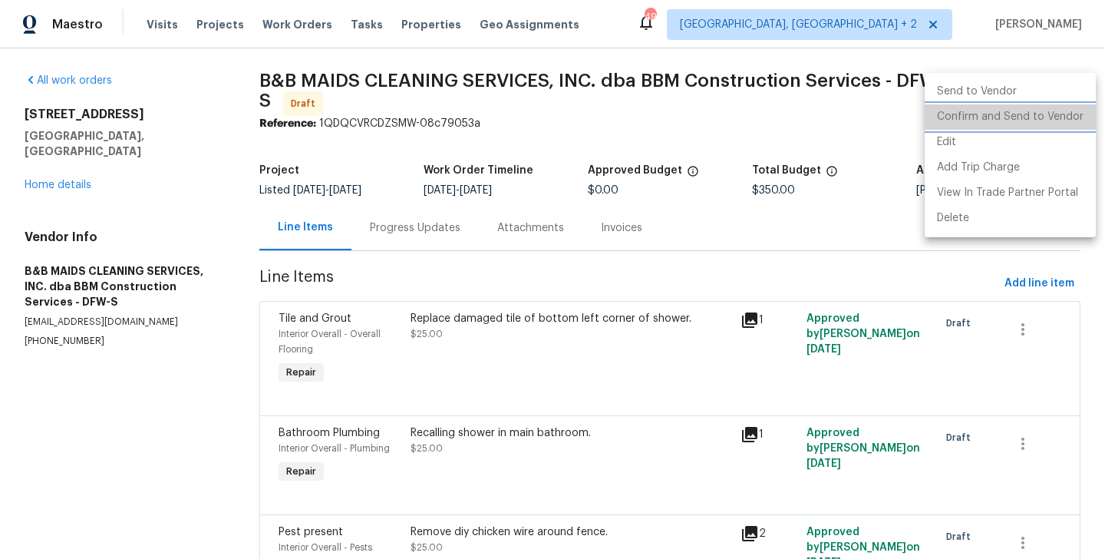
click at [1058, 113] on li "Confirm and Send to Vendor" at bounding box center [1010, 116] width 171 height 25
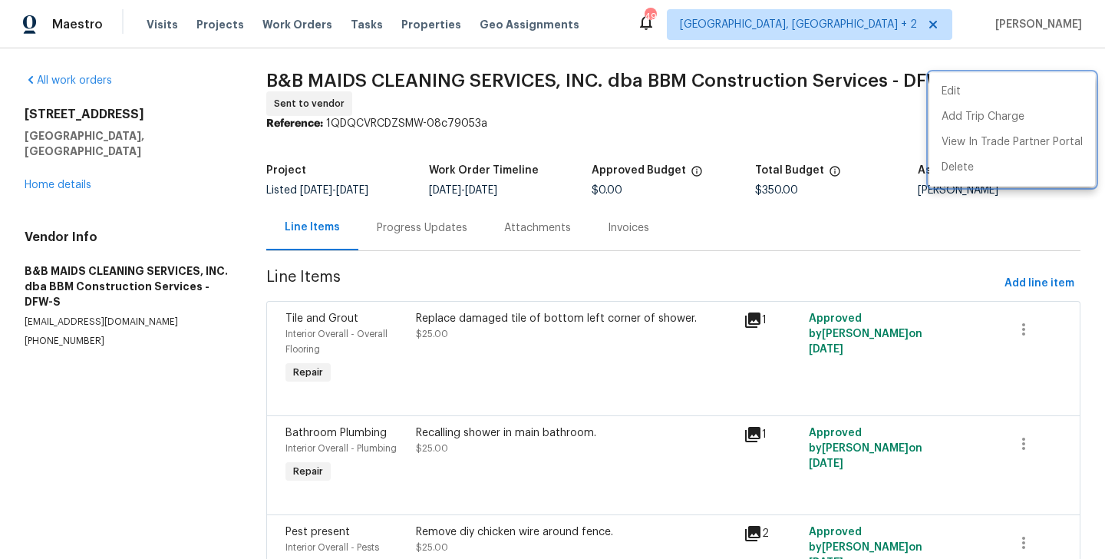
click at [377, 251] on div at bounding box center [552, 279] width 1105 height 559
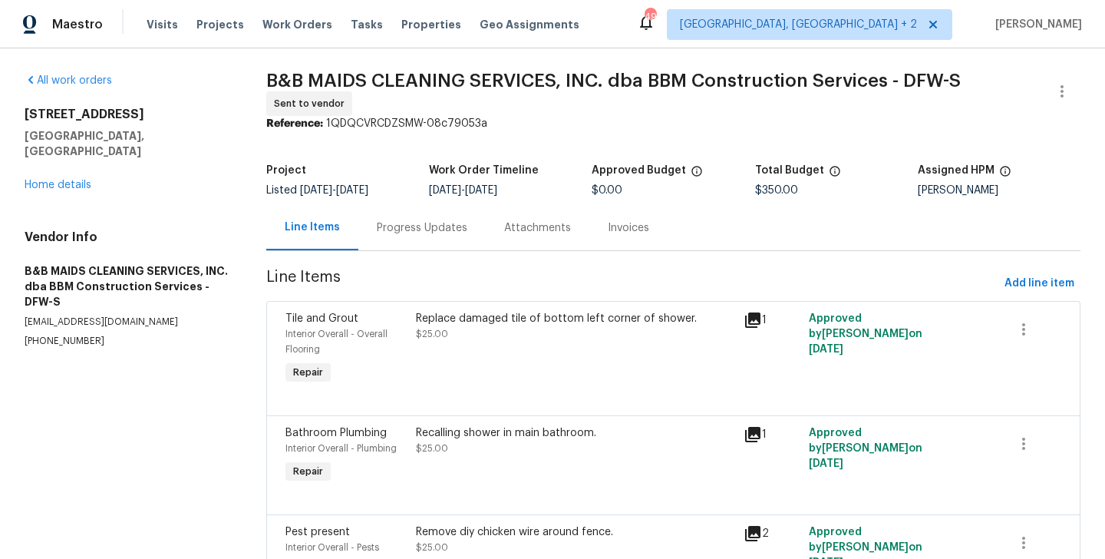
click at [415, 236] on div "Progress Updates" at bounding box center [421, 227] width 127 height 45
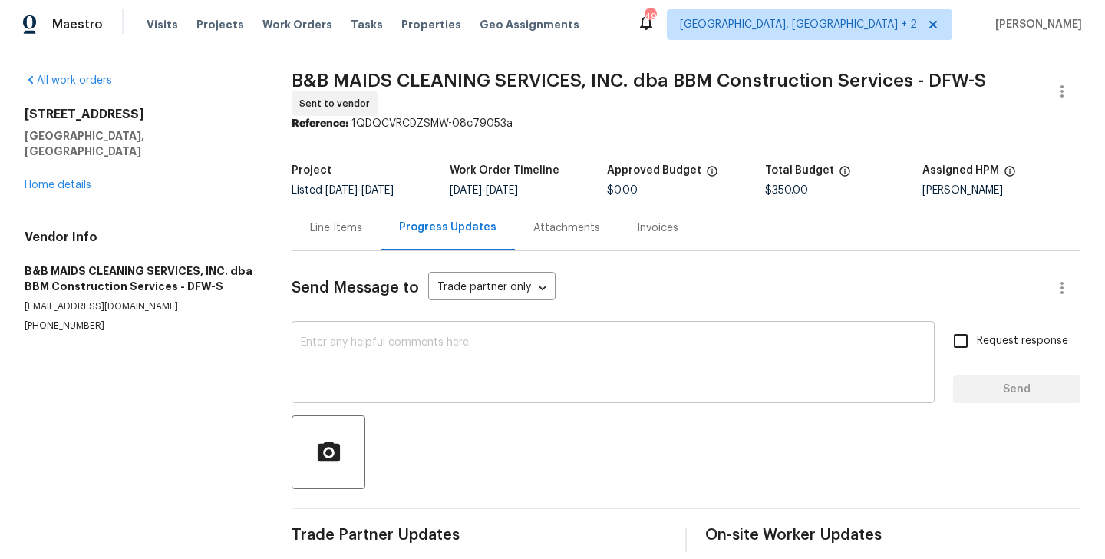
click at [427, 364] on textarea at bounding box center [613, 364] width 625 height 54
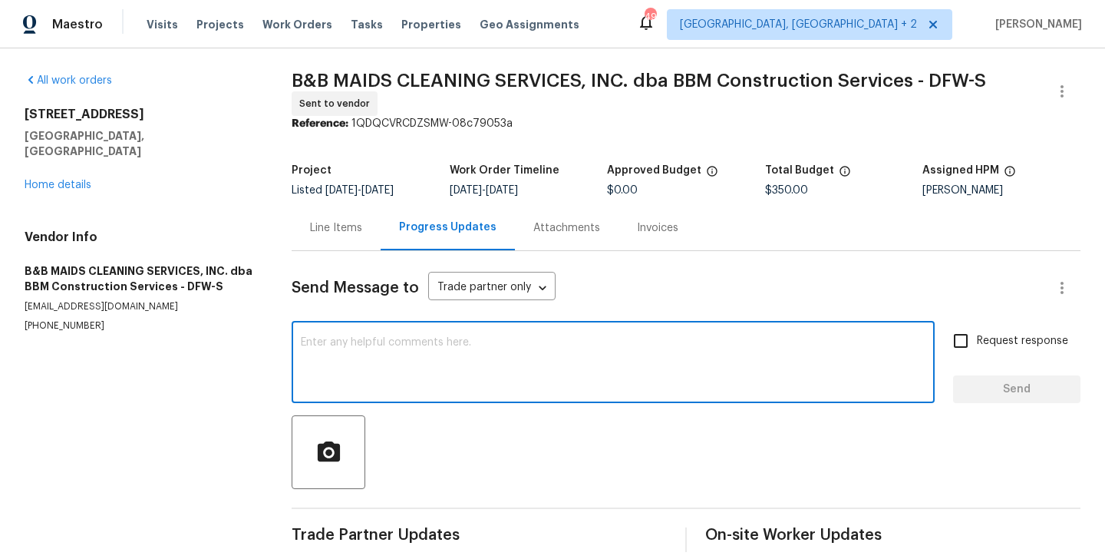
paste textarea "Hi, this is Blessida with Opendoor. I’m confirming you received the WO for the …"
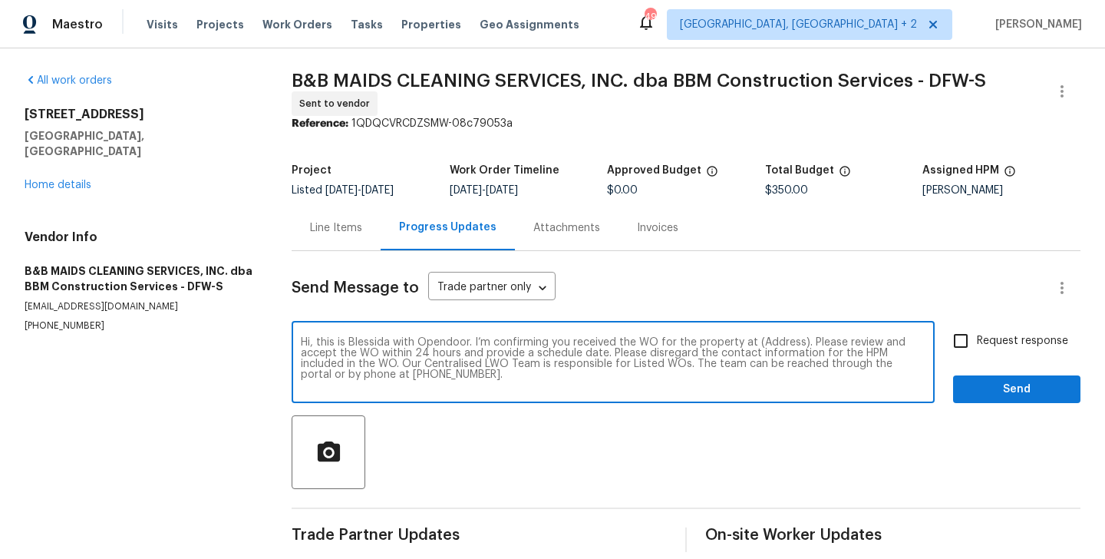
click at [779, 355] on textarea "Hi, this is Blessida with Opendoor. I’m confirming you received the WO for the …" at bounding box center [613, 364] width 625 height 54
paste textarea "103 County Road 4223, Decatur, TX 76234"
type textarea "Hi, this is Blessida with Opendoor. I’m confirming you received the WO for the …"
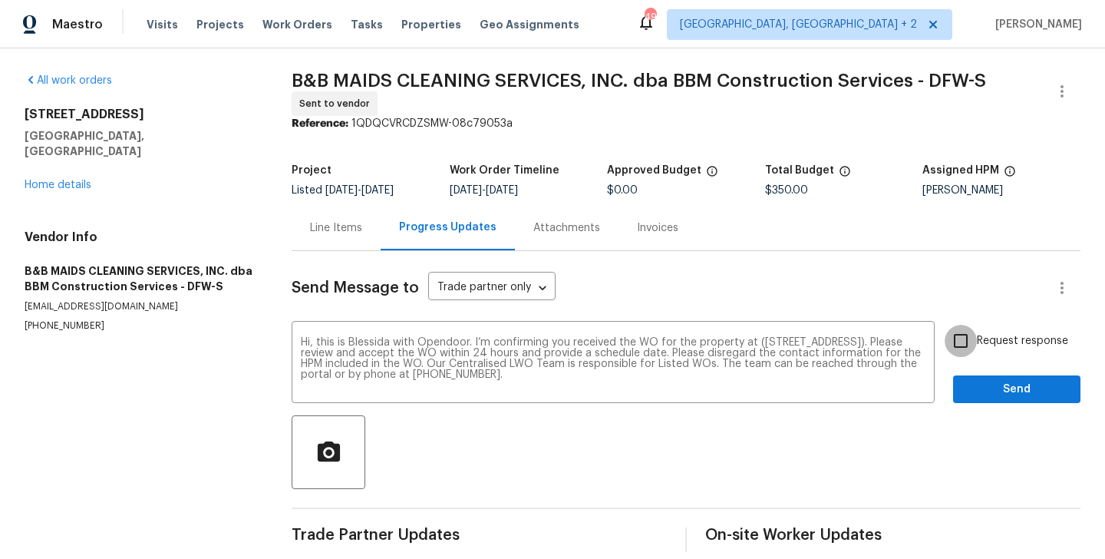
click at [954, 346] on input "Request response" at bounding box center [961, 341] width 32 height 32
checkbox input "true"
click at [976, 387] on span "Send" at bounding box center [1016, 389] width 103 height 19
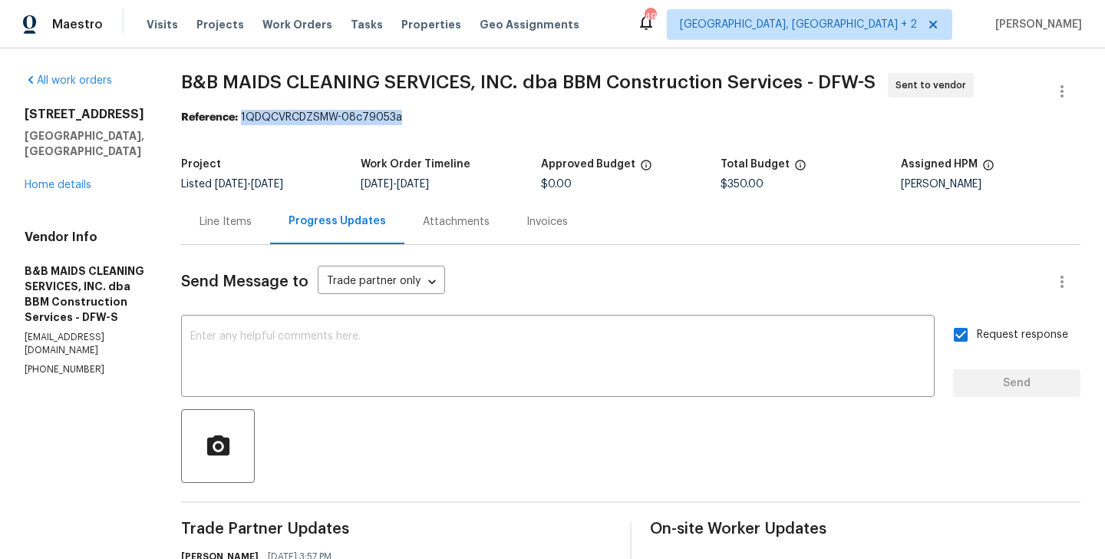
drag, startPoint x: 295, startPoint y: 114, endPoint x: 509, endPoint y: 117, distance: 213.4
click at [509, 117] on div "Reference: 1QDQCVRCDZSMW-08c79053a" at bounding box center [630, 117] width 899 height 15
copy div "1QDQCVRCDZSMW-08c79053a"
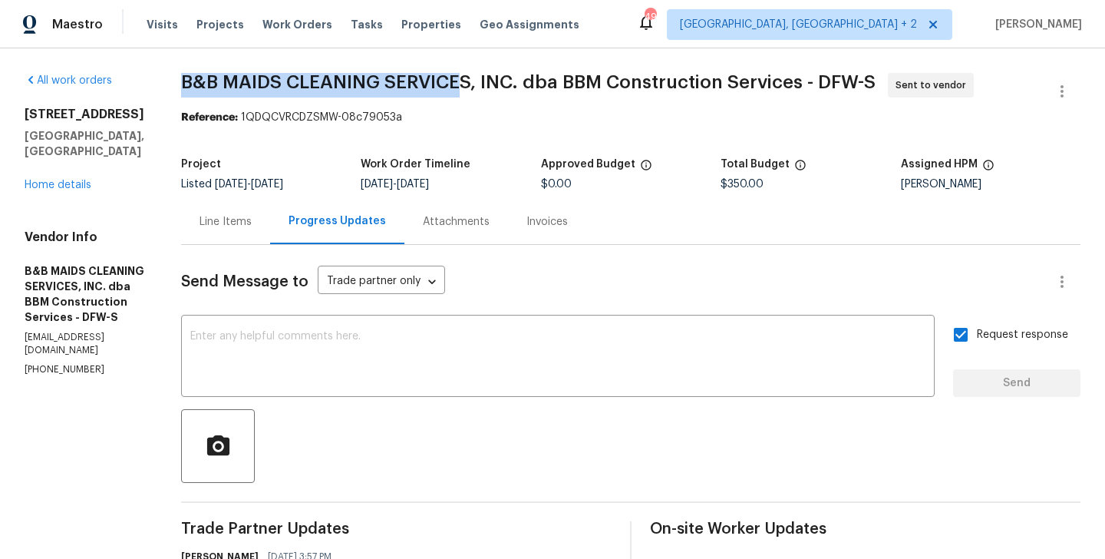
drag, startPoint x: 226, startPoint y: 85, endPoint x: 520, endPoint y: 85, distance: 294.7
click at [521, 83] on div "All work orders 103 County Road 4223 Decatur, TX 76234 Home details Vendor Info…" at bounding box center [552, 369] width 1105 height 643
click at [520, 85] on span "B&B MAIDS CLEANING SERVICES, INC. dba BBM Construction Services - DFW-S" at bounding box center [528, 82] width 695 height 18
drag, startPoint x: 527, startPoint y: 84, endPoint x: 230, endPoint y: 84, distance: 297.0
click at [230, 84] on div "All work orders 103 County Road 4223 Decatur, TX 76234 Home details Vendor Info…" at bounding box center [552, 369] width 1105 height 643
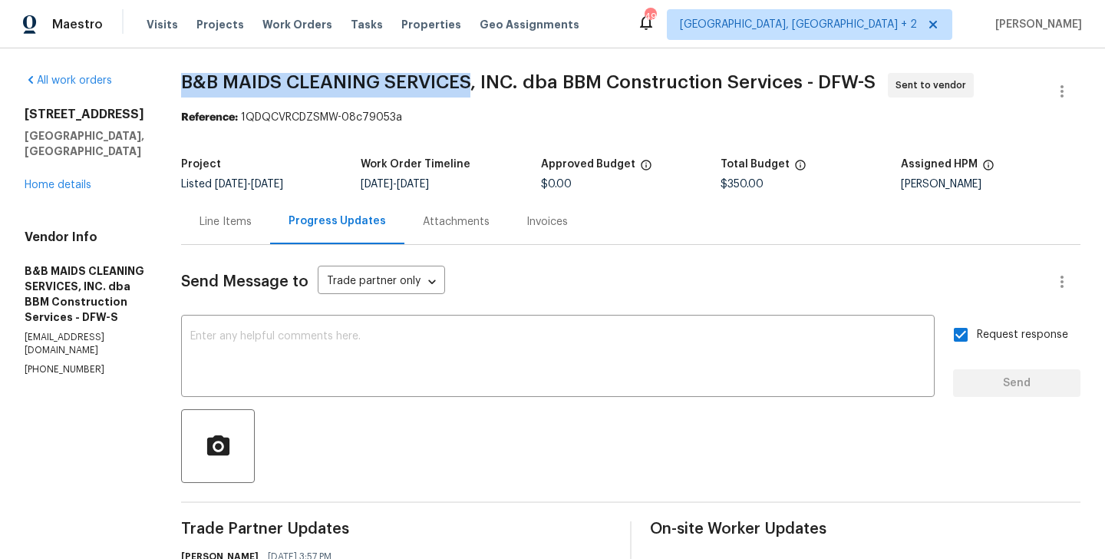
copy span "B&B MAIDS CLEANING SERVICES"
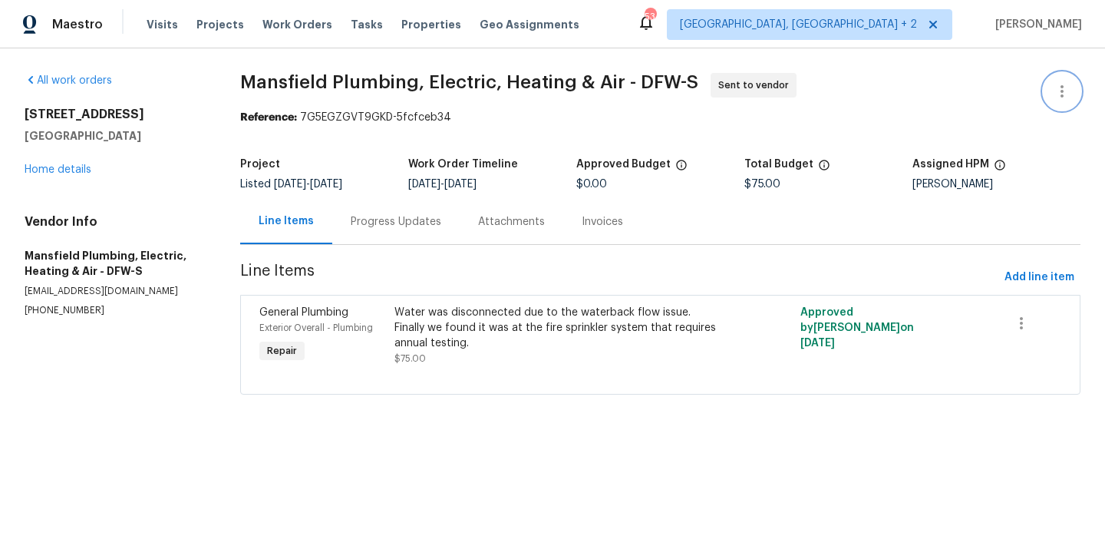
click at [1064, 77] on button "button" at bounding box center [1062, 91] width 37 height 37
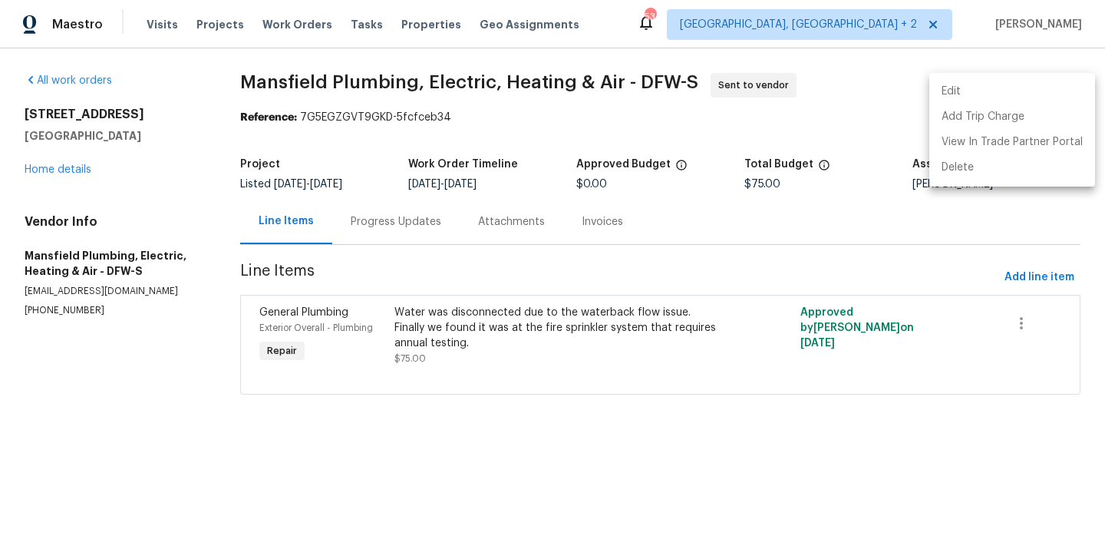
click at [1049, 77] on ul "Edit Add Trip Charge View In Trade Partner Portal Delete" at bounding box center [1012, 130] width 166 height 114
click at [959, 87] on li "Edit" at bounding box center [1012, 91] width 166 height 25
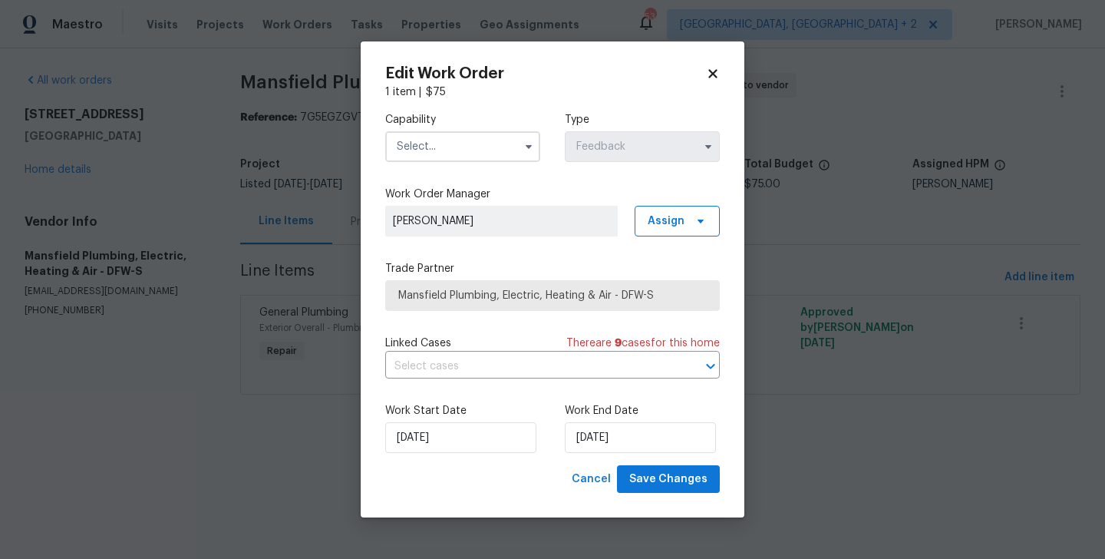
click at [467, 129] on div "Capability" at bounding box center [462, 137] width 155 height 50
click at [467, 150] on input "text" at bounding box center [462, 146] width 155 height 31
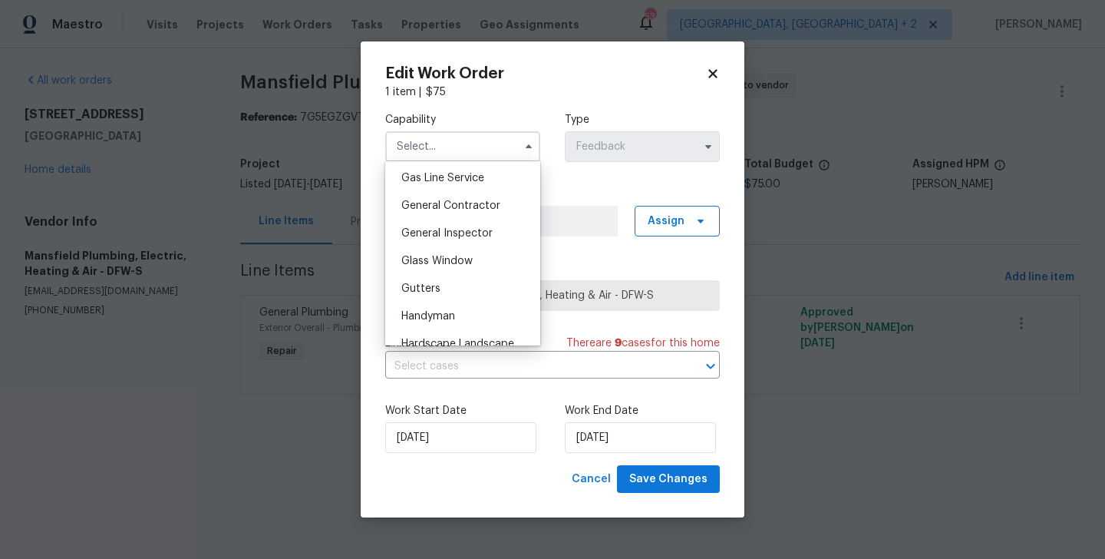
scroll to position [701, 0]
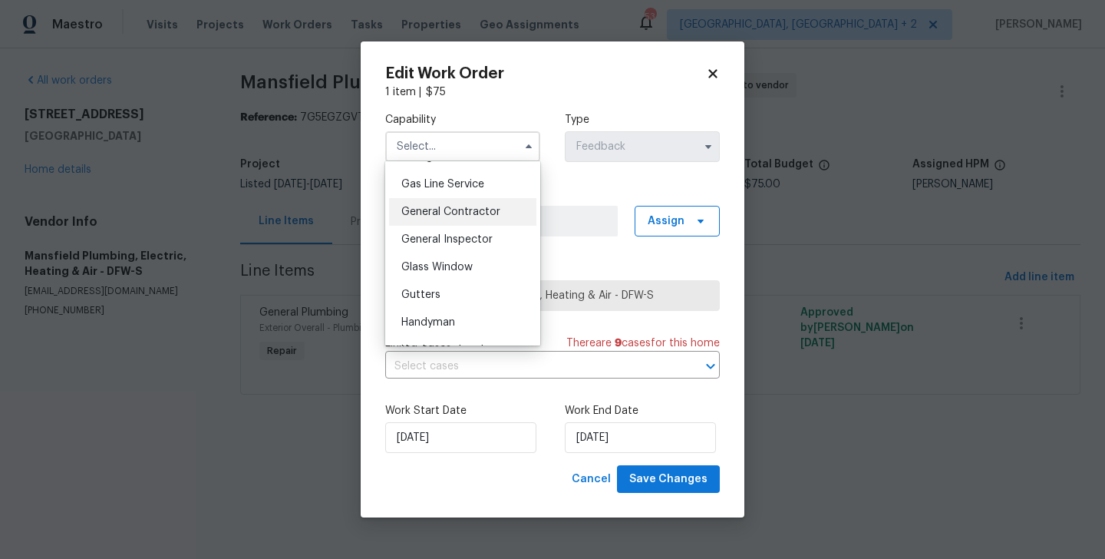
click at [463, 206] on span "General Contractor" at bounding box center [450, 211] width 99 height 11
type input "General Contractor"
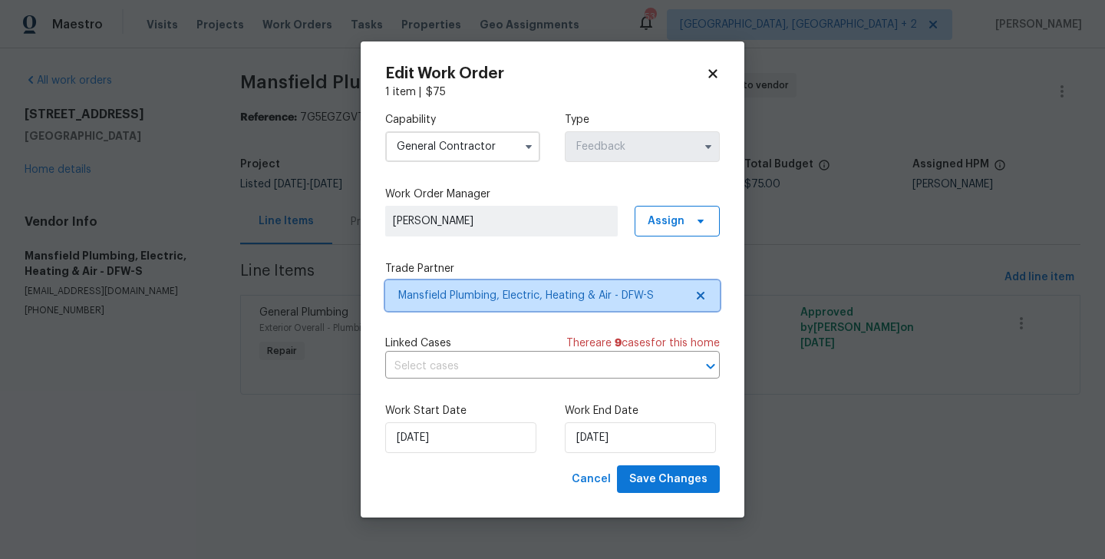
click at [502, 297] on span "Mansfield Plumbing, Electric, Heating & Air - DFW-S" at bounding box center [541, 295] width 286 height 15
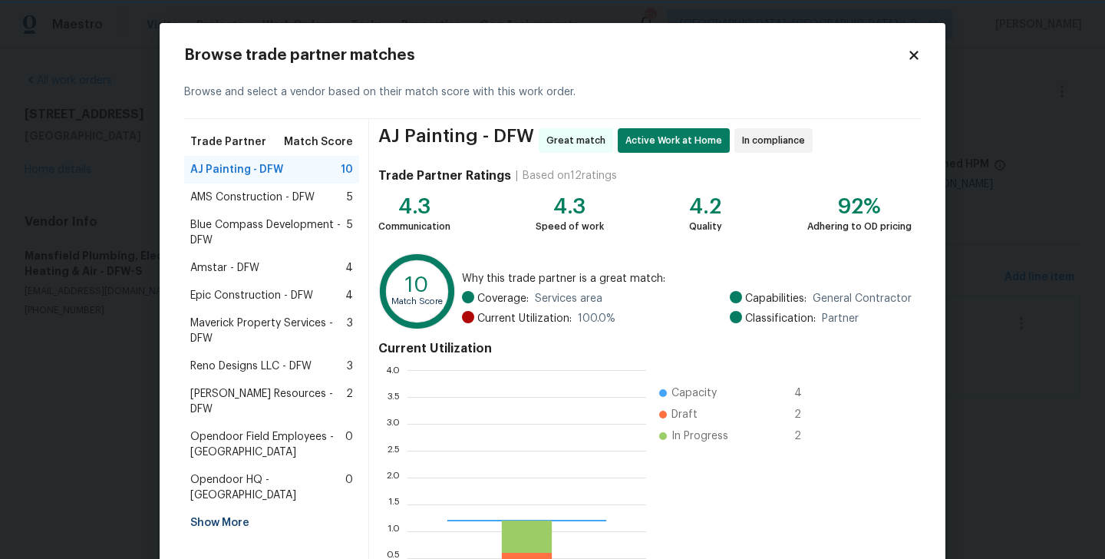
scroll to position [215, 239]
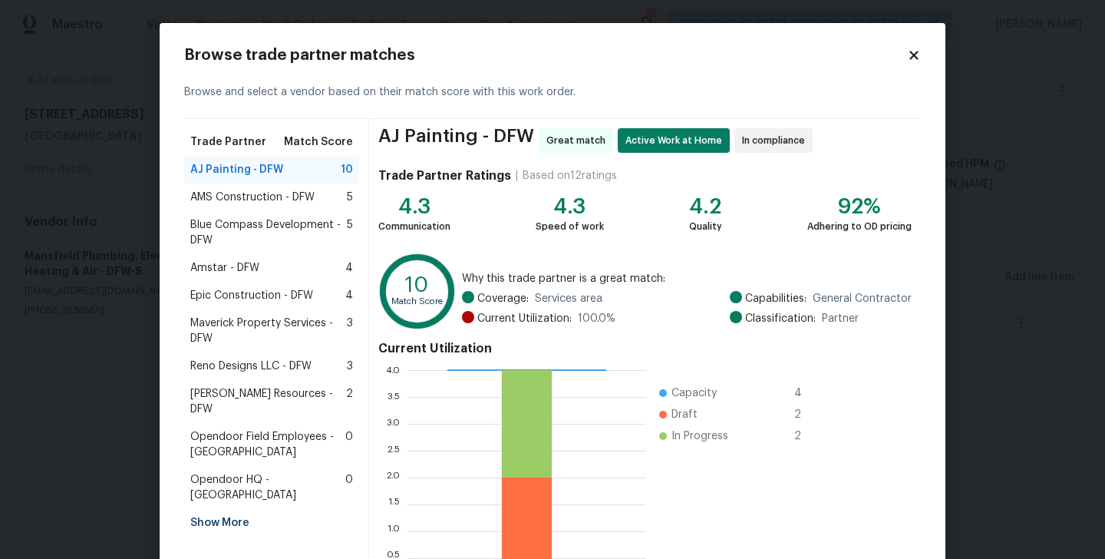
click at [216, 509] on div "Show More" at bounding box center [271, 523] width 175 height 28
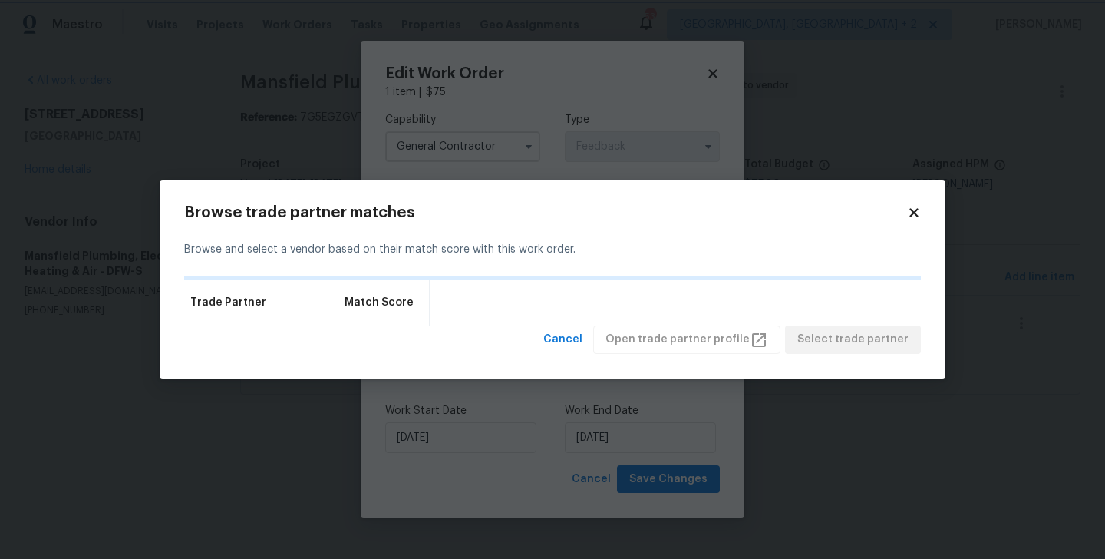
click at [216, 437] on body "Maestro Visits Projects Work Orders Tasks Properties Geo Assignments 53 Albuque…" at bounding box center [552, 218] width 1105 height 437
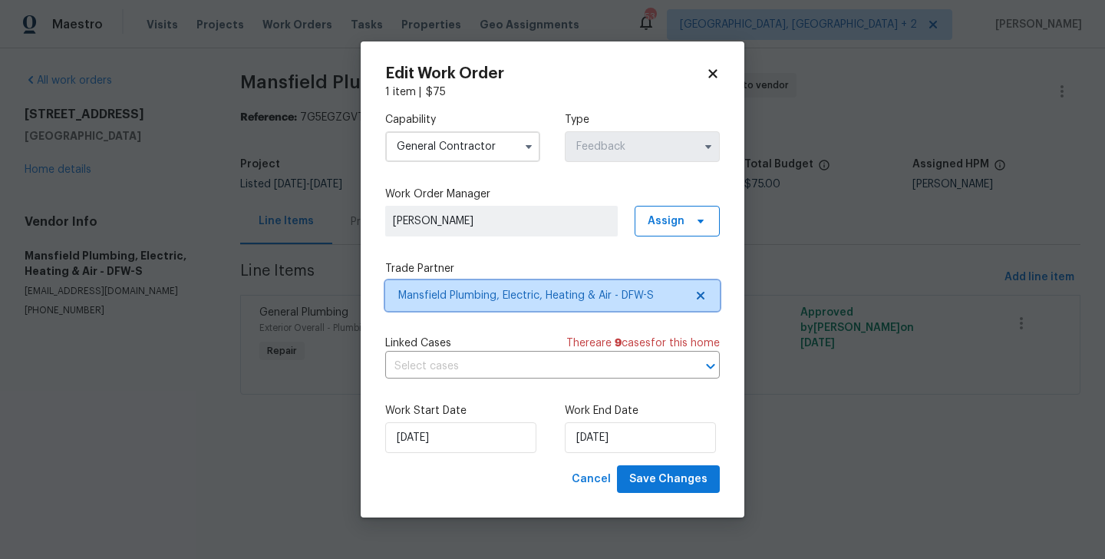
click at [426, 301] on span "Mansfield Plumbing, Electric, Heating & Air - DFW-S" at bounding box center [541, 295] width 286 height 15
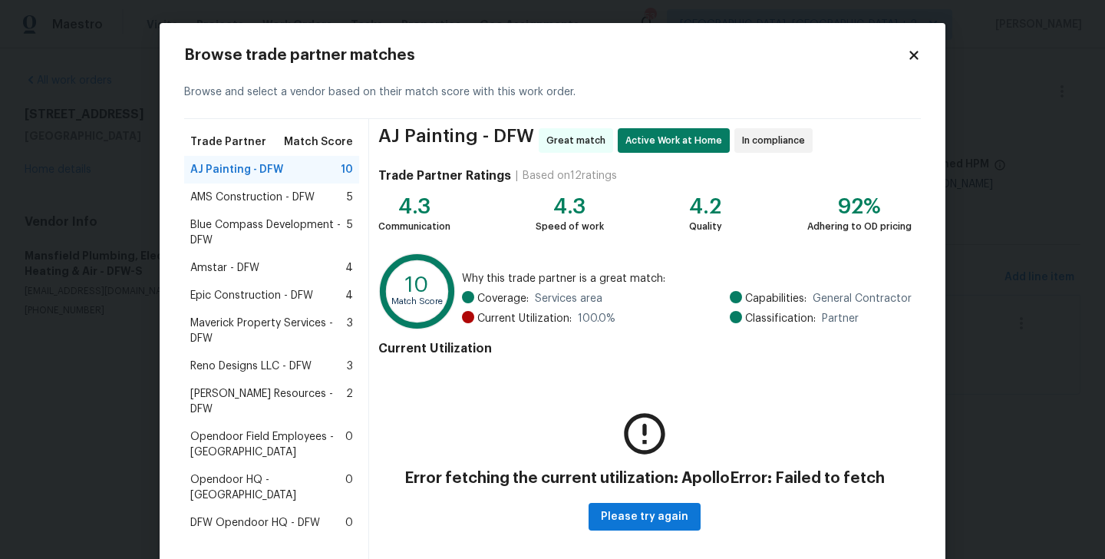
scroll to position [1, 1]
click at [256, 200] on span "AMS Construction - DFW" at bounding box center [252, 197] width 124 height 15
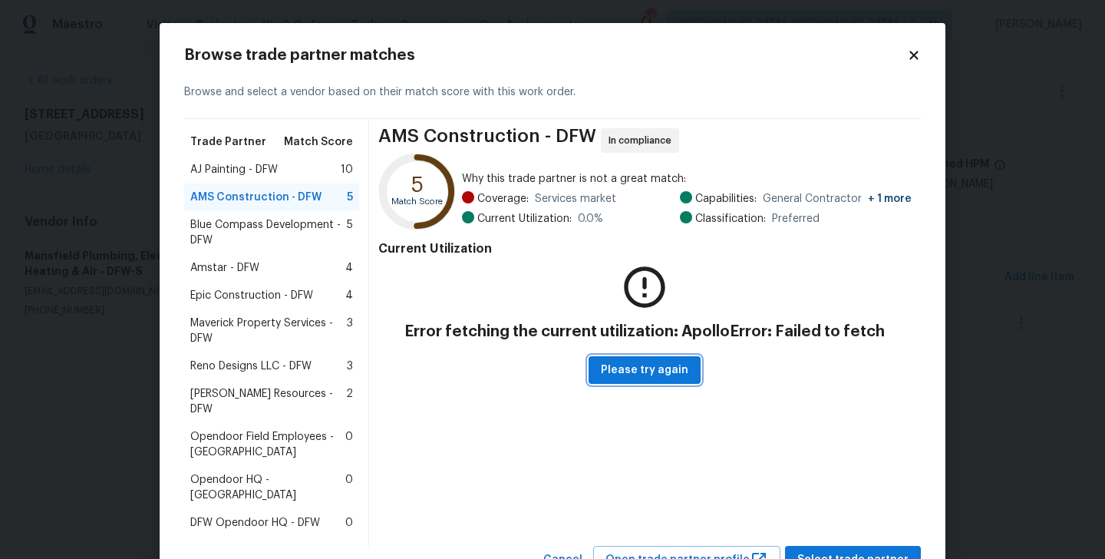
click at [693, 367] on button "Please try again" at bounding box center [645, 370] width 112 height 28
click at [250, 229] on span "Blue Compass Development - DFW" at bounding box center [268, 232] width 157 height 31
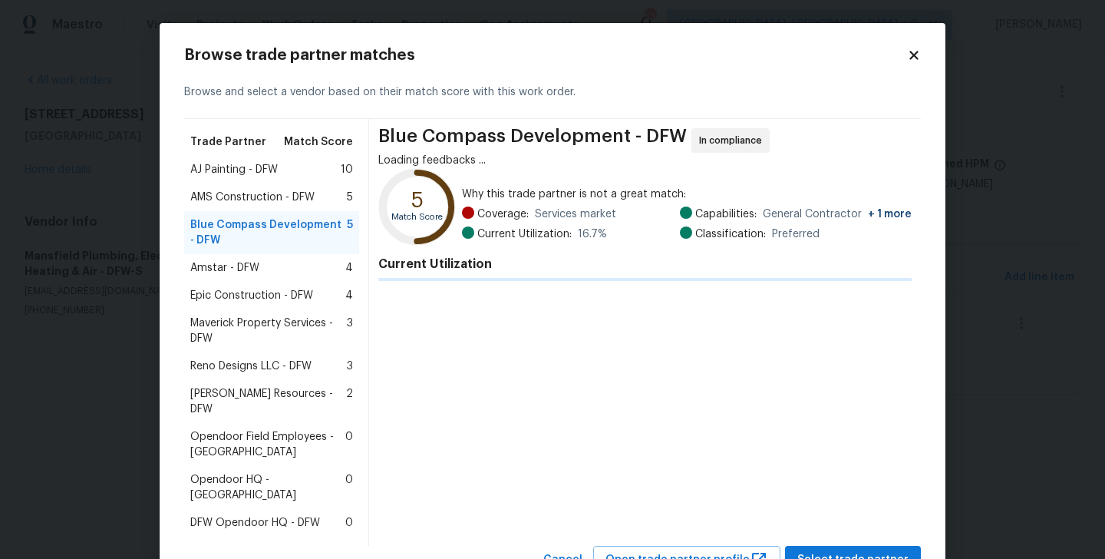
click at [254, 269] on span "Amstar - DFW" at bounding box center [224, 267] width 69 height 15
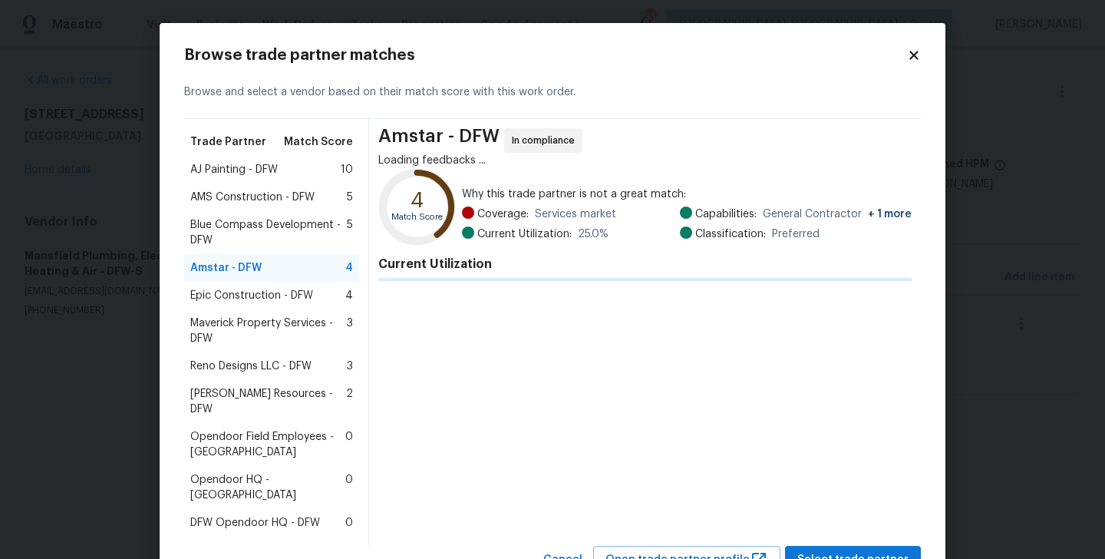
click at [270, 308] on div "Epic Construction - DFW 4" at bounding box center [271, 296] width 175 height 28
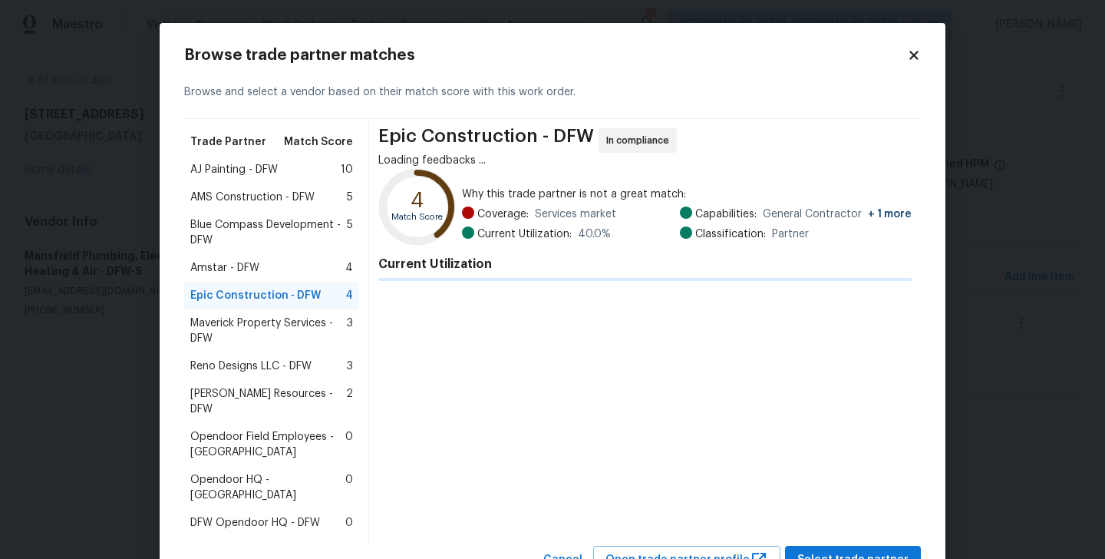
click at [270, 334] on span "Maverick Property Services - DFW" at bounding box center [268, 330] width 157 height 31
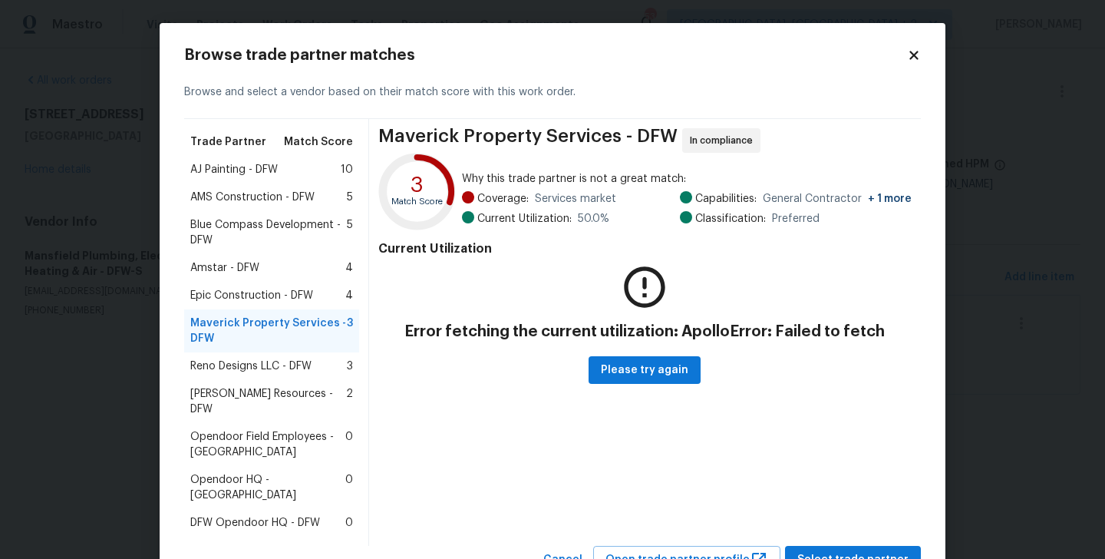
click at [223, 195] on span "AMS Construction - DFW" at bounding box center [252, 197] width 124 height 15
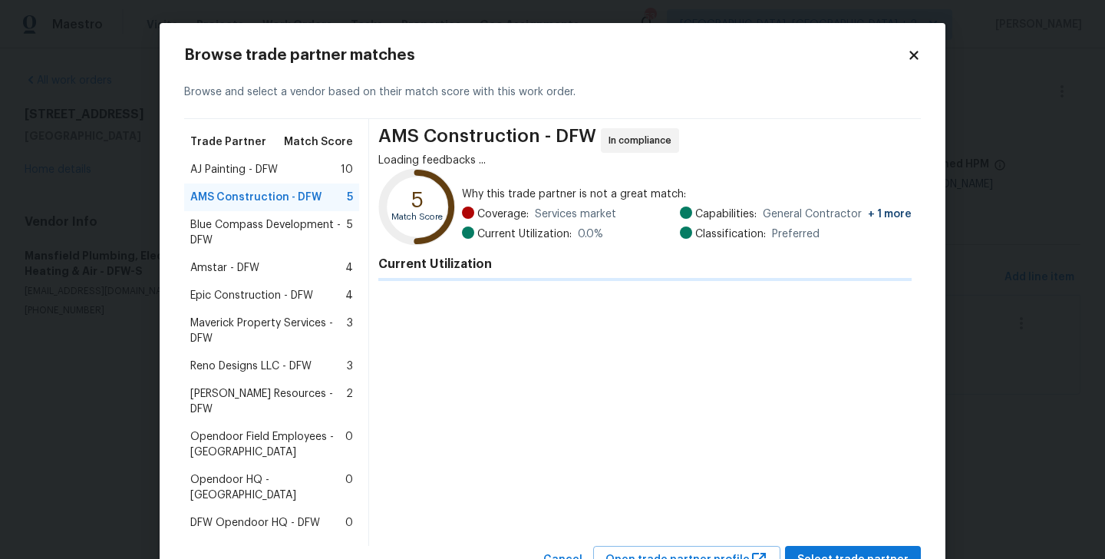
scroll to position [31, 0]
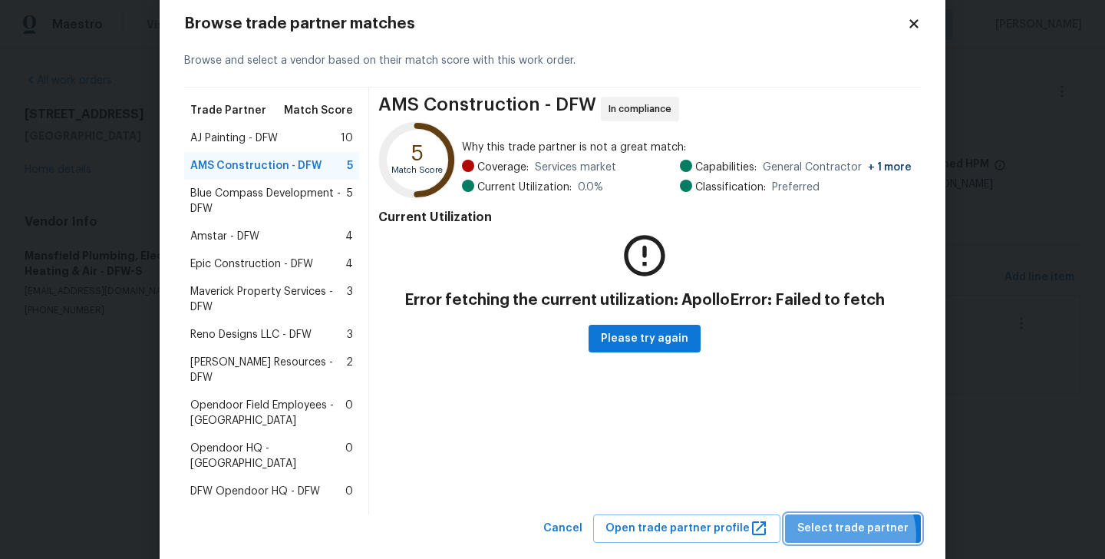
click at [853, 519] on span "Select trade partner" at bounding box center [852, 528] width 111 height 19
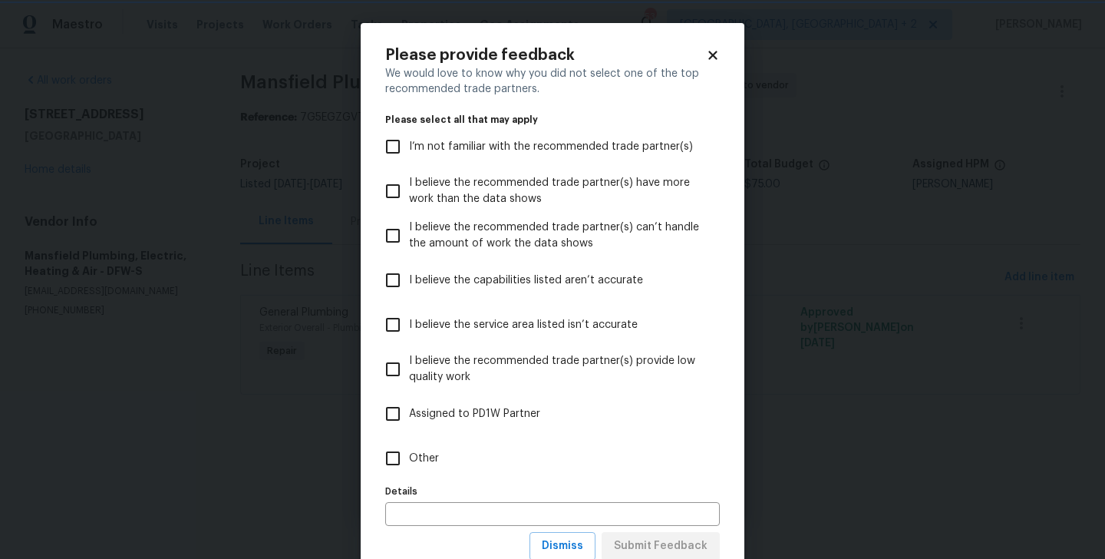
scroll to position [0, 0]
click at [404, 450] on input "Other" at bounding box center [393, 458] width 32 height 32
checkbox input "true"
click at [629, 541] on span "Submit Feedback" at bounding box center [661, 545] width 94 height 19
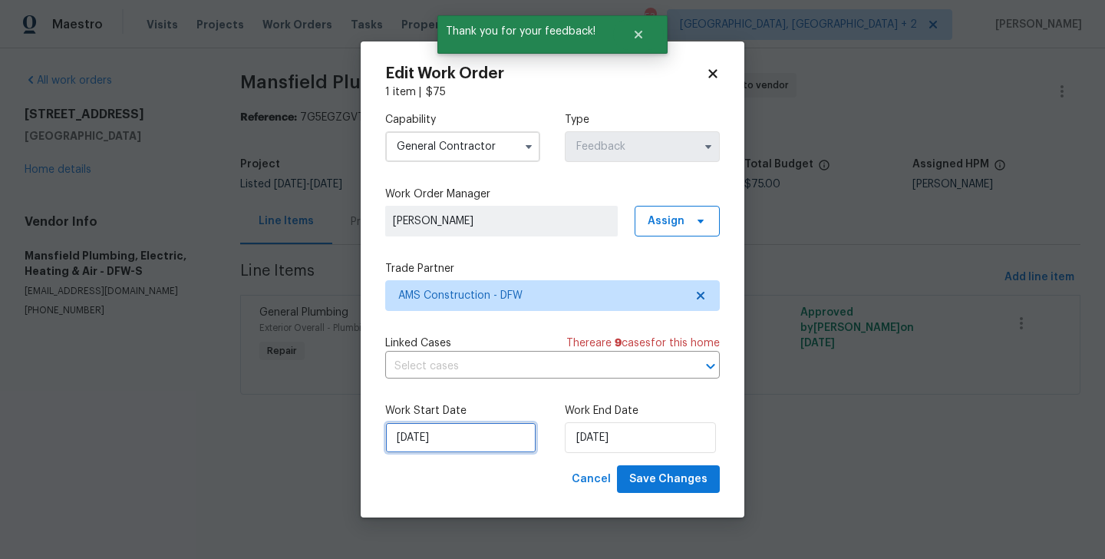
click at [480, 433] on input "[DATE]" at bounding box center [460, 437] width 151 height 31
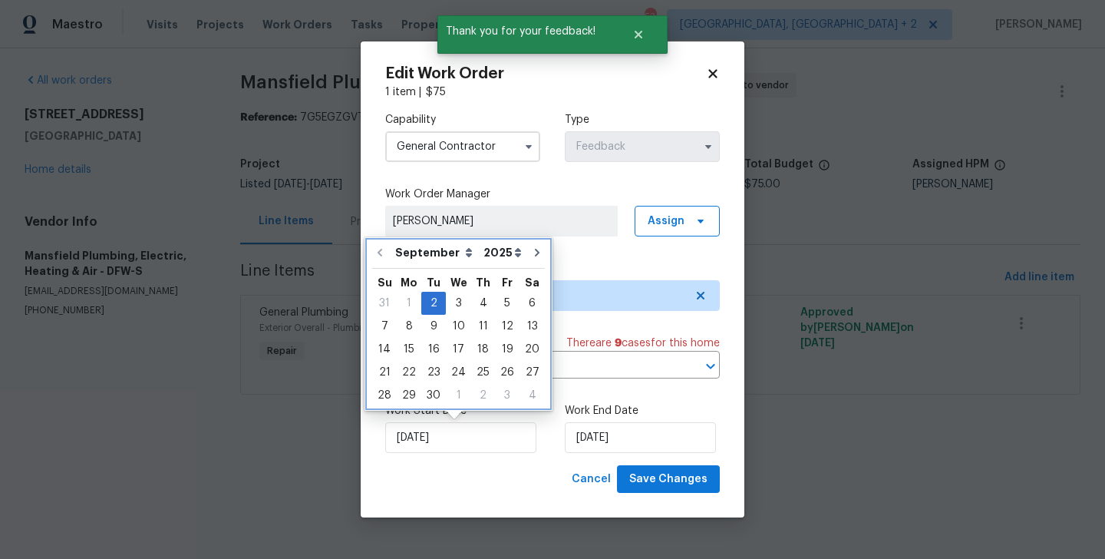
click at [446, 285] on div "We" at bounding box center [458, 280] width 25 height 23
click at [450, 309] on div "3" at bounding box center [458, 302] width 25 height 21
type input "[DATE]"
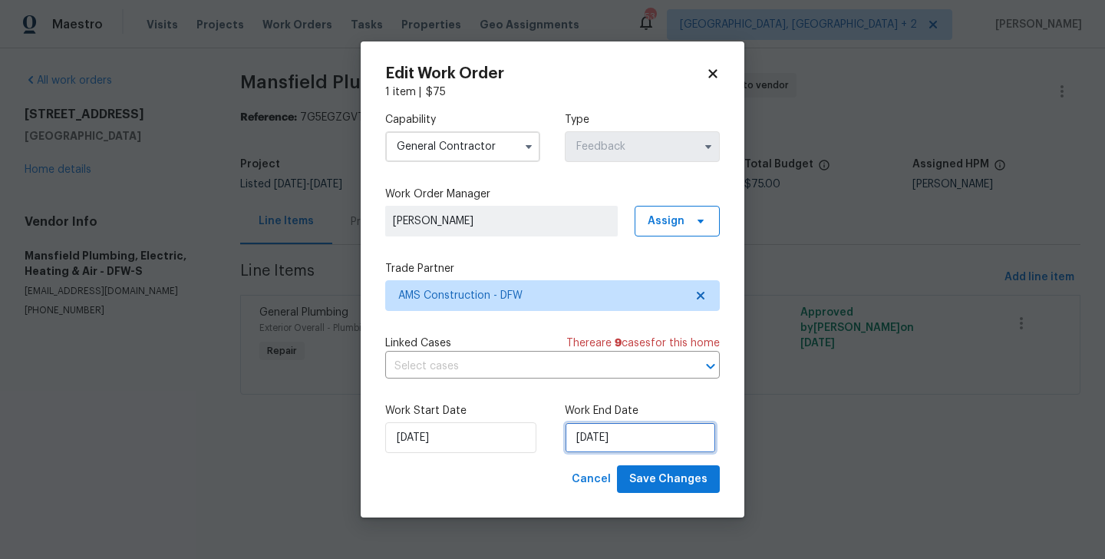
click at [611, 427] on input "[DATE]" at bounding box center [640, 437] width 151 height 31
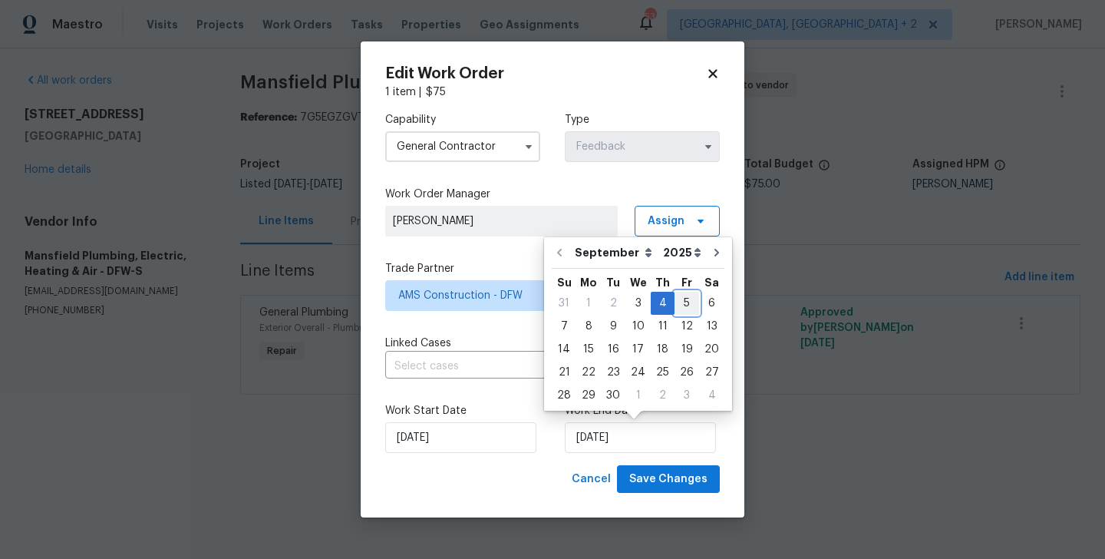
click at [681, 309] on div "5" at bounding box center [687, 302] width 25 height 21
type input "[DATE]"
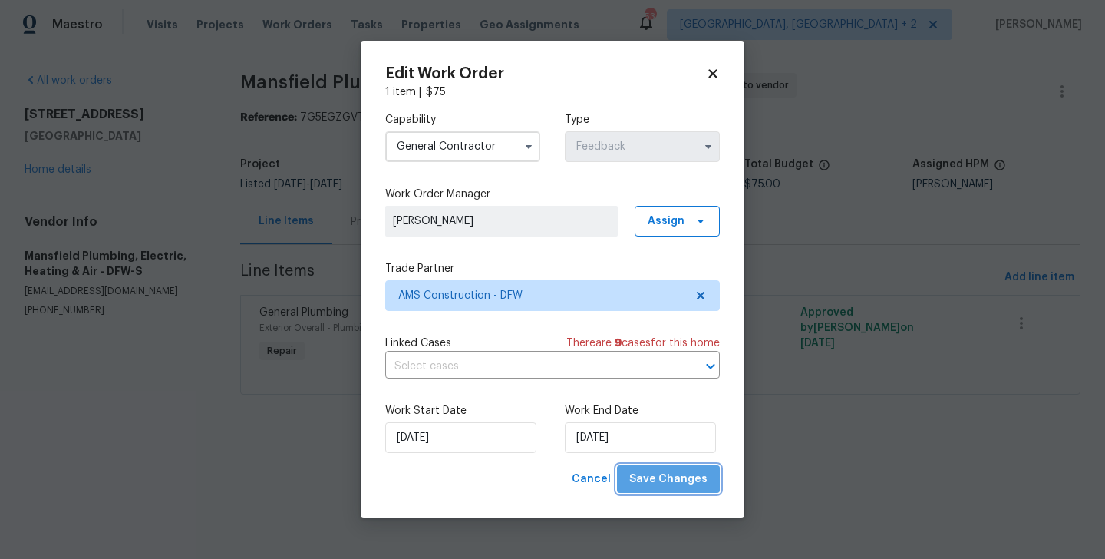
click at [675, 467] on button "Save Changes" at bounding box center [668, 479] width 103 height 28
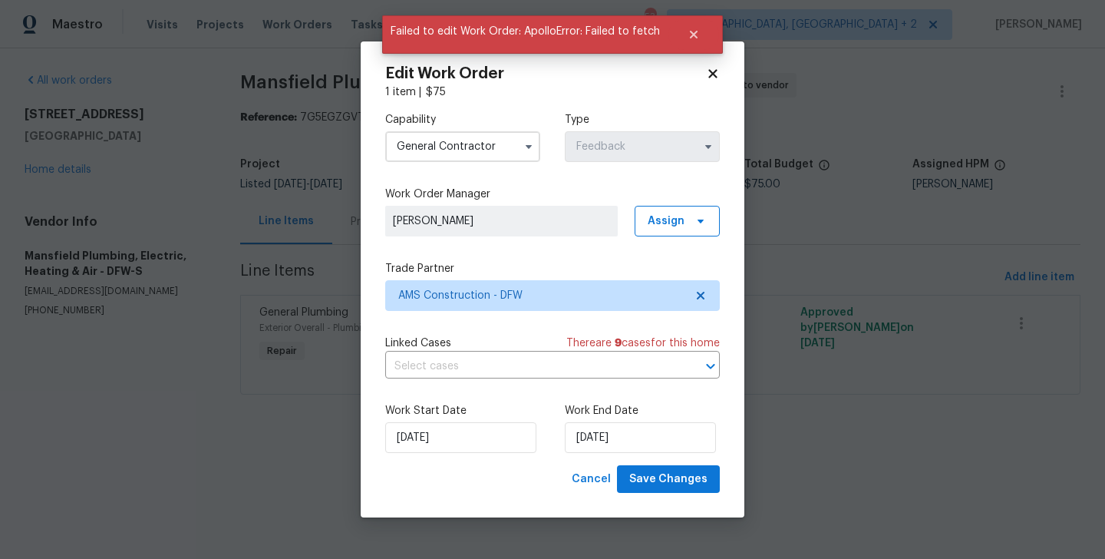
click at [642, 458] on div "Work Start Date 03/09/2025 Work End Date 05/09/2025" at bounding box center [552, 428] width 335 height 74
click at [652, 489] on button "Save Changes" at bounding box center [668, 479] width 103 height 28
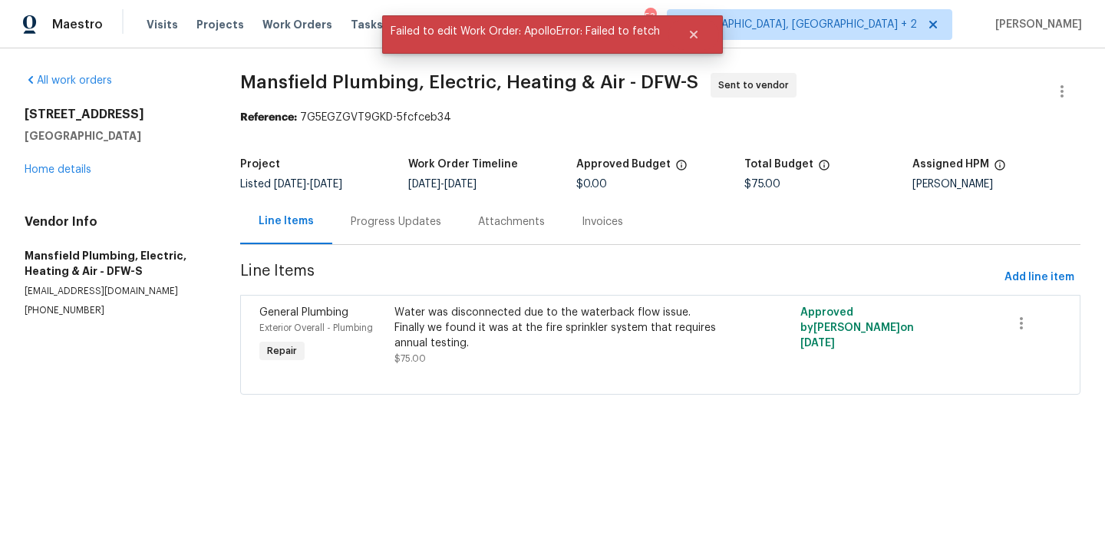
click at [295, 262] on body "Maestro Visits Projects Work Orders Tasks Properties Geo Assignments 53 Albuque…" at bounding box center [552, 218] width 1105 height 437
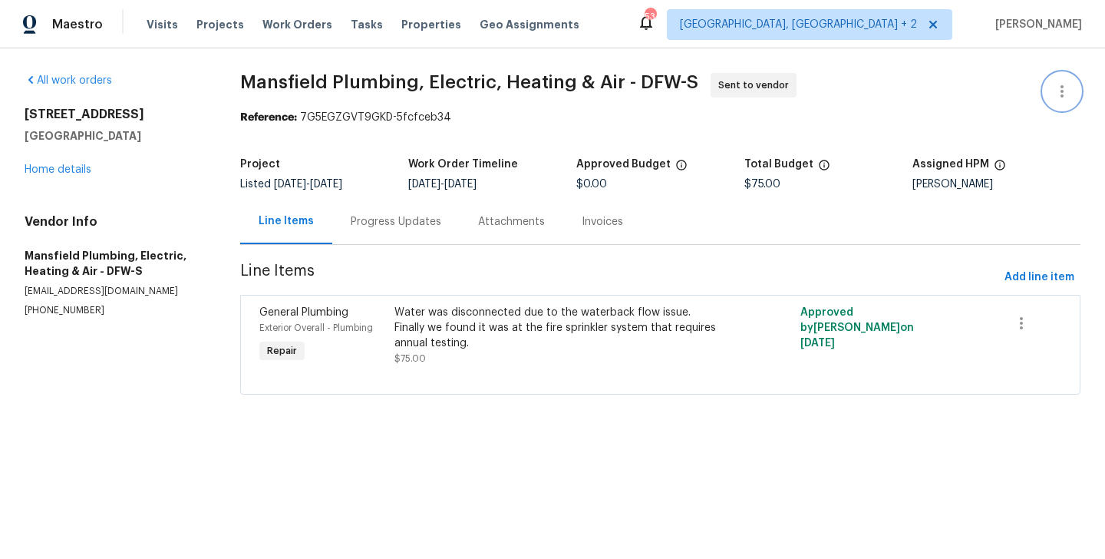
click at [1064, 87] on icon "button" at bounding box center [1062, 91] width 18 height 18
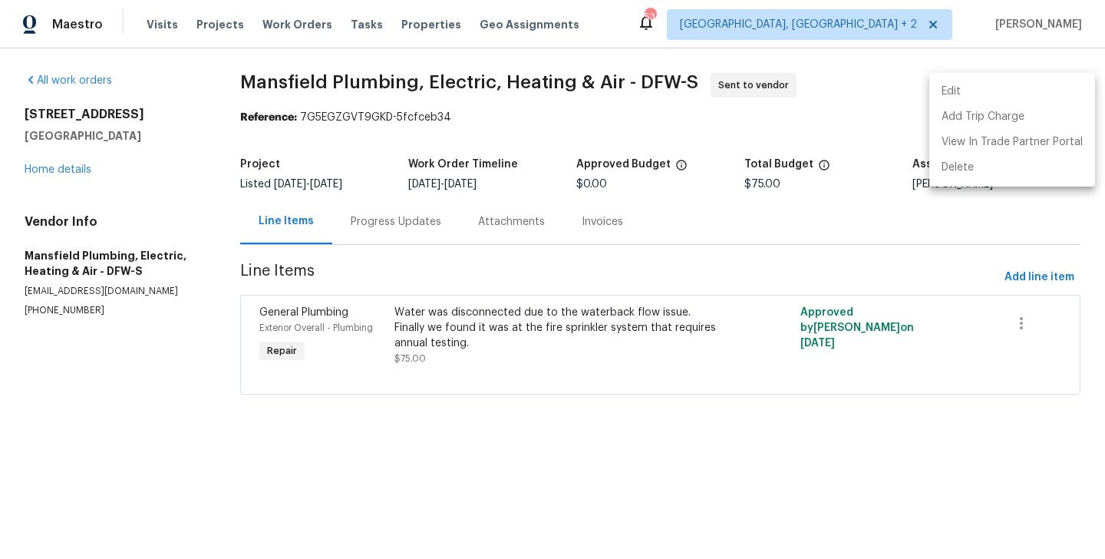
click at [1051, 87] on li "Edit" at bounding box center [1012, 91] width 166 height 25
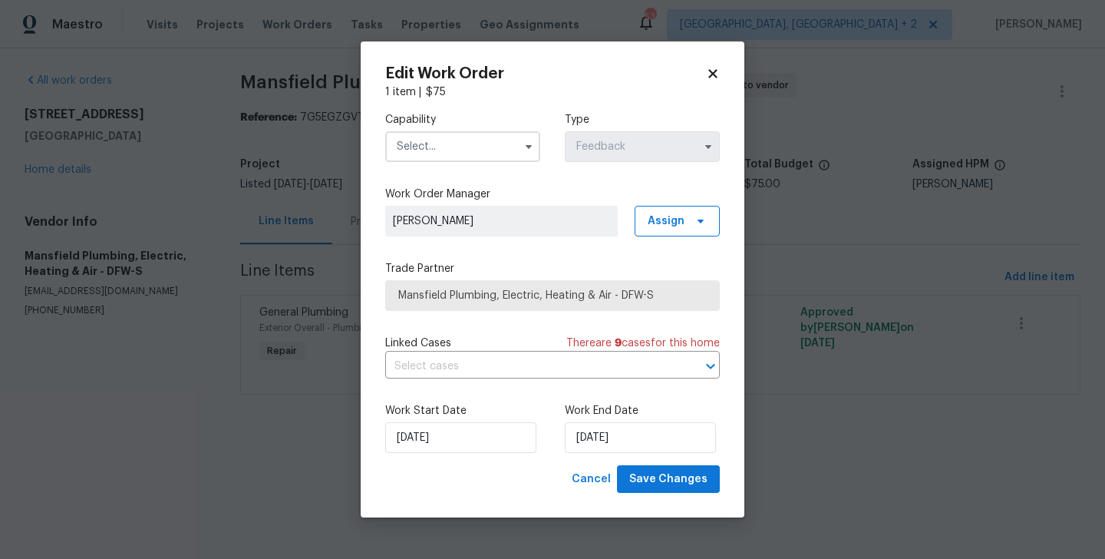
click at [456, 140] on input "text" at bounding box center [462, 146] width 155 height 31
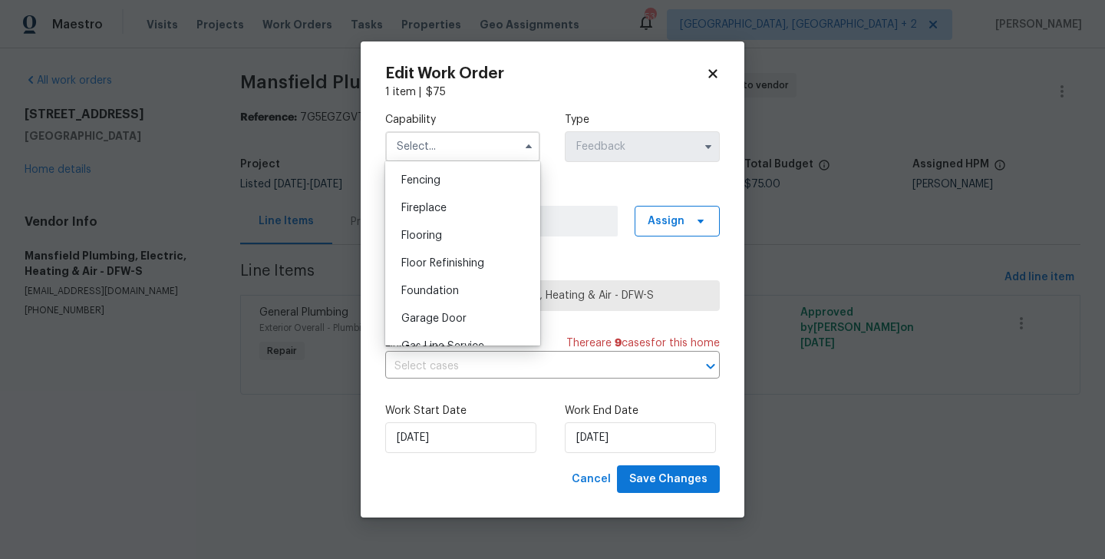
scroll to position [770, 0]
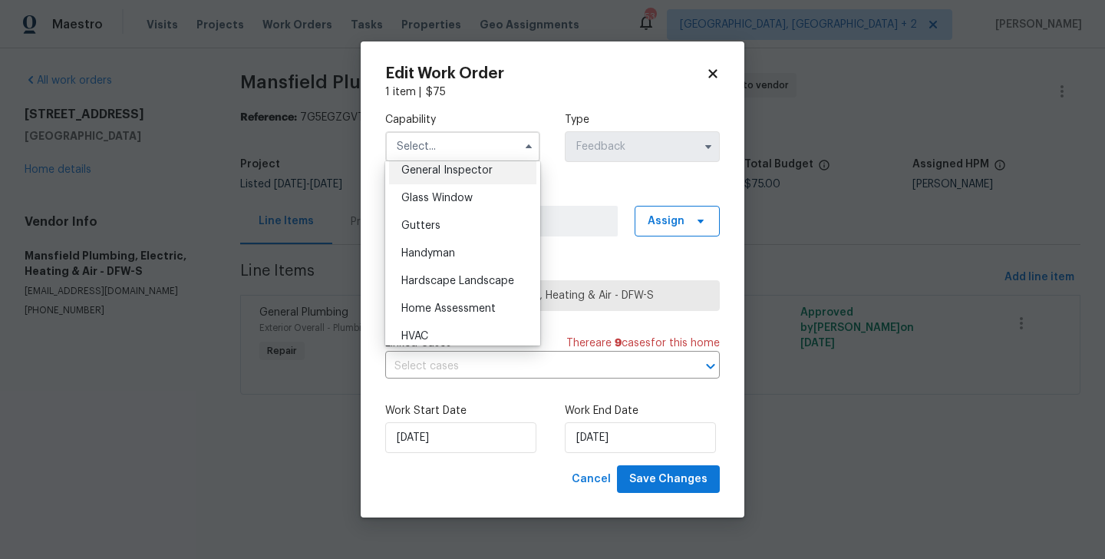
click at [444, 177] on div "General Inspector" at bounding box center [462, 171] width 147 height 28
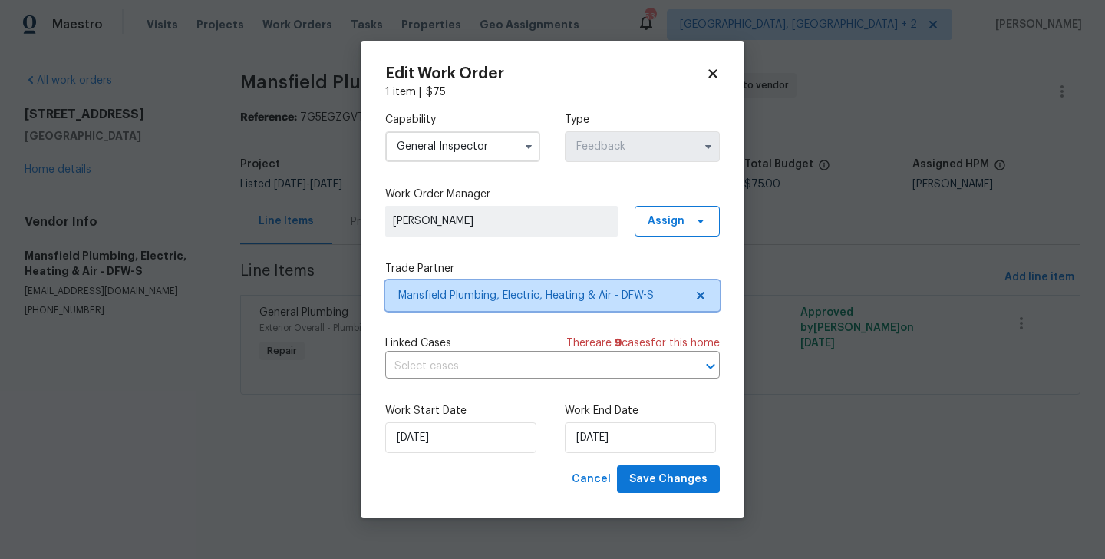
click at [465, 303] on span "Mansfield Plumbing, Electric, Heating & Air - DFW-S" at bounding box center [552, 295] width 335 height 31
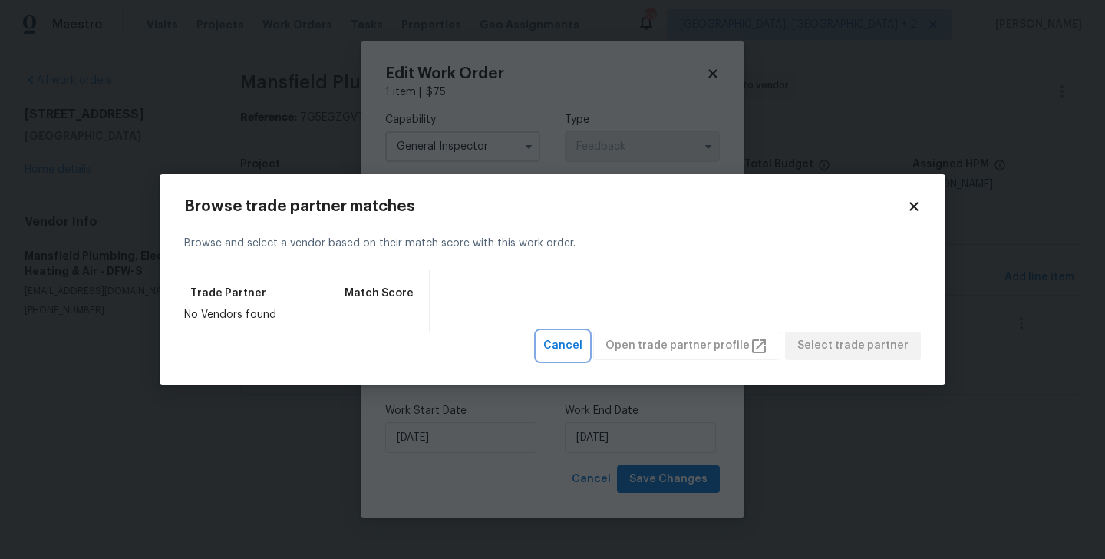
click at [582, 338] on span "Cancel" at bounding box center [562, 345] width 39 height 19
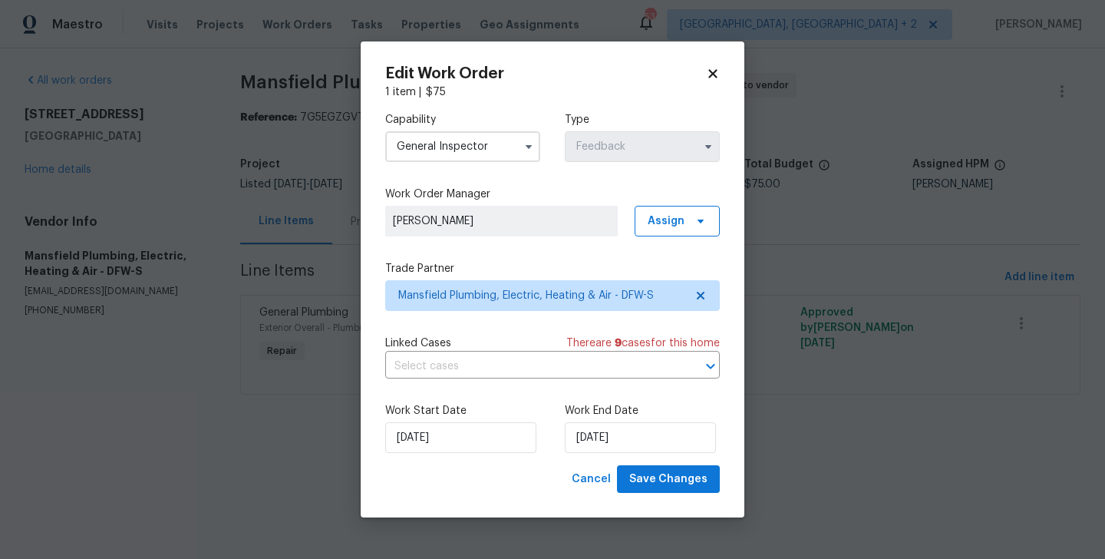
click at [454, 154] on input "General Inspector" at bounding box center [462, 146] width 155 height 31
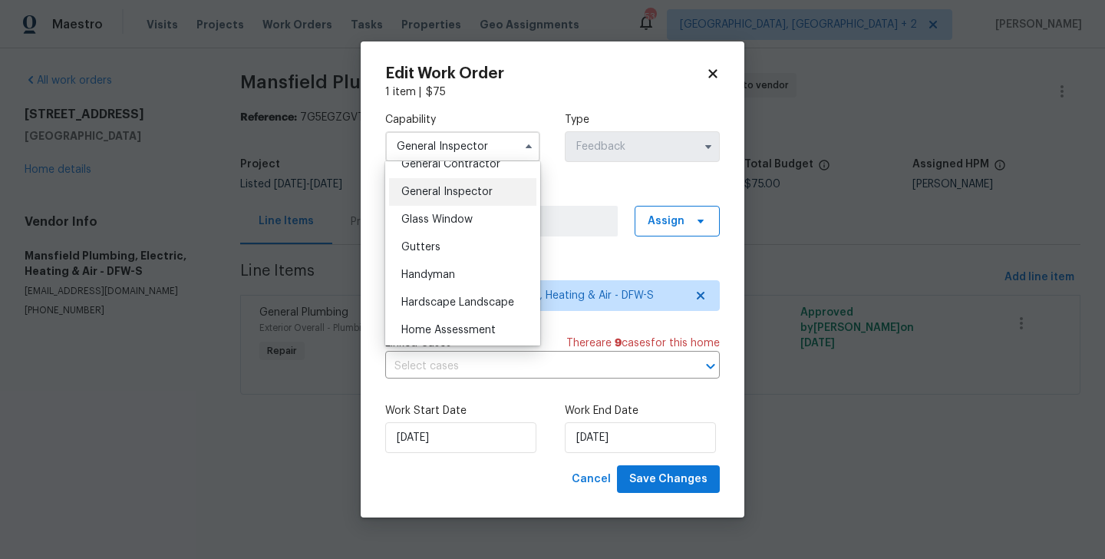
scroll to position [751, 0]
click at [447, 164] on span "General Contractor" at bounding box center [450, 161] width 99 height 11
type input "General Contractor"
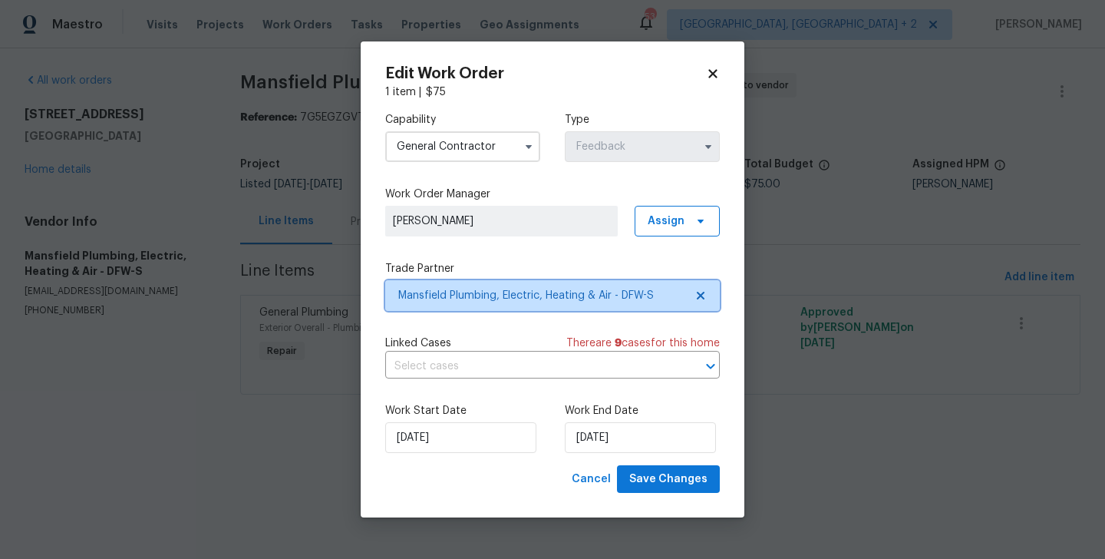
click at [468, 290] on span "Mansfield Plumbing, Electric, Heating & Air - DFW-S" at bounding box center [541, 295] width 286 height 15
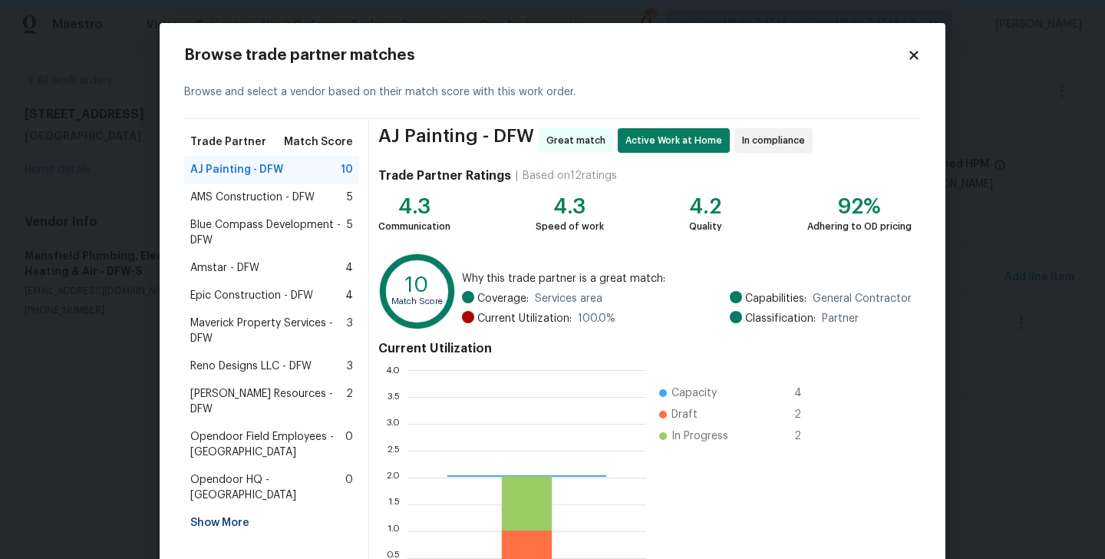
scroll to position [215, 239]
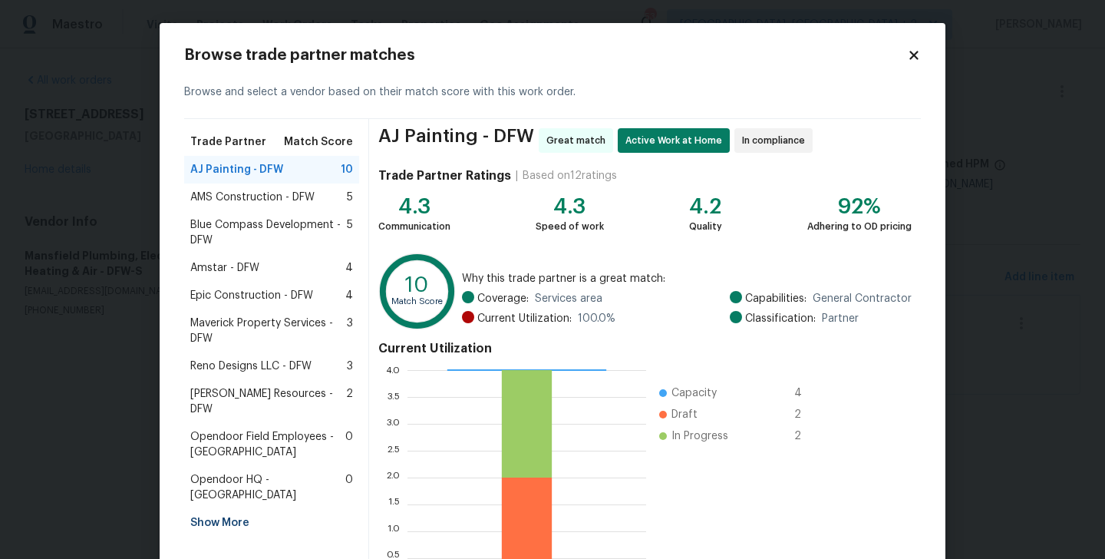
click at [232, 509] on div "Show More" at bounding box center [271, 523] width 175 height 28
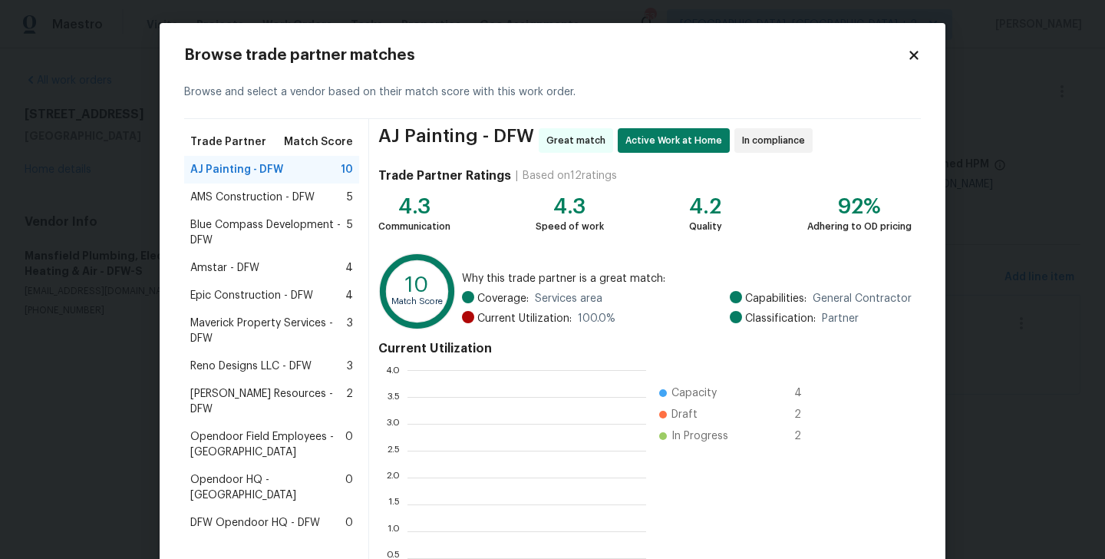
scroll to position [2, 1]
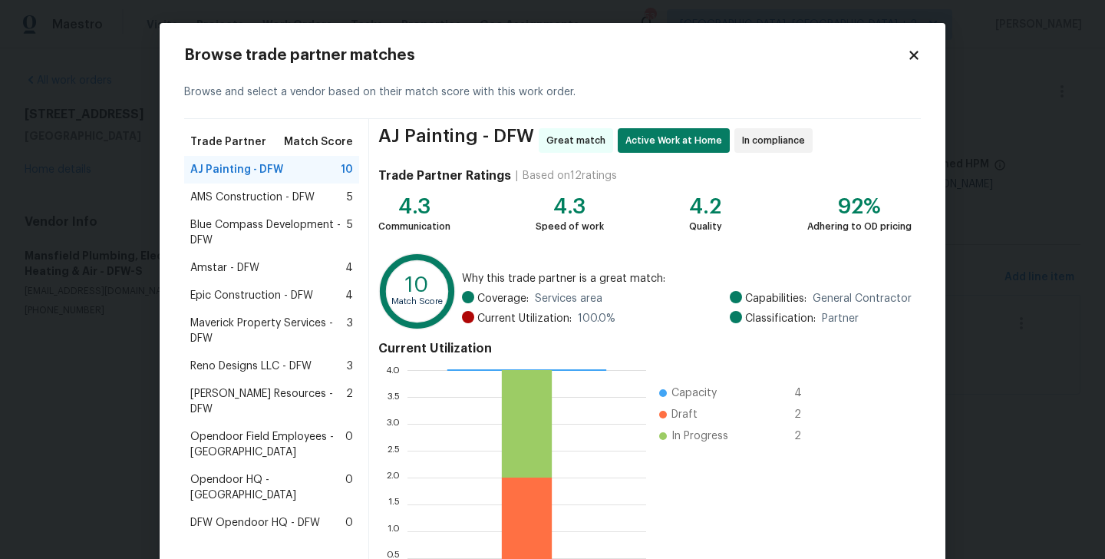
click at [252, 201] on span "AMS Construction - DFW" at bounding box center [252, 197] width 124 height 15
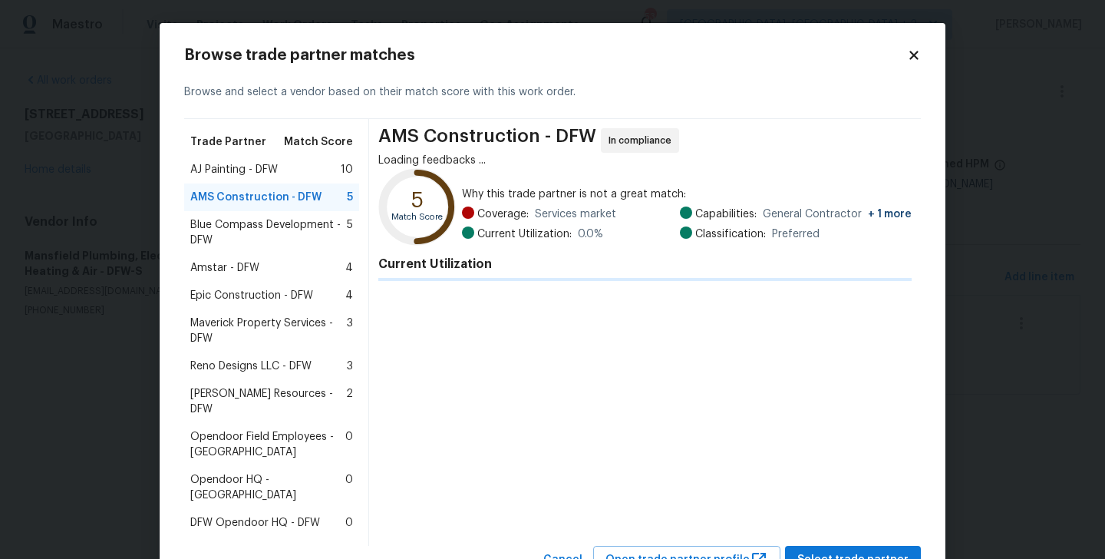
scroll to position [55, 0]
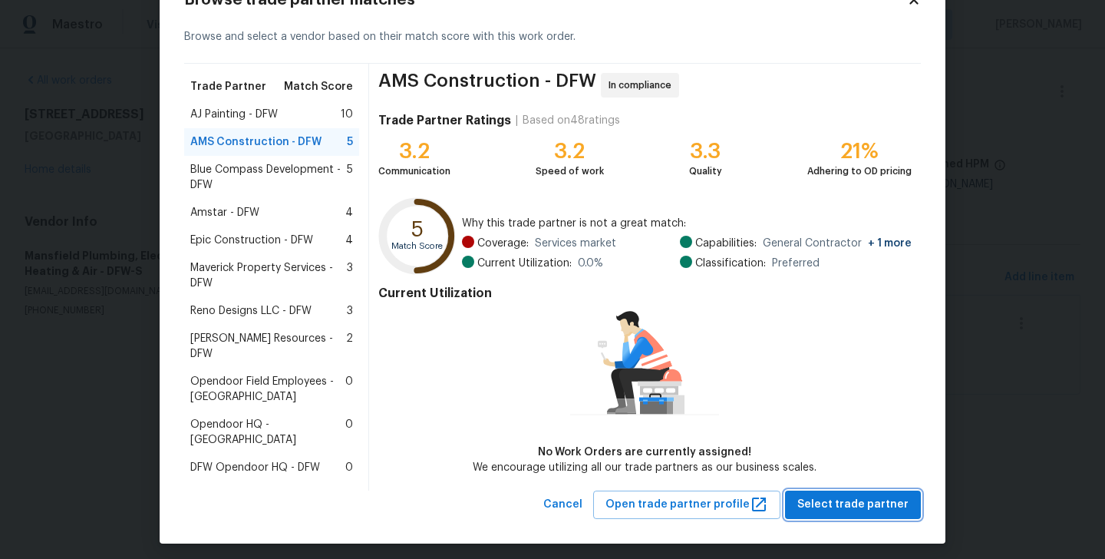
click at [844, 495] on span "Select trade partner" at bounding box center [852, 504] width 111 height 19
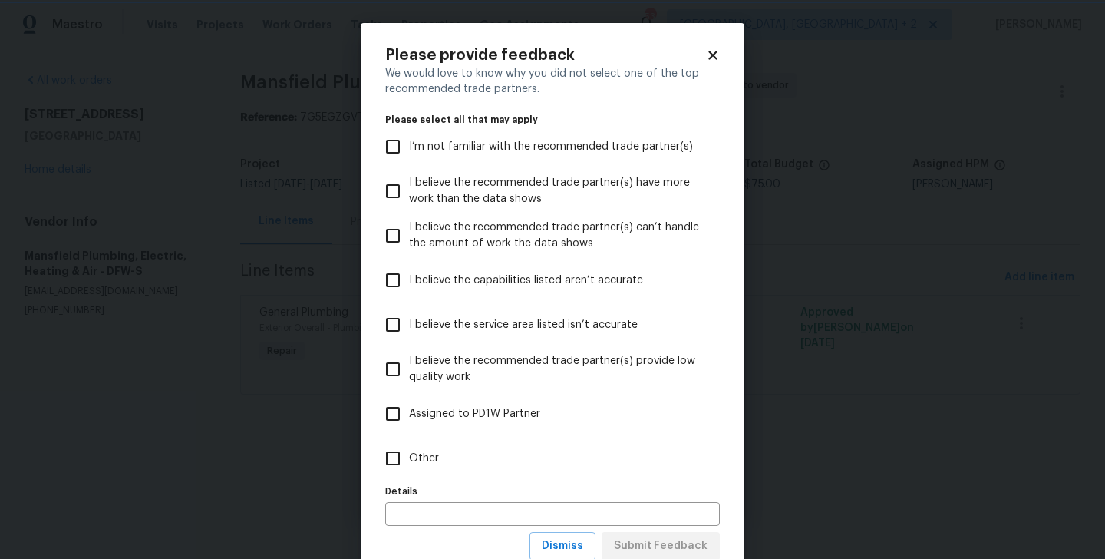
scroll to position [0, 0]
click at [393, 461] on input "Other" at bounding box center [393, 458] width 32 height 32
checkbox input "true"
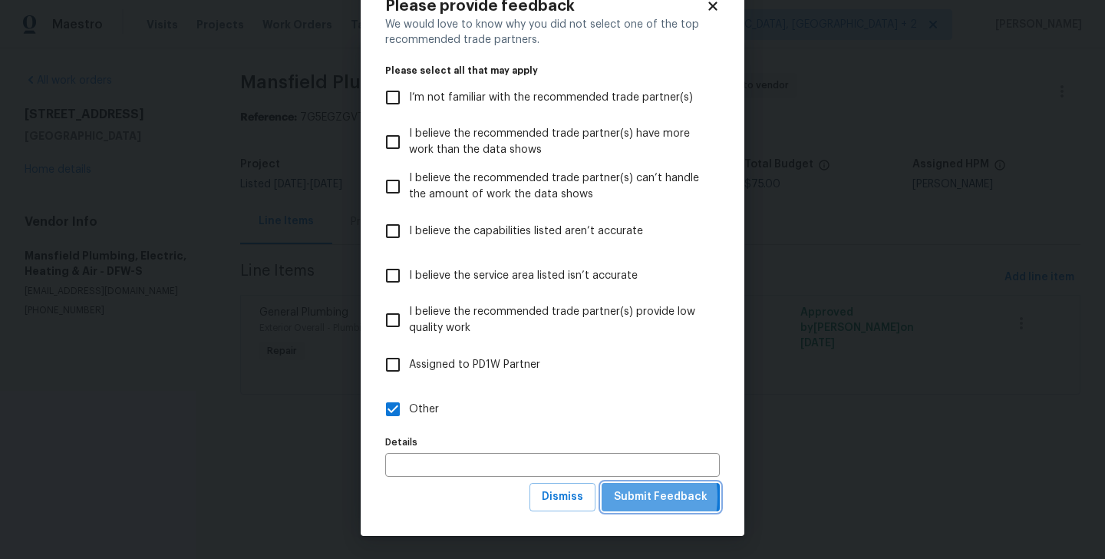
click at [622, 497] on span "Submit Feedback" at bounding box center [661, 496] width 94 height 19
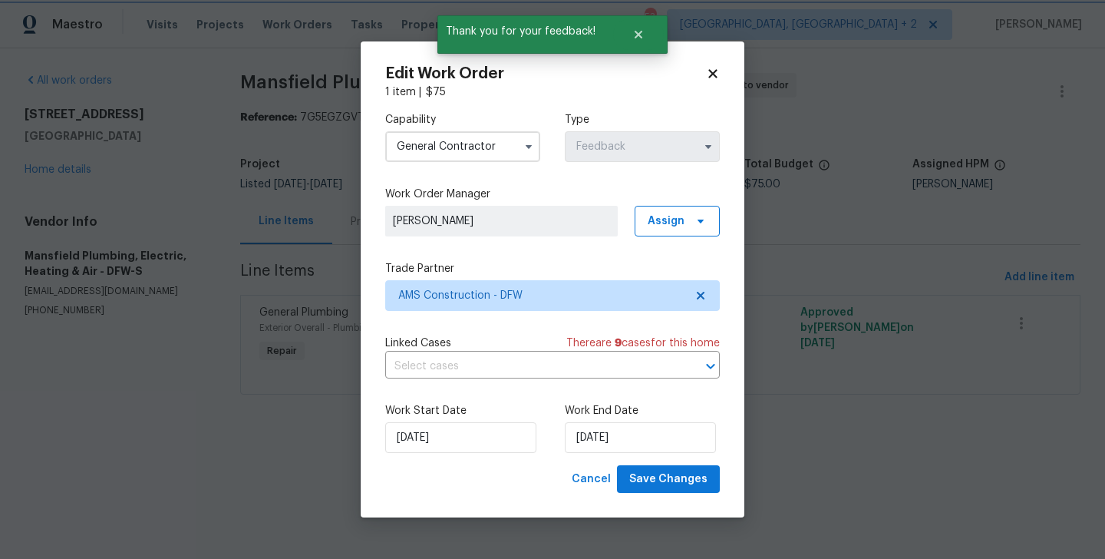
scroll to position [0, 0]
click at [483, 444] on input "[DATE]" at bounding box center [460, 437] width 151 height 31
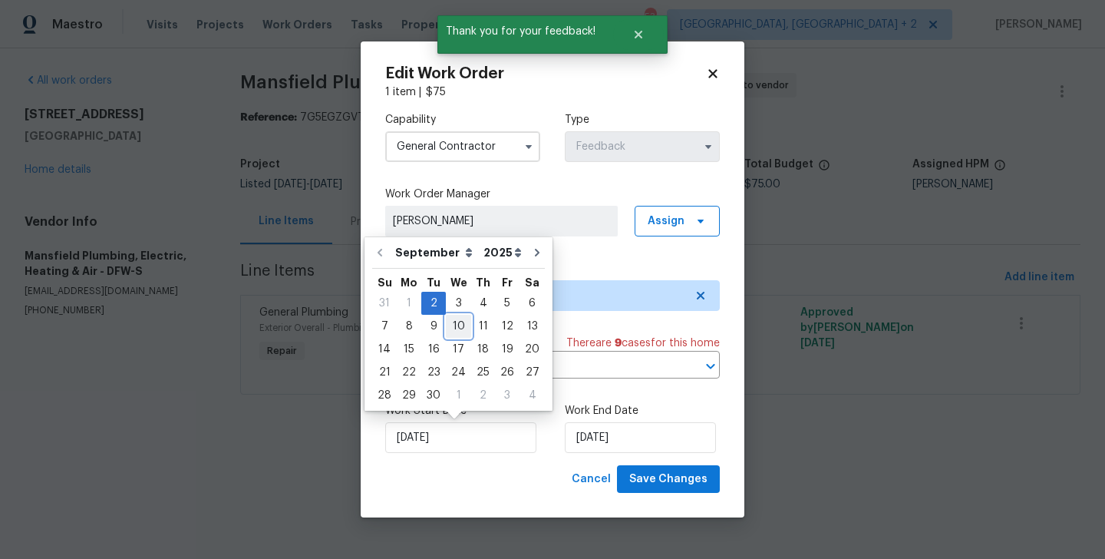
click at [459, 315] on div "10" at bounding box center [458, 326] width 25 height 23
type input "[DATE]"
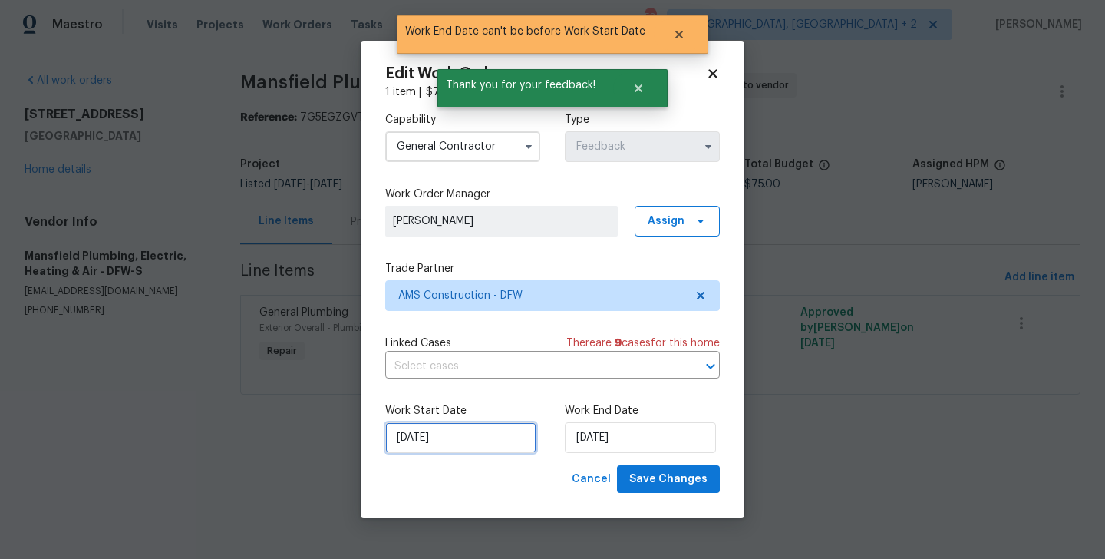
click at [450, 431] on input "10/09/2025" at bounding box center [460, 437] width 151 height 31
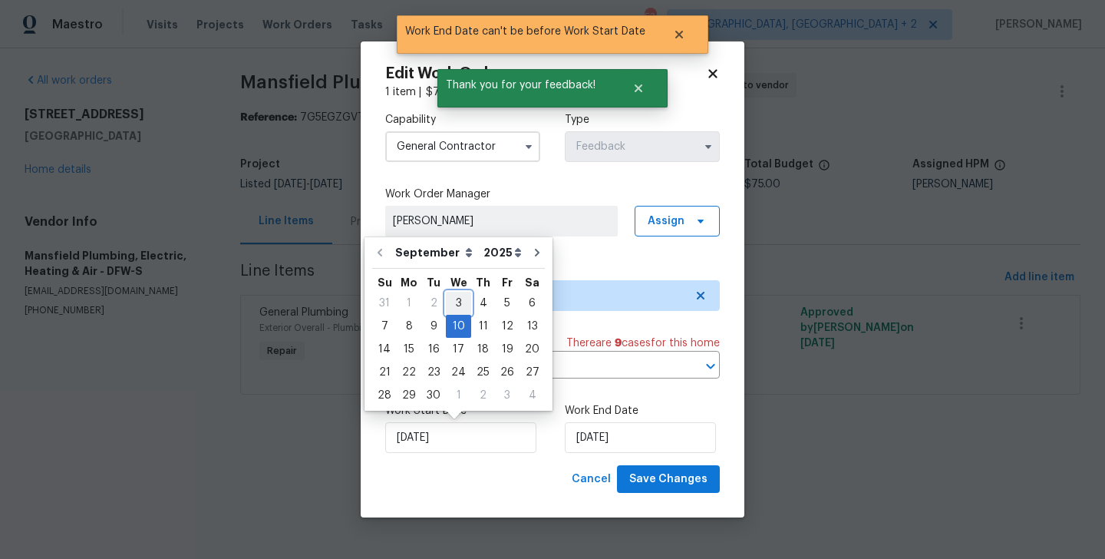
click at [452, 311] on div "3" at bounding box center [458, 302] width 25 height 21
type input "03/09/2025"
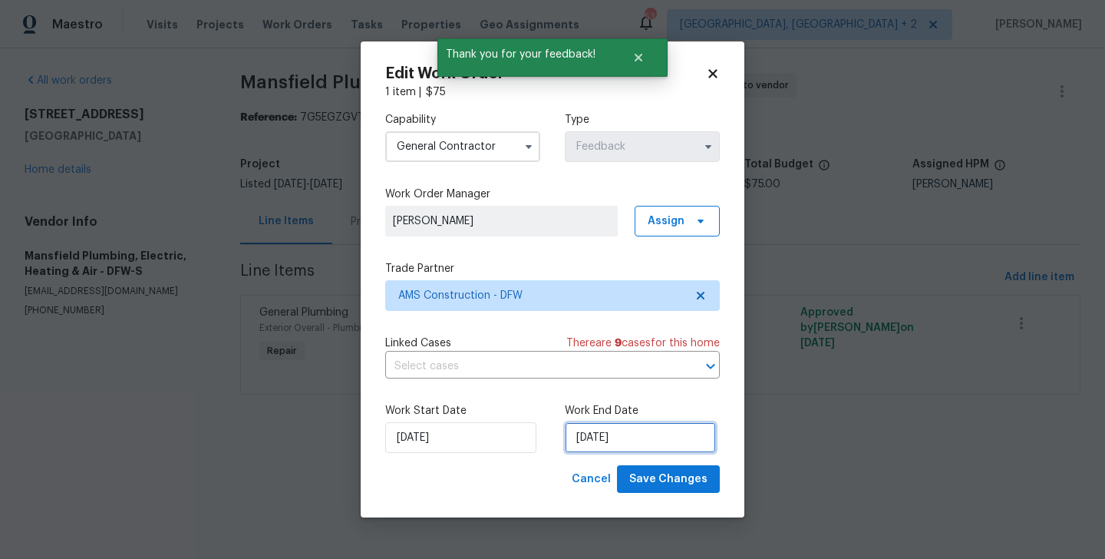
click at [599, 444] on input "10/09/2025" at bounding box center [640, 437] width 151 height 31
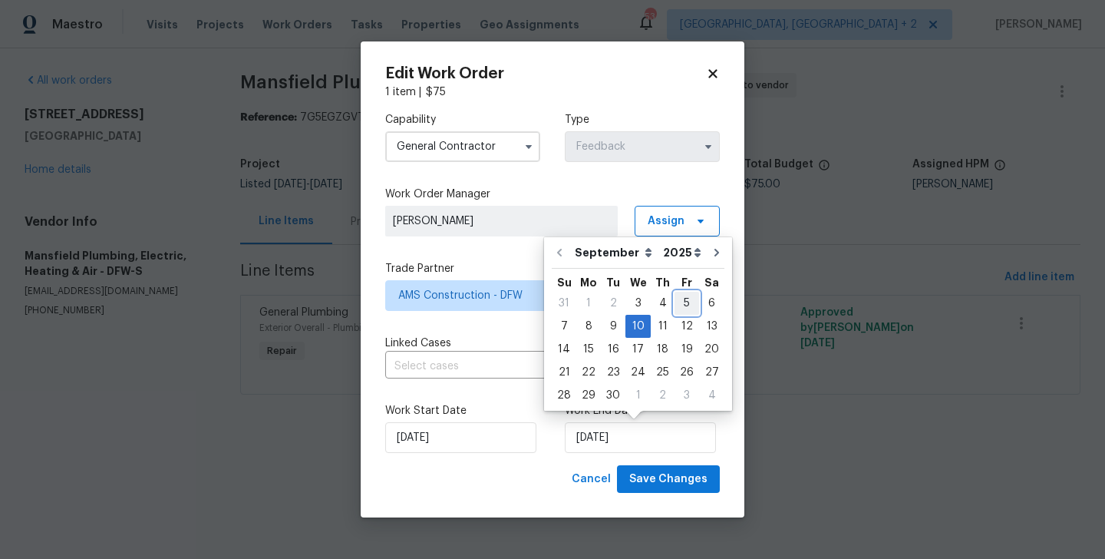
click at [681, 305] on div "5" at bounding box center [687, 302] width 25 height 21
type input "05/09/2025"
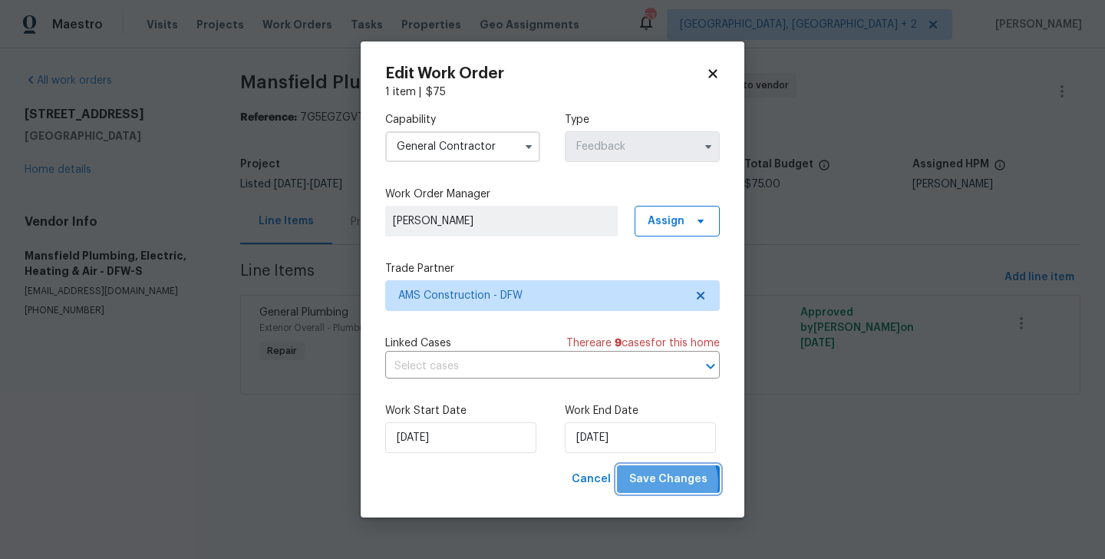
click at [668, 483] on span "Save Changes" at bounding box center [668, 479] width 78 height 19
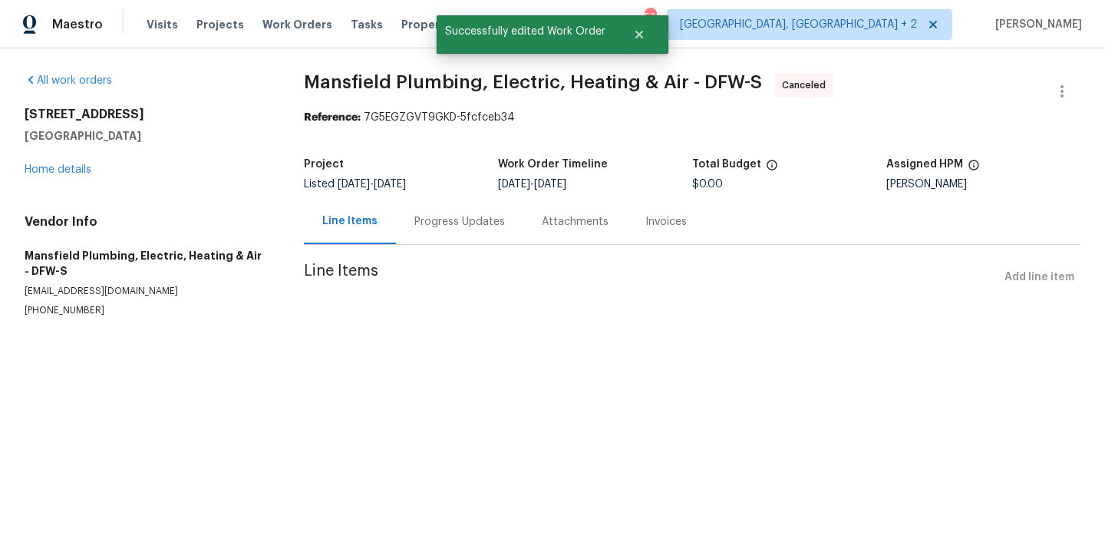
click at [444, 237] on div "Progress Updates" at bounding box center [459, 221] width 127 height 45
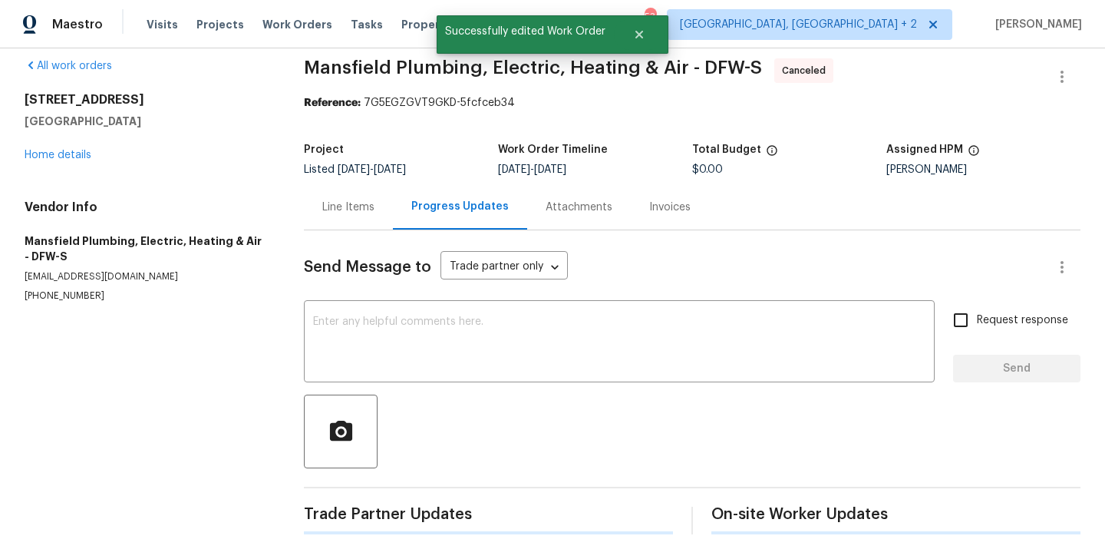
scroll to position [133, 0]
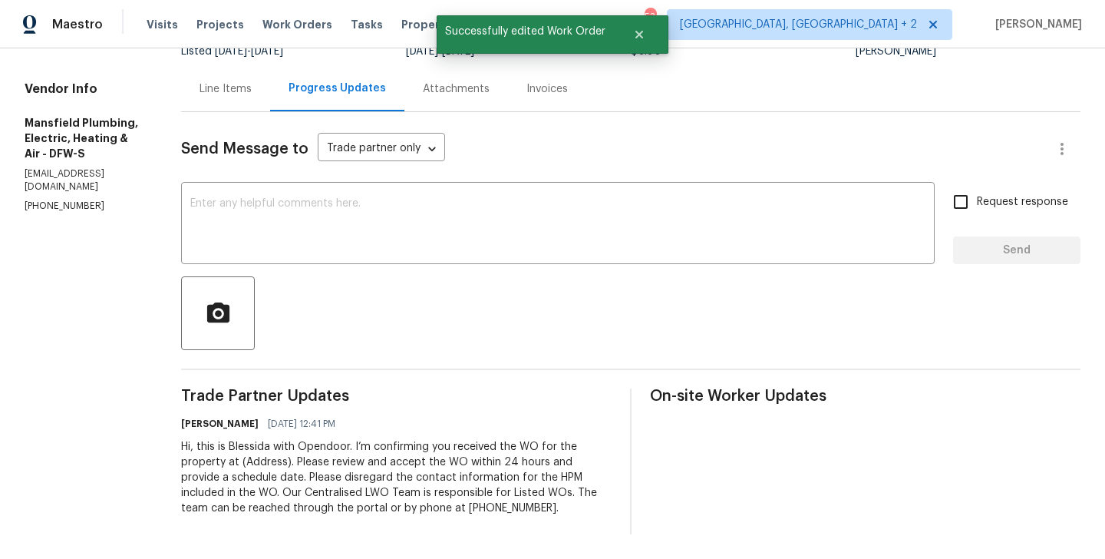
click at [420, 457] on div "Hi, this is Blessida with Opendoor. I’m confirming you received the WO for the …" at bounding box center [396, 477] width 431 height 77
copy div "Trade Partner Updates Blessida Angeline M 09/02/2025 12:41 PM"
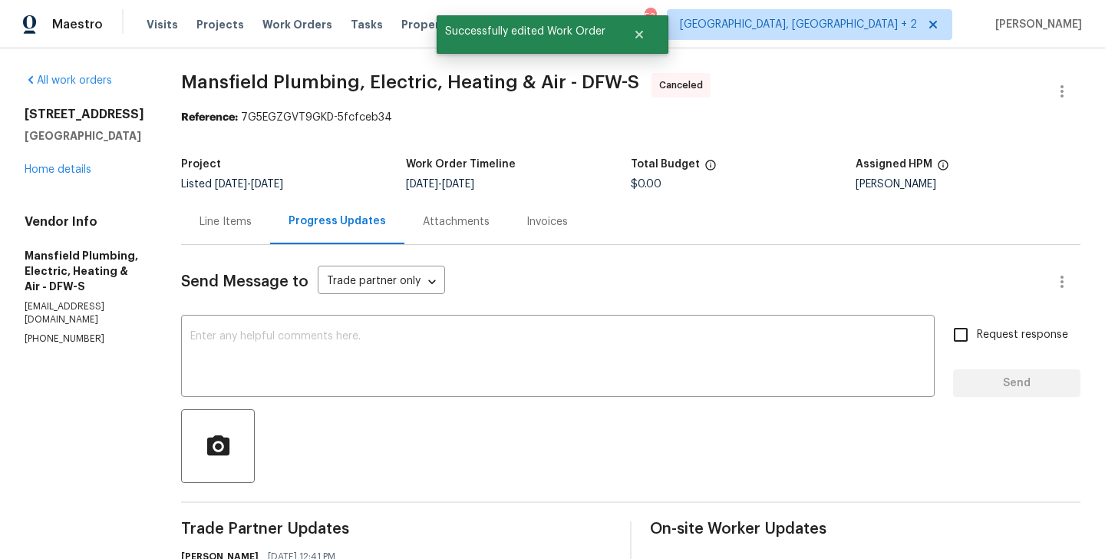
click at [65, 175] on div "4224 Tallulah Dr Plano, TX 75074 Home details" at bounding box center [85, 142] width 120 height 71
click at [54, 170] on link "Home details" at bounding box center [58, 169] width 67 height 11
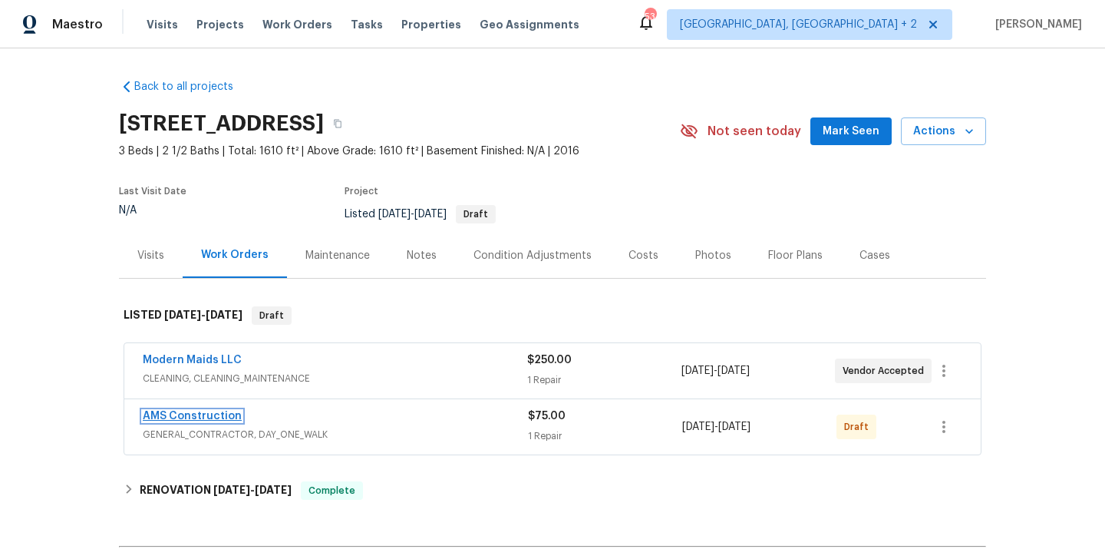
click at [225, 419] on link "AMS Construction" at bounding box center [192, 416] width 99 height 11
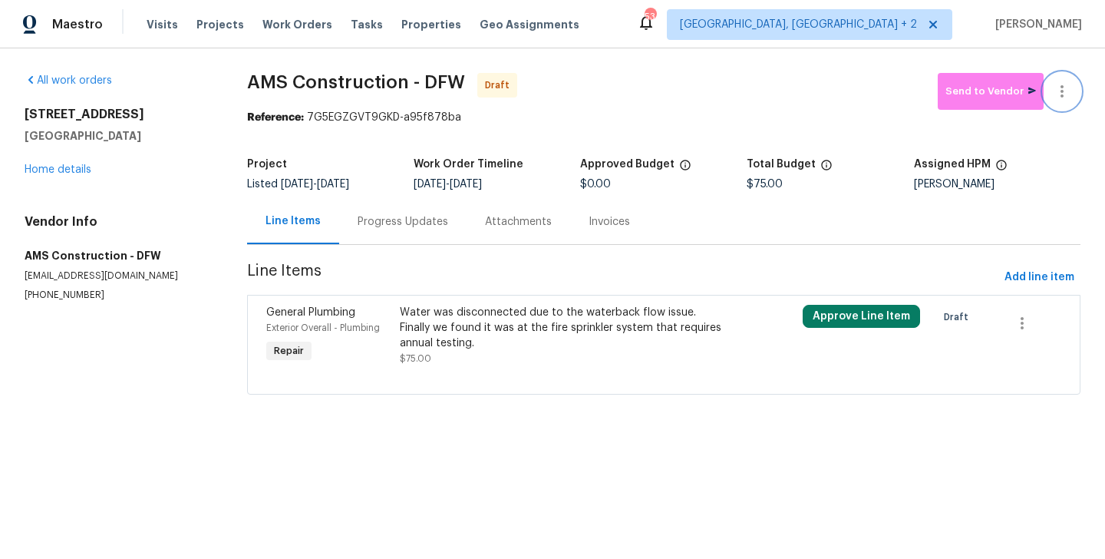
click at [1068, 89] on icon "button" at bounding box center [1062, 91] width 18 height 18
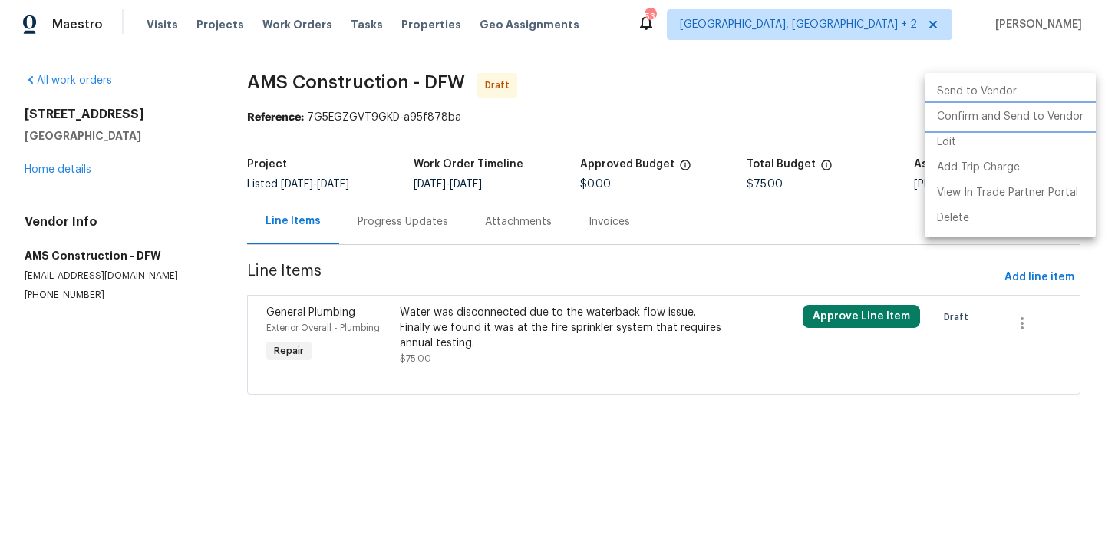
click at [1068, 114] on li "Confirm and Send to Vendor" at bounding box center [1010, 116] width 171 height 25
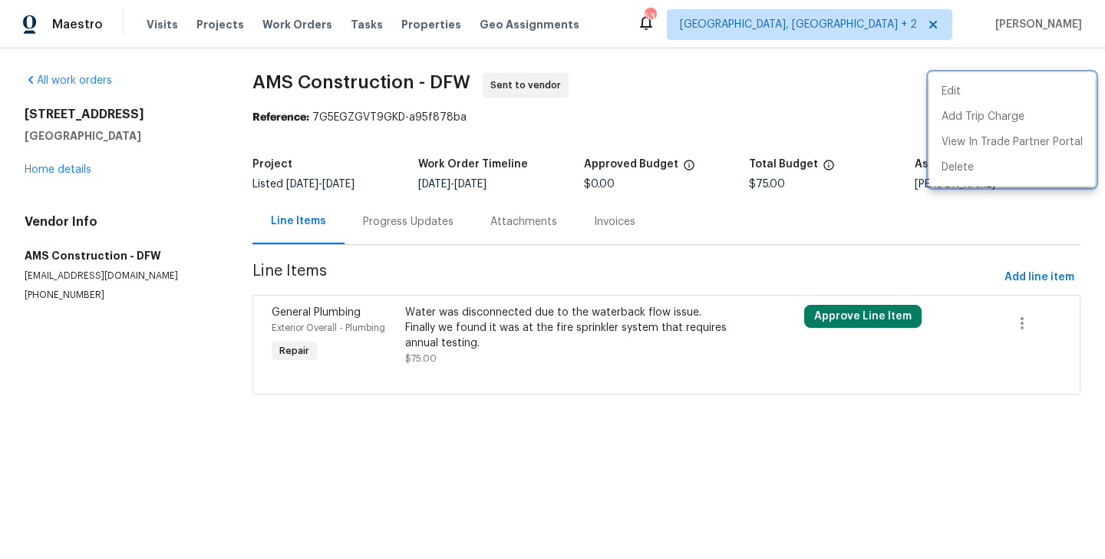
click at [396, 249] on div at bounding box center [552, 279] width 1105 height 559
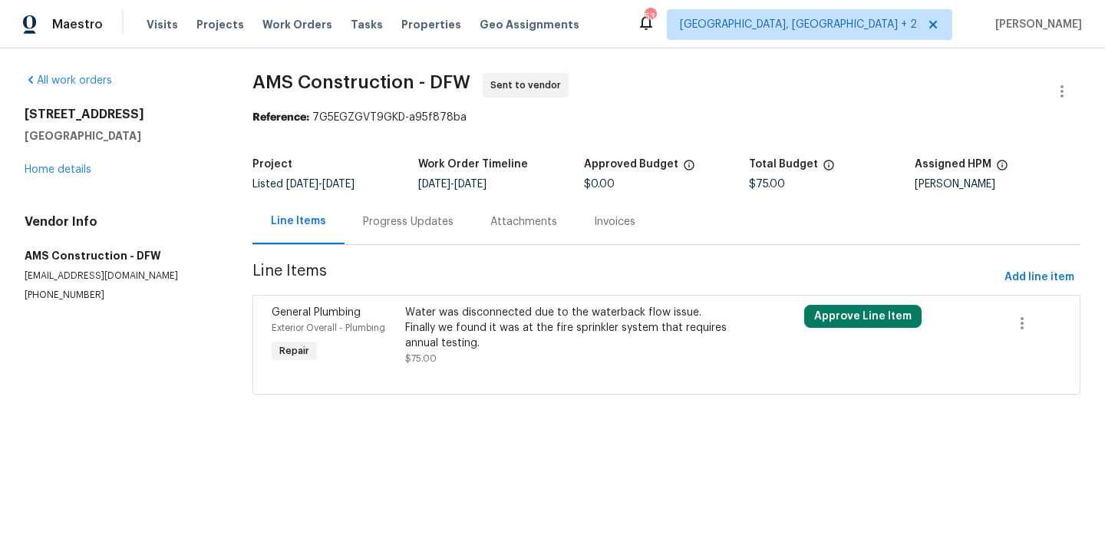
click at [396, 249] on section "AMS Construction - DFW Sent to vendor Reference: 7G5EGZGVT9GKD-a95f878ba Projec…" at bounding box center [666, 243] width 828 height 340
click at [401, 222] on div "Progress Updates" at bounding box center [408, 221] width 91 height 15
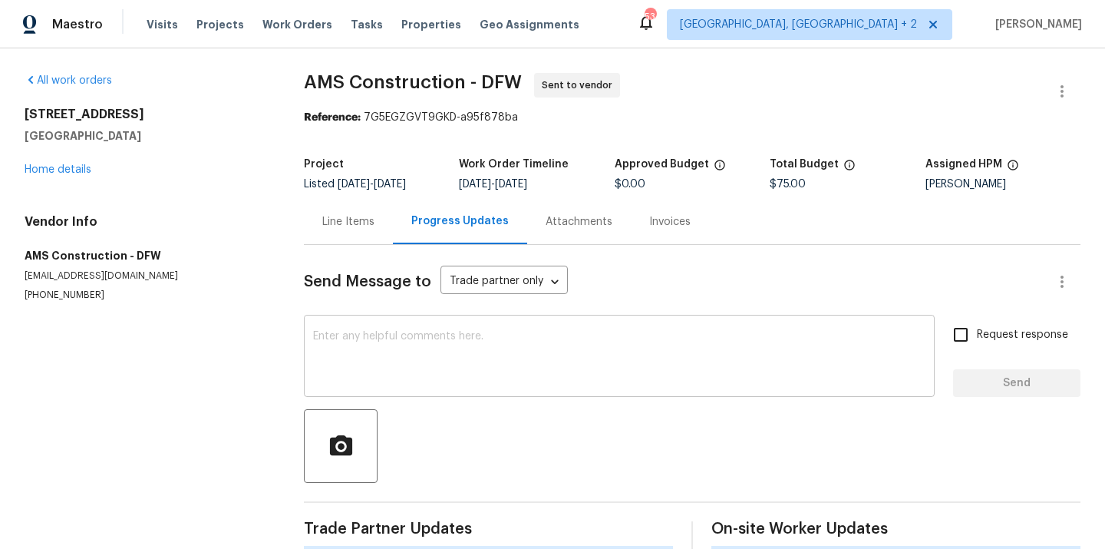
click at [423, 332] on textarea at bounding box center [619, 358] width 612 height 54
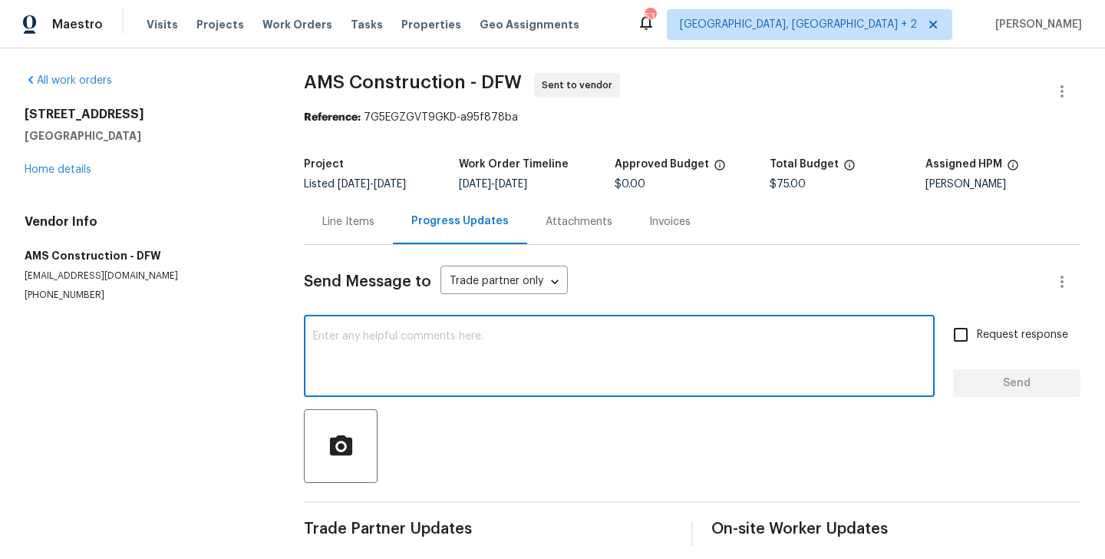
paste textarea "Hi, this is Blessida with Opendoor. I’m confirming you received the WO for the …"
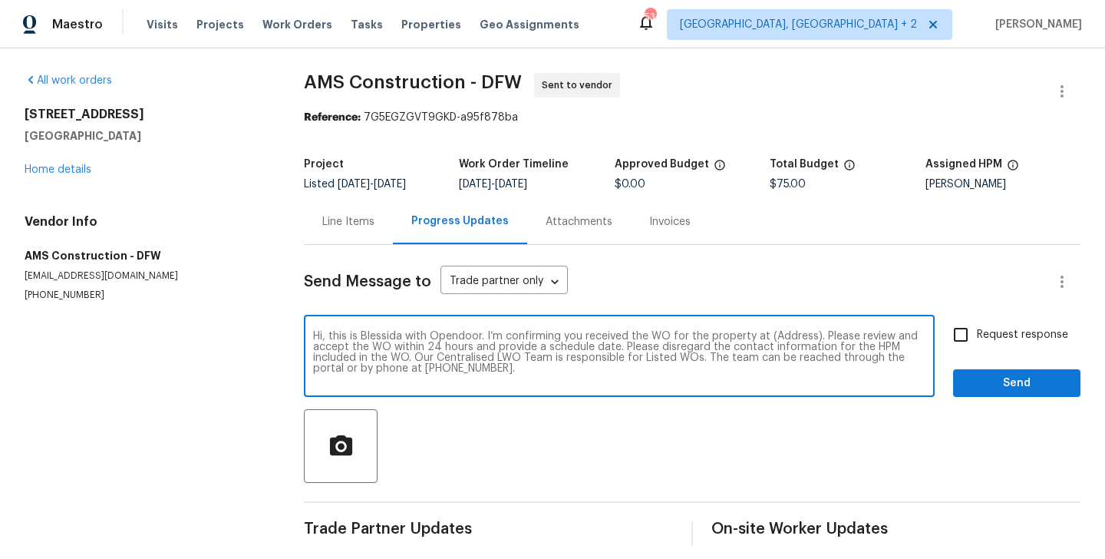
click at [790, 336] on textarea "Hi, this is Blessida with Opendoor. I’m confirming you received the WO for the …" at bounding box center [619, 358] width 612 height 54
paste textarea "4224 Tallulah Dr, Plano, TX 75074"
type textarea "Hi, this is Blessida with Opendoor. I’m confirming you received the WO for the …"
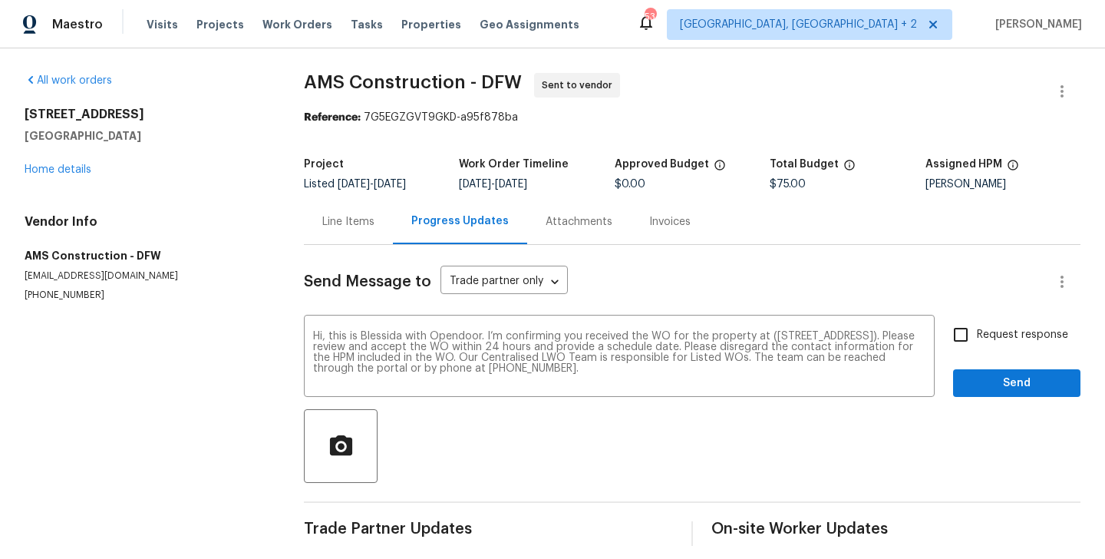
click at [1019, 365] on div "Request response Send" at bounding box center [1016, 357] width 127 height 78
click at [1009, 346] on label "Request response" at bounding box center [1007, 334] width 124 height 32
click at [977, 346] on input "Request response" at bounding box center [961, 334] width 32 height 32
checkbox input "true"
click at [1009, 378] on span "Send" at bounding box center [1016, 383] width 103 height 19
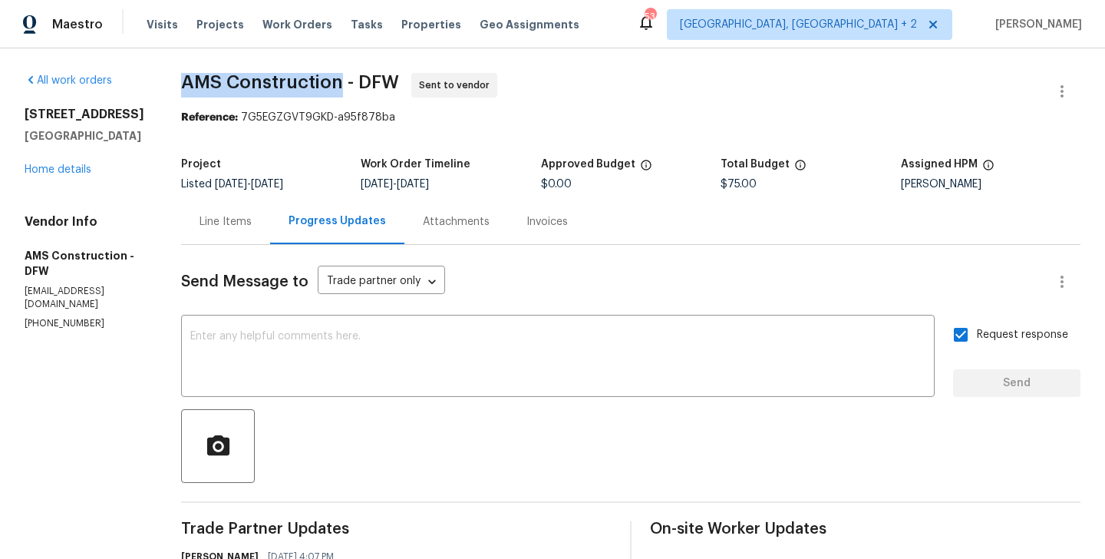
drag, startPoint x: 168, startPoint y: 76, endPoint x: 319, endPoint y: 86, distance: 151.5
click at [319, 86] on span "AMS Construction - DFW" at bounding box center [290, 82] width 218 height 18
copy span "AMS Construction"
click at [65, 167] on link "Home details" at bounding box center [58, 169] width 67 height 11
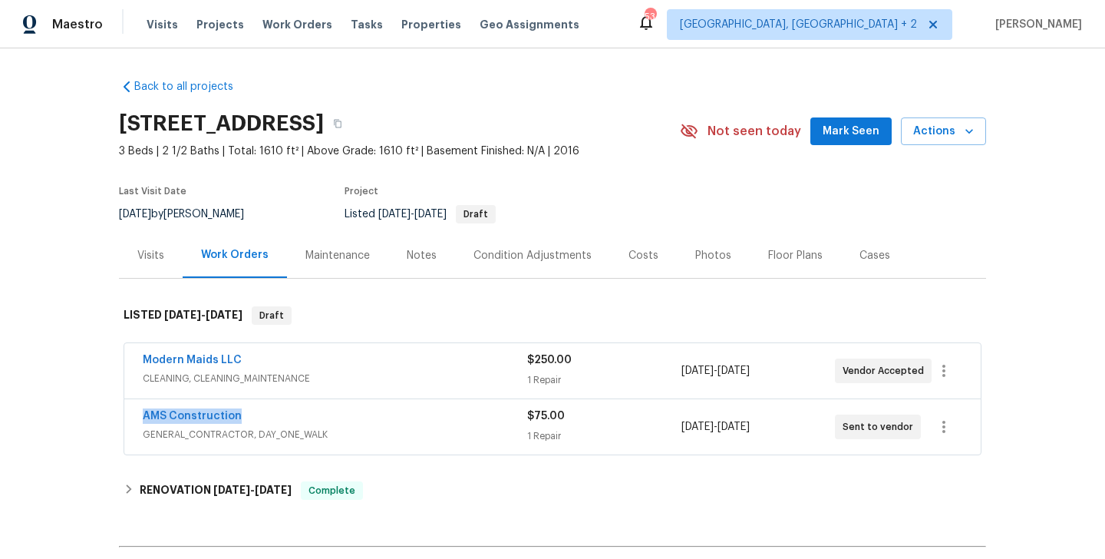
drag, startPoint x: 248, startPoint y: 419, endPoint x: 115, endPoint y: 417, distance: 132.8
click at [115, 417] on div "Back to all projects 4224 Tallulah Dr, Plano, TX 75074 3 Beds | 2 1/2 Baths | T…" at bounding box center [552, 303] width 1105 height 510
copy link "AMS Construction"
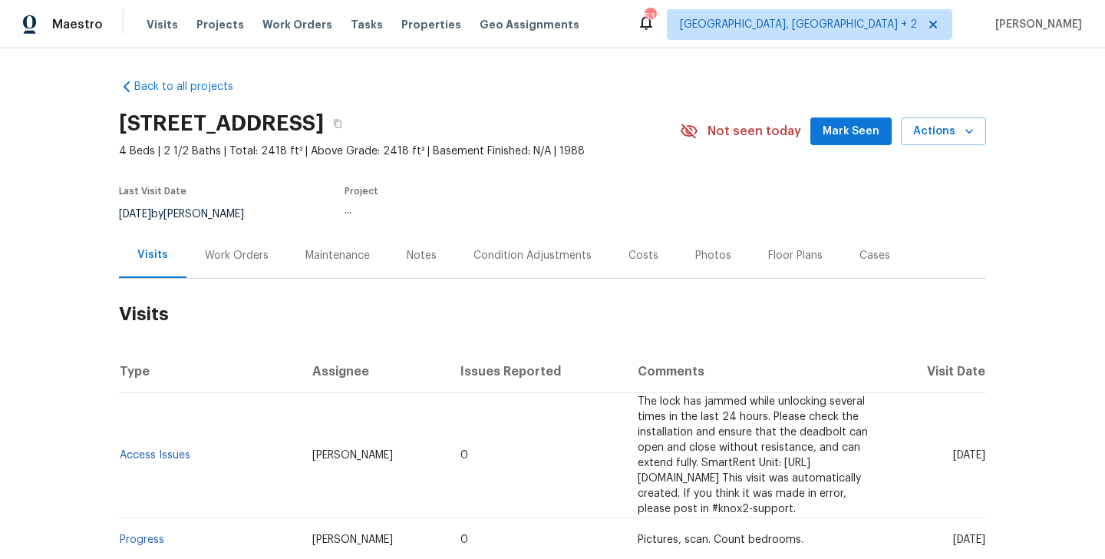
click at [229, 252] on div "Work Orders" at bounding box center [237, 255] width 64 height 15
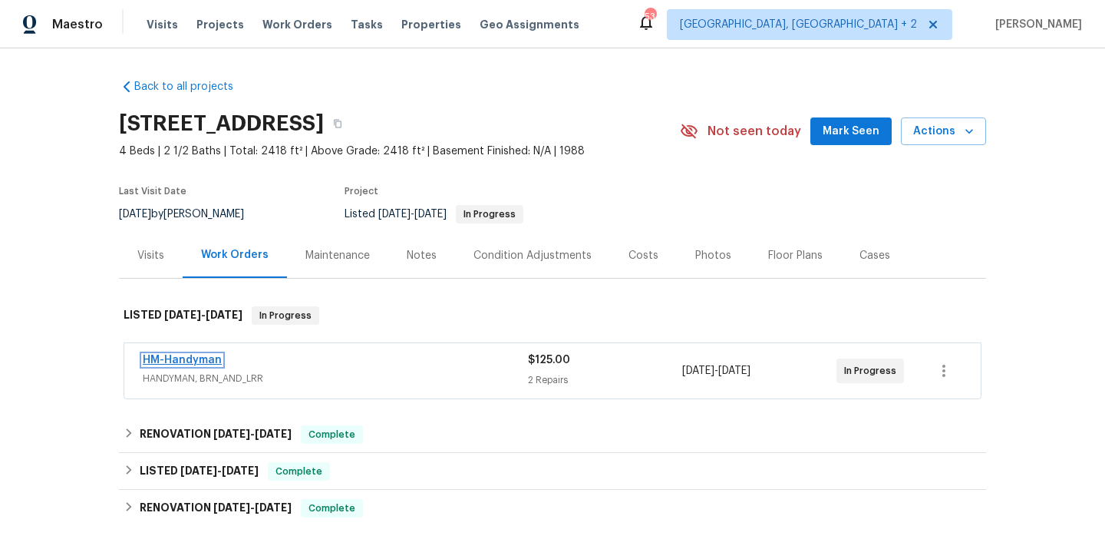
click at [204, 358] on link "HM-Handyman" at bounding box center [182, 360] width 79 height 11
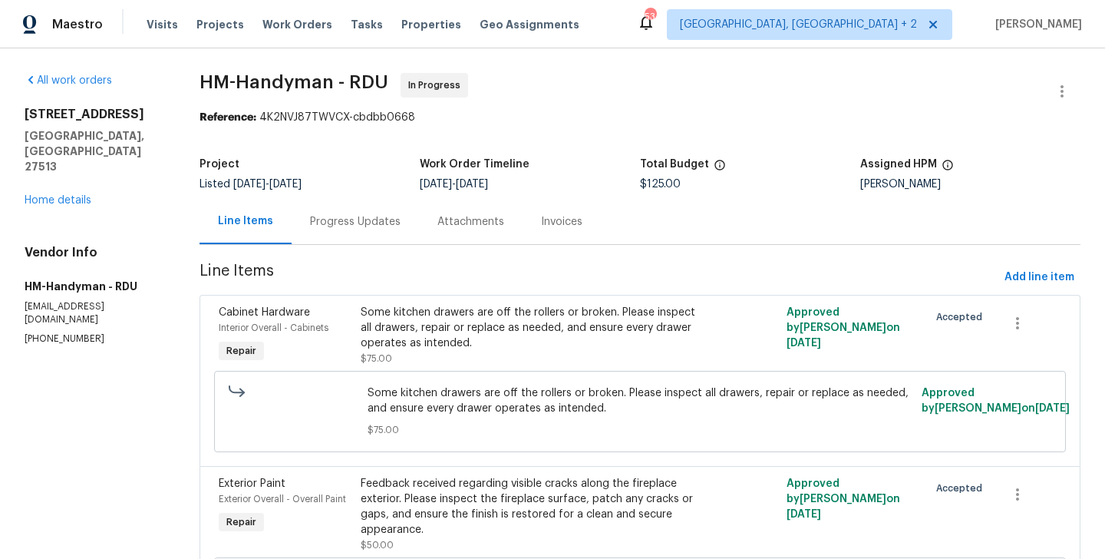
click at [107, 133] on h5 "[GEOGRAPHIC_DATA], [GEOGRAPHIC_DATA] 27513" at bounding box center [94, 151] width 138 height 46
drag, startPoint x: 101, startPoint y: 133, endPoint x: 15, endPoint y: 111, distance: 88.6
click at [15, 111] on div "All work orders [STREET_ADDRESS] Home details Vendor Info HM-Handyman - RDU [EM…" at bounding box center [552, 372] width 1105 height 648
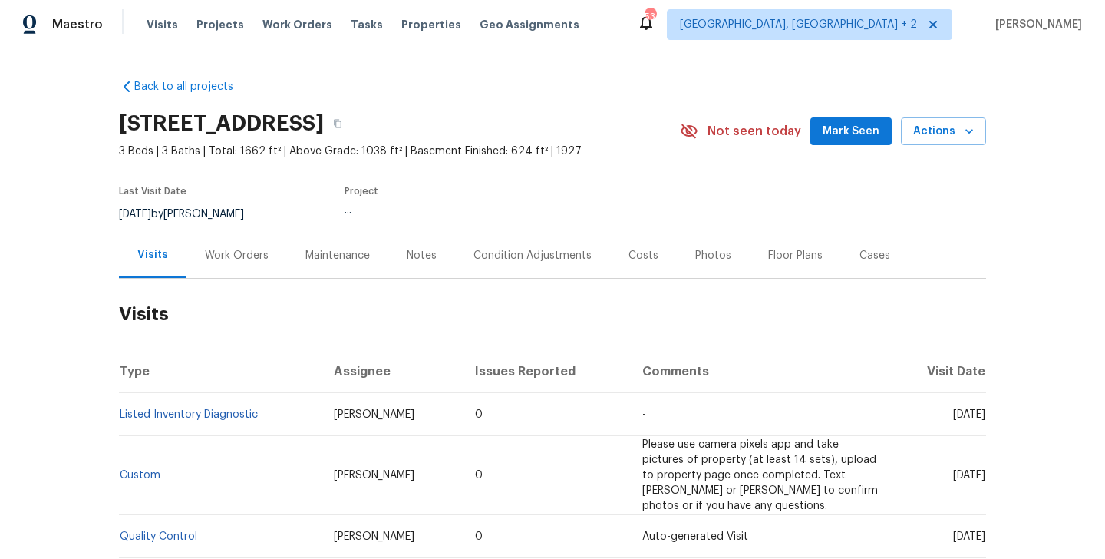
click at [212, 266] on div "Work Orders" at bounding box center [236, 255] width 101 height 45
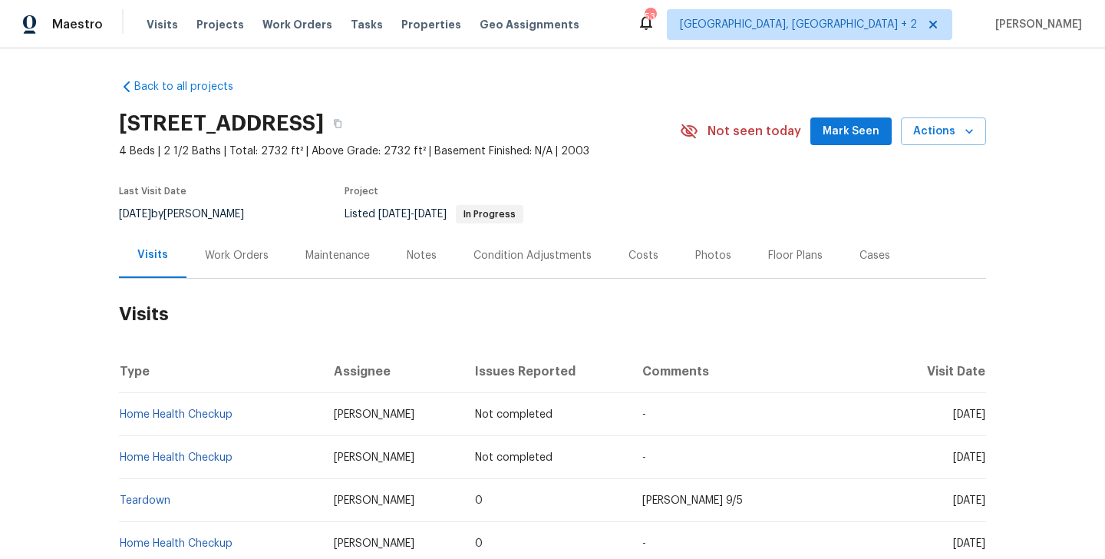
click at [233, 254] on div "Work Orders" at bounding box center [237, 255] width 64 height 15
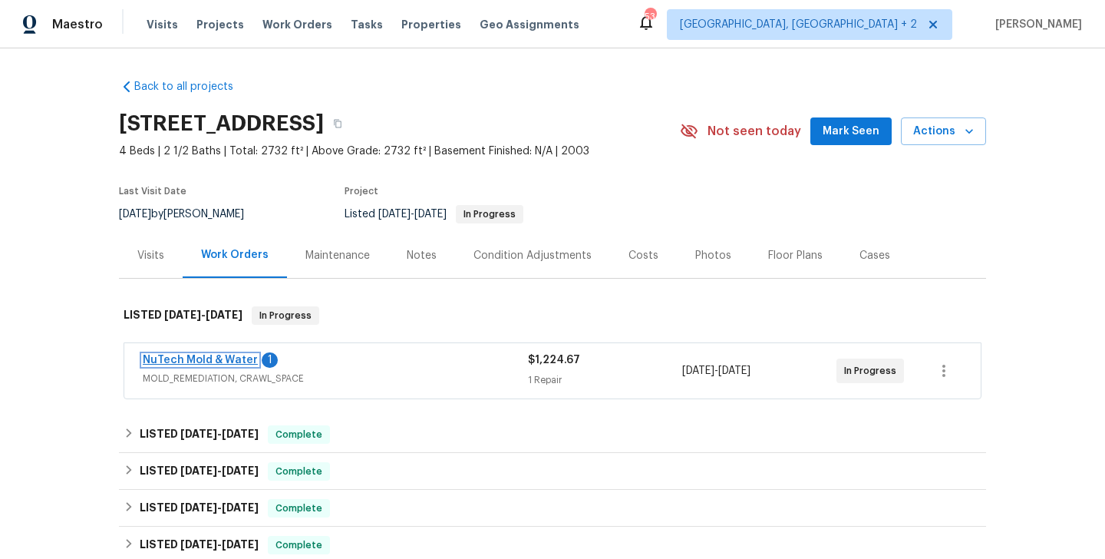
click at [240, 364] on link "NuTech Mold & Water" at bounding box center [200, 360] width 115 height 11
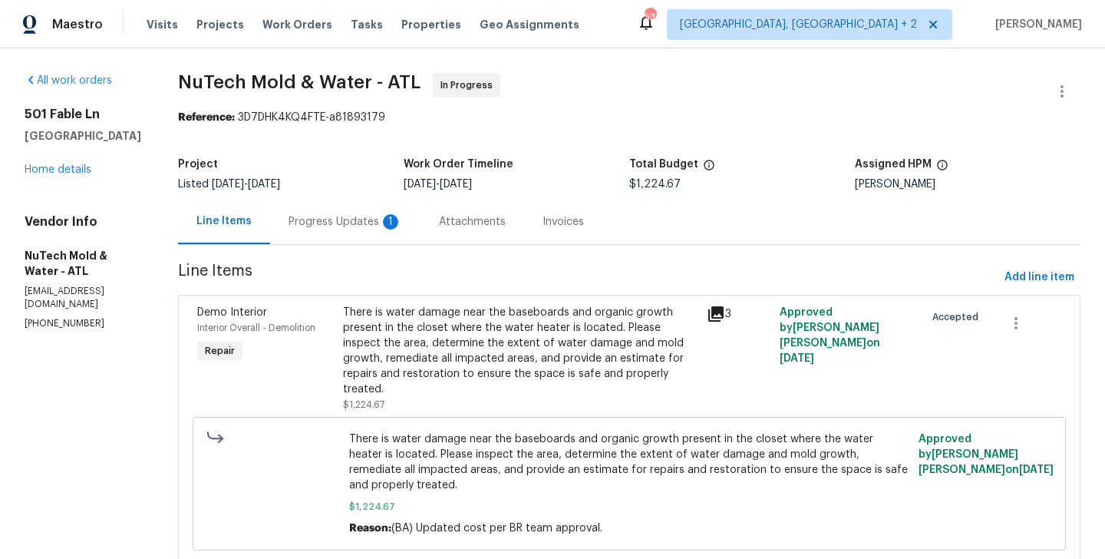
click at [345, 219] on div "Progress Updates 1" at bounding box center [346, 221] width 114 height 15
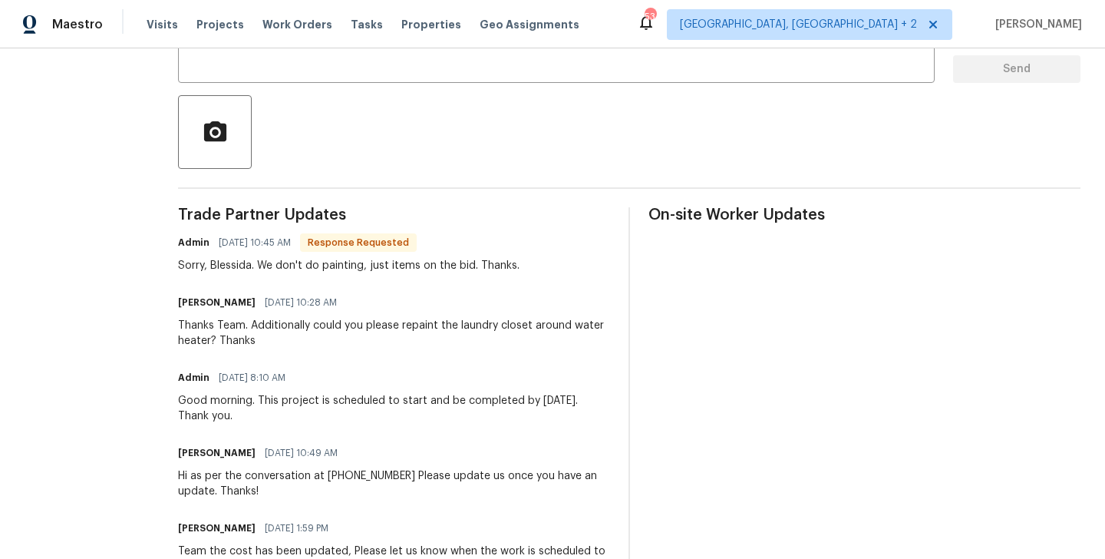
scroll to position [93, 0]
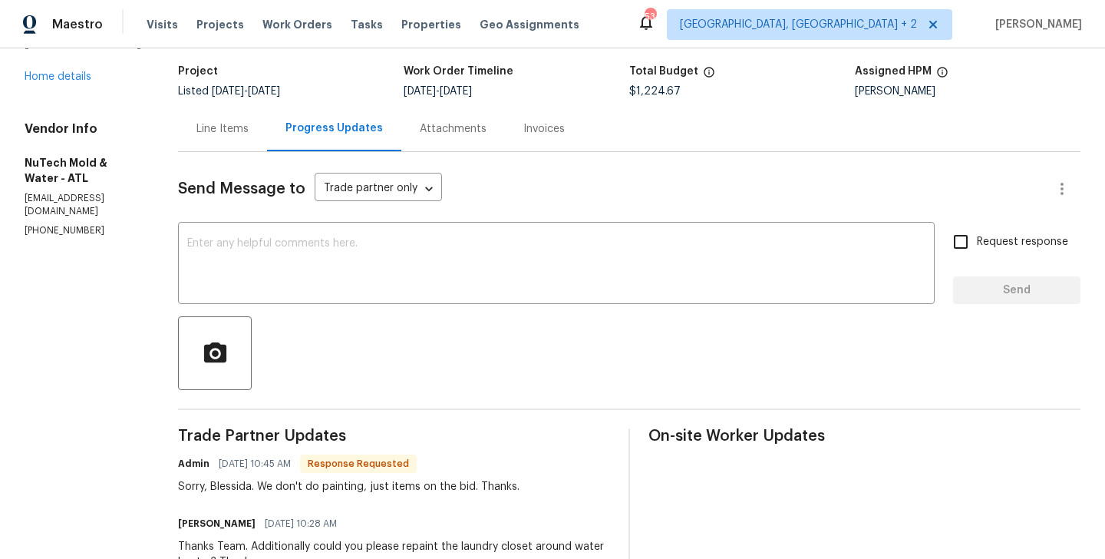
click at [229, 287] on textarea at bounding box center [556, 265] width 738 height 54
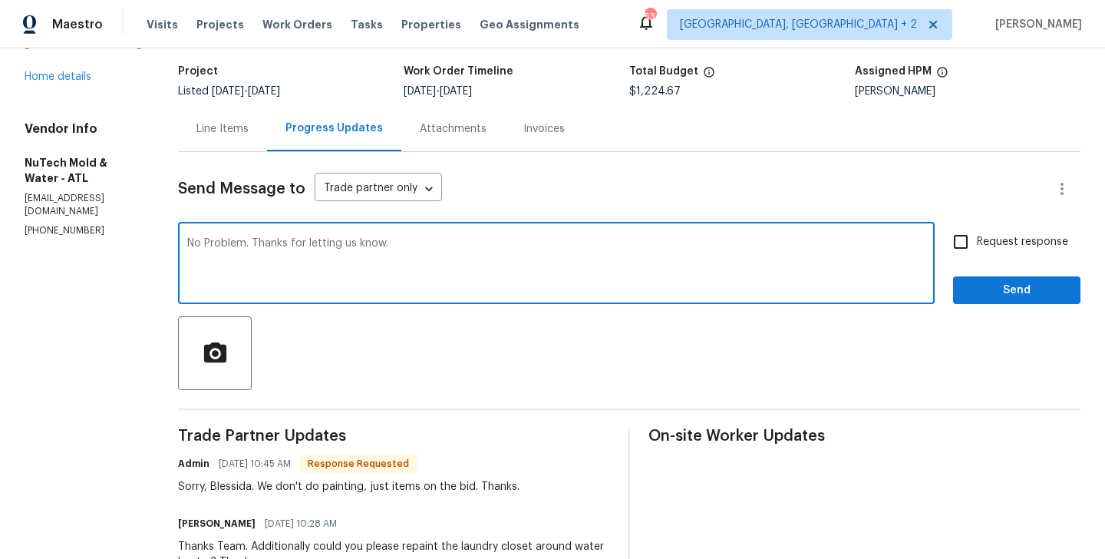
type textarea "No Problem. Thanks for letting us know."
click at [1014, 300] on button "Send" at bounding box center [1016, 290] width 127 height 28
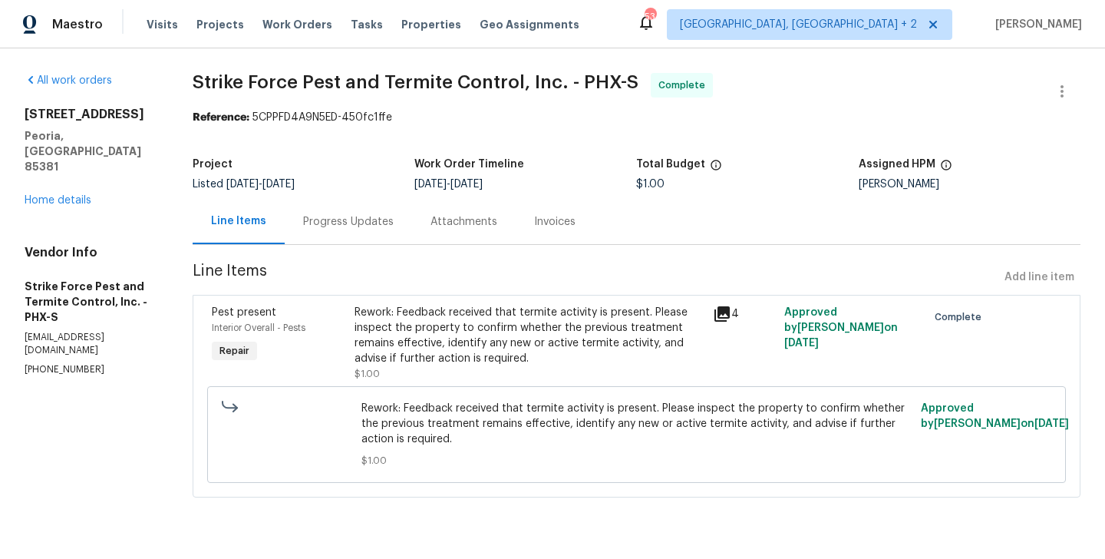
click at [330, 224] on div "Progress Updates" at bounding box center [348, 221] width 91 height 15
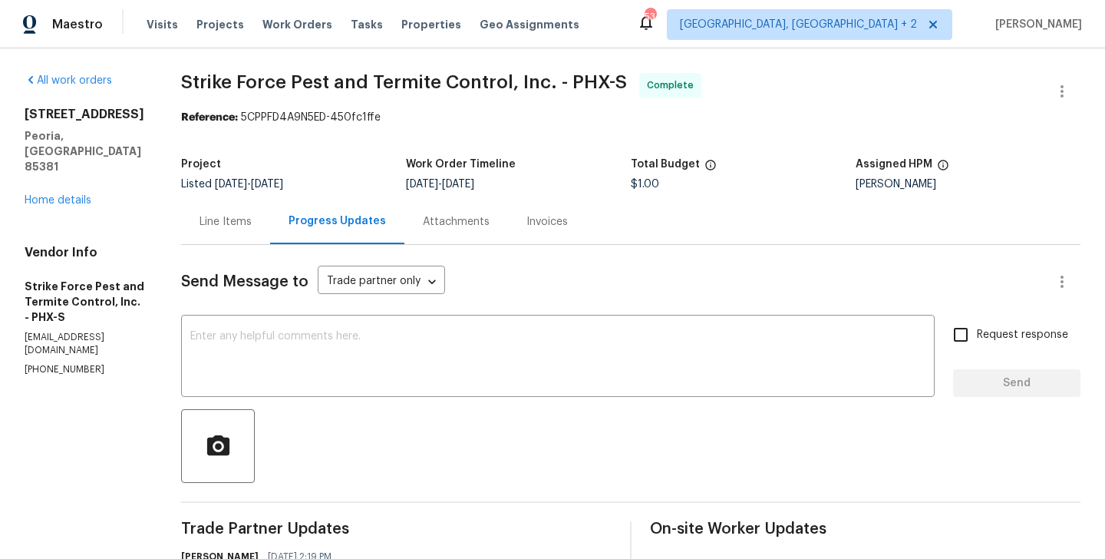
click at [239, 237] on div "Line Items" at bounding box center [225, 221] width 89 height 45
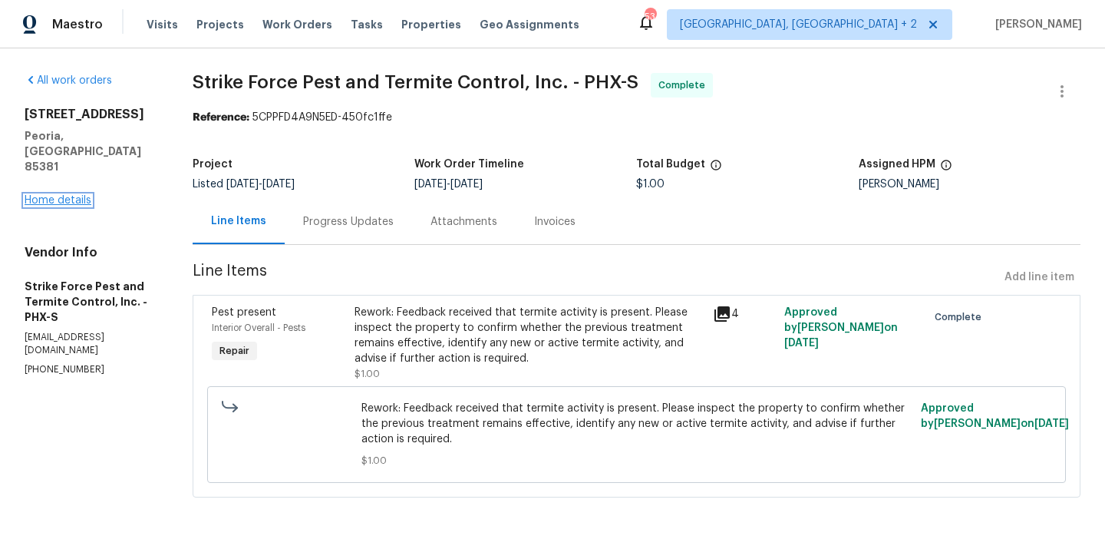
click at [75, 195] on link "Home details" at bounding box center [58, 200] width 67 height 11
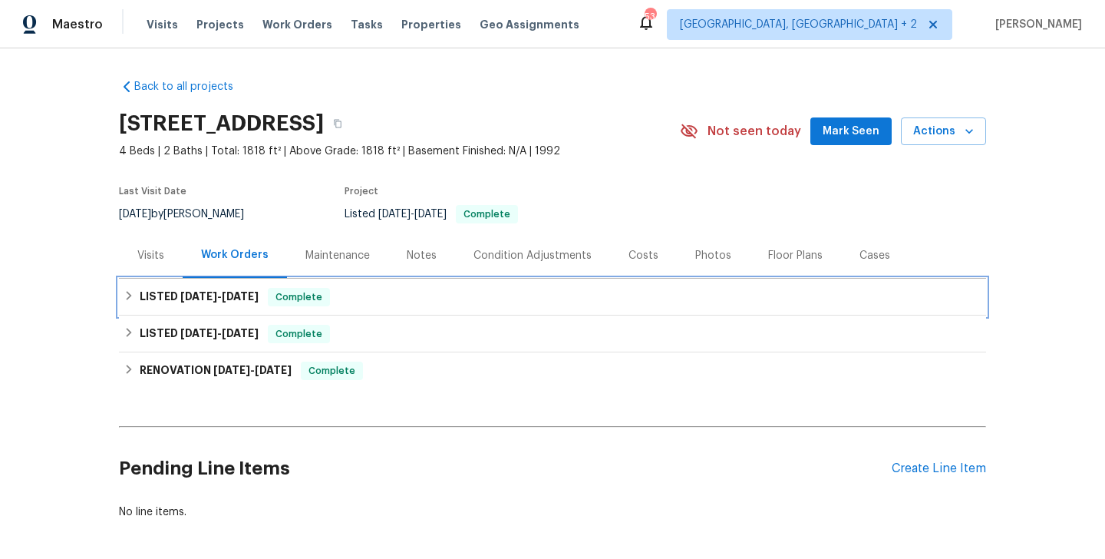
click at [295, 288] on div "Complete" at bounding box center [299, 297] width 62 height 18
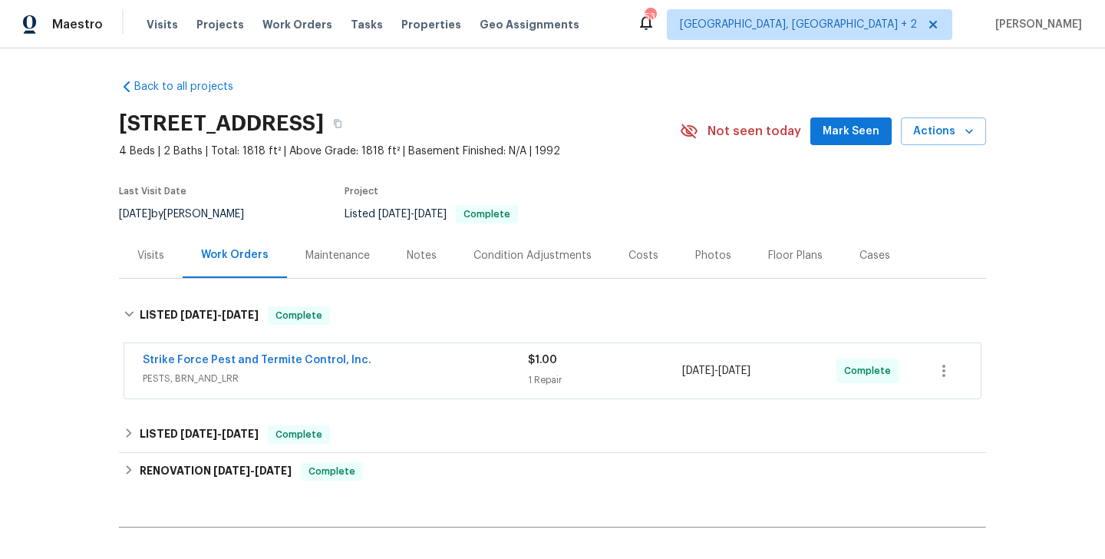
click at [268, 353] on span "Strike Force Pest and Termite Control, Inc." at bounding box center [257, 359] width 229 height 15
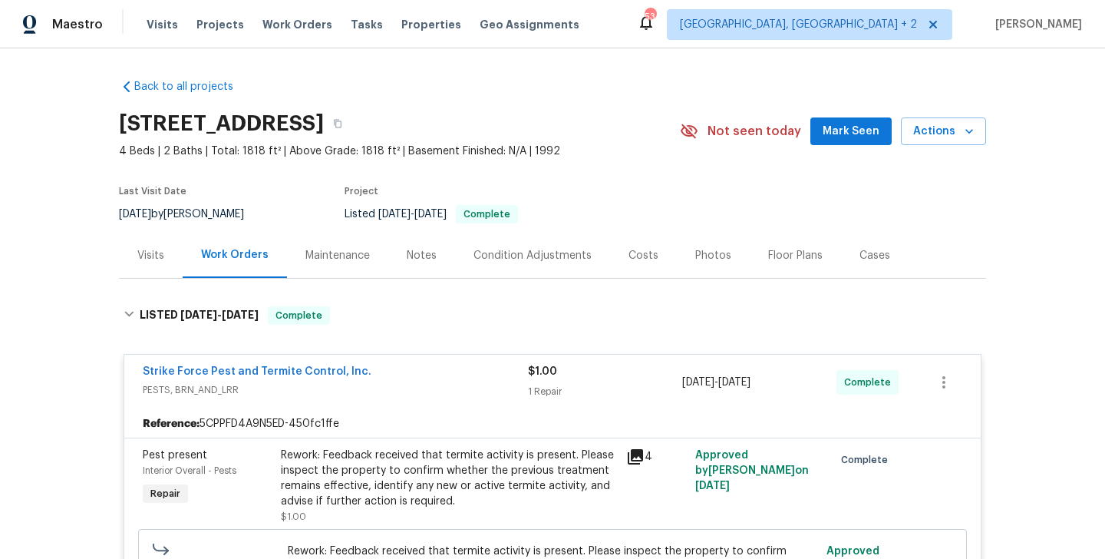
click at [277, 377] on span "Strike Force Pest and Termite Control, Inc." at bounding box center [257, 371] width 229 height 15
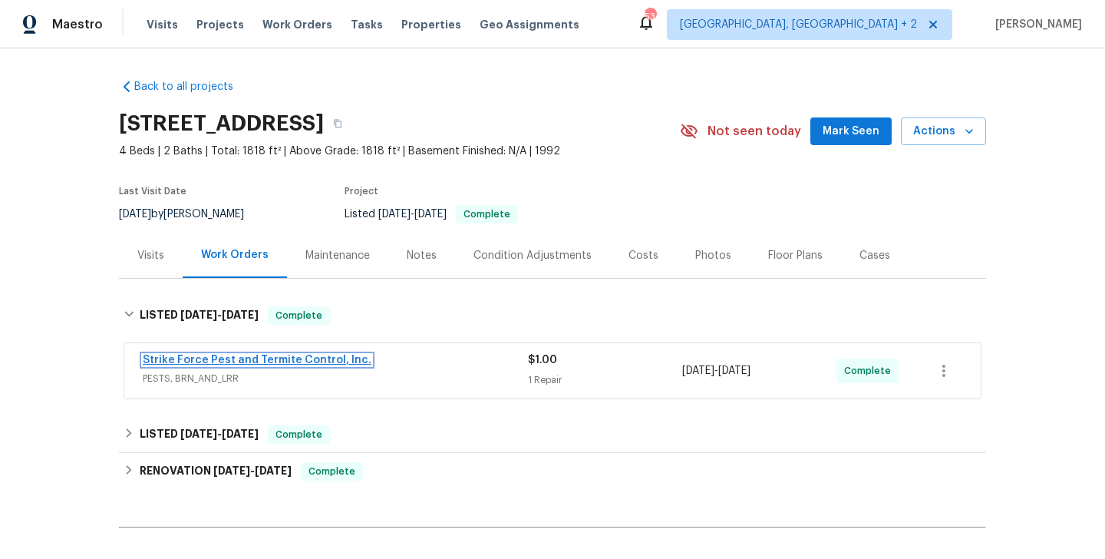
click at [272, 362] on link "Strike Force Pest and Termite Control, Inc." at bounding box center [257, 360] width 229 height 11
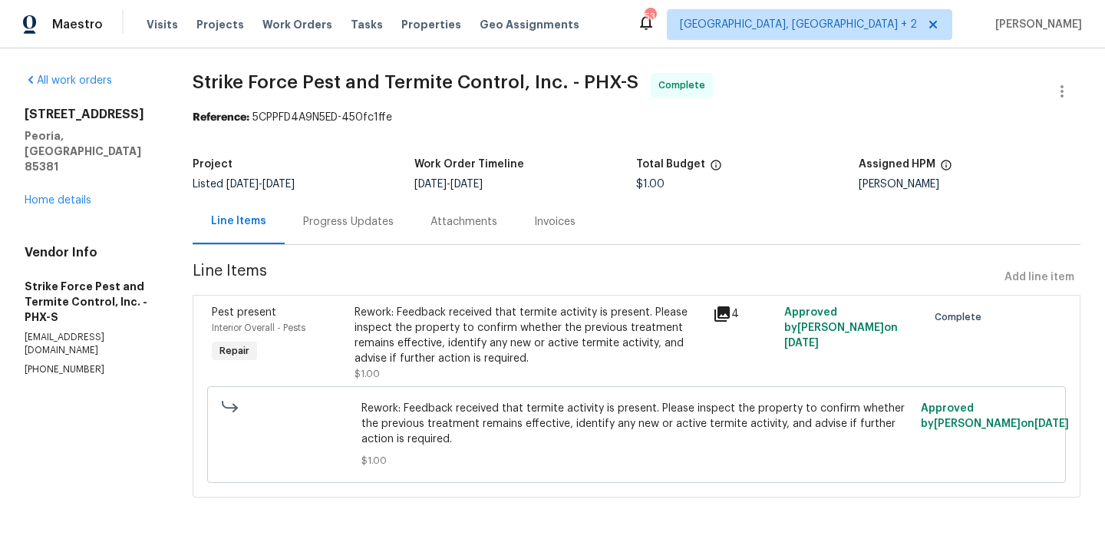
click at [445, 352] on div "Rework: Feedback received that termite activity is present. Please inspect the …" at bounding box center [529, 335] width 348 height 61
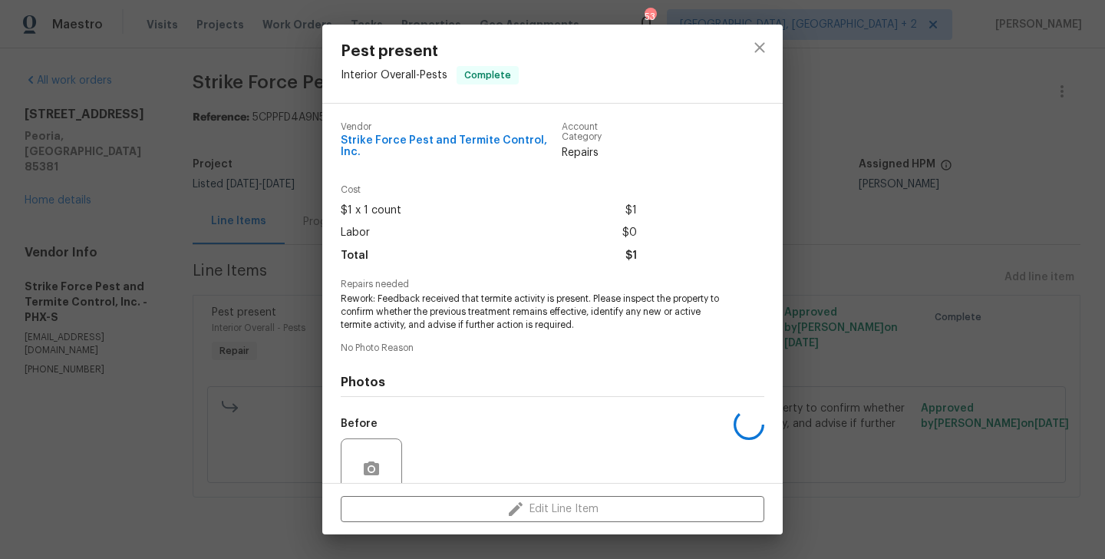
scroll to position [122, 0]
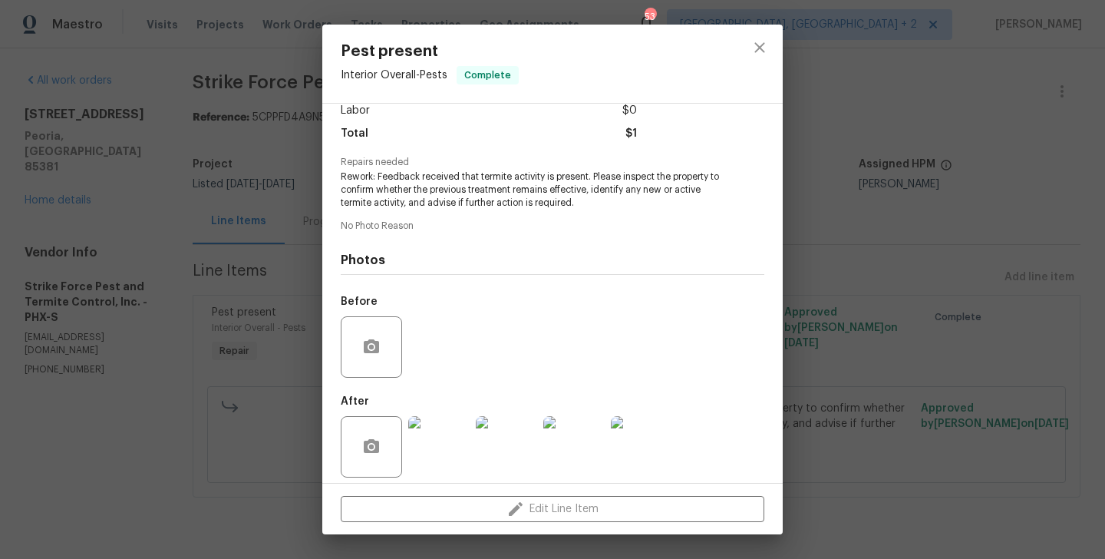
click at [433, 445] on img at bounding box center [438, 446] width 61 height 61
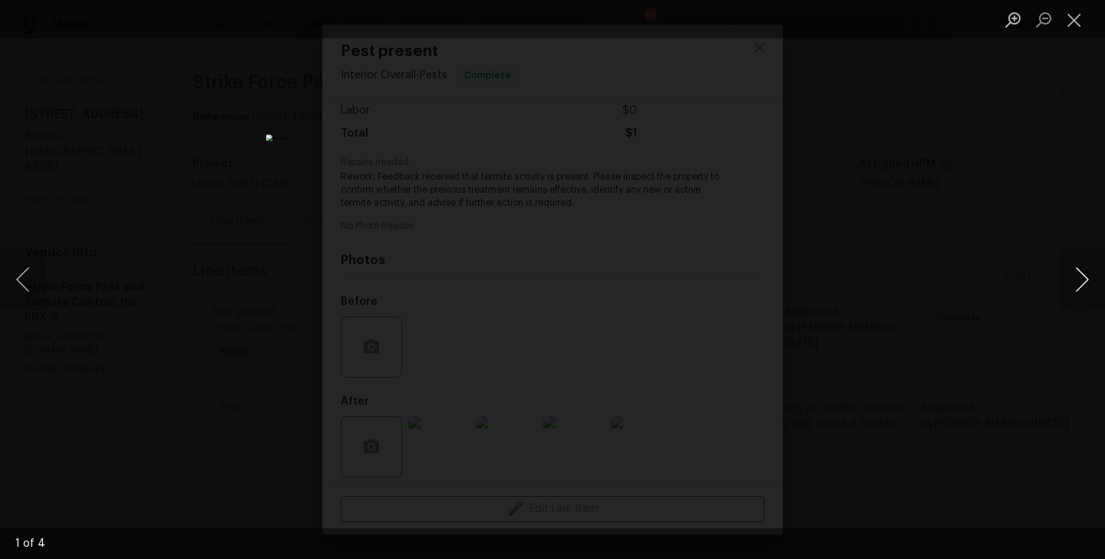
click at [1081, 292] on button "Next image" at bounding box center [1082, 279] width 46 height 61
click at [820, 328] on div "Lightbox" at bounding box center [552, 279] width 1105 height 559
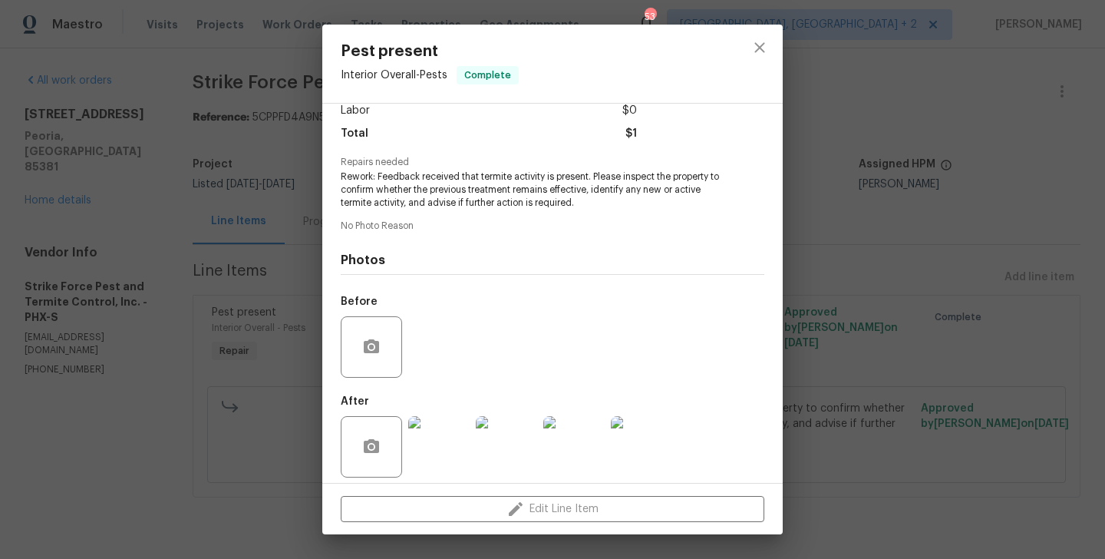
click at [203, 241] on div "Pest present Interior Overall - Pests Complete Vendor Strike Force Pest and Ter…" at bounding box center [552, 279] width 1105 height 559
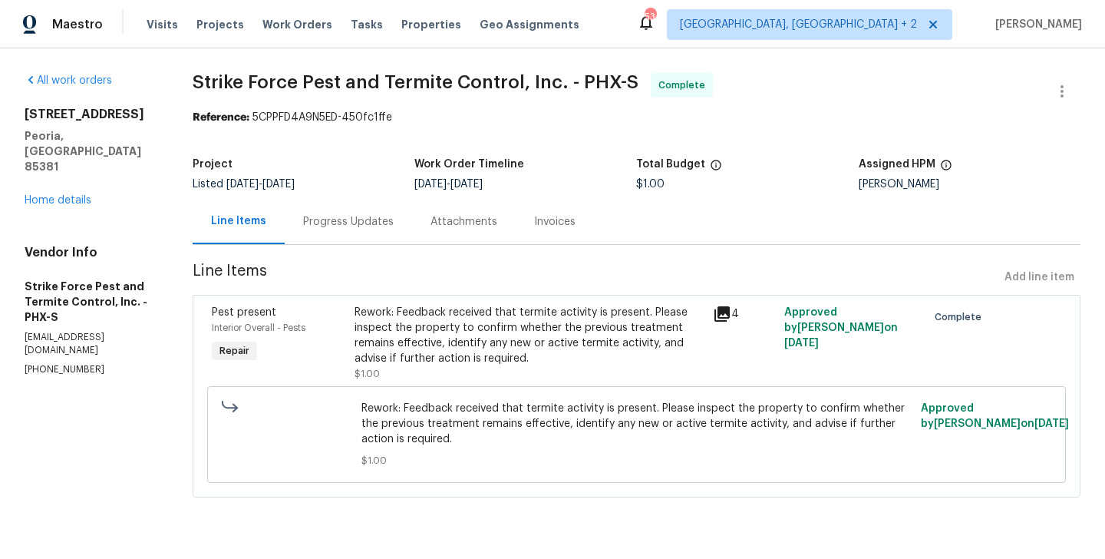
click at [83, 177] on div "7866 W Boca Raton Rd Peoria, AZ 85381 Home details" at bounding box center [90, 157] width 131 height 101
click at [58, 195] on div "All work orders 7866 W Boca Raton Rd Peoria, AZ 85381 Home details Vendor Info …" at bounding box center [90, 224] width 131 height 303
click at [48, 195] on link "Home details" at bounding box center [58, 200] width 67 height 11
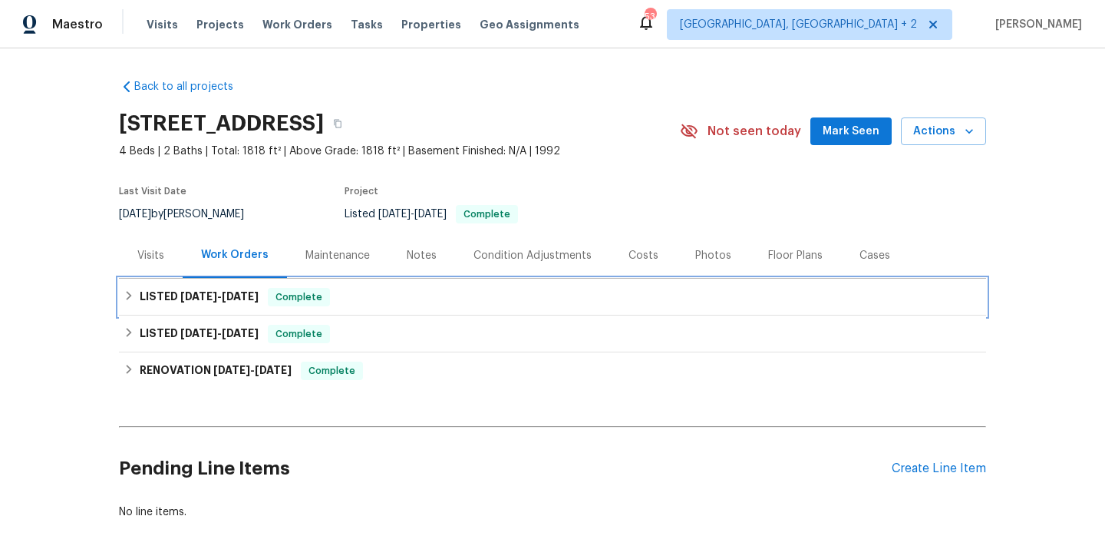
click at [276, 295] on div "LISTED 8/28/25 - 8/30/25 Complete" at bounding box center [553, 297] width 858 height 18
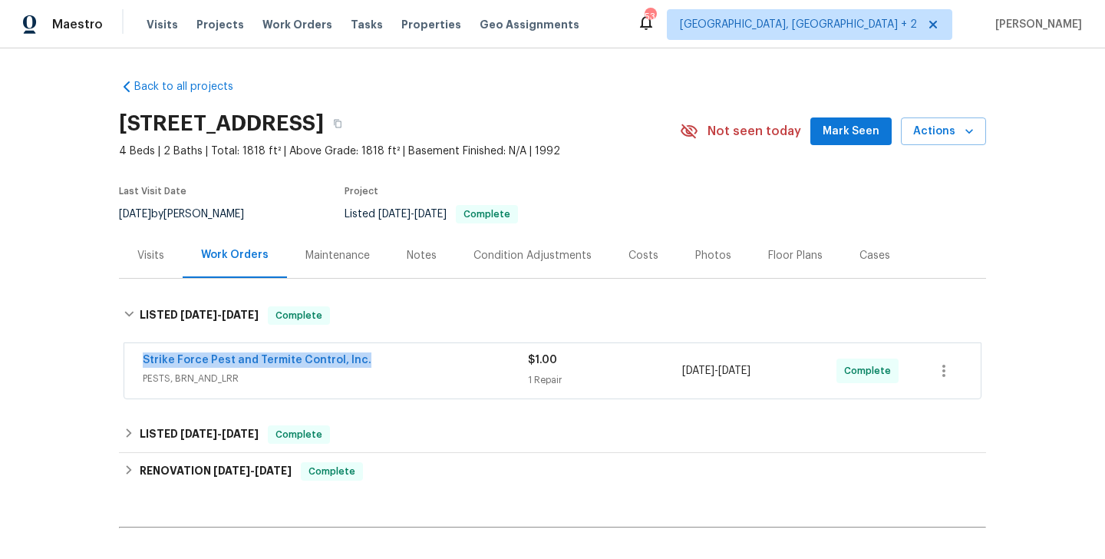
drag, startPoint x: 361, startPoint y: 358, endPoint x: 130, endPoint y: 364, distance: 231.8
click at [130, 364] on div "Strike Force Pest and Termite Control, Inc. PESTS, BRN_AND_LRR $1.00 1 Repair 8…" at bounding box center [552, 370] width 856 height 55
copy link "Strike Force Pest and Termite Control, Inc."
click at [322, 358] on link "Strike Force Pest and Termite Control, Inc." at bounding box center [257, 360] width 229 height 11
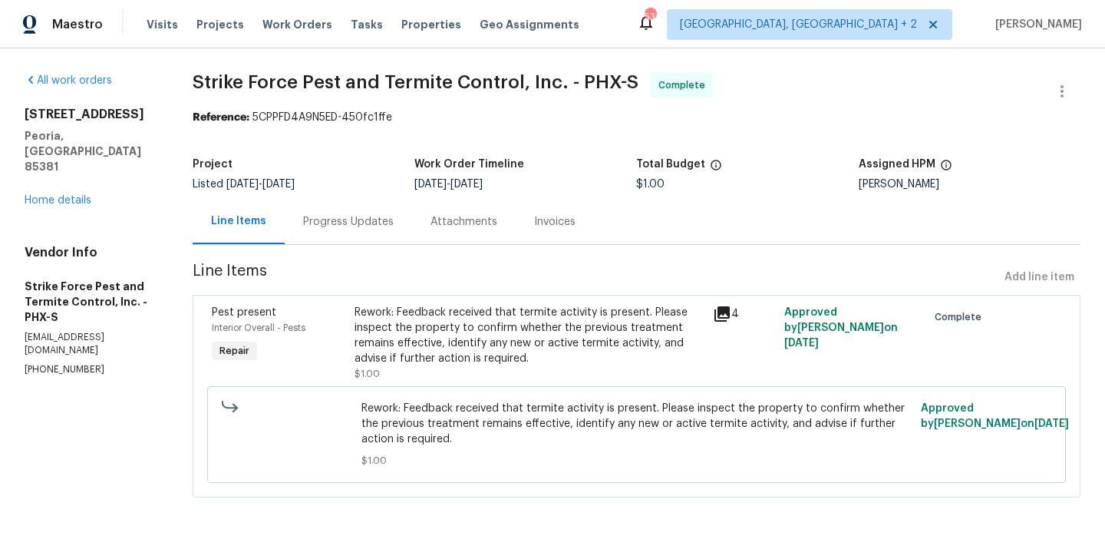
click at [366, 217] on div "Progress Updates" at bounding box center [348, 221] width 91 height 15
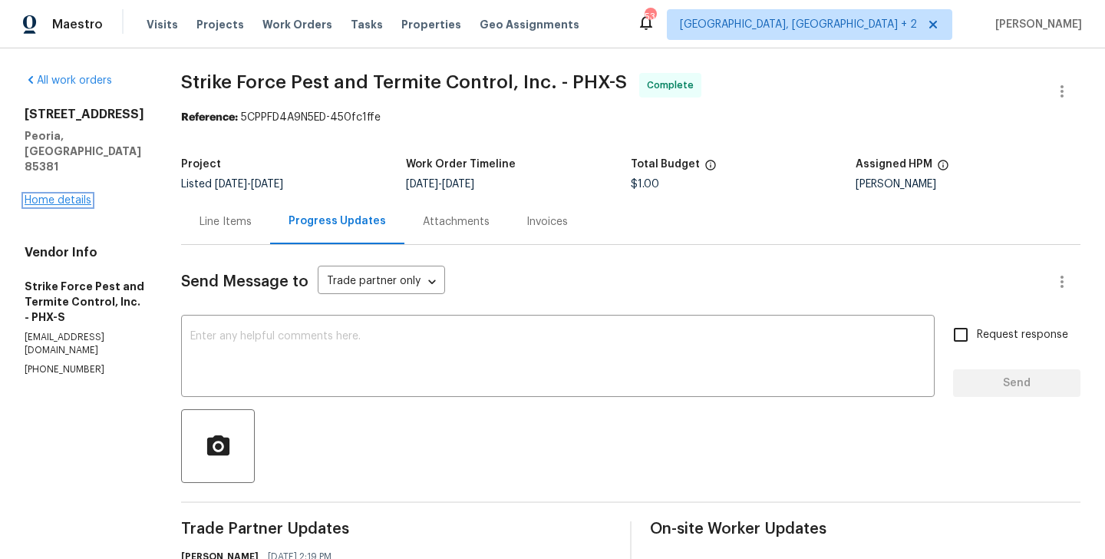
click at [69, 195] on link "Home details" at bounding box center [58, 200] width 67 height 11
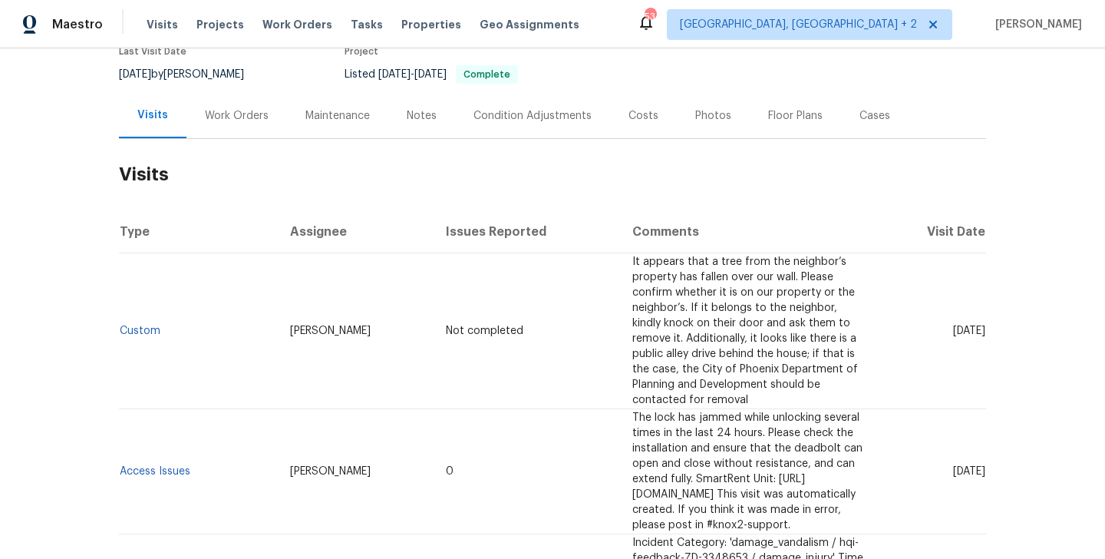
scroll to position [141, 0]
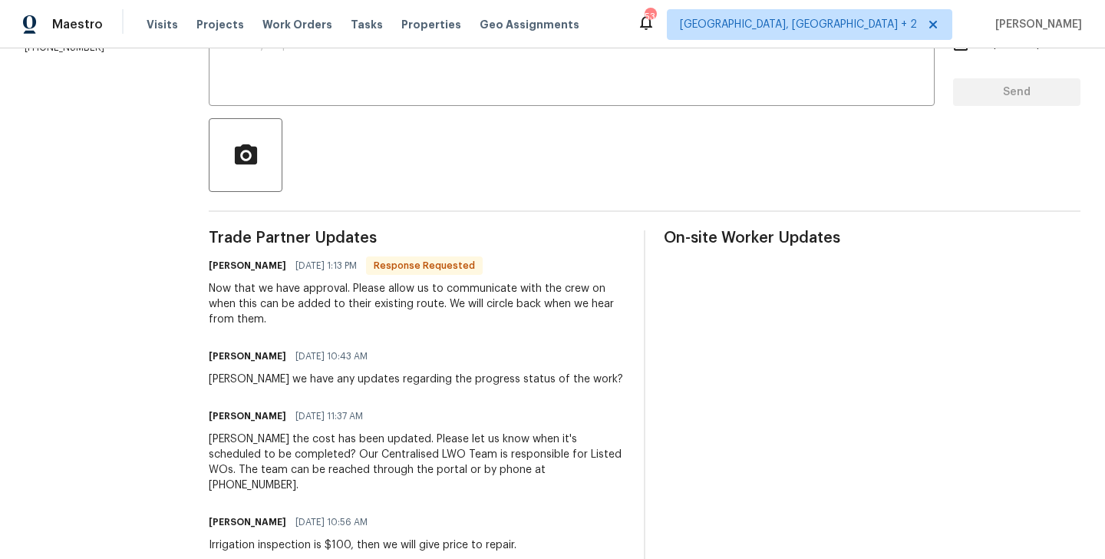
scroll to position [312, 0]
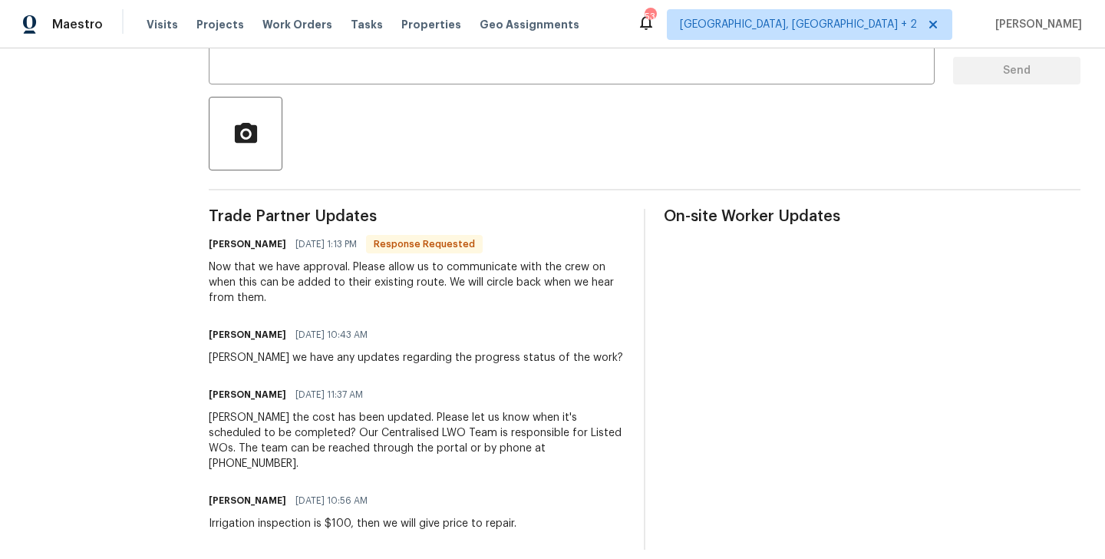
click at [234, 241] on h6 "[PERSON_NAME]" at bounding box center [248, 243] width 78 height 15
copy h6 "[PERSON_NAME]"
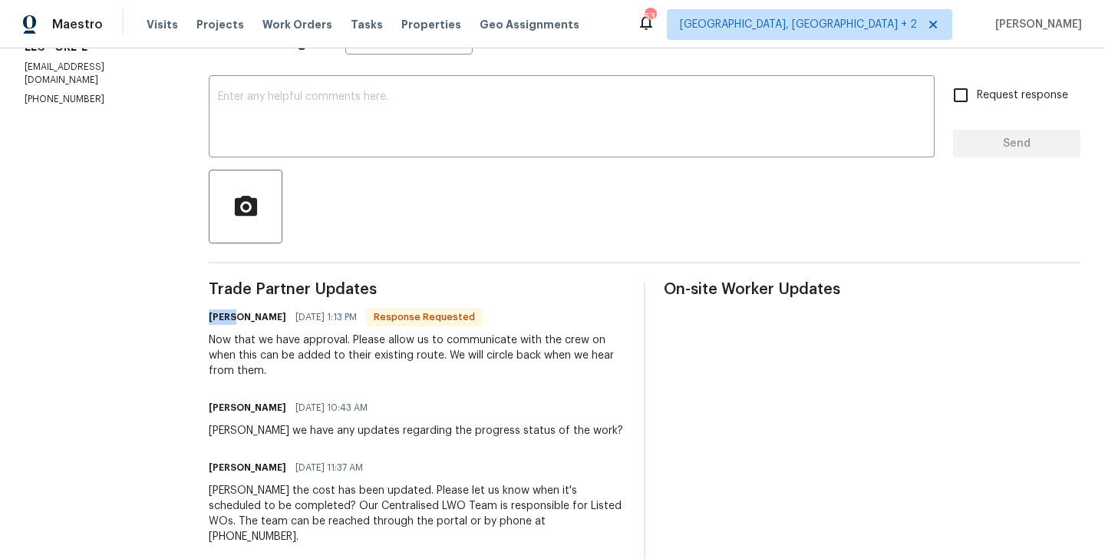
scroll to position [231, 0]
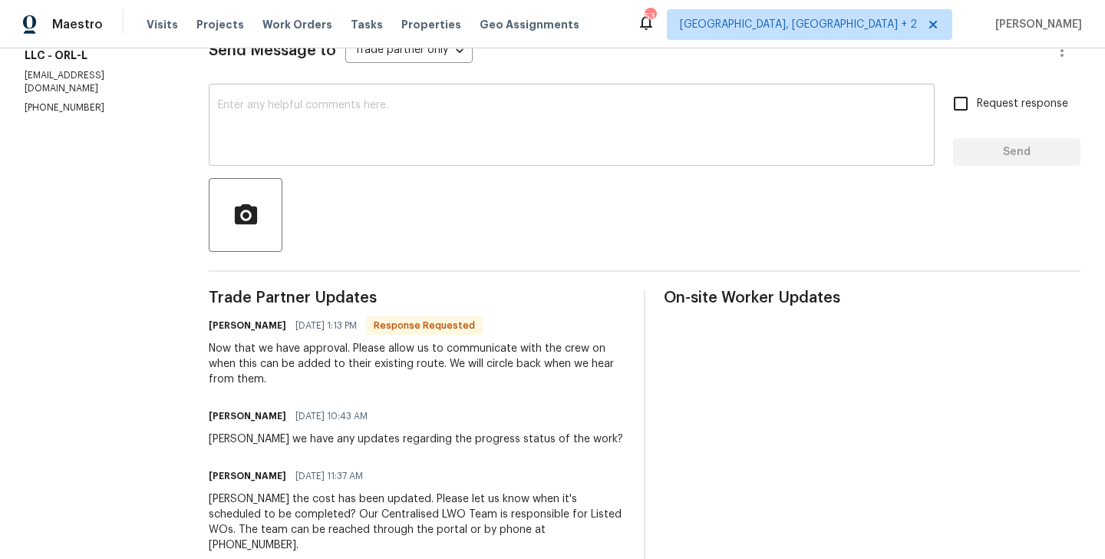
click at [336, 157] on div "x ​" at bounding box center [572, 126] width 726 height 78
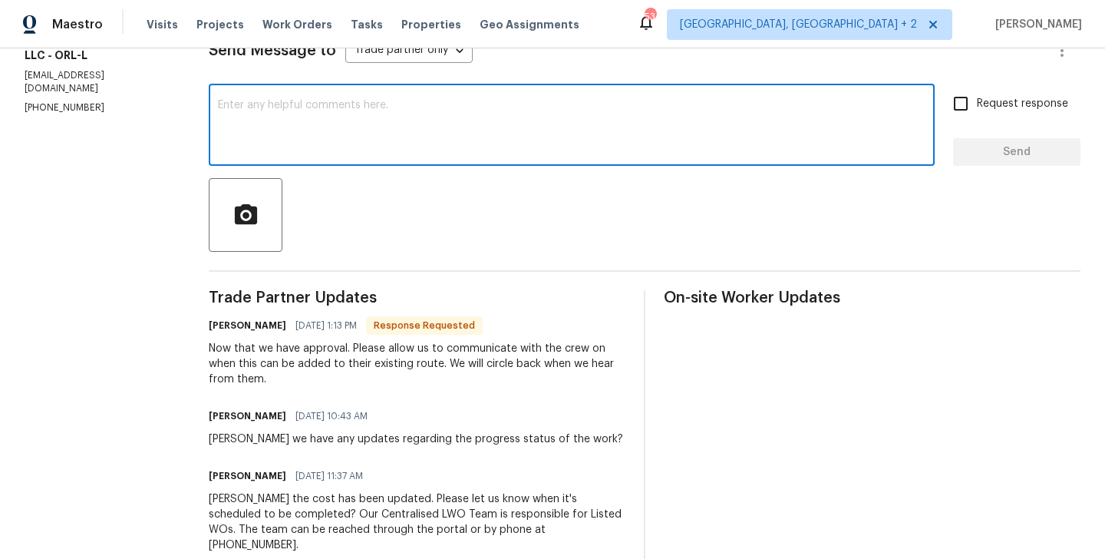
paste textarea "[PERSON_NAME]"
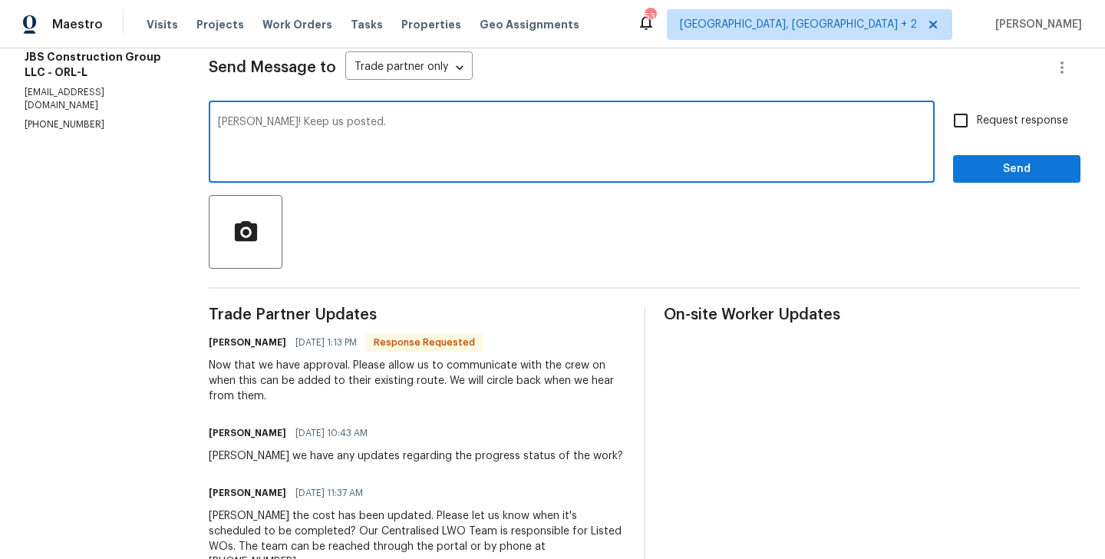
scroll to position [0, 0]
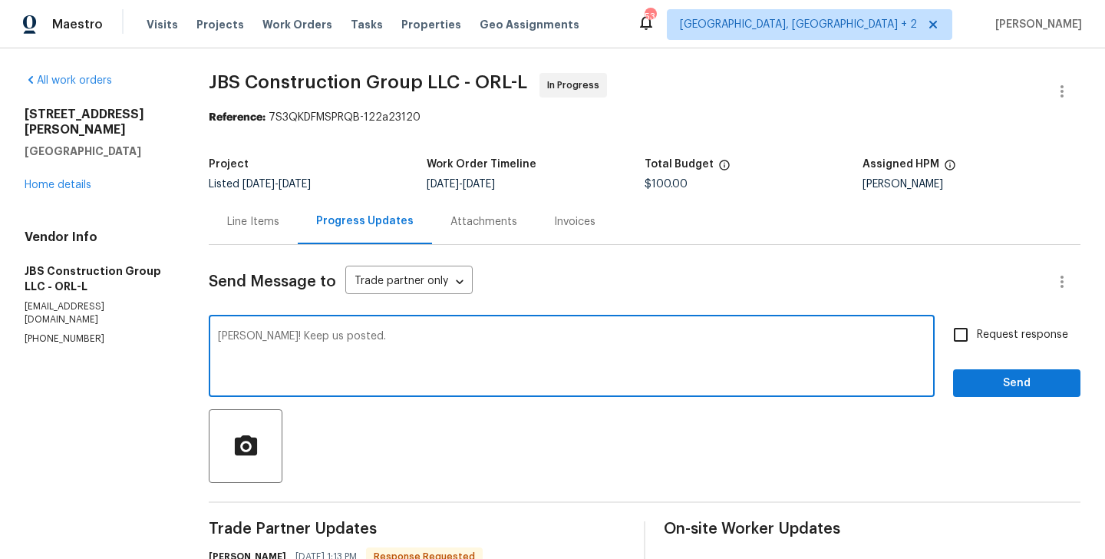
type textarea "[PERSON_NAME]! Keep us posted."
click at [1003, 337] on span "Request response" at bounding box center [1022, 335] width 91 height 16
click at [977, 337] on input "Request response" at bounding box center [961, 334] width 32 height 32
checkbox input "true"
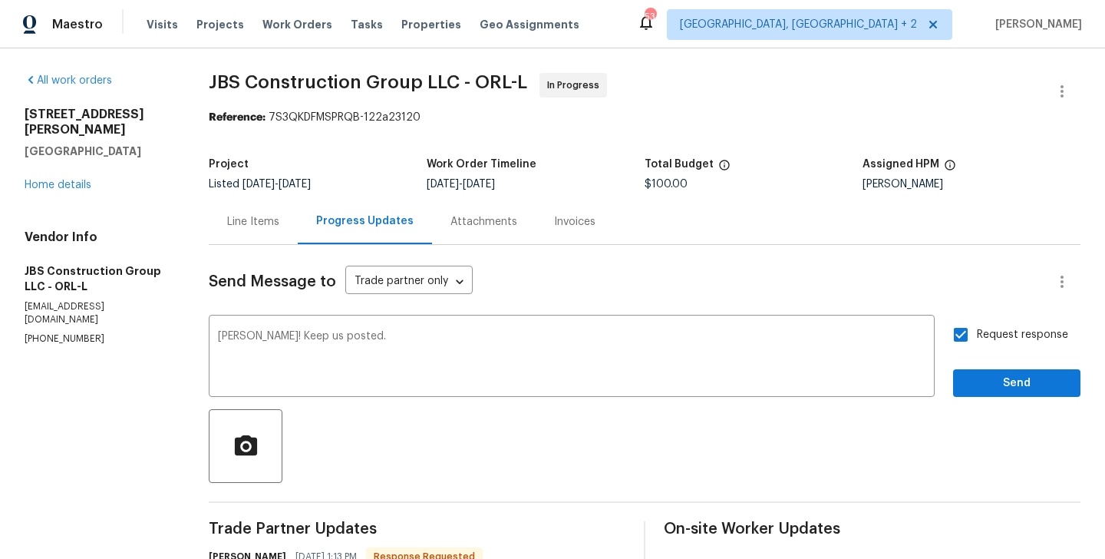
click at [993, 365] on div "Request response Send" at bounding box center [1016, 357] width 127 height 78
click at [992, 385] on span "Send" at bounding box center [1016, 383] width 103 height 19
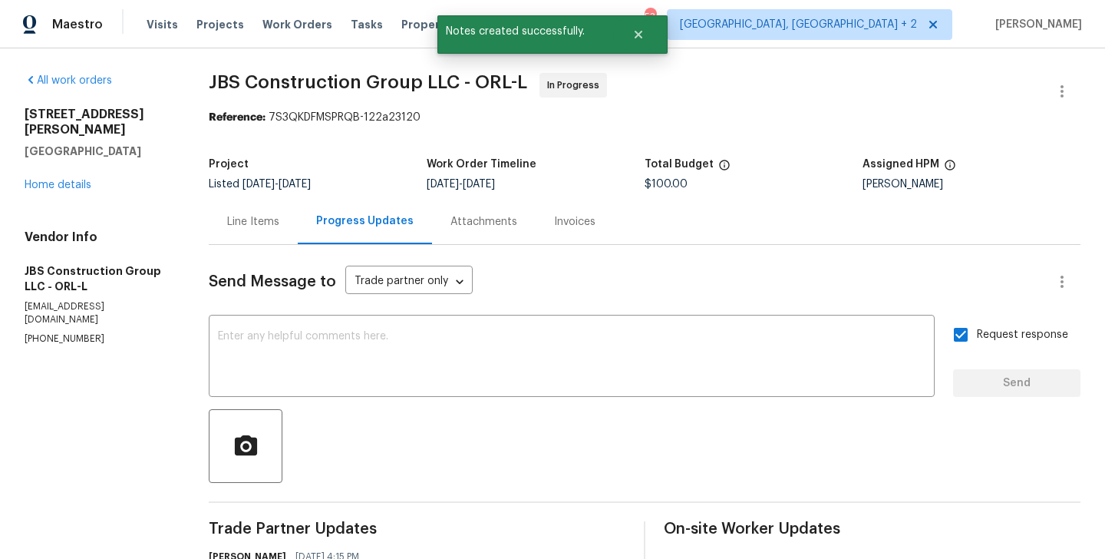
click at [269, 216] on div "Line Items" at bounding box center [253, 221] width 52 height 15
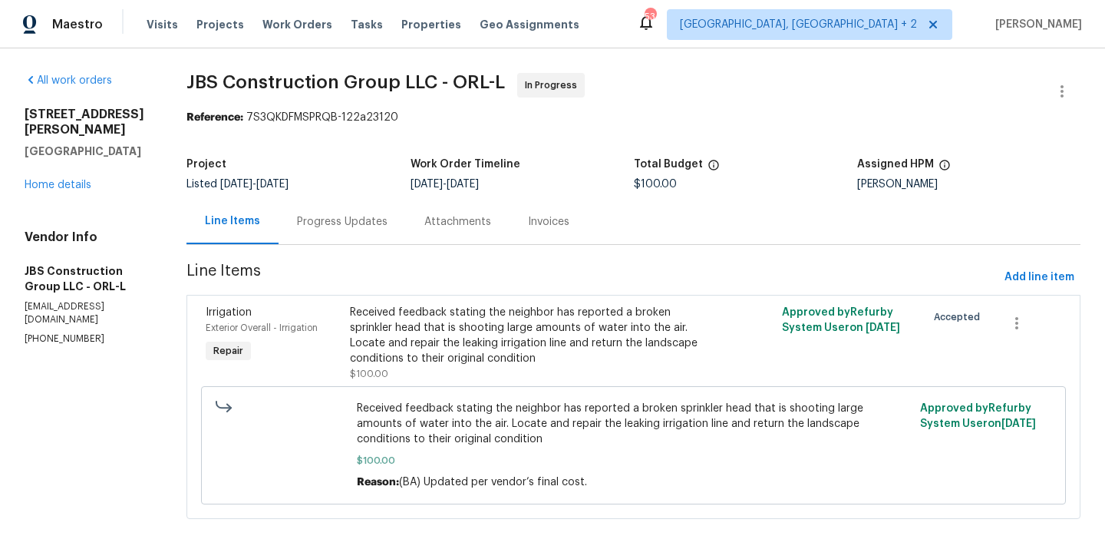
click at [590, 368] on div "Received feedback stating the neighbor has reported a broken sprinkler head tha…" at bounding box center [525, 343] width 351 height 77
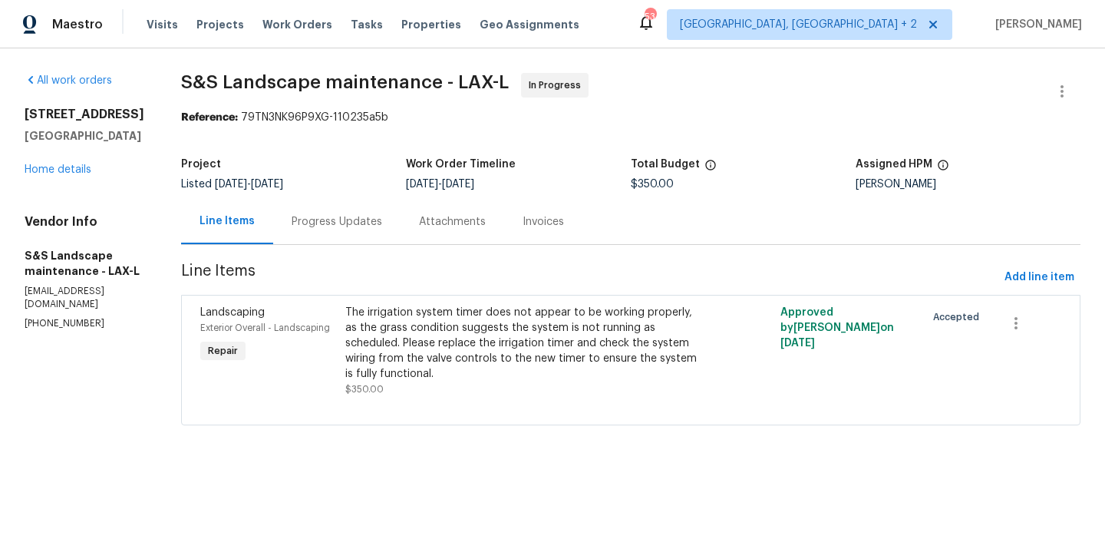
click at [351, 228] on div "Progress Updates" at bounding box center [337, 221] width 91 height 15
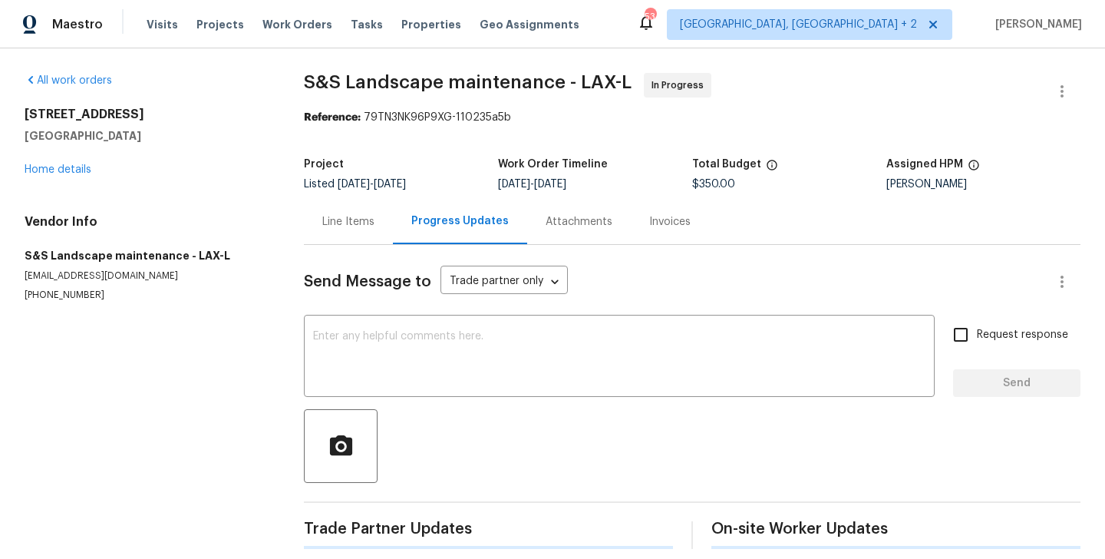
scroll to position [208, 0]
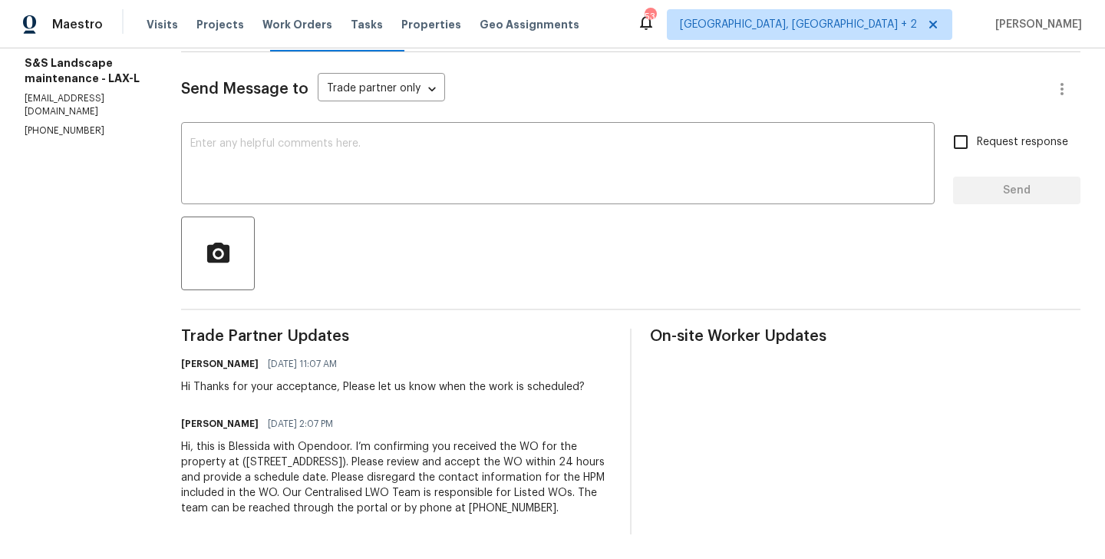
click at [88, 115] on section "All work orders [STREET_ADDRESS] Home details Vendor Info S&S Landscape mainten…" at bounding box center [85, 207] width 120 height 654
click at [88, 115] on section "All work orders 369 White Bark Ln Simi Valley, CA 93065 Home details Vendor Inf…" at bounding box center [85, 207] width 120 height 654
copy p "(805) 532-2404"
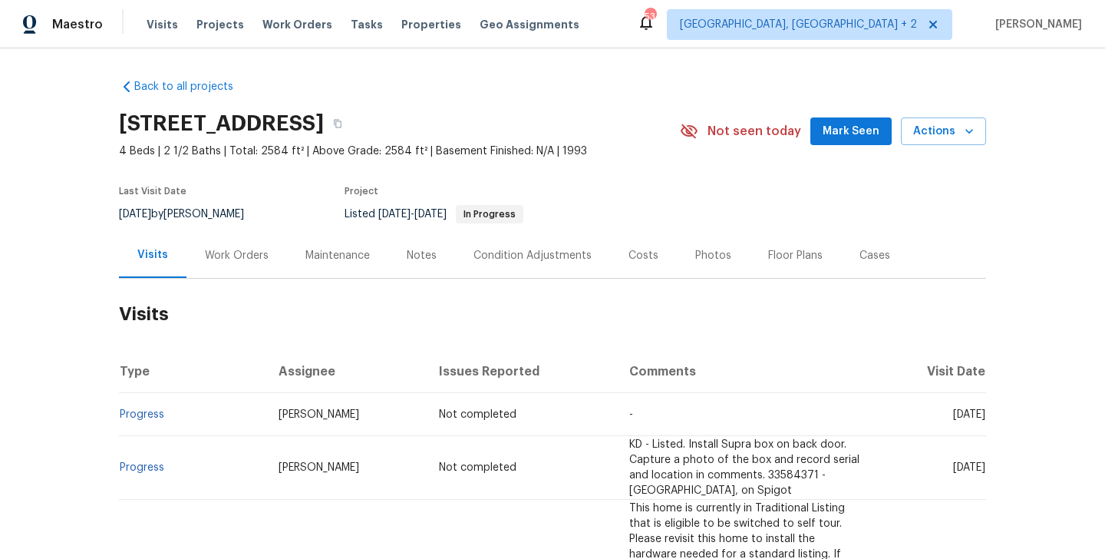
click at [225, 265] on div "Work Orders" at bounding box center [236, 255] width 101 height 45
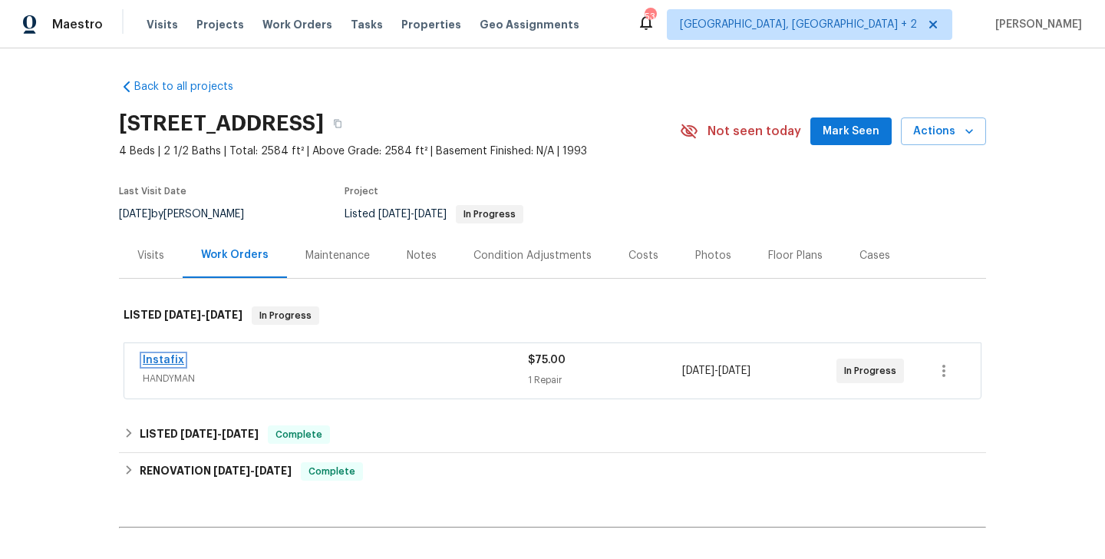
click at [170, 358] on link "Instafix" at bounding box center [163, 360] width 41 height 11
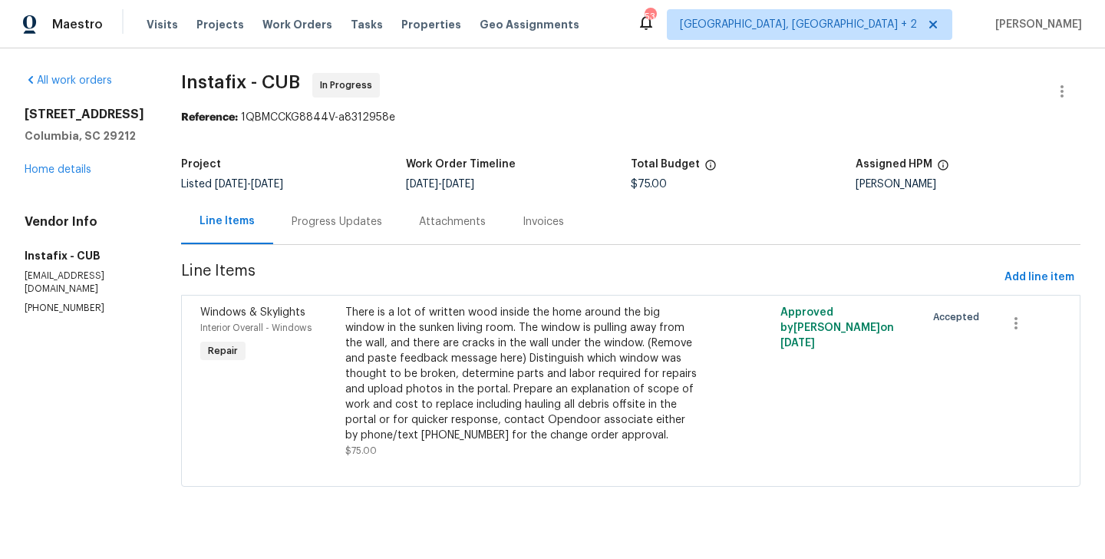
click at [346, 216] on div "Progress Updates" at bounding box center [337, 221] width 91 height 15
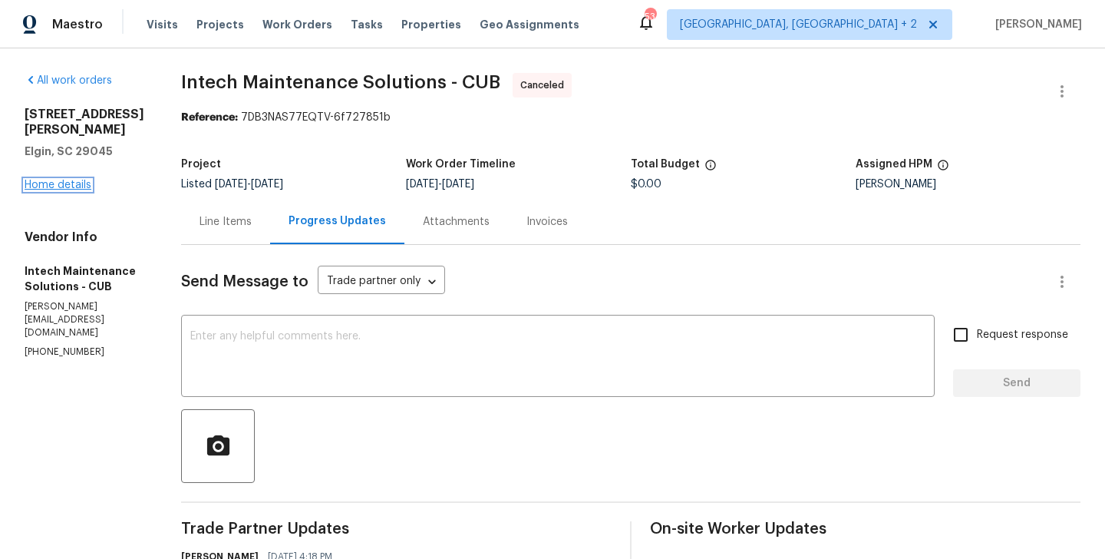
click at [63, 188] on link "Home details" at bounding box center [58, 185] width 67 height 11
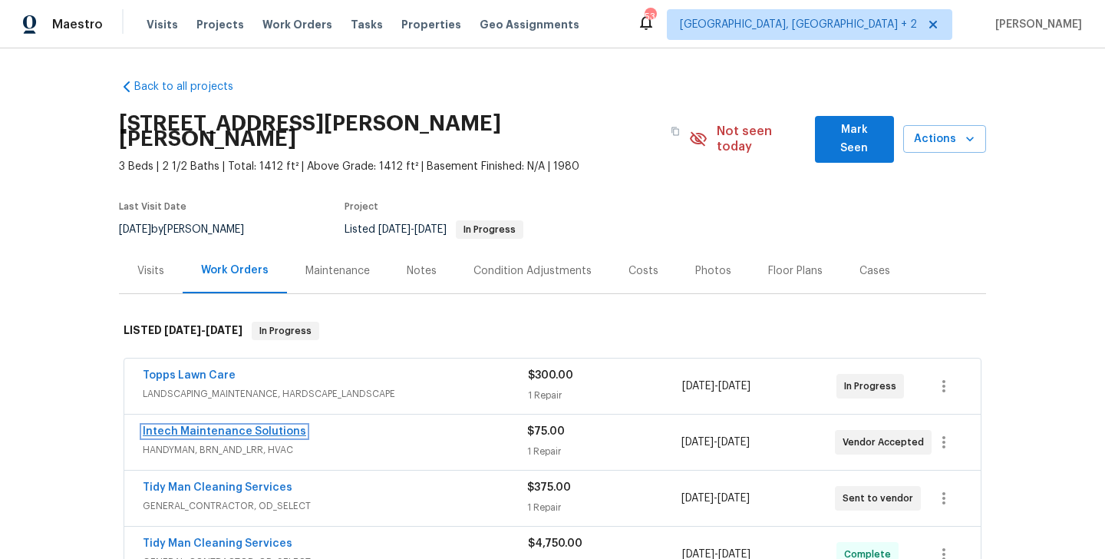
click at [262, 426] on link "Intech Maintenance Solutions" at bounding box center [224, 431] width 163 height 11
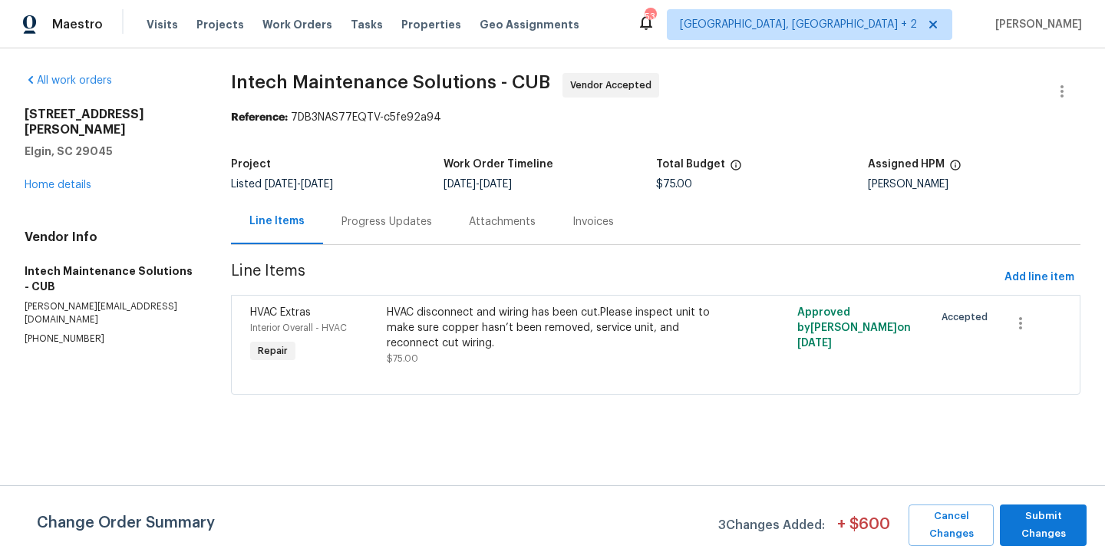
click at [391, 217] on div "Progress Updates" at bounding box center [387, 221] width 91 height 15
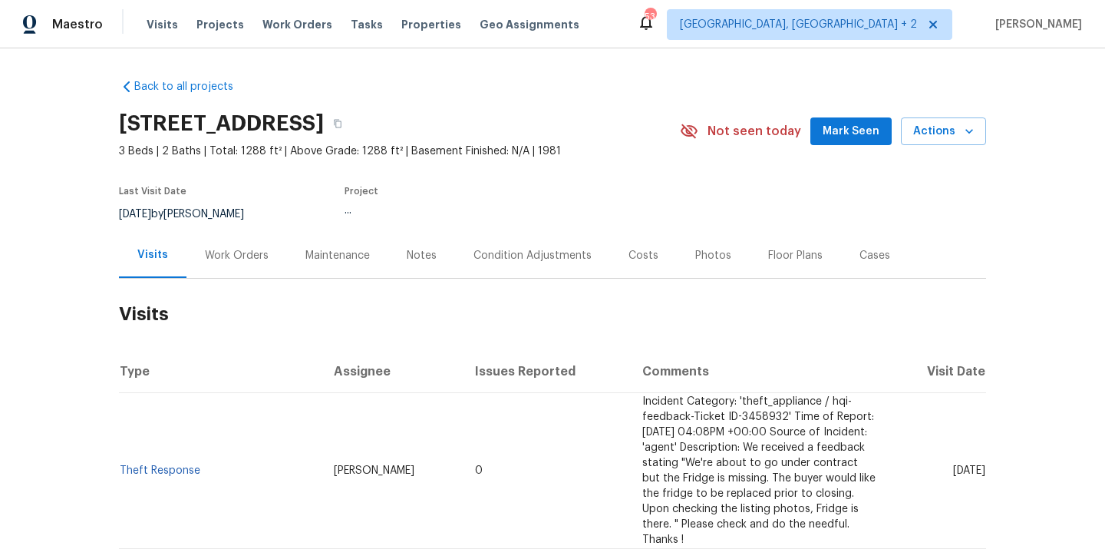
click at [243, 248] on div "Work Orders" at bounding box center [237, 255] width 64 height 15
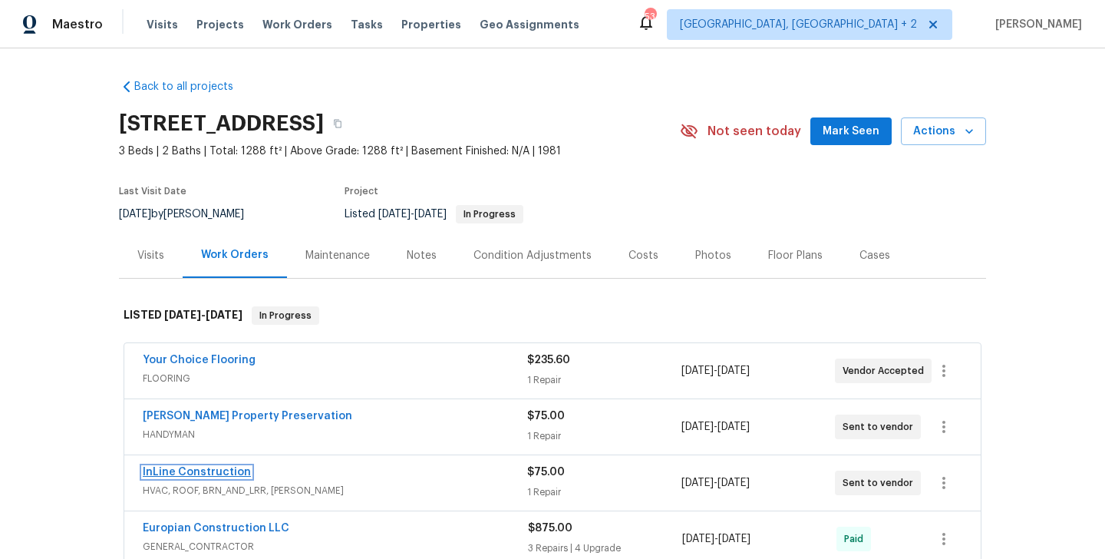
click at [219, 474] on link "InLine Construction" at bounding box center [197, 472] width 108 height 11
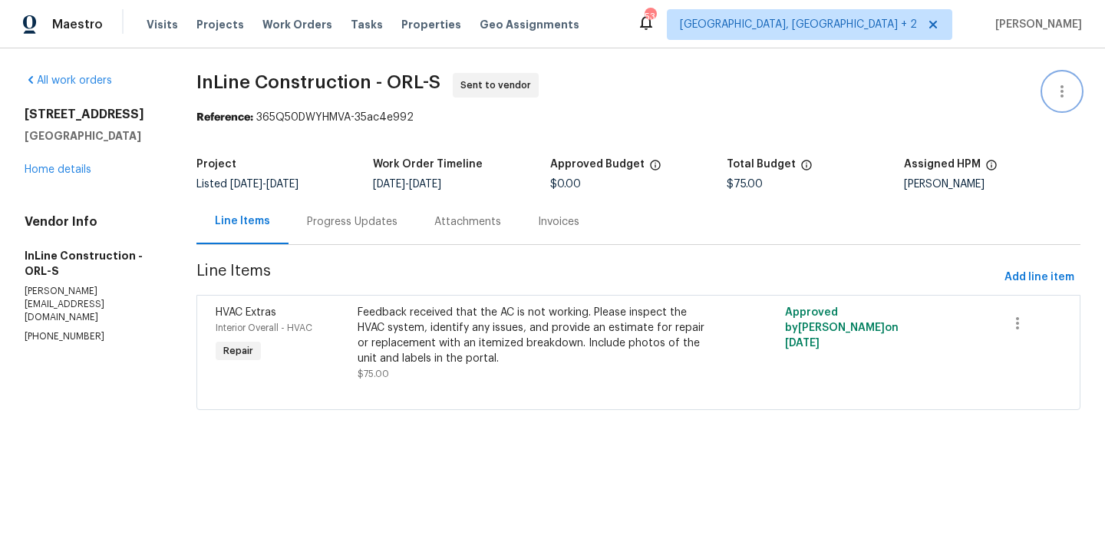
click at [1061, 86] on icon "button" at bounding box center [1062, 91] width 3 height 12
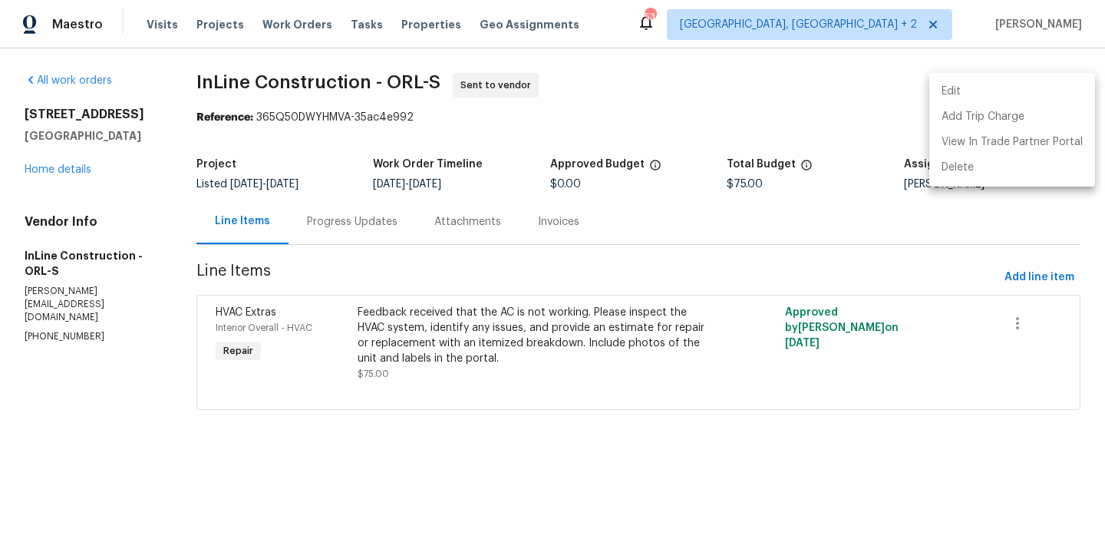
click at [988, 94] on li "Edit" at bounding box center [1012, 91] width 166 height 25
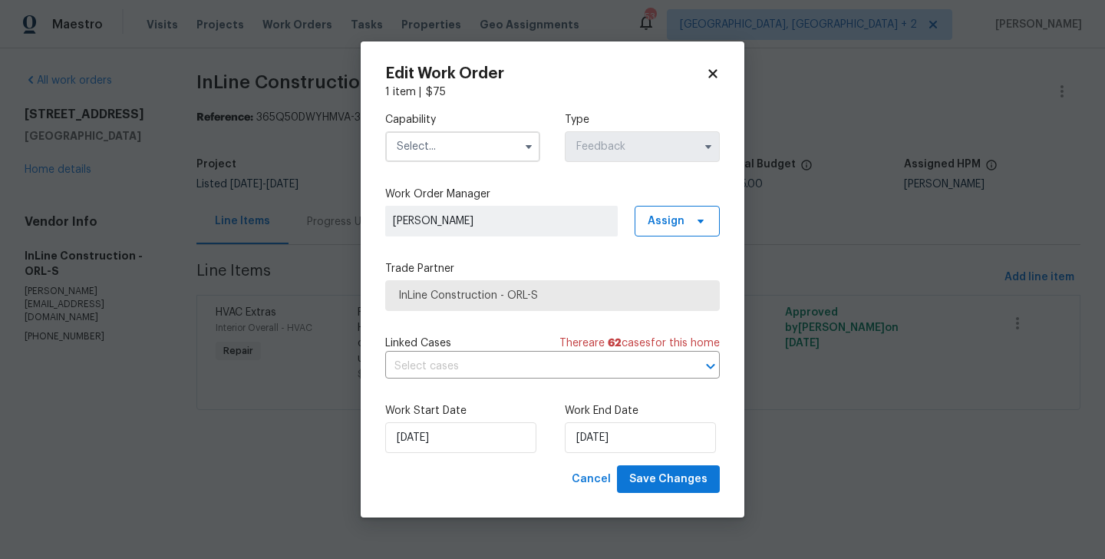
click at [449, 151] on input "text" at bounding box center [462, 146] width 155 height 31
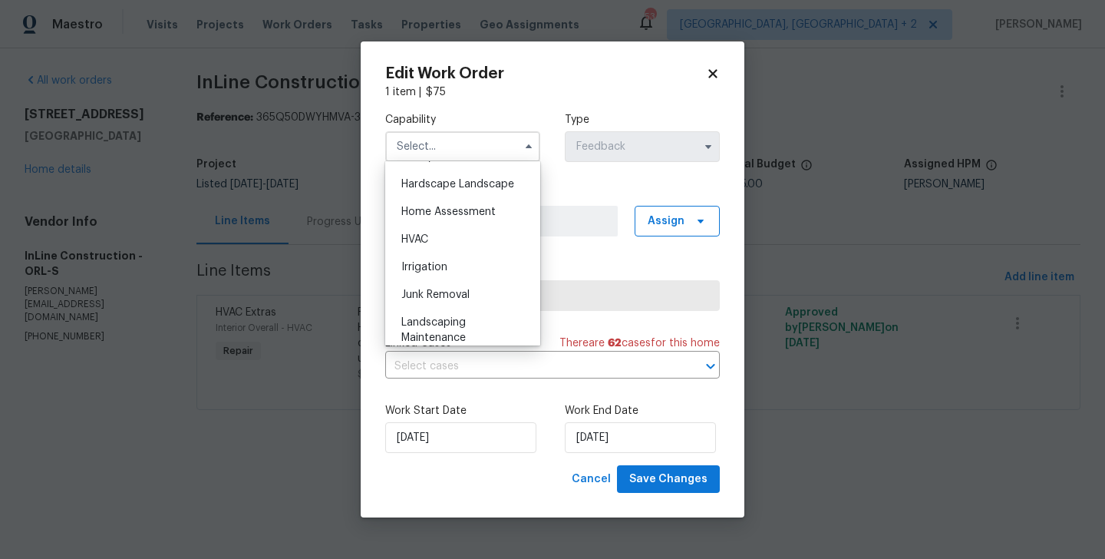
scroll to position [868, 0]
click at [427, 241] on span "HVAC" at bounding box center [414, 238] width 27 height 11
type input "HVAC"
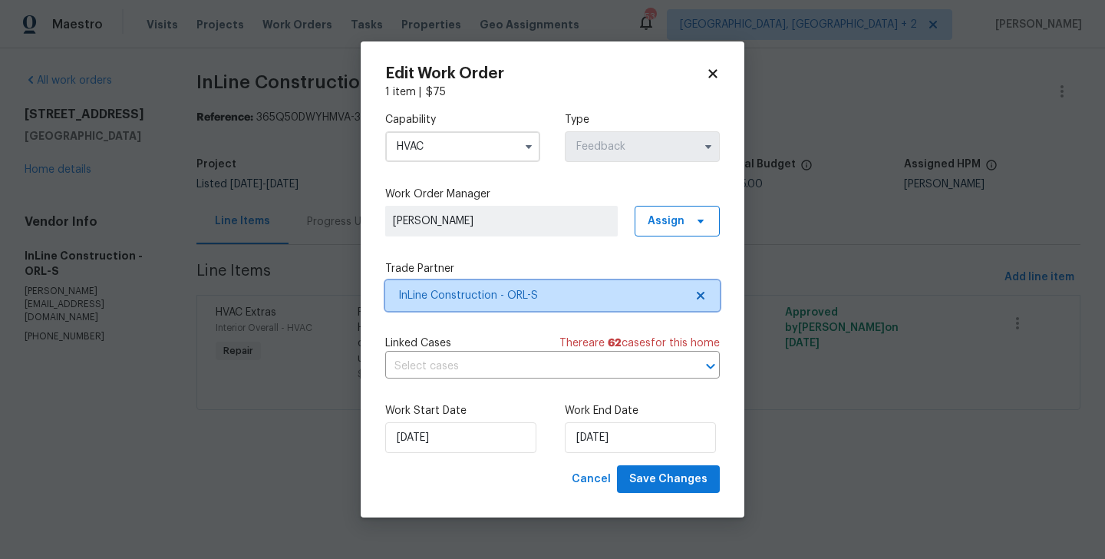
click at [471, 286] on span "InLine Construction - ORL-S" at bounding box center [552, 295] width 335 height 31
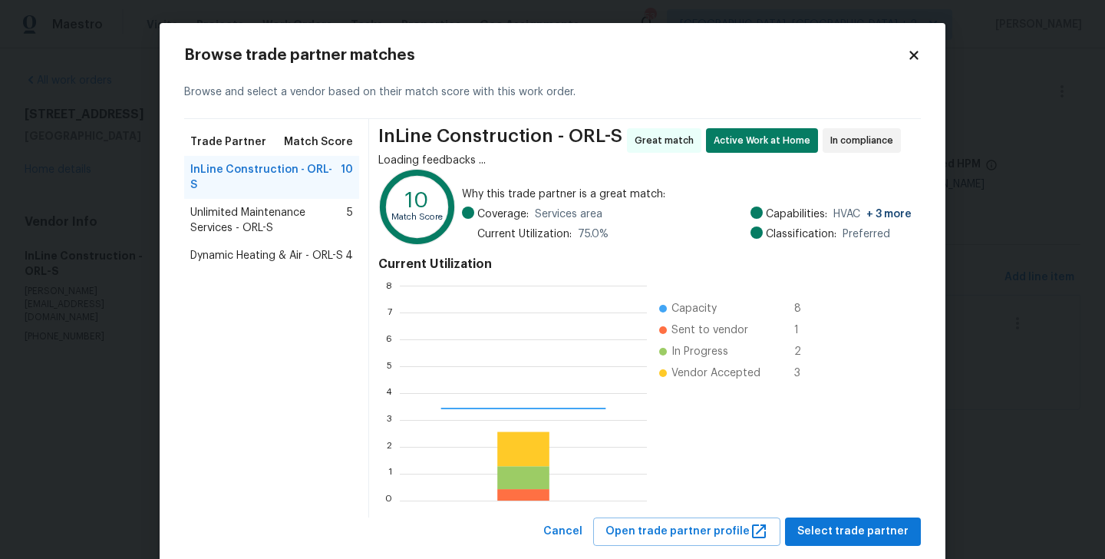
scroll to position [215, 246]
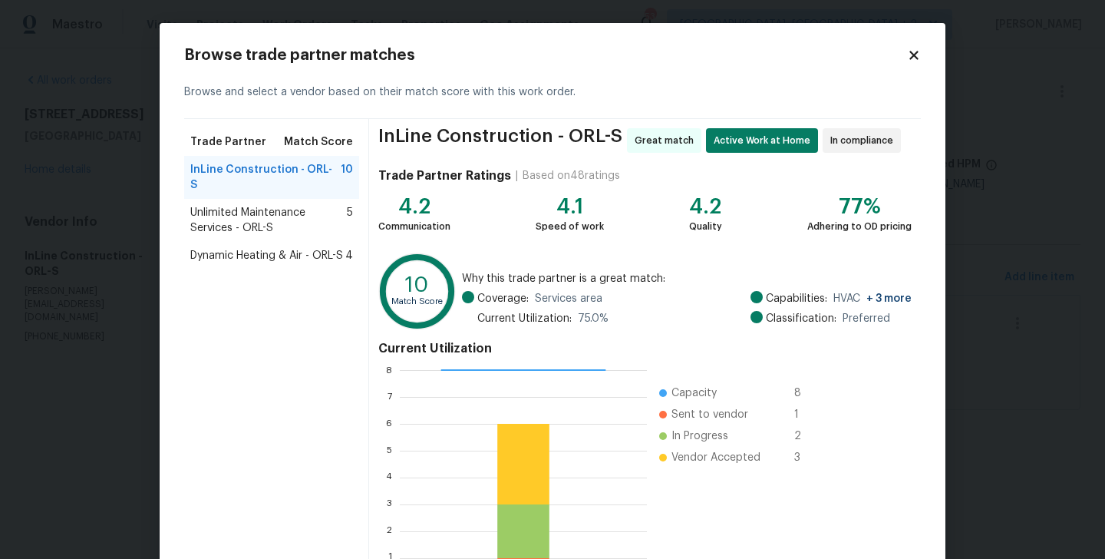
click at [269, 248] on span "Dynamic Heating & Air - ORL-S" at bounding box center [266, 255] width 153 height 15
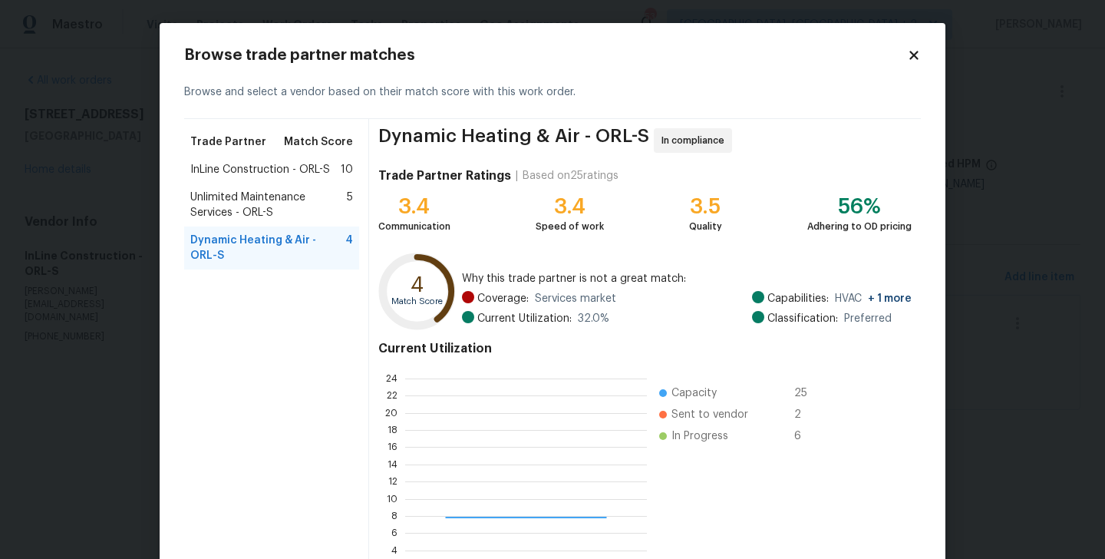
scroll to position [215, 242]
click at [258, 203] on span "Unlimited Maintenance Services - ORL-S" at bounding box center [268, 205] width 157 height 31
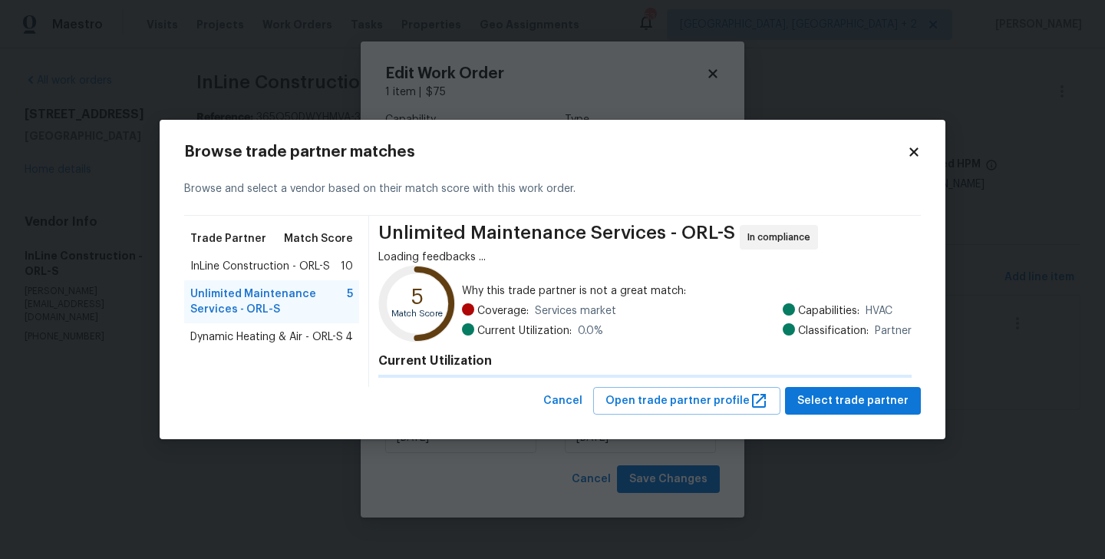
click at [258, 203] on div "Browse and select a vendor based on their match score with this work order." at bounding box center [552, 189] width 737 height 53
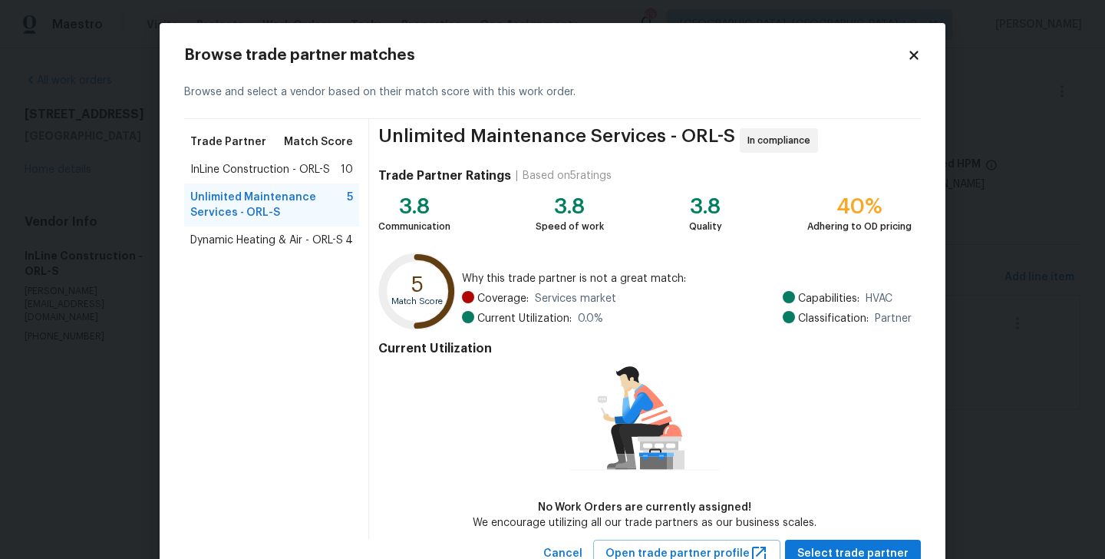
click at [255, 243] on span "Dynamic Heating & Air - ORL-S" at bounding box center [266, 240] width 153 height 15
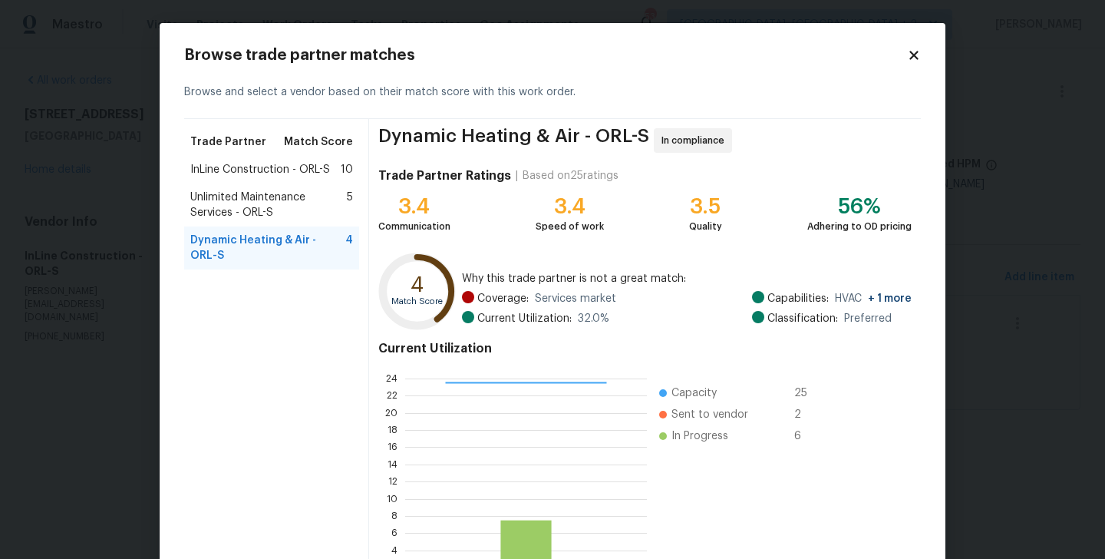
scroll to position [118, 0]
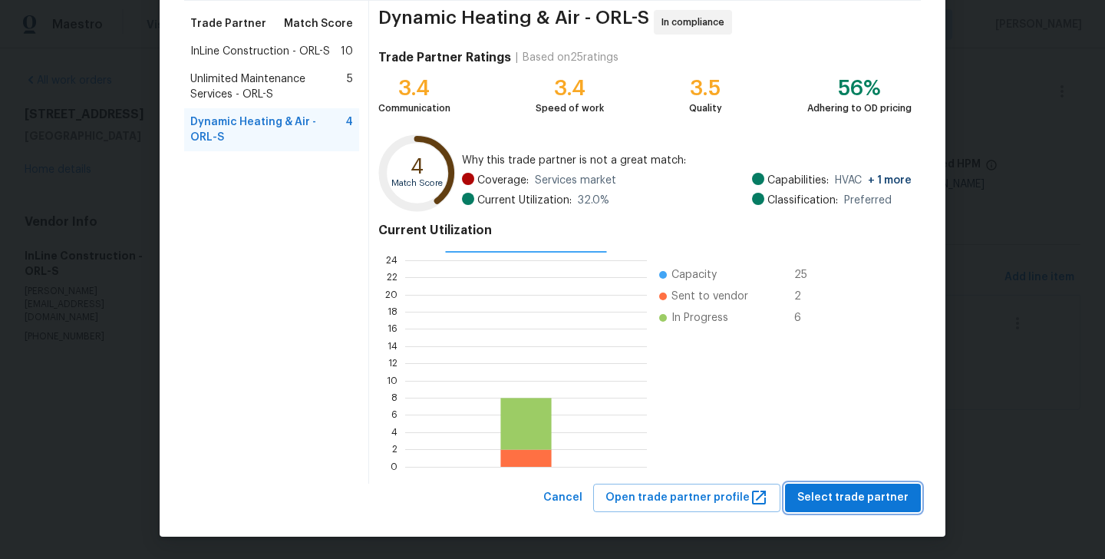
click at [843, 489] on span "Select trade partner" at bounding box center [852, 497] width 111 height 19
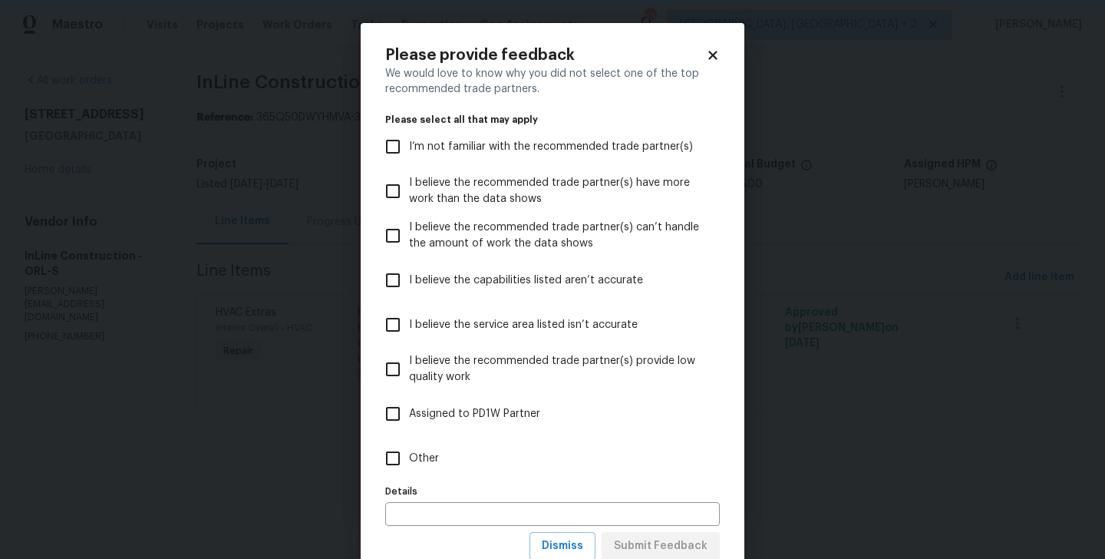
scroll to position [0, 0]
click at [408, 457] on input "Other" at bounding box center [393, 458] width 32 height 32
checkbox input "true"
click at [646, 532] on button "Submit Feedback" at bounding box center [661, 546] width 118 height 28
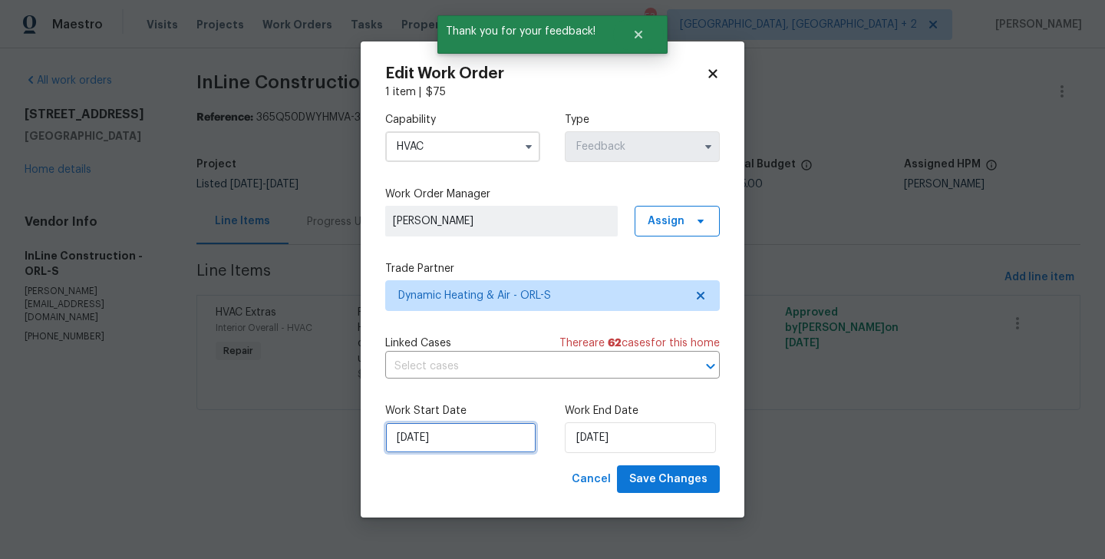
click at [475, 441] on input "02/09/2025" at bounding box center [460, 437] width 151 height 31
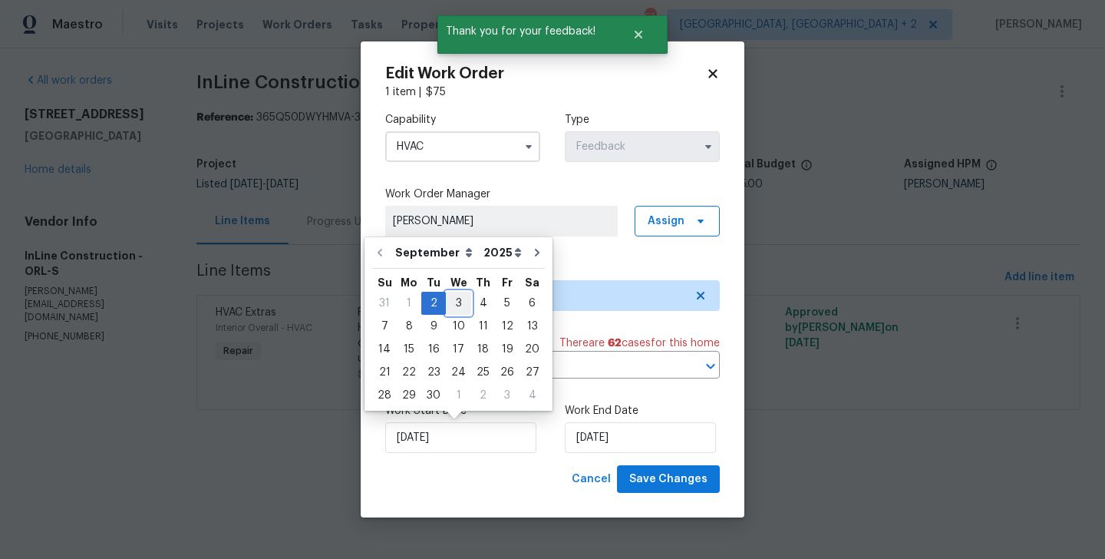
click at [454, 296] on div "3" at bounding box center [458, 302] width 25 height 21
type input "03/09/2025"
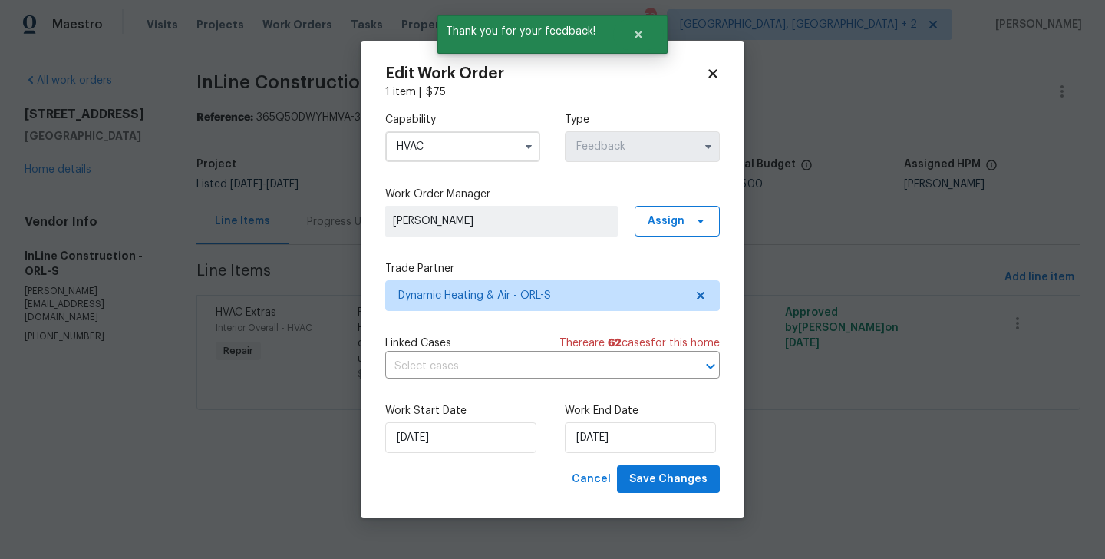
click at [586, 411] on label "Work End Date" at bounding box center [642, 410] width 155 height 15
click at [590, 430] on input "04/09/2025" at bounding box center [640, 437] width 151 height 31
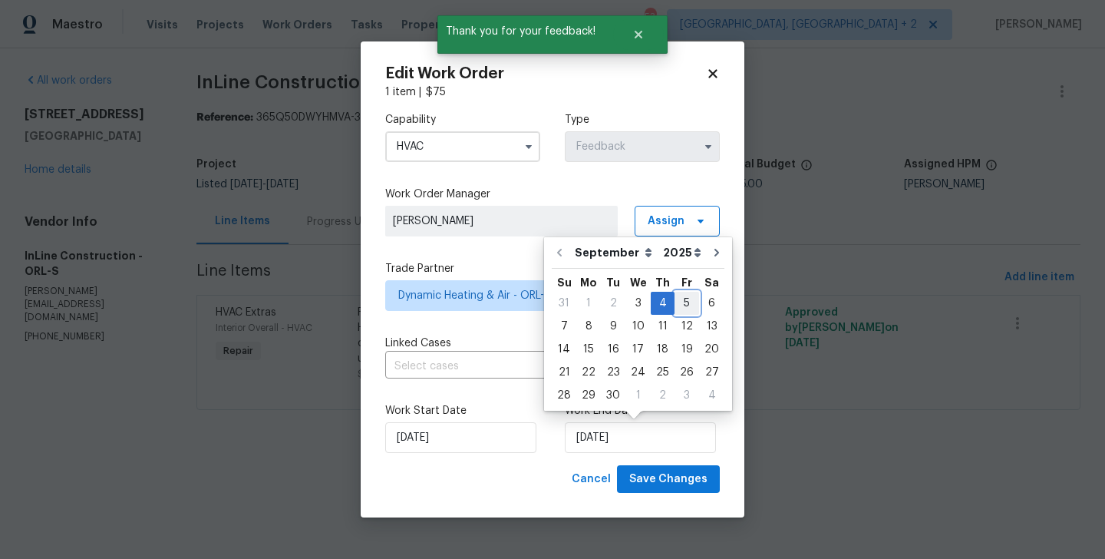
click at [680, 305] on div "5" at bounding box center [687, 302] width 25 height 21
type input "05/09/2025"
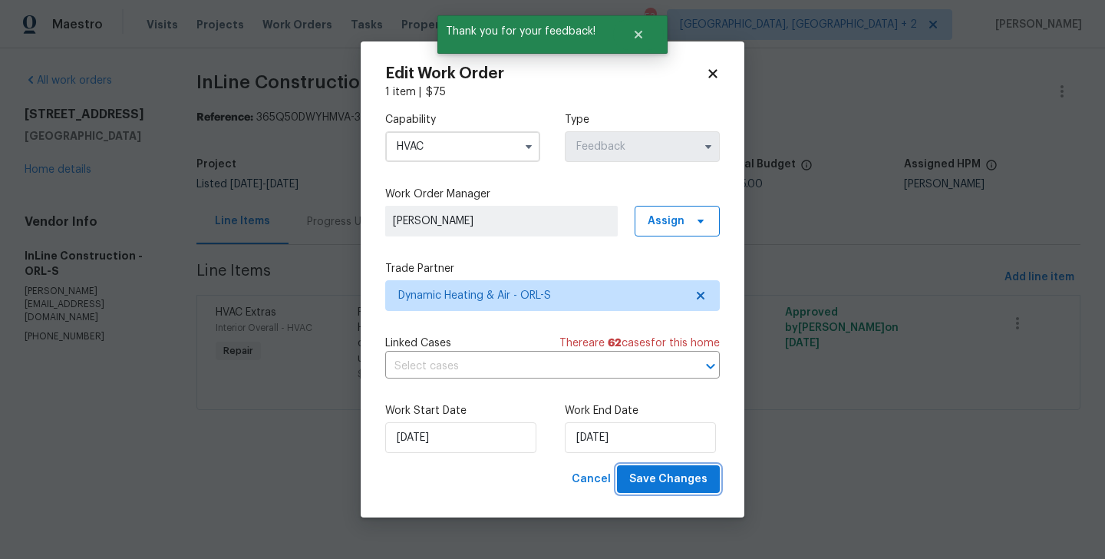
click at [675, 486] on span "Save Changes" at bounding box center [668, 479] width 78 height 19
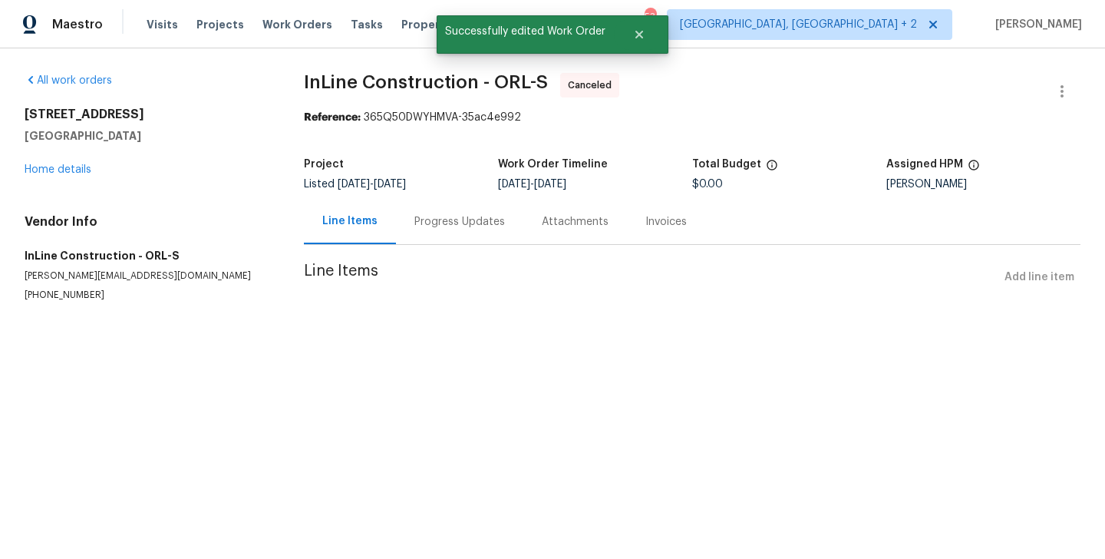
click at [450, 231] on div "Progress Updates" at bounding box center [459, 221] width 127 height 45
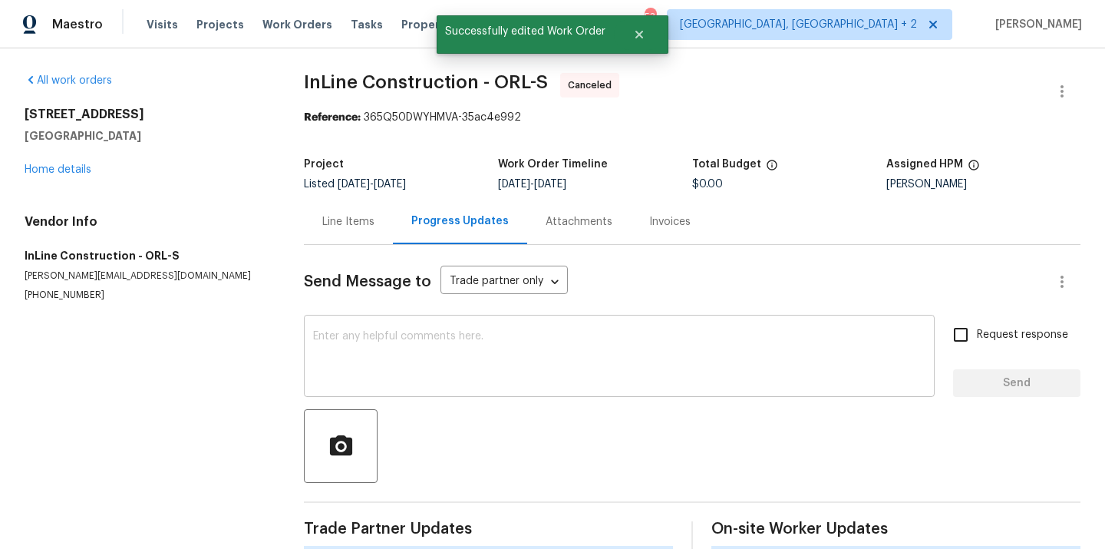
scroll to position [208, 0]
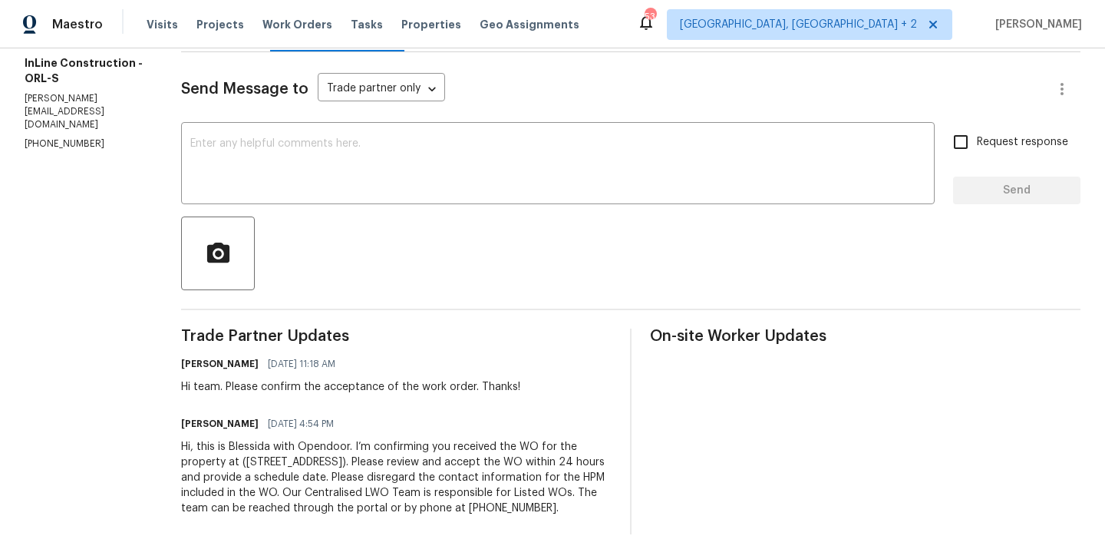
click at [361, 460] on div "Hi, this is Blessida with Opendoor. I’m confirming you received the WO for the …" at bounding box center [396, 477] width 431 height 77
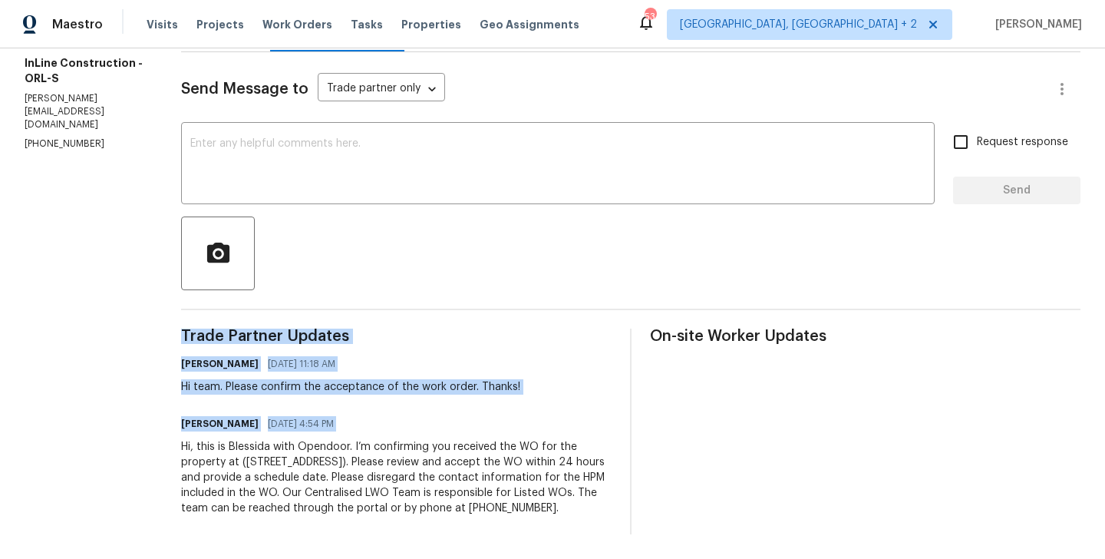
click at [361, 460] on div "Hi, this is Blessida with Opendoor. I’m confirming you received the WO for the …" at bounding box center [396, 477] width 431 height 77
copy div "Trade Partner Updates Blessida Angeline M 09/03/2025 11:18 AM Hi team. Please c…"
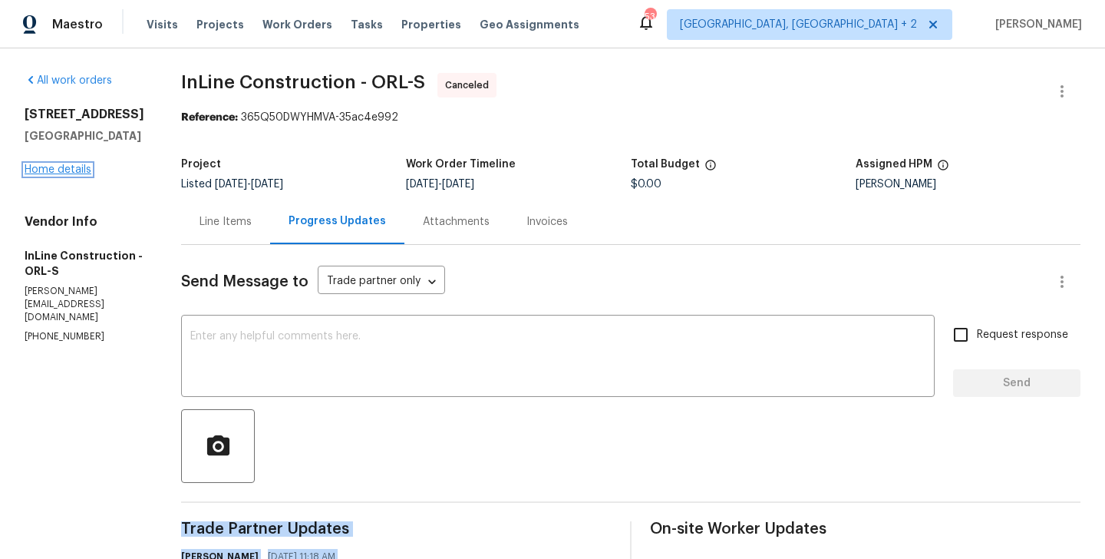
click at [64, 167] on link "Home details" at bounding box center [58, 169] width 67 height 11
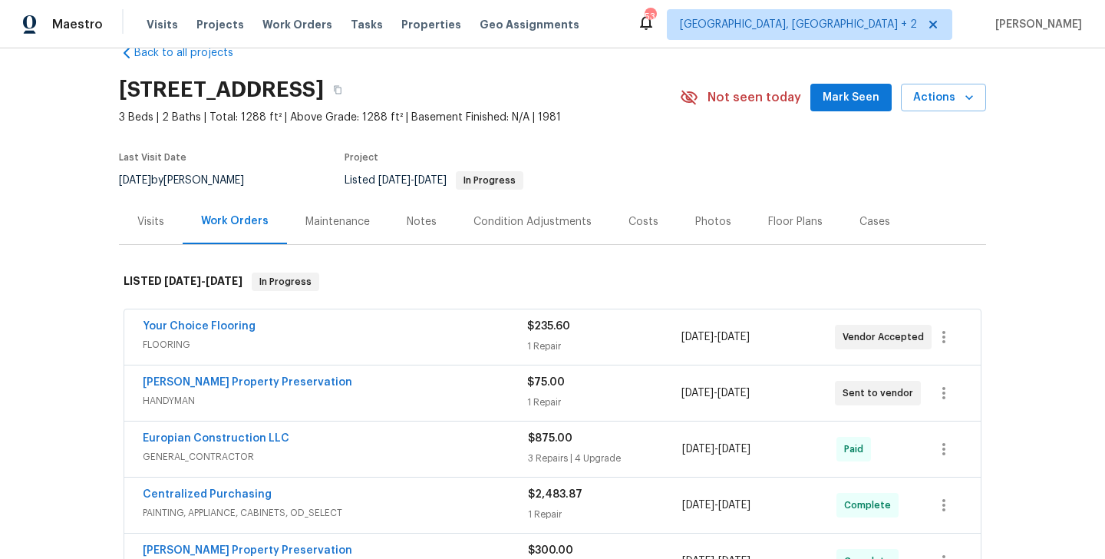
scroll to position [494, 0]
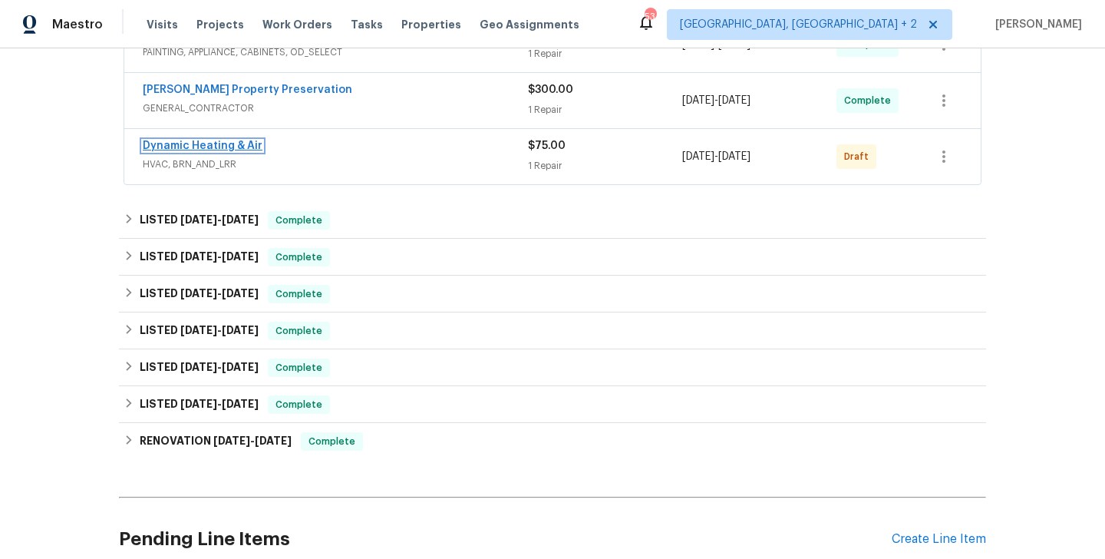
click at [221, 145] on link "Dynamic Heating & Air" at bounding box center [203, 145] width 120 height 11
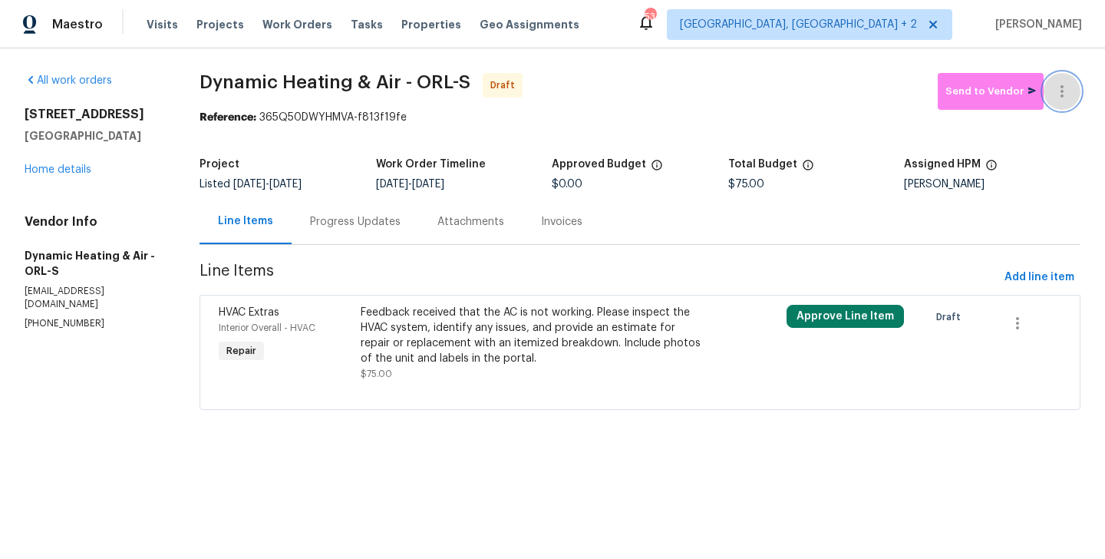
click at [1071, 76] on button "button" at bounding box center [1062, 91] width 37 height 37
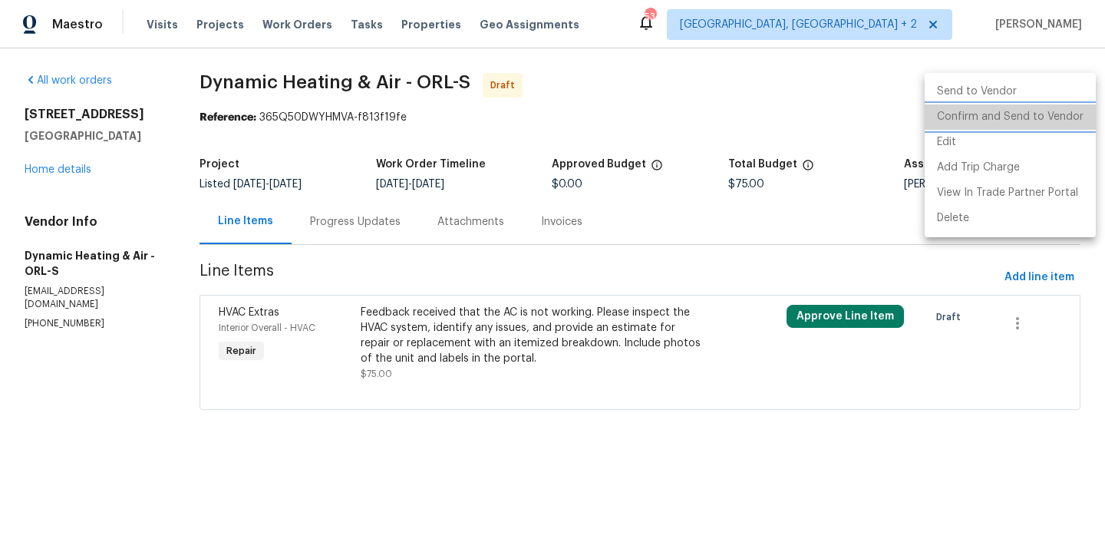
click at [1071, 113] on li "Confirm and Send to Vendor" at bounding box center [1010, 116] width 171 height 25
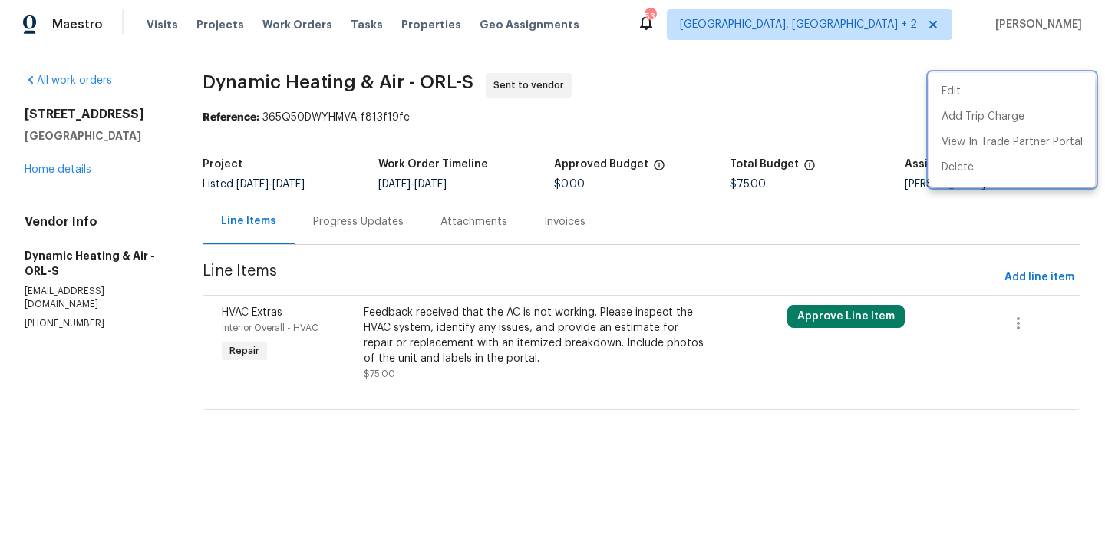
click at [366, 231] on div at bounding box center [552, 279] width 1105 height 559
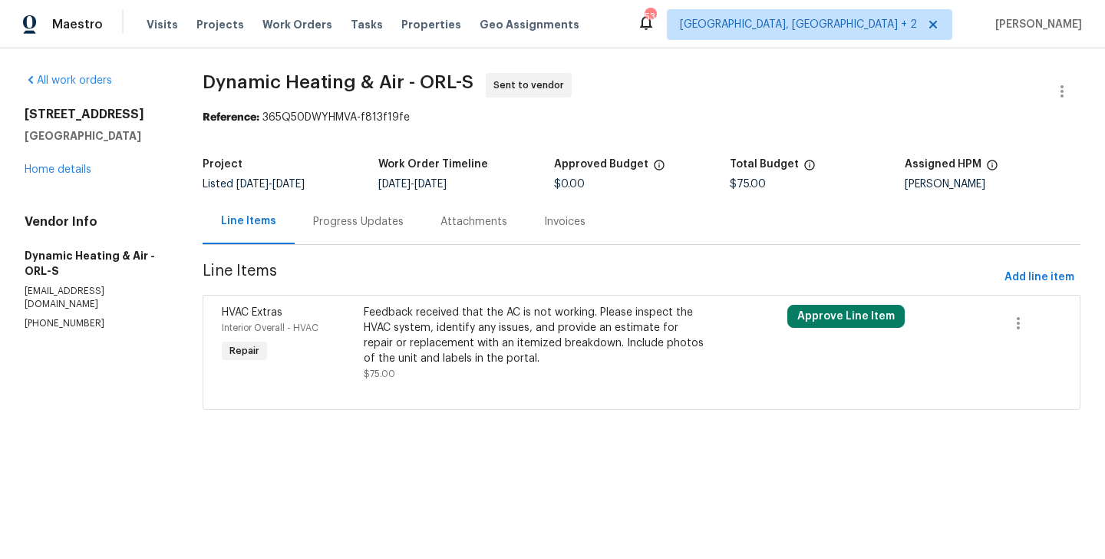
click at [366, 231] on div "Progress Updates" at bounding box center [358, 221] width 127 height 45
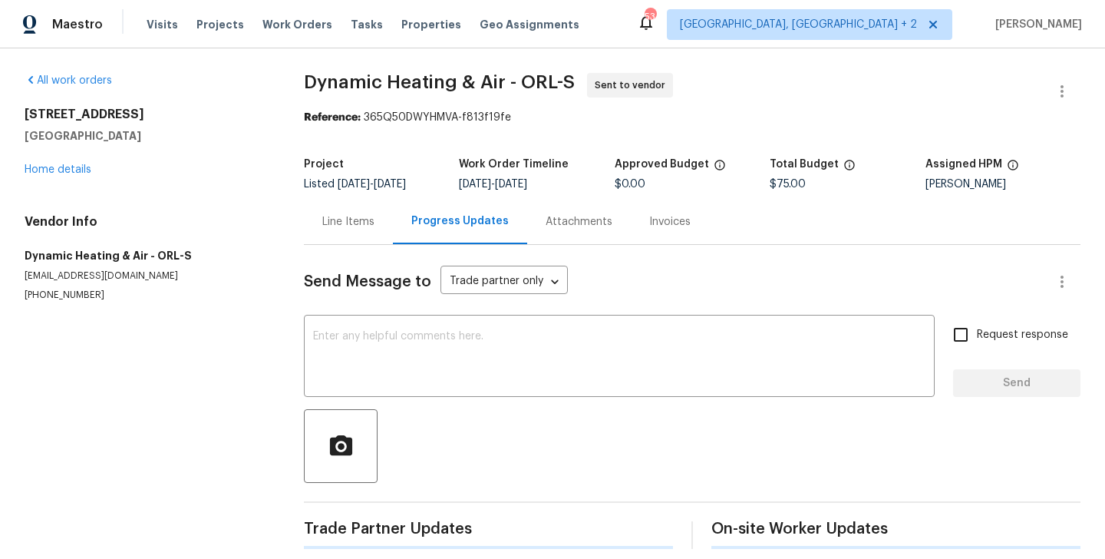
click at [421, 410] on div at bounding box center [692, 446] width 777 height 74
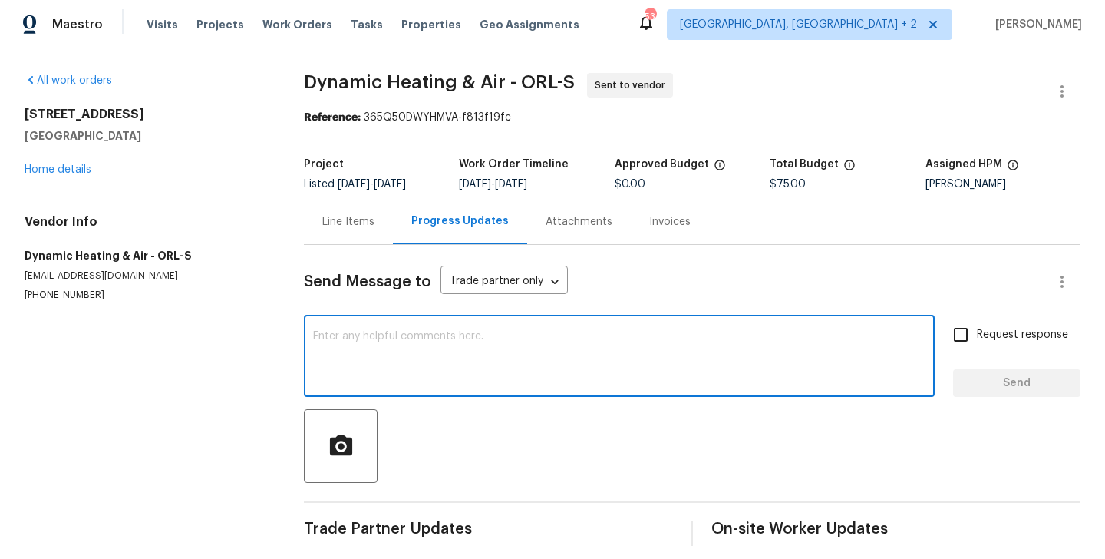
click at [410, 375] on textarea at bounding box center [619, 358] width 612 height 54
paste textarea "Hi, this is Blessida with Opendoor. I’m confirming you received the WO for the …"
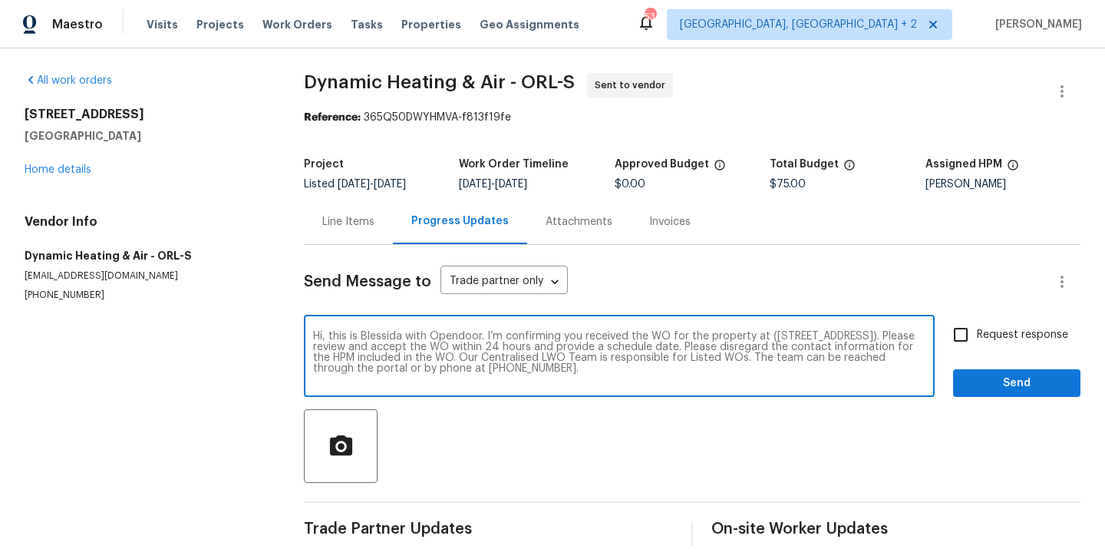
type textarea "Hi, this is Blessida with Opendoor. I’m confirming you received the WO for the …"
click at [971, 319] on input "Request response" at bounding box center [961, 334] width 32 height 32
checkbox input "true"
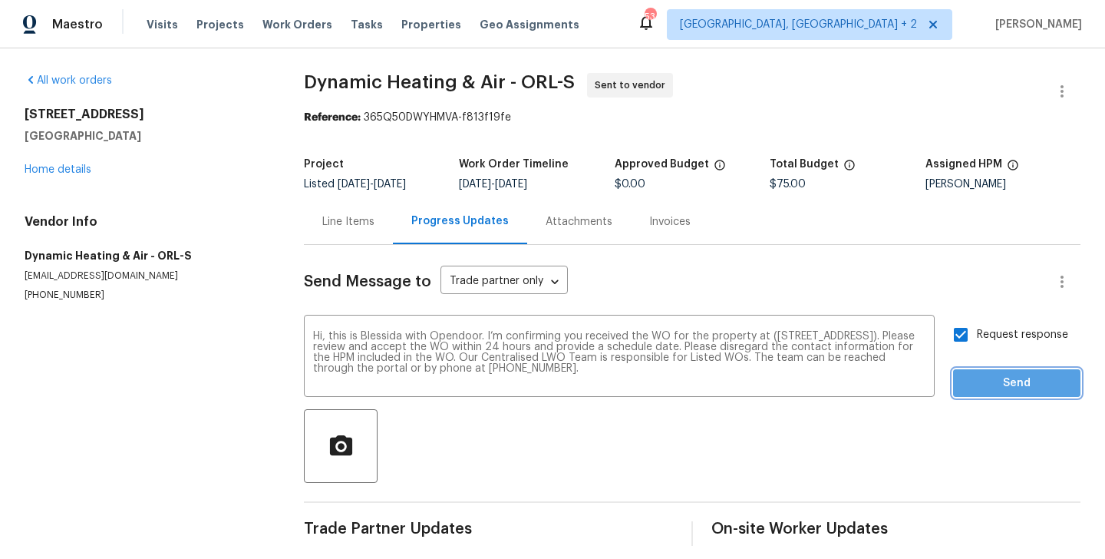
click at [973, 375] on span "Send" at bounding box center [1016, 383] width 103 height 19
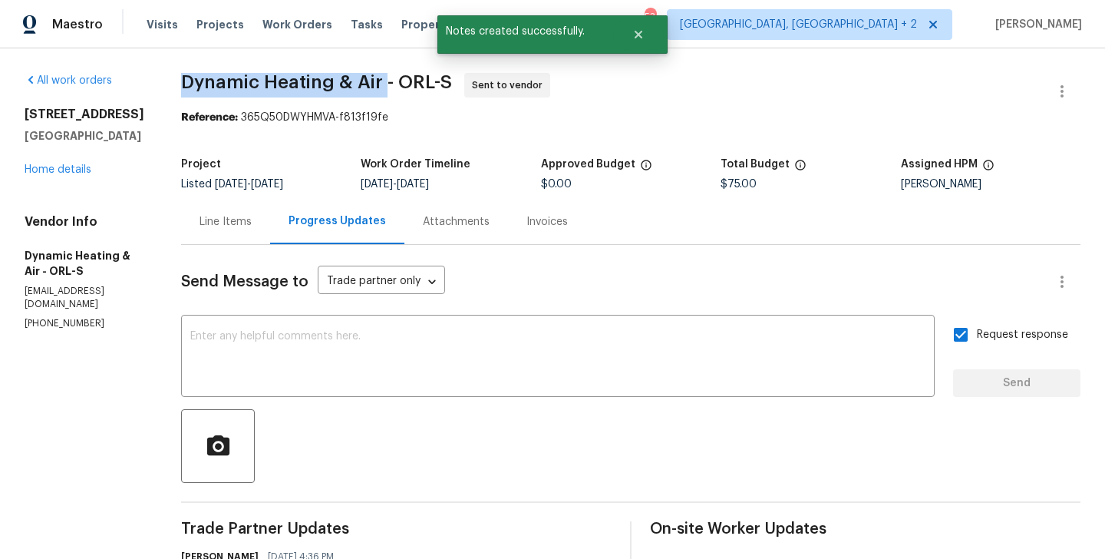
drag, startPoint x: 182, startPoint y: 81, endPoint x: 396, endPoint y: 85, distance: 214.2
click at [396, 85] on div "All work orders 8 Blakeport Ln Palm Coast, FL 32137 Home details Vendor Info Dy…" at bounding box center [552, 369] width 1105 height 643
copy span "Dynamic Heating & Air"
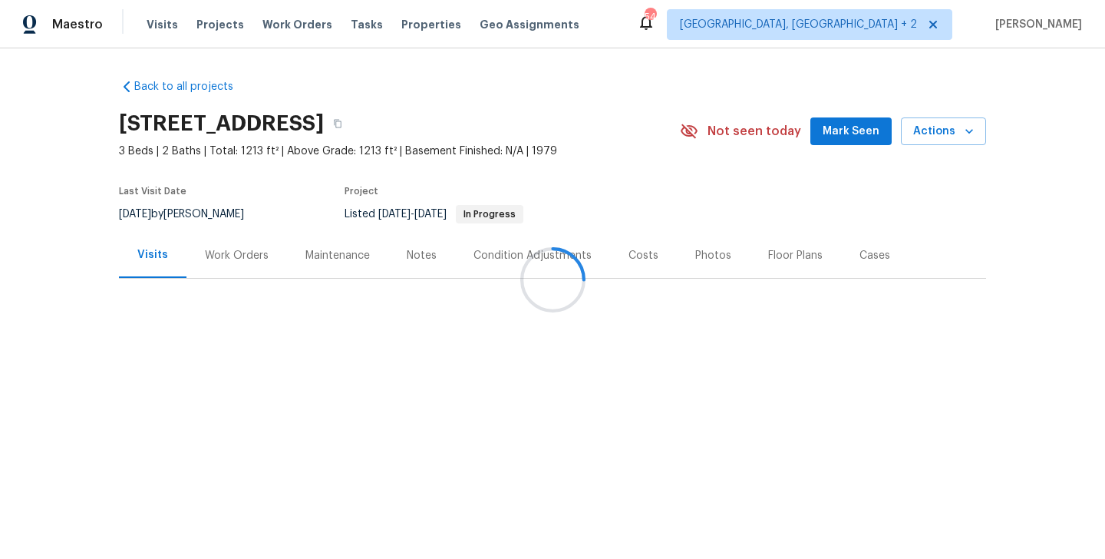
click at [262, 309] on div at bounding box center [552, 279] width 1105 height 559
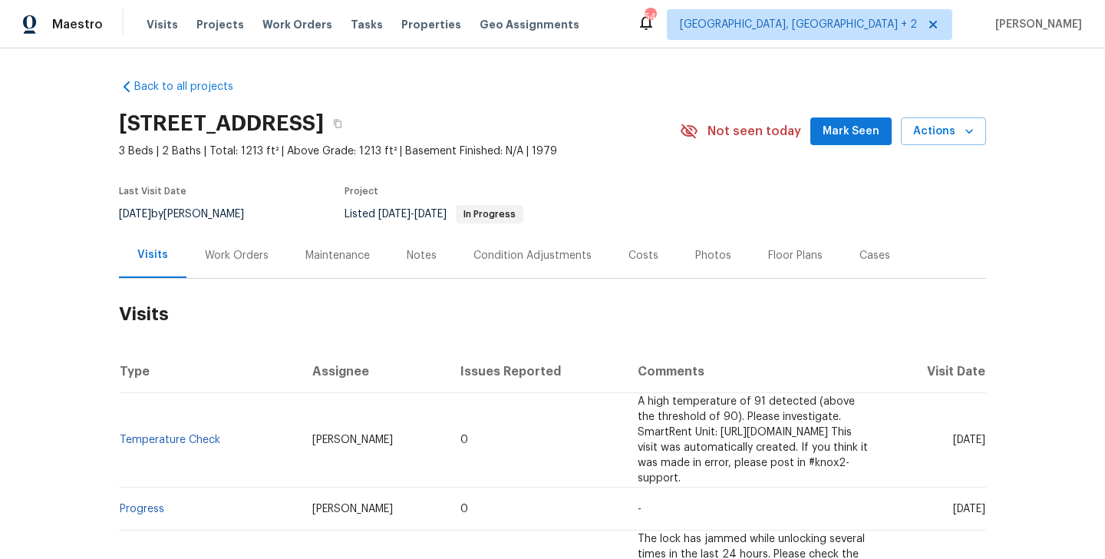
click at [249, 272] on div "Work Orders" at bounding box center [236, 255] width 101 height 45
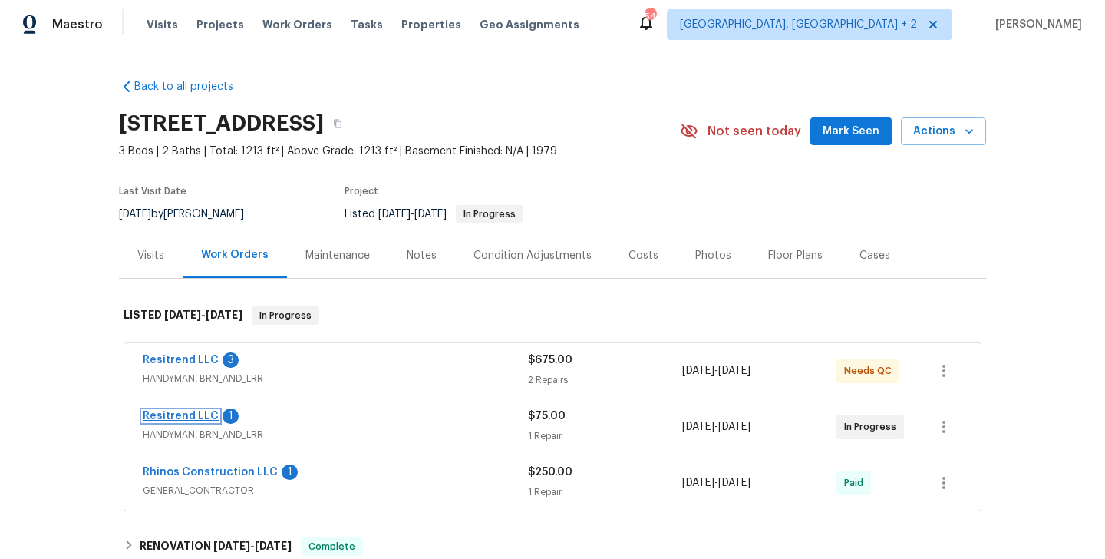
click at [194, 414] on link "Resitrend LLC" at bounding box center [181, 416] width 76 height 11
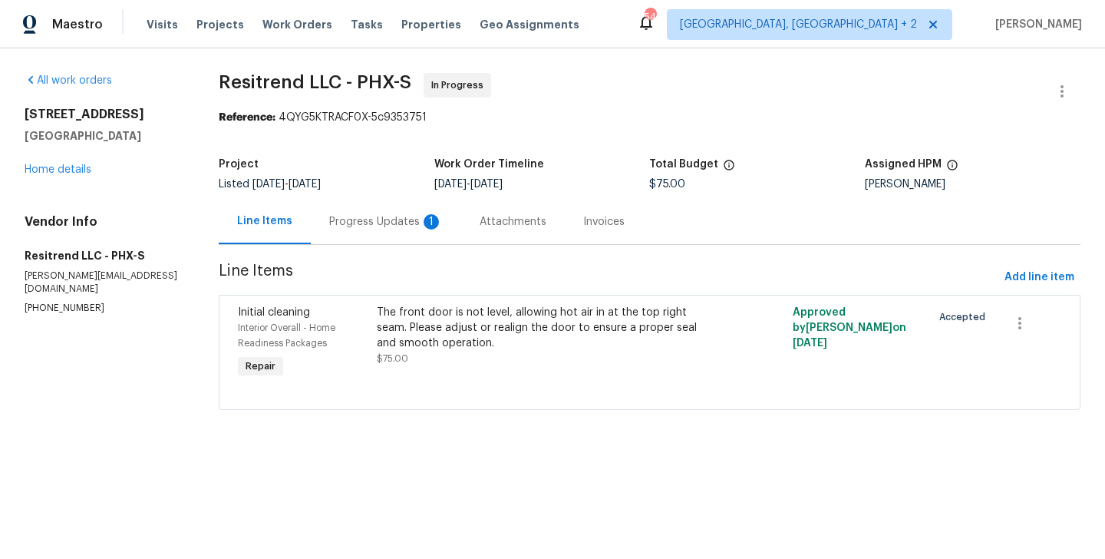
click at [342, 239] on div "Progress Updates 1" at bounding box center [386, 221] width 150 height 45
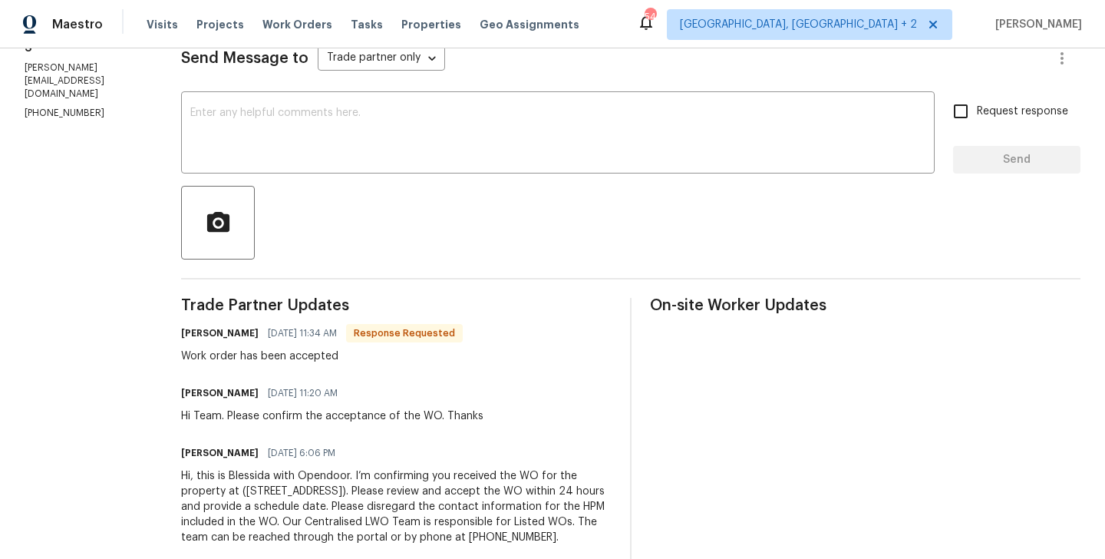
scroll to position [216, 0]
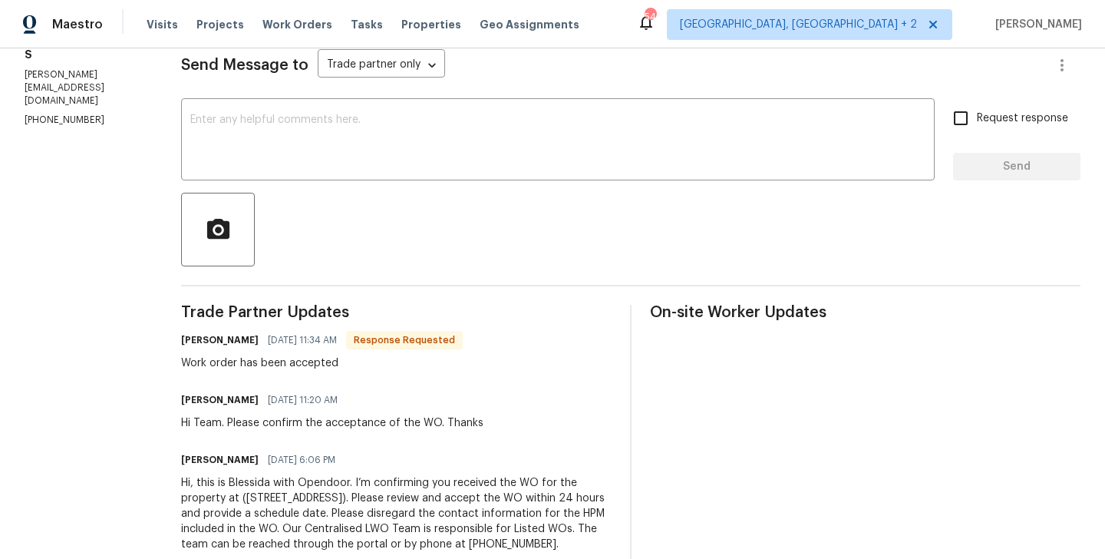
click at [181, 341] on h6 "[PERSON_NAME]" at bounding box center [220, 339] width 78 height 15
copy h6 "[PERSON_NAME]"
click at [262, 178] on div "x ​" at bounding box center [558, 141] width 754 height 78
paste textarea "[PERSON_NAME]"
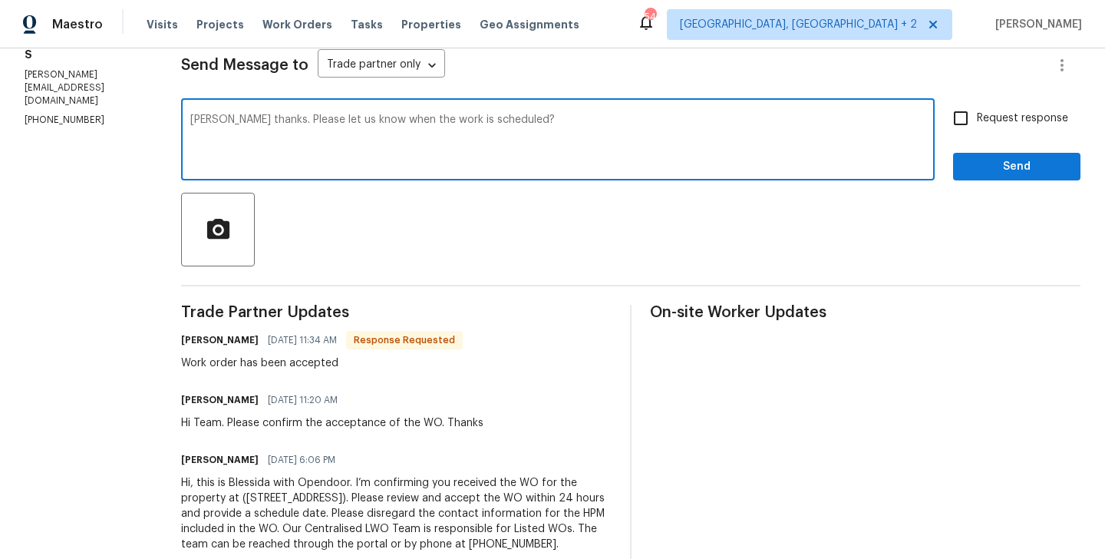
type textarea "[PERSON_NAME] thanks. Please let us know when the work is scheduled?"
click at [994, 119] on span "Request response" at bounding box center [1022, 119] width 91 height 16
click at [977, 119] on input "Request response" at bounding box center [961, 118] width 32 height 32
checkbox input "true"
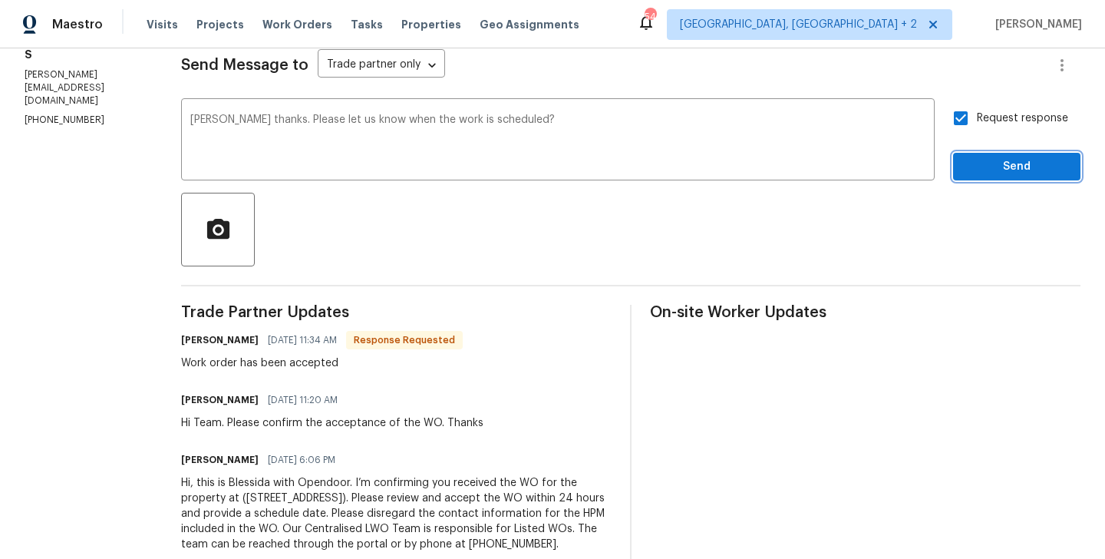
click at [986, 156] on button "Send" at bounding box center [1016, 167] width 127 height 28
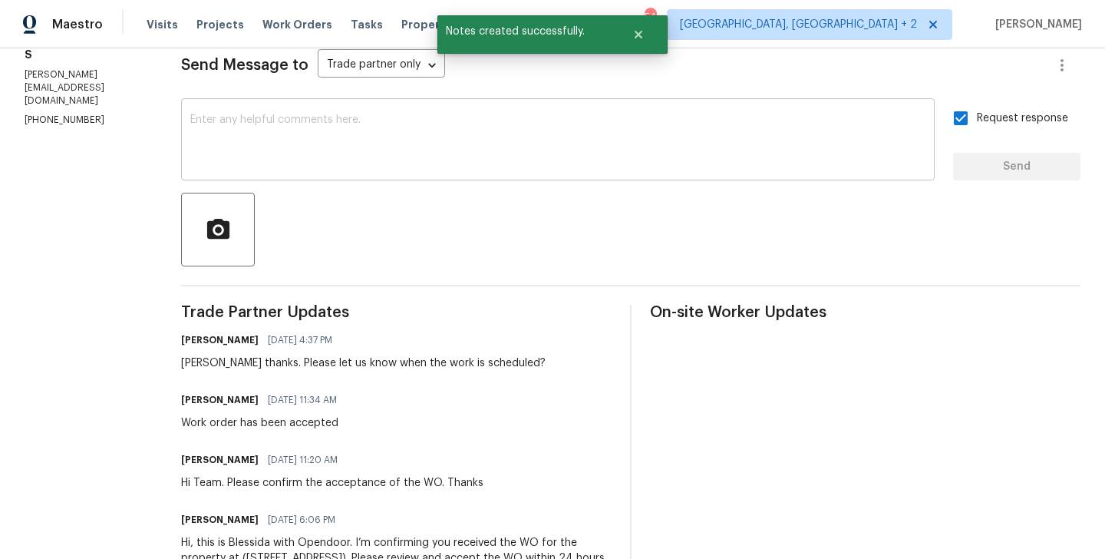
scroll to position [0, 0]
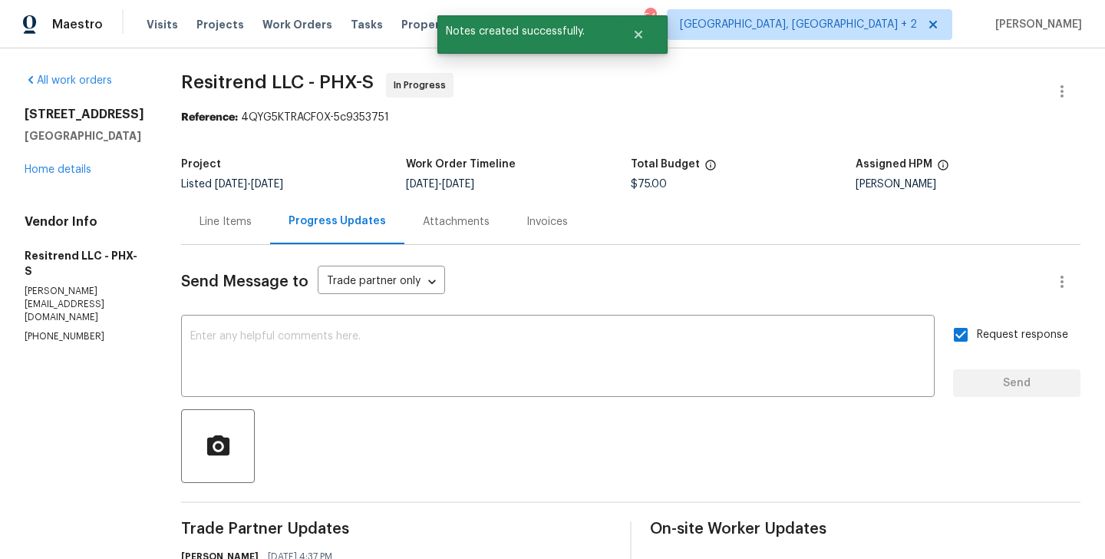
click at [199, 81] on span "Resitrend LLC - PHX-S" at bounding box center [277, 82] width 193 height 18
copy span "Resitrend"
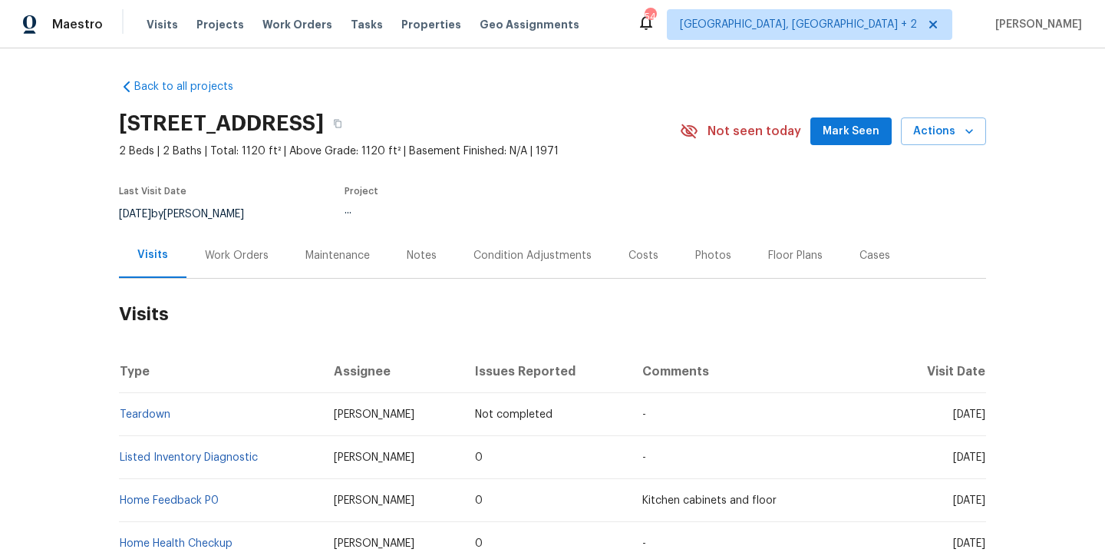
click at [255, 257] on div "Work Orders" at bounding box center [237, 255] width 64 height 15
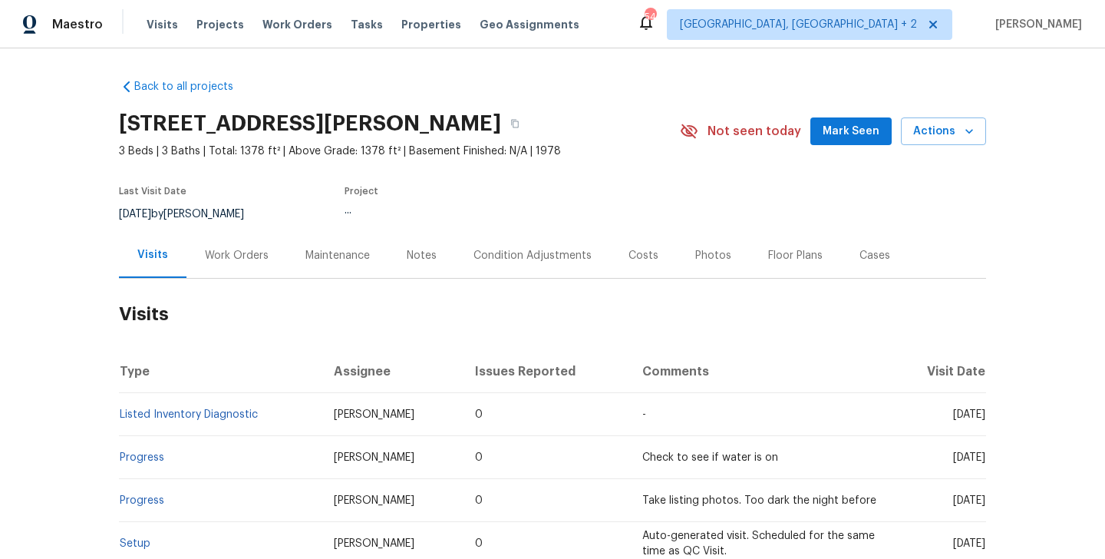
click at [239, 244] on div "Work Orders" at bounding box center [236, 255] width 101 height 45
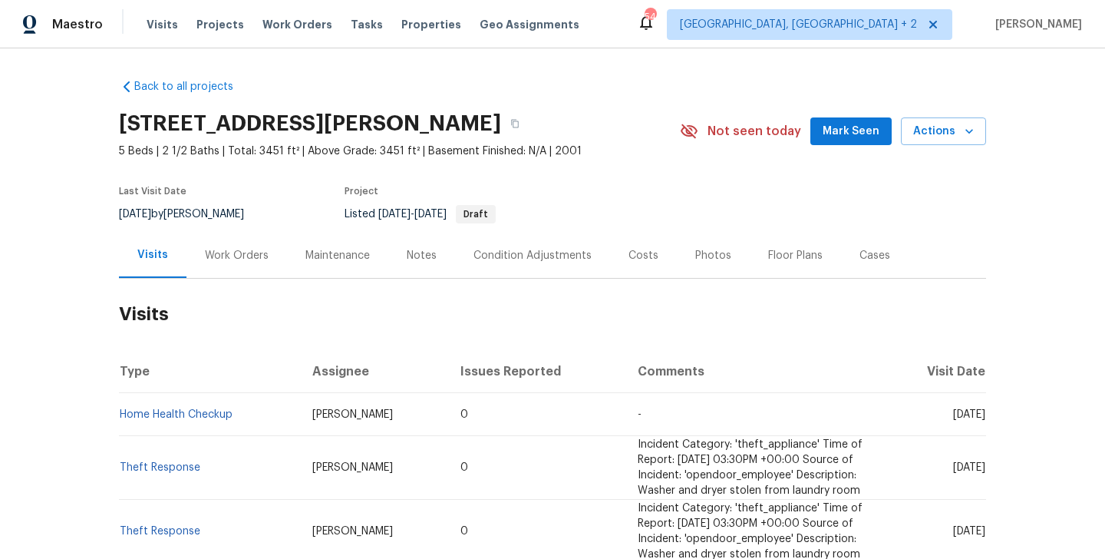
click at [260, 233] on div "Work Orders" at bounding box center [236, 255] width 101 height 45
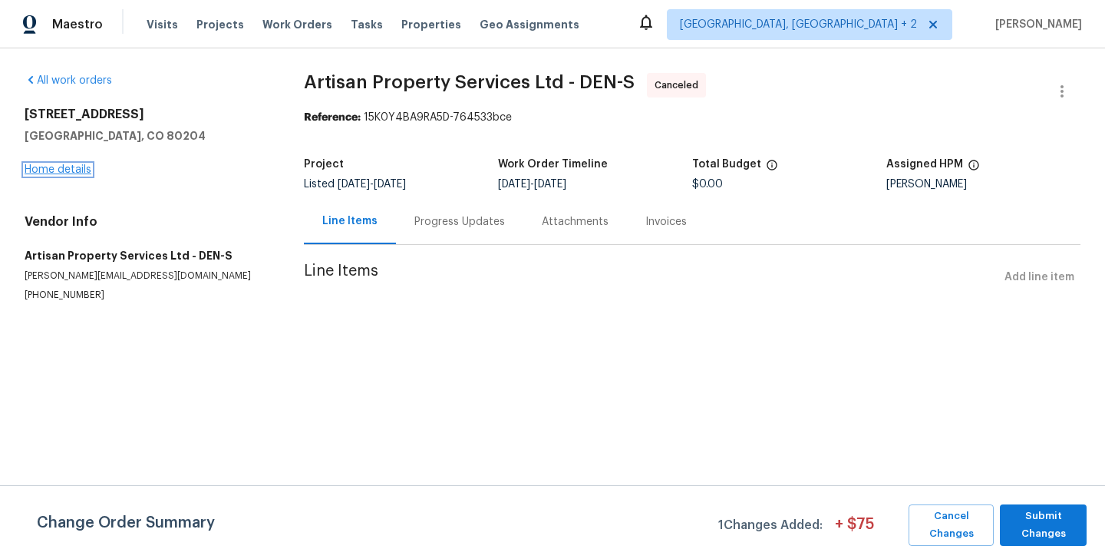
click at [61, 169] on link "Home details" at bounding box center [58, 169] width 67 height 11
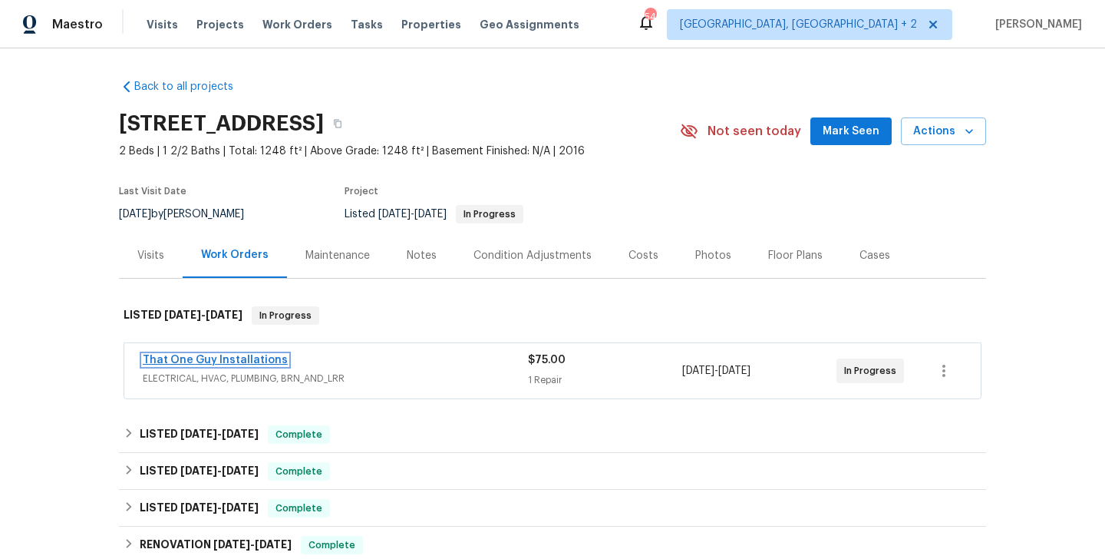
click at [255, 361] on link "That One Guy Installations" at bounding box center [215, 360] width 145 height 11
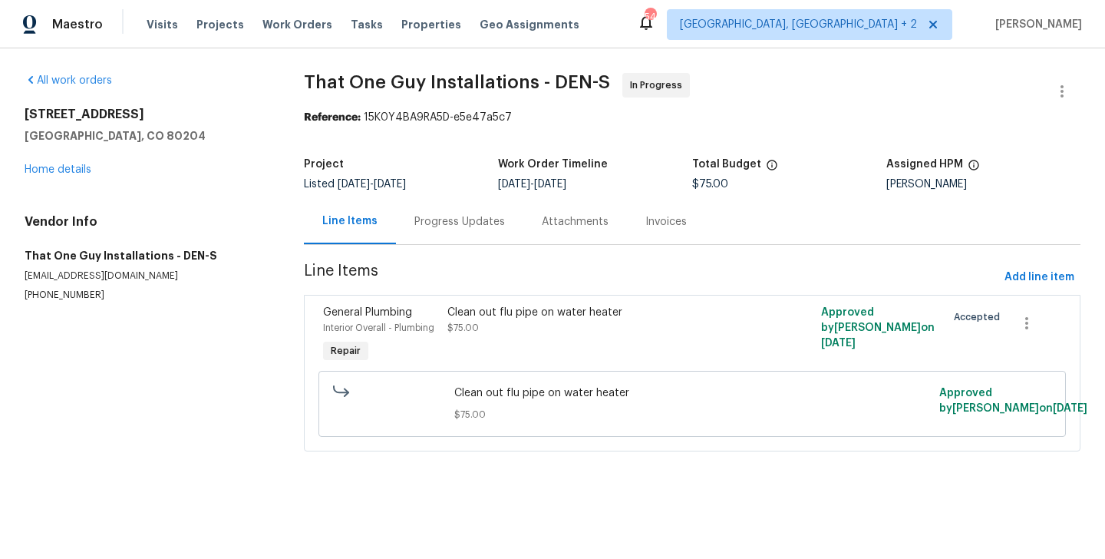
click at [431, 243] on div "Progress Updates" at bounding box center [459, 221] width 127 height 45
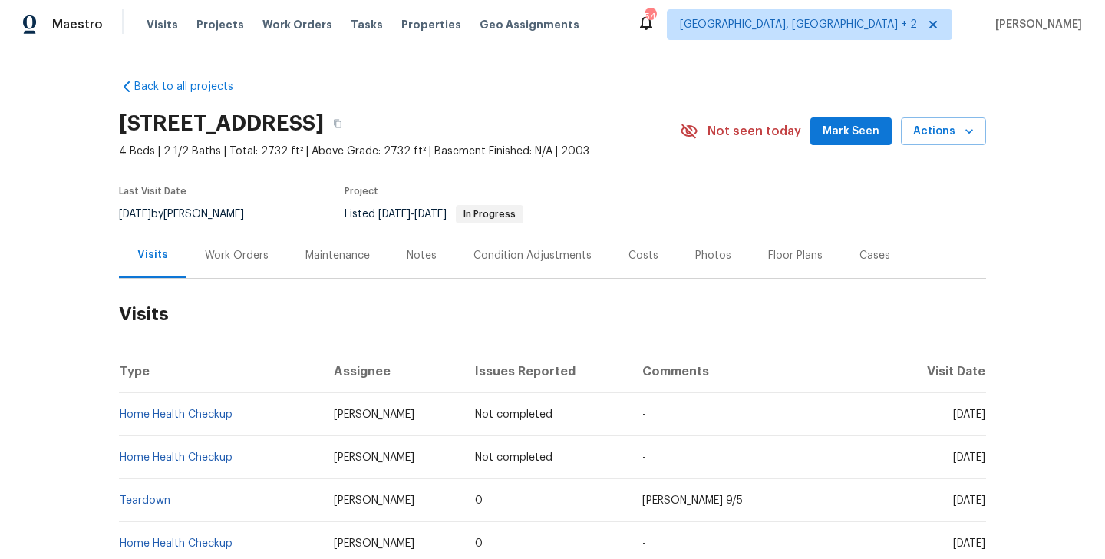
click at [200, 254] on div "Work Orders" at bounding box center [236, 255] width 101 height 45
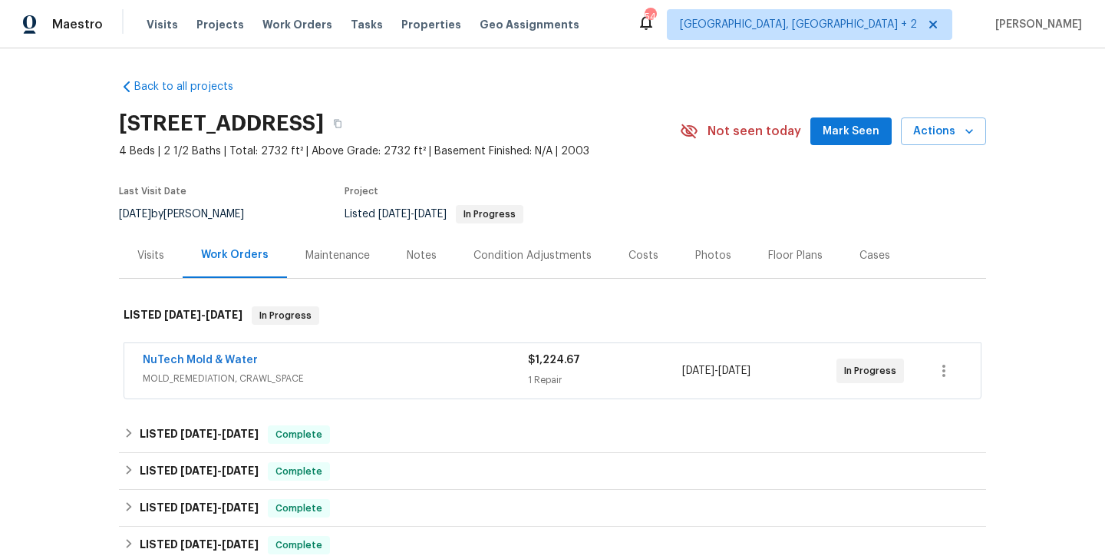
scroll to position [313, 0]
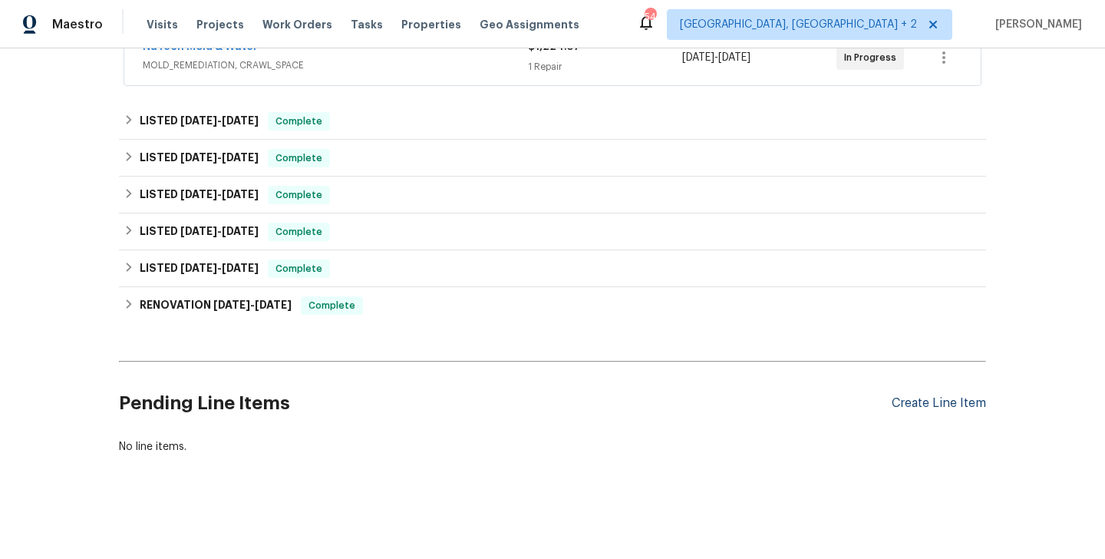
click at [916, 401] on div "Create Line Item" at bounding box center [939, 403] width 94 height 15
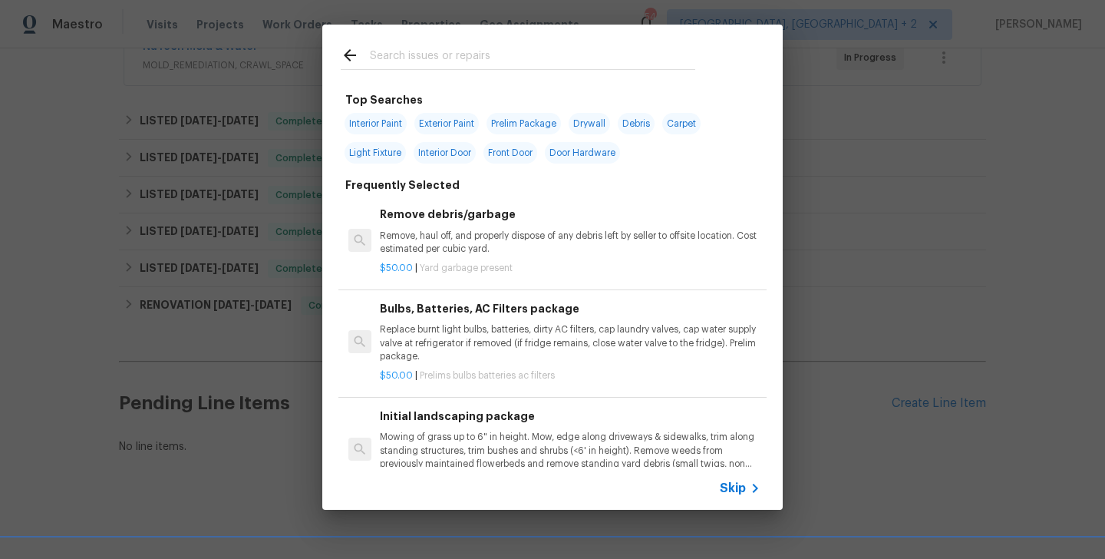
click at [375, 125] on span "Interior Paint" at bounding box center [376, 123] width 62 height 21
type input "Interior Paint"
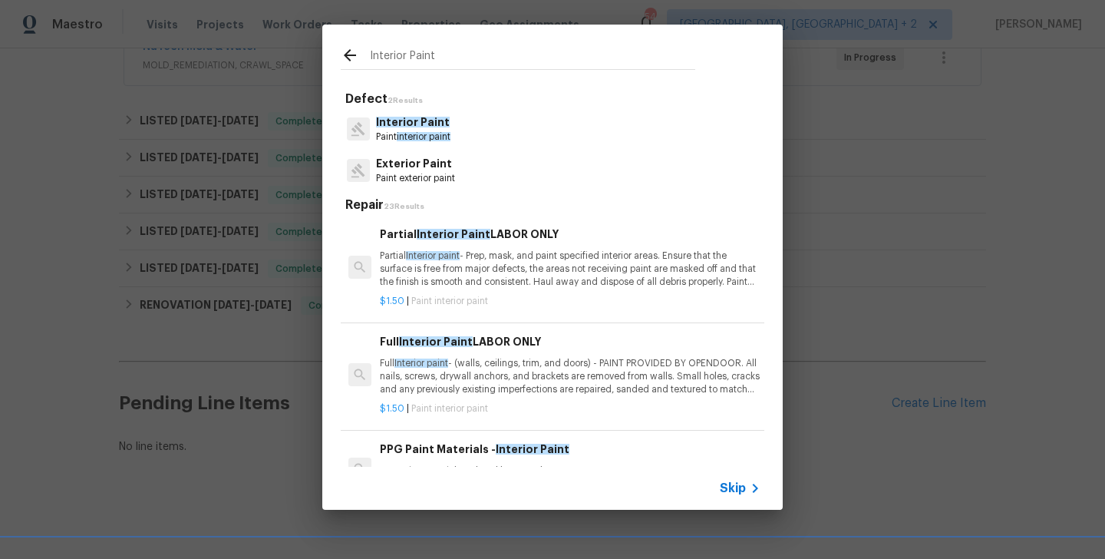
click at [463, 251] on p "Partial Interior paint - Prep, mask, and paint specified interior areas. Ensure…" at bounding box center [570, 268] width 381 height 39
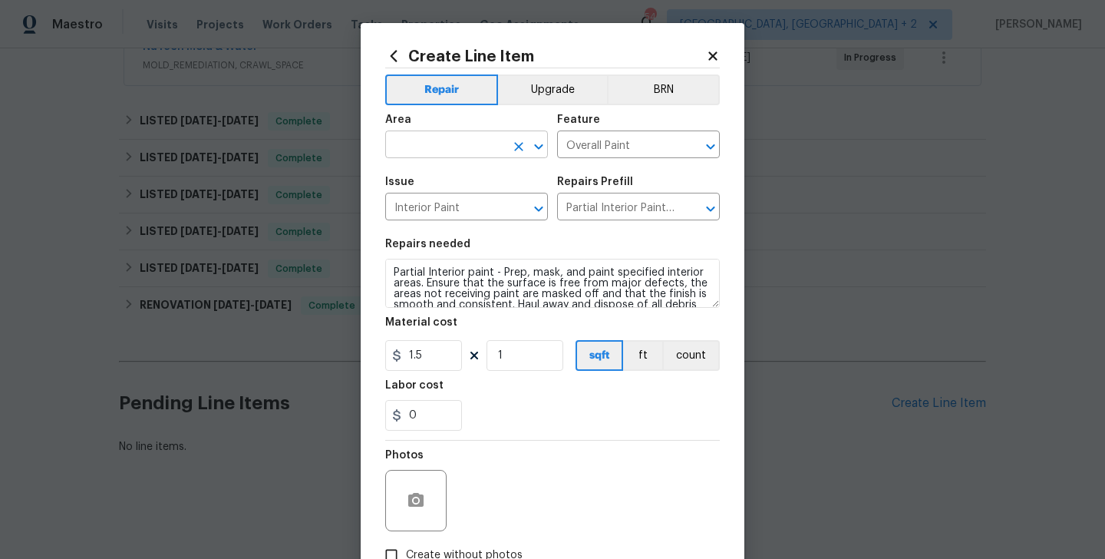
click at [429, 144] on input "text" at bounding box center [445, 146] width 120 height 24
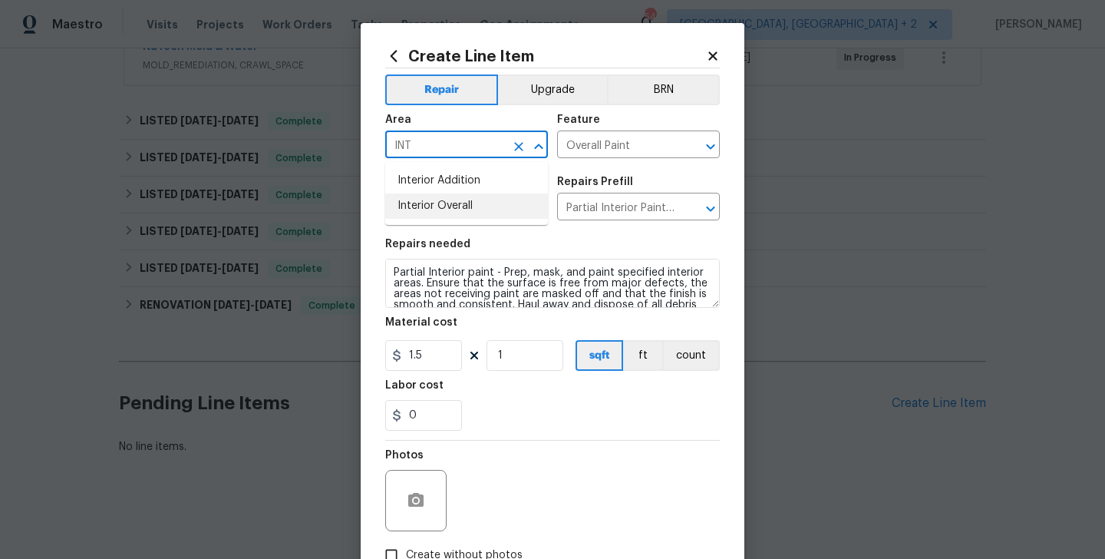
click at [452, 197] on li "Interior Overall" at bounding box center [466, 205] width 163 height 25
type input "Interior Overall"
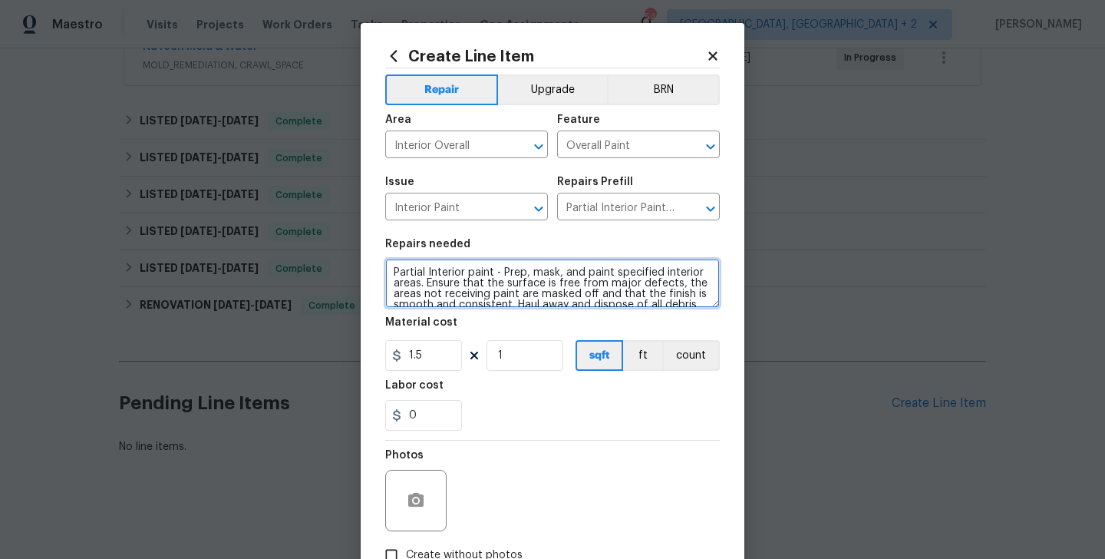
click at [453, 276] on textarea "Partial Interior paint - Prep, mask, and paint specified interior areas. Ensure…" at bounding box center [552, 283] width 335 height 49
paste textarea "repaint the laundry closet around the water heater"
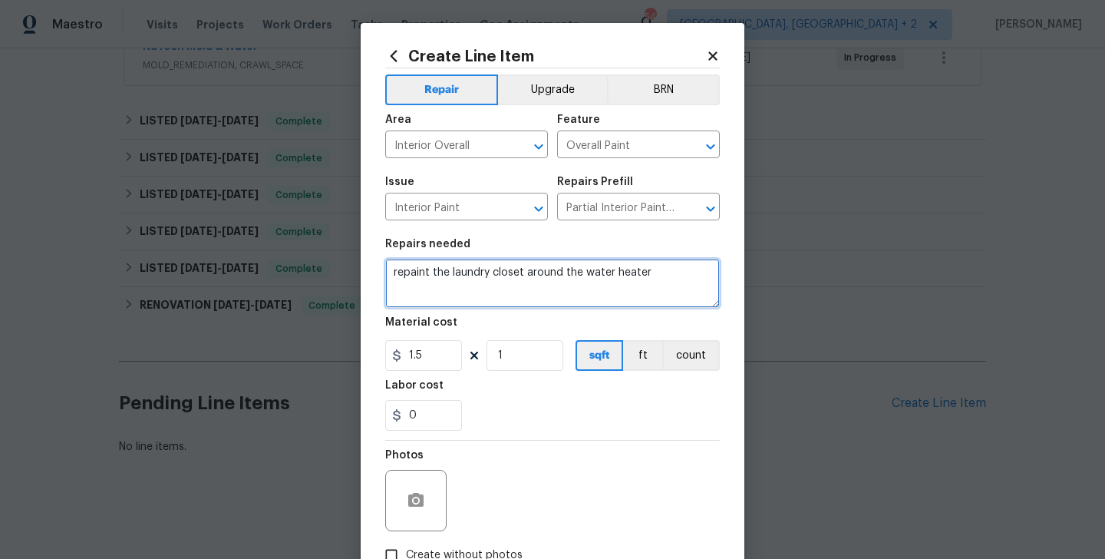
click at [400, 276] on textarea "repaint the laundry closet around the water heater" at bounding box center [552, 283] width 335 height 49
type textarea "Repaint the laundry closet around the water heater"
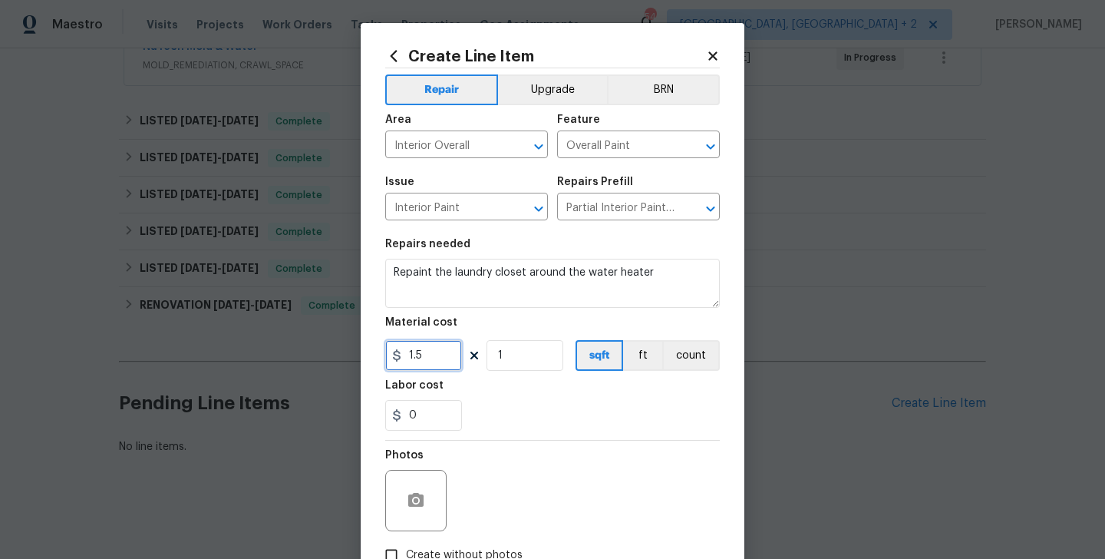
click at [414, 358] on input "1.5" at bounding box center [423, 355] width 77 height 31
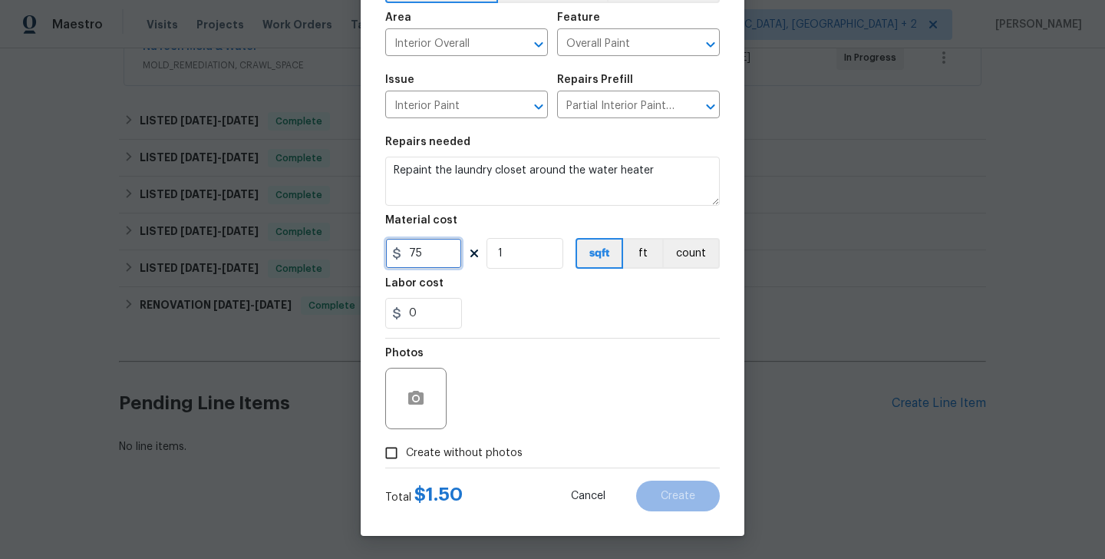
type input "75"
click at [447, 450] on span "Create without photos" at bounding box center [464, 453] width 117 height 16
click at [406, 450] on input "Create without photos" at bounding box center [391, 452] width 29 height 29
checkbox input "true"
click at [559, 417] on textarea at bounding box center [589, 398] width 261 height 61
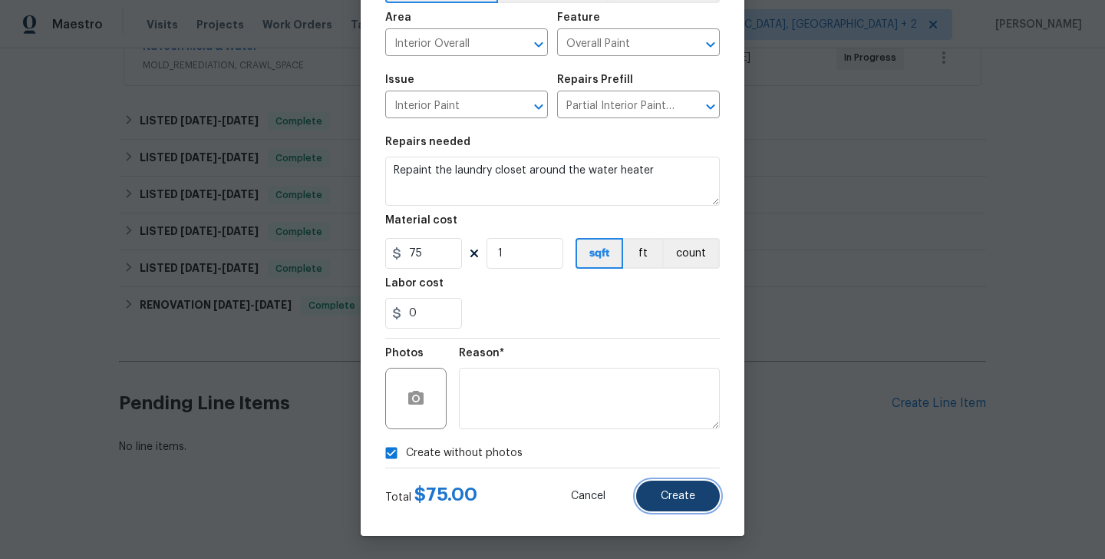
click at [668, 504] on button "Create" at bounding box center [678, 495] width 84 height 31
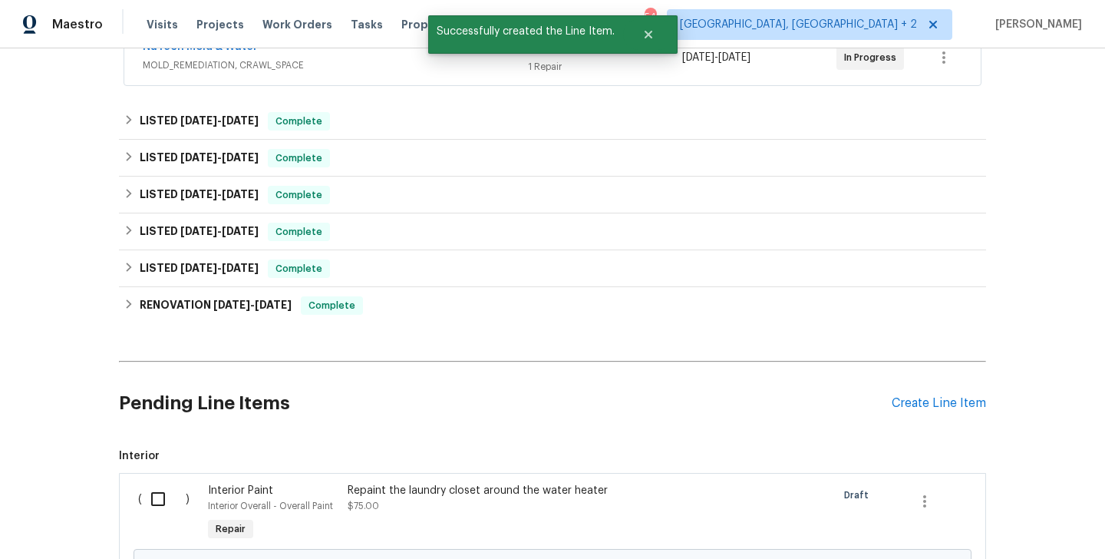
scroll to position [488, 0]
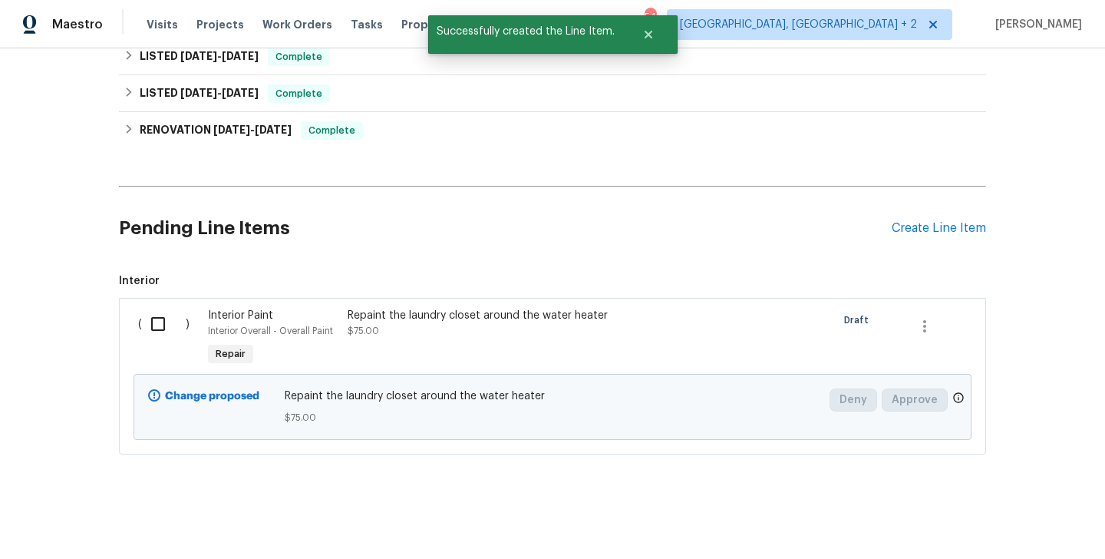
click at [158, 317] on input "checkbox" at bounding box center [164, 324] width 44 height 32
checkbox input "true"
click at [971, 516] on button "Create Work Order" at bounding box center [1017, 521] width 127 height 28
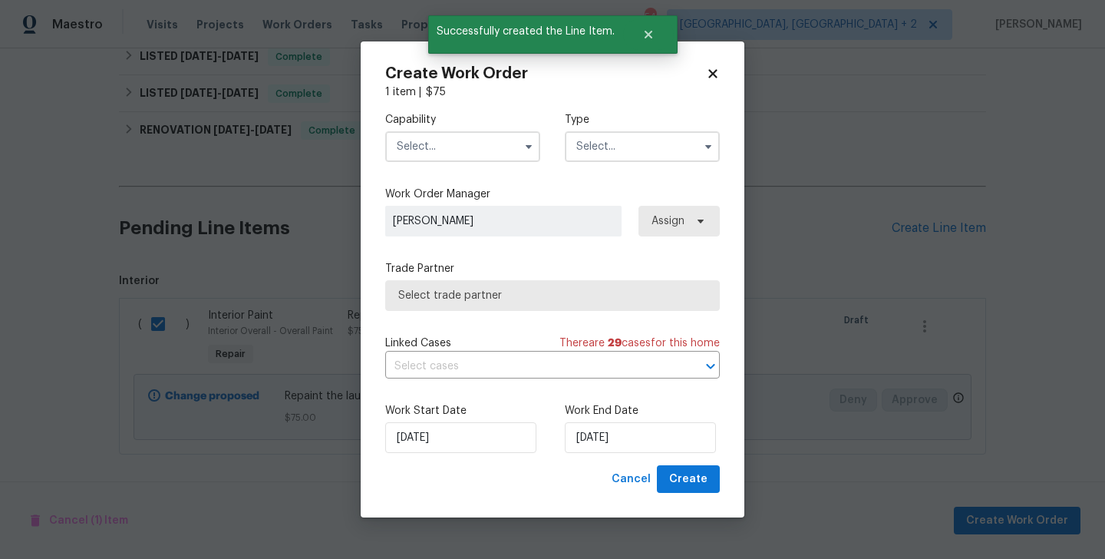
click at [429, 134] on input "text" at bounding box center [462, 146] width 155 height 31
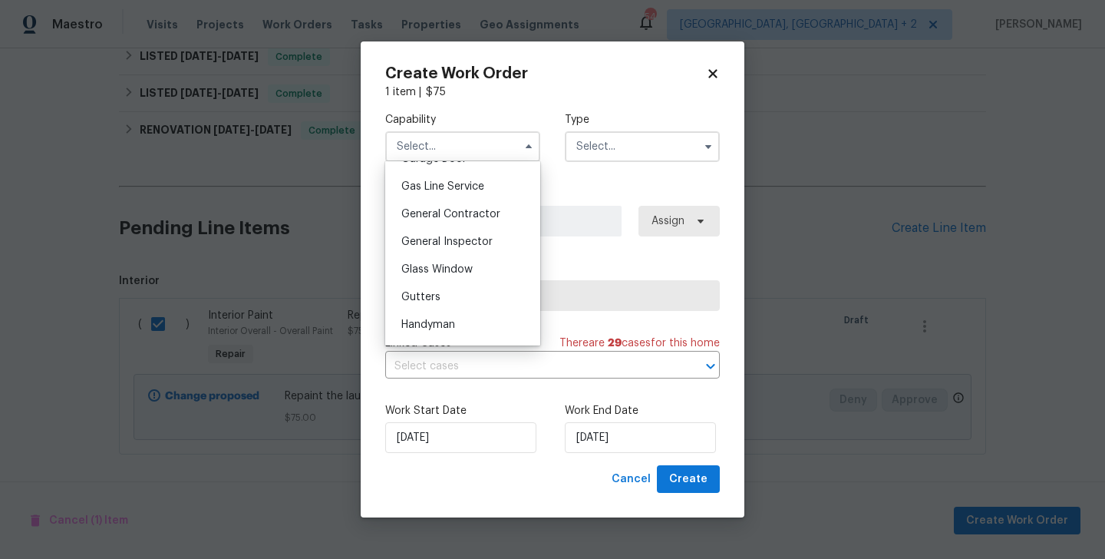
scroll to position [701, 0]
click at [460, 319] on div "Handyman" at bounding box center [462, 323] width 147 height 28
type input "Handyman"
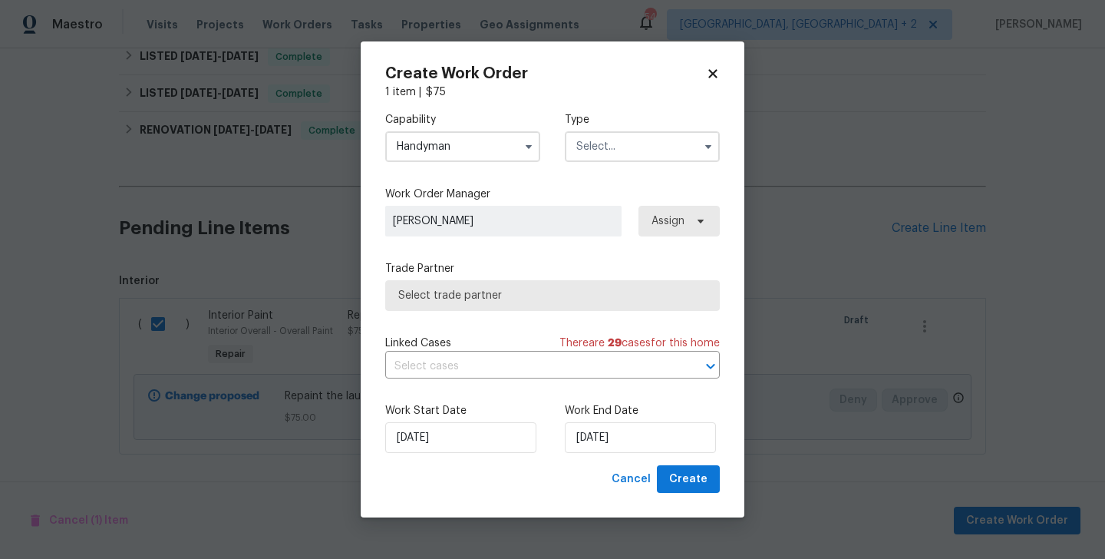
click at [611, 165] on div "Capability Handyman Type" at bounding box center [552, 137] width 335 height 74
click at [611, 146] on input "text" at bounding box center [642, 146] width 155 height 31
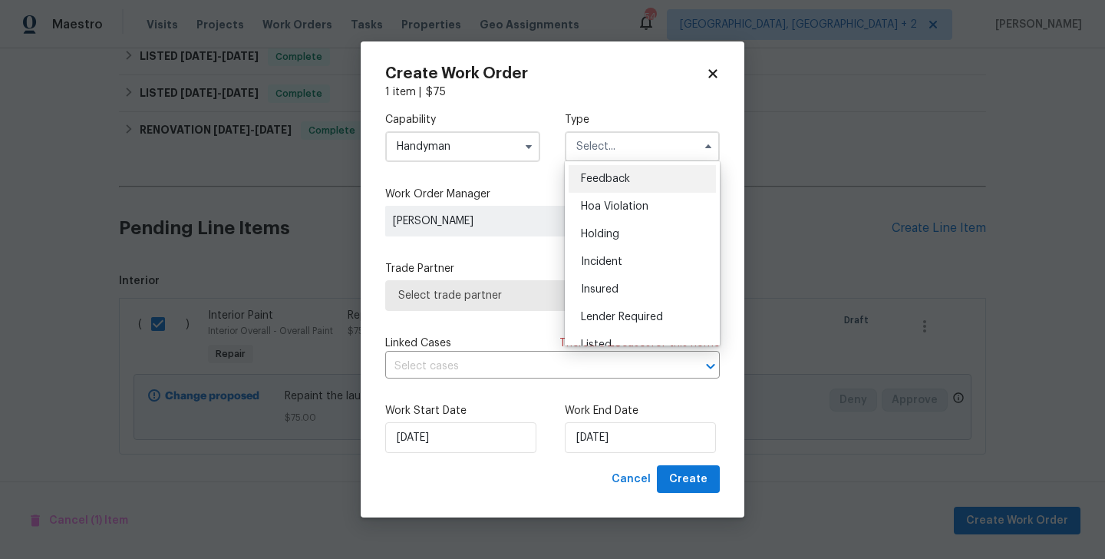
click at [619, 165] on div "Feedback" at bounding box center [642, 179] width 147 height 28
type input "Feedback"
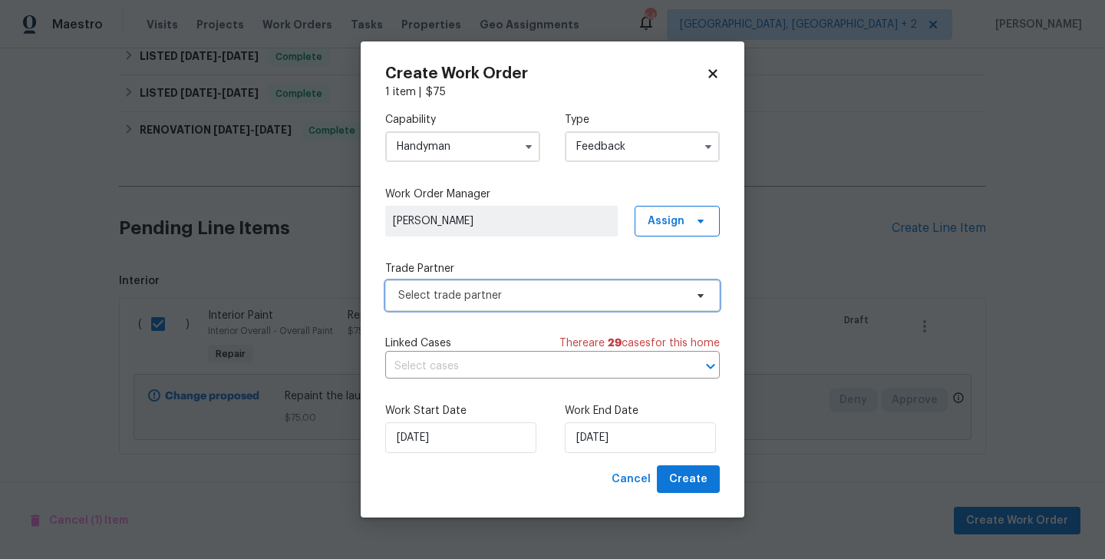
click at [484, 299] on span "Select trade partner" at bounding box center [541, 295] width 286 height 15
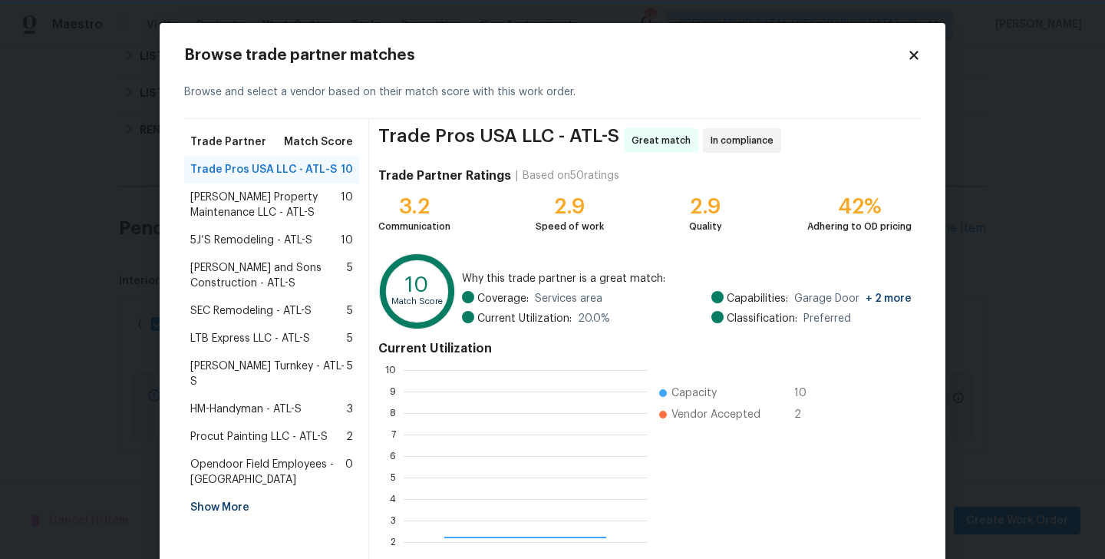
scroll to position [215, 243]
click at [233, 203] on span "[PERSON_NAME] Property Maintenance LLC - ATL-S" at bounding box center [265, 205] width 150 height 31
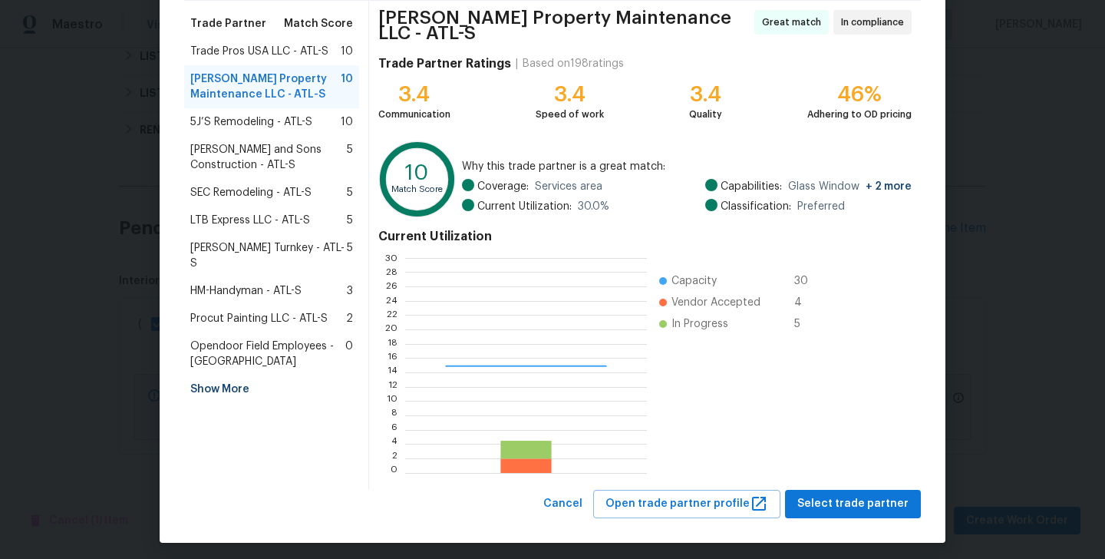
scroll to position [215, 241]
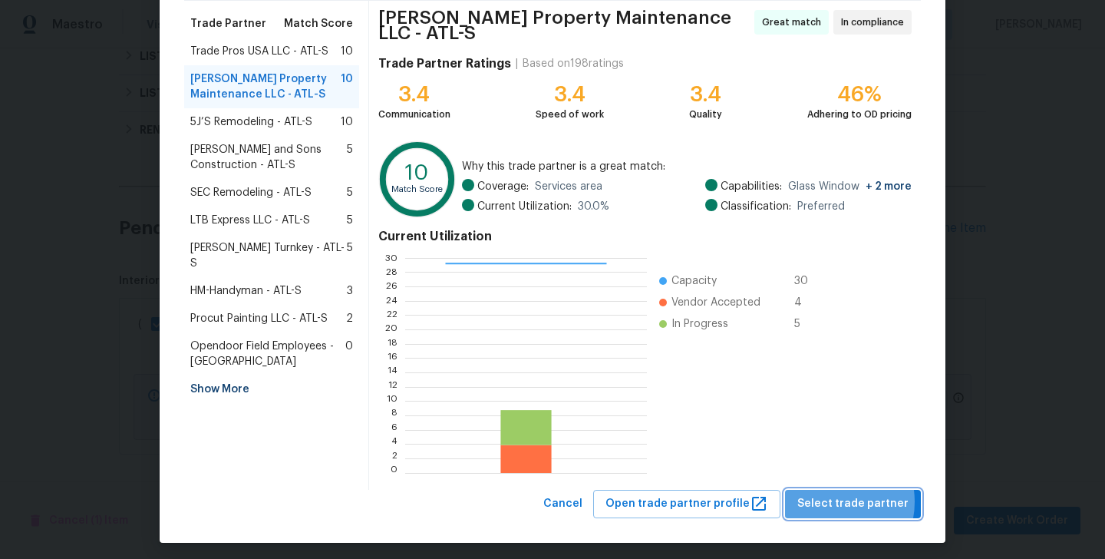
click at [838, 495] on span "Select trade partner" at bounding box center [852, 503] width 111 height 19
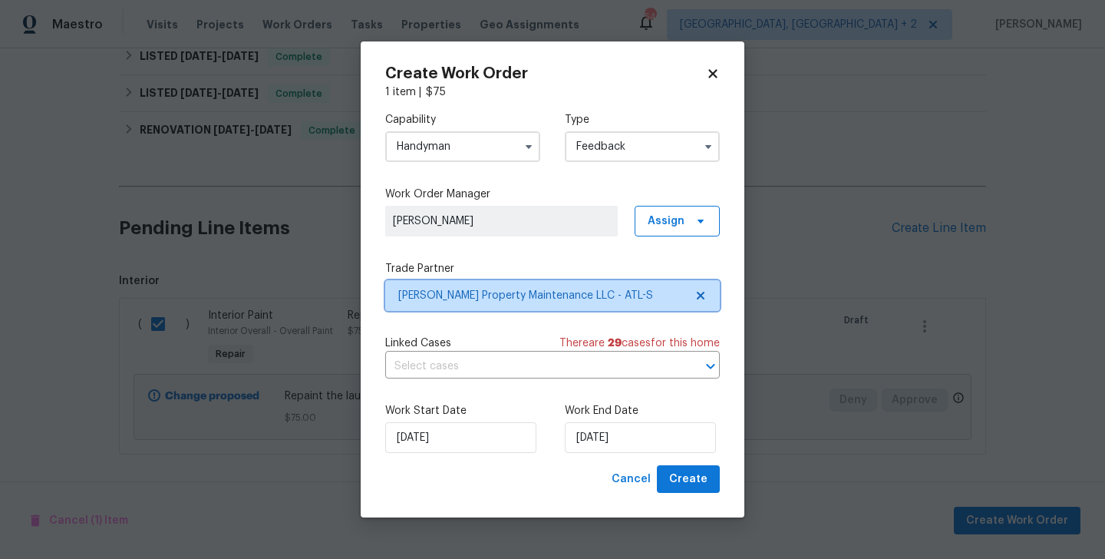
scroll to position [0, 0]
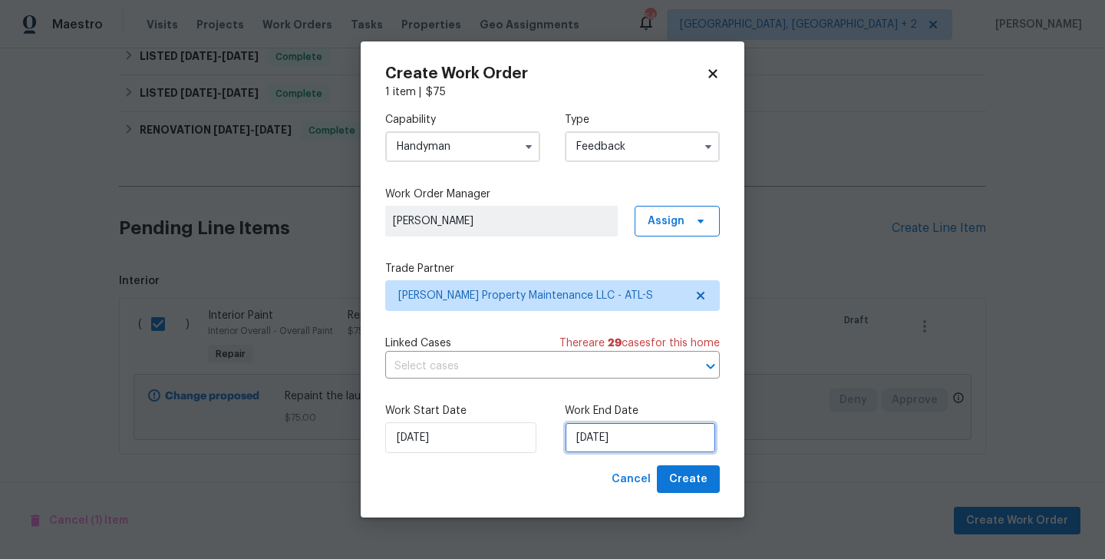
click at [614, 446] on input "[DATE]" at bounding box center [640, 437] width 151 height 31
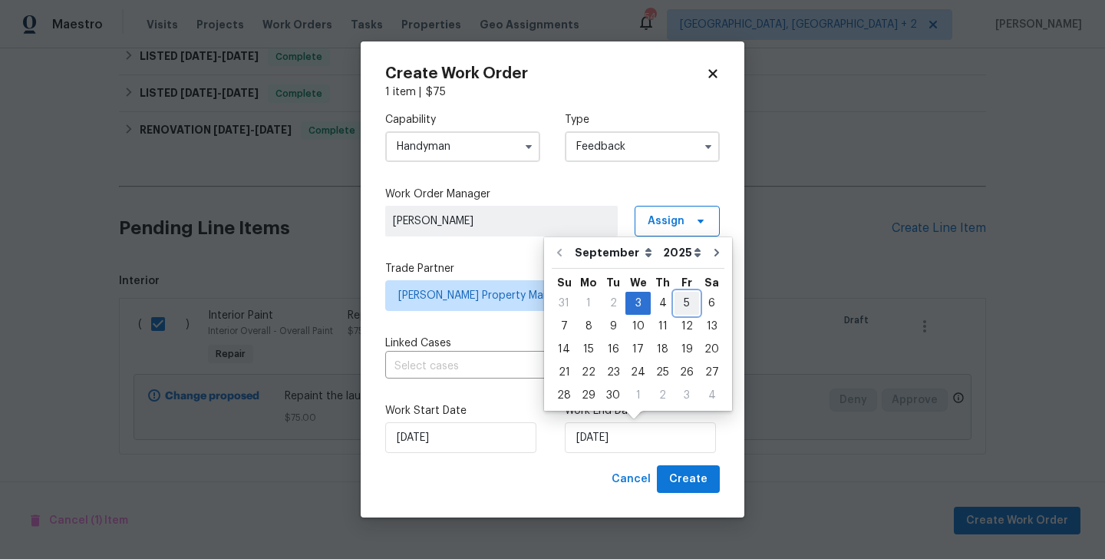
click at [678, 303] on div "5" at bounding box center [687, 302] width 25 height 21
type input "[DATE]"
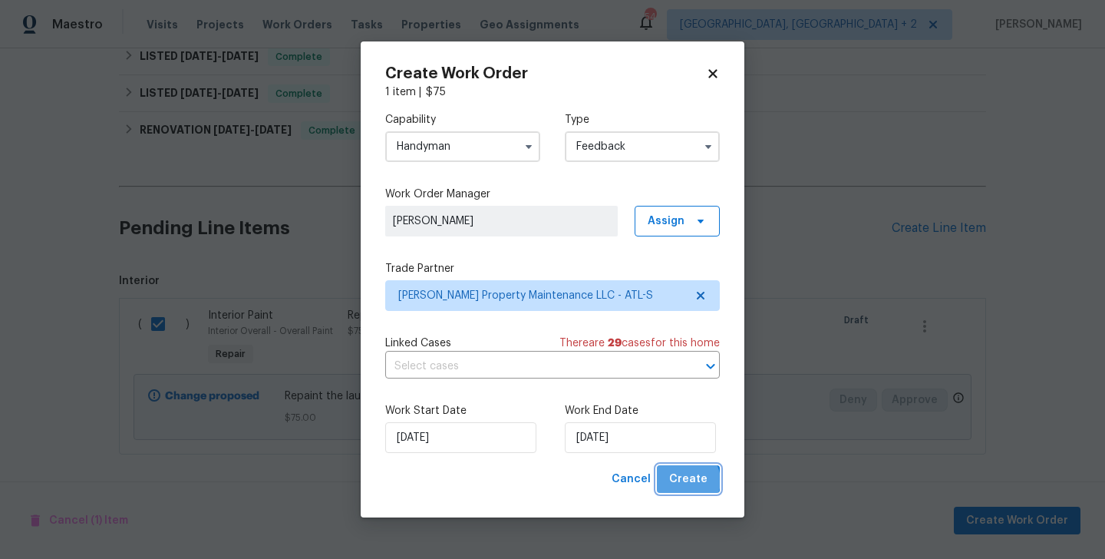
click at [688, 480] on span "Create" at bounding box center [688, 479] width 38 height 19
checkbox input "false"
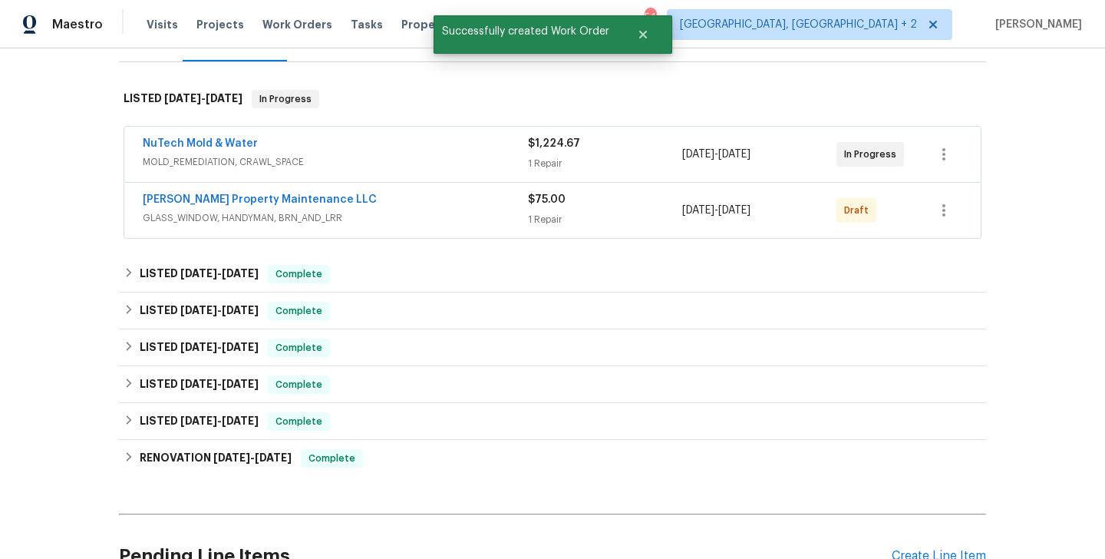
scroll to position [202, 0]
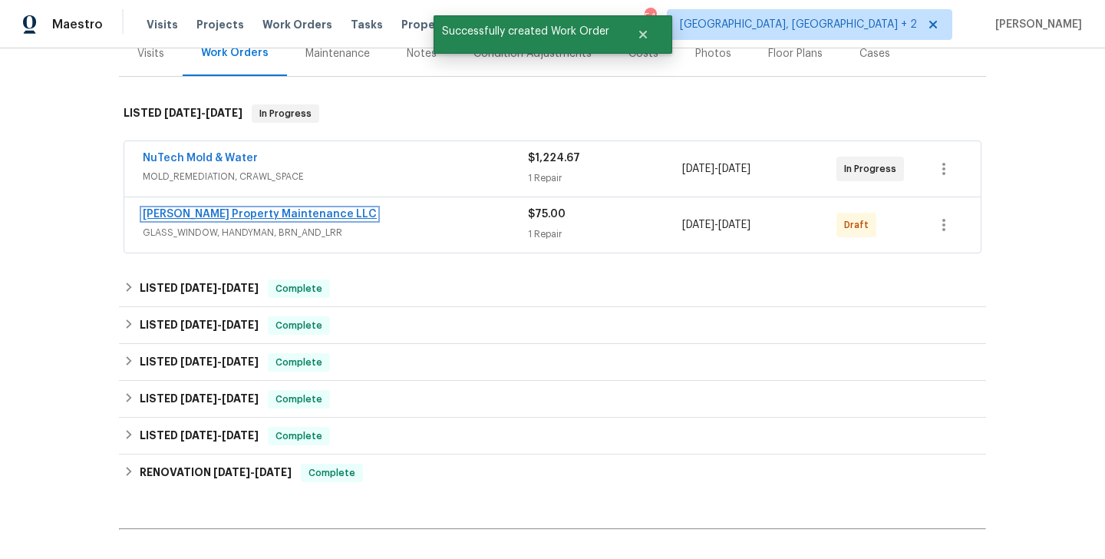
click at [274, 209] on link "[PERSON_NAME] Property Maintenance LLC" at bounding box center [260, 214] width 234 height 11
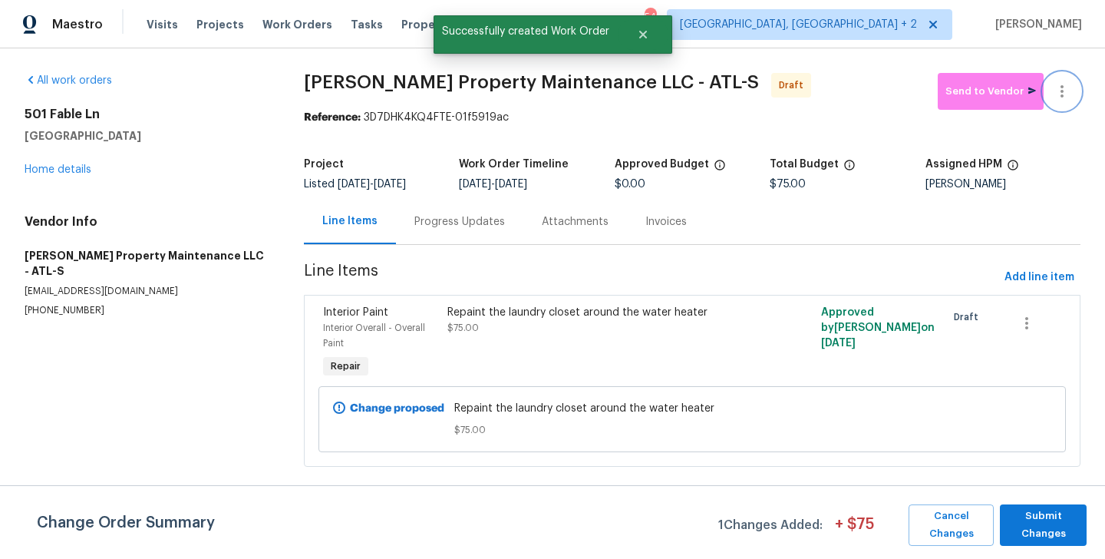
click at [1068, 90] on icon "button" at bounding box center [1062, 91] width 18 height 18
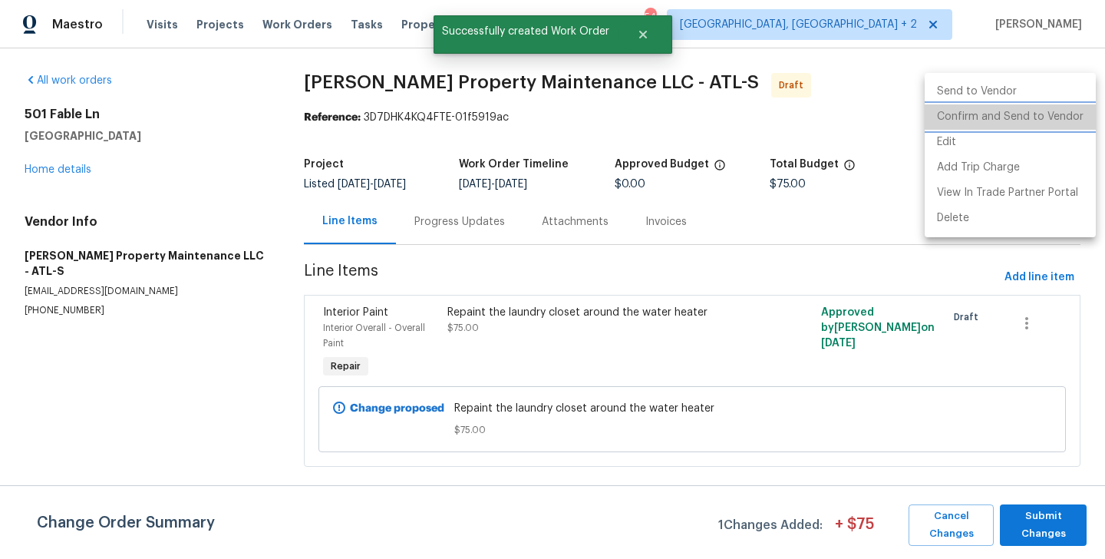
click at [1071, 120] on li "Confirm and Send to Vendor" at bounding box center [1010, 116] width 171 height 25
click at [413, 193] on div at bounding box center [552, 279] width 1105 height 559
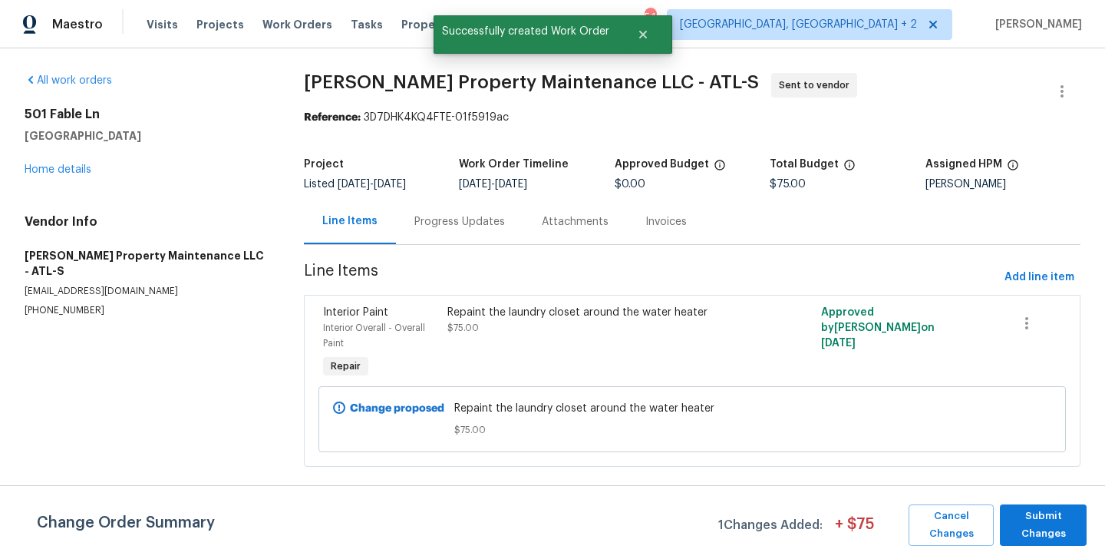
click at [454, 229] on div "Progress Updates" at bounding box center [459, 221] width 127 height 45
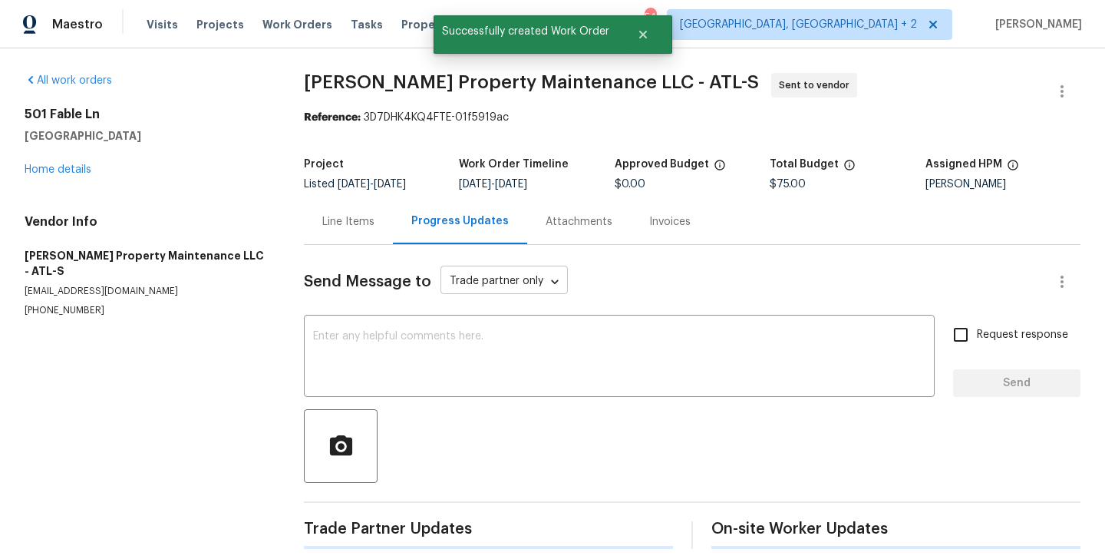
click at [467, 289] on body "Maestro Visits Projects Work Orders Tasks Properties Geo Assignments 54 [GEOGRA…" at bounding box center [552, 279] width 1105 height 559
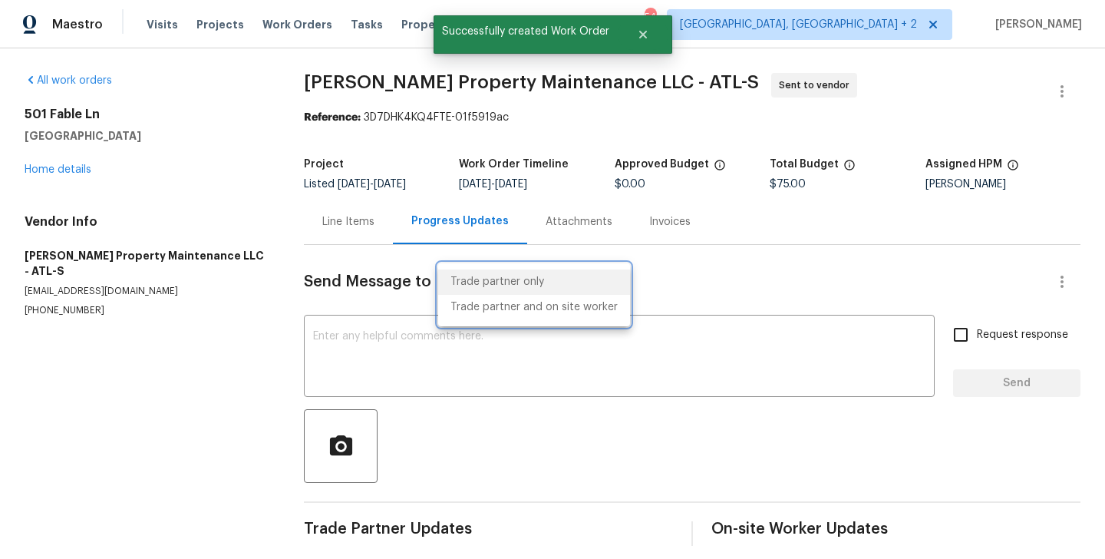
click at [467, 371] on div at bounding box center [552, 279] width 1105 height 559
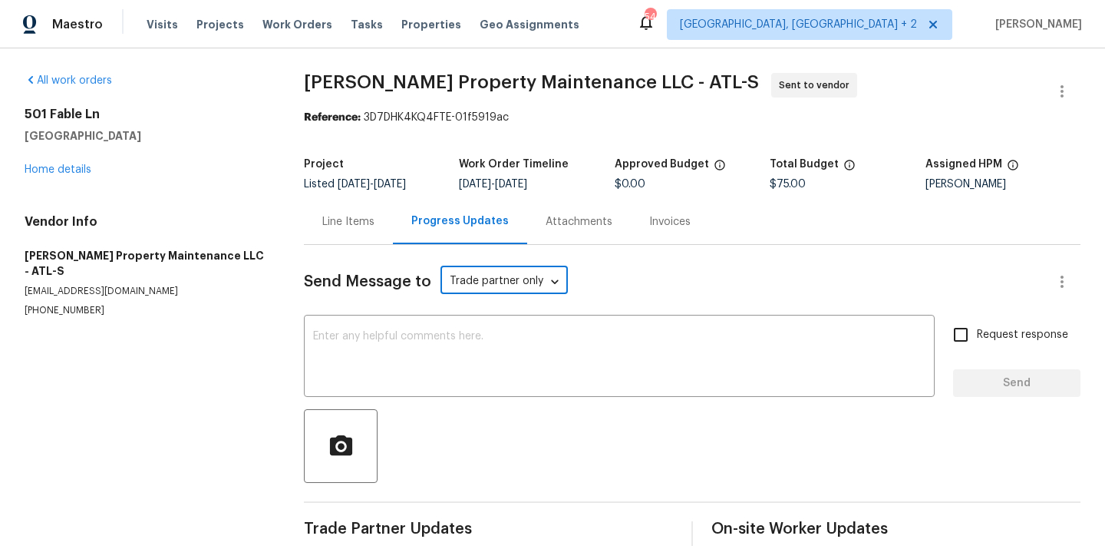
click at [467, 371] on textarea at bounding box center [619, 358] width 612 height 54
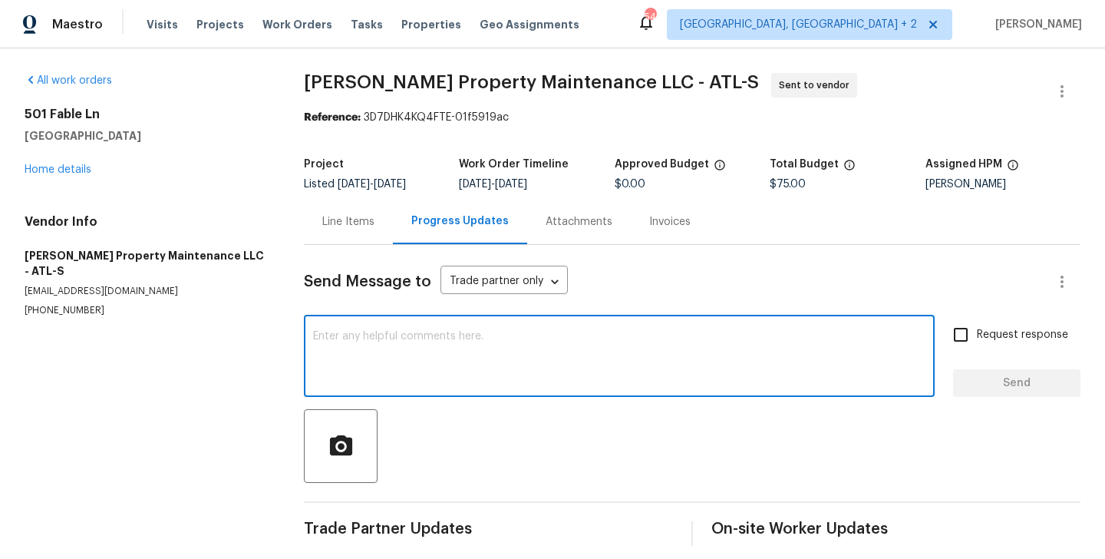
paste textarea "Hi, this is Blessida with Opendoor. I’m confirming you received the WO for the …"
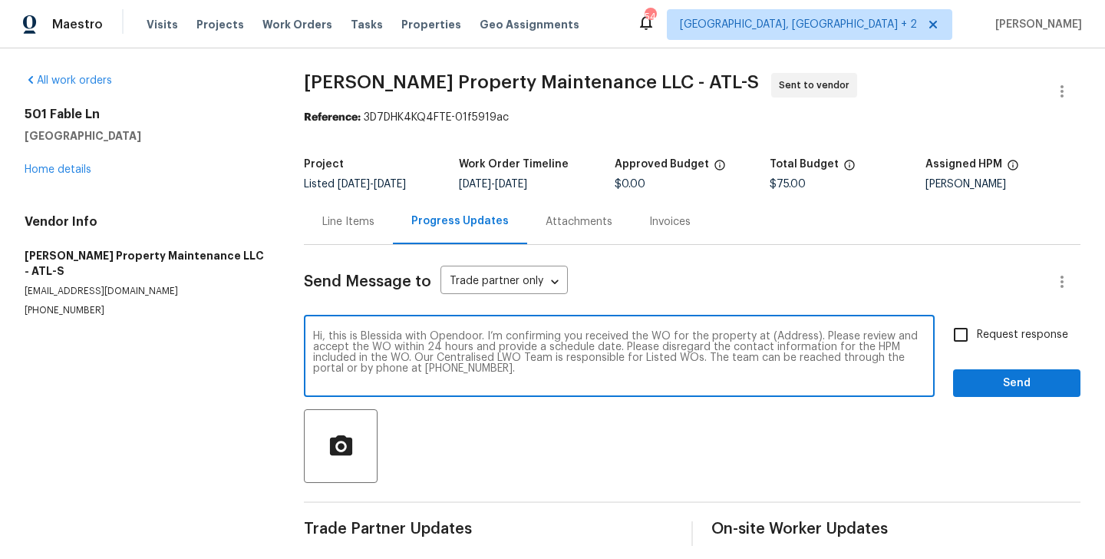
click at [793, 345] on textarea "Hi, this is Blessida with Opendoor. I’m confirming you received the WO for the …" at bounding box center [619, 358] width 612 height 54
paste textarea "[STREET_ADDRESS]"
type textarea "Hi, this is Blessida with Opendoor. I’m confirming you received the WO for the …"
click at [949, 335] on input "Request response" at bounding box center [961, 334] width 32 height 32
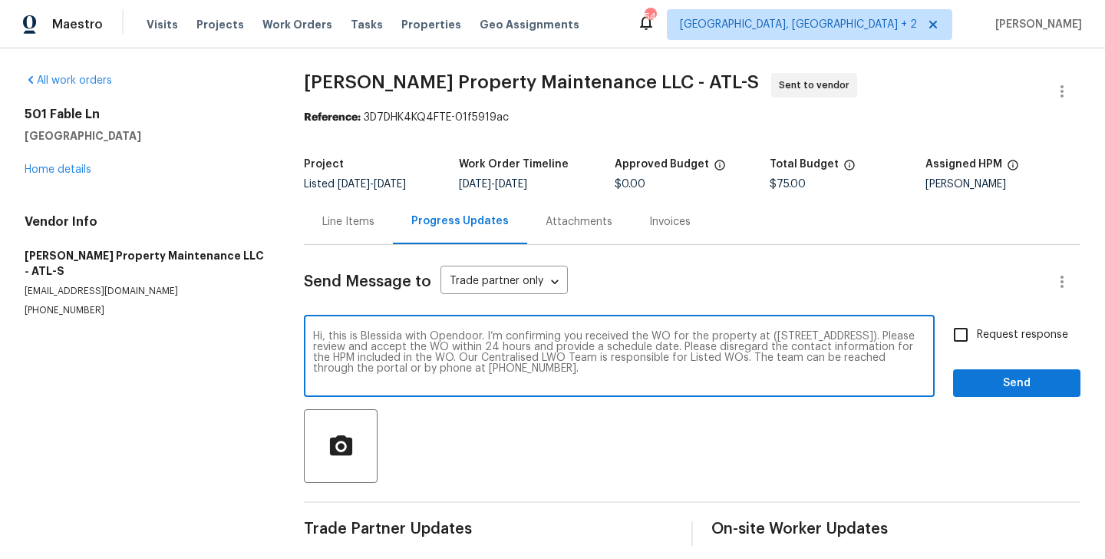
checkbox input "true"
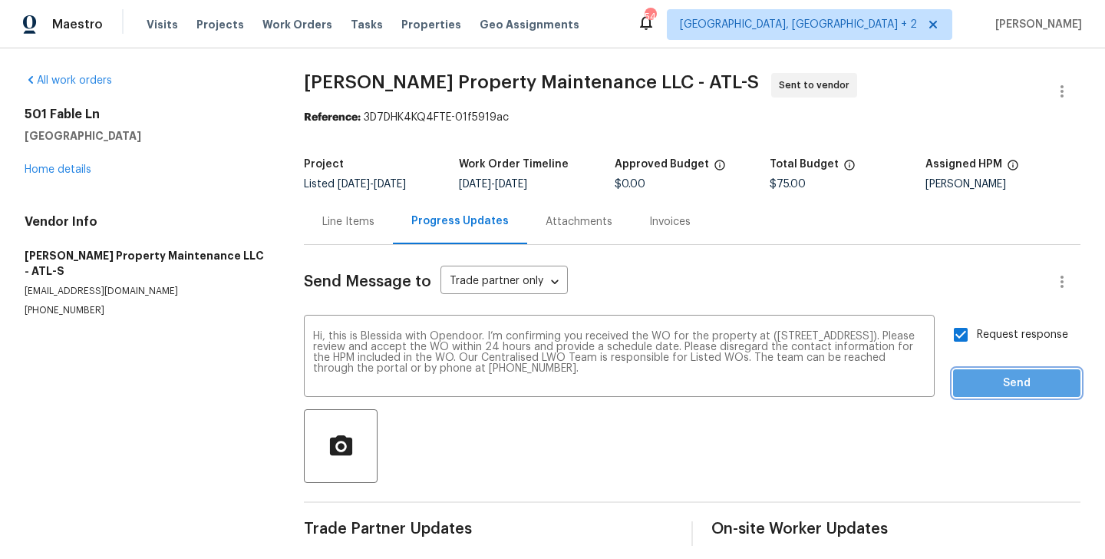
click at [1008, 391] on span "Send" at bounding box center [1016, 383] width 103 height 19
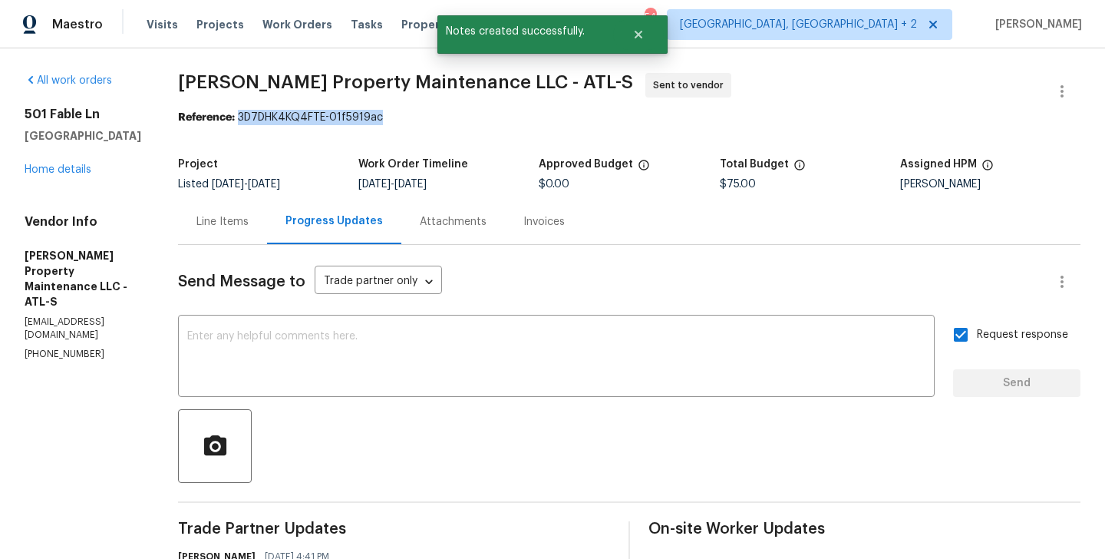
drag, startPoint x: 245, startPoint y: 114, endPoint x: 447, endPoint y: 125, distance: 202.1
click at [447, 124] on div "Reference: 3D7DHK4KQ4FTE-01f5919ac" at bounding box center [629, 117] width 903 height 15
copy div "3D7DHK4KQ4FTE-01f5919ac"
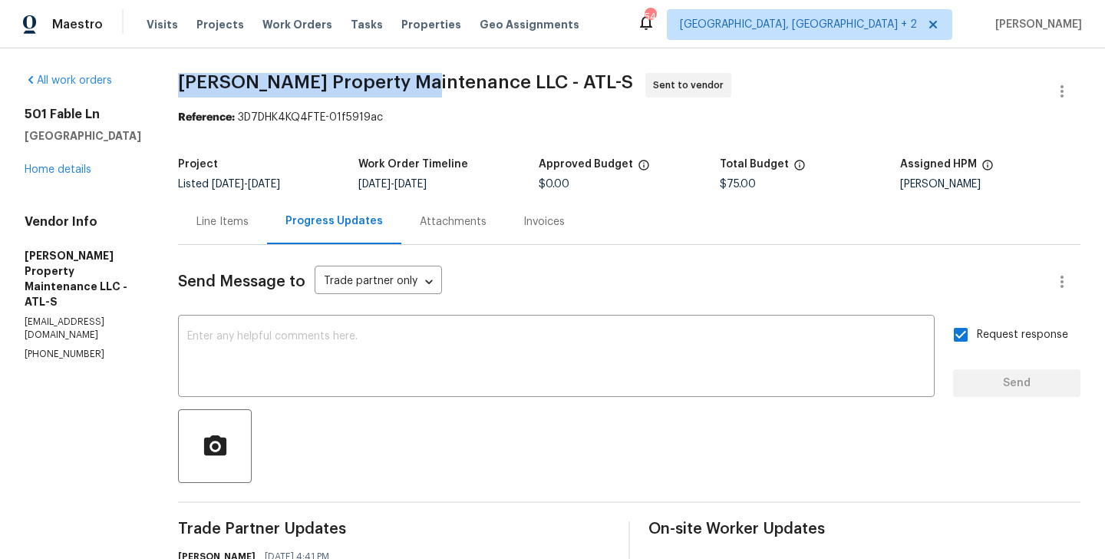
drag, startPoint x: 189, startPoint y: 87, endPoint x: 420, endPoint y: 86, distance: 231.0
click at [420, 86] on span "[PERSON_NAME] Property Maintenance LLC - ATL-S" at bounding box center [405, 82] width 455 height 18
copy span "[PERSON_NAME] Property Maintenance"
click at [77, 167] on link "Home details" at bounding box center [58, 169] width 67 height 11
